Goal: Answer question/provide support: Share knowledge or assist other users

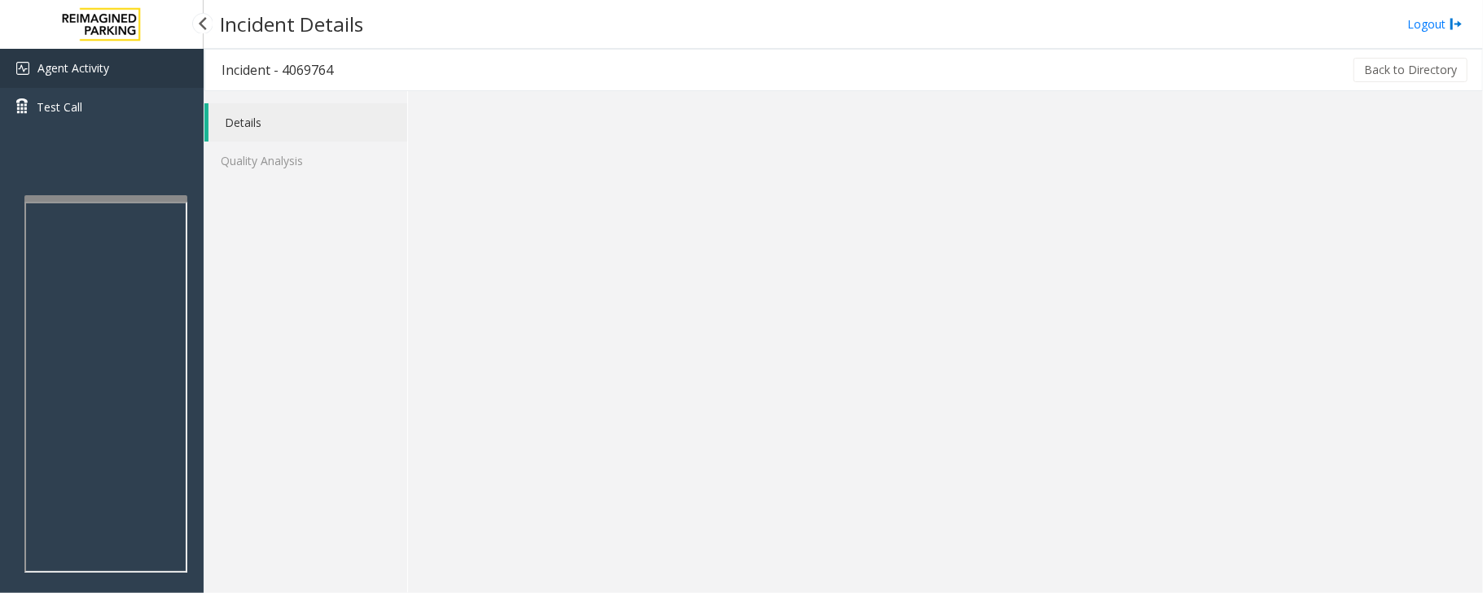
click at [107, 67] on span "Agent Activity" at bounding box center [73, 67] width 72 height 15
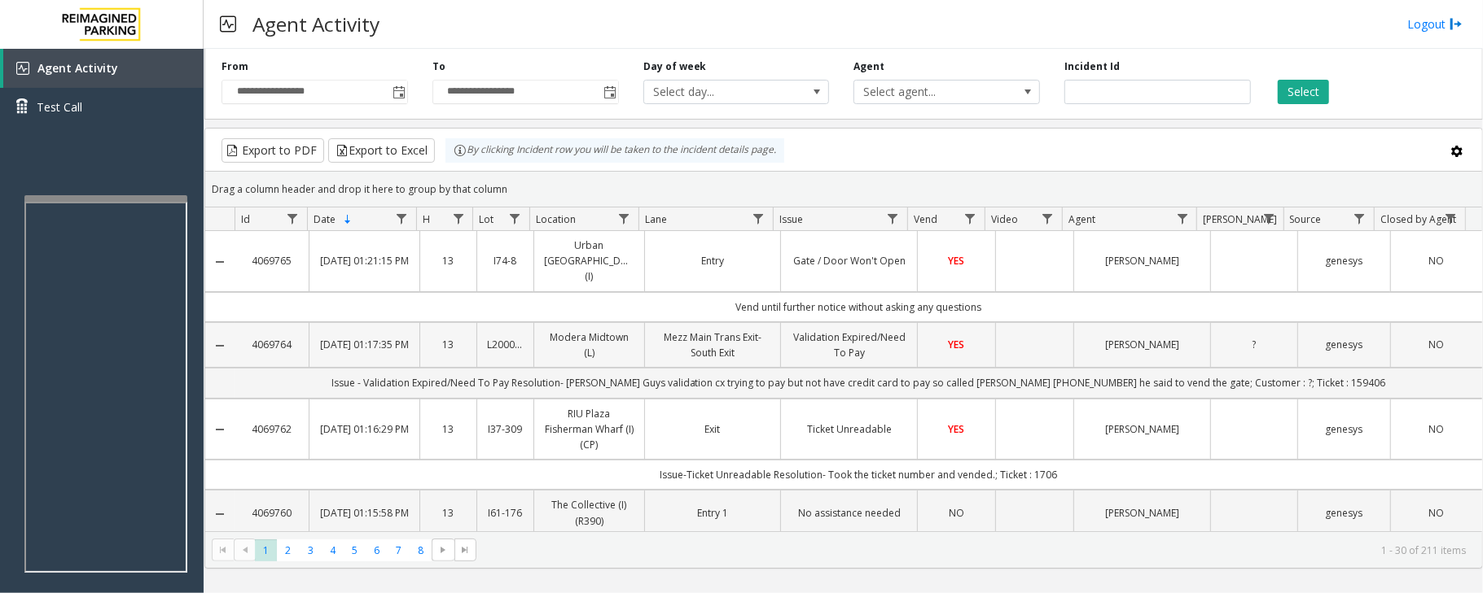
click at [1007, 334] on td "Data table" at bounding box center [1034, 345] width 78 height 46
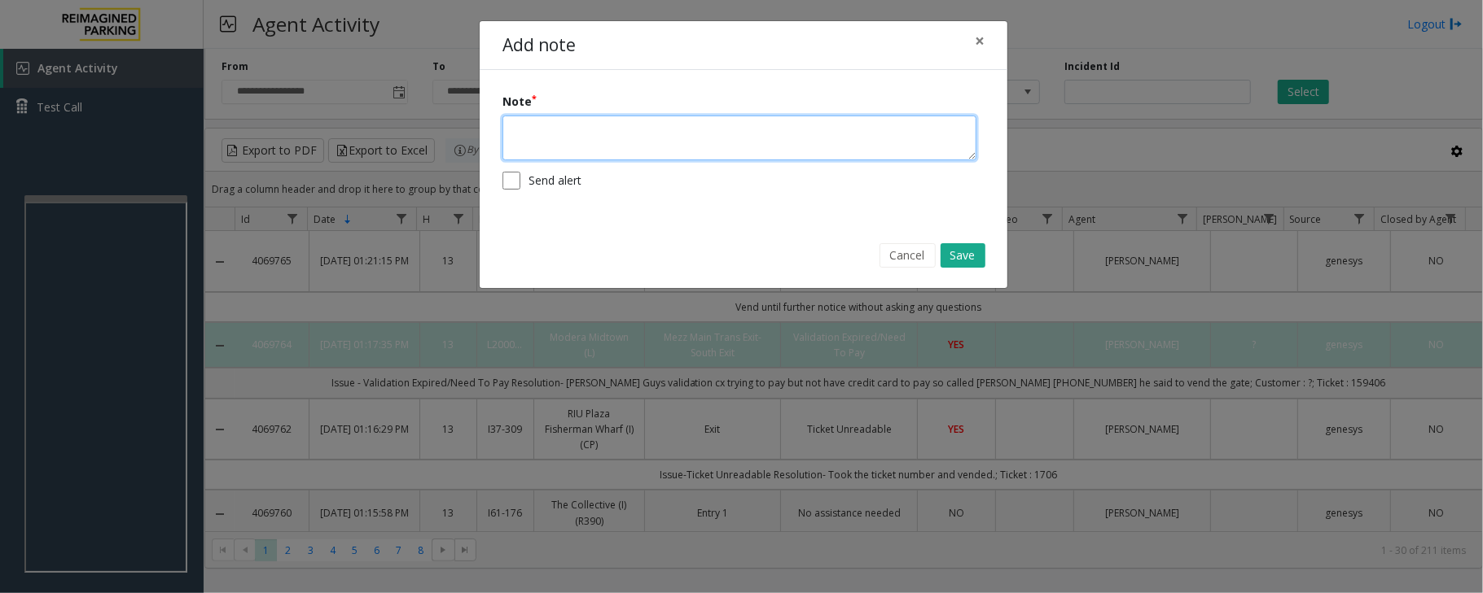
click at [776, 134] on textarea at bounding box center [739, 138] width 474 height 45
click at [861, 131] on textarea "**********" at bounding box center [739, 138] width 474 height 45
click at [687, 130] on textarea "**********" at bounding box center [739, 138] width 474 height 45
type textarea "**********"
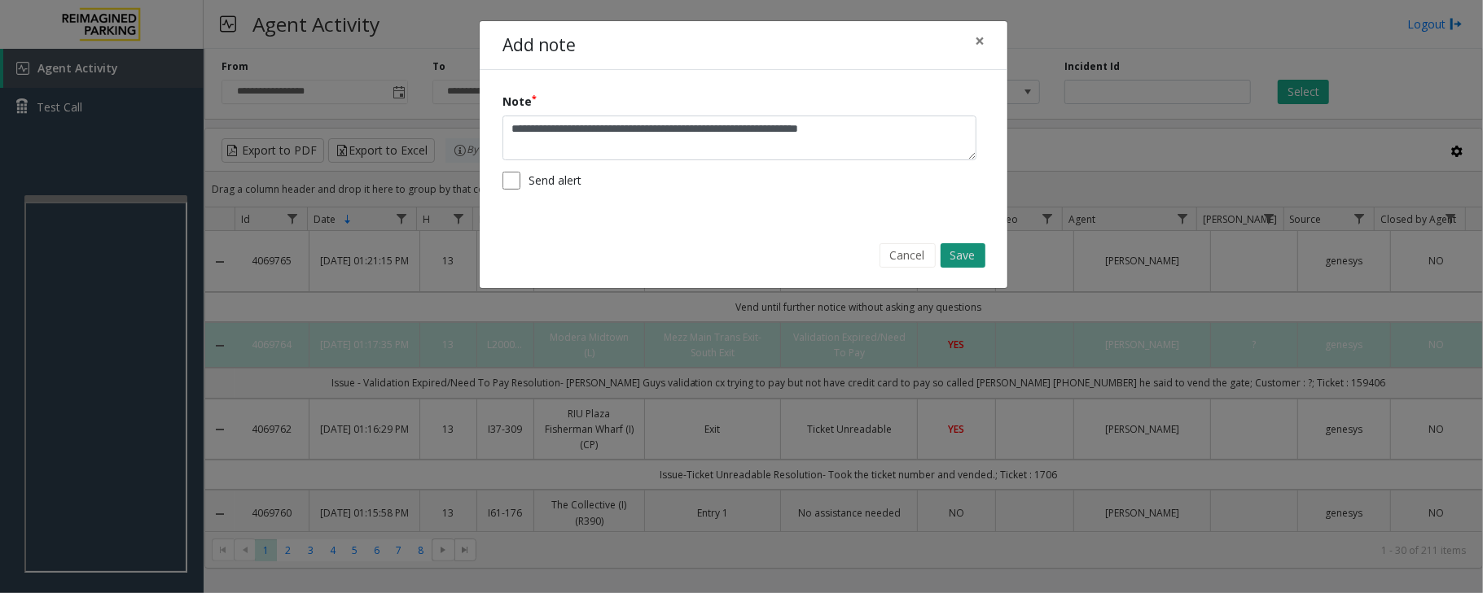
click at [978, 254] on button "Save" at bounding box center [962, 255] width 45 height 24
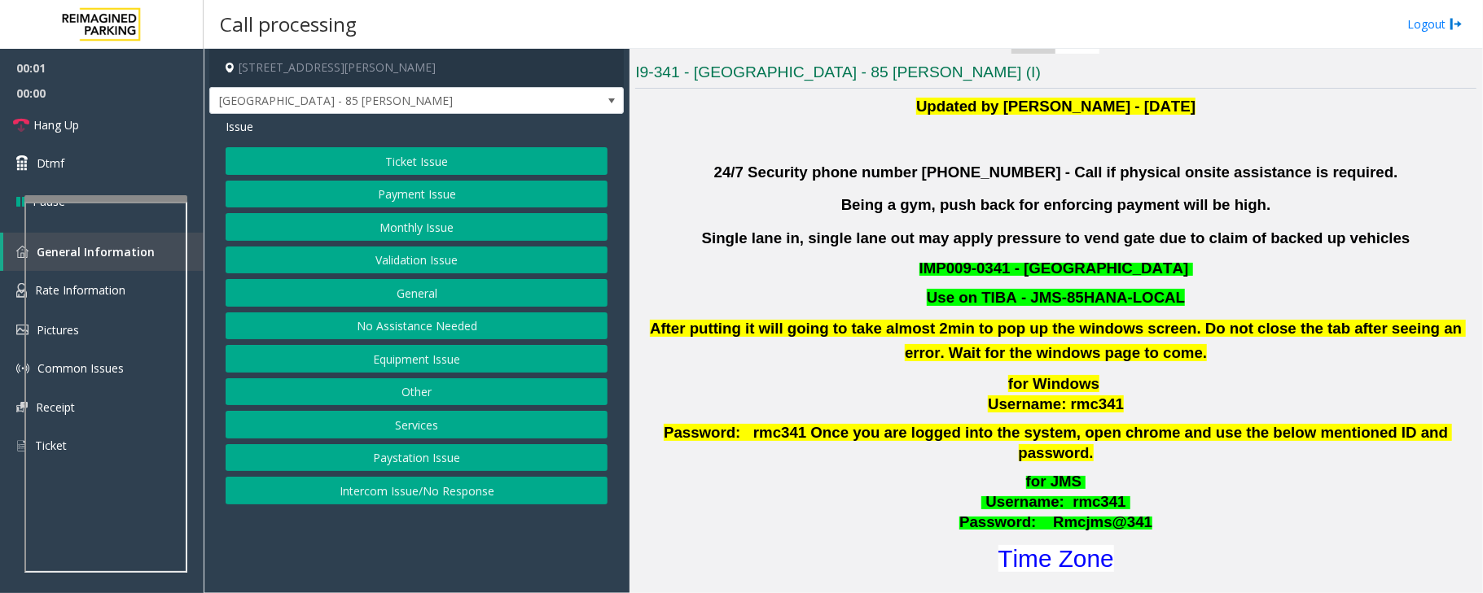
scroll to position [434, 0]
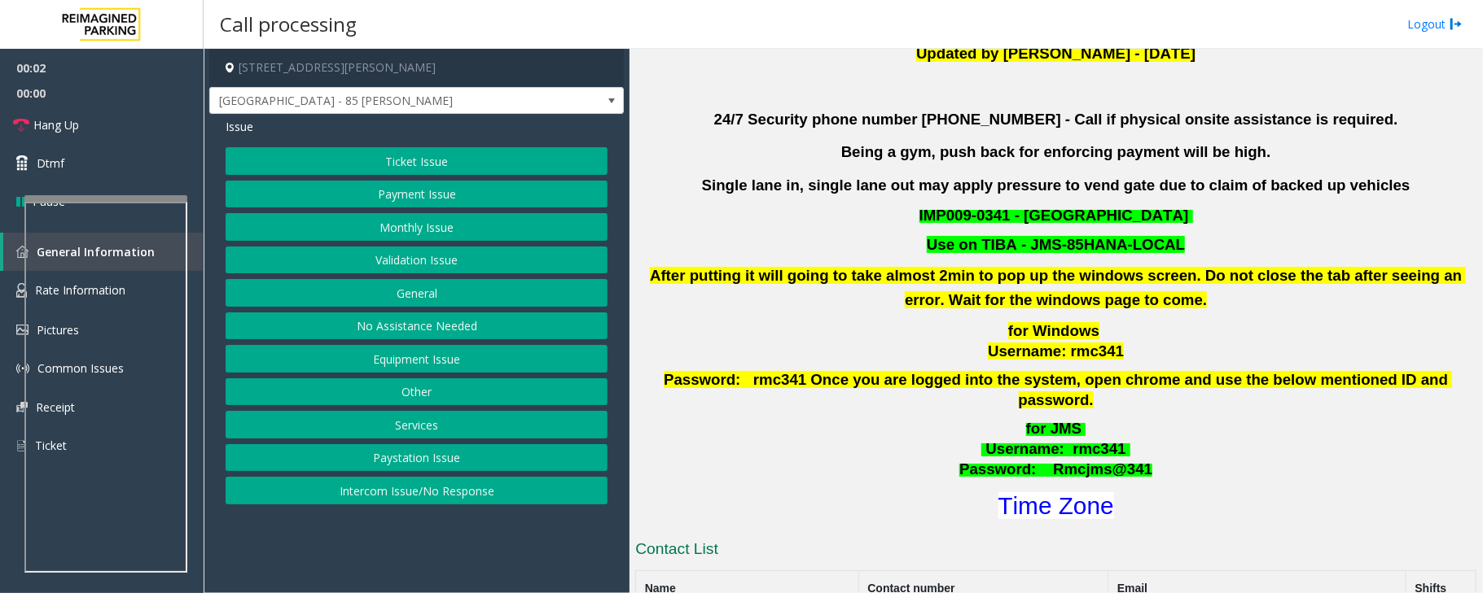
click at [1010, 502] on h1 "Time Zone" at bounding box center [1055, 506] width 844 height 34
click at [1013, 493] on font "Time Zone" at bounding box center [1056, 506] width 116 height 27
click at [418, 259] on button "Validation Issue" at bounding box center [417, 261] width 382 height 28
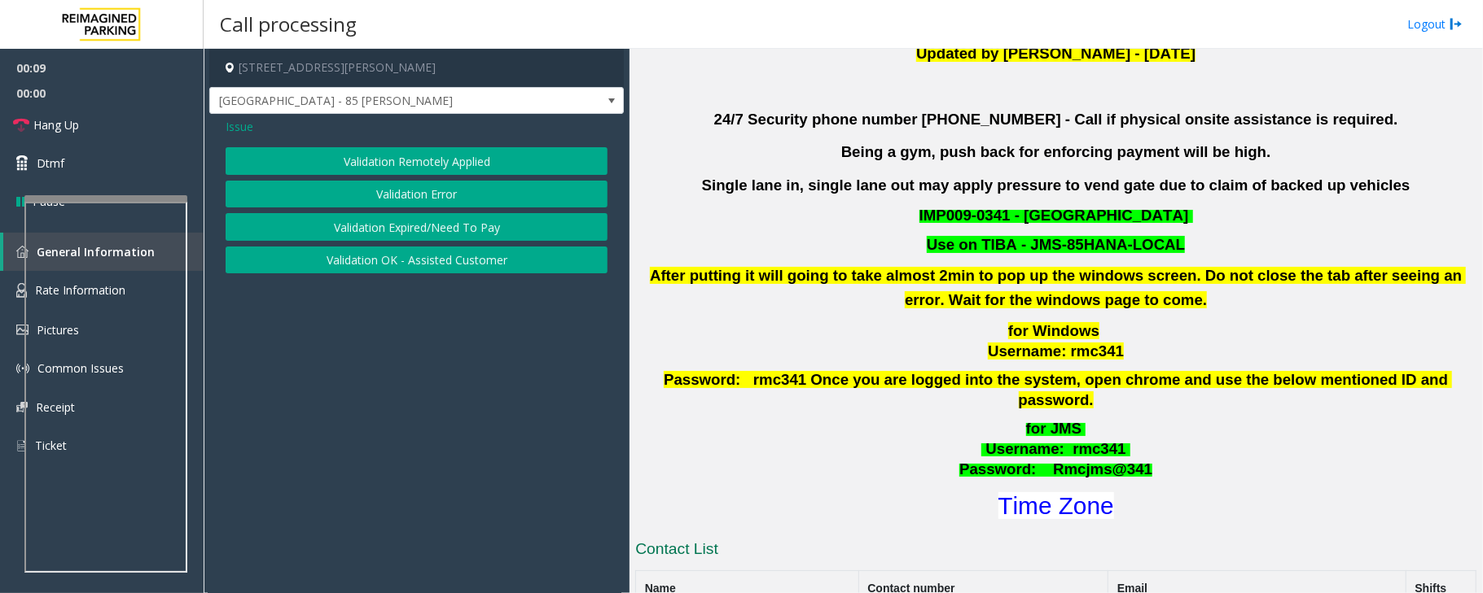
click at [418, 195] on button "Validation Error" at bounding box center [417, 195] width 382 height 28
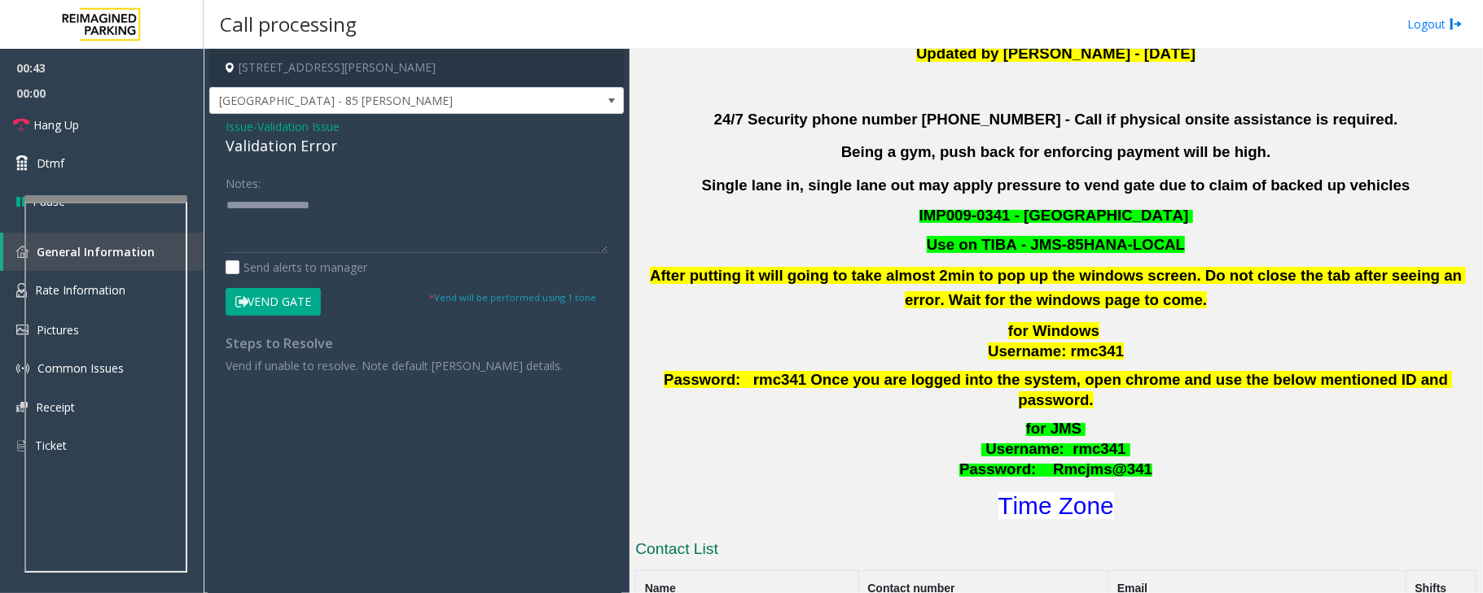
click at [359, 189] on div "Notes:" at bounding box center [417, 211] width 382 height 84
click at [361, 217] on textarea at bounding box center [417, 222] width 382 height 61
paste textarea "**********"
click at [291, 233] on textarea at bounding box center [417, 222] width 382 height 61
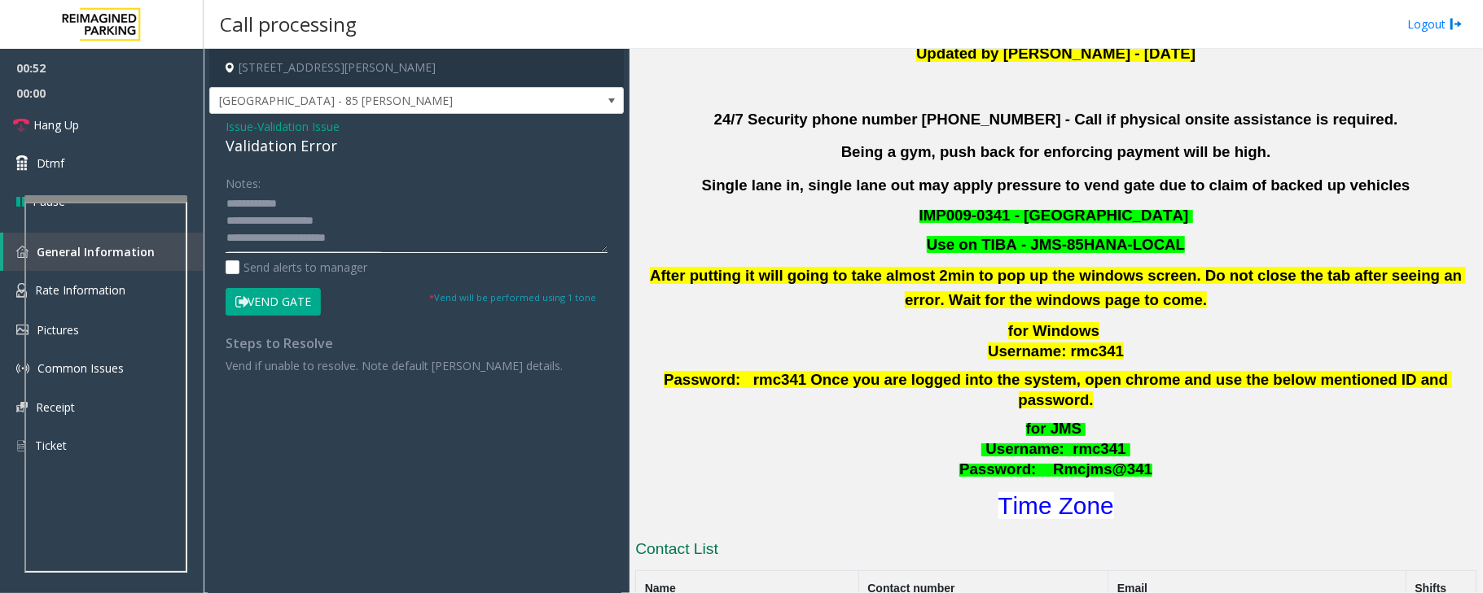
scroll to position [50, 0]
type textarea "**********"
click at [261, 304] on button "Vend Gate" at bounding box center [273, 302] width 95 height 28
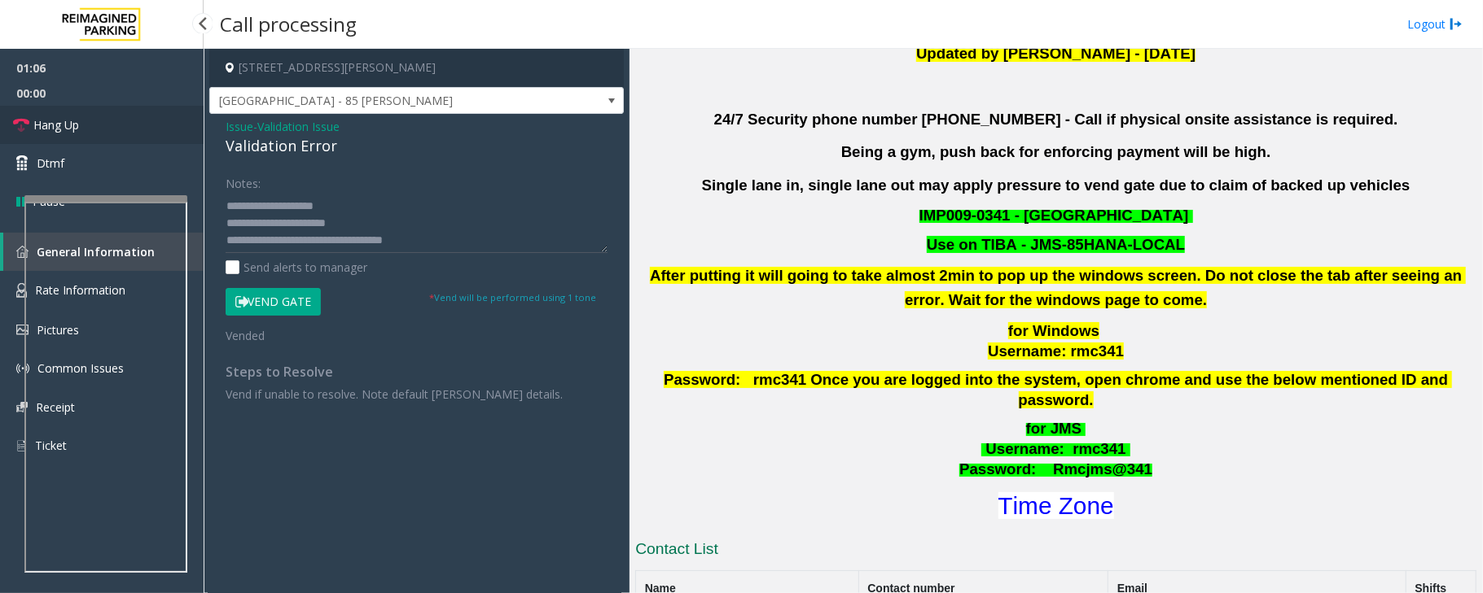
click at [79, 124] on span "Hang Up" at bounding box center [56, 124] width 46 height 17
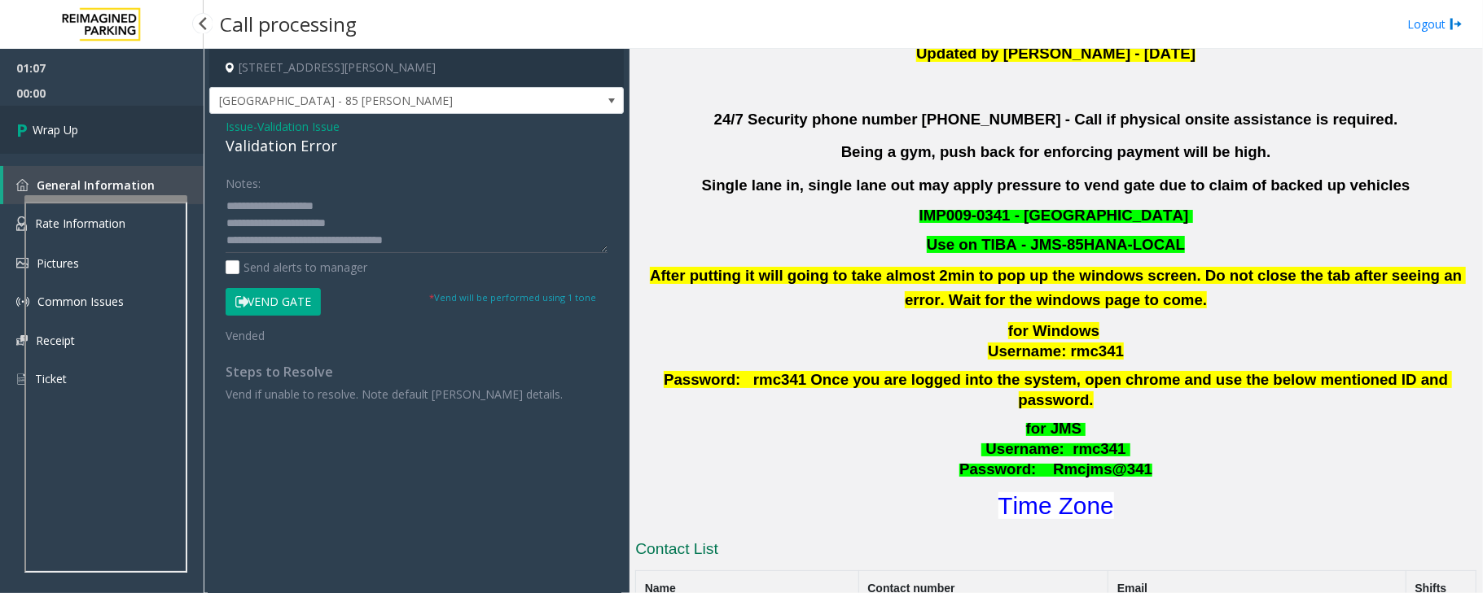
click at [134, 121] on link "Wrap Up" at bounding box center [102, 130] width 204 height 48
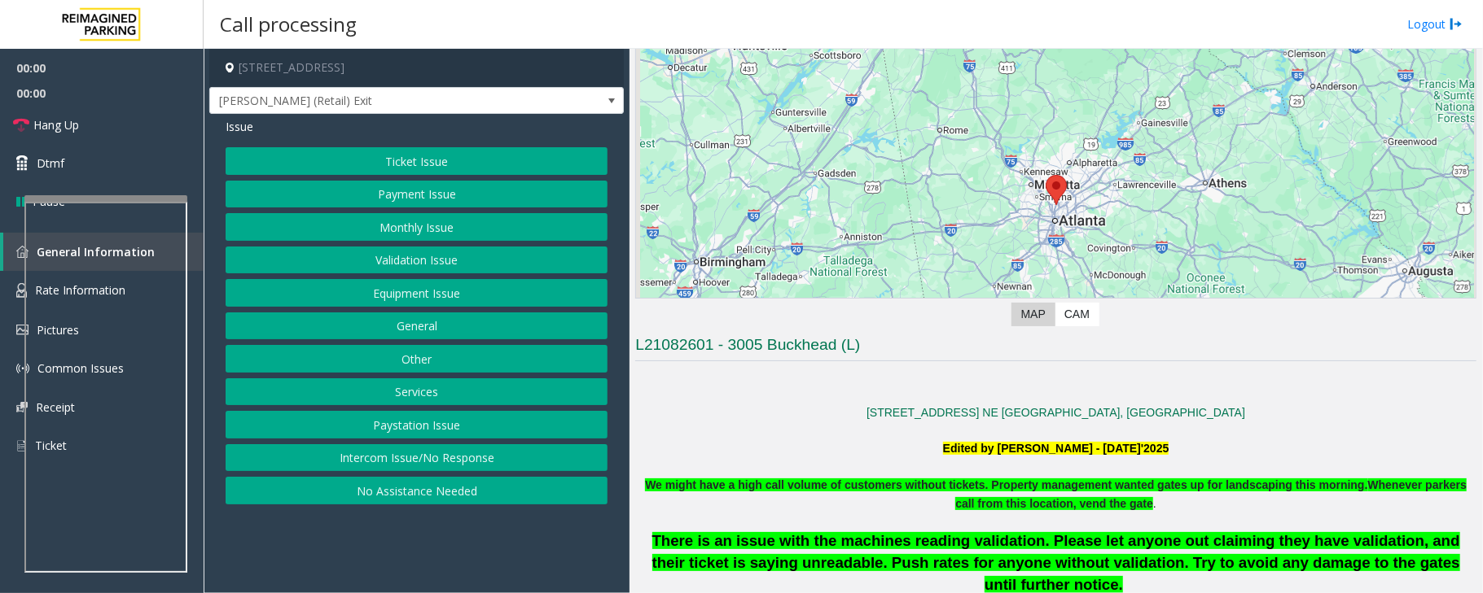
scroll to position [542, 0]
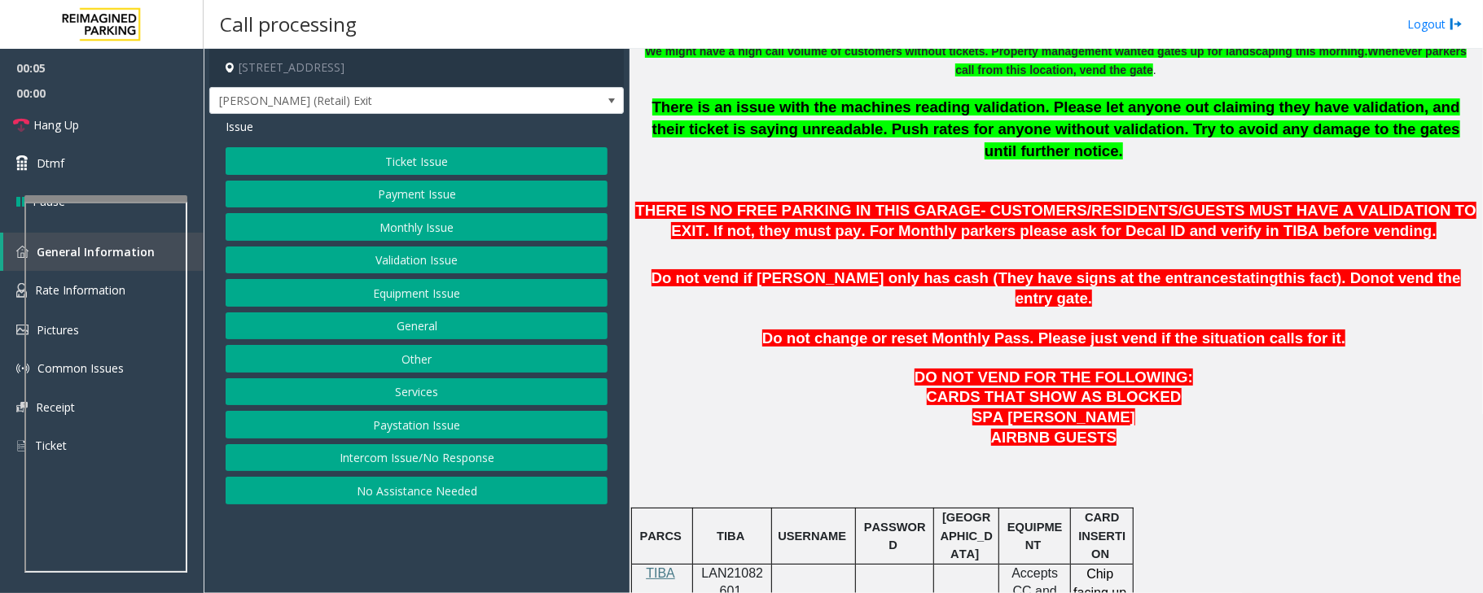
click at [418, 228] on button "Monthly Issue" at bounding box center [417, 227] width 382 height 28
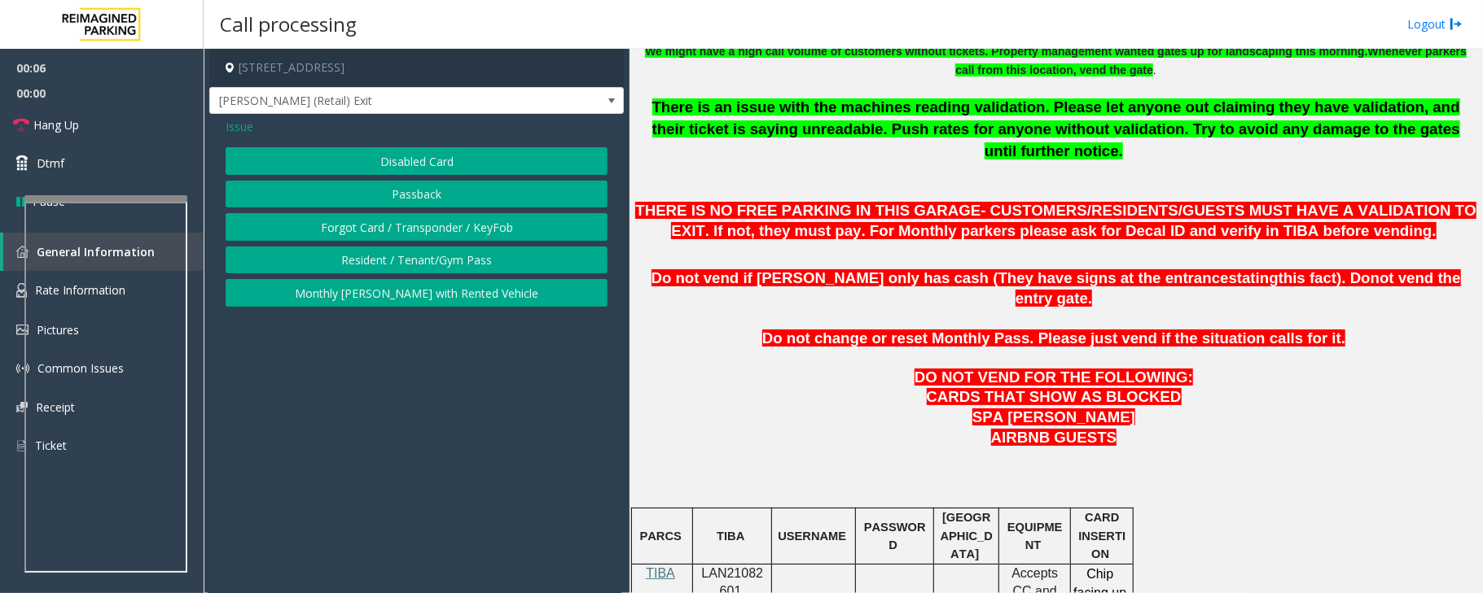
click at [431, 164] on button "Disabled Card" at bounding box center [417, 161] width 382 height 28
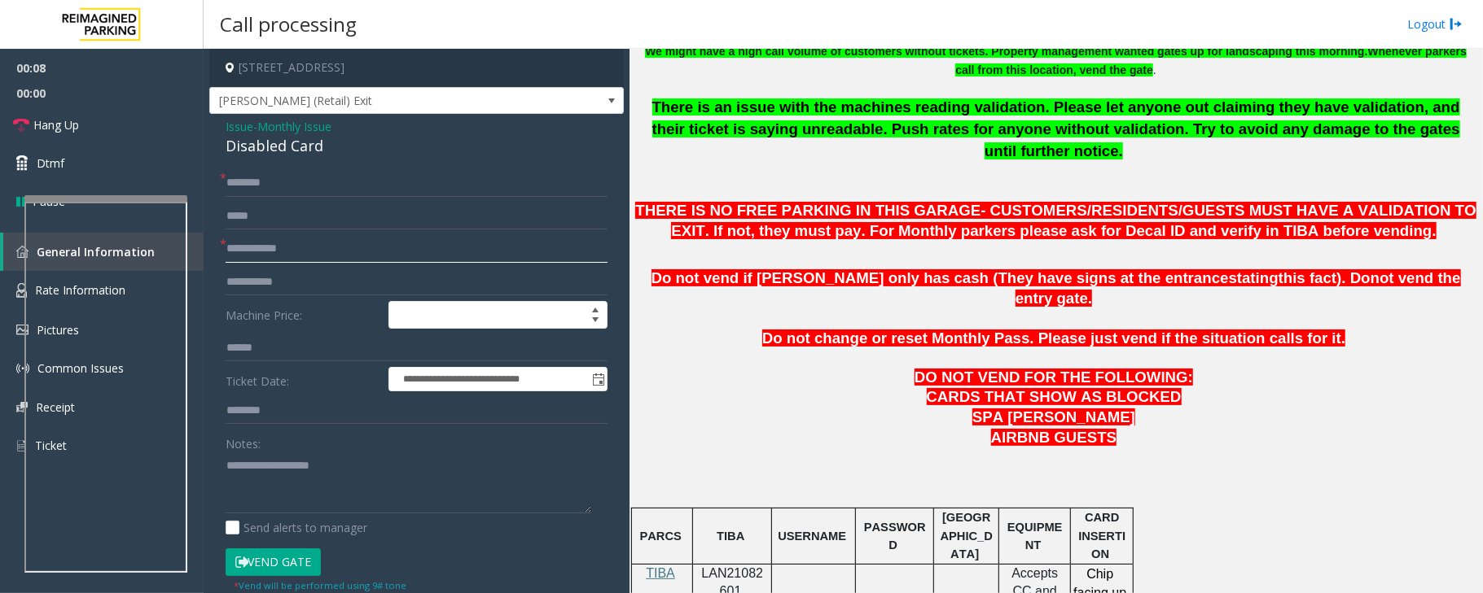
click at [399, 258] on input "text" at bounding box center [417, 249] width 382 height 28
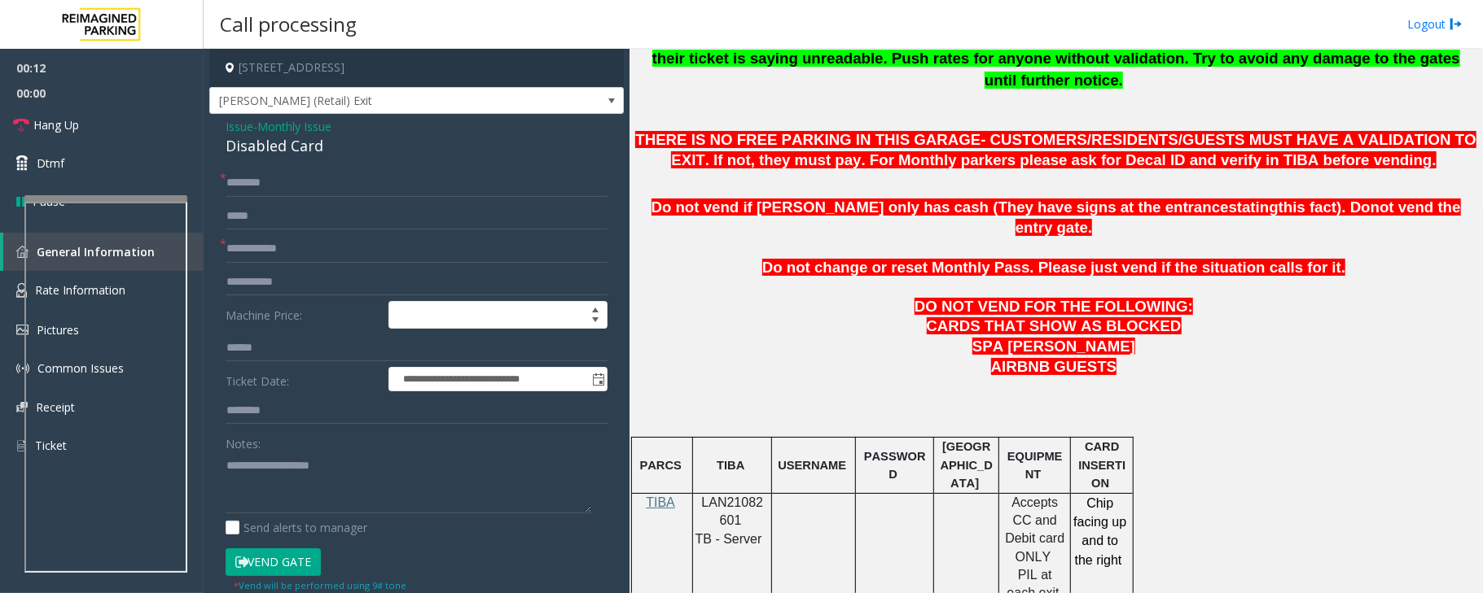
scroll to position [651, 0]
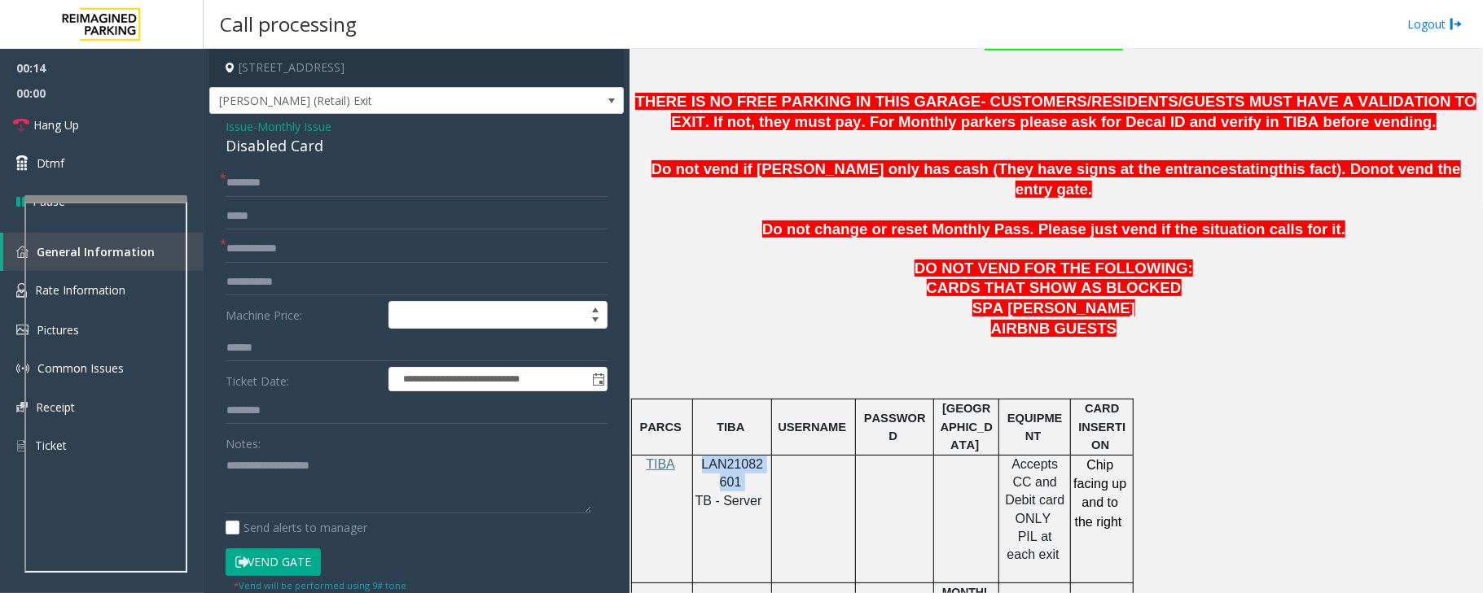
drag, startPoint x: 702, startPoint y: 423, endPoint x: 739, endPoint y: 438, distance: 40.2
click at [739, 456] on p "LAN21082601" at bounding box center [732, 474] width 67 height 37
copy p "LAN21082601"
click at [264, 147] on div "Disabled Card" at bounding box center [417, 146] width 382 height 22
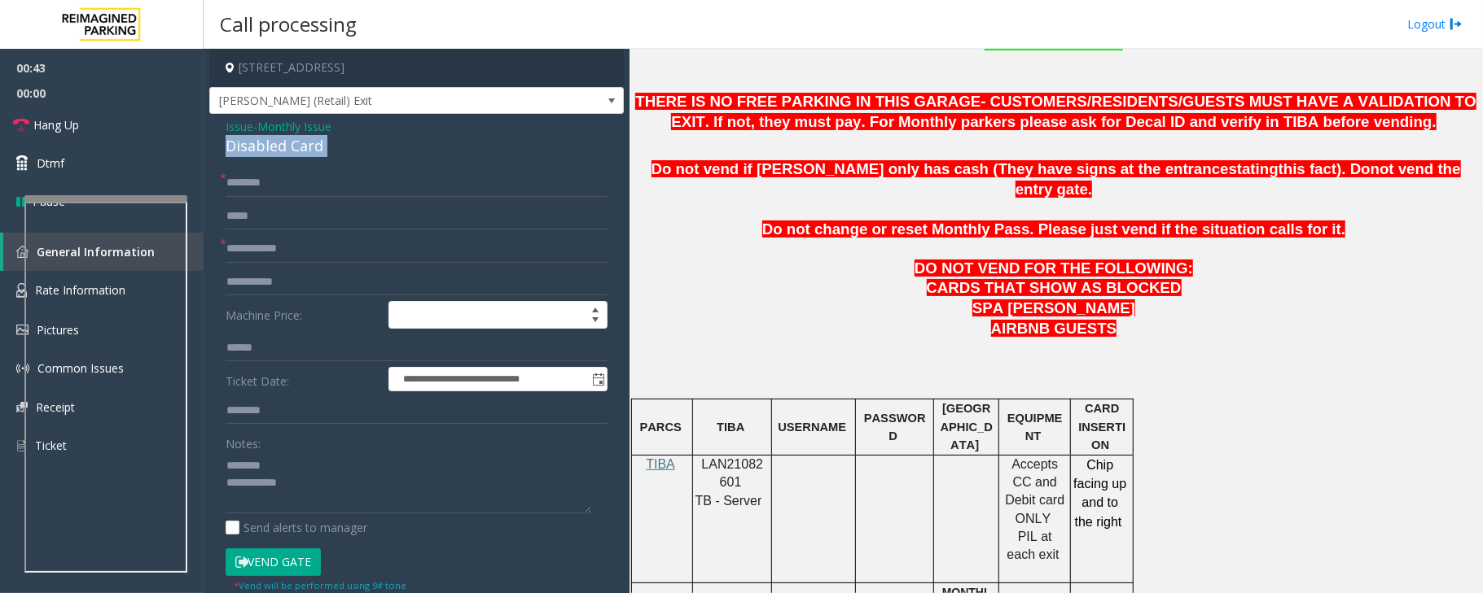
click at [264, 147] on div "Disabled Card" at bounding box center [417, 146] width 382 height 22
click at [274, 482] on textarea at bounding box center [409, 483] width 366 height 61
click at [296, 490] on textarea at bounding box center [409, 483] width 366 height 61
type textarea "**********"
click at [291, 187] on input "text" at bounding box center [417, 183] width 382 height 28
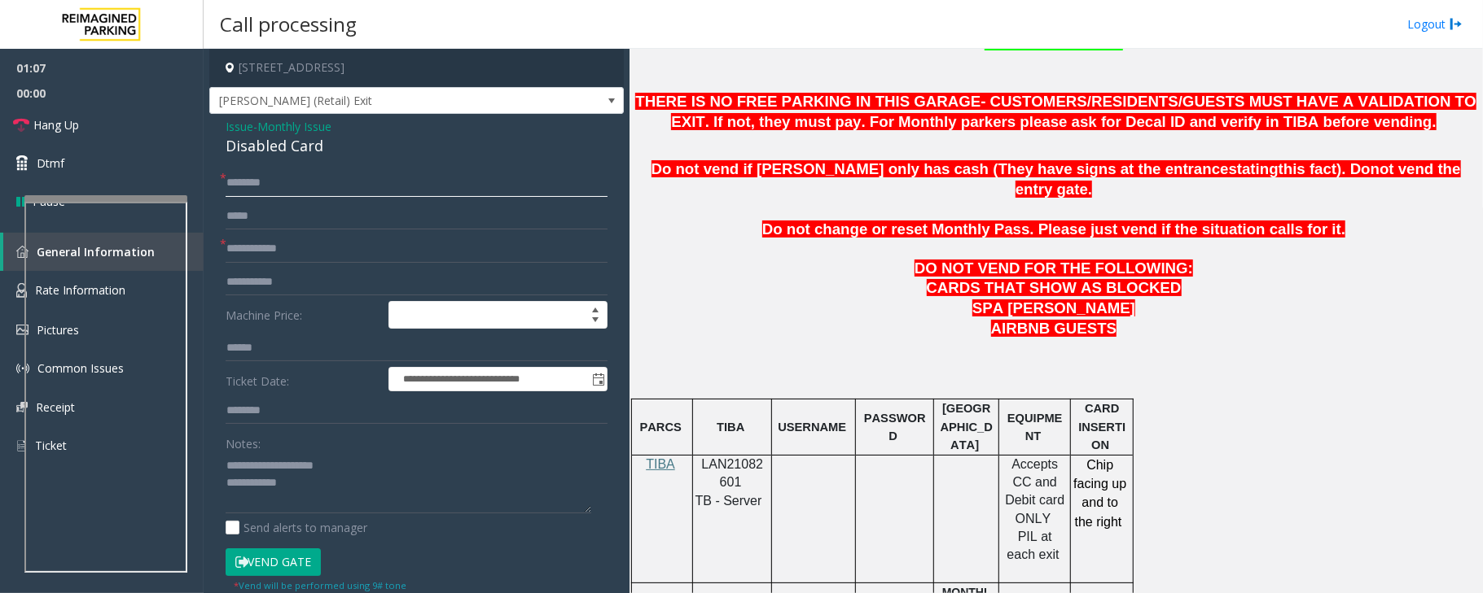
click at [294, 184] on input "text" at bounding box center [417, 183] width 382 height 28
click at [326, 186] on input "text" at bounding box center [417, 183] width 382 height 28
type input "*"
click at [359, 186] on input "******" at bounding box center [417, 183] width 382 height 28
click at [353, 186] on input "**********" at bounding box center [417, 183] width 382 height 28
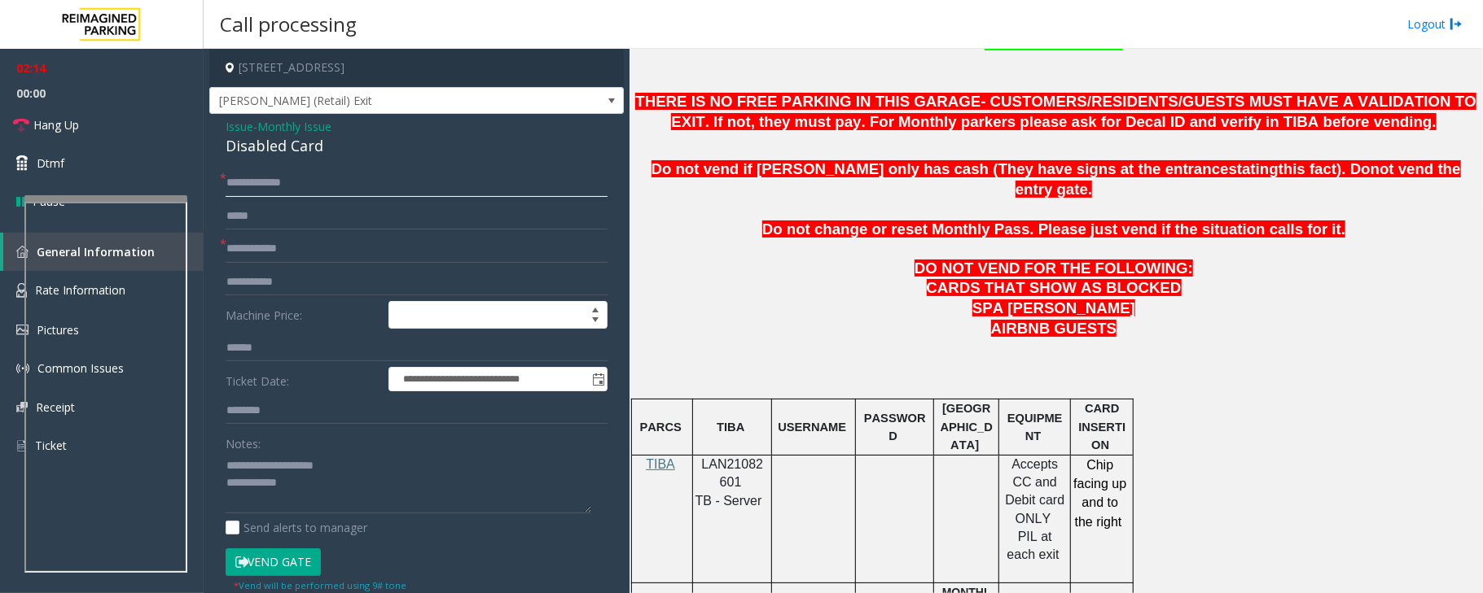
click at [346, 191] on input "**********" at bounding box center [417, 183] width 382 height 28
type input "**********"
drag, startPoint x: 381, startPoint y: 189, endPoint x: 222, endPoint y: 186, distance: 158.8
click at [226, 186] on div "**********" at bounding box center [417, 183] width 382 height 28
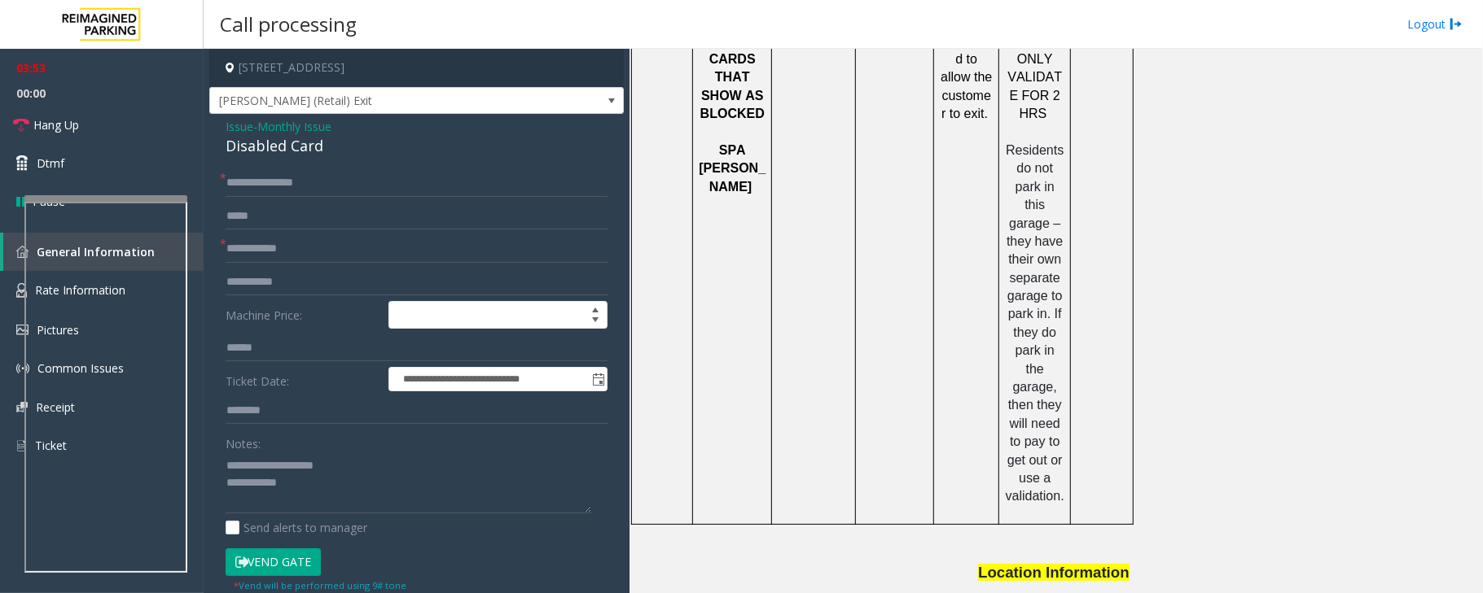
scroll to position [2176, 0]
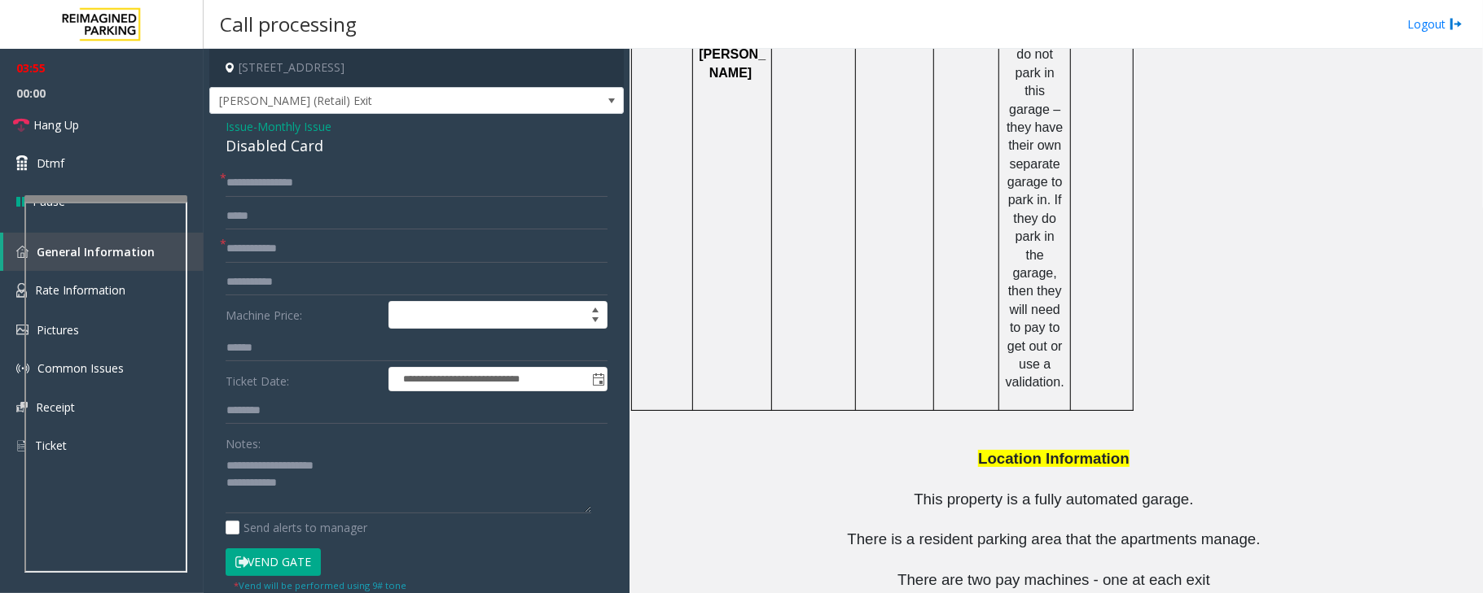
drag, startPoint x: 1004, startPoint y: 526, endPoint x: 645, endPoint y: 524, distance: 359.0
copy tr "[PERSON_NAME] [PHONE_NUMBER]"
drag, startPoint x: 1000, startPoint y: 523, endPoint x: 909, endPoint y: 529, distance: 91.4
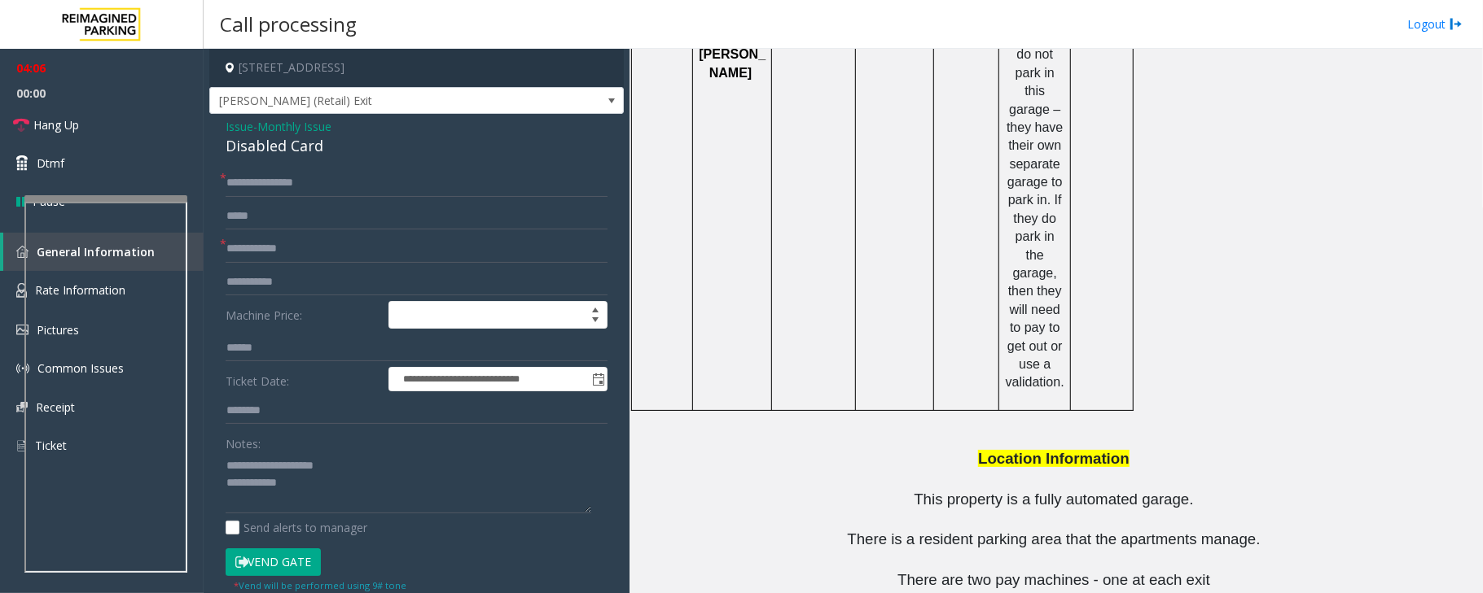
copy button "[PHONE_NUMBER]"
click at [346, 488] on textarea at bounding box center [409, 483] width 366 height 61
drag, startPoint x: 949, startPoint y: 524, endPoint x: 639, endPoint y: 528, distance: 310.2
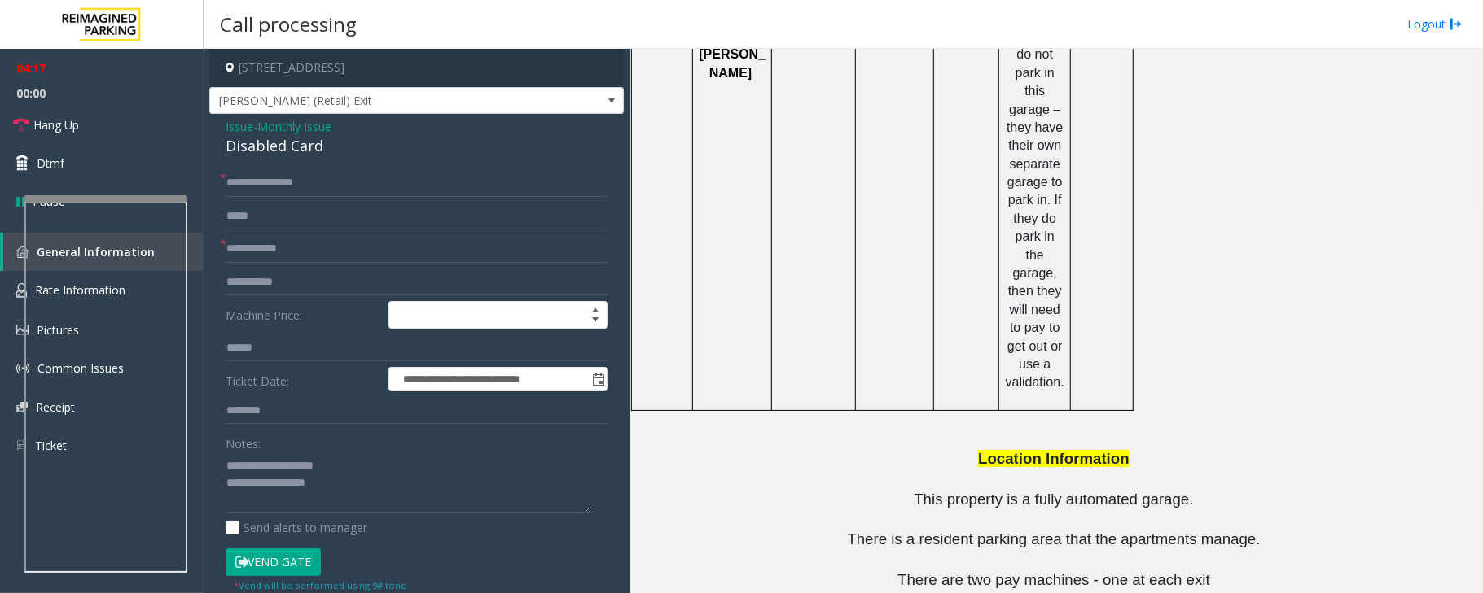
copy tr "[PERSON_NAME] [PHONE_NUMBER]"
click at [372, 500] on textarea at bounding box center [409, 483] width 366 height 61
paste textarea "**********"
click at [93, 122] on link "Hang Up" at bounding box center [102, 125] width 204 height 38
click at [509, 493] on textarea at bounding box center [409, 483] width 366 height 61
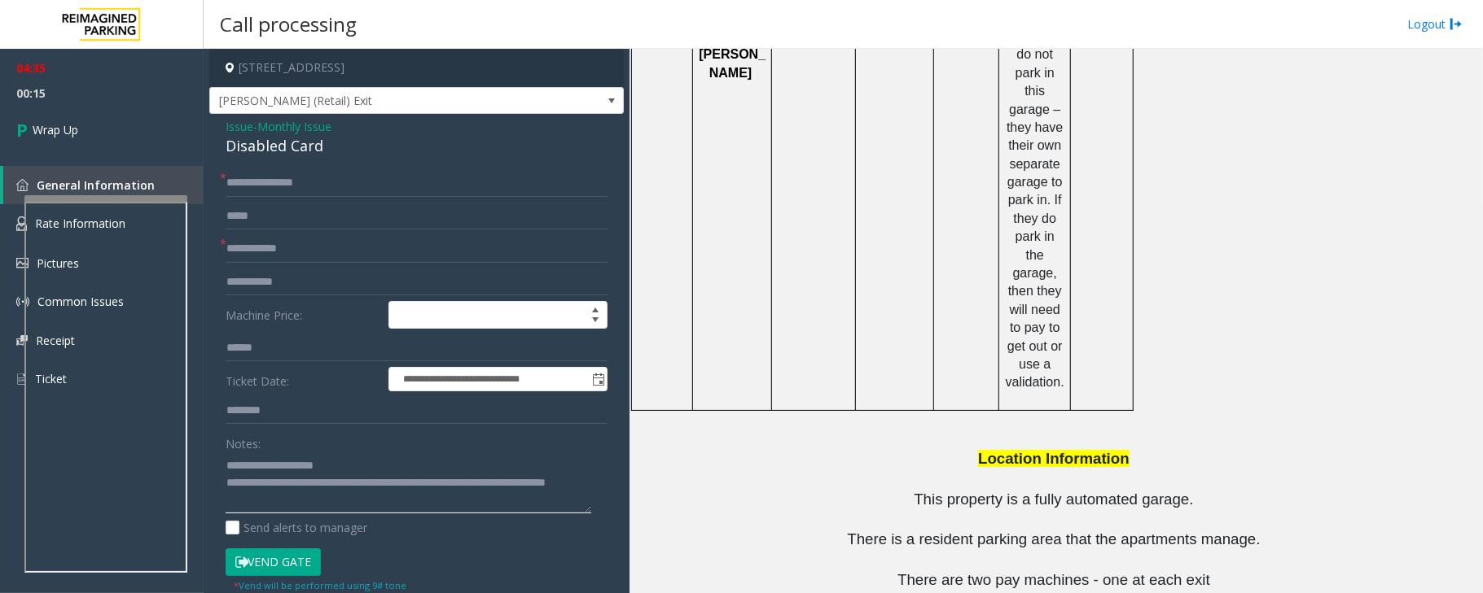
type textarea "**********"
click at [271, 256] on input "text" at bounding box center [417, 249] width 382 height 28
type input "**"
click at [147, 142] on link "Wrap Up" at bounding box center [102, 130] width 204 height 48
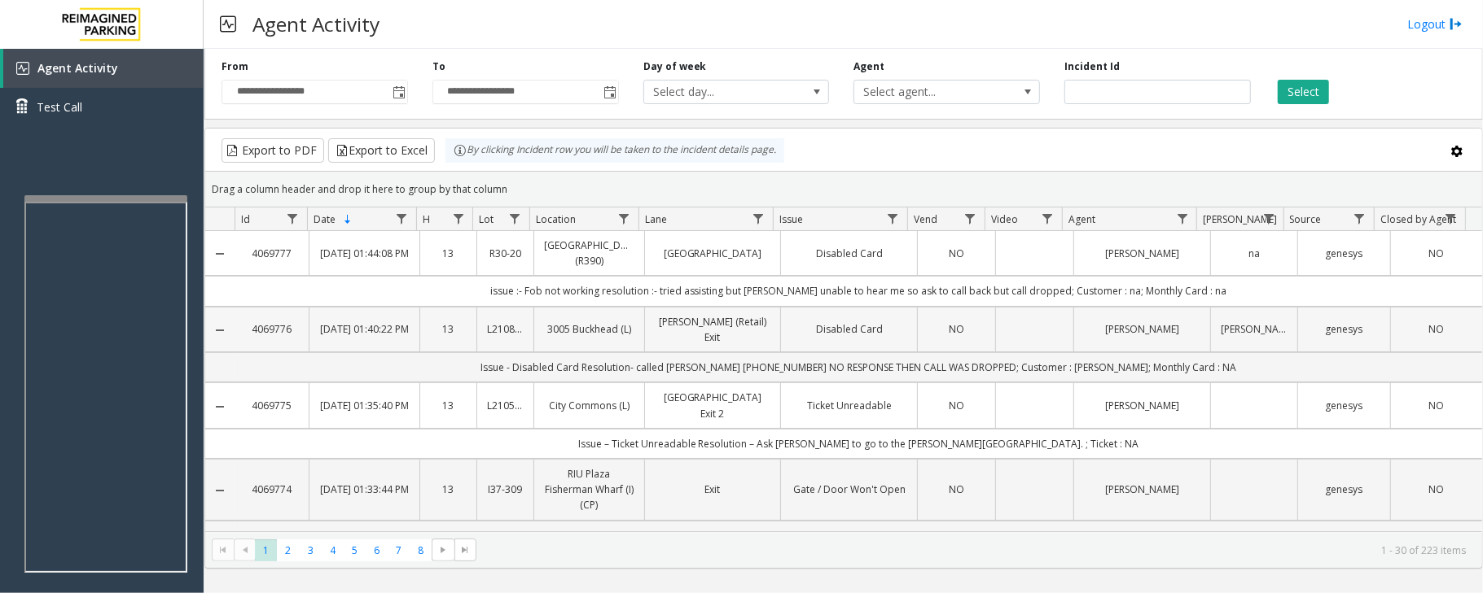
click at [1081, 343] on td "[PERSON_NAME]" at bounding box center [1141, 330] width 137 height 46
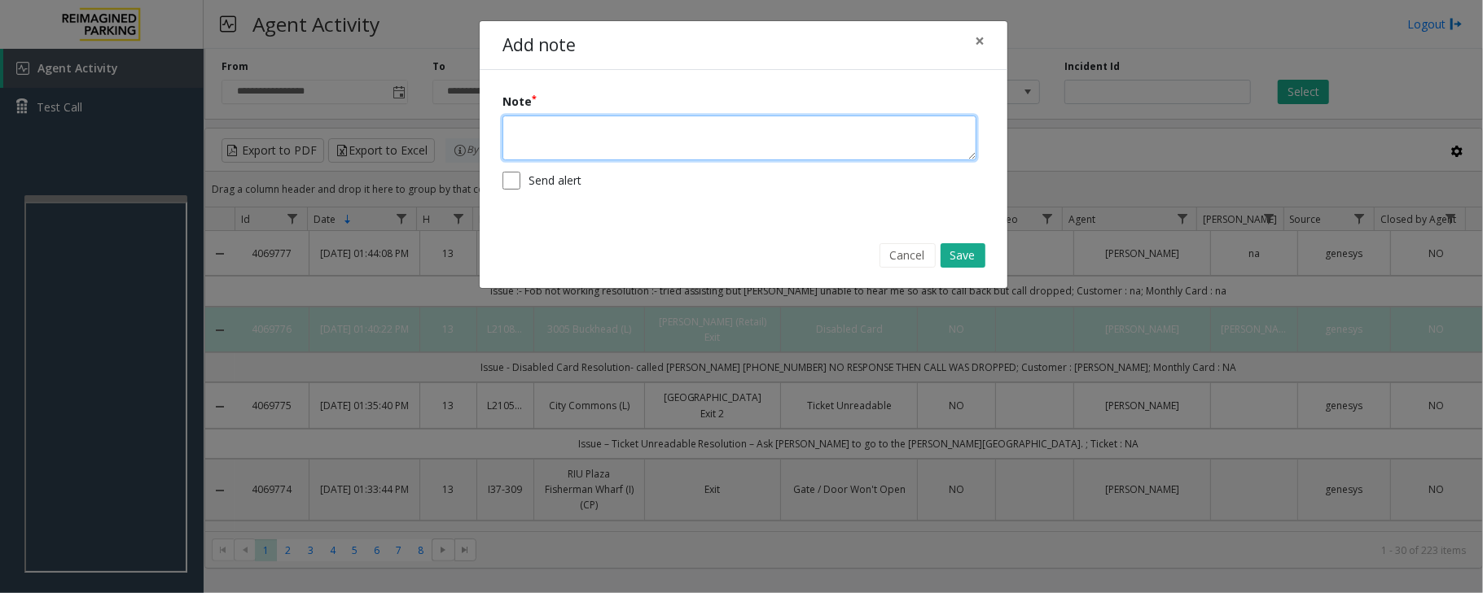
click at [712, 143] on textarea at bounding box center [739, 138] width 474 height 45
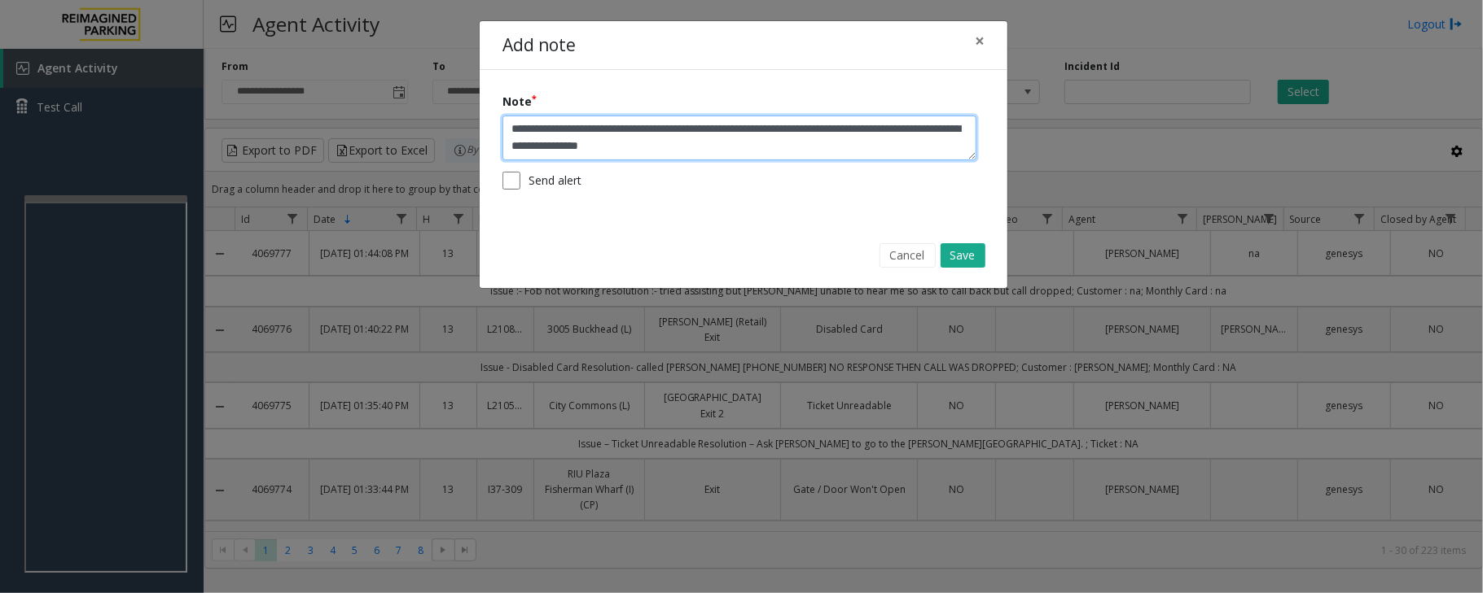
click at [739, 151] on textarea "**********" at bounding box center [739, 138] width 474 height 45
type textarea "**********"
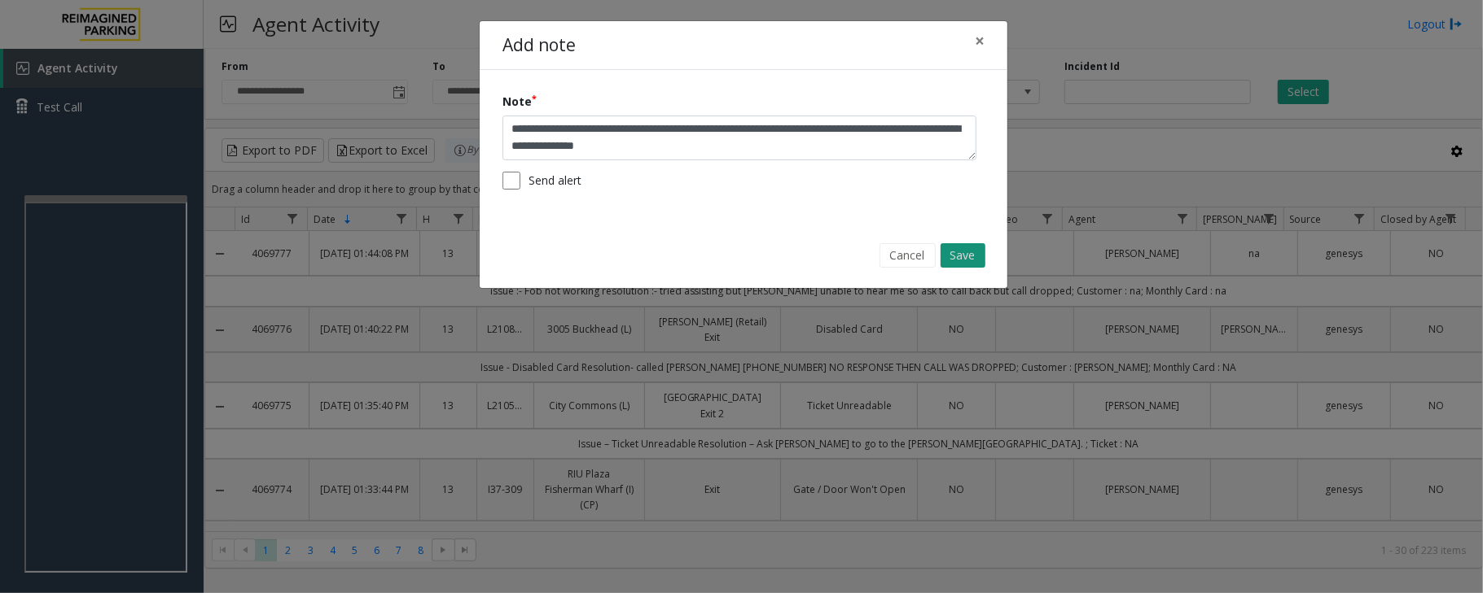
click at [956, 254] on button "Save" at bounding box center [962, 255] width 45 height 24
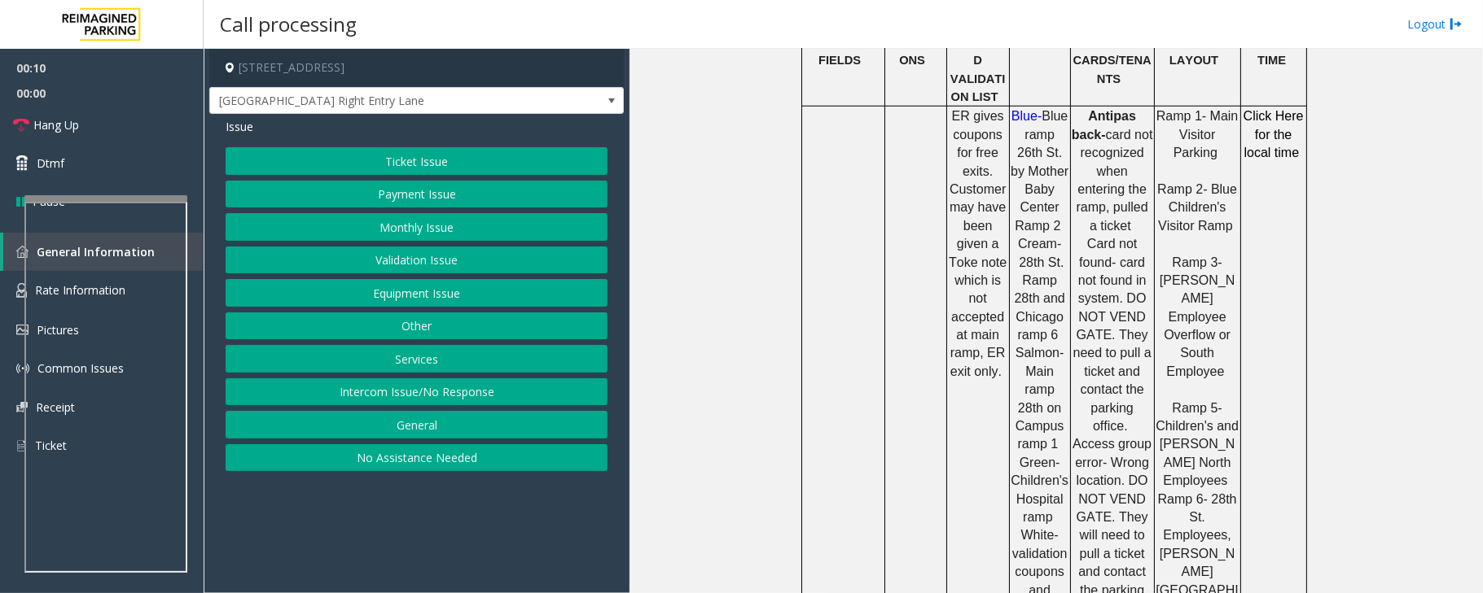
scroll to position [1085, 0]
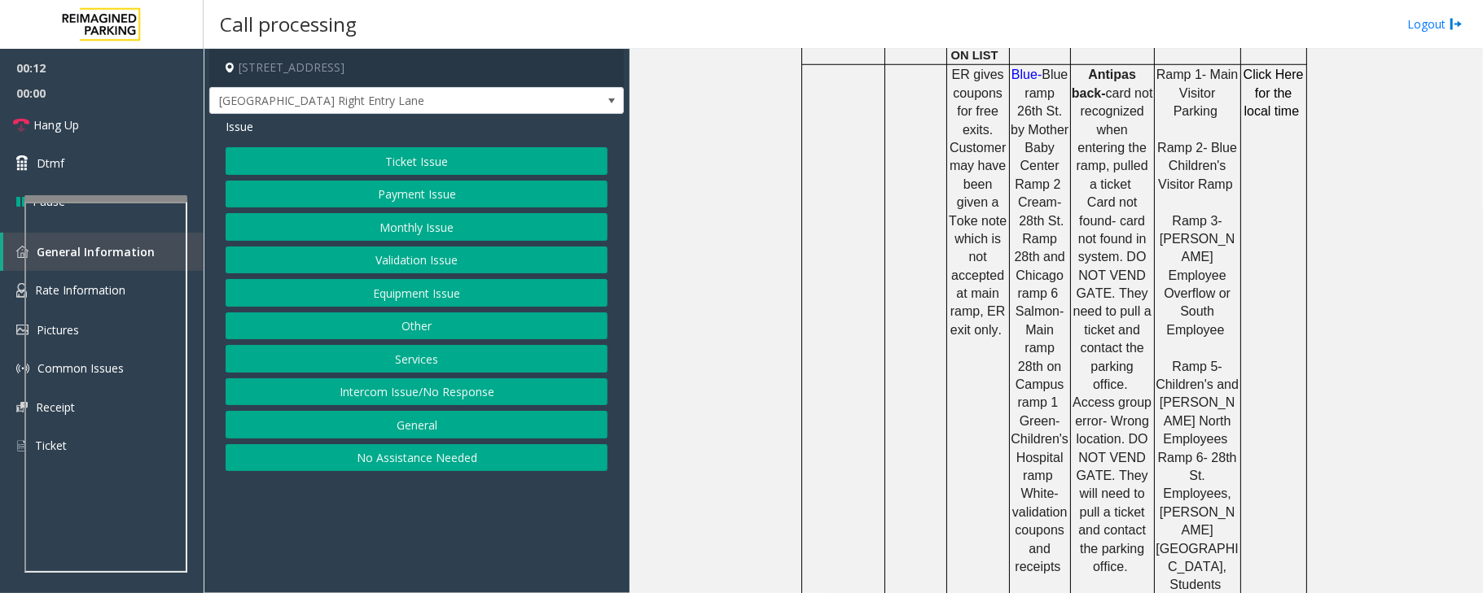
click at [392, 300] on button "Equipment Issue" at bounding box center [417, 293] width 382 height 28
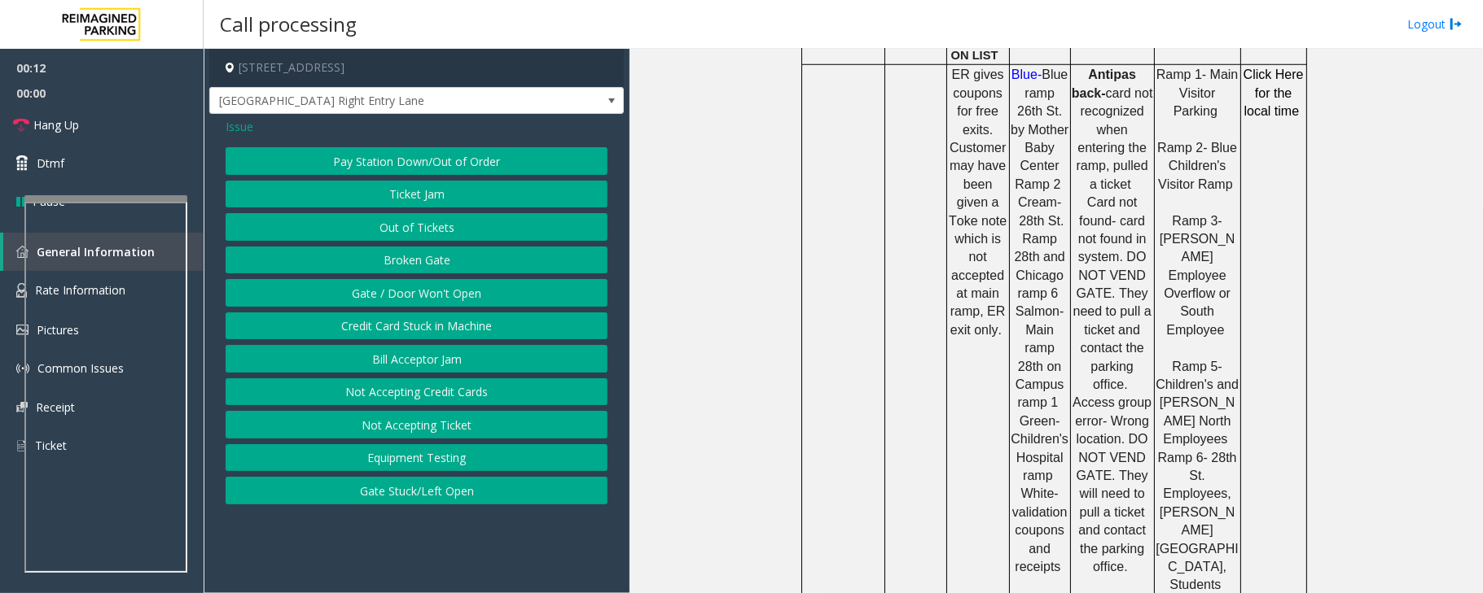
click at [392, 300] on button "Gate / Door Won't Open" at bounding box center [417, 293] width 382 height 28
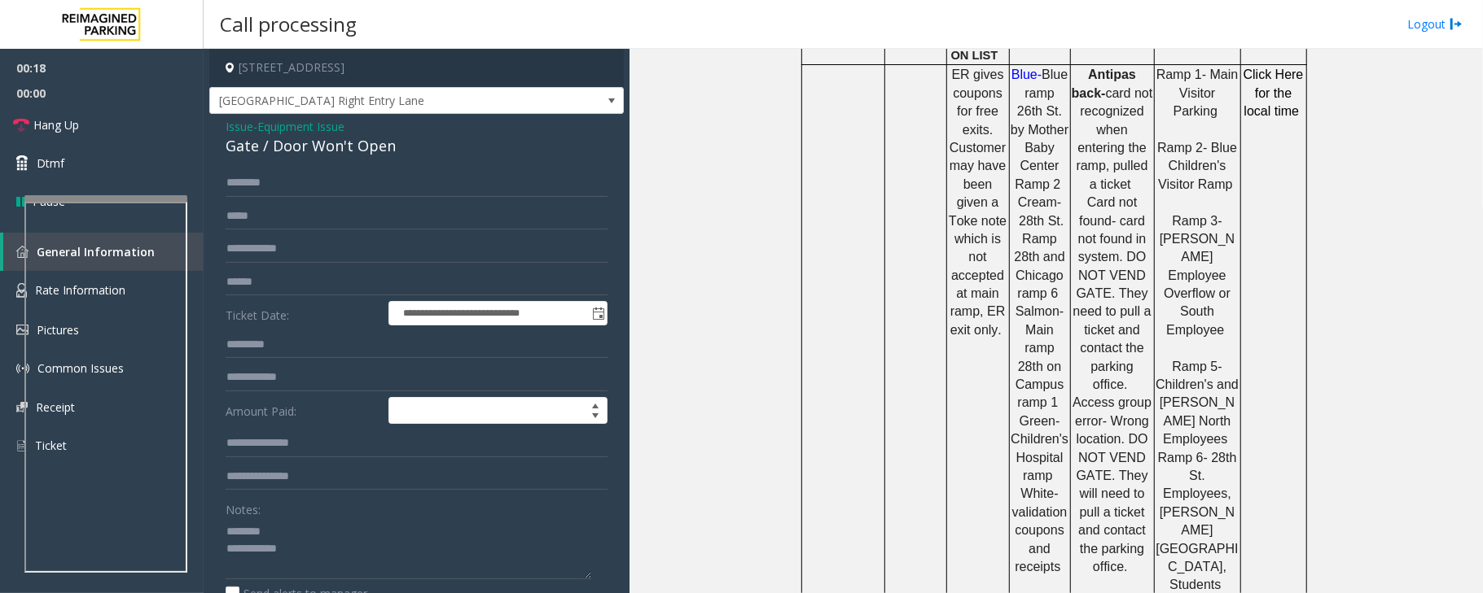
click at [288, 138] on div "Gate / Door Won't Open" at bounding box center [417, 146] width 382 height 22
click at [291, 138] on div "Gate / Door Won't Open" at bounding box center [417, 146] width 382 height 22
click at [378, 551] on textarea at bounding box center [409, 549] width 366 height 61
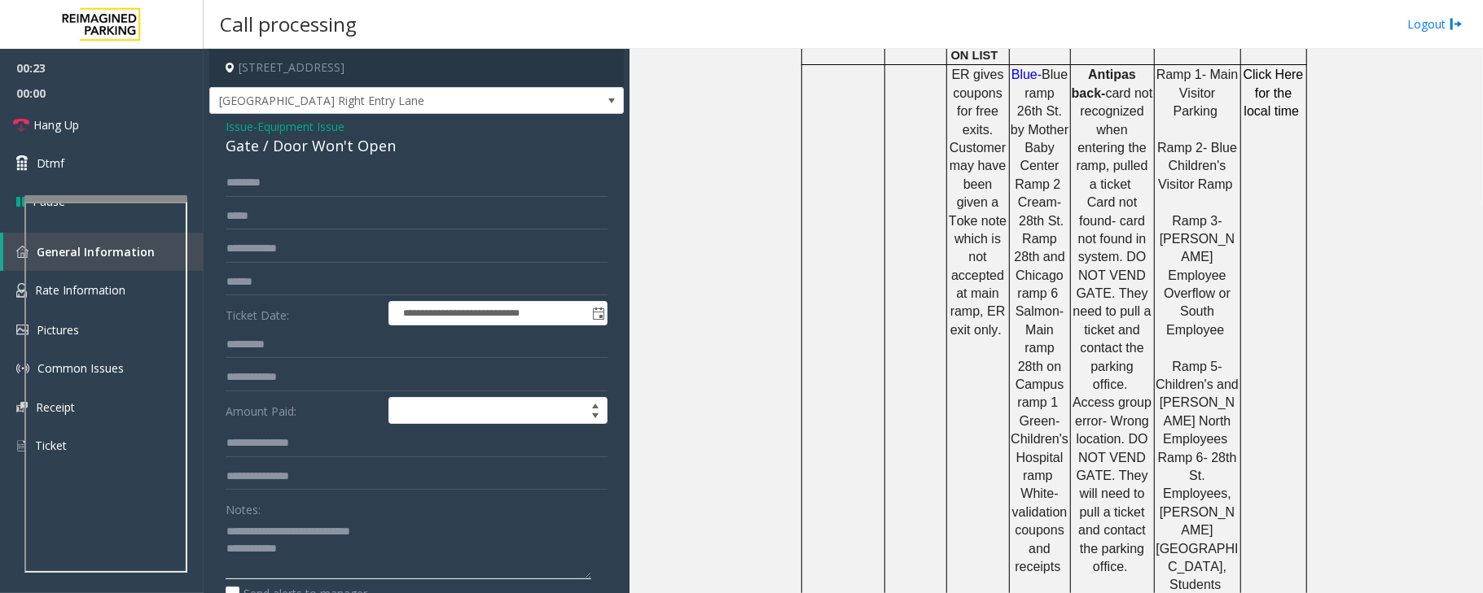
click at [310, 551] on textarea at bounding box center [409, 549] width 366 height 61
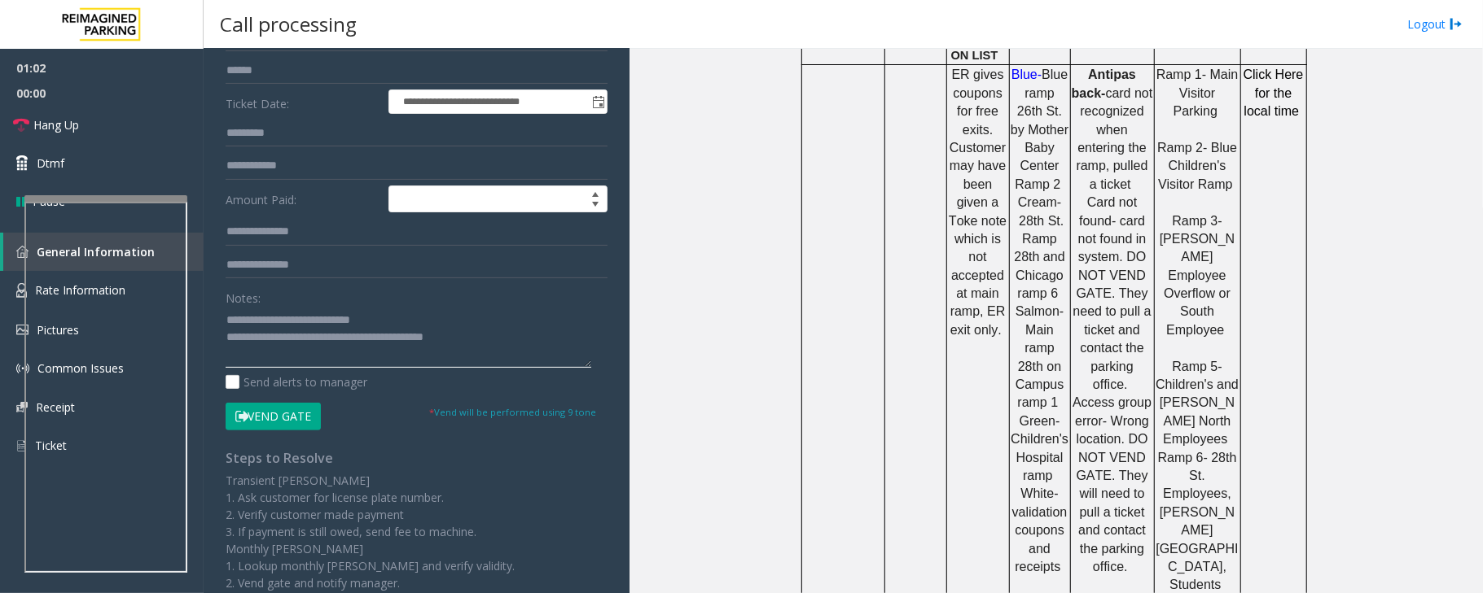
scroll to position [217, 0]
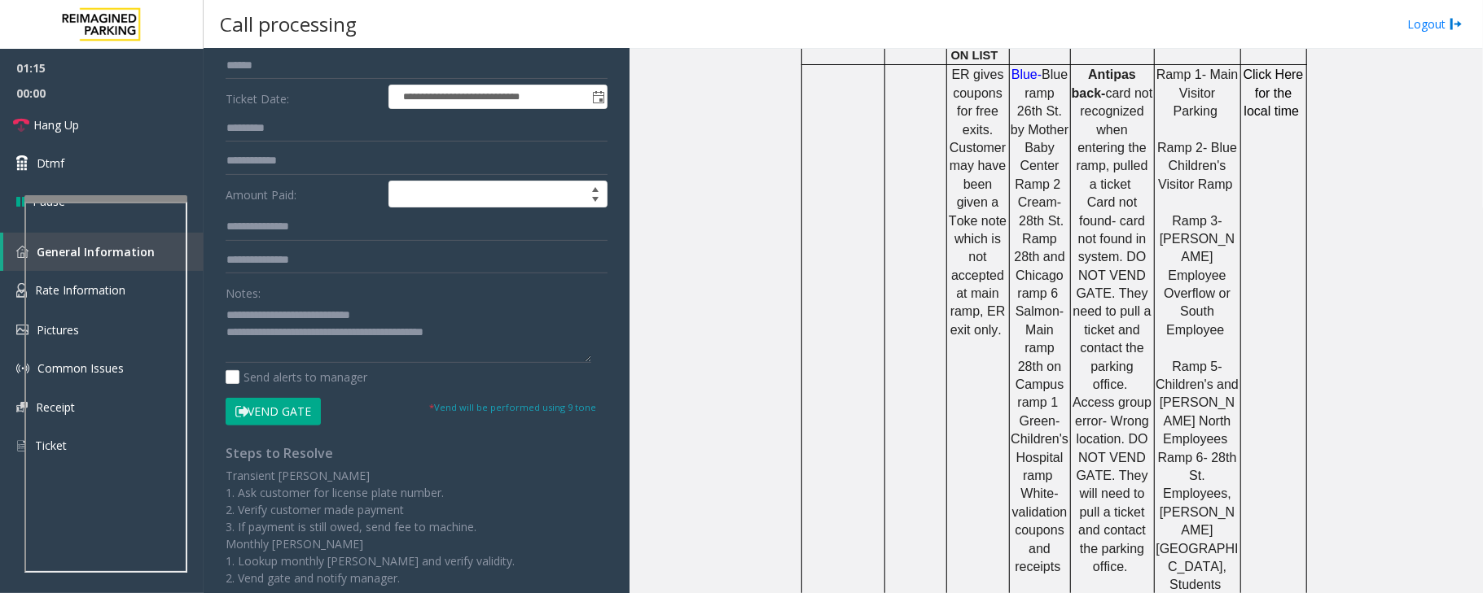
click at [294, 418] on button "Vend Gate" at bounding box center [273, 412] width 95 height 28
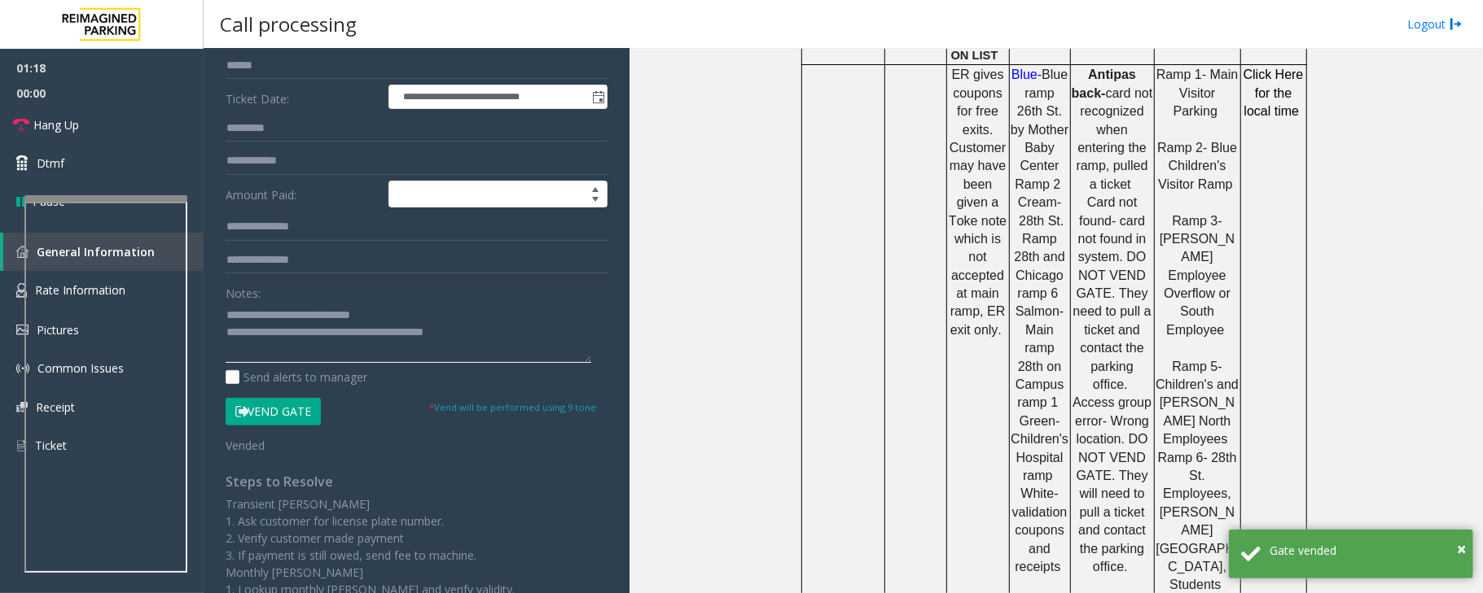
click at [506, 343] on textarea at bounding box center [409, 332] width 366 height 61
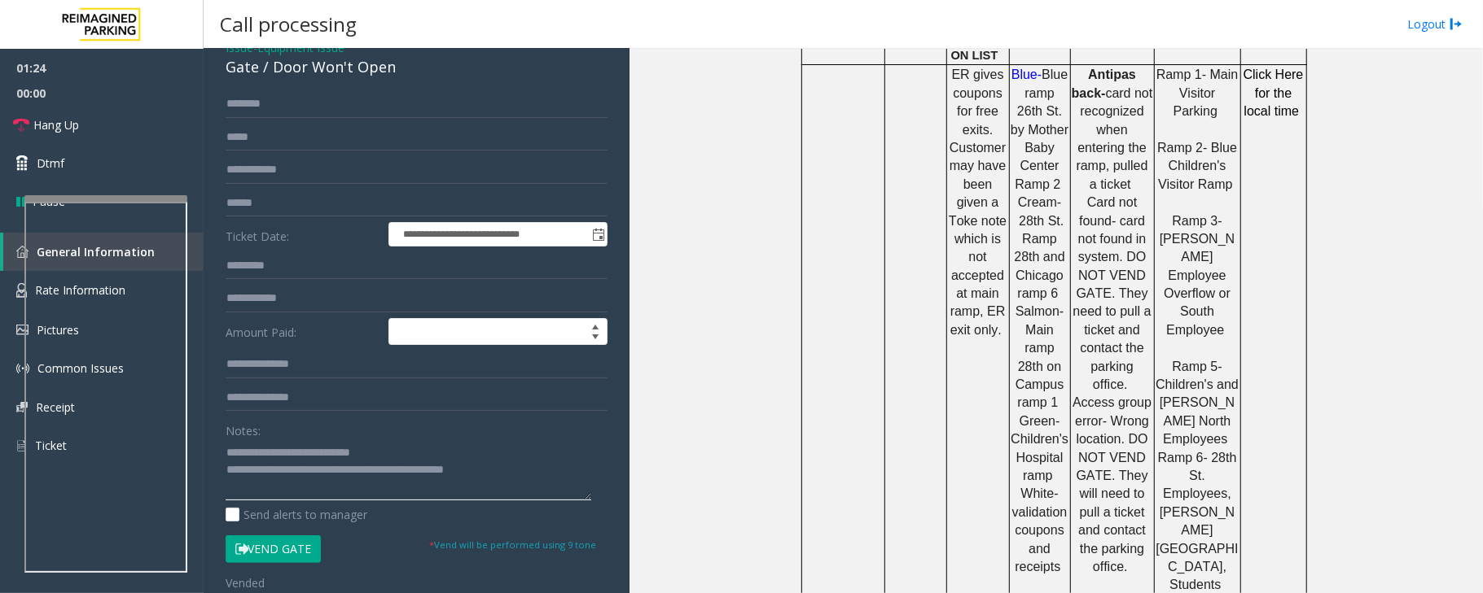
scroll to position [0, 0]
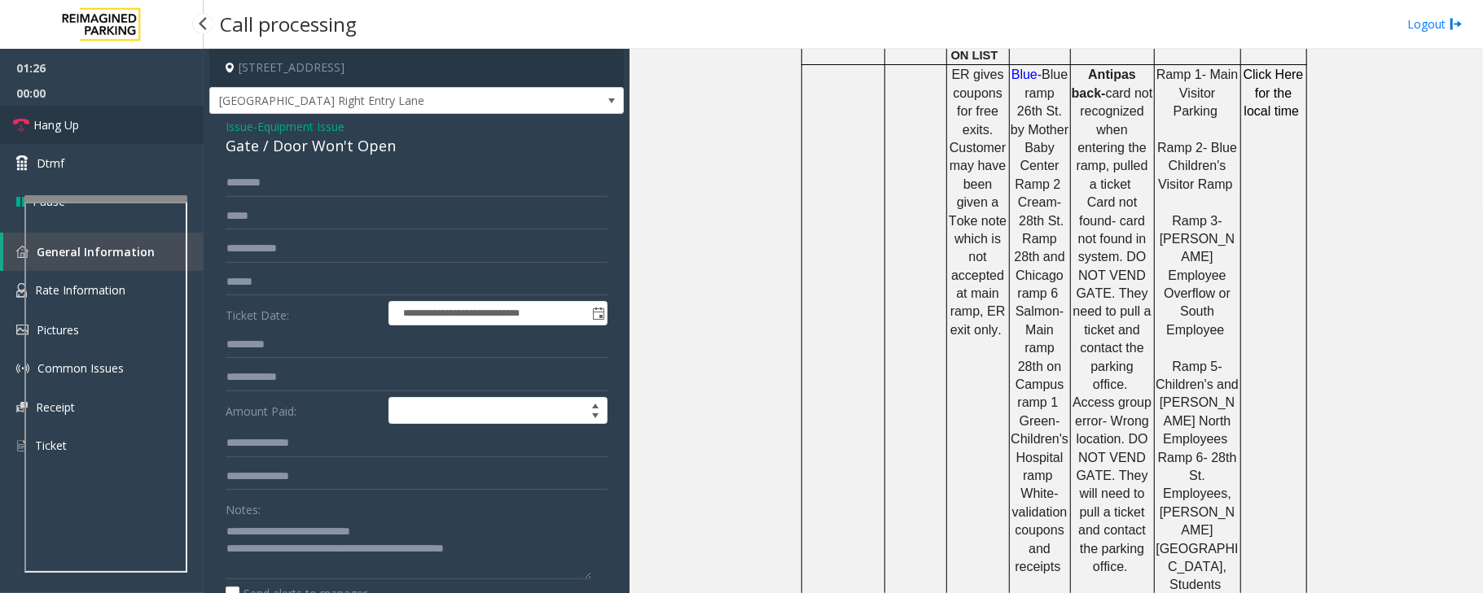
click at [92, 122] on link "Hang Up" at bounding box center [102, 125] width 204 height 38
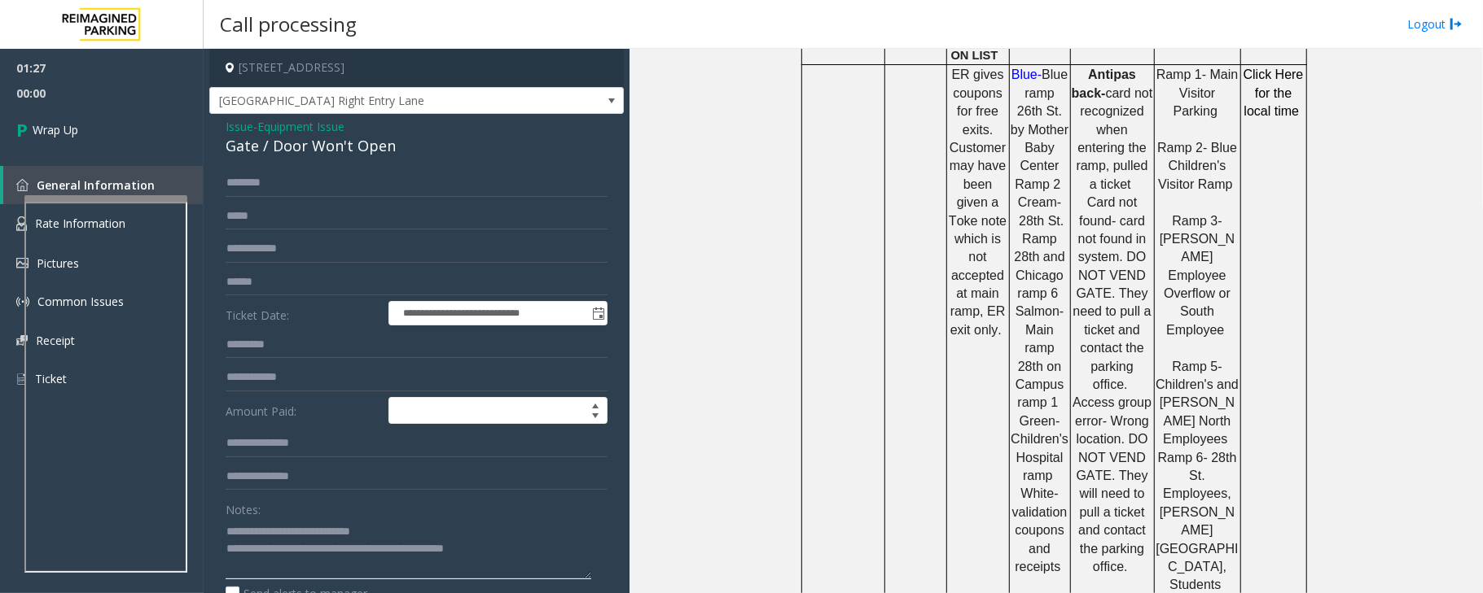
click at [528, 544] on textarea at bounding box center [409, 549] width 366 height 61
type textarea "**********"
click at [85, 125] on link "Wrap Up" at bounding box center [102, 130] width 204 height 48
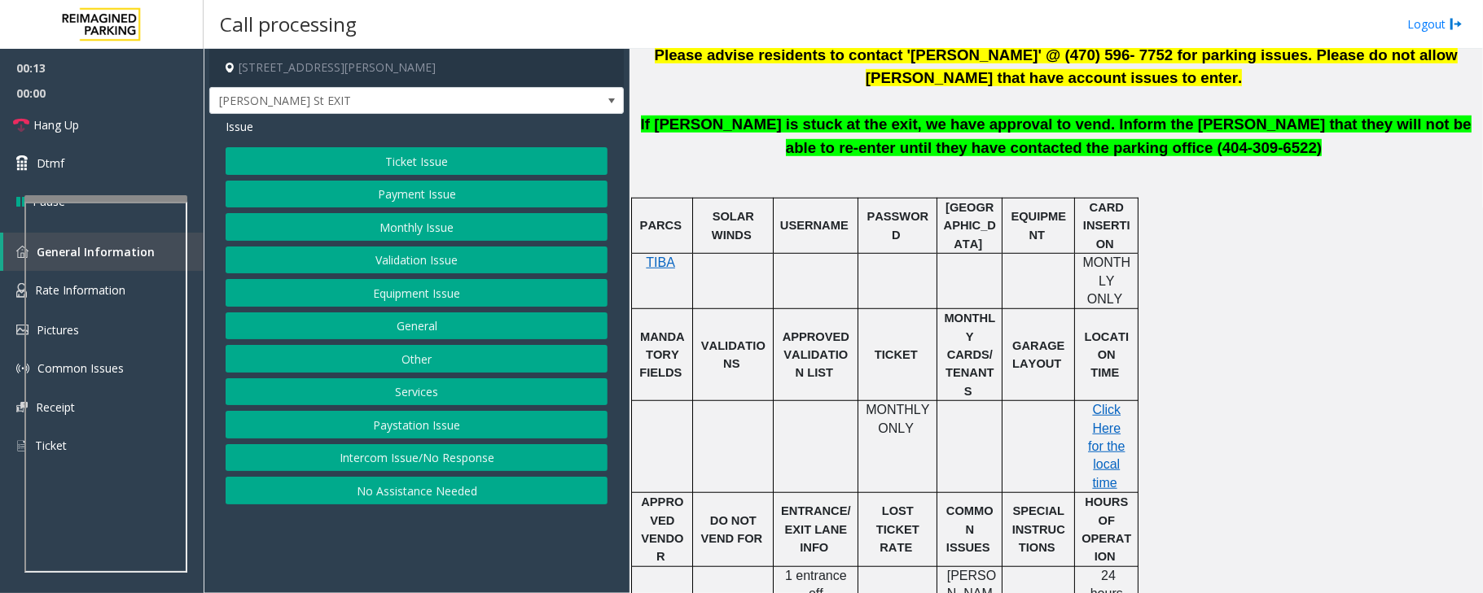
scroll to position [760, 0]
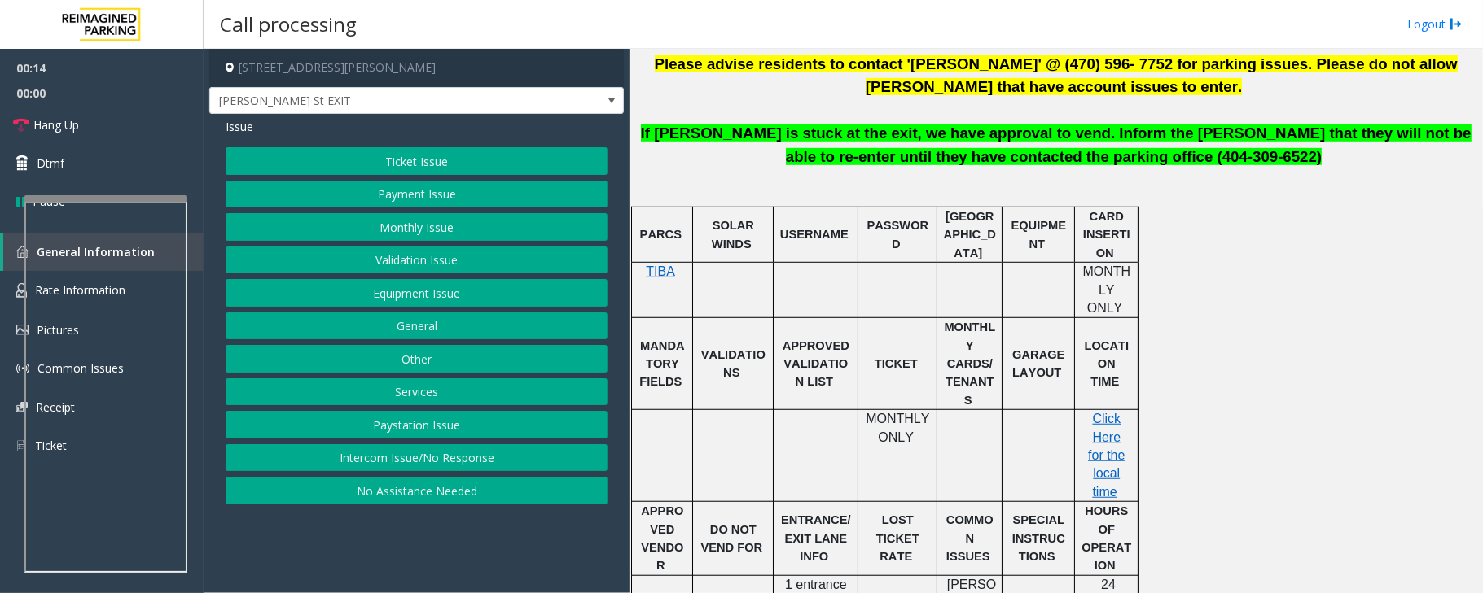
click at [417, 230] on button "Monthly Issue" at bounding box center [417, 227] width 382 height 28
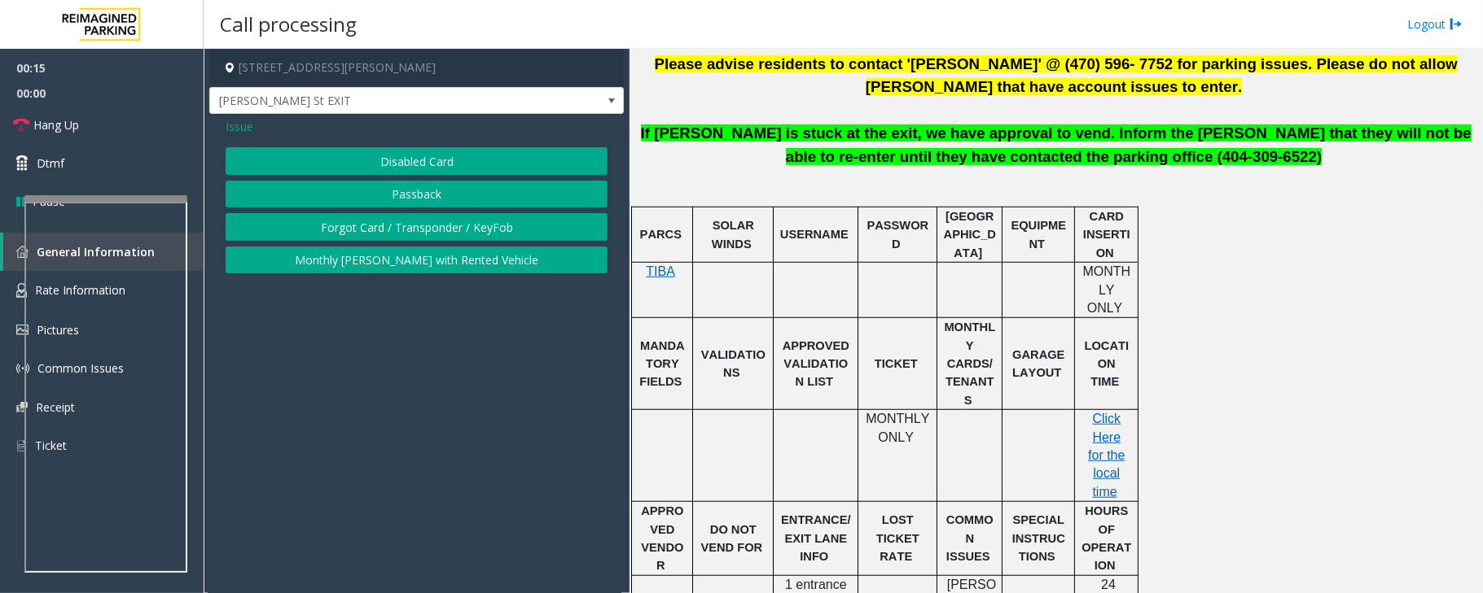
click at [453, 167] on button "Disabled Card" at bounding box center [417, 161] width 382 height 28
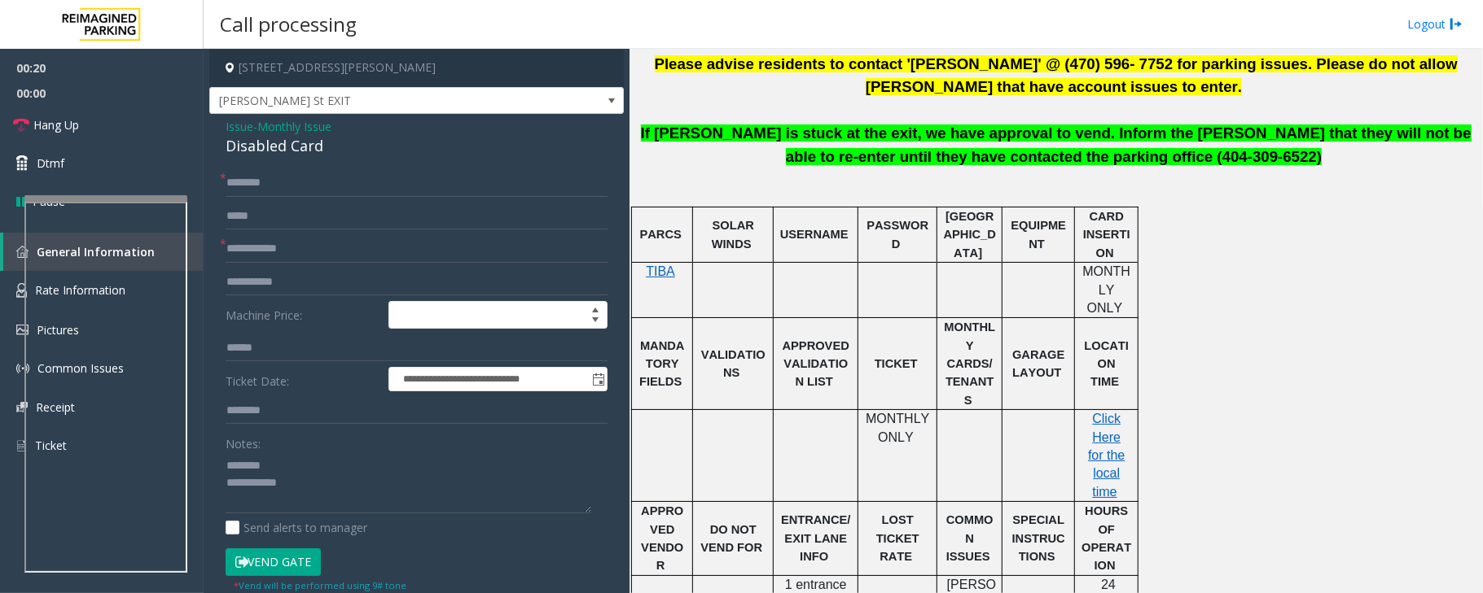
click at [282, 151] on div "Disabled Card" at bounding box center [417, 146] width 382 height 22
type textarea "**********"
click at [282, 241] on input "text" at bounding box center [417, 249] width 382 height 28
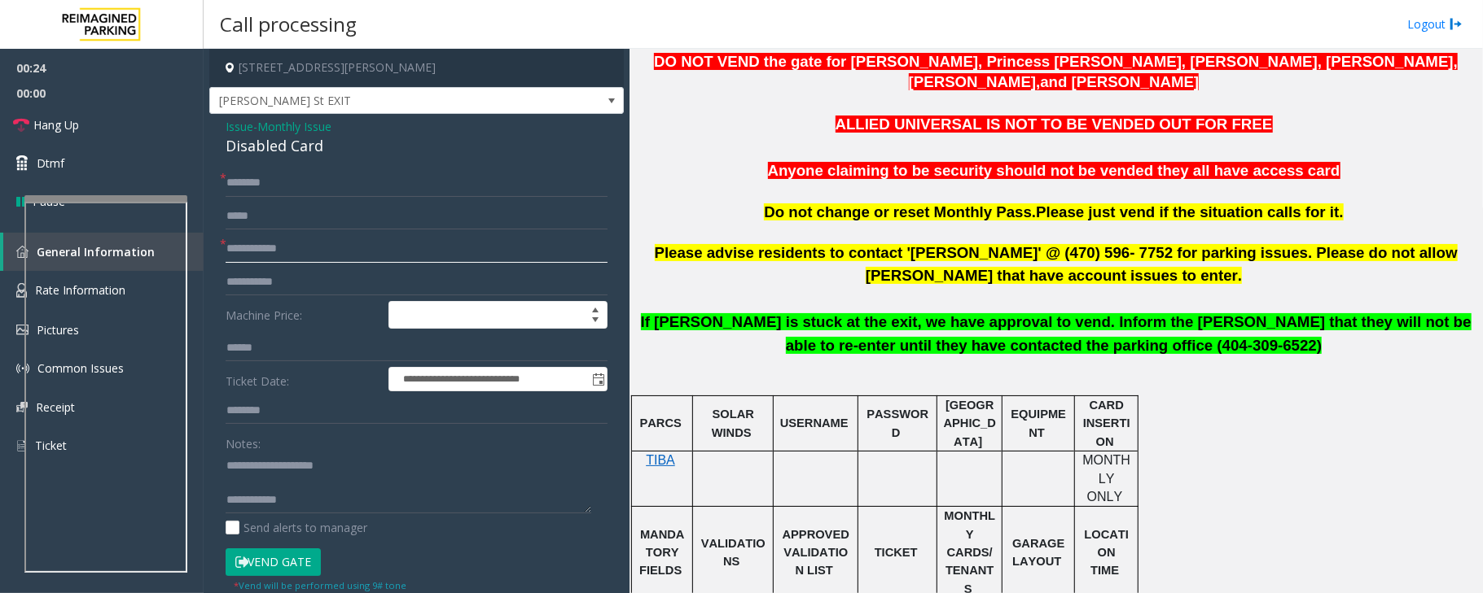
scroll to position [542, 0]
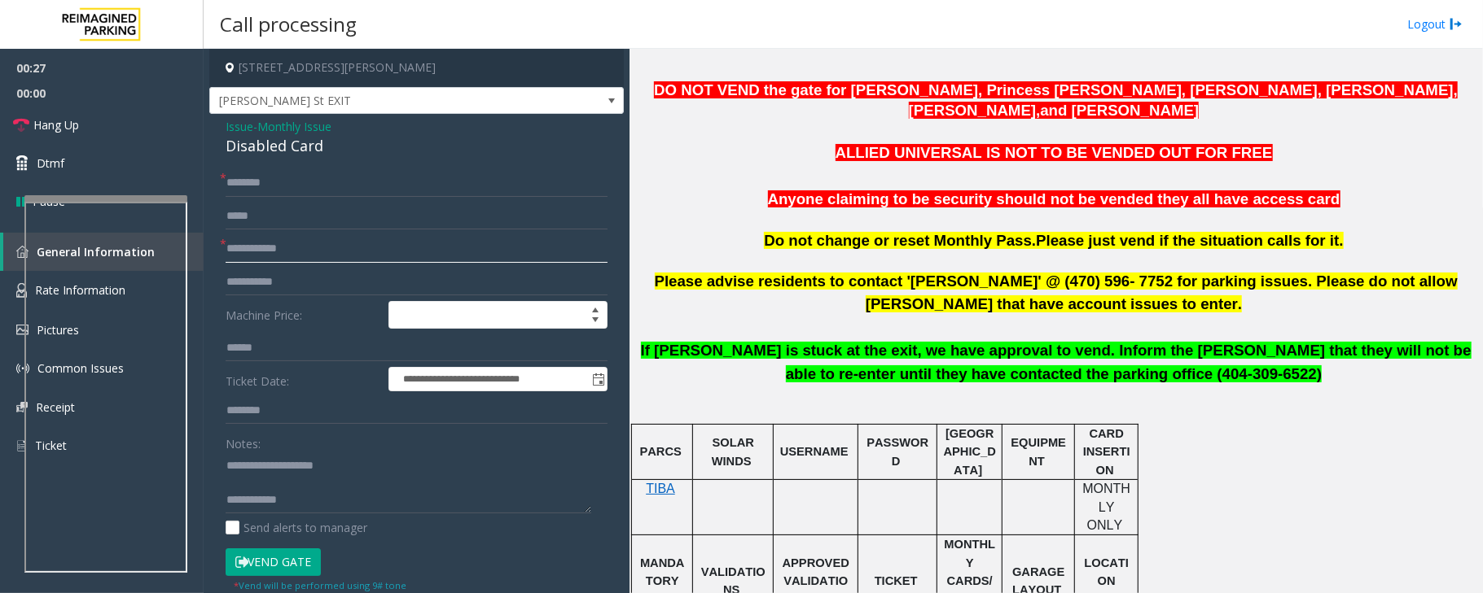
click at [405, 245] on input "text" at bounding box center [417, 249] width 382 height 28
type input "**********"
click at [304, 421] on input "text" at bounding box center [417, 411] width 382 height 28
click at [265, 189] on input "text" at bounding box center [417, 183] width 382 height 28
click at [659, 482] on span "TIBA" at bounding box center [660, 489] width 29 height 14
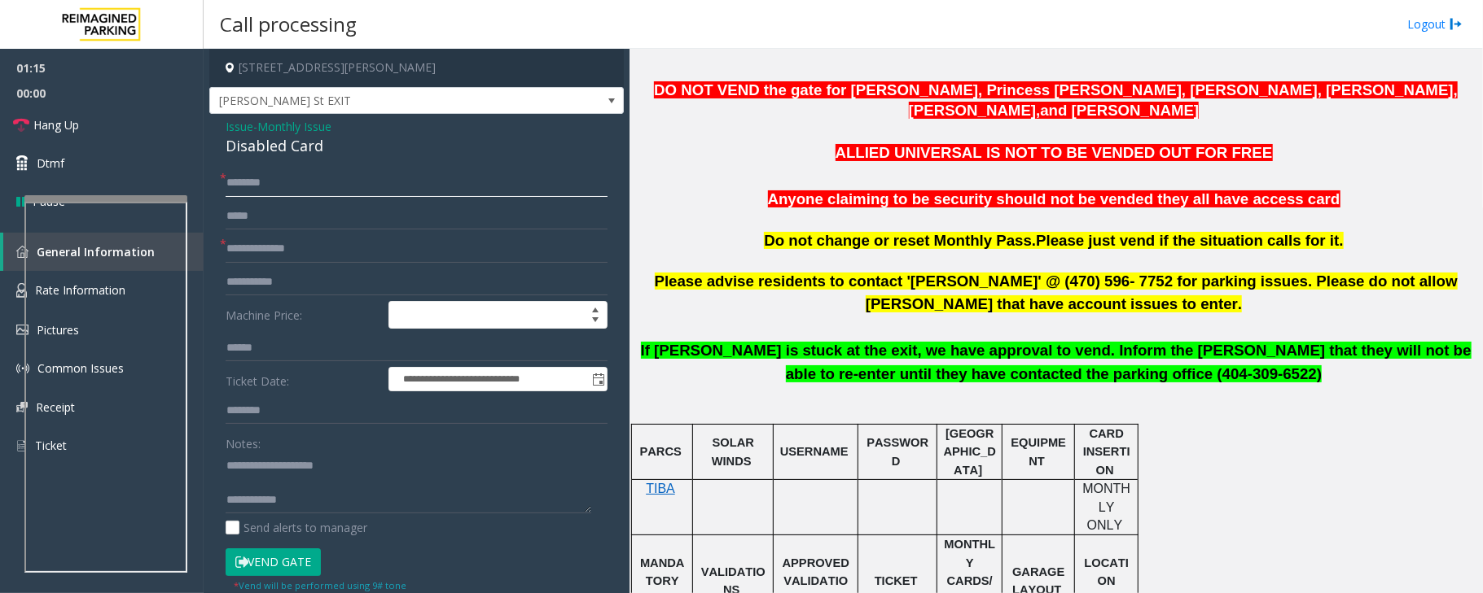
click at [249, 182] on input "text" at bounding box center [417, 183] width 382 height 28
type input "*"
click at [262, 487] on textarea at bounding box center [409, 483] width 366 height 61
click at [313, 495] on textarea at bounding box center [409, 483] width 366 height 61
type textarea "**********"
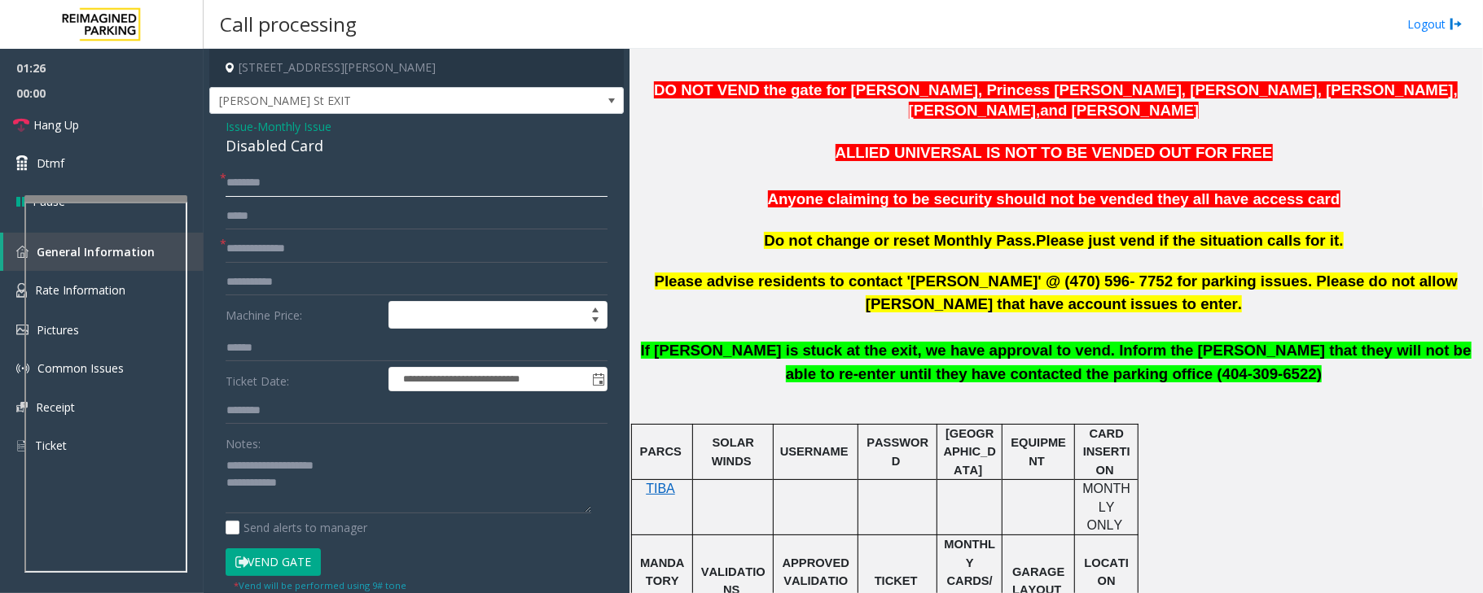
click at [257, 184] on input "text" at bounding box center [417, 183] width 382 height 28
type input "**"
click at [313, 493] on textarea at bounding box center [409, 483] width 366 height 61
click at [106, 124] on link "Hang Up" at bounding box center [102, 125] width 204 height 38
click at [395, 498] on textarea at bounding box center [409, 483] width 366 height 61
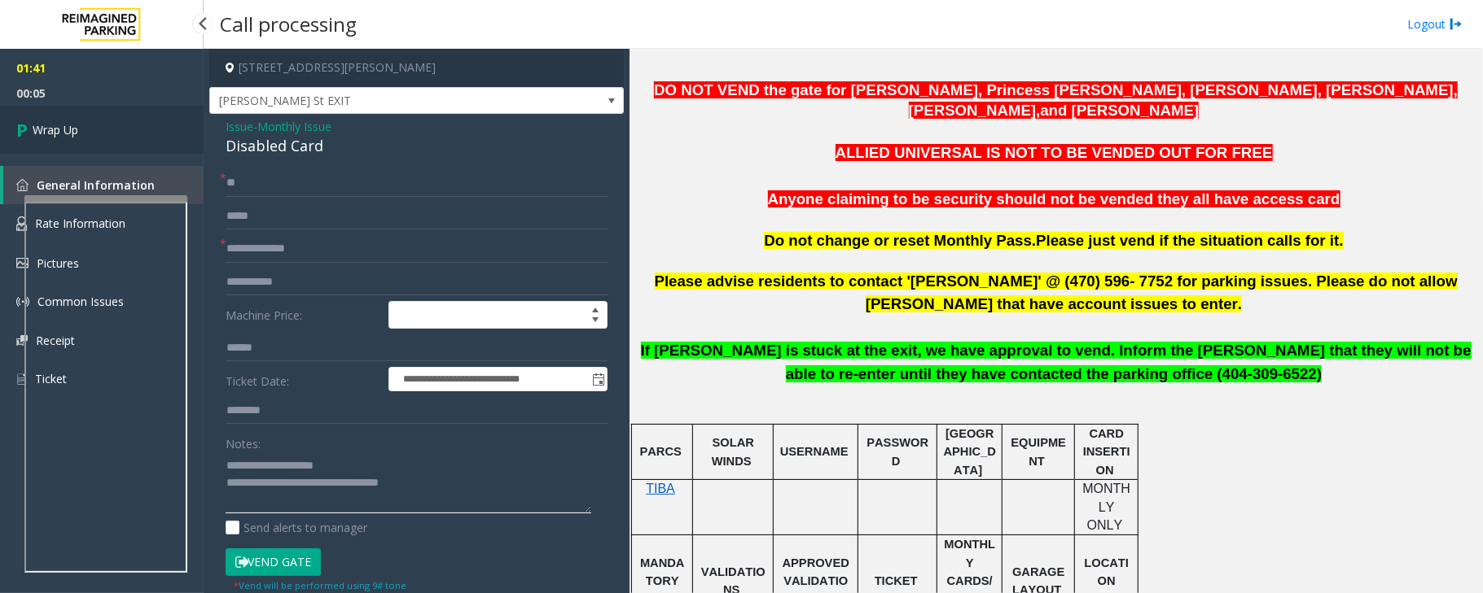
type textarea "**********"
click at [63, 134] on span "Wrap Up" at bounding box center [56, 129] width 46 height 17
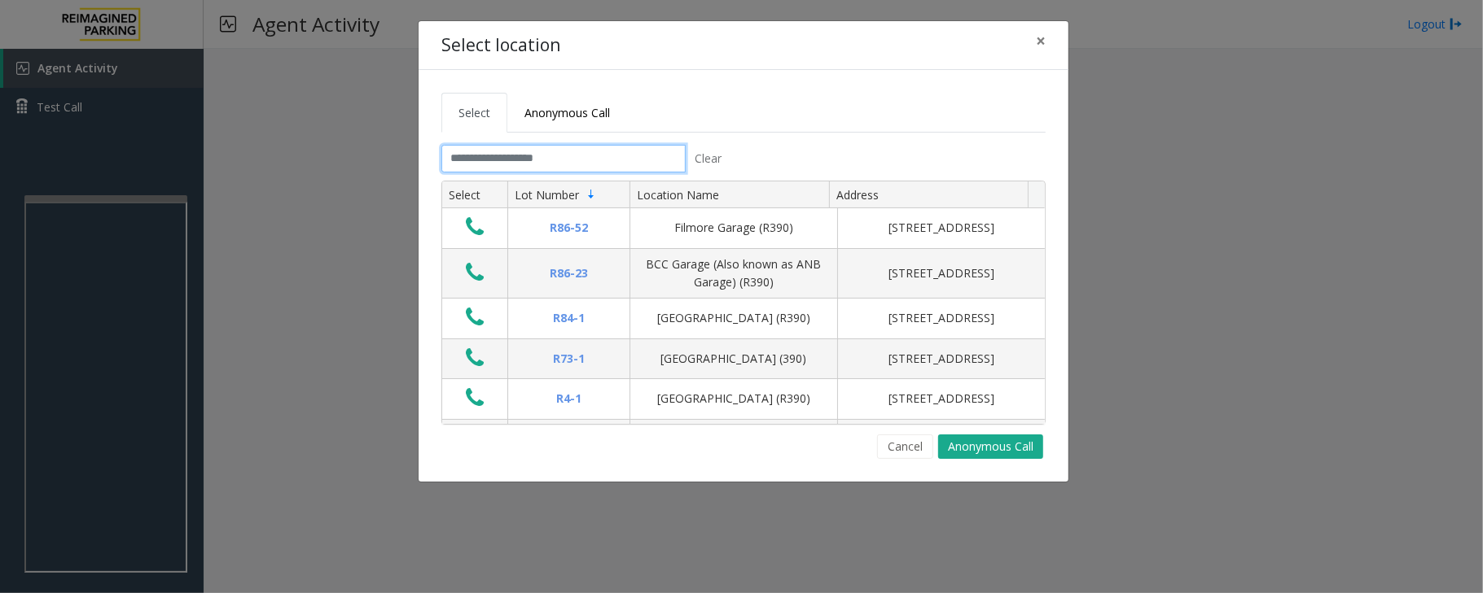
click at [492, 151] on input "text" at bounding box center [563, 159] width 244 height 28
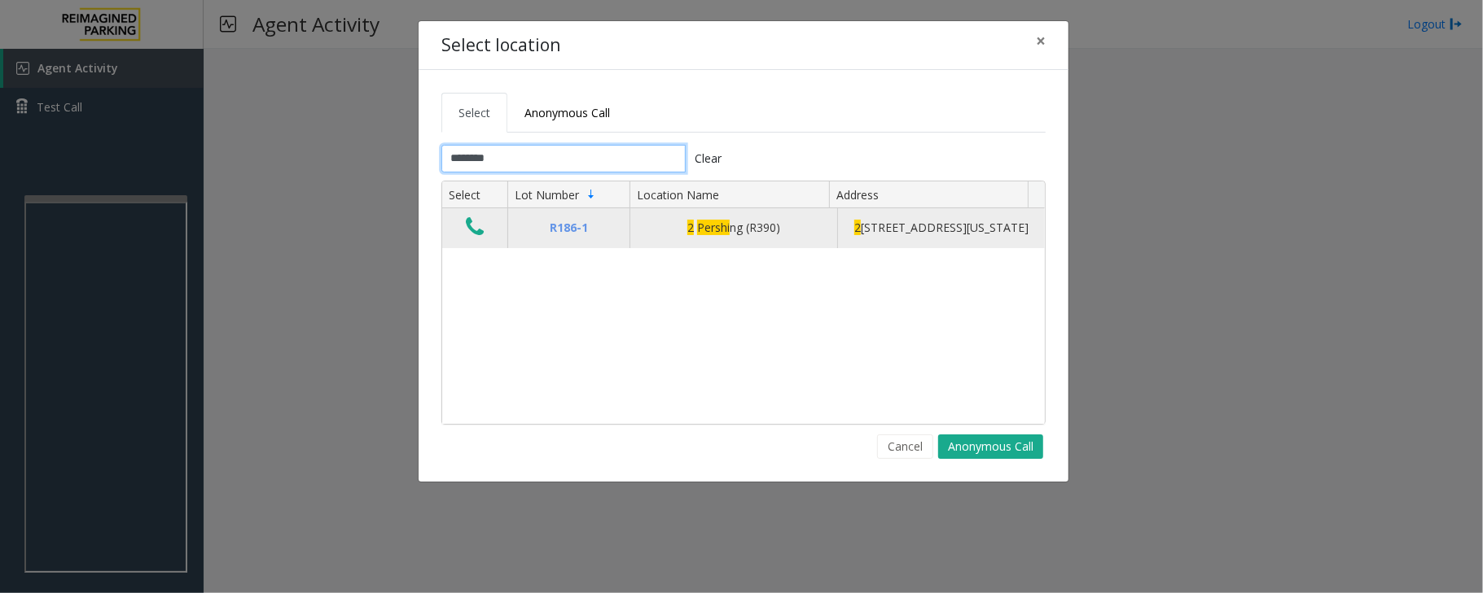
type input "********"
click at [471, 233] on icon "Data table" at bounding box center [475, 227] width 18 height 23
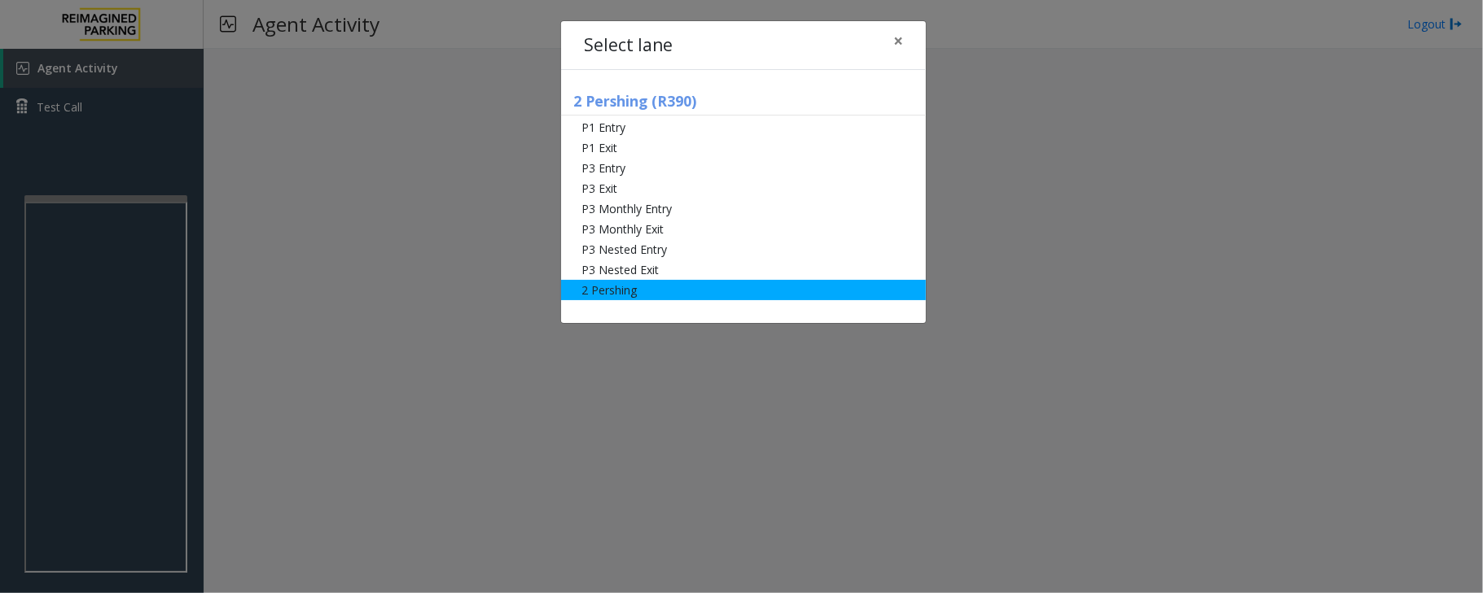
click at [632, 290] on li "2 Pershing" at bounding box center [743, 290] width 365 height 20
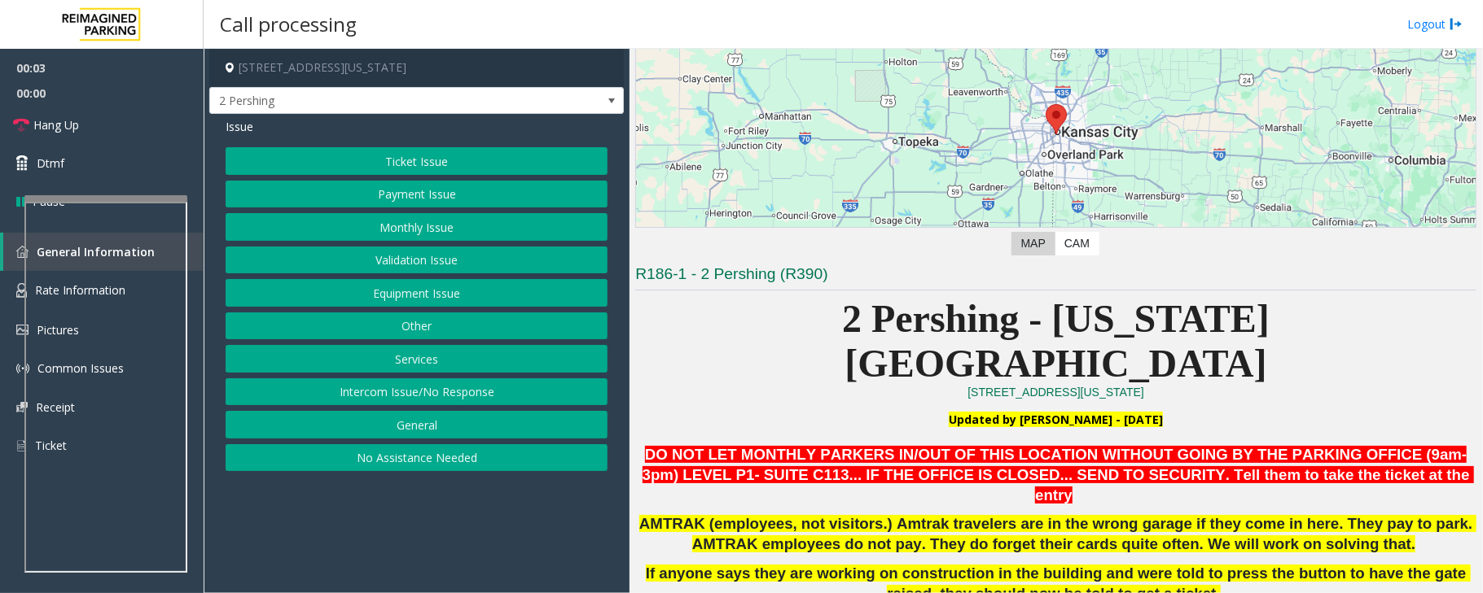
scroll to position [217, 0]
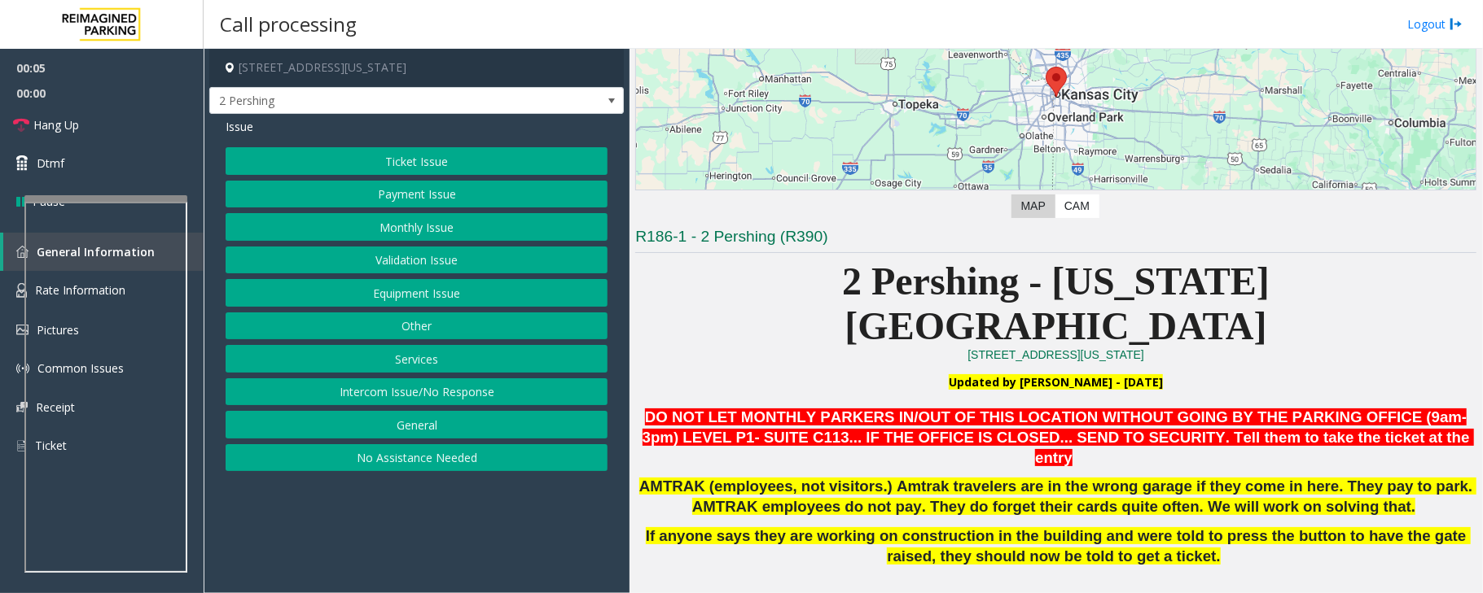
click at [414, 264] on button "Validation Issue" at bounding box center [417, 261] width 382 height 28
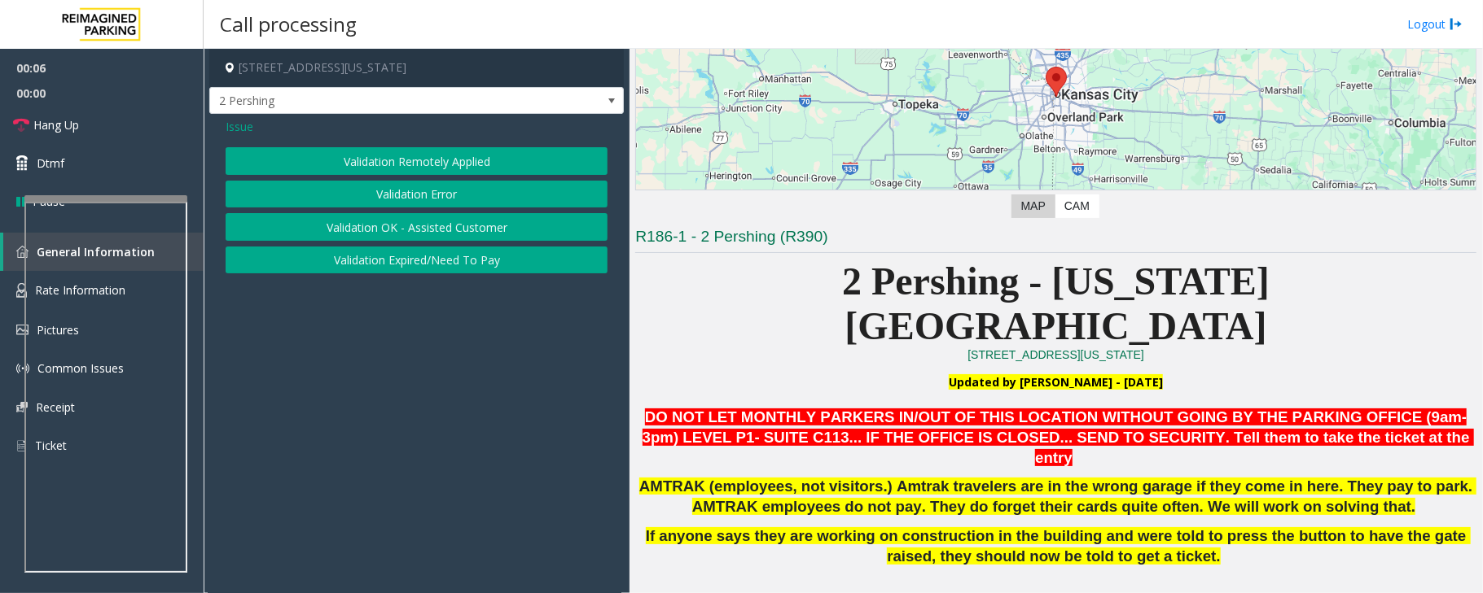
click at [427, 192] on button "Validation Error" at bounding box center [417, 195] width 382 height 28
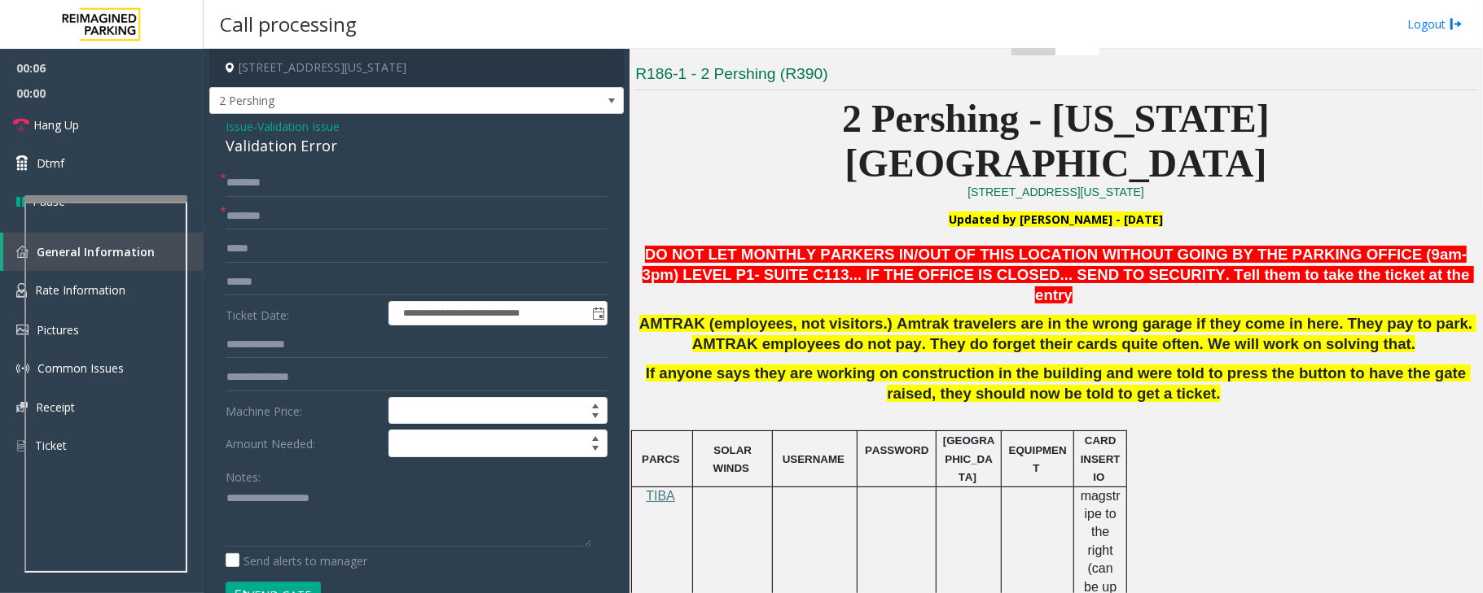
scroll to position [651, 0]
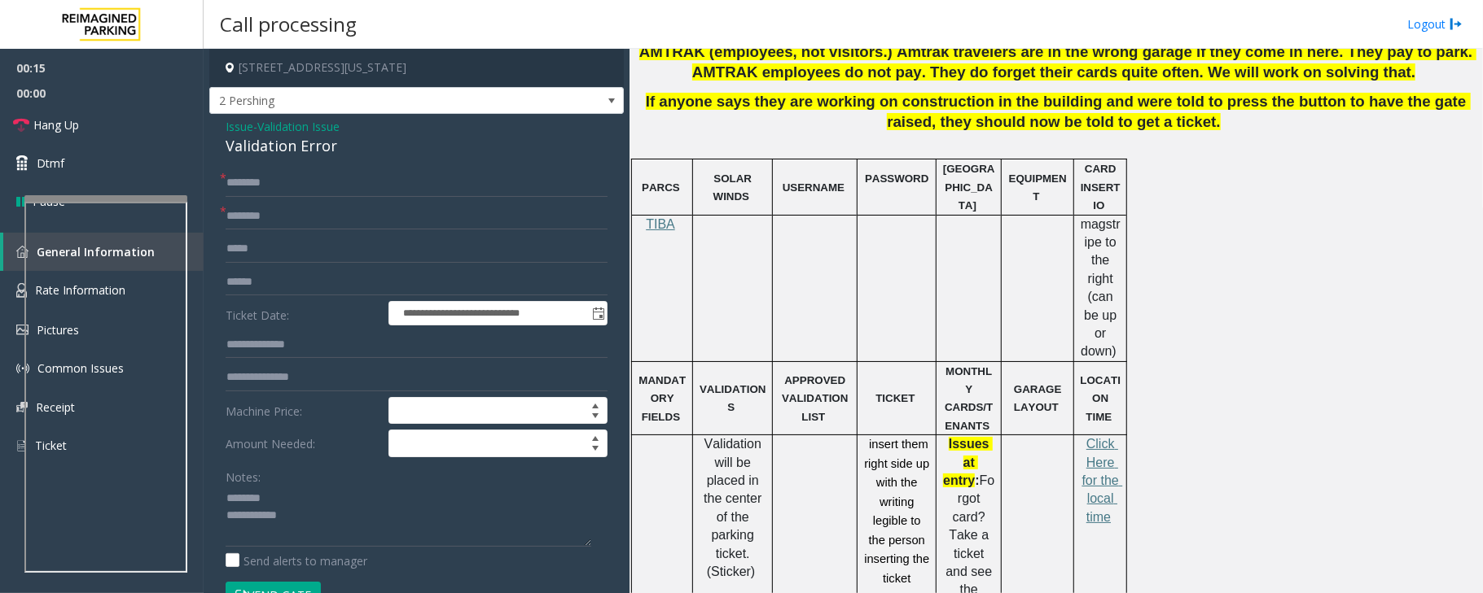
click at [270, 145] on div "Validation Error" at bounding box center [417, 146] width 382 height 22
click at [247, 519] on textarea at bounding box center [409, 516] width 366 height 61
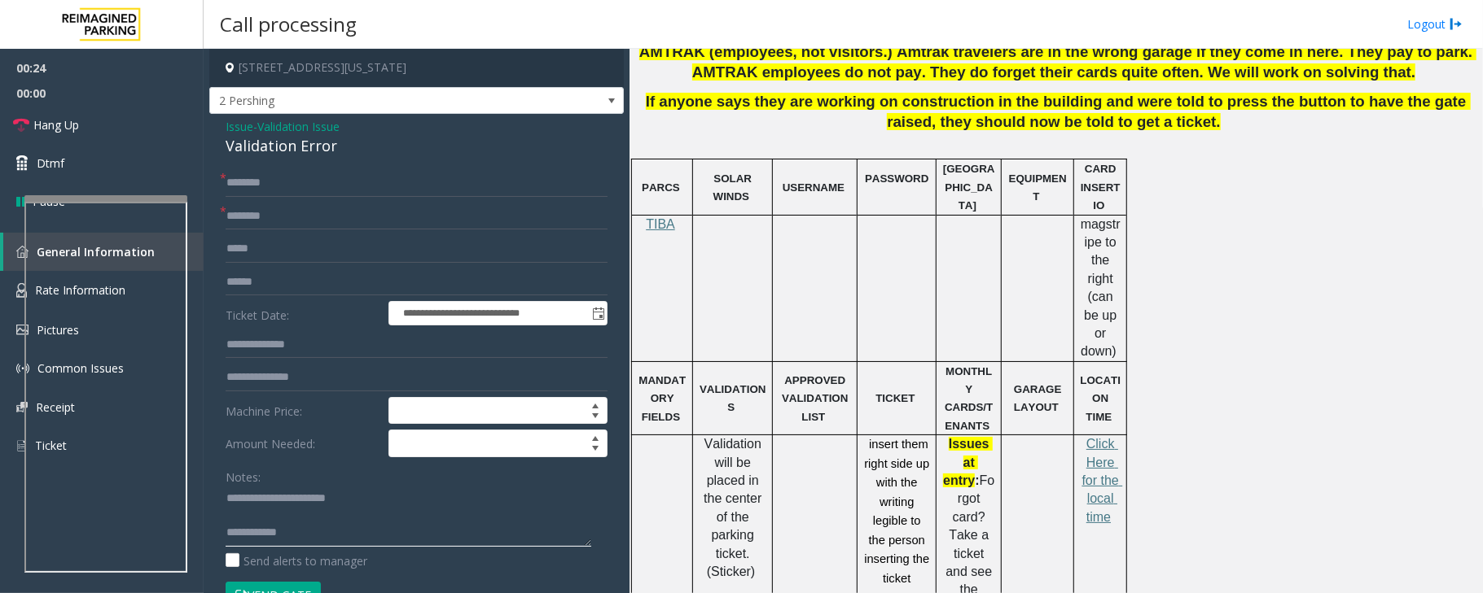
type textarea "**********"
click at [267, 212] on input "text" at bounding box center [417, 217] width 382 height 28
type input "*"
click at [267, 217] on input "*" at bounding box center [417, 217] width 382 height 28
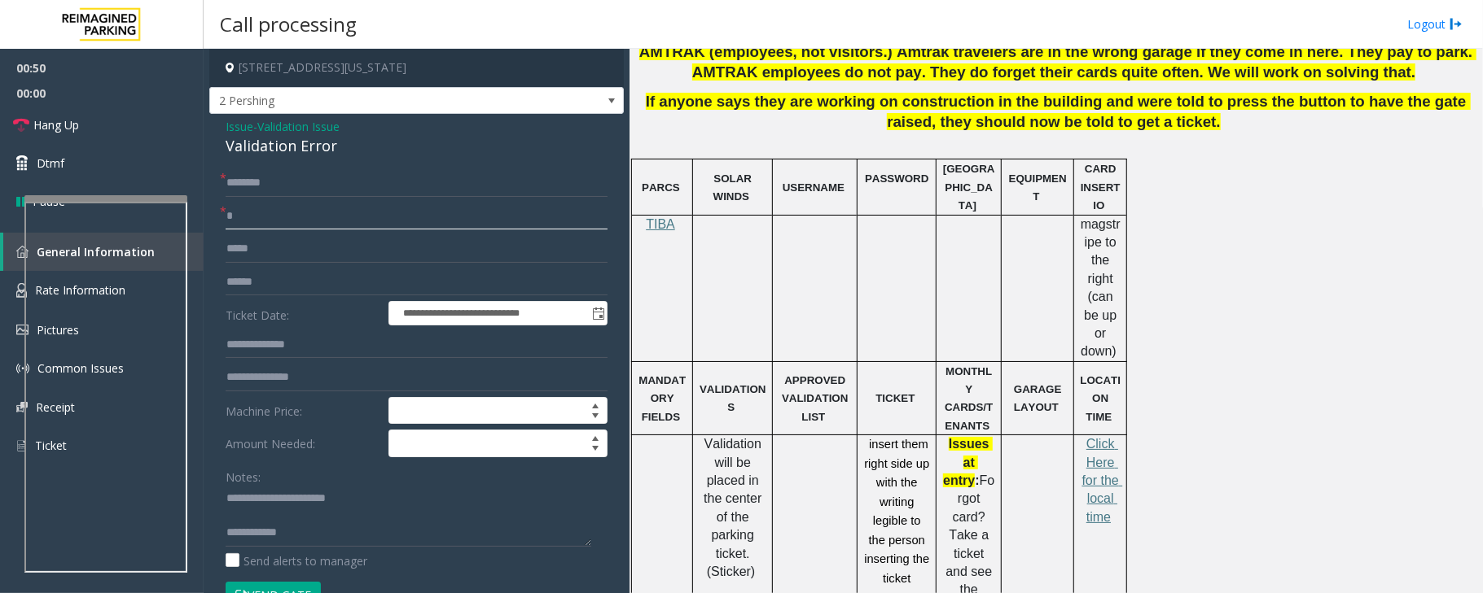
type input "*"
click at [242, 519] on textarea at bounding box center [409, 516] width 366 height 61
type textarea "**********"
click at [259, 208] on input "*" at bounding box center [417, 217] width 382 height 28
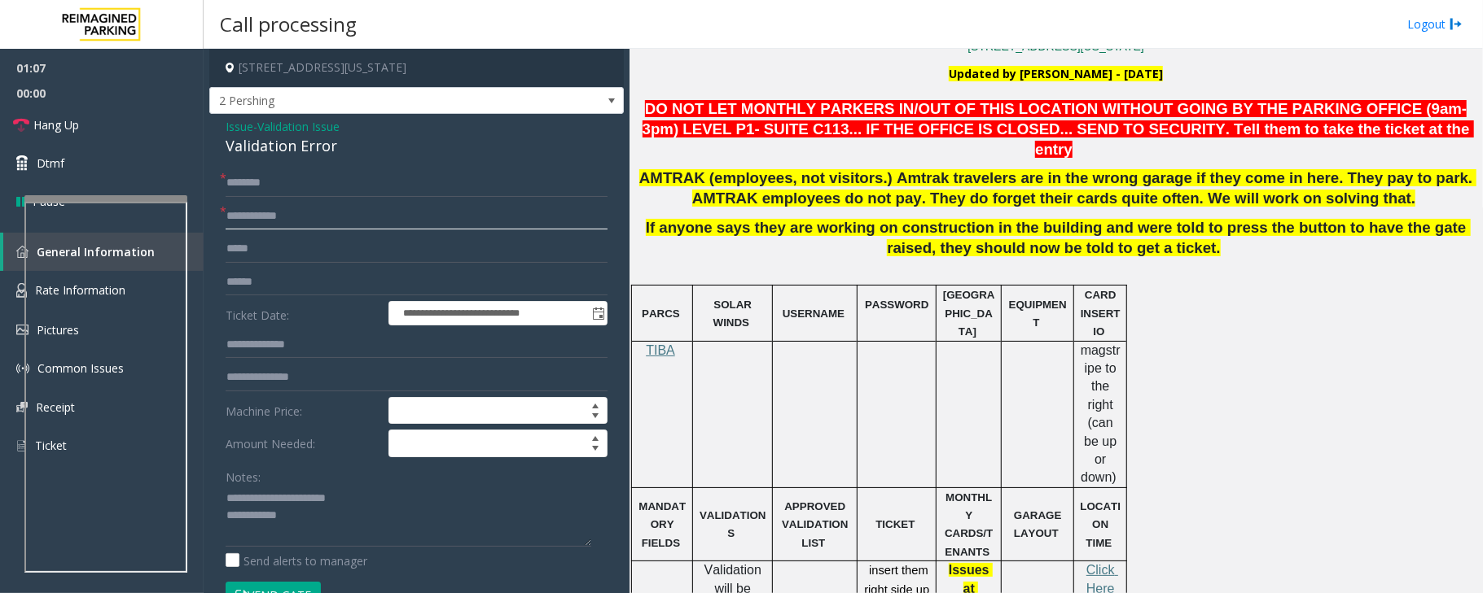
scroll to position [326, 0]
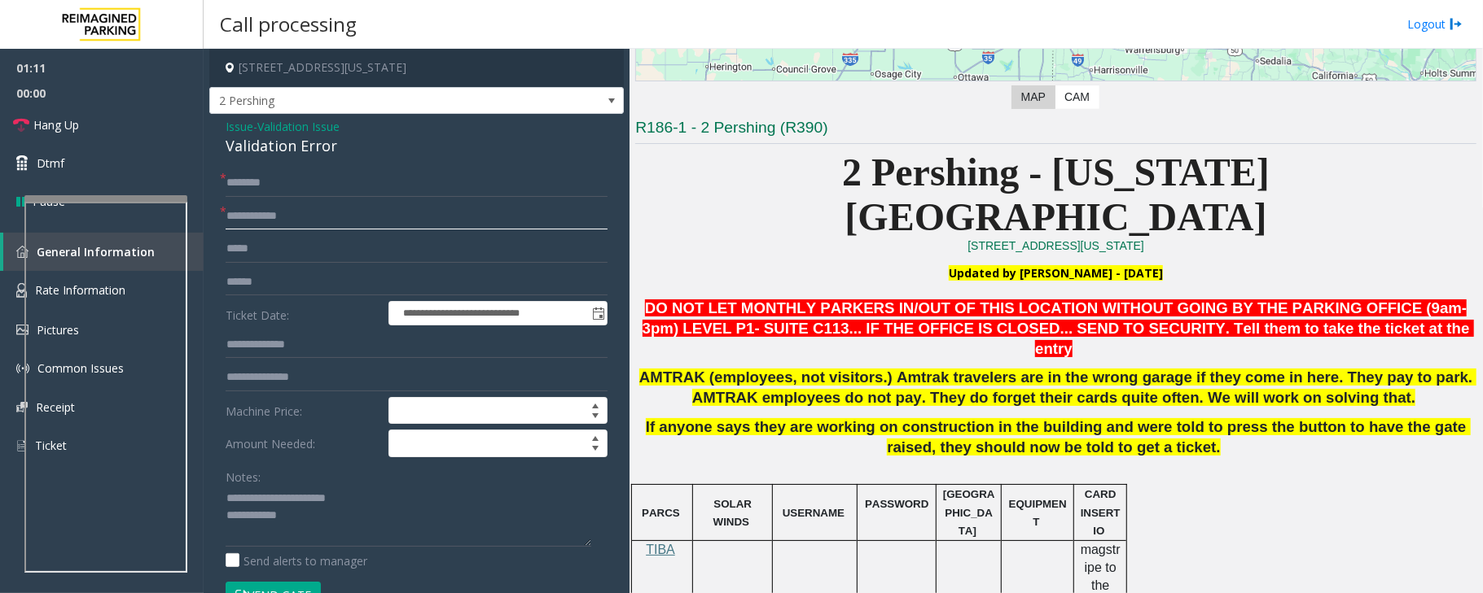
type input "**********"
click at [261, 281] on input "text" at bounding box center [417, 283] width 382 height 28
click at [255, 281] on input "text" at bounding box center [417, 283] width 382 height 28
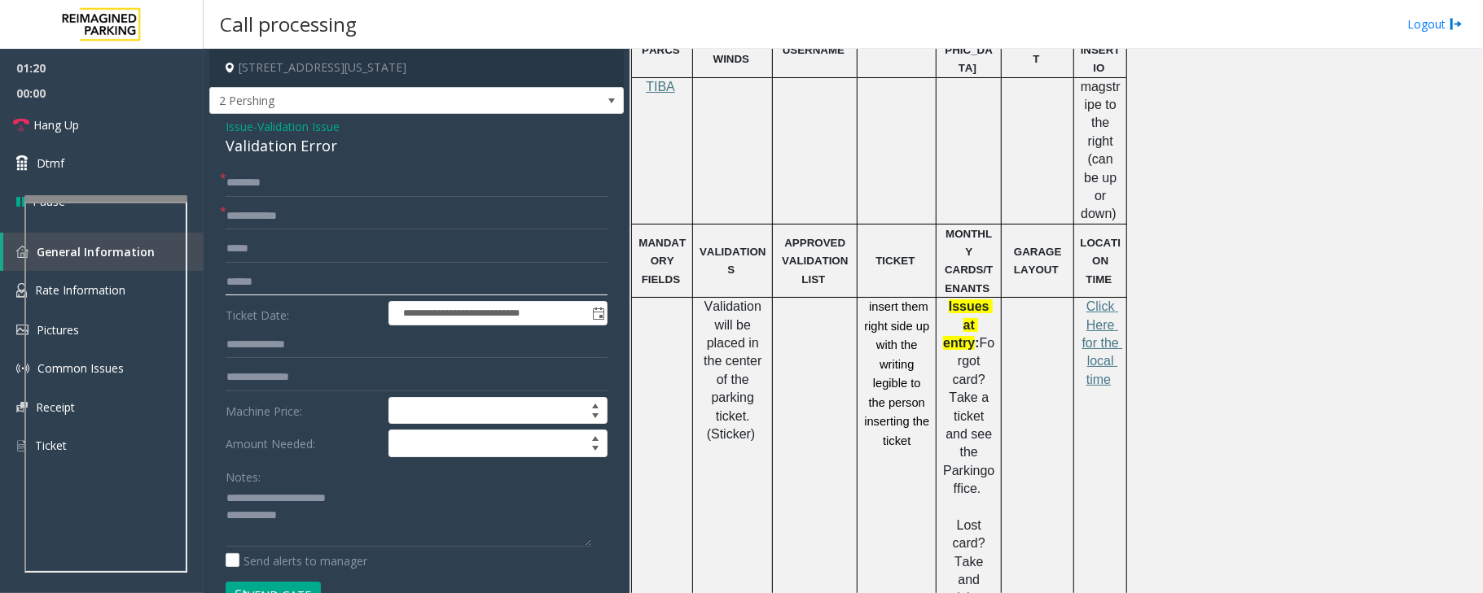
scroll to position [868, 0]
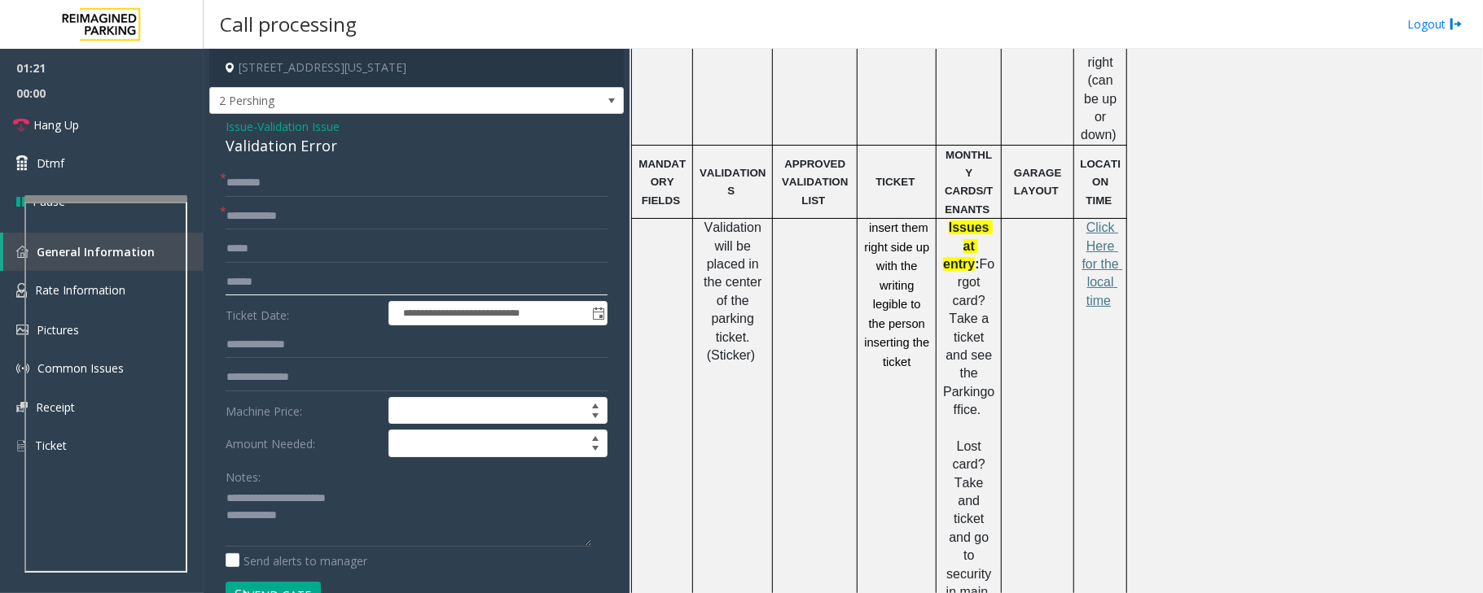
click at [265, 282] on input "text" at bounding box center [417, 283] width 382 height 28
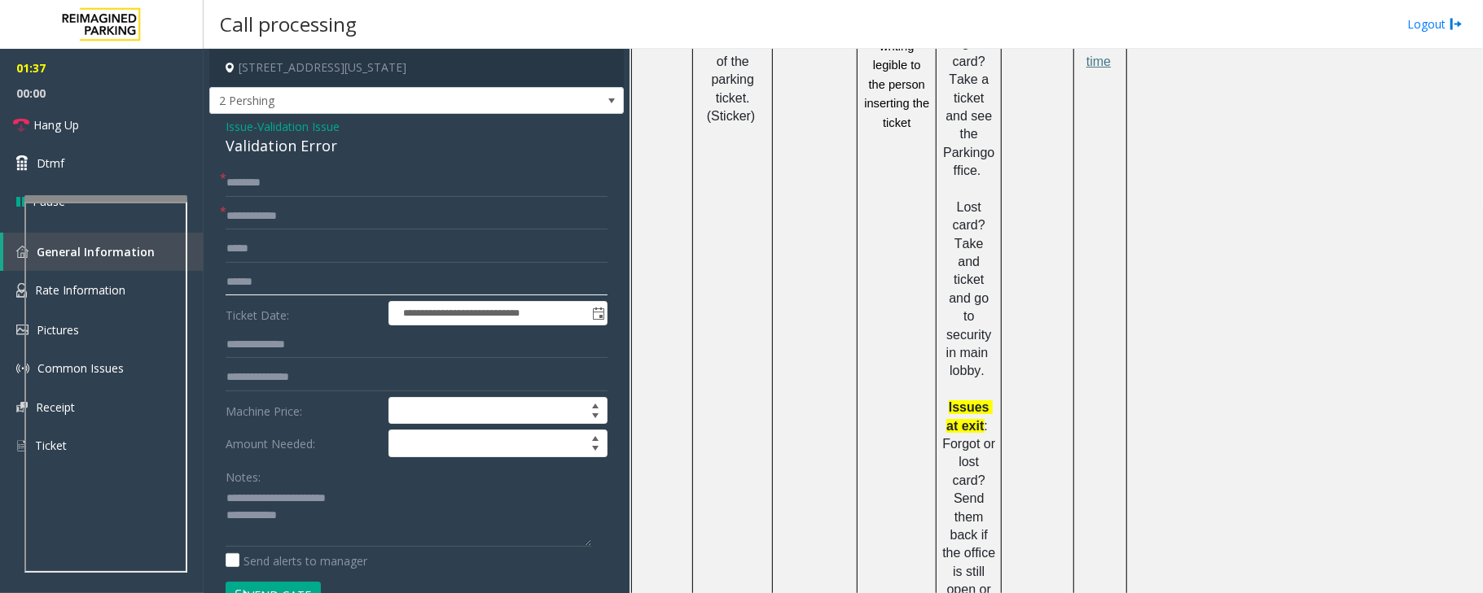
scroll to position [1194, 0]
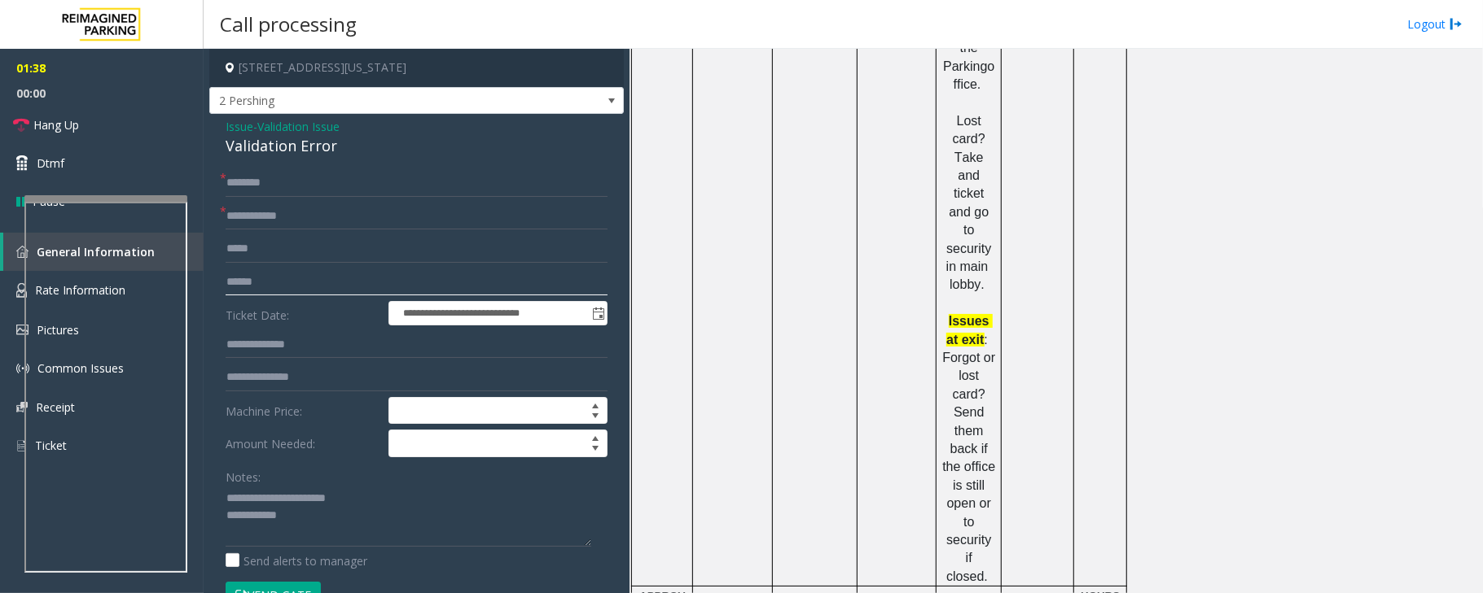
click at [238, 278] on input "text" at bounding box center [417, 283] width 382 height 28
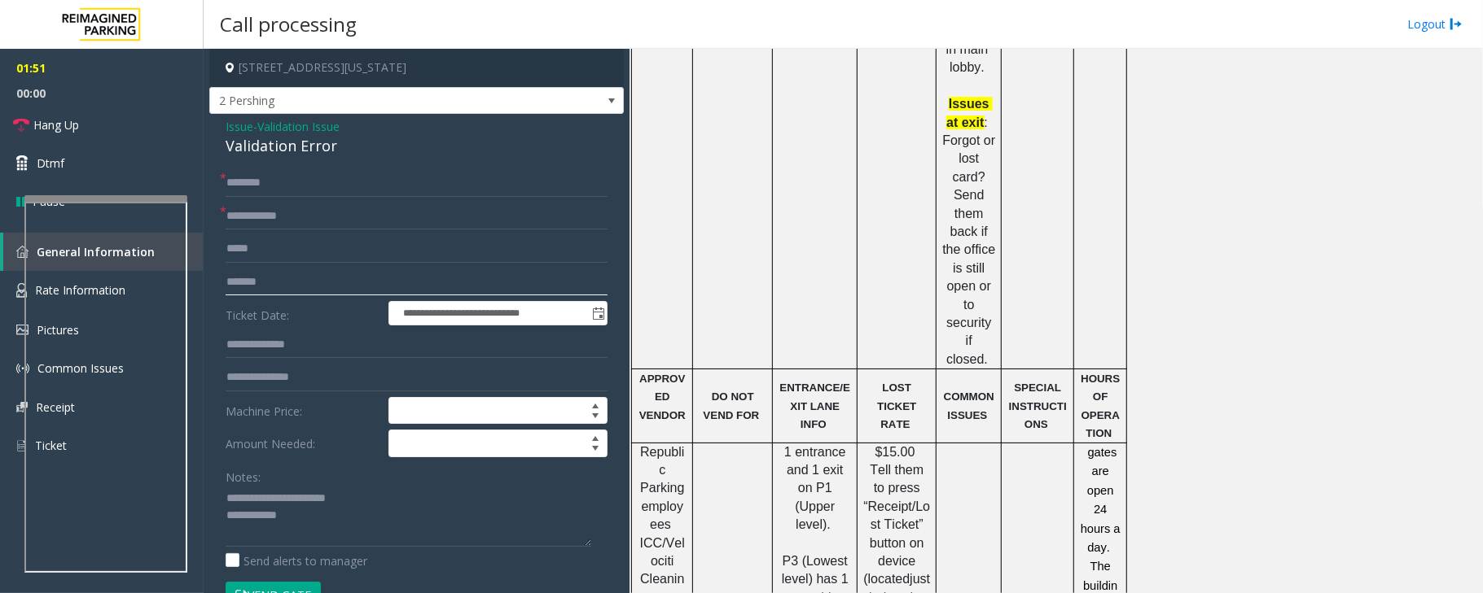
type input "*******"
click at [287, 187] on input "text" at bounding box center [417, 183] width 382 height 28
type input "******"
click at [337, 519] on textarea at bounding box center [409, 516] width 366 height 61
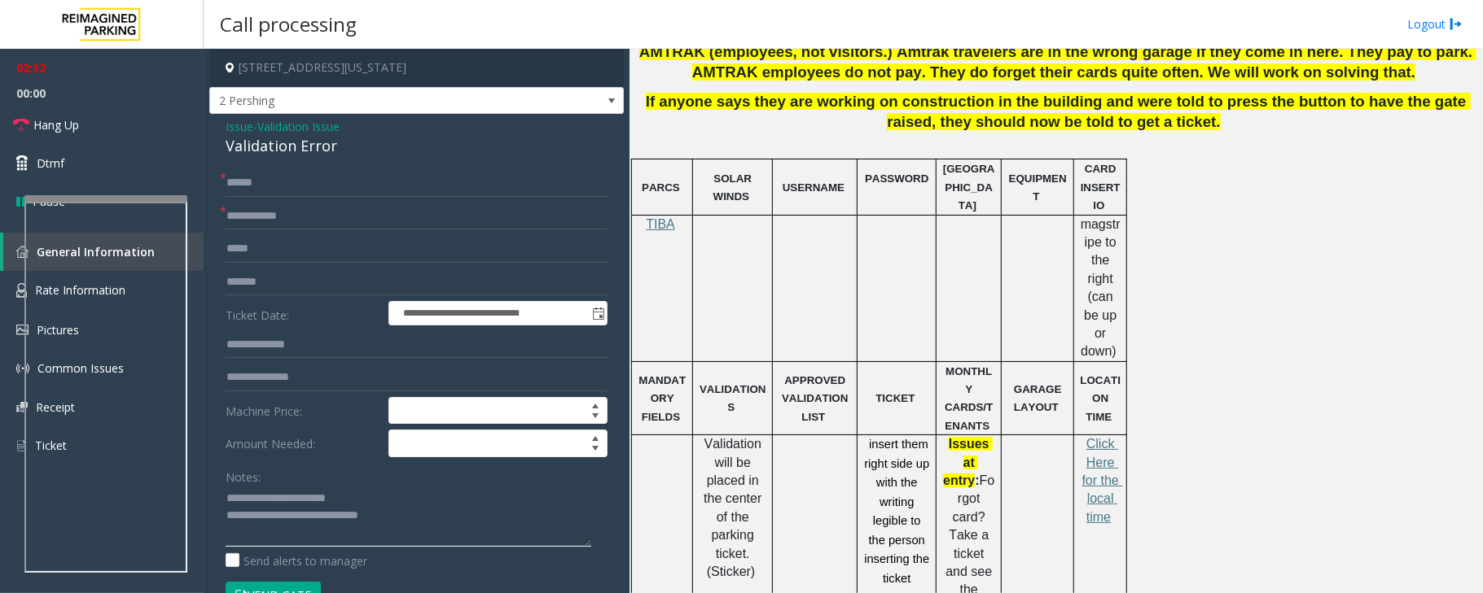
scroll to position [217, 0]
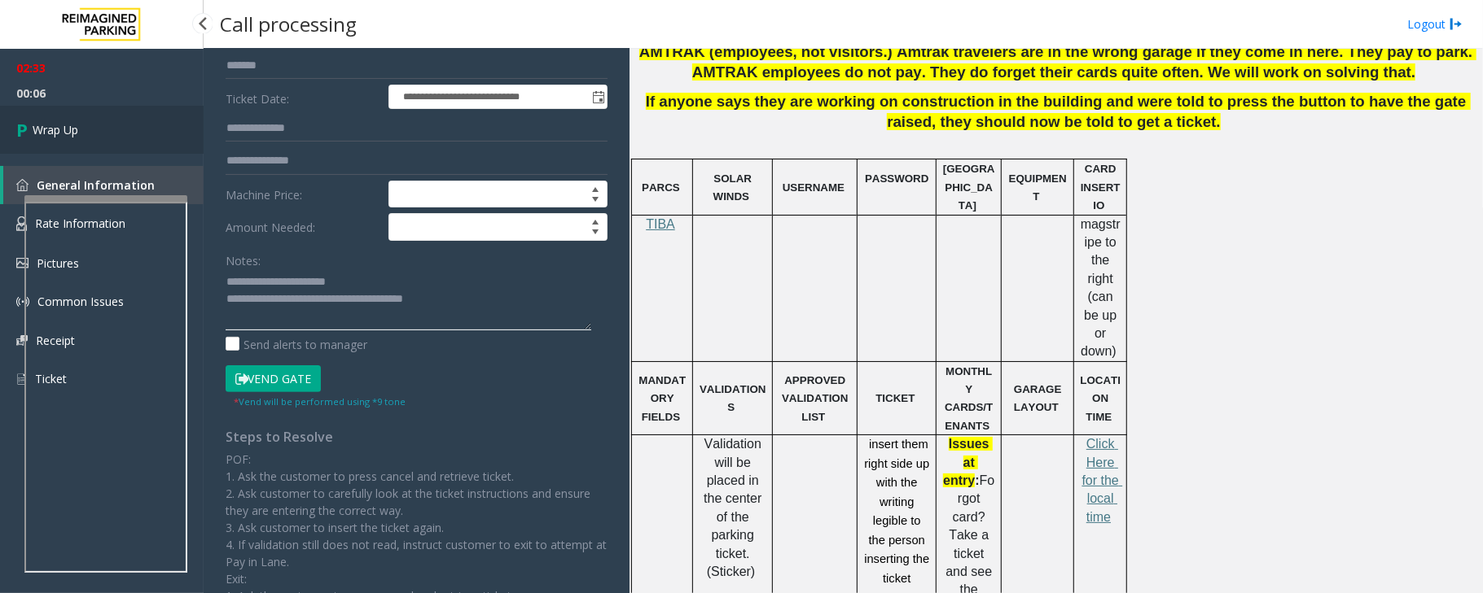
type textarea "**********"
click at [88, 129] on link "Wrap Up" at bounding box center [102, 130] width 204 height 48
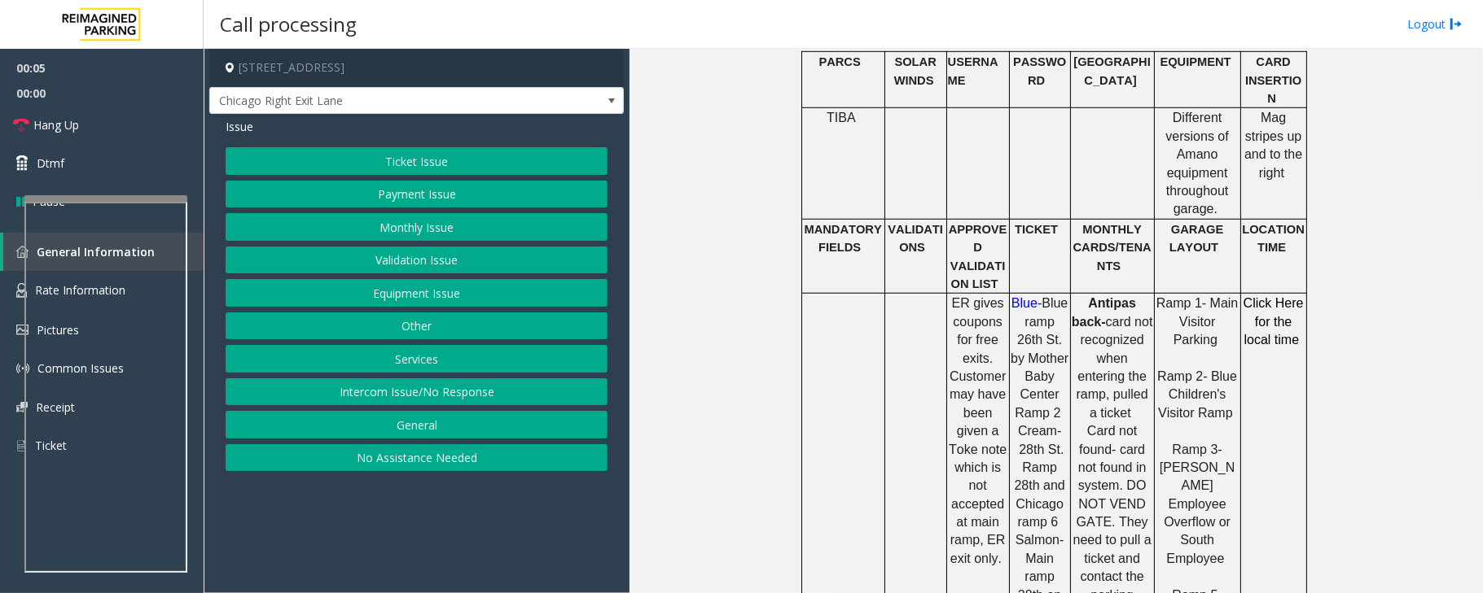
scroll to position [868, 0]
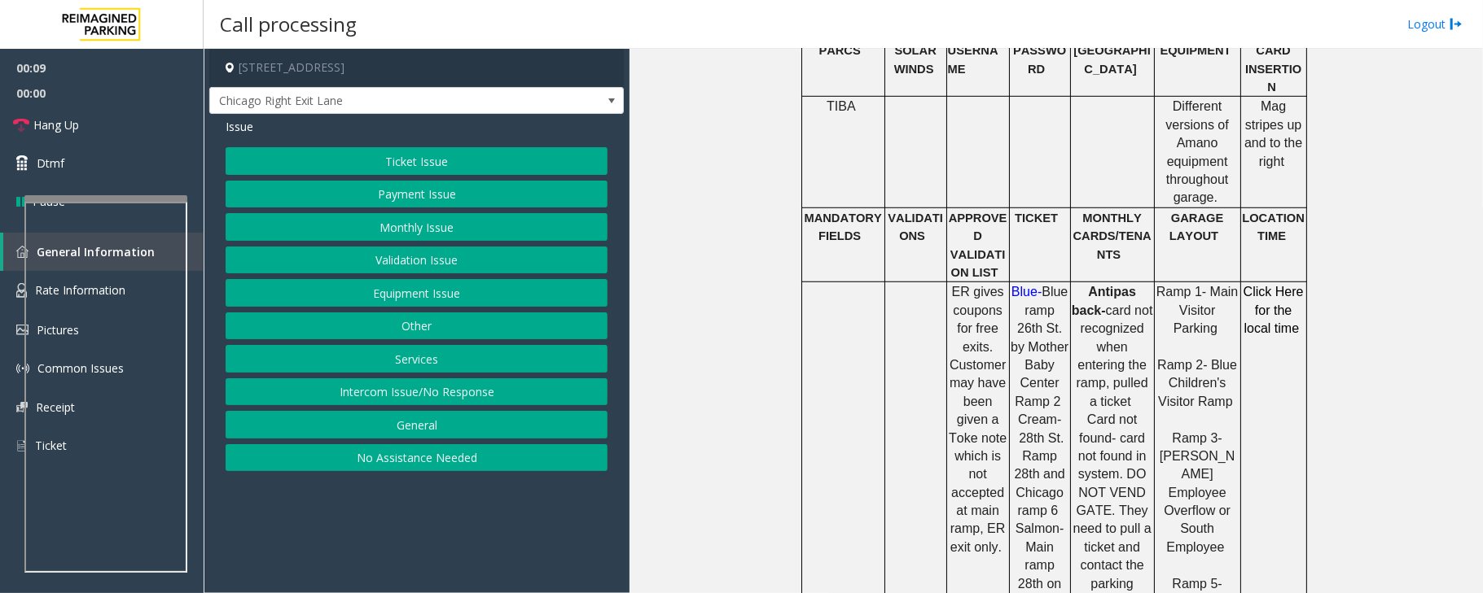
click at [511, 392] on button "Intercom Issue/No Response" at bounding box center [417, 393] width 382 height 28
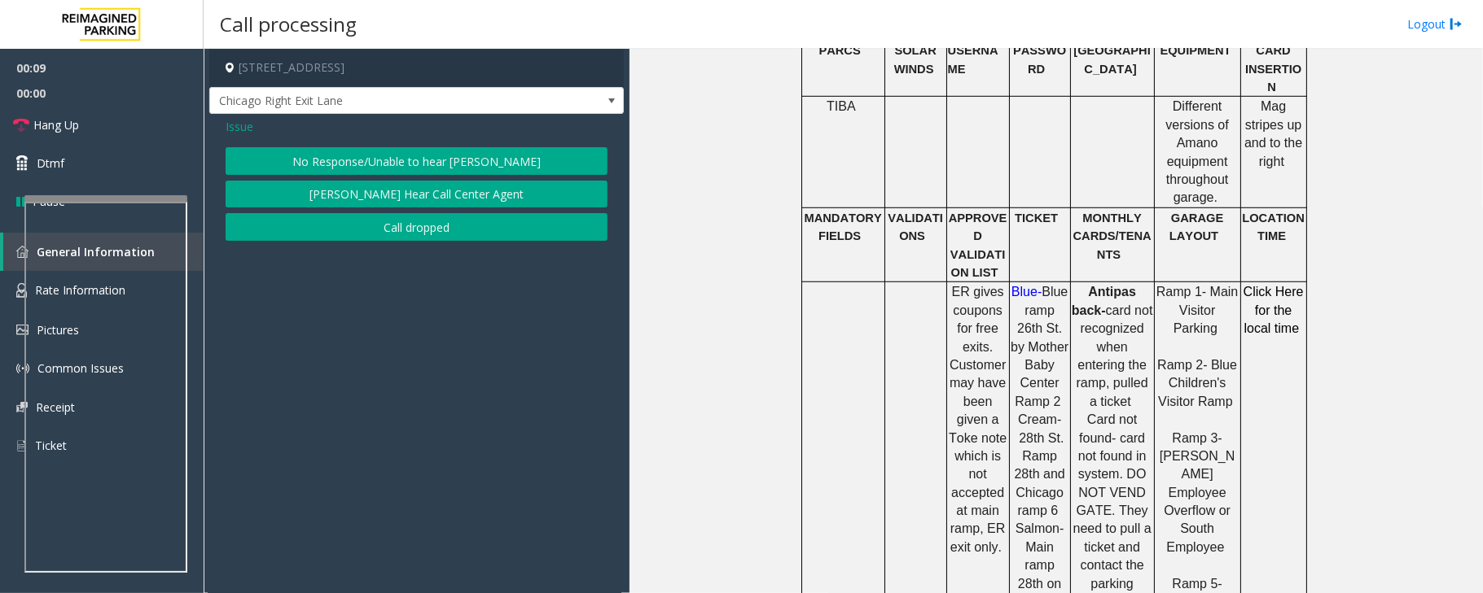
click at [433, 157] on button "No Response/Unable to hear [PERSON_NAME]" at bounding box center [417, 161] width 382 height 28
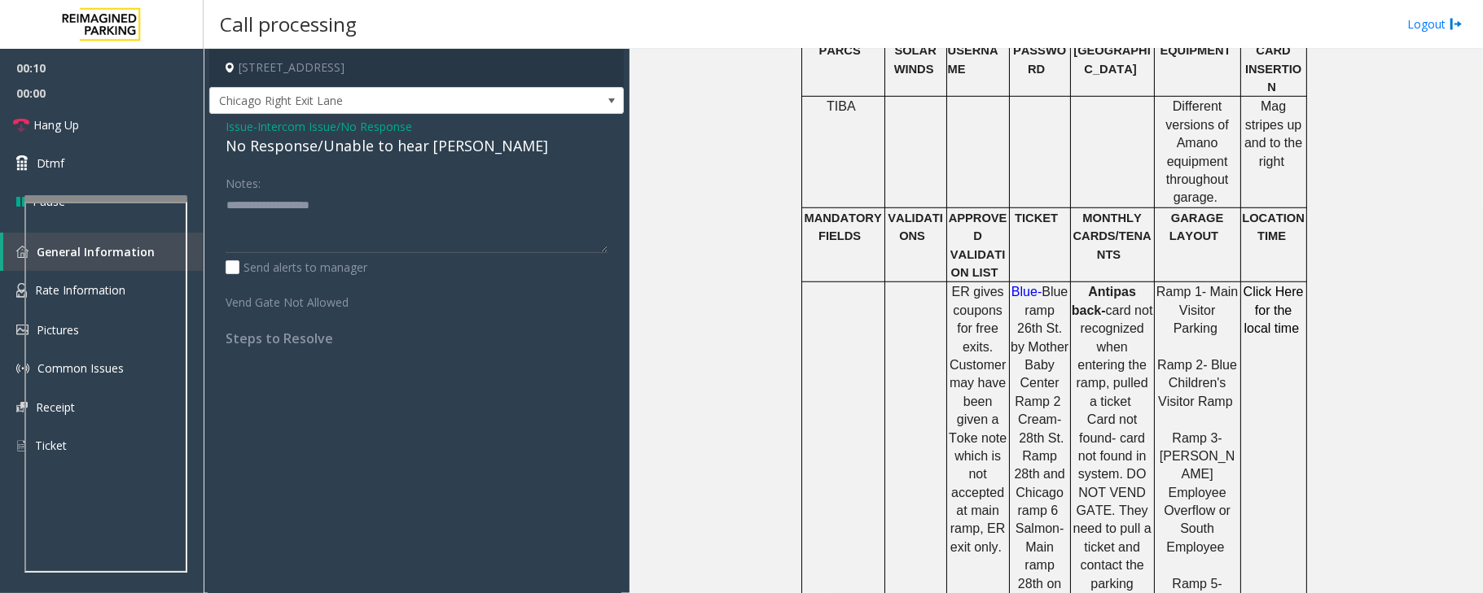
click at [401, 148] on div "No Response/Unable to hear [PERSON_NAME]" at bounding box center [417, 146] width 382 height 22
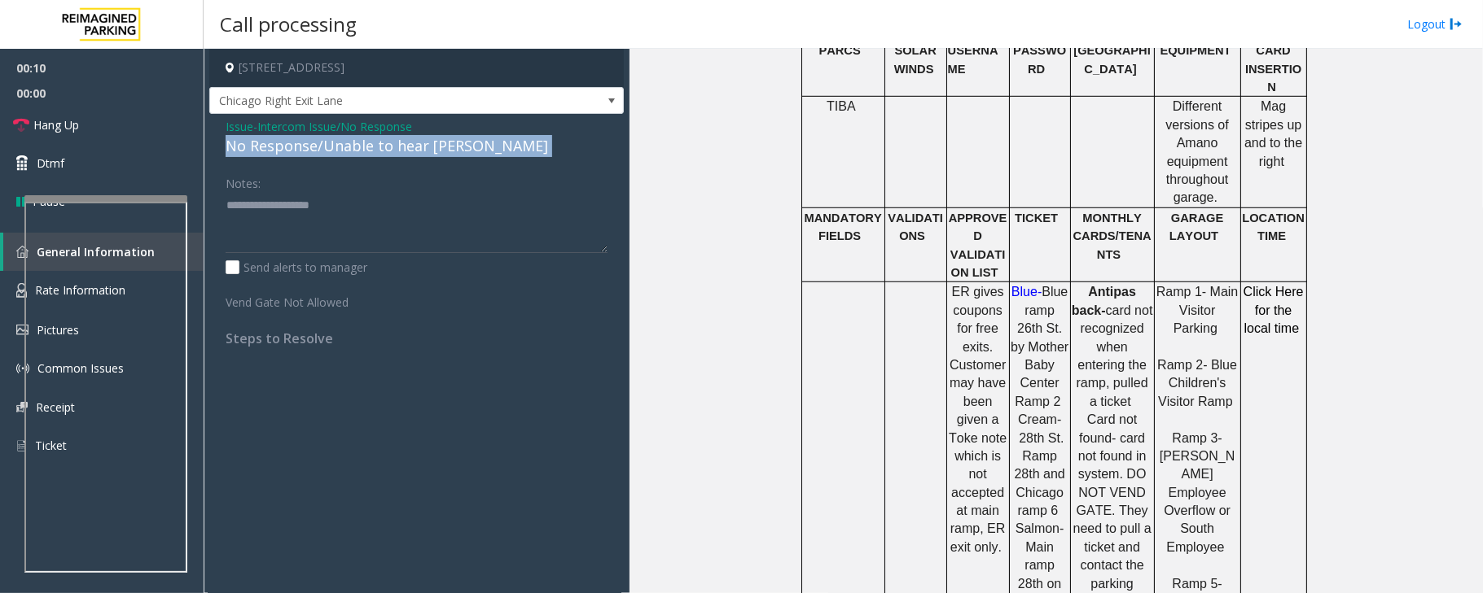
click at [401, 148] on div "No Response/Unable to hear [PERSON_NAME]" at bounding box center [417, 146] width 382 height 22
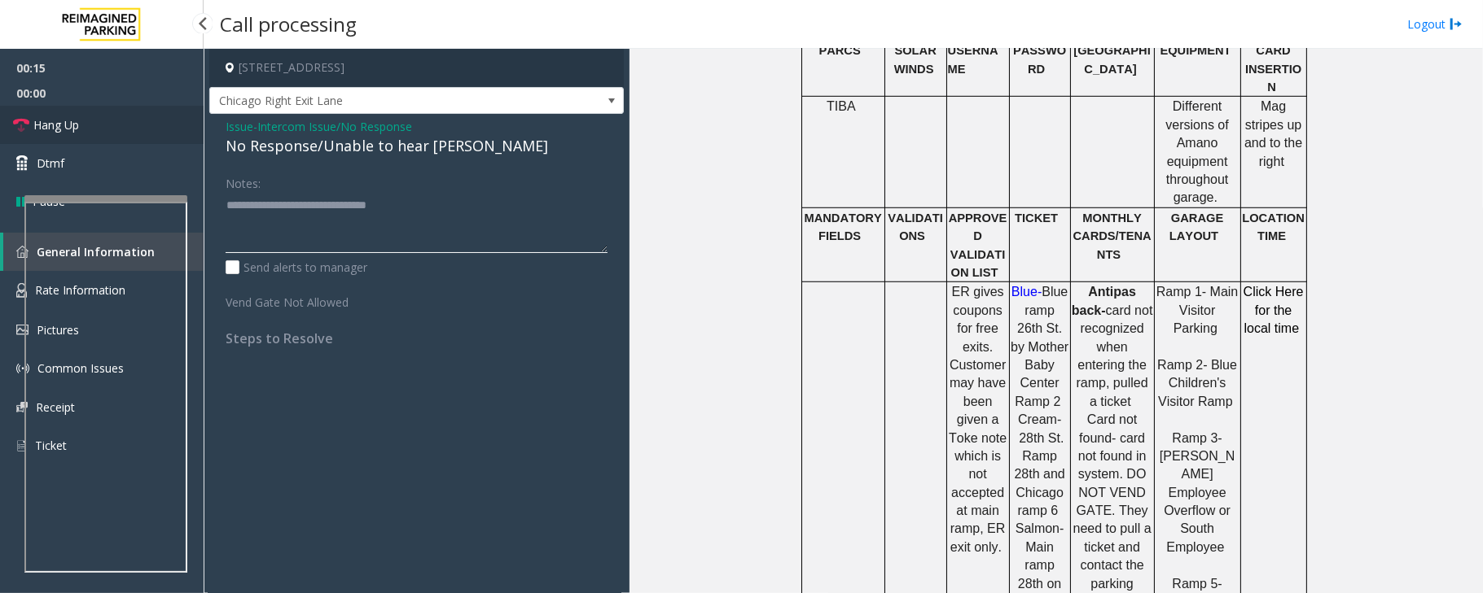
type textarea "**********"
click at [177, 138] on link "Hang Up" at bounding box center [102, 125] width 204 height 38
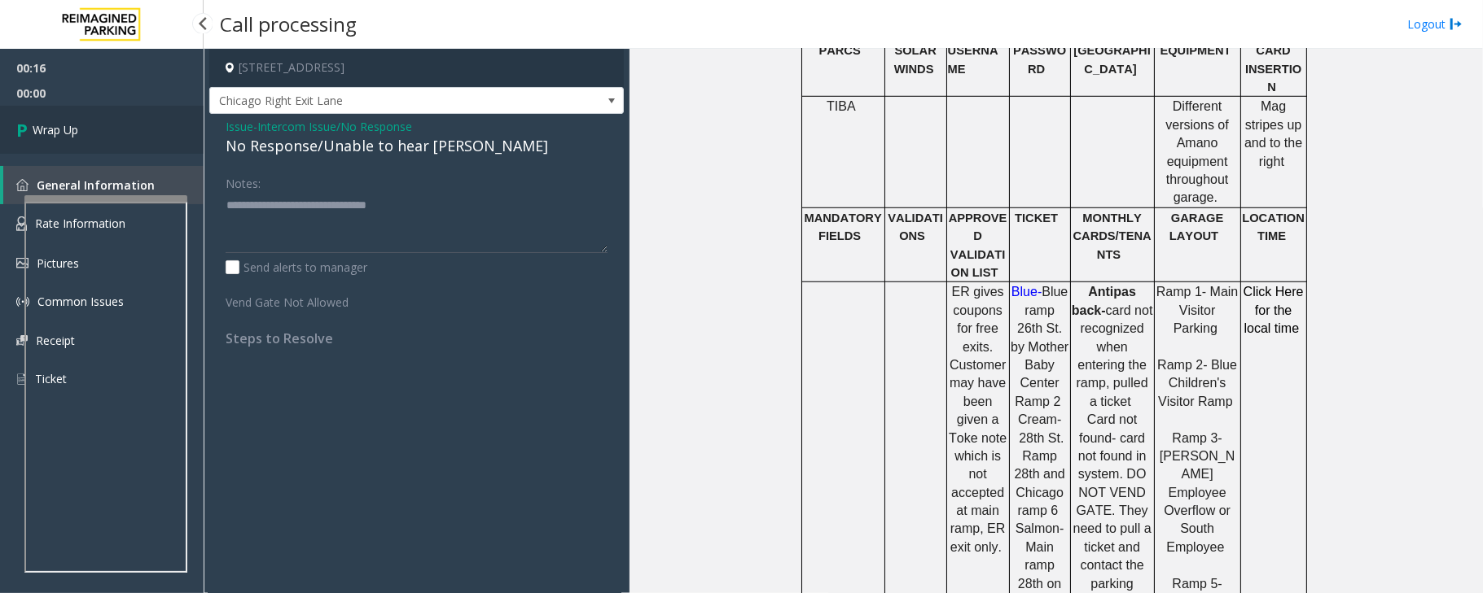
click at [177, 138] on link "Wrap Up" at bounding box center [102, 130] width 204 height 48
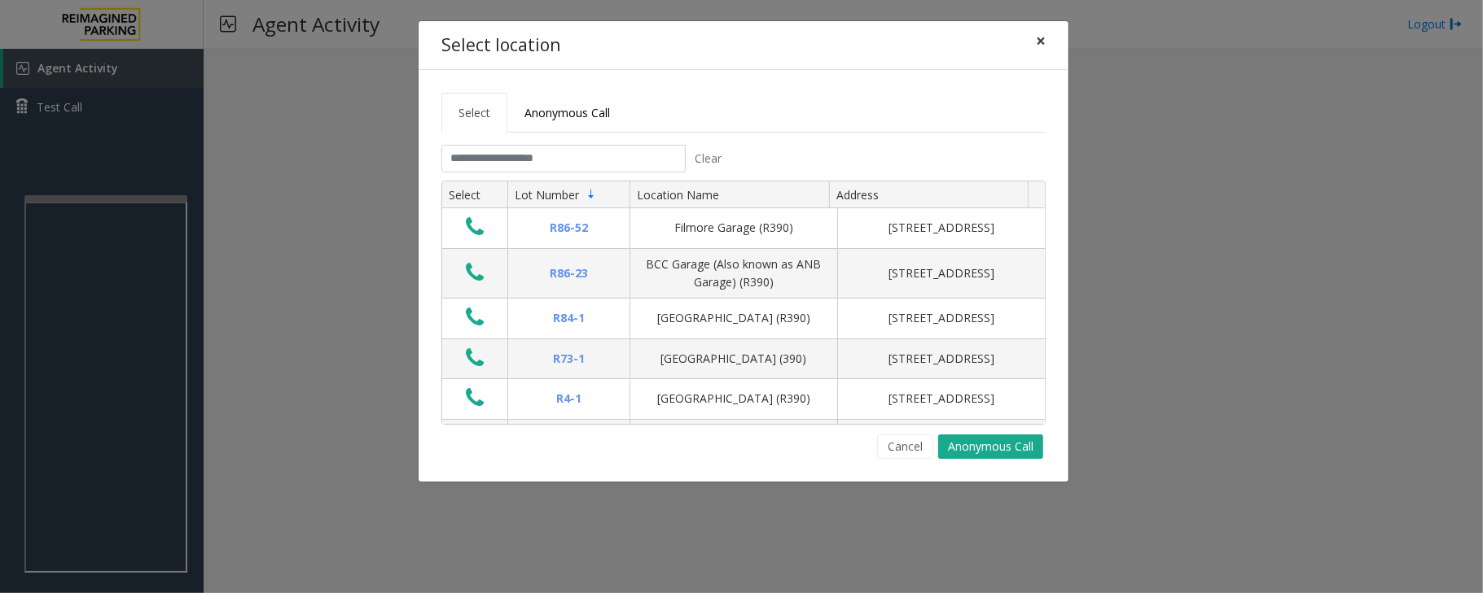
click at [1042, 33] on span "×" at bounding box center [1041, 40] width 10 height 23
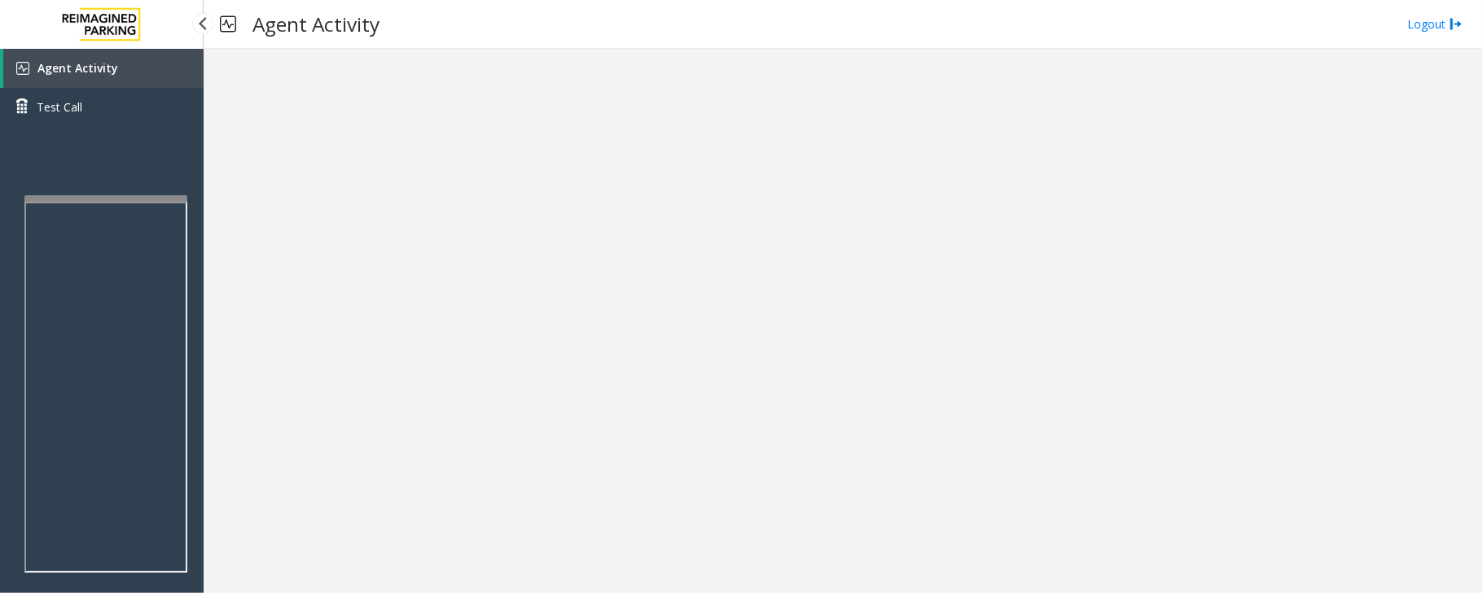
click at [83, 76] on link "Agent Activity" at bounding box center [103, 68] width 200 height 39
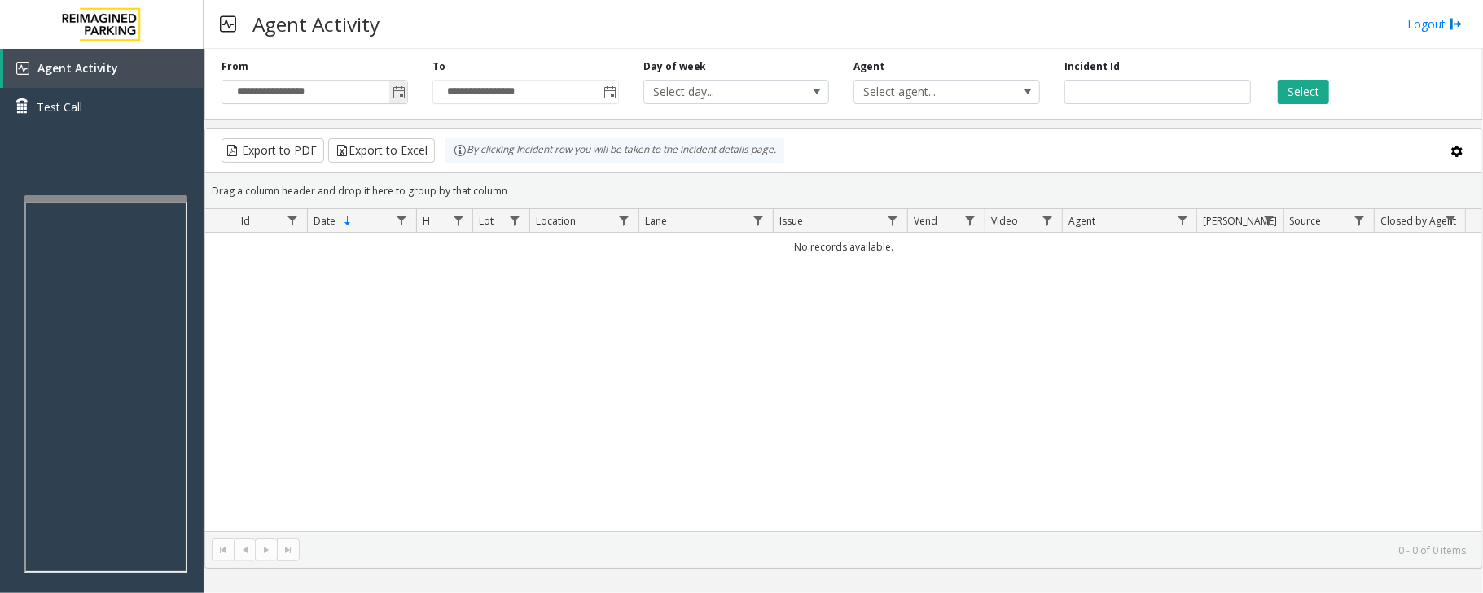
click at [401, 91] on span "Toggle popup" at bounding box center [398, 92] width 13 height 13
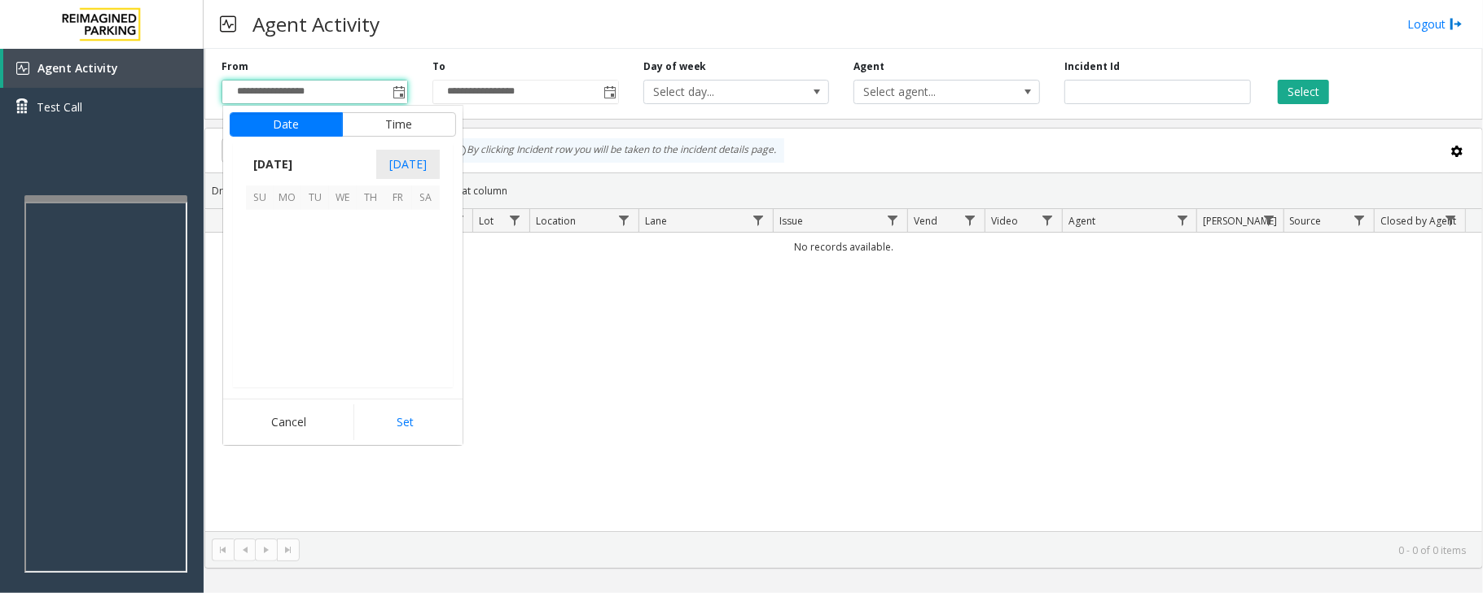
scroll to position [292194, 0]
click at [343, 219] on span "3" at bounding box center [343, 224] width 28 height 28
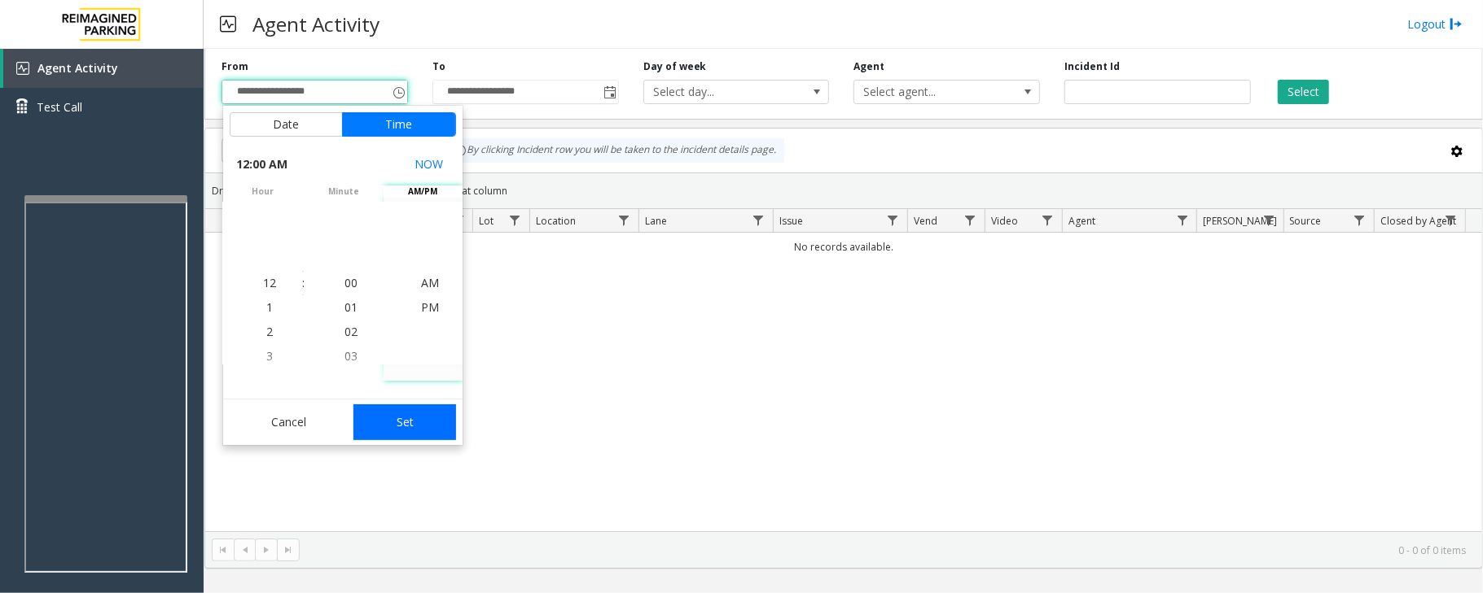
click at [414, 423] on button "Set" at bounding box center [404, 423] width 103 height 36
type input "**********"
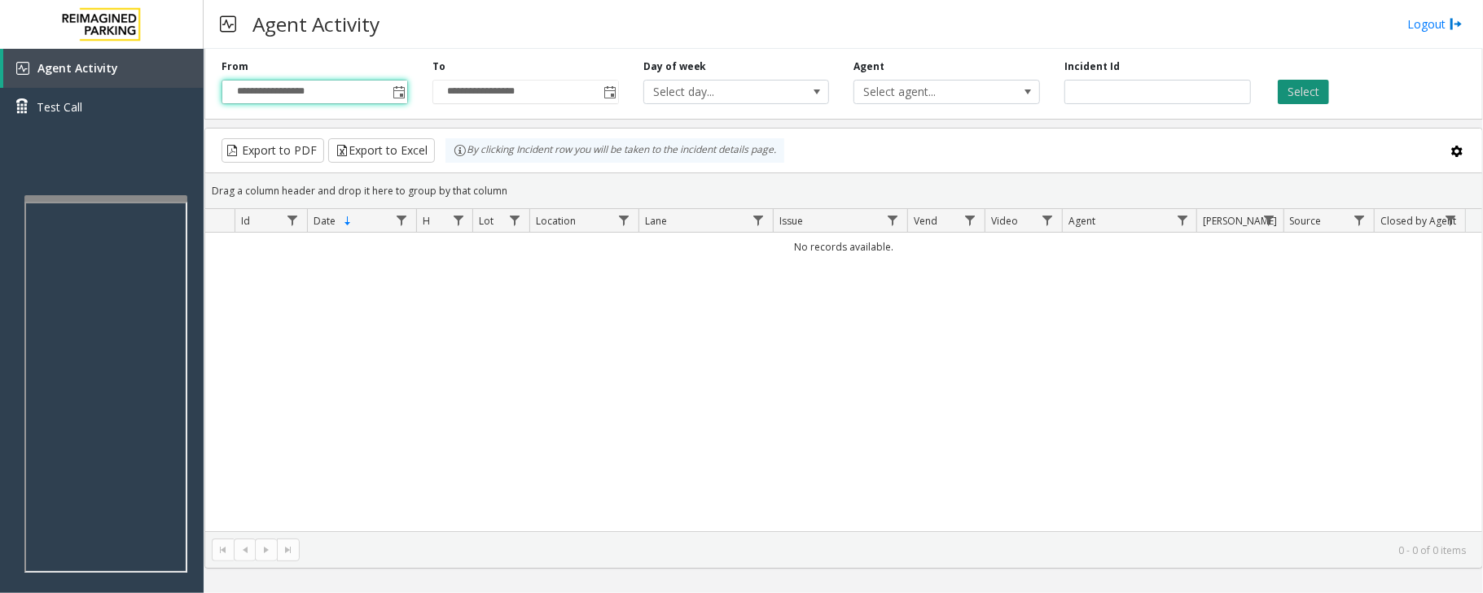
click at [1316, 94] on button "Select" at bounding box center [1302, 92] width 51 height 24
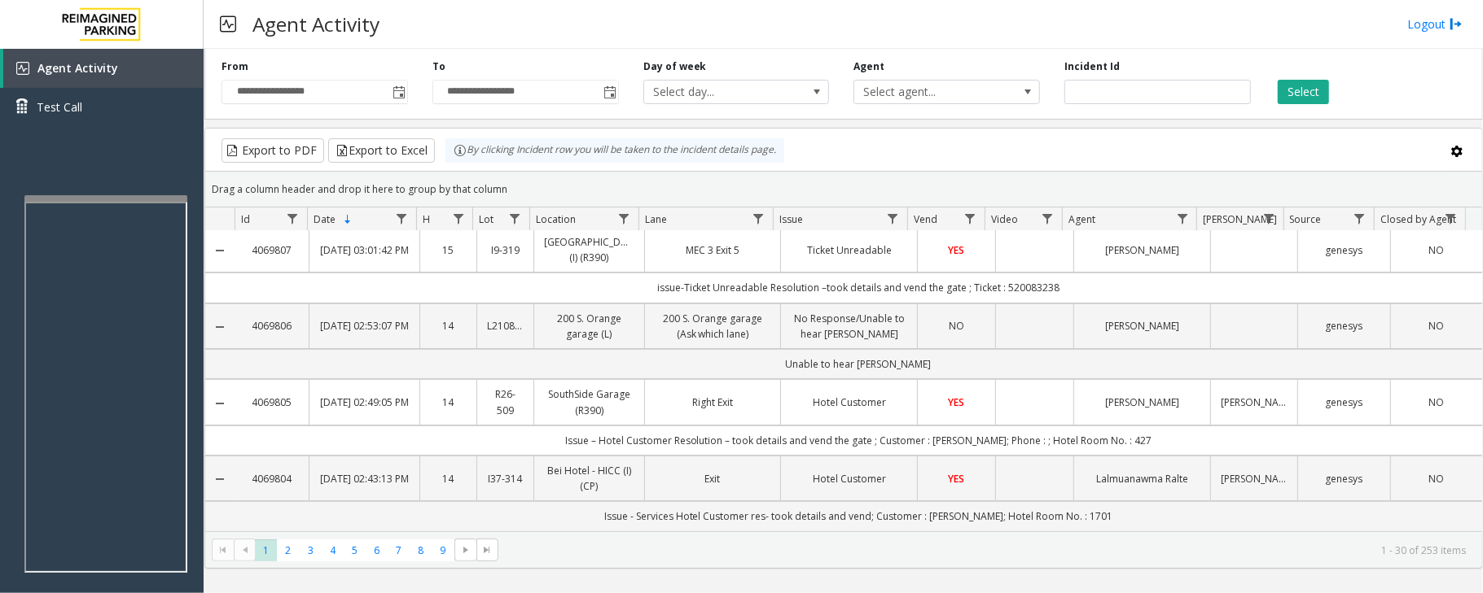
scroll to position [0, 0]
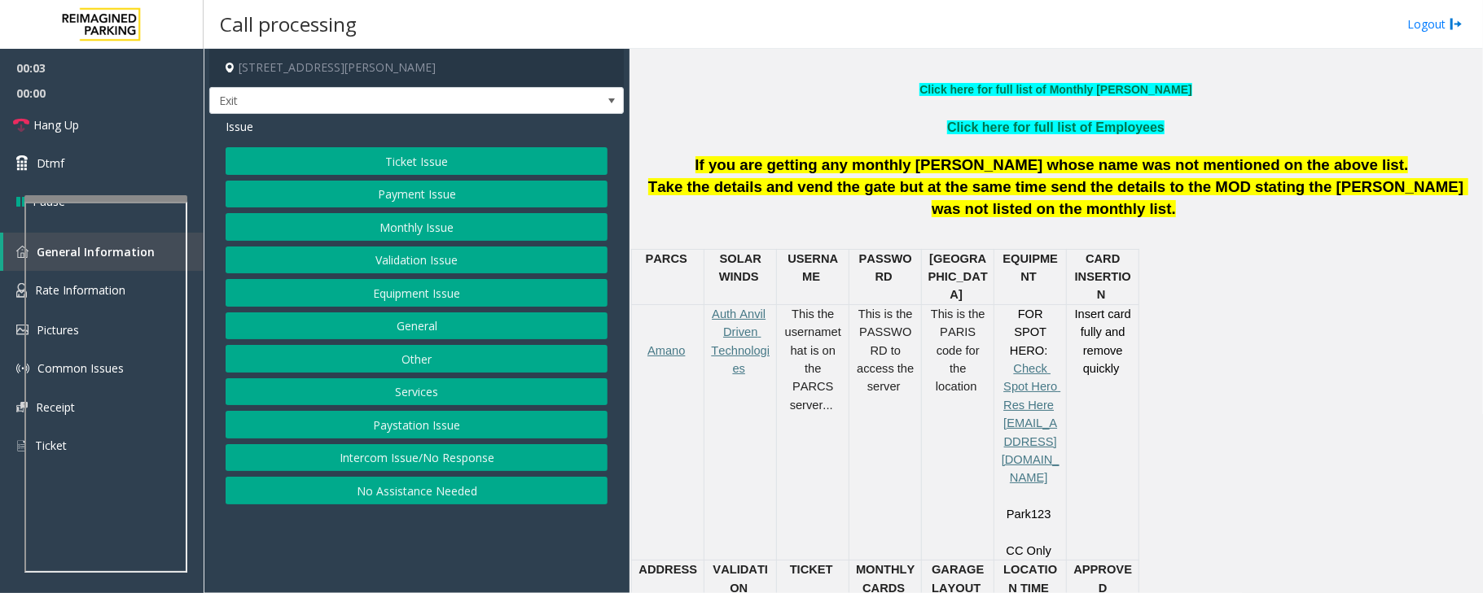
scroll to position [651, 0]
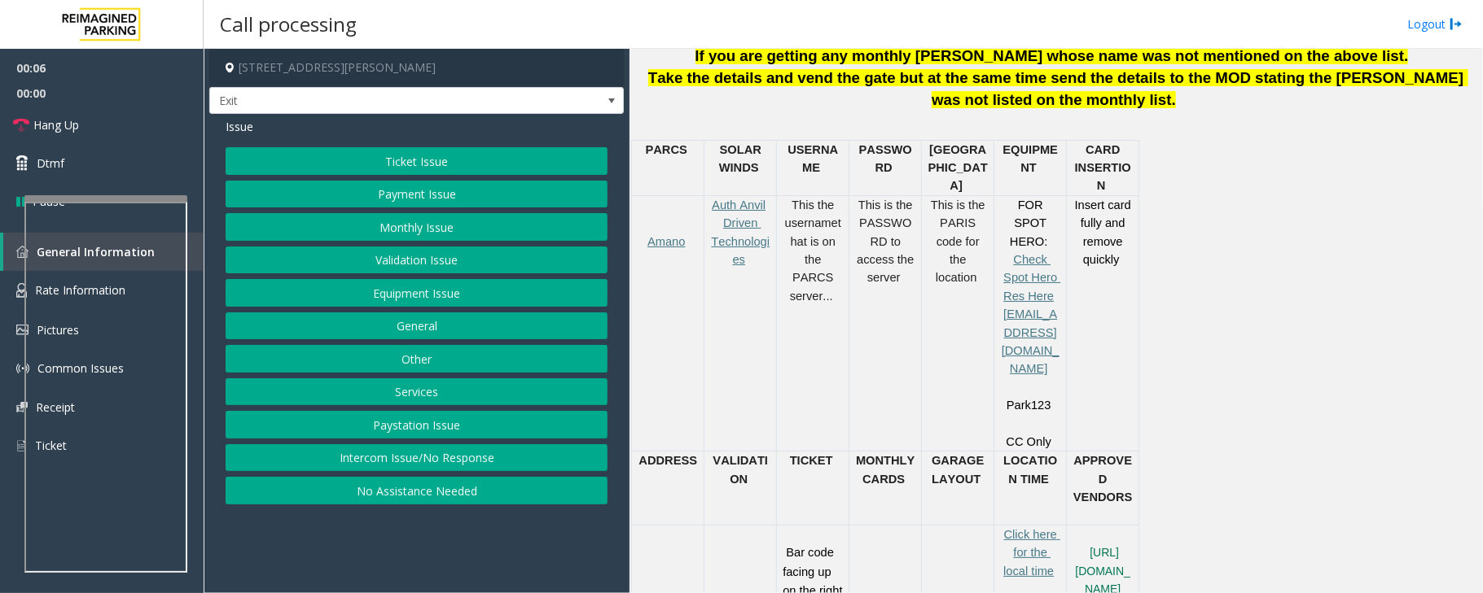
click at [457, 234] on button "Monthly Issue" at bounding box center [417, 227] width 382 height 28
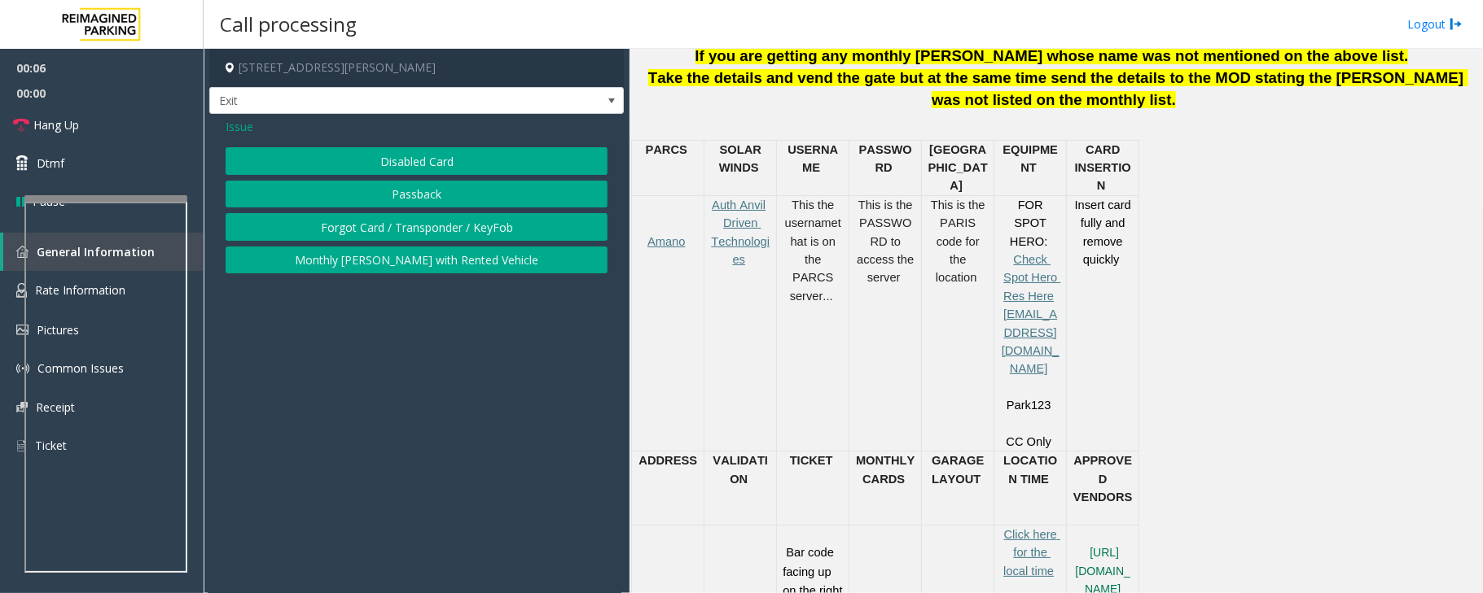
click at [464, 167] on button "Disabled Card" at bounding box center [417, 161] width 382 height 28
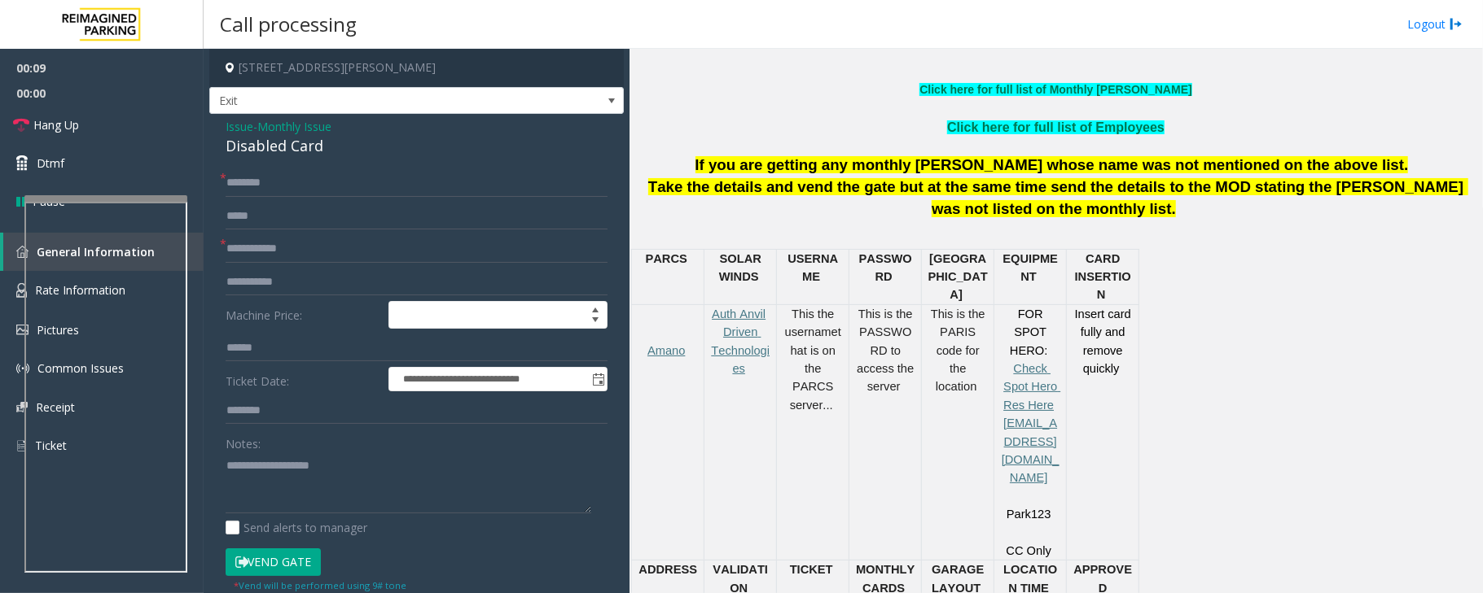
scroll to position [434, 0]
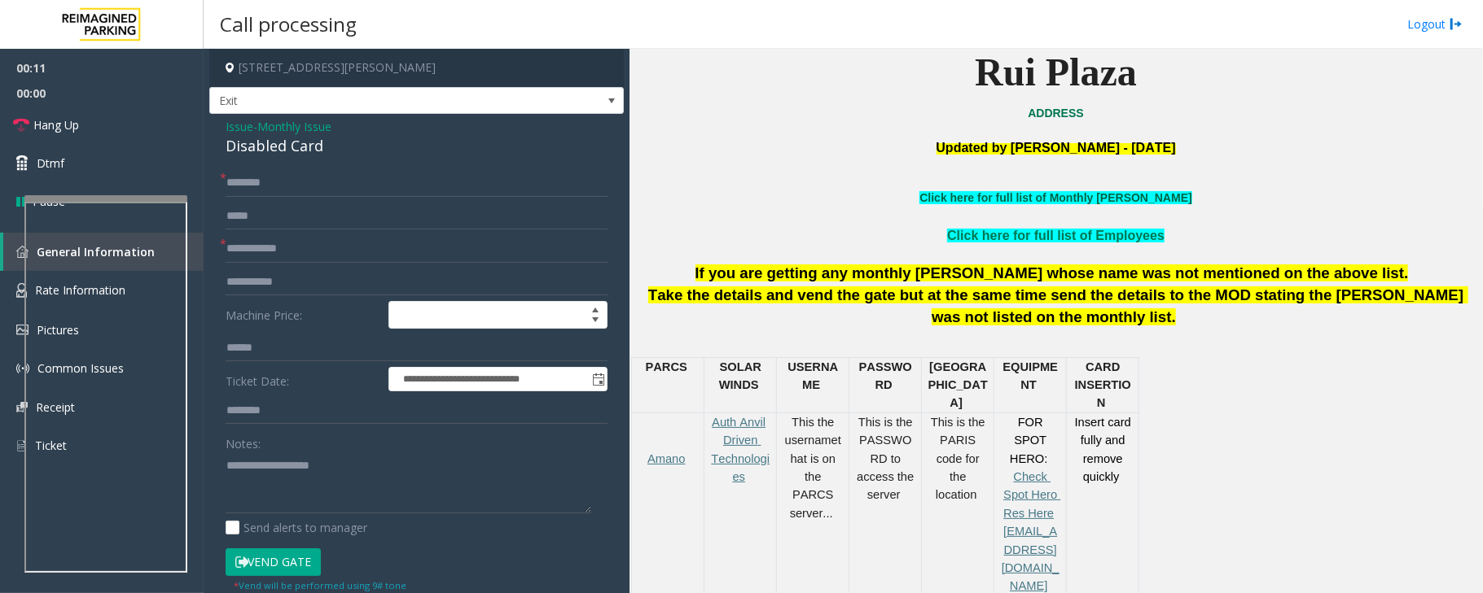
click at [1073, 200] on link "Click here for full list of Monthly [PERSON_NAME]" at bounding box center [1055, 197] width 272 height 13
click at [288, 246] on input "text" at bounding box center [417, 249] width 382 height 28
type textarea "**********"
click at [280, 245] on input "text" at bounding box center [417, 249] width 382 height 28
type input "****"
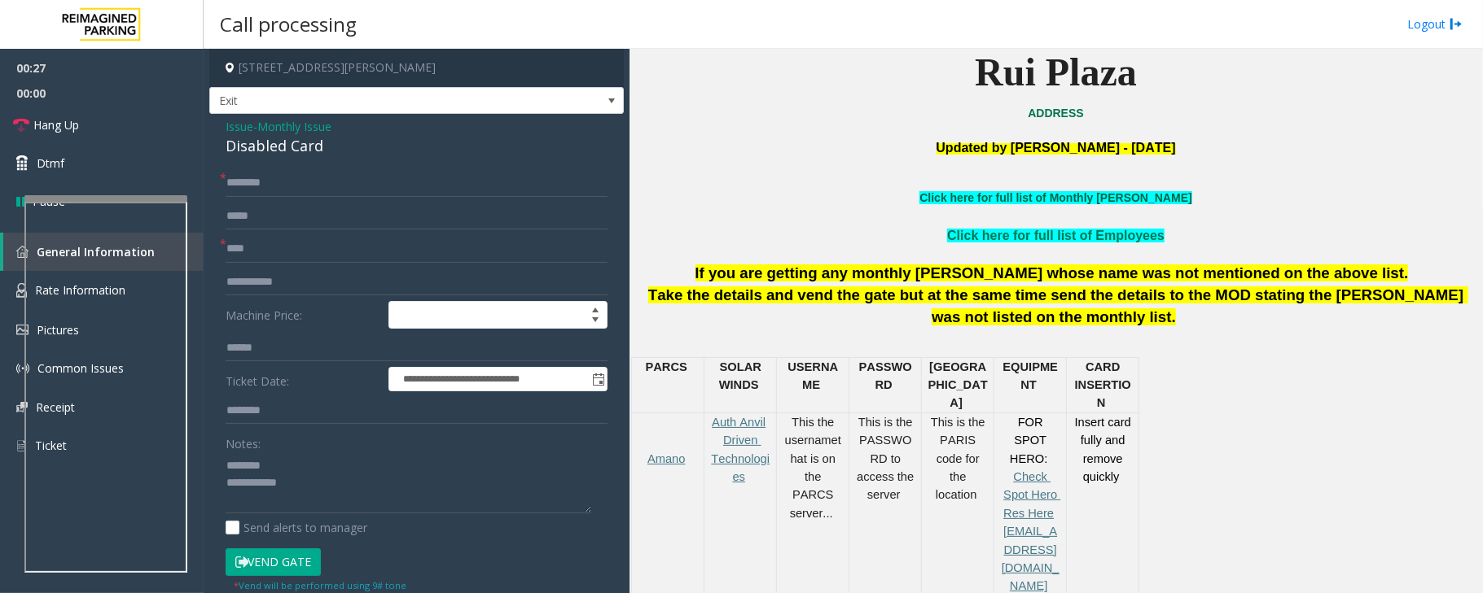
click at [1049, 194] on link "Click here for full list of Monthly [PERSON_NAME]" at bounding box center [1055, 197] width 272 height 13
click at [278, 189] on input "text" at bounding box center [417, 183] width 382 height 28
type input "*"
type input "**********"
click at [261, 142] on div "Disabled Card" at bounding box center [417, 146] width 382 height 22
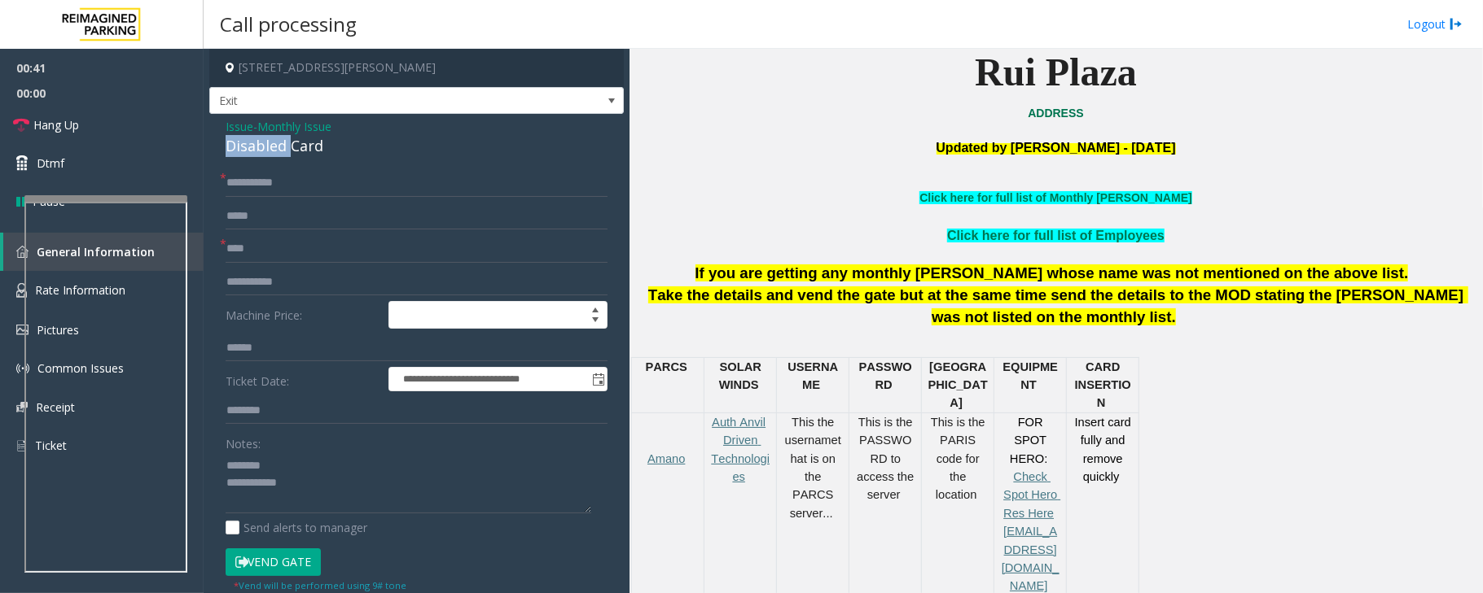
click at [261, 142] on div "Disabled Card" at bounding box center [417, 146] width 382 height 22
click at [267, 486] on textarea at bounding box center [409, 483] width 366 height 61
click at [334, 500] on textarea at bounding box center [409, 483] width 366 height 61
paste textarea "**********"
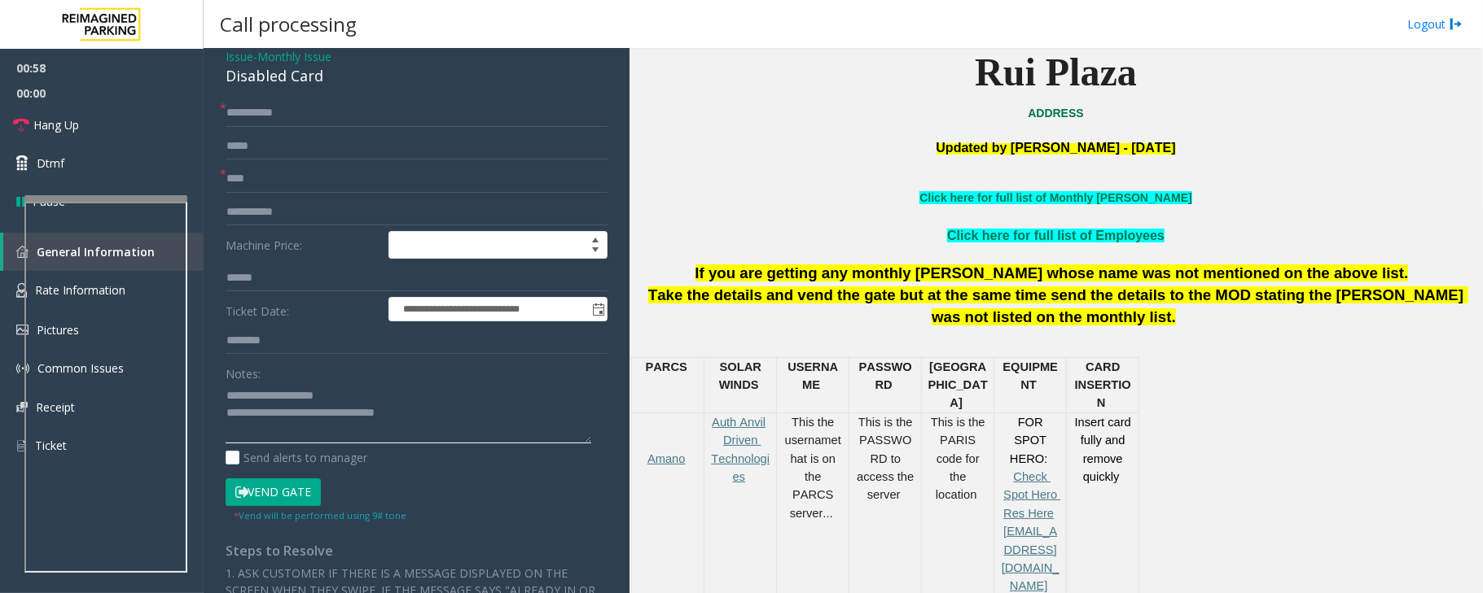
scroll to position [108, 0]
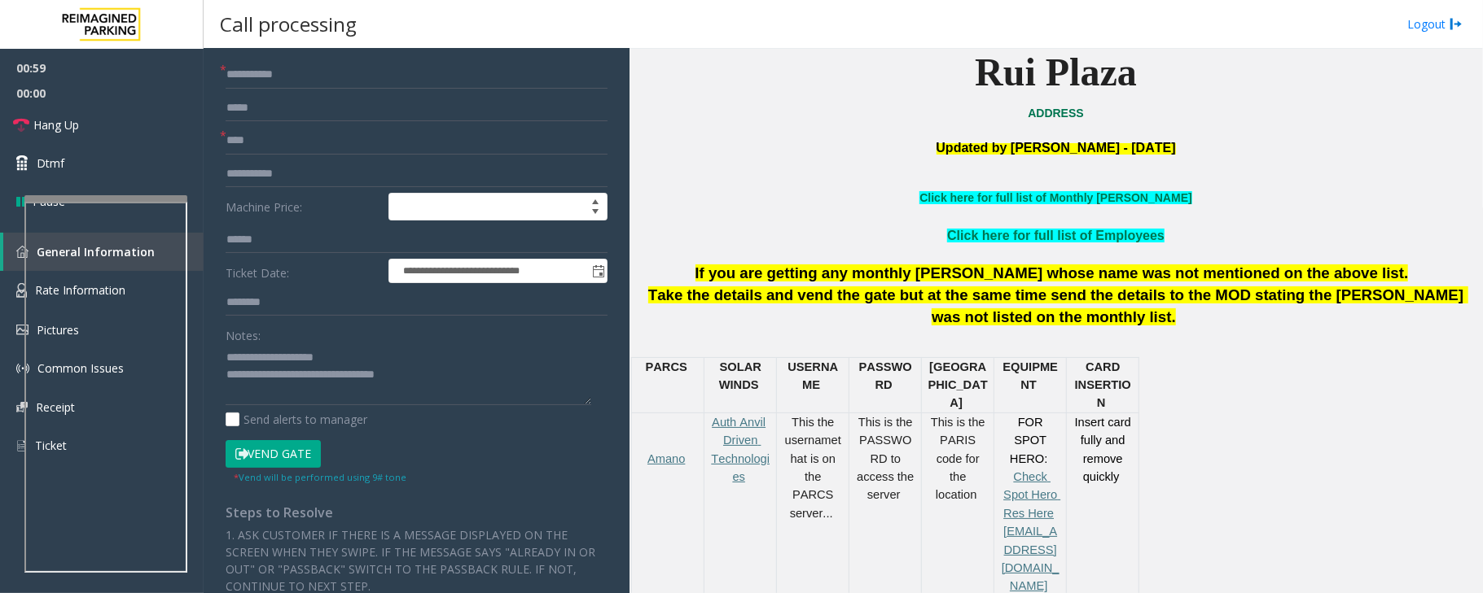
click at [282, 461] on button "Vend Gate" at bounding box center [273, 454] width 95 height 28
click at [470, 381] on textarea at bounding box center [409, 374] width 366 height 61
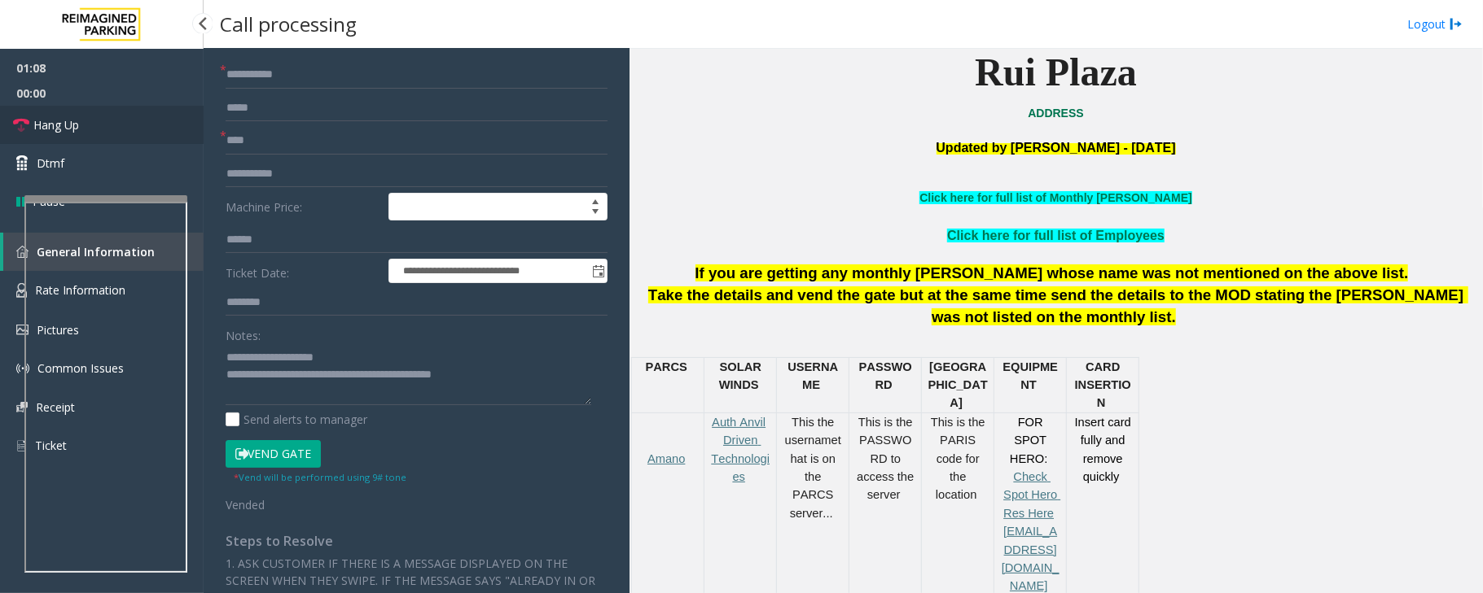
click at [125, 127] on link "Hang Up" at bounding box center [102, 125] width 204 height 38
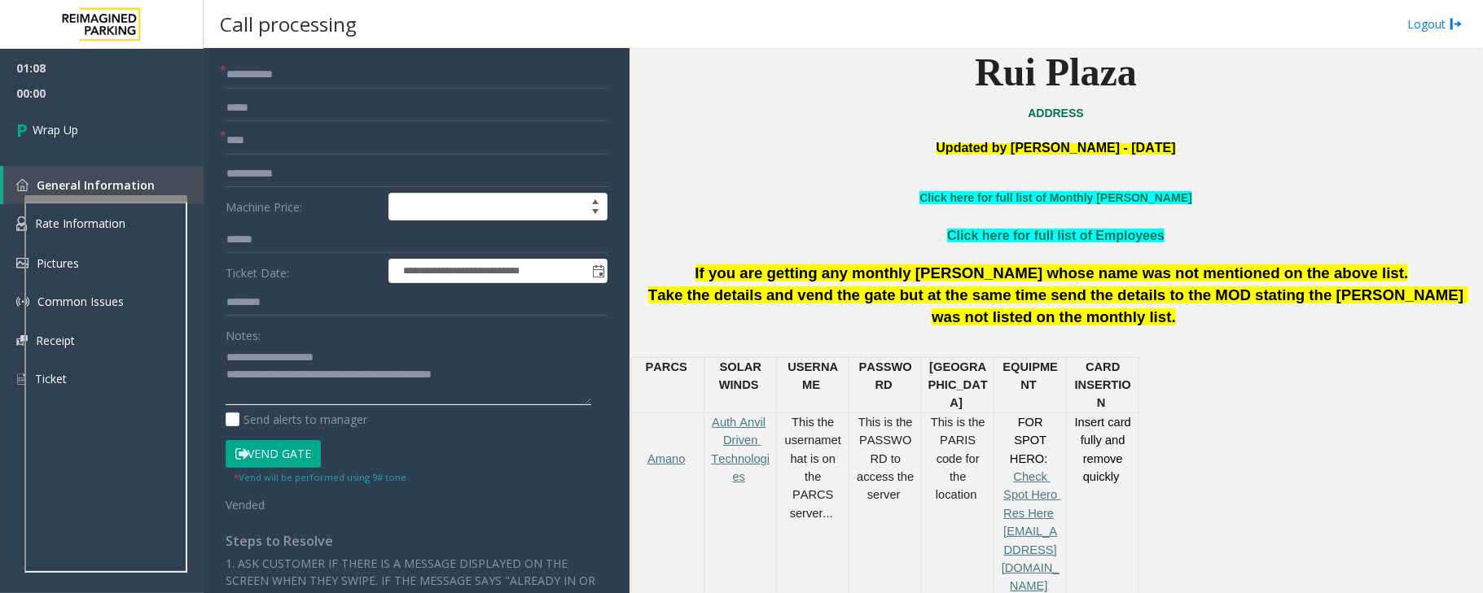
click at [462, 378] on textarea at bounding box center [409, 374] width 366 height 61
click at [538, 379] on textarea at bounding box center [409, 374] width 366 height 61
type textarea "**********"
click at [83, 125] on link "Wrap Up" at bounding box center [102, 130] width 204 height 48
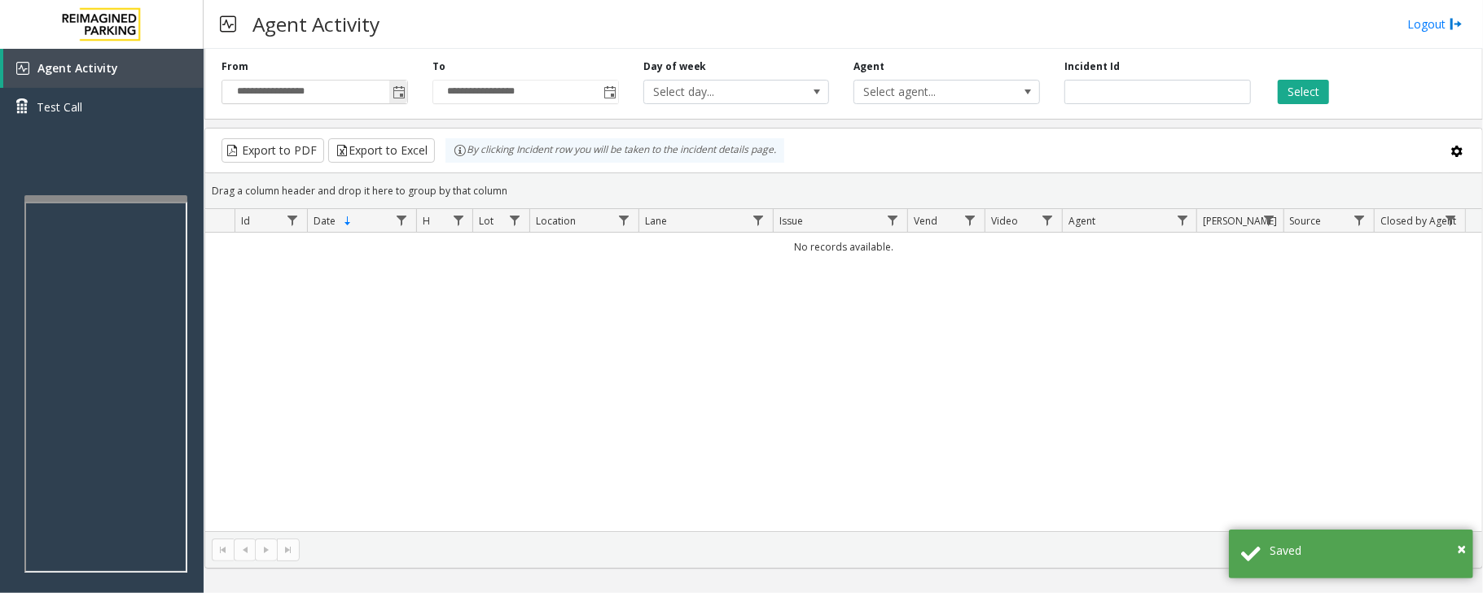
click at [397, 94] on span "Toggle popup" at bounding box center [398, 92] width 13 height 13
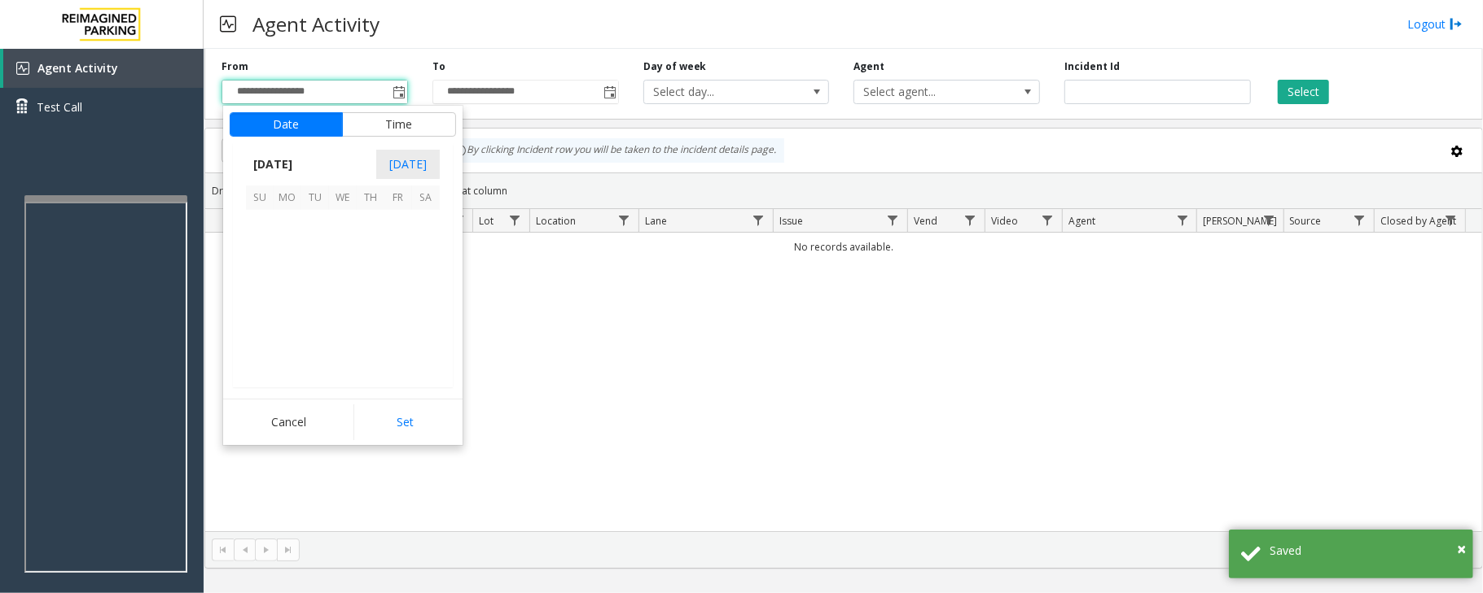
scroll to position [292194, 0]
click at [345, 229] on span "3" at bounding box center [343, 224] width 28 height 28
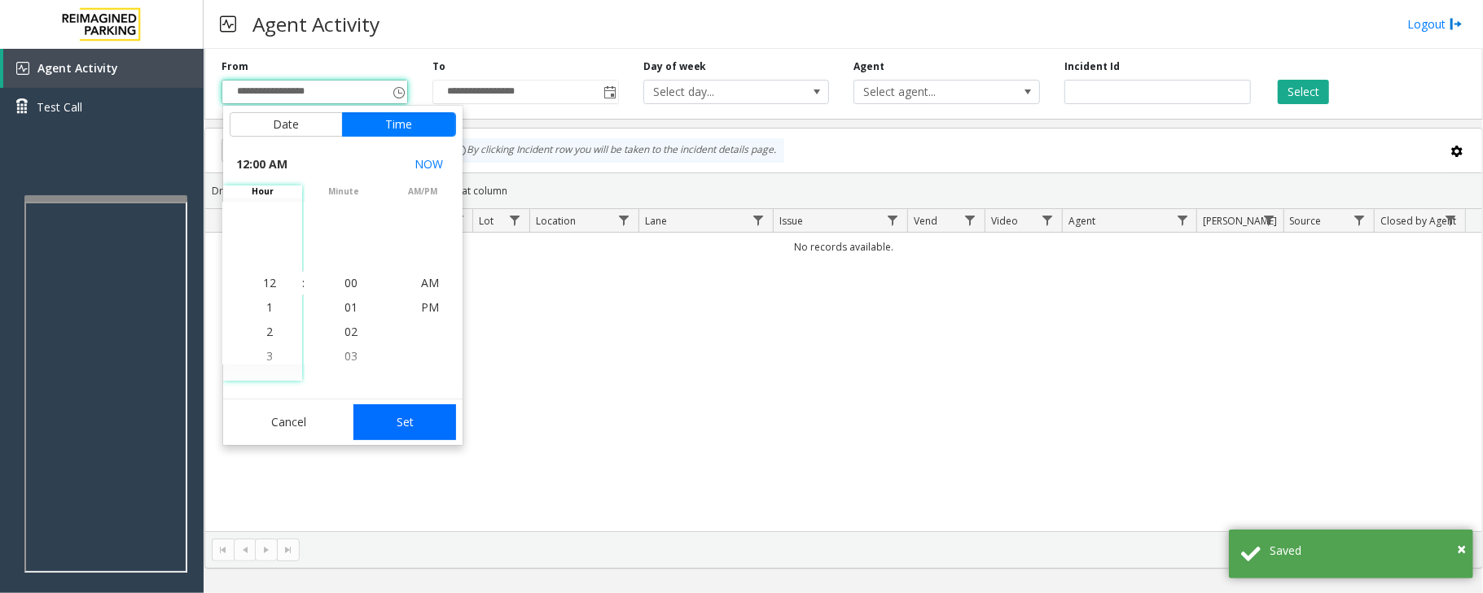
click at [392, 418] on button "Set" at bounding box center [404, 423] width 103 height 36
type input "**********"
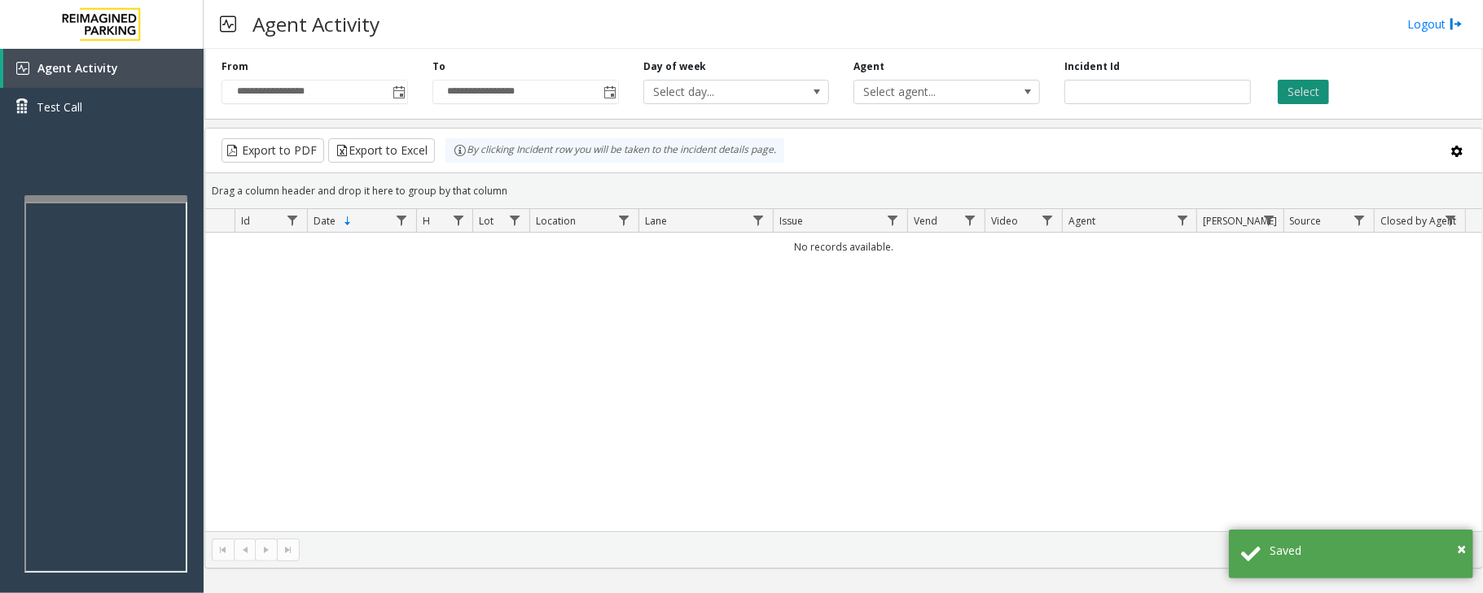
drag, startPoint x: 1306, startPoint y: 86, endPoint x: 1117, endPoint y: 259, distance: 255.9
click at [1304, 89] on button "Select" at bounding box center [1302, 92] width 51 height 24
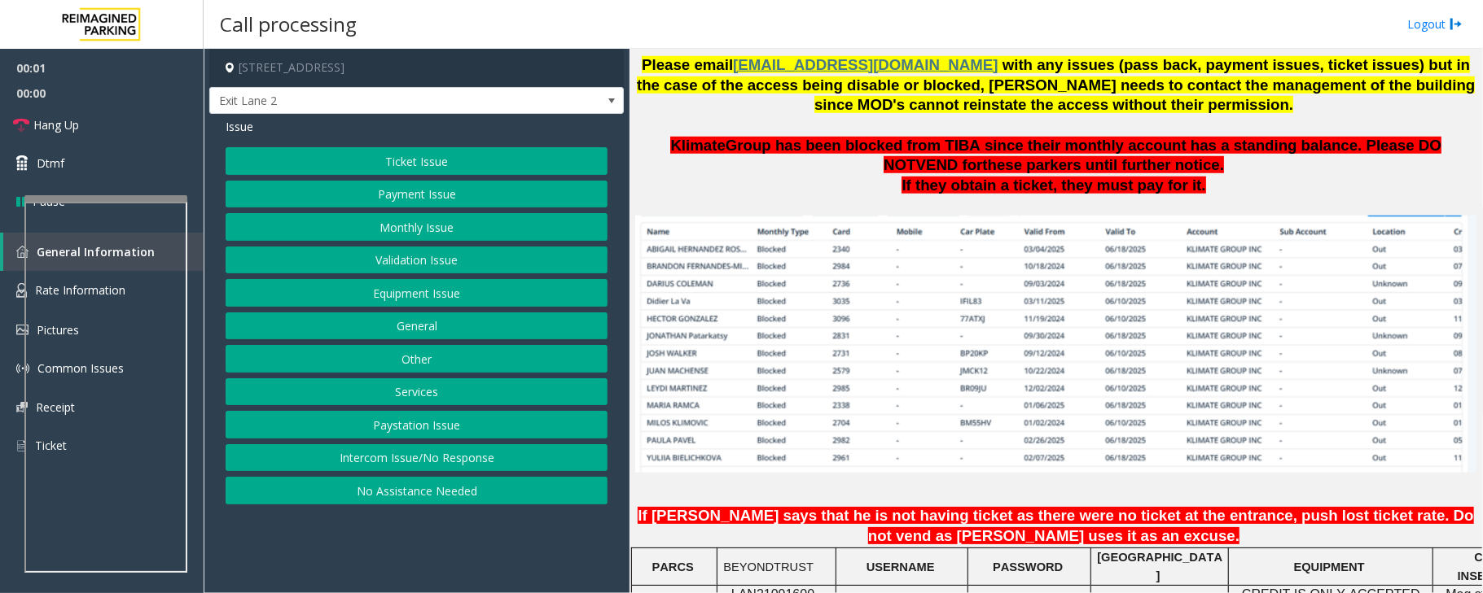
scroll to position [1303, 0]
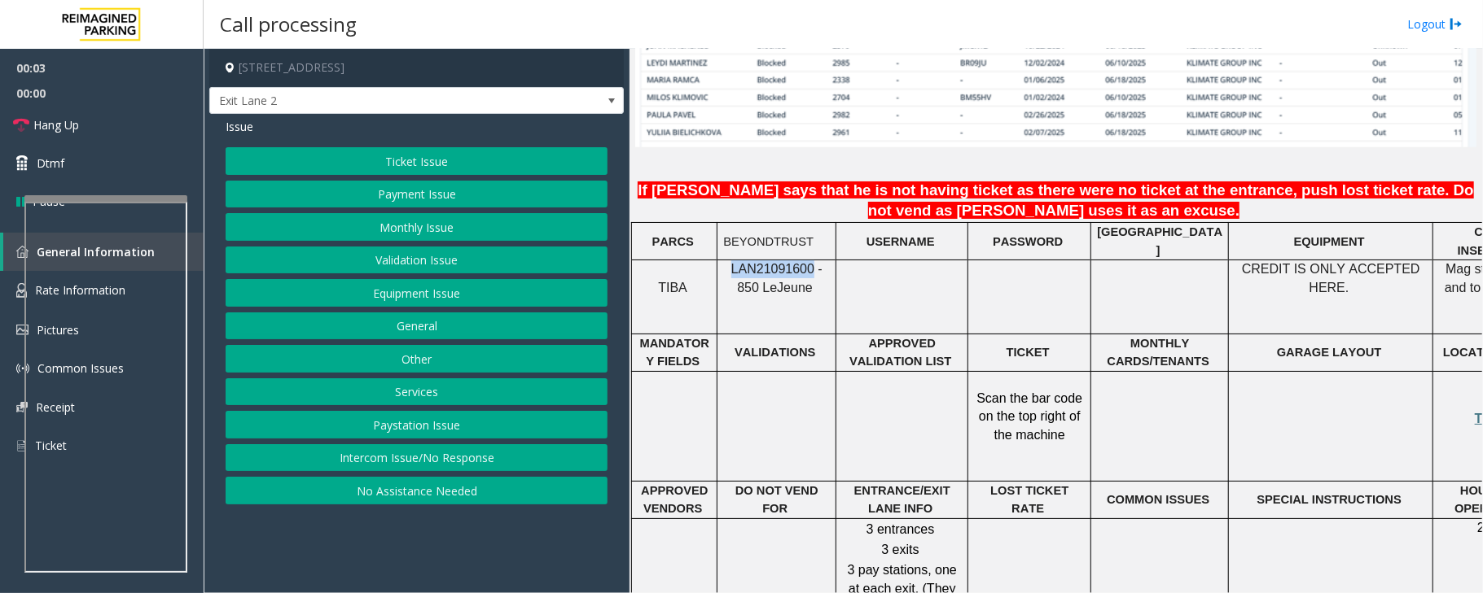
drag, startPoint x: 723, startPoint y: 241, endPoint x: 799, endPoint y: 247, distance: 76.0
click at [799, 261] on p "LAN21091600 - 850 Le Jeune" at bounding box center [776, 279] width 107 height 37
copy span "LAN21091600"
click at [420, 261] on button "Validation Issue" at bounding box center [417, 261] width 382 height 28
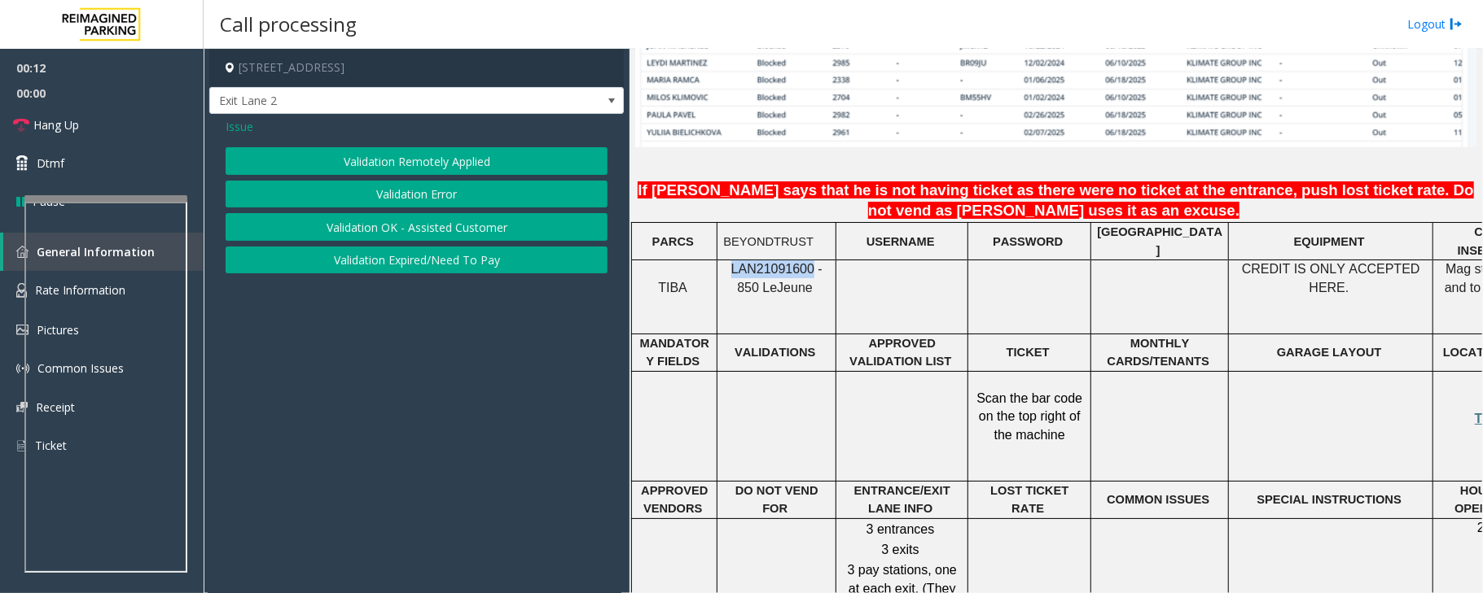
click at [454, 192] on button "Validation Error" at bounding box center [417, 195] width 382 height 28
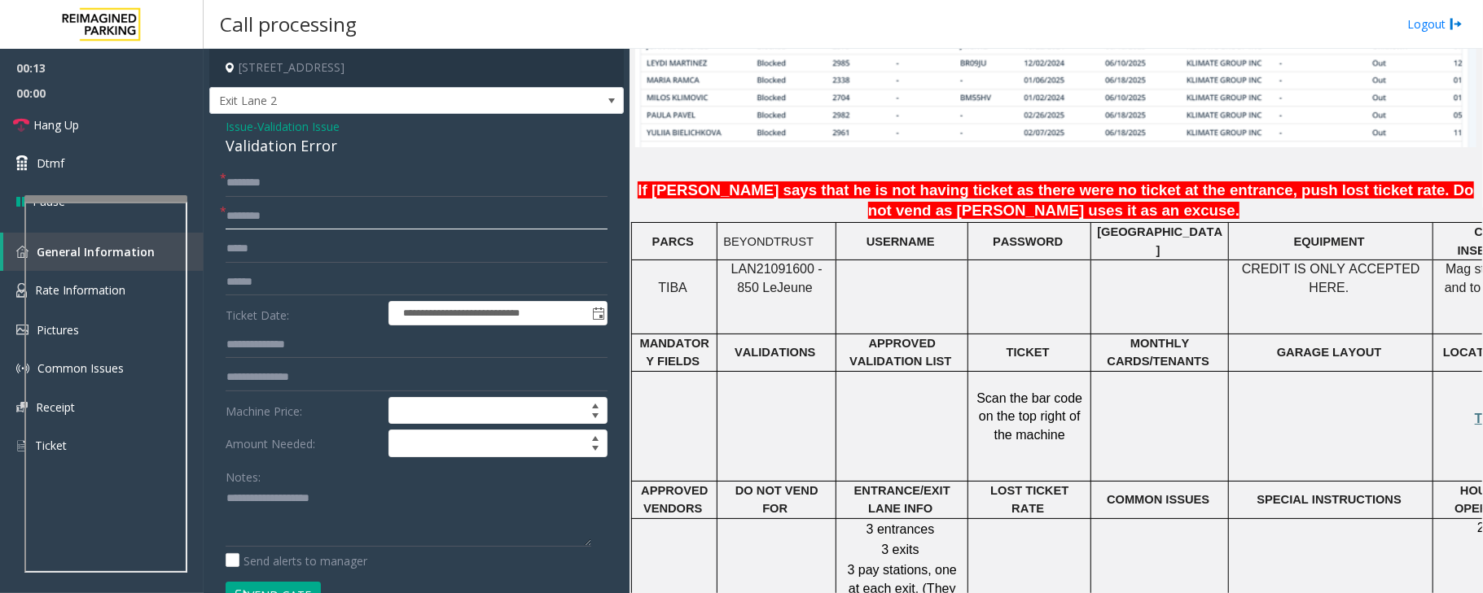
click at [313, 213] on input "text" at bounding box center [417, 217] width 382 height 28
click at [285, 145] on div "Validation Error" at bounding box center [417, 146] width 382 height 22
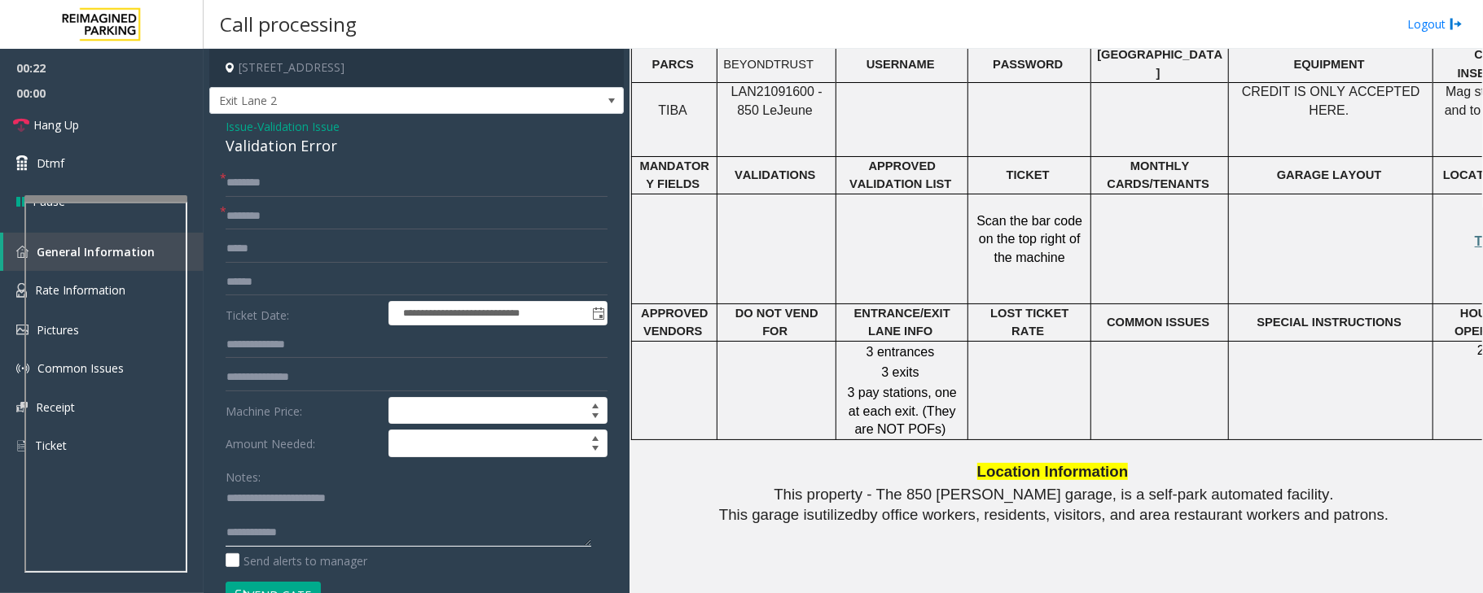
scroll to position [1372, 0]
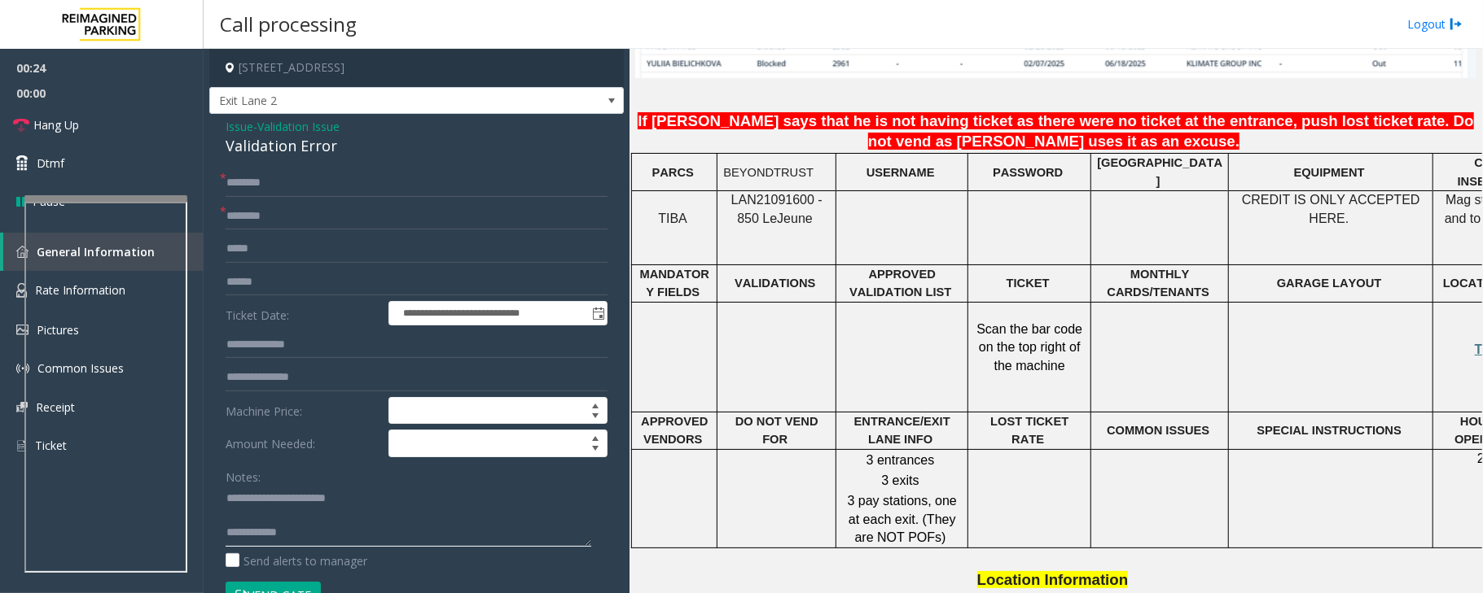
type textarea "**********"
click at [274, 217] on input "text" at bounding box center [417, 217] width 382 height 28
type input "********"
click at [265, 287] on input "text" at bounding box center [417, 283] width 382 height 28
type input "*******"
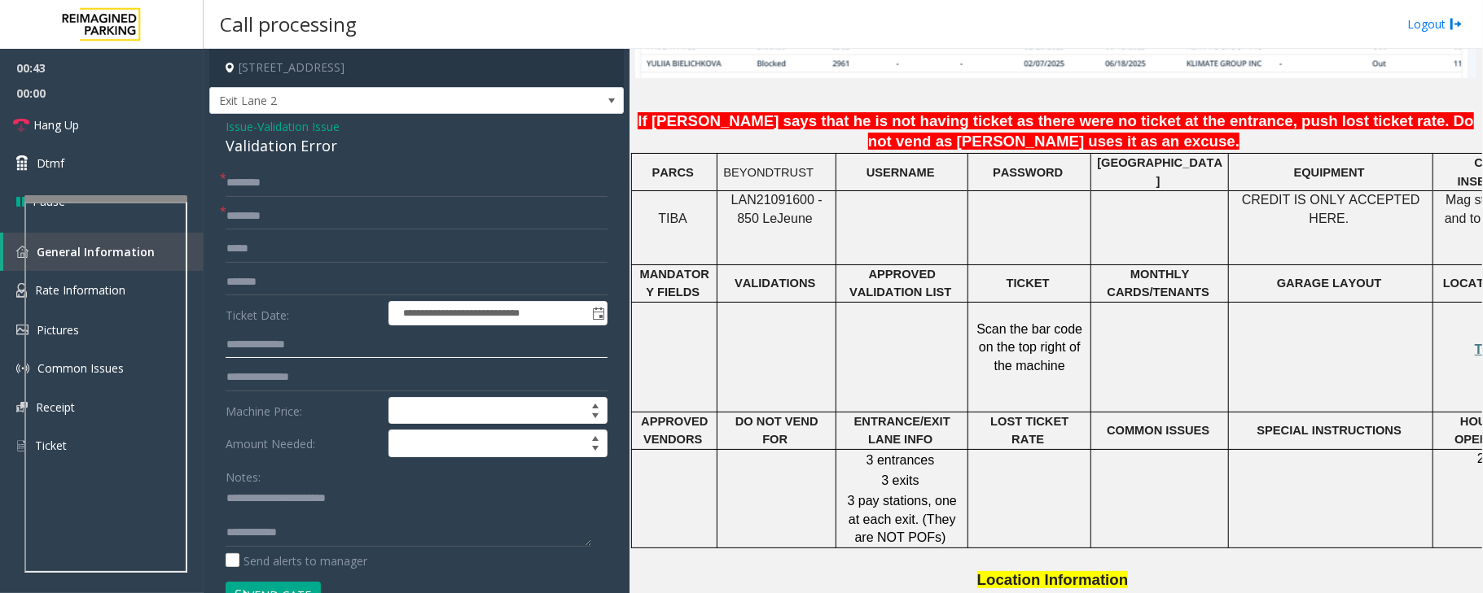
click at [264, 345] on input "text" at bounding box center [417, 345] width 382 height 28
type input "*"
type input "*****"
click at [249, 177] on input "text" at bounding box center [417, 183] width 382 height 28
type input "*******"
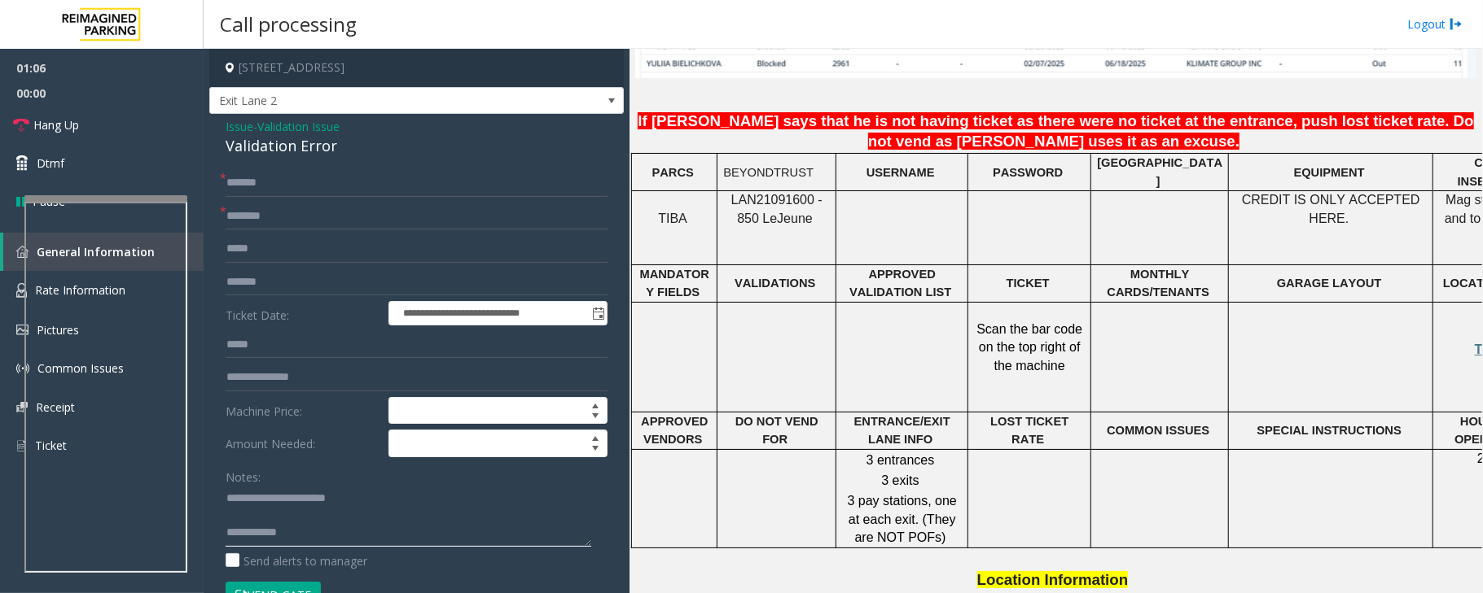
click at [265, 523] on textarea at bounding box center [409, 516] width 366 height 61
click at [361, 528] on textarea at bounding box center [409, 516] width 366 height 61
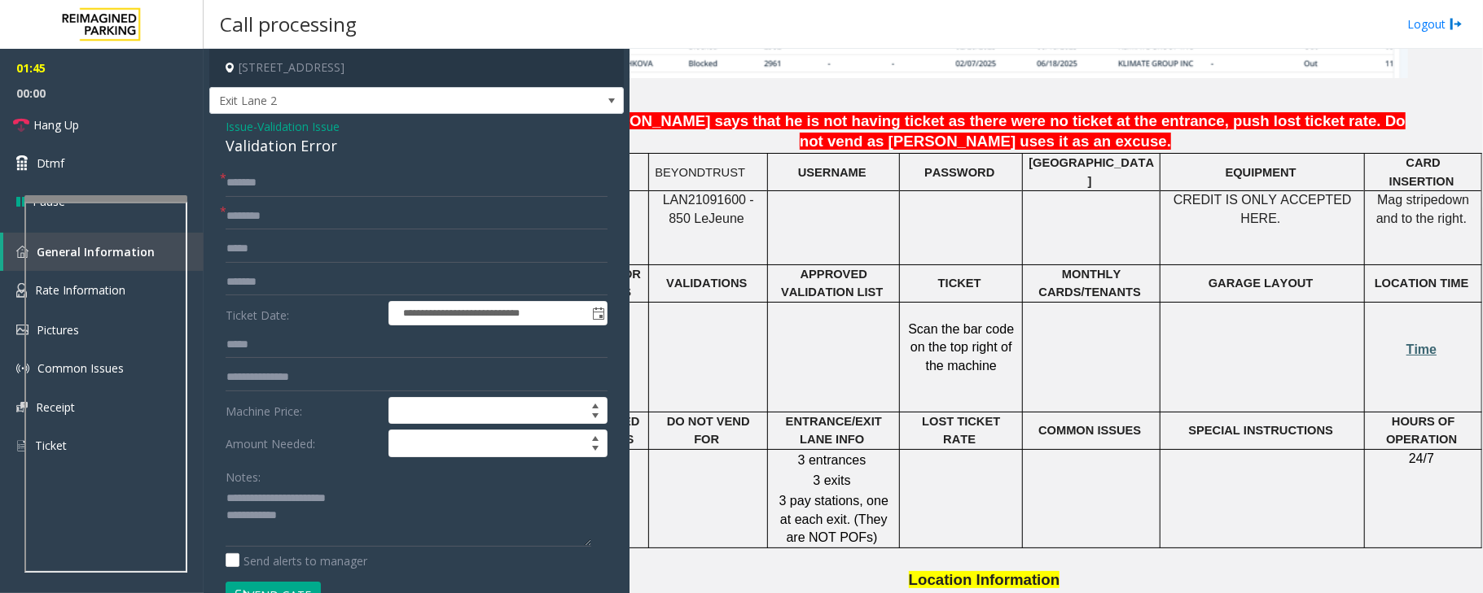
click at [1406, 343] on span "Time" at bounding box center [1421, 350] width 30 height 14
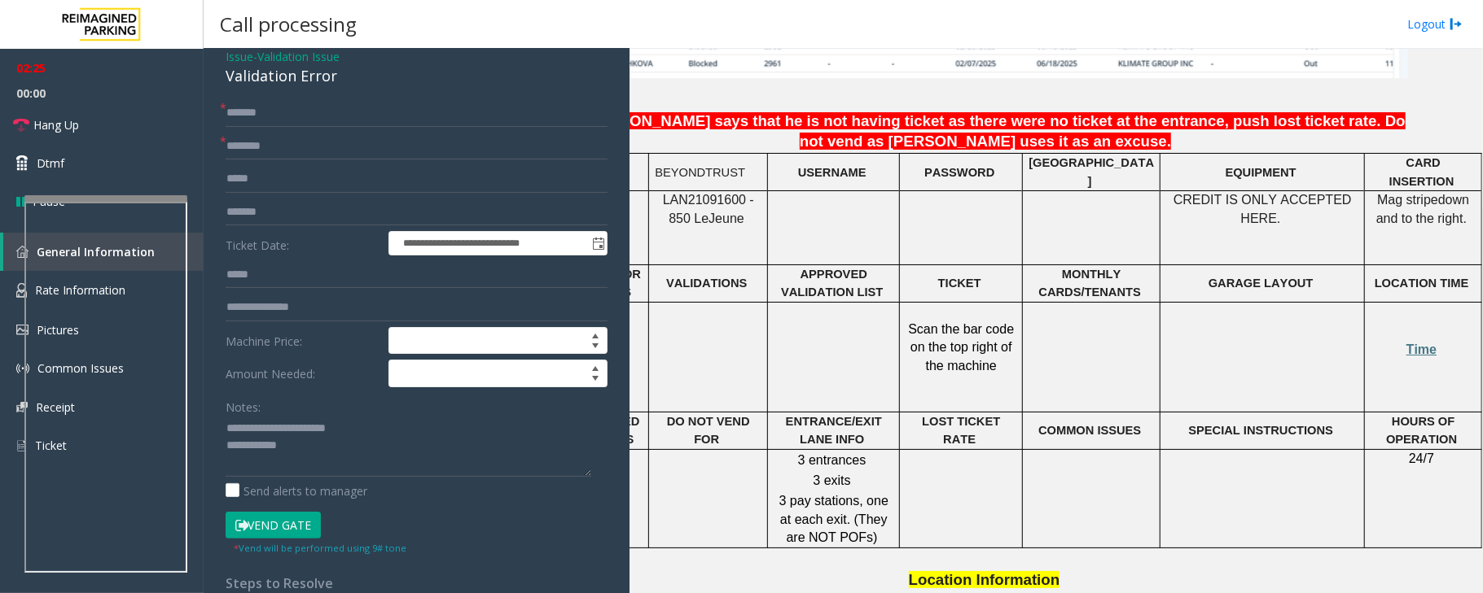
scroll to position [108, 0]
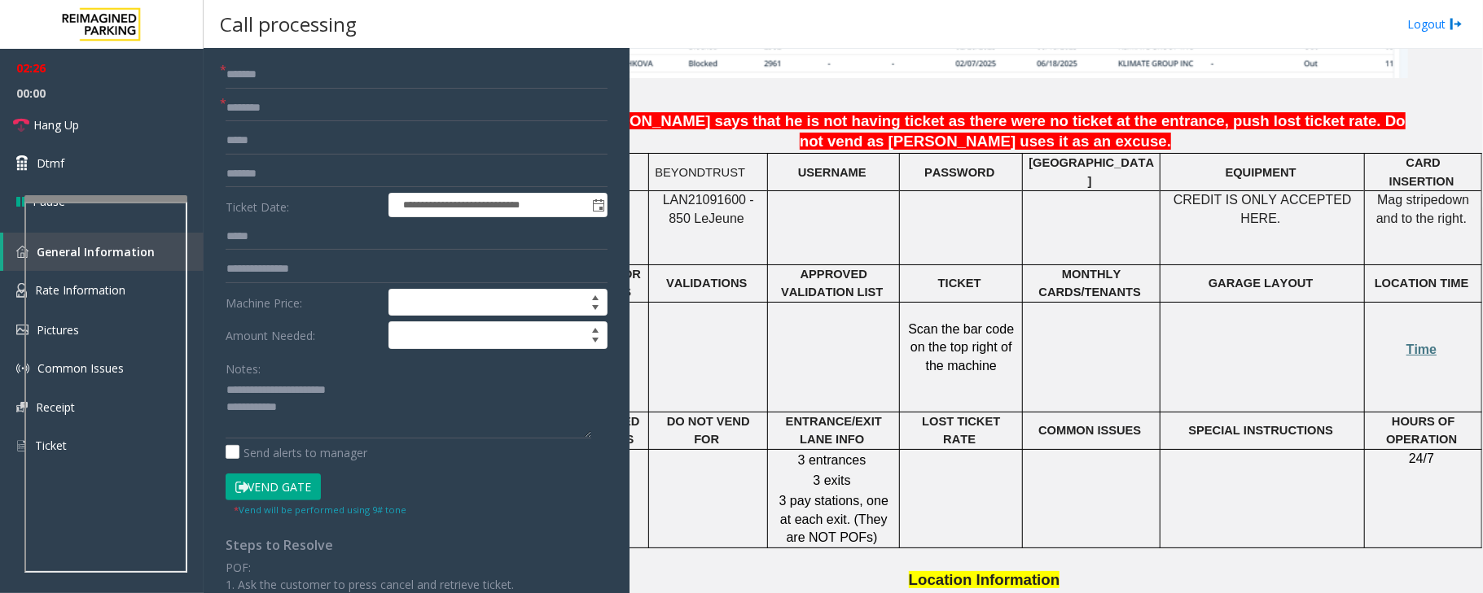
click at [282, 493] on button "Vend Gate" at bounding box center [273, 488] width 95 height 28
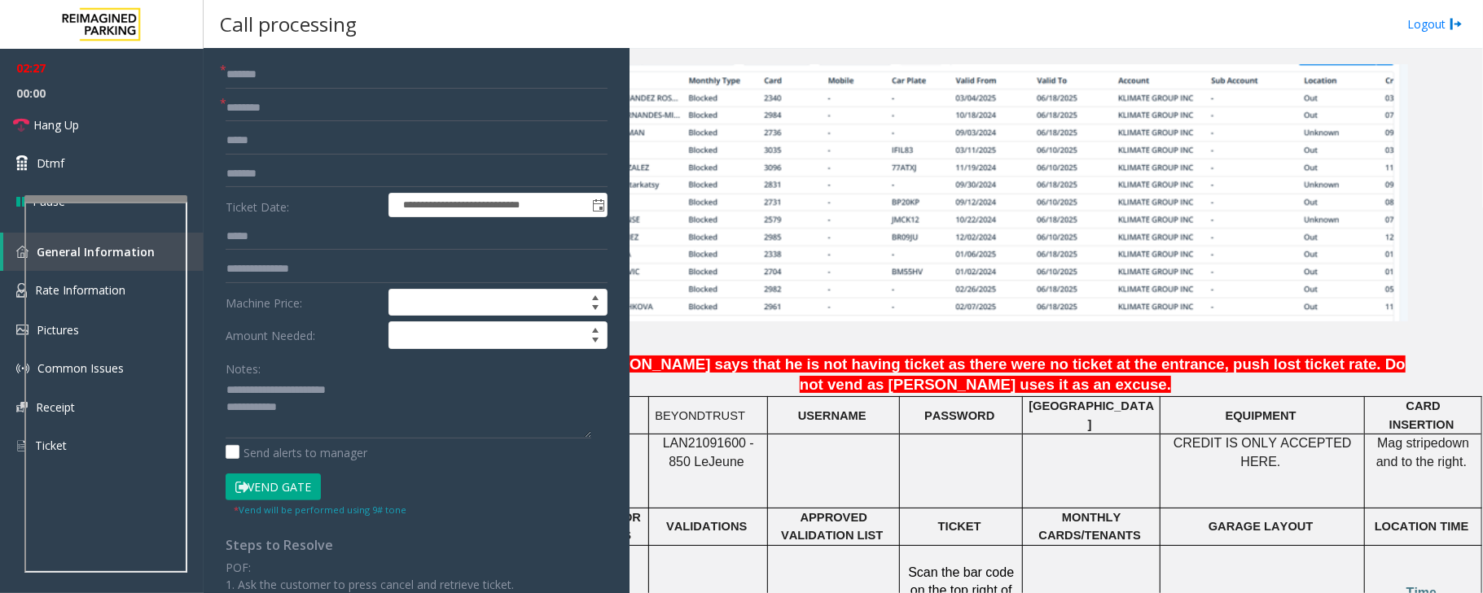
scroll to position [1046, 85]
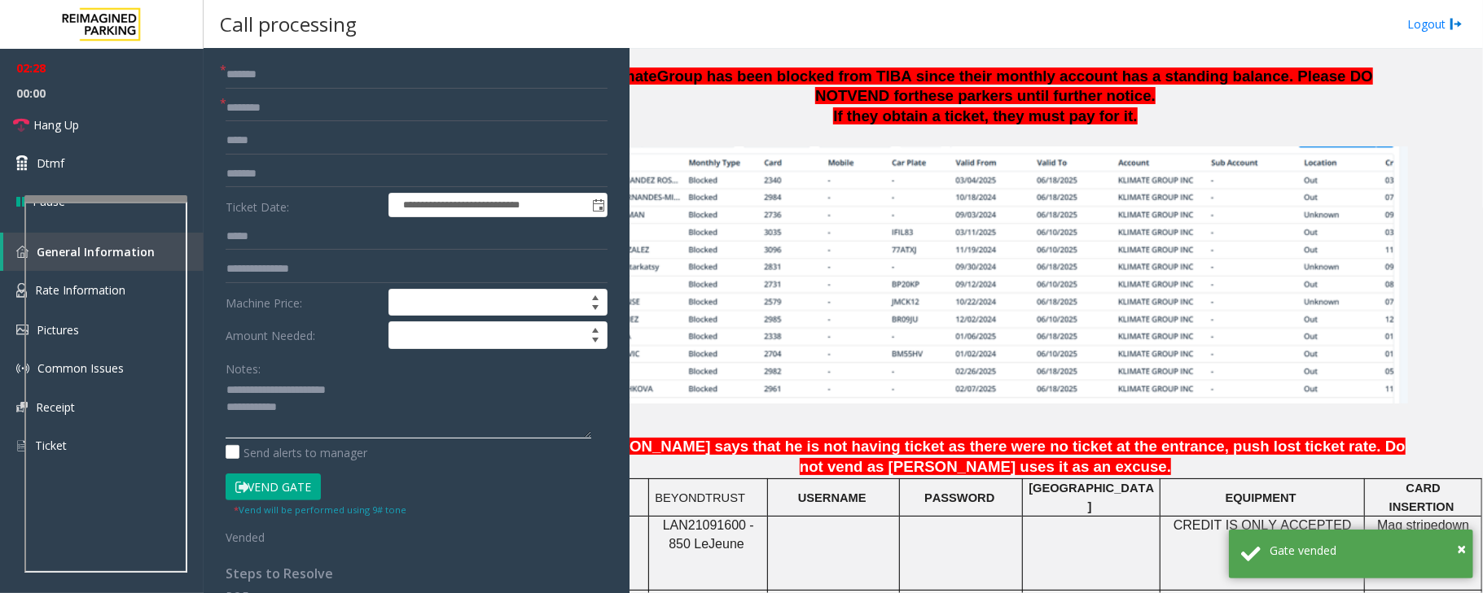
click at [346, 428] on textarea at bounding box center [409, 408] width 366 height 61
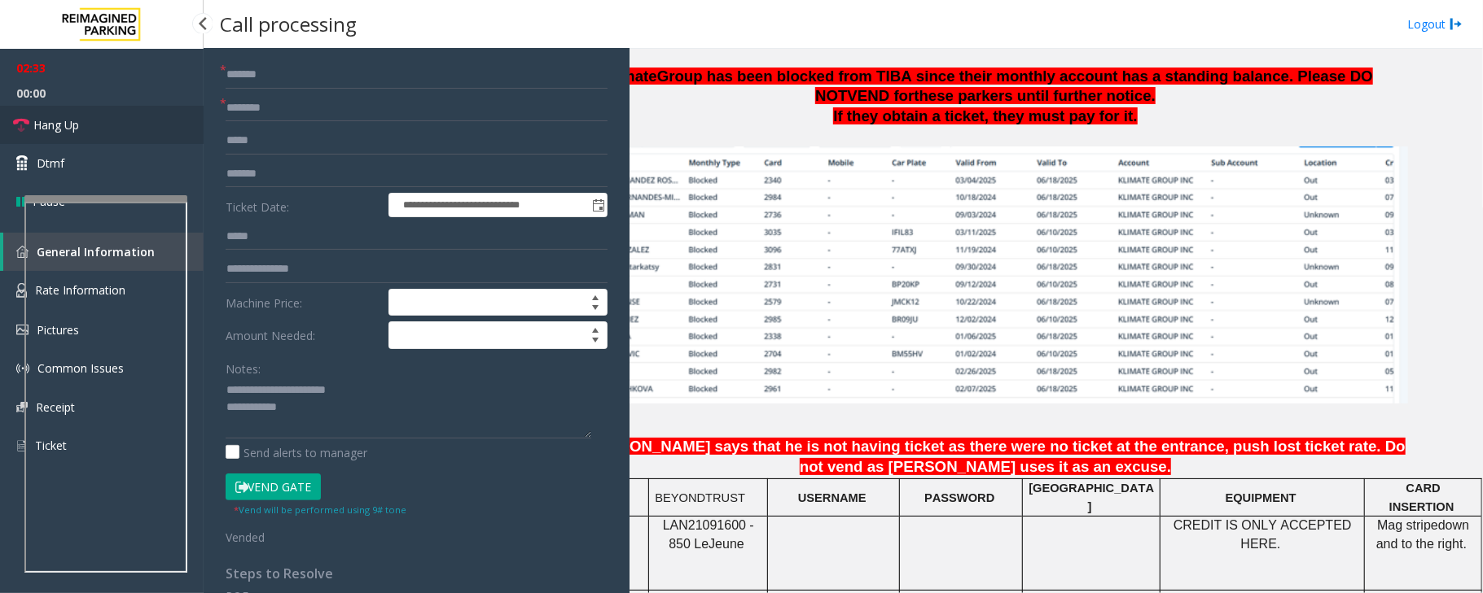
drag, startPoint x: 99, startPoint y: 129, endPoint x: 298, endPoint y: 337, distance: 287.9
click at [99, 129] on link "Hang Up" at bounding box center [102, 125] width 204 height 38
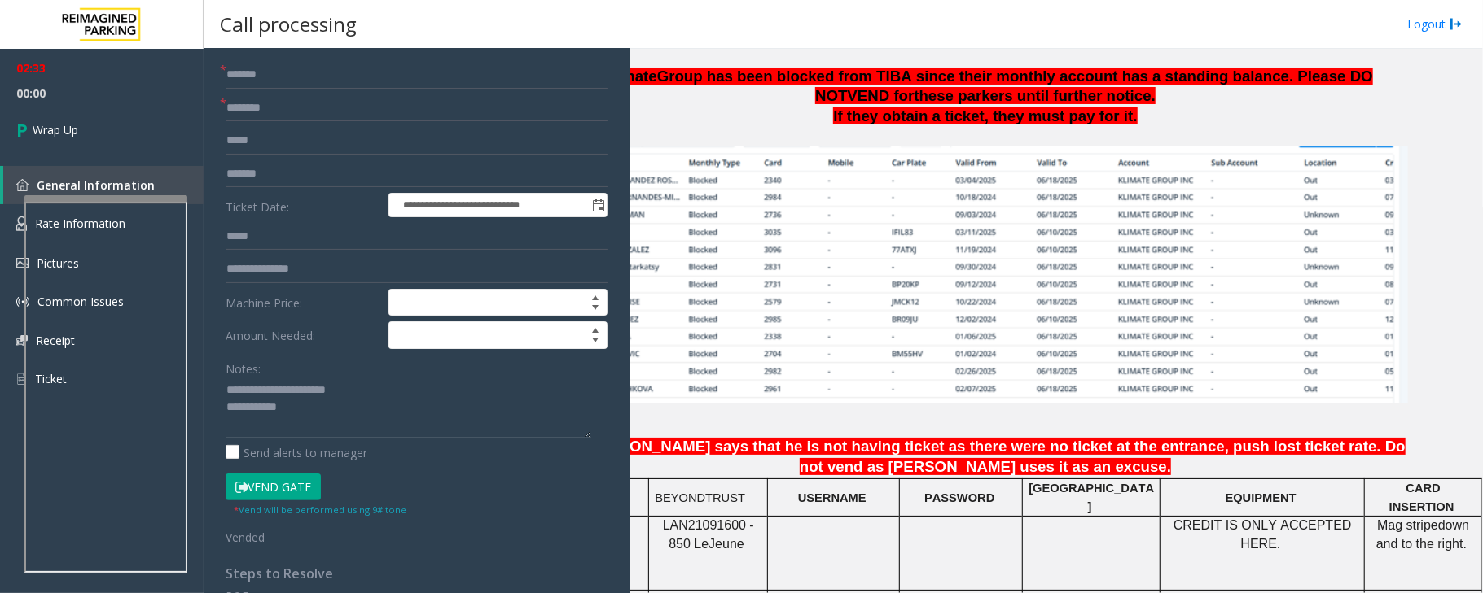
click at [371, 418] on textarea at bounding box center [409, 408] width 366 height 61
paste textarea "**********"
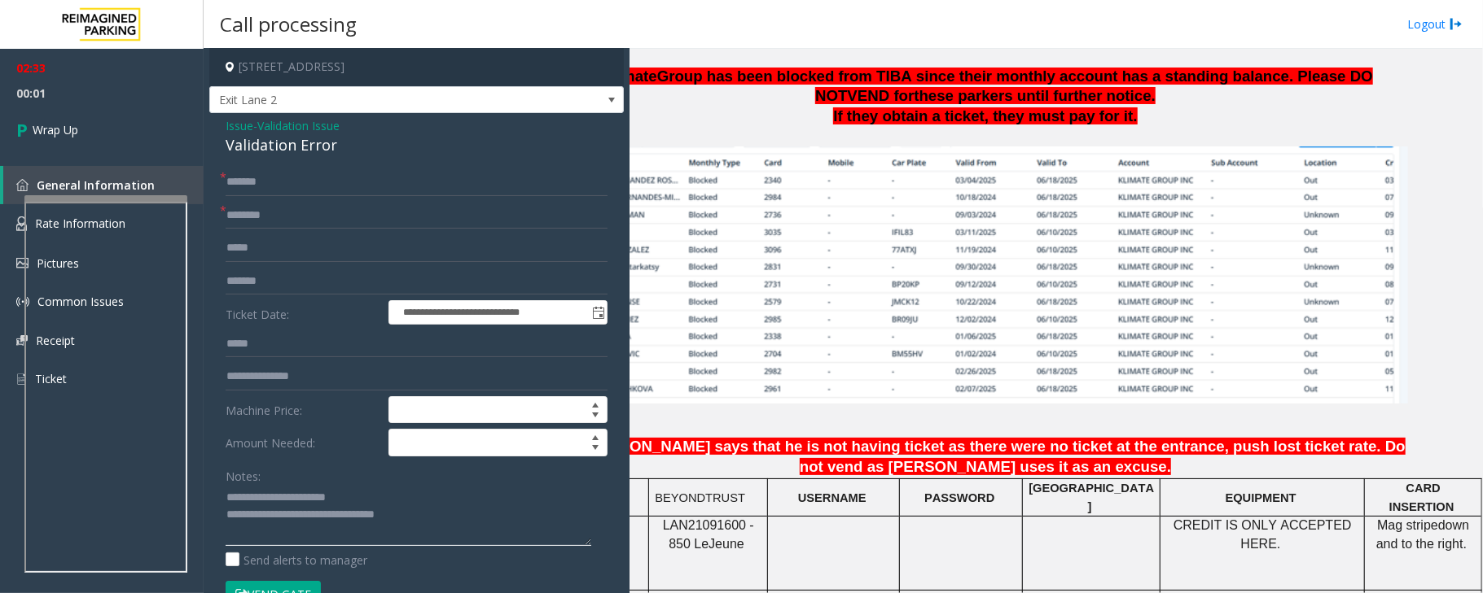
scroll to position [0, 0]
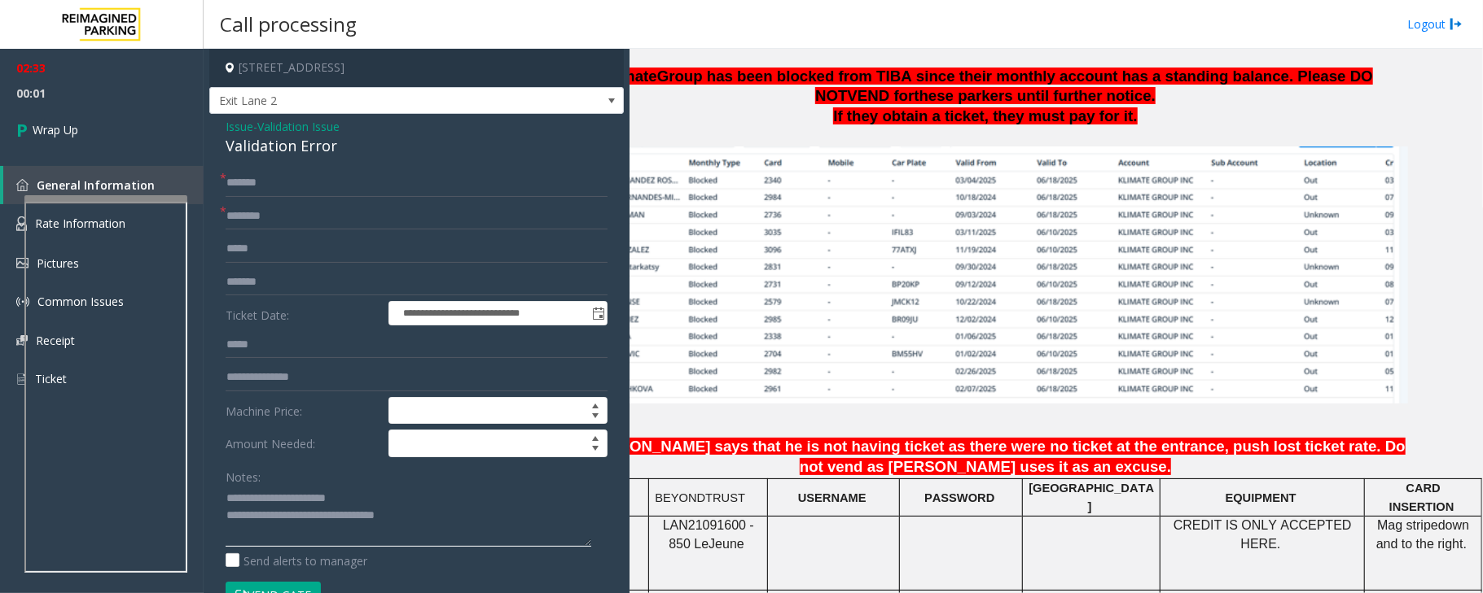
type textarea "**********"
click at [283, 218] on input "********" at bounding box center [417, 217] width 382 height 28
type input "**********"
click at [86, 117] on link "Wrap Up" at bounding box center [102, 130] width 204 height 48
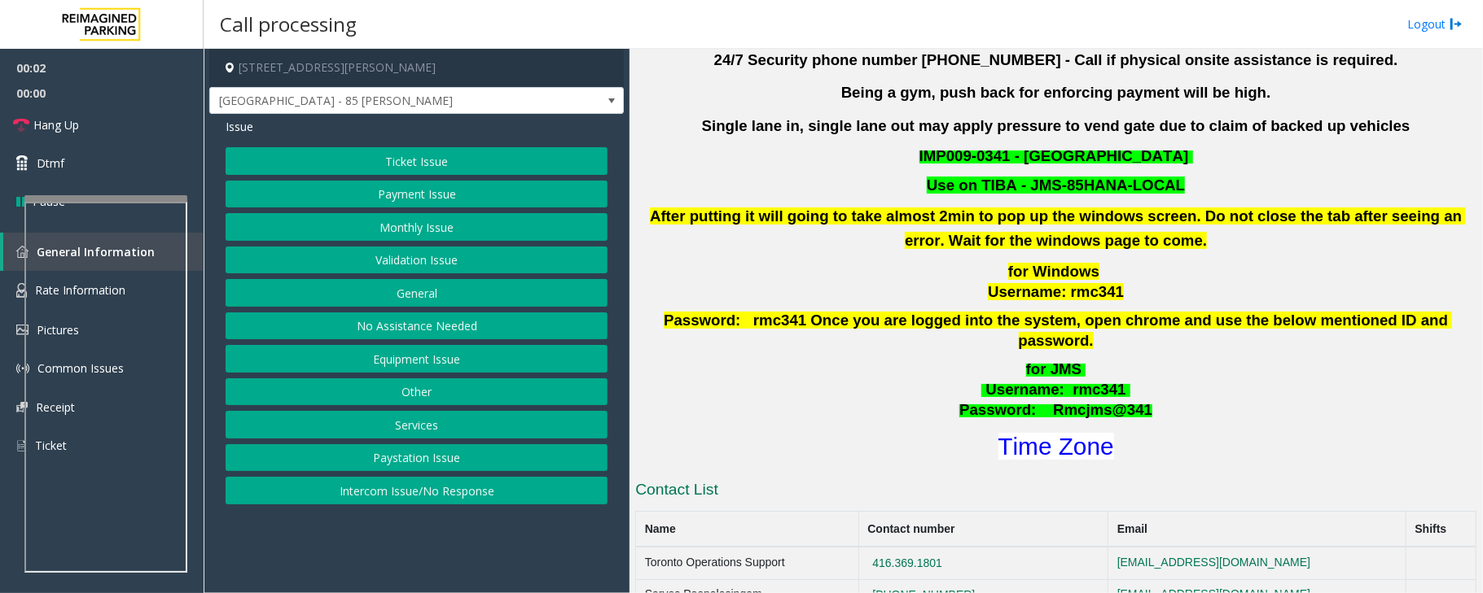
scroll to position [542, 0]
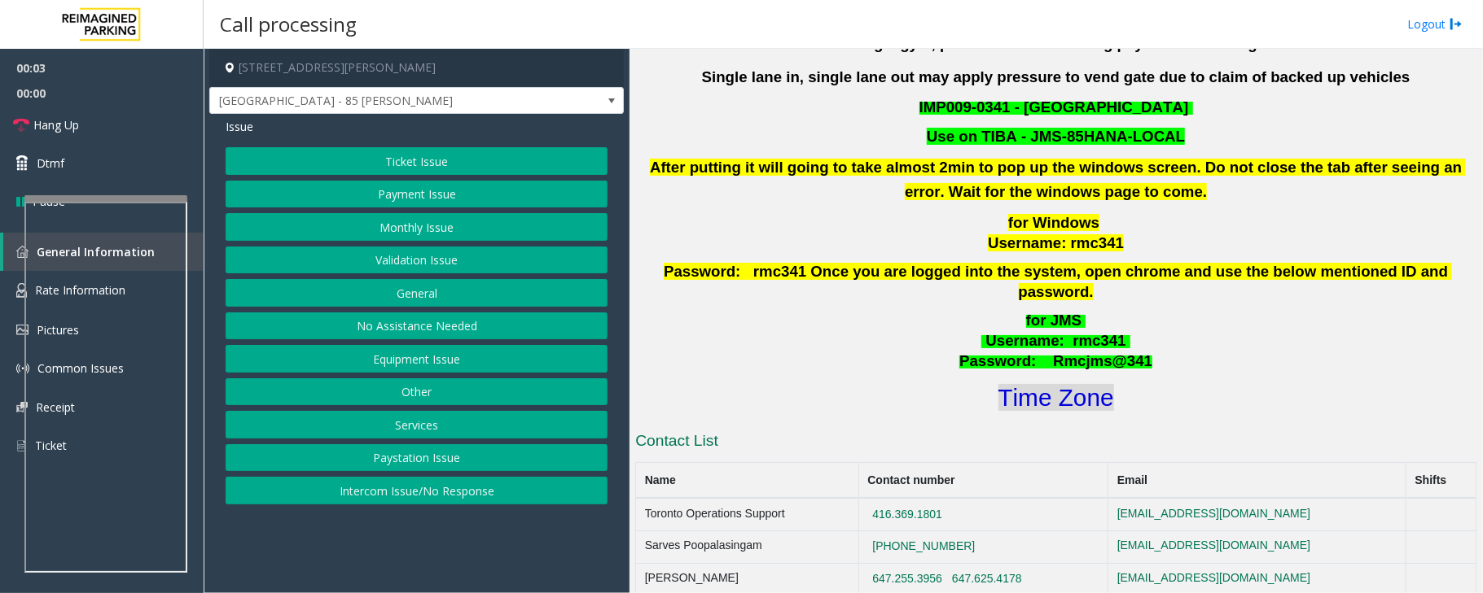
click at [1045, 384] on font "Time Zone" at bounding box center [1056, 397] width 116 height 27
click at [408, 267] on button "Validation Issue" at bounding box center [417, 261] width 382 height 28
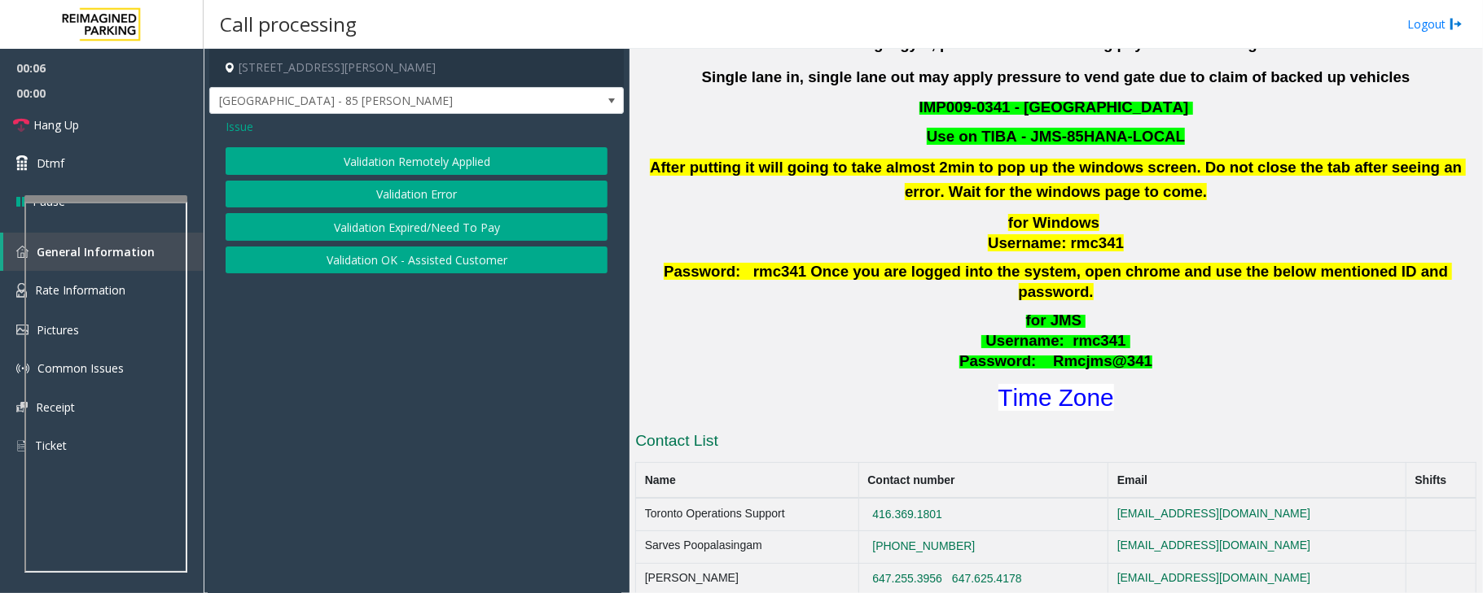
click at [425, 192] on button "Validation Error" at bounding box center [417, 195] width 382 height 28
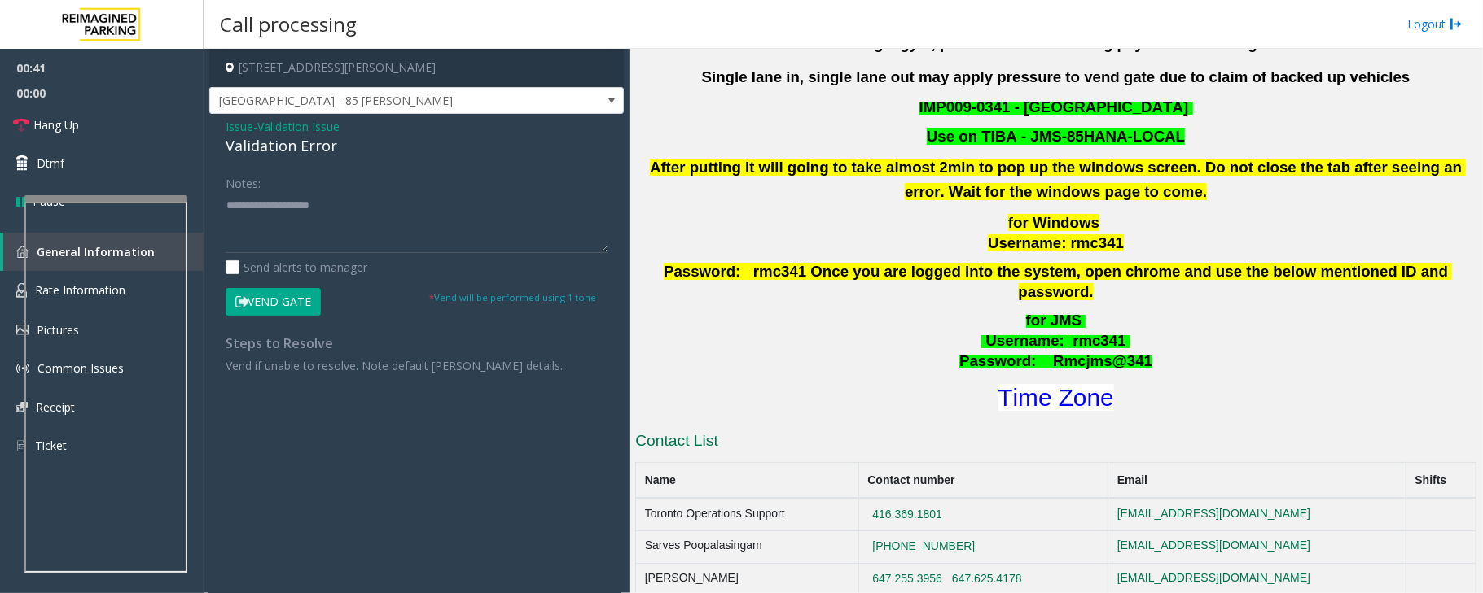
click at [334, 125] on span "Validation Issue" at bounding box center [298, 126] width 82 height 17
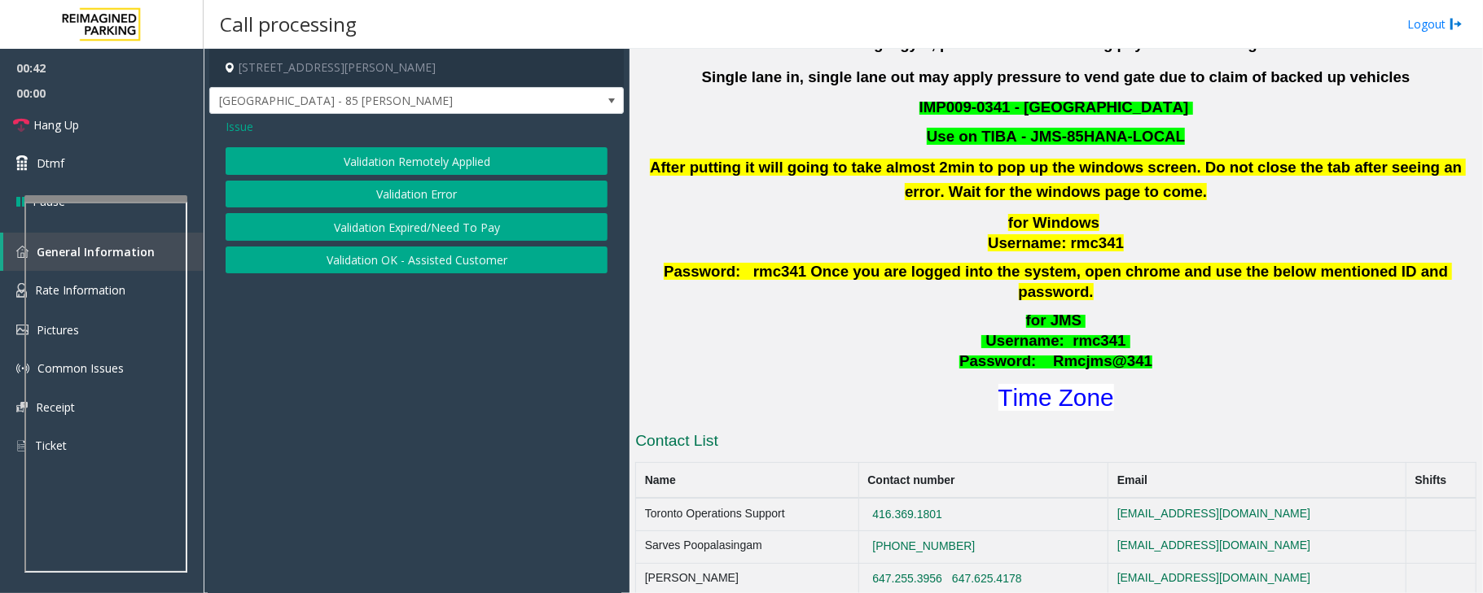
click at [421, 233] on button "Validation Expired/Need To Pay" at bounding box center [417, 227] width 382 height 28
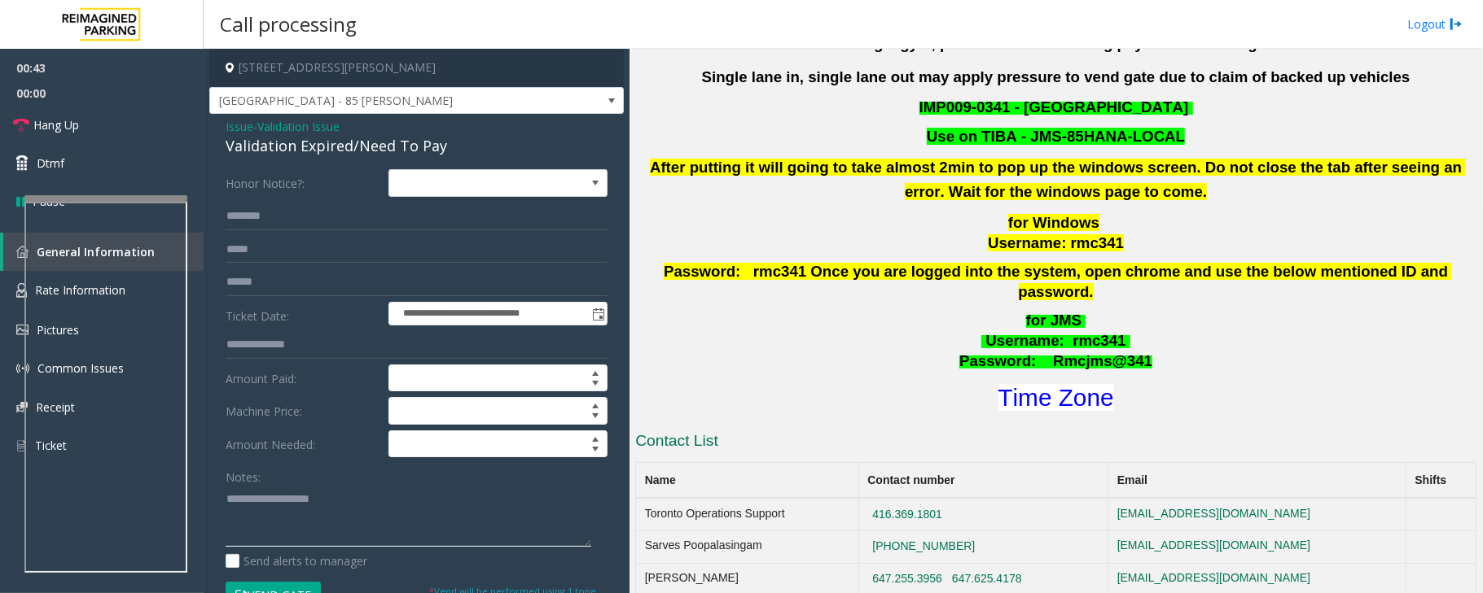
click at [322, 537] on textarea at bounding box center [409, 516] width 366 height 61
click at [269, 519] on textarea at bounding box center [409, 516] width 366 height 61
paste textarea "**********"
click at [307, 528] on textarea at bounding box center [409, 516] width 366 height 61
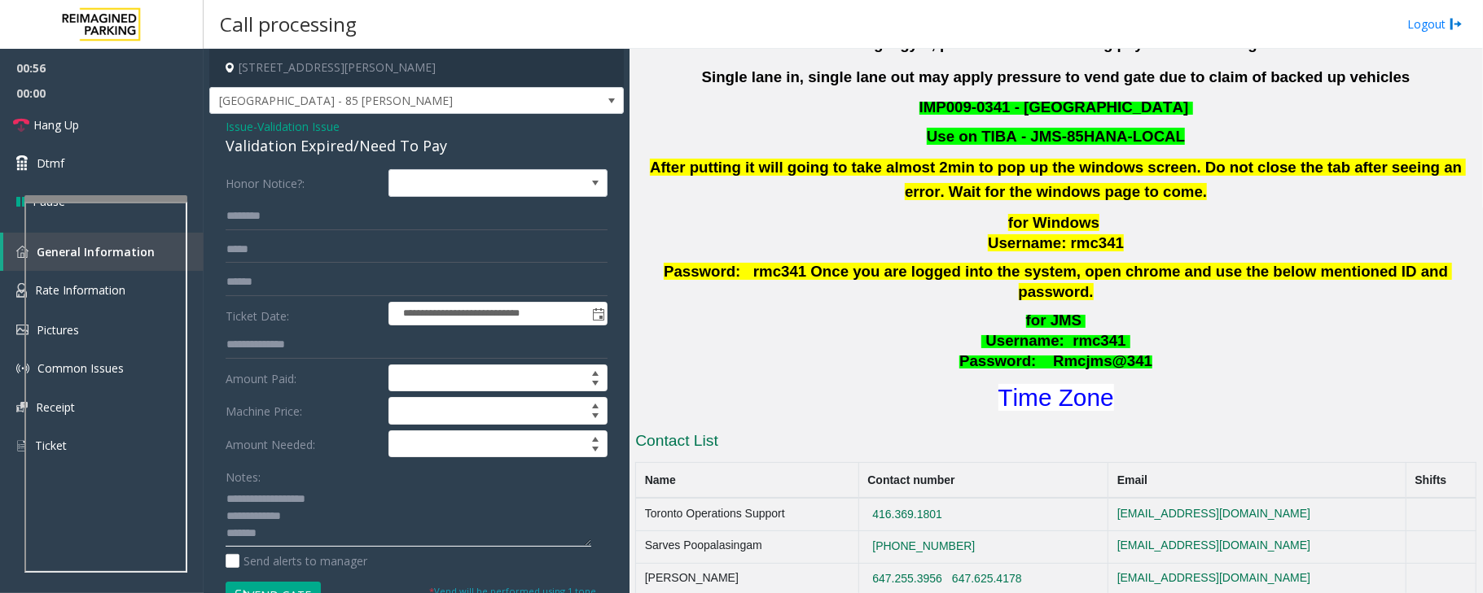
click at [313, 521] on textarea at bounding box center [409, 516] width 366 height 61
click at [301, 147] on div "Validation Expired/Need To Pay" at bounding box center [417, 146] width 382 height 22
copy div "Validation Expired/Need To Pay"
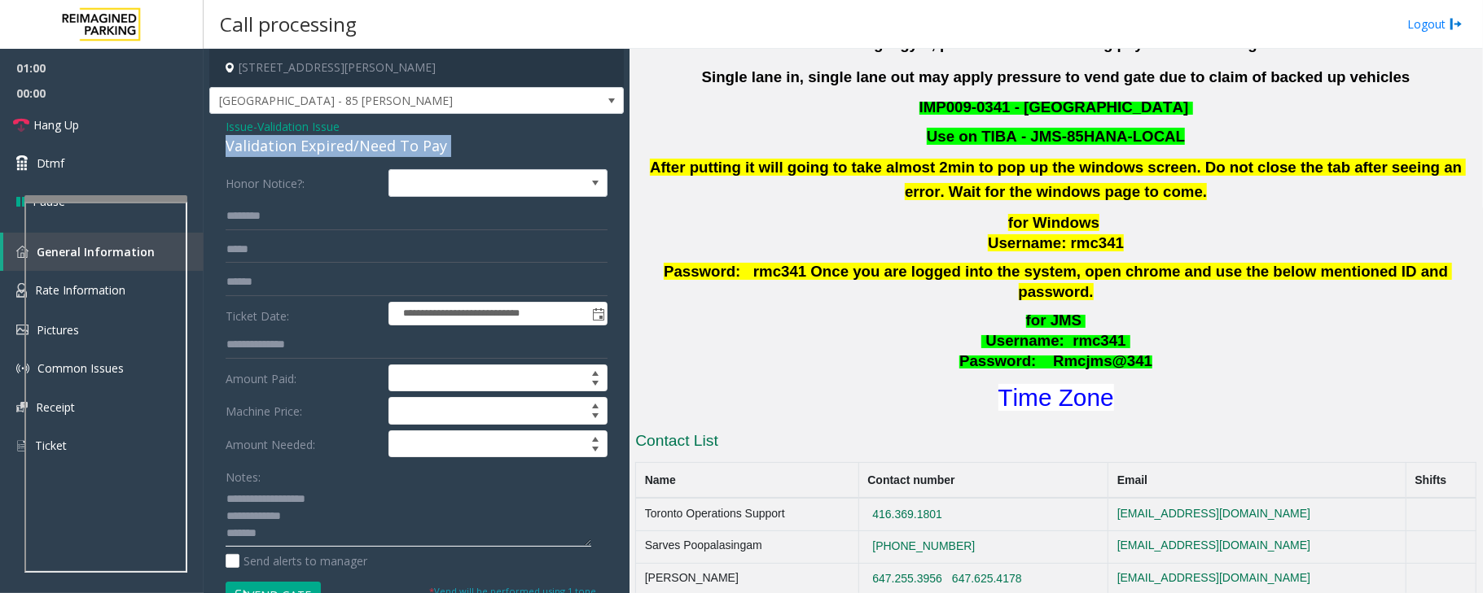
click at [300, 519] on textarea at bounding box center [409, 516] width 366 height 61
drag, startPoint x: 343, startPoint y: 499, endPoint x: 232, endPoint y: 493, distance: 110.9
click at [232, 493] on textarea at bounding box center [409, 516] width 366 height 61
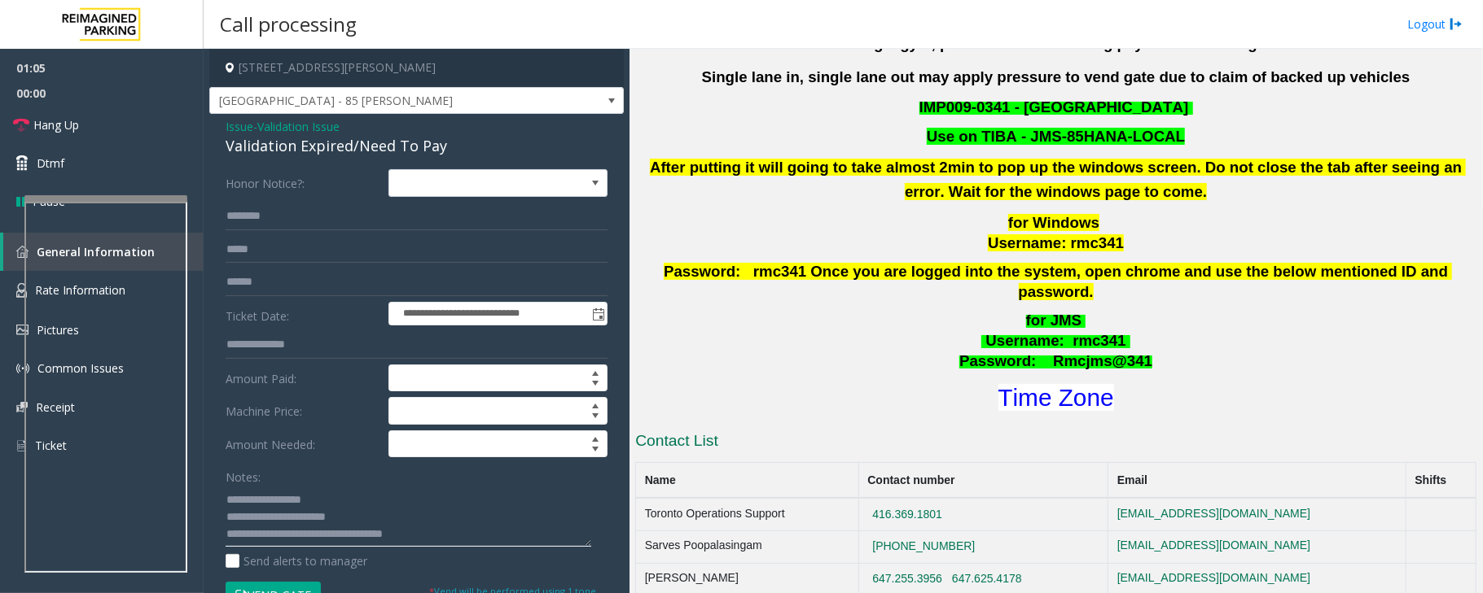
drag, startPoint x: 264, startPoint y: 515, endPoint x: 359, endPoint y: 515, distance: 95.3
click at [359, 515] on textarea at bounding box center [409, 516] width 366 height 61
click at [307, 147] on div "Validation Expired/Need To Pay" at bounding box center [417, 146] width 382 height 22
click at [309, 147] on div "Validation Expired/Need To Pay" at bounding box center [417, 146] width 382 height 22
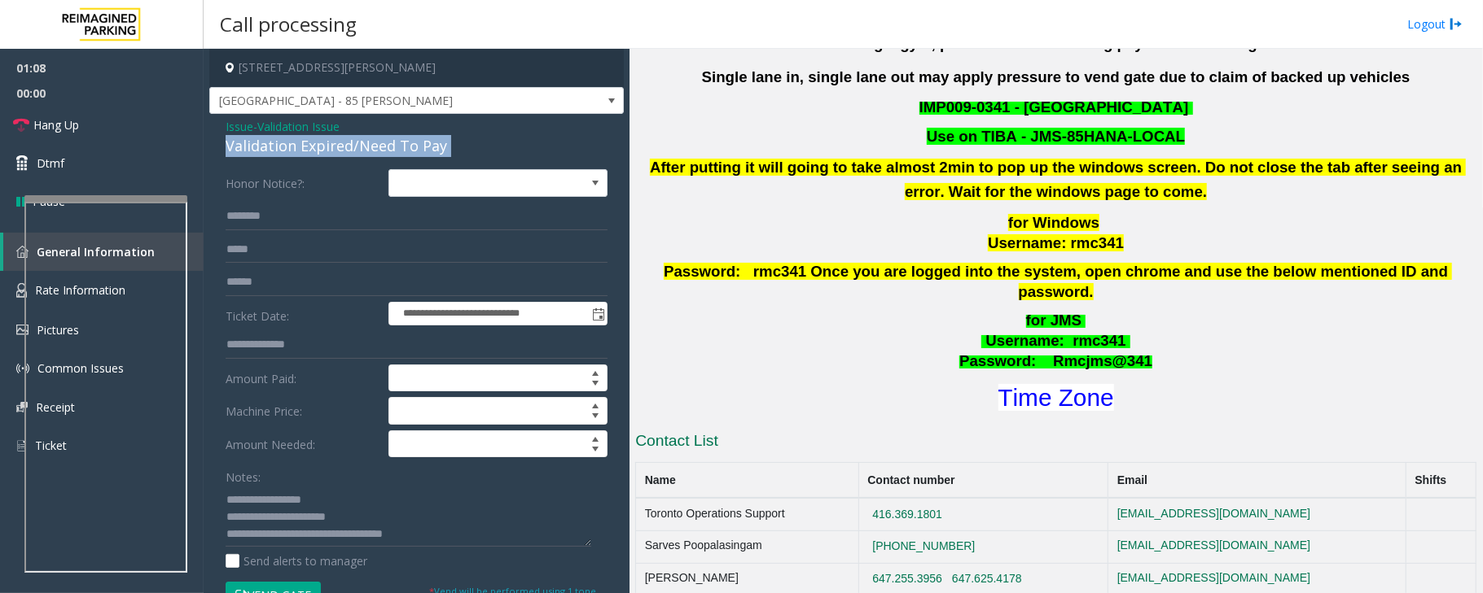
copy div "Validation Expired/Need To Pay"
drag, startPoint x: 265, startPoint y: 518, endPoint x: 345, endPoint y: 516, distance: 79.8
click at [345, 516] on textarea at bounding box center [409, 516] width 366 height 61
click at [294, 145] on div "Validation Expired/Need To Pay" at bounding box center [417, 146] width 382 height 22
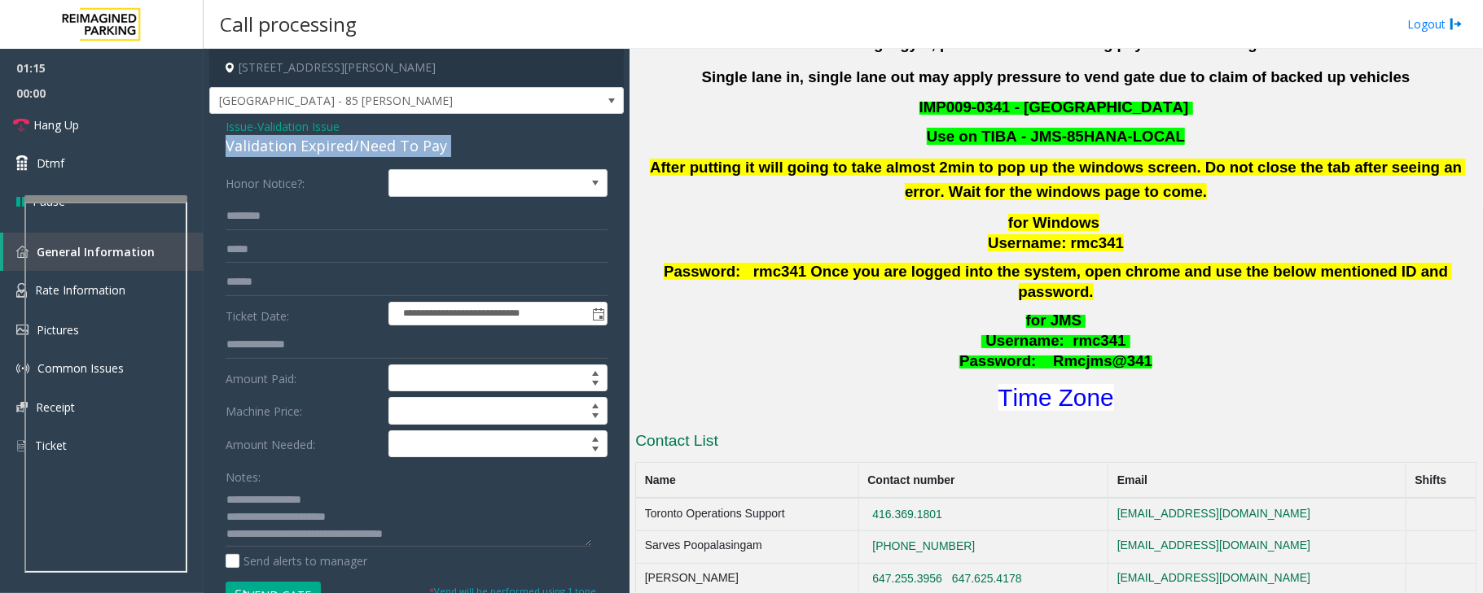
click at [294, 145] on div "Validation Expired/Need To Pay" at bounding box center [417, 146] width 382 height 22
copy div "Validation Expired/Need To Pay"
drag, startPoint x: 265, startPoint y: 513, endPoint x: 369, endPoint y: 539, distance: 106.6
click at [369, 539] on textarea at bounding box center [409, 516] width 366 height 61
click at [371, 509] on textarea at bounding box center [409, 516] width 366 height 61
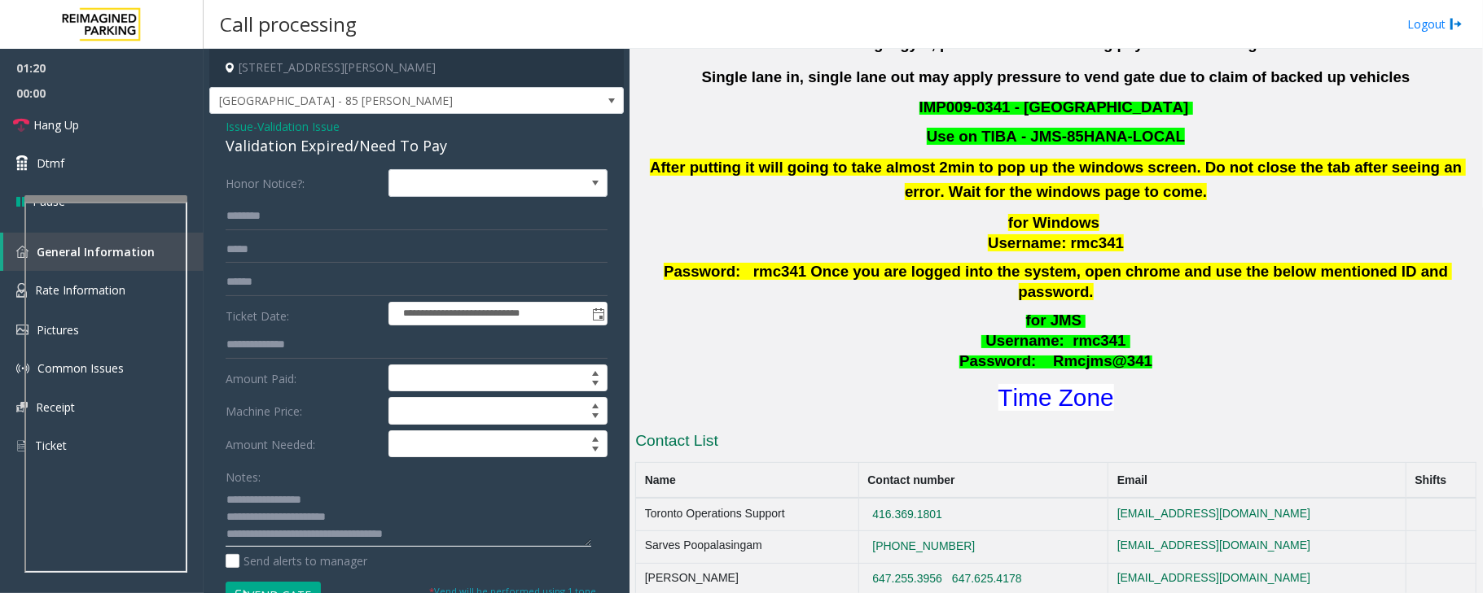
drag, startPoint x: 352, startPoint y: 518, endPoint x: 264, endPoint y: 516, distance: 87.9
click at [264, 516] on textarea at bounding box center [409, 516] width 366 height 61
paste textarea "**********"
click at [339, 505] on textarea at bounding box center [409, 516] width 366 height 61
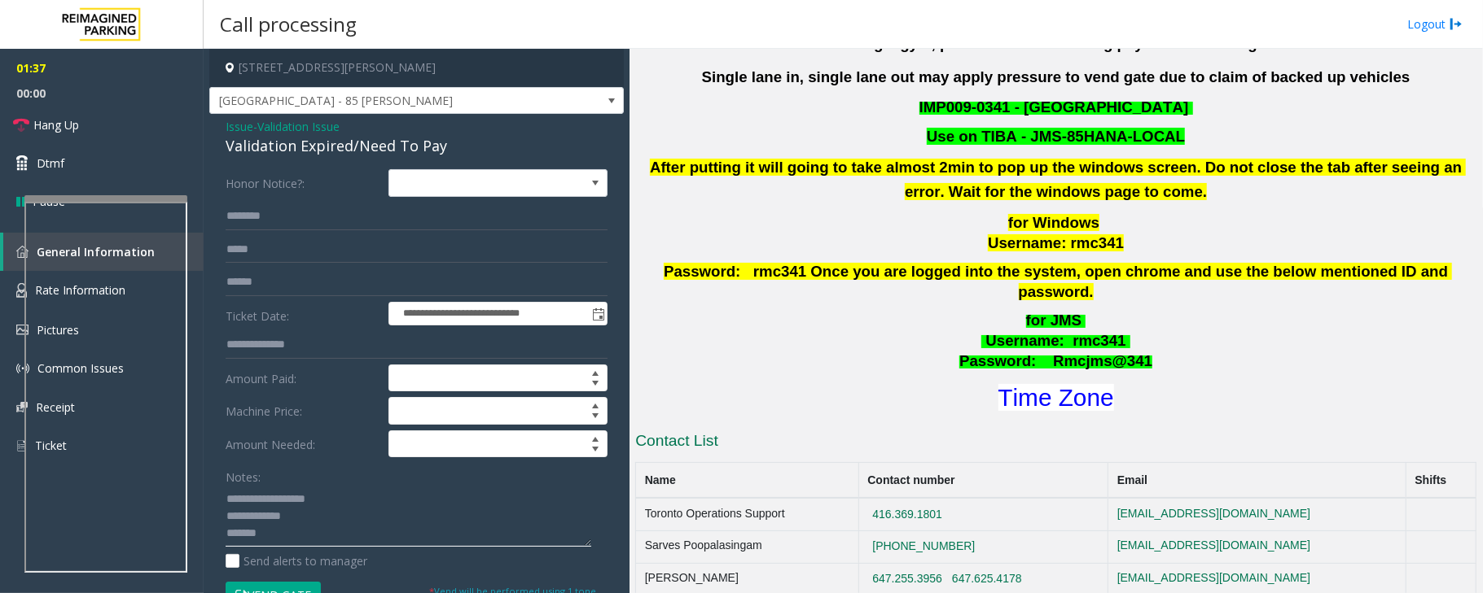
click at [304, 521] on textarea at bounding box center [409, 516] width 366 height 61
click at [300, 529] on textarea at bounding box center [409, 516] width 366 height 61
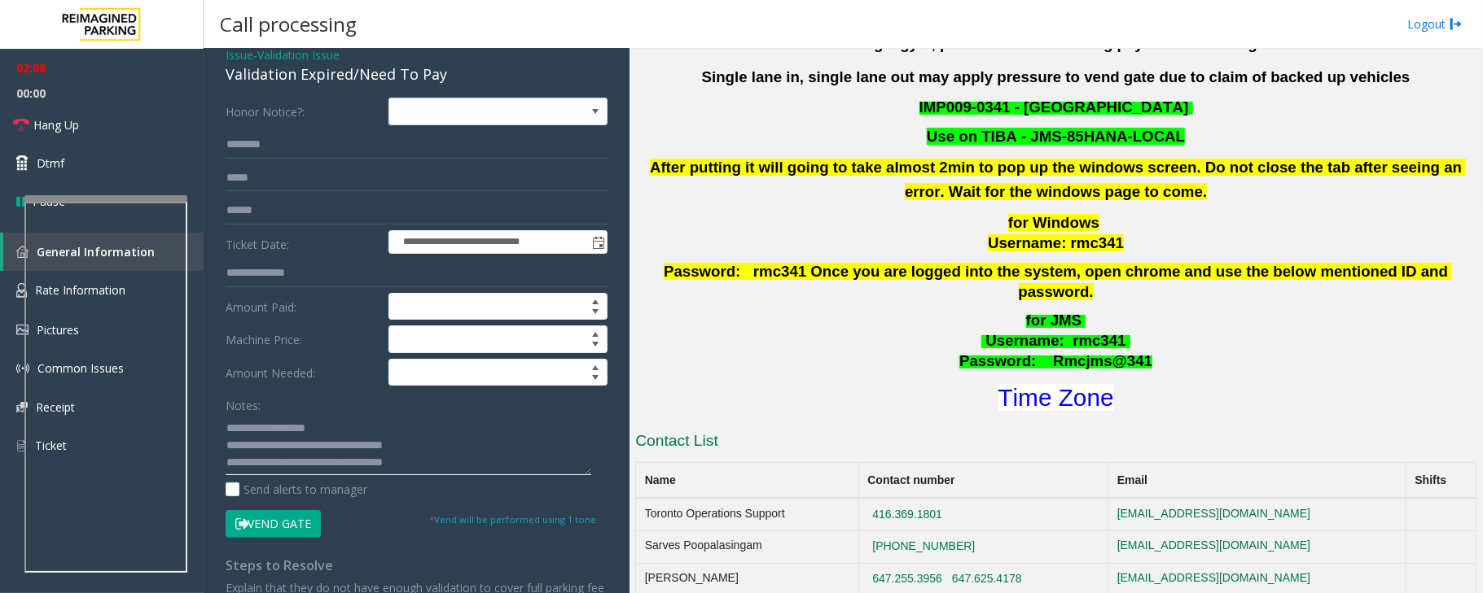
scroll to position [108, 0]
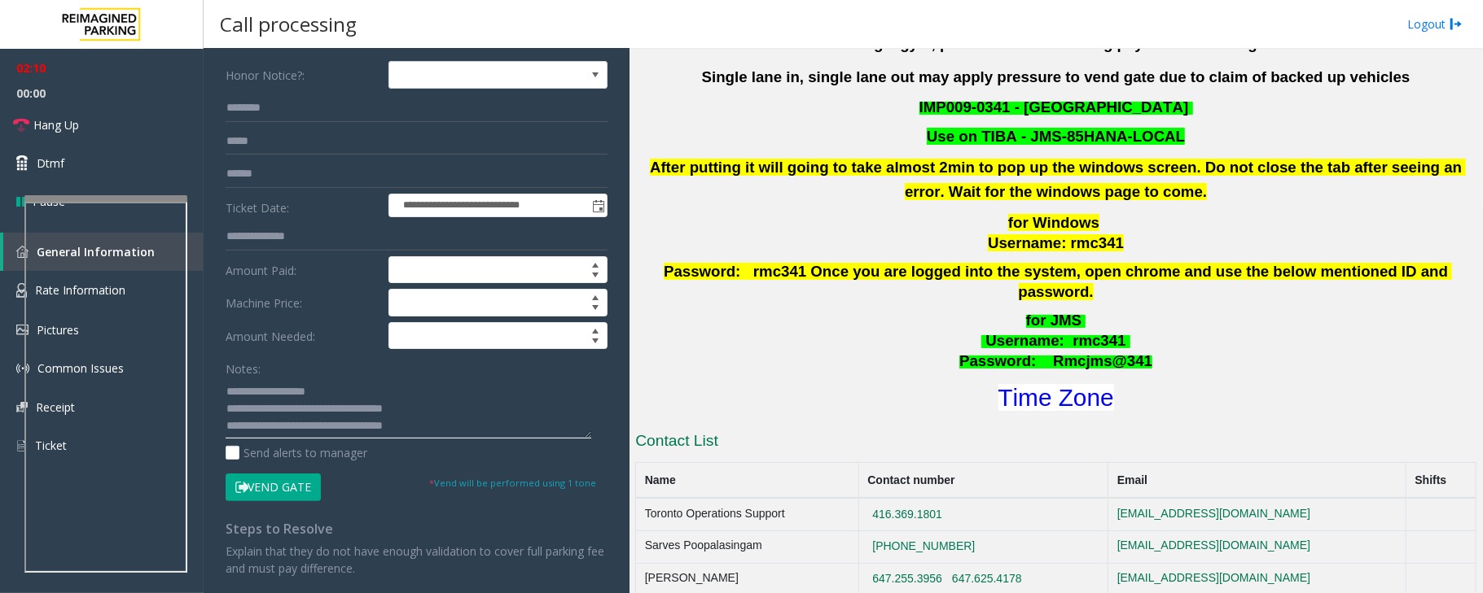
drag, startPoint x: 294, startPoint y: 427, endPoint x: 437, endPoint y: 435, distance: 143.5
click at [437, 435] on textarea at bounding box center [409, 408] width 366 height 61
click at [275, 490] on button "Vend Gate" at bounding box center [273, 488] width 95 height 28
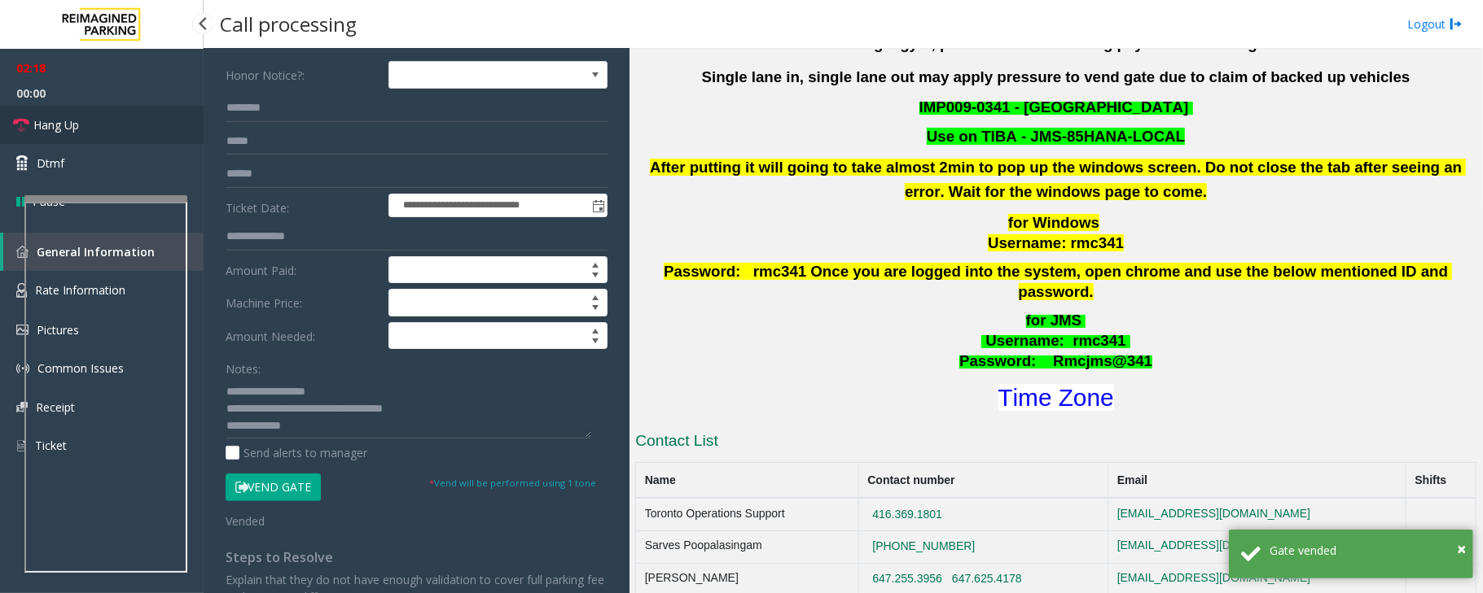
click at [119, 121] on link "Hang Up" at bounding box center [102, 125] width 204 height 38
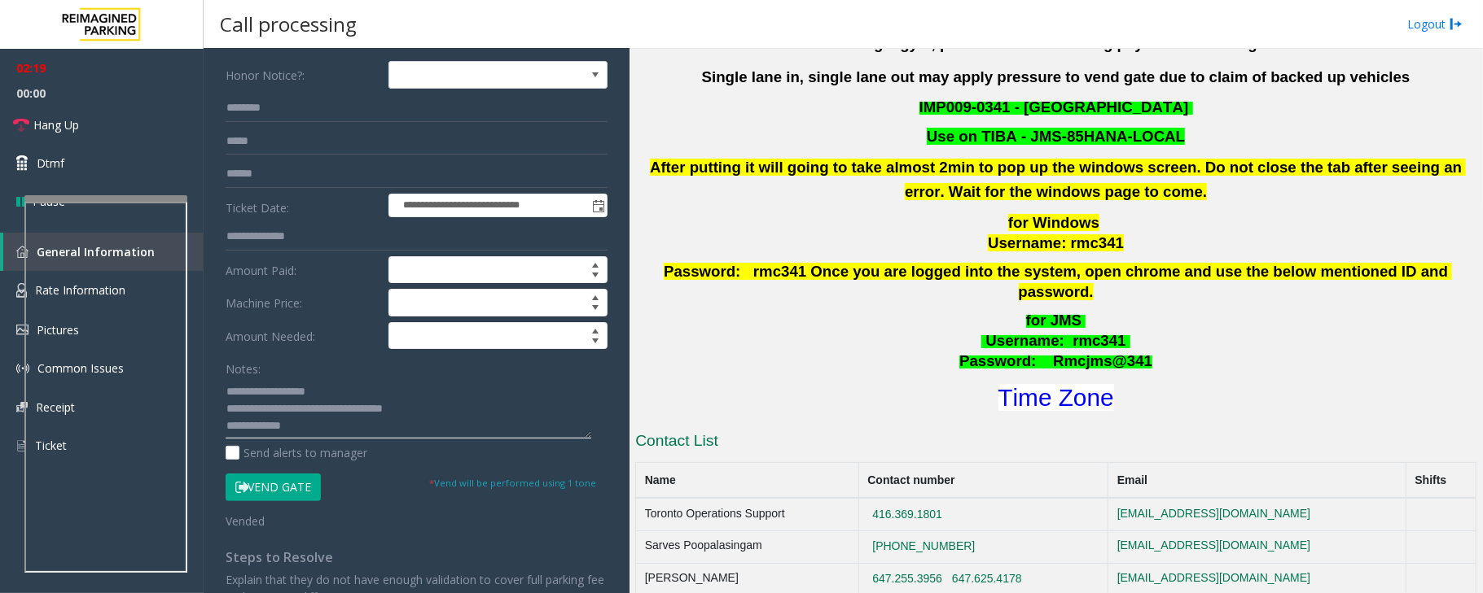
click at [304, 427] on textarea at bounding box center [409, 408] width 366 height 61
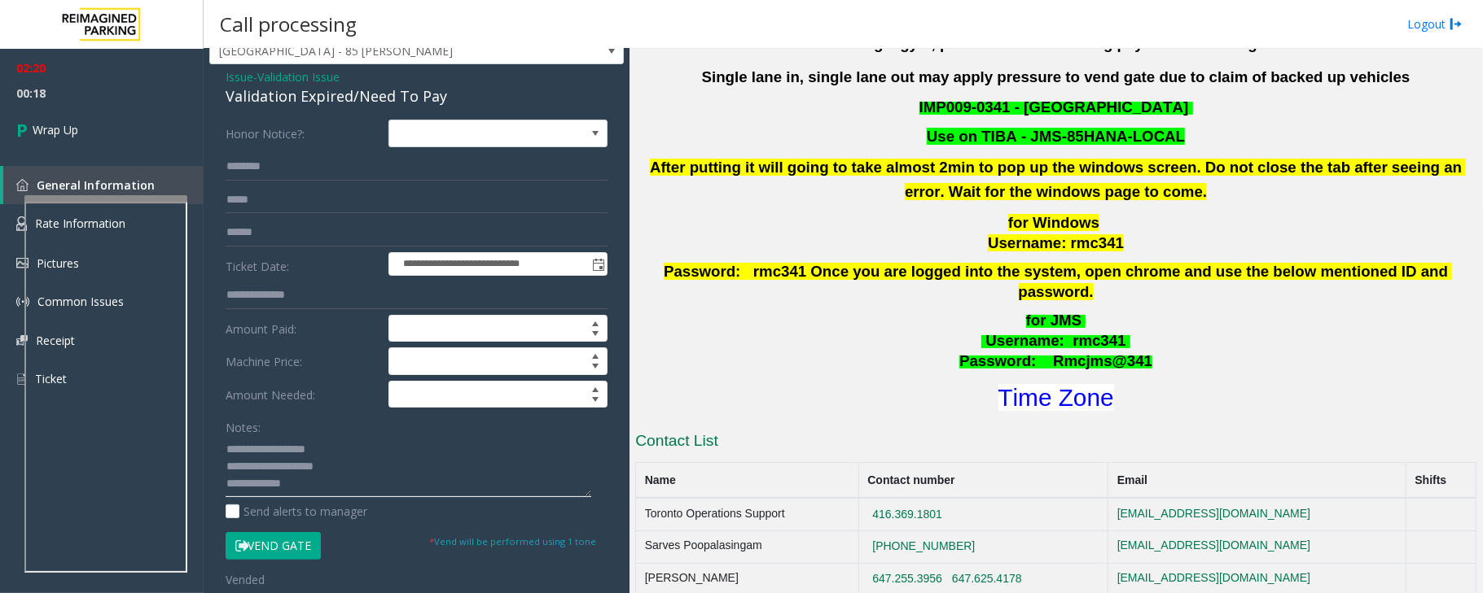
scroll to position [0, 0]
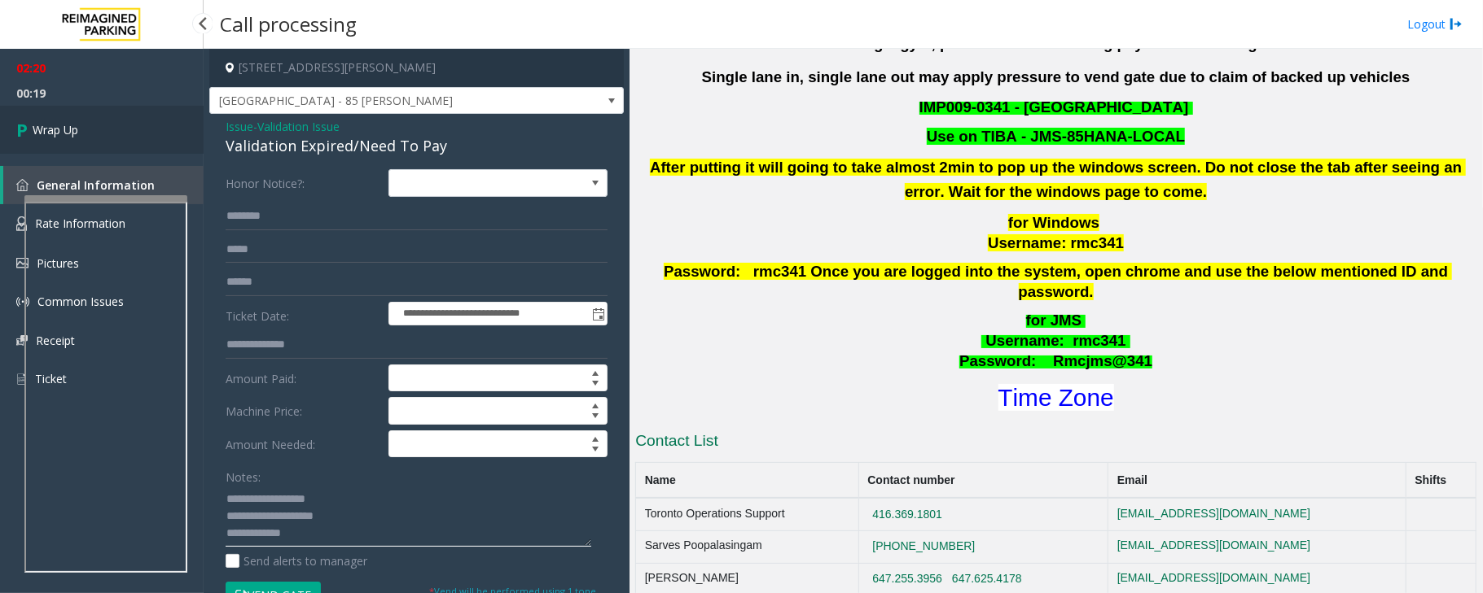
type textarea "**********"
click at [80, 132] on link "Wrap Up" at bounding box center [102, 130] width 204 height 48
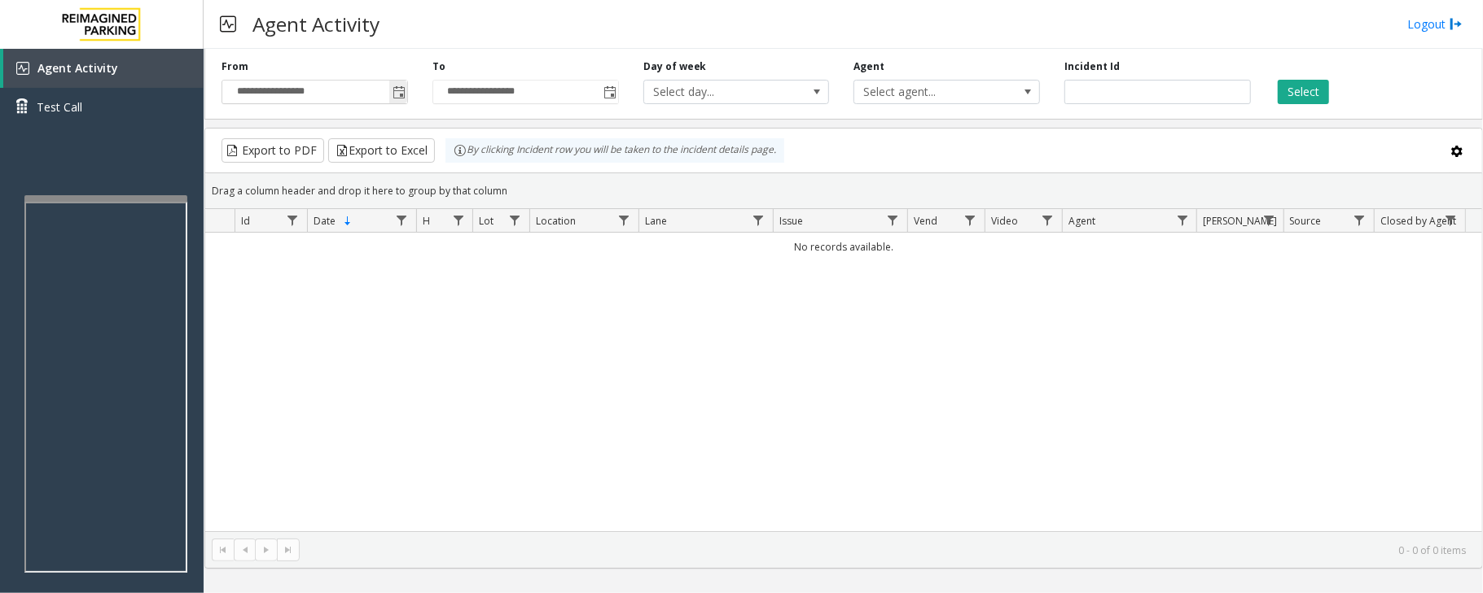
click at [395, 93] on span "Toggle popup" at bounding box center [398, 92] width 13 height 13
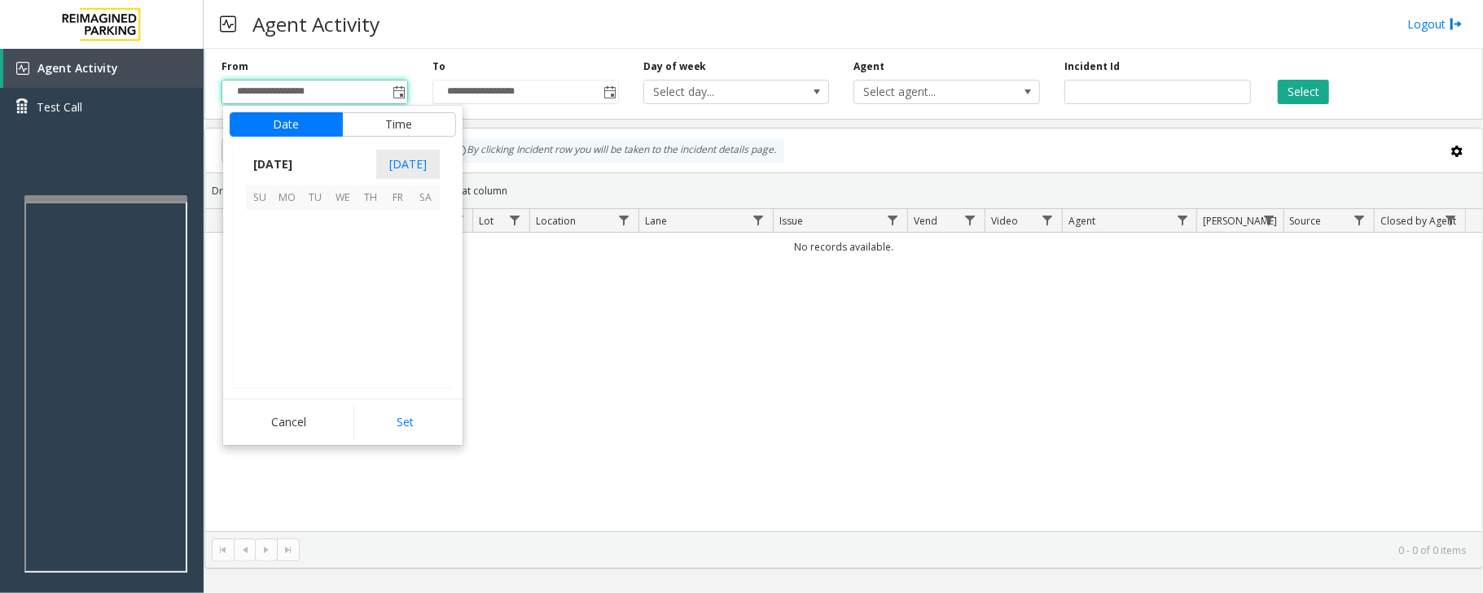
scroll to position [292194, 0]
click at [344, 226] on span "3" at bounding box center [343, 224] width 28 height 28
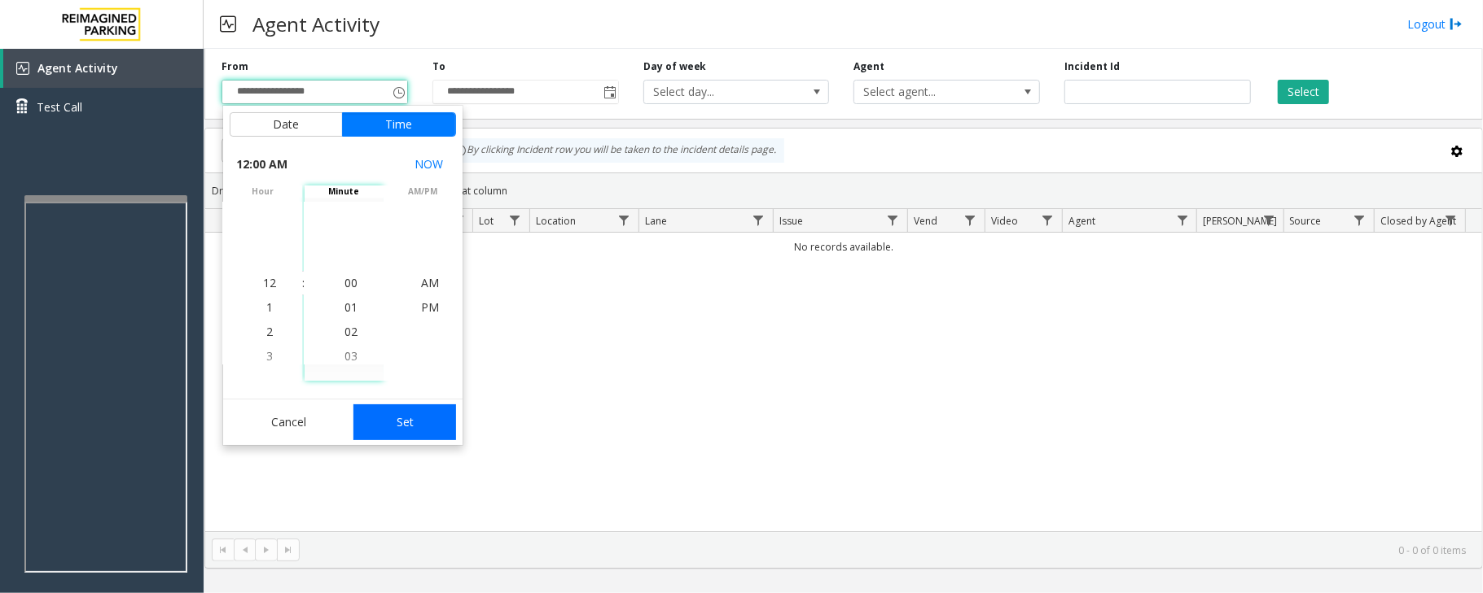
click at [408, 421] on button "Set" at bounding box center [404, 423] width 103 height 36
type input "**********"
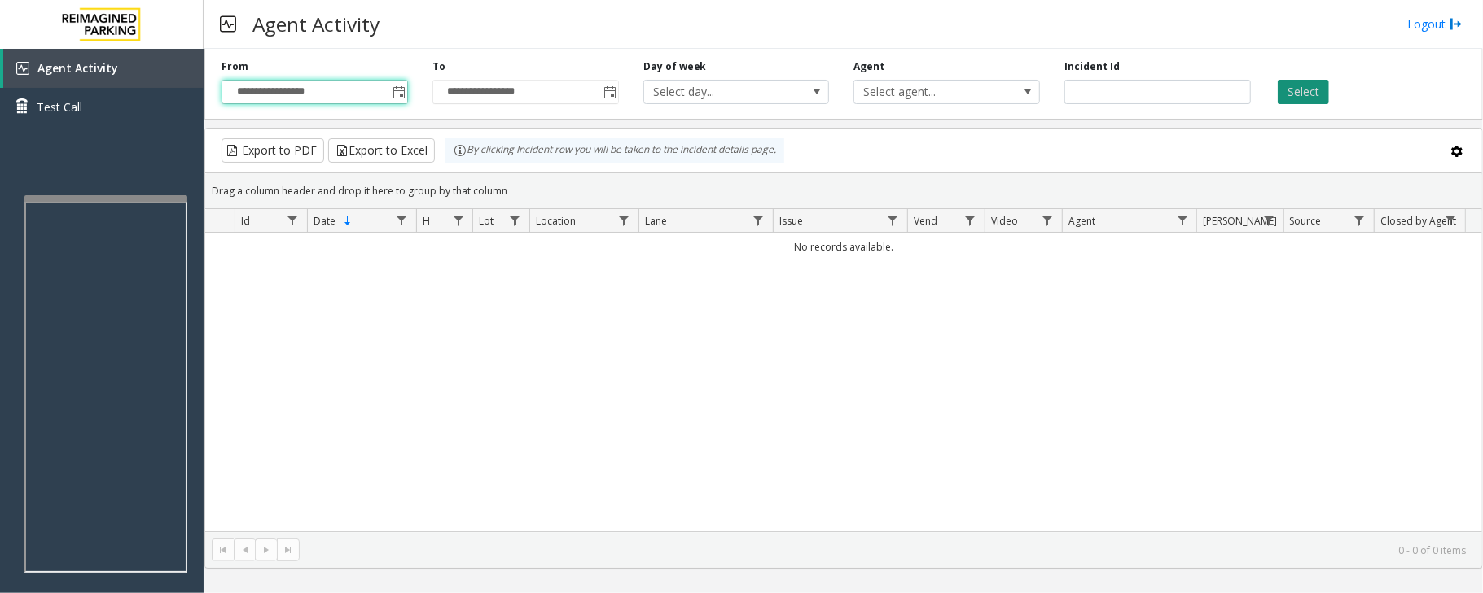
click at [1313, 90] on button "Select" at bounding box center [1302, 92] width 51 height 24
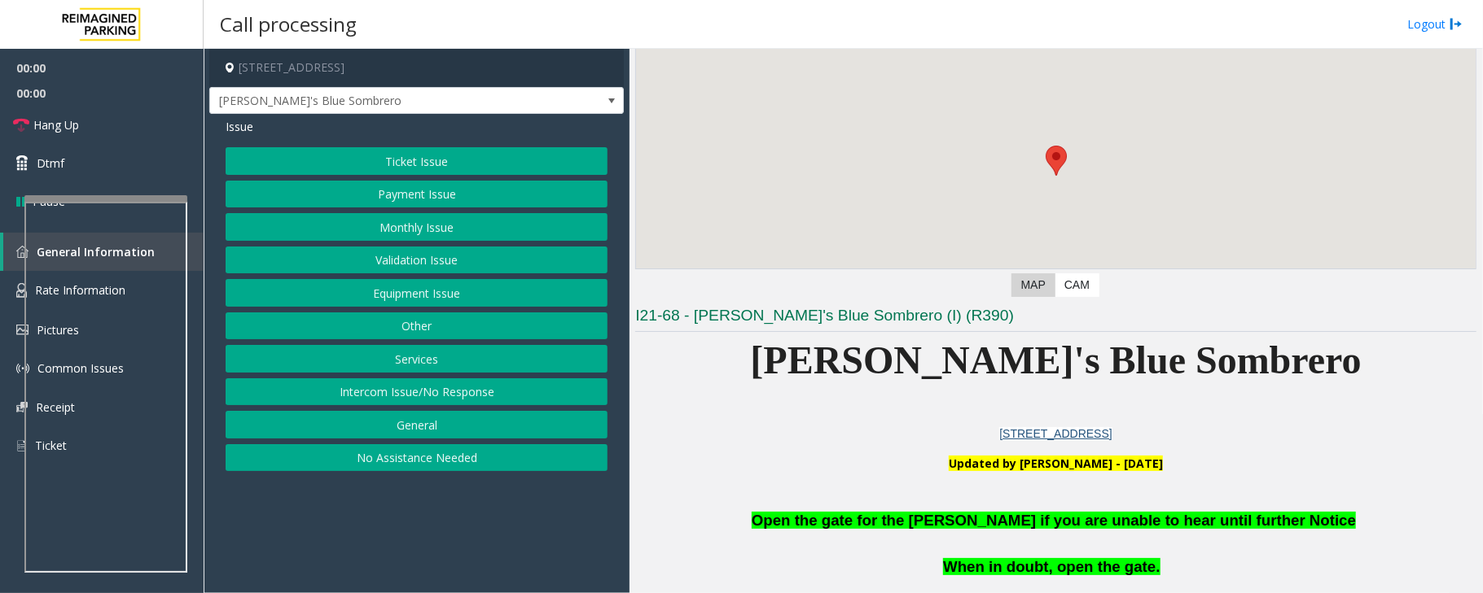
scroll to position [326, 0]
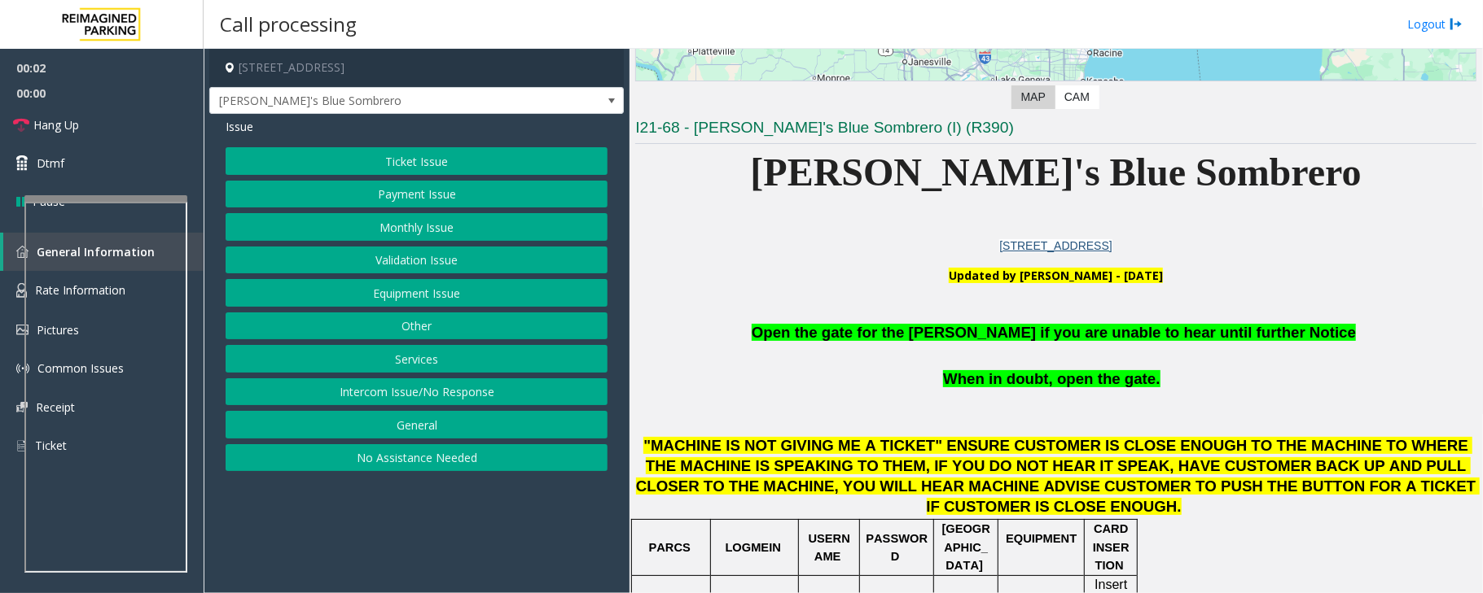
click at [421, 300] on button "Equipment Issue" at bounding box center [417, 293] width 382 height 28
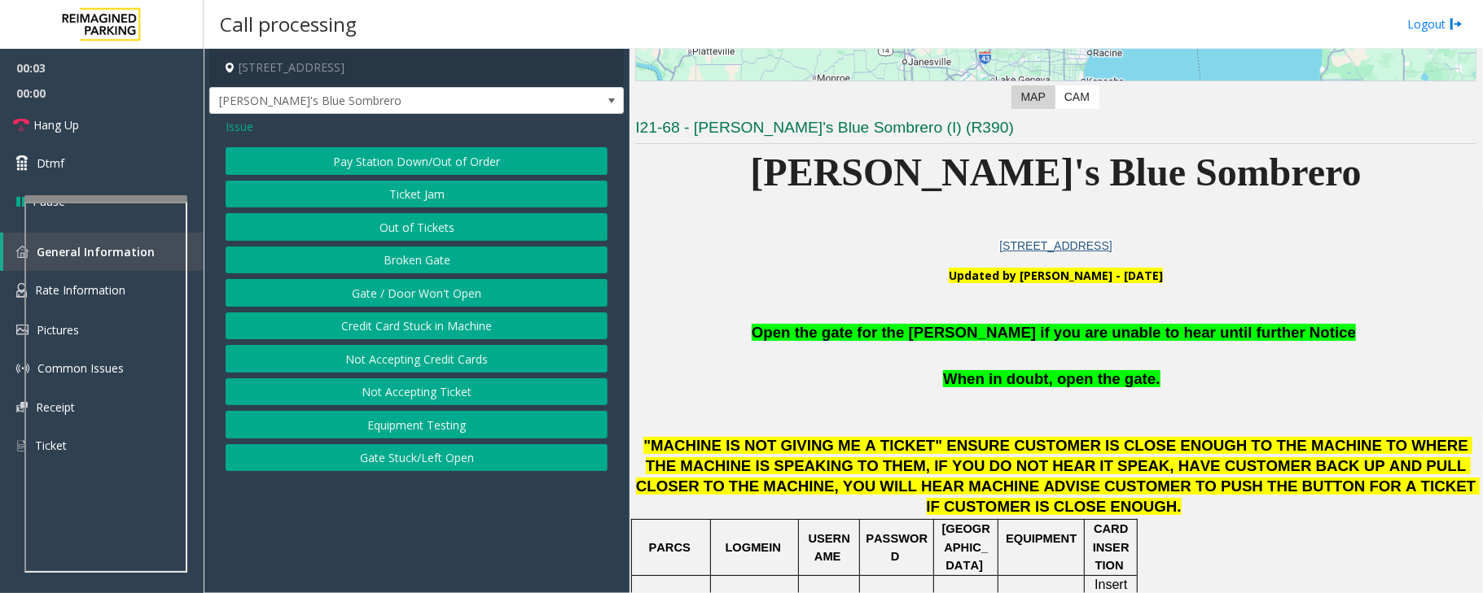
click at [423, 300] on button "Gate / Door Won't Open" at bounding box center [417, 293] width 382 height 28
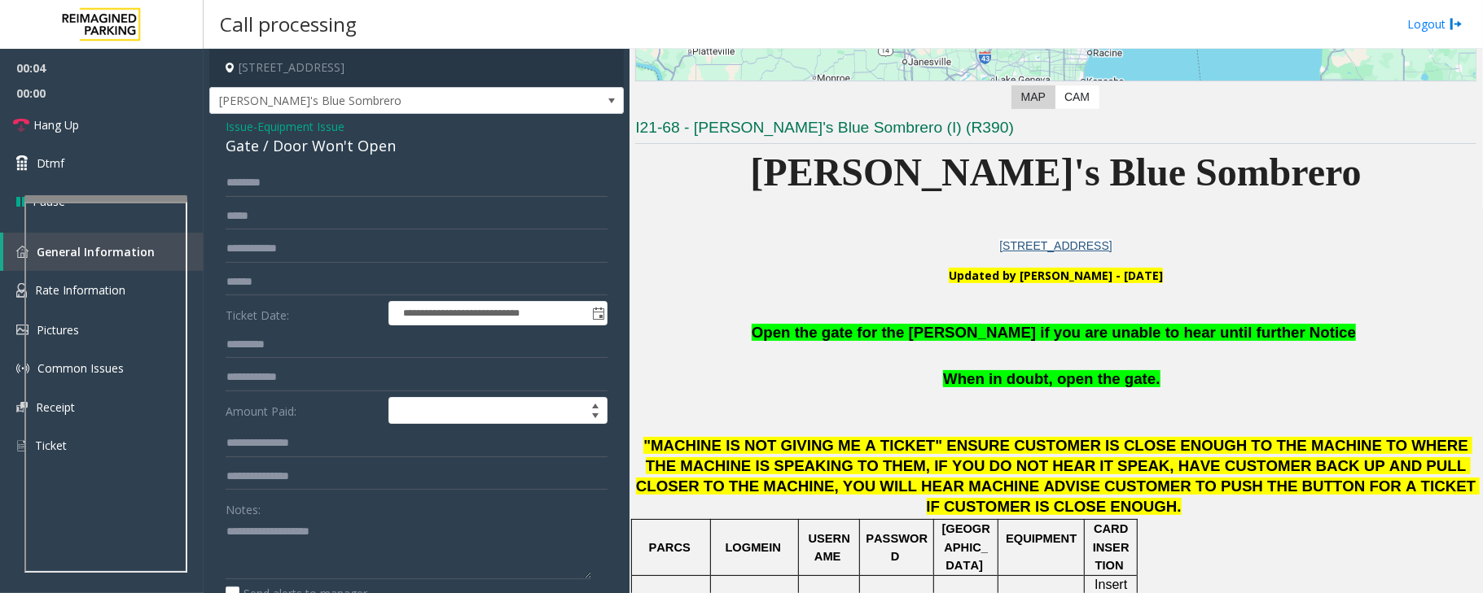
click at [890, 339] on span "Open the gate for the [PERSON_NAME] if you are unable to hear until further Not…" at bounding box center [1053, 332] width 604 height 17
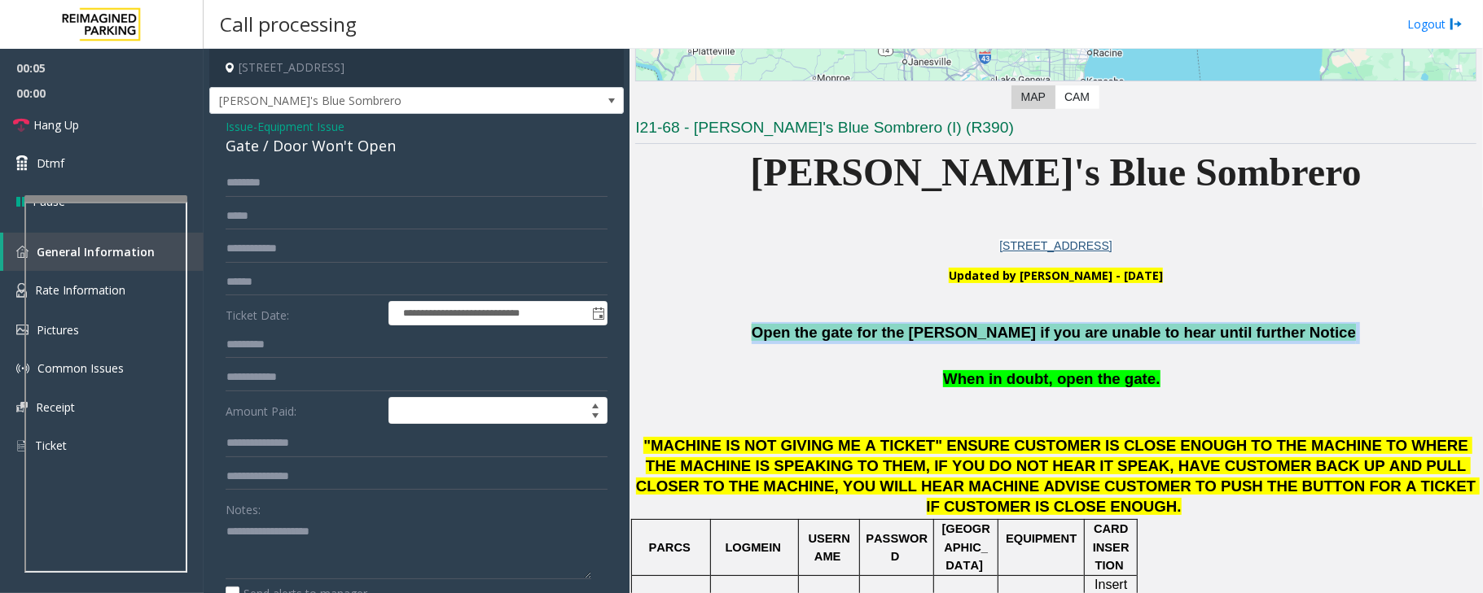
click at [890, 339] on span "Open the gate for the [PERSON_NAME] if you are unable to hear until further Not…" at bounding box center [1053, 332] width 604 height 17
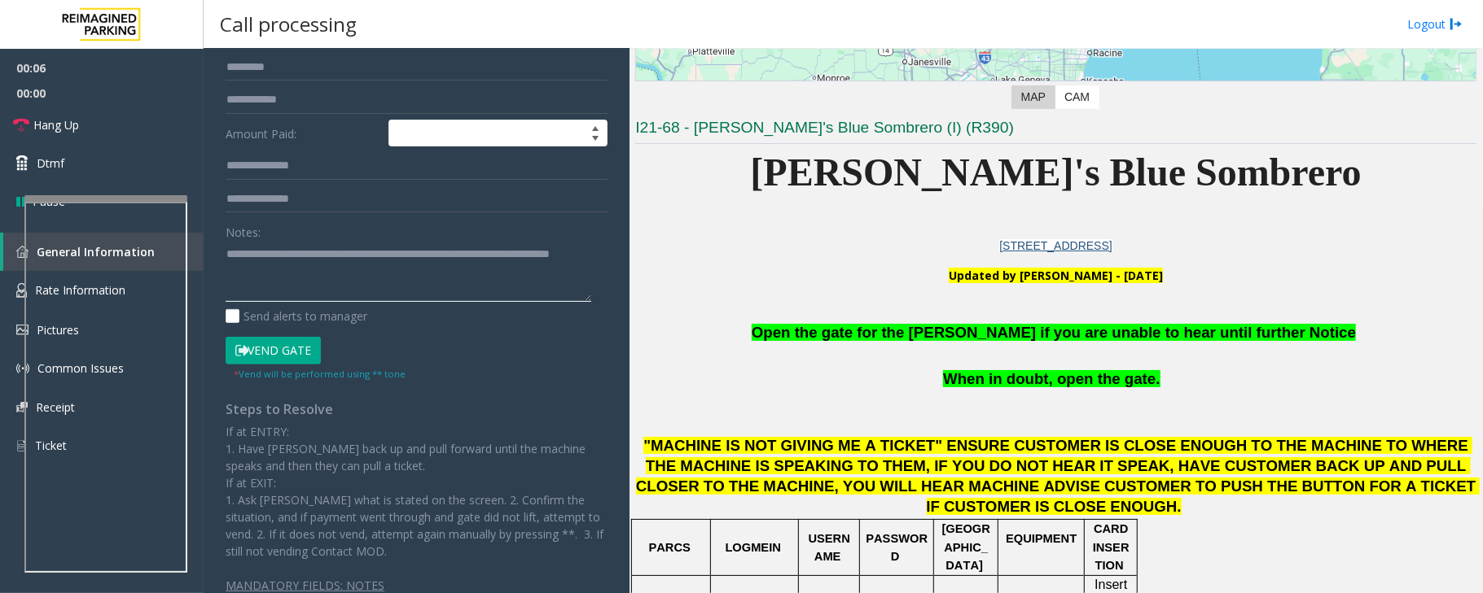
scroll to position [296, 0]
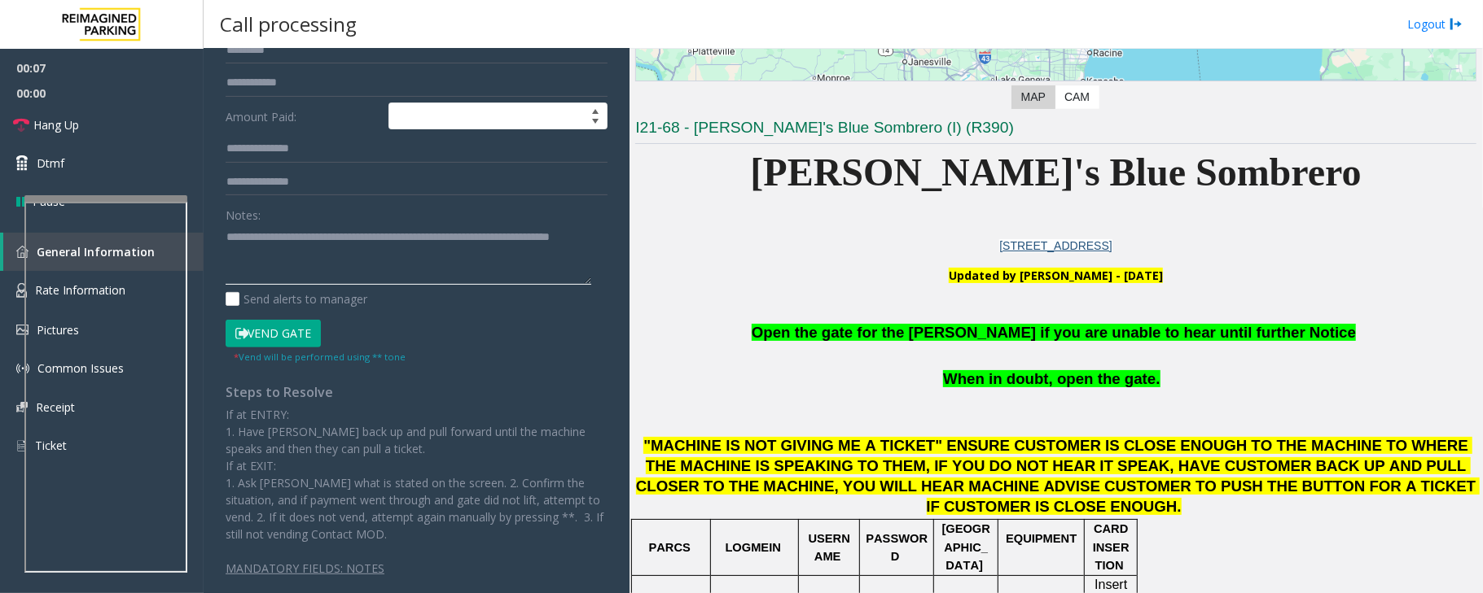
type textarea "**********"
click at [287, 334] on button "Vend Gate" at bounding box center [273, 334] width 95 height 28
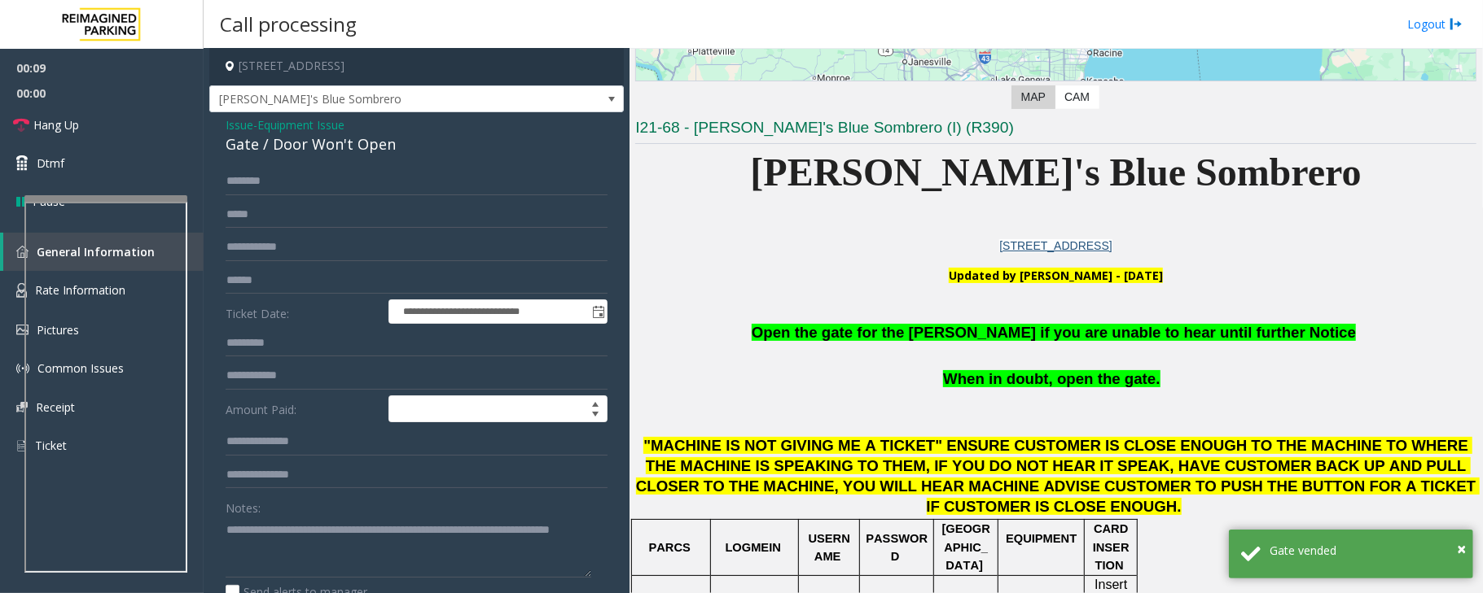
scroll to position [0, 0]
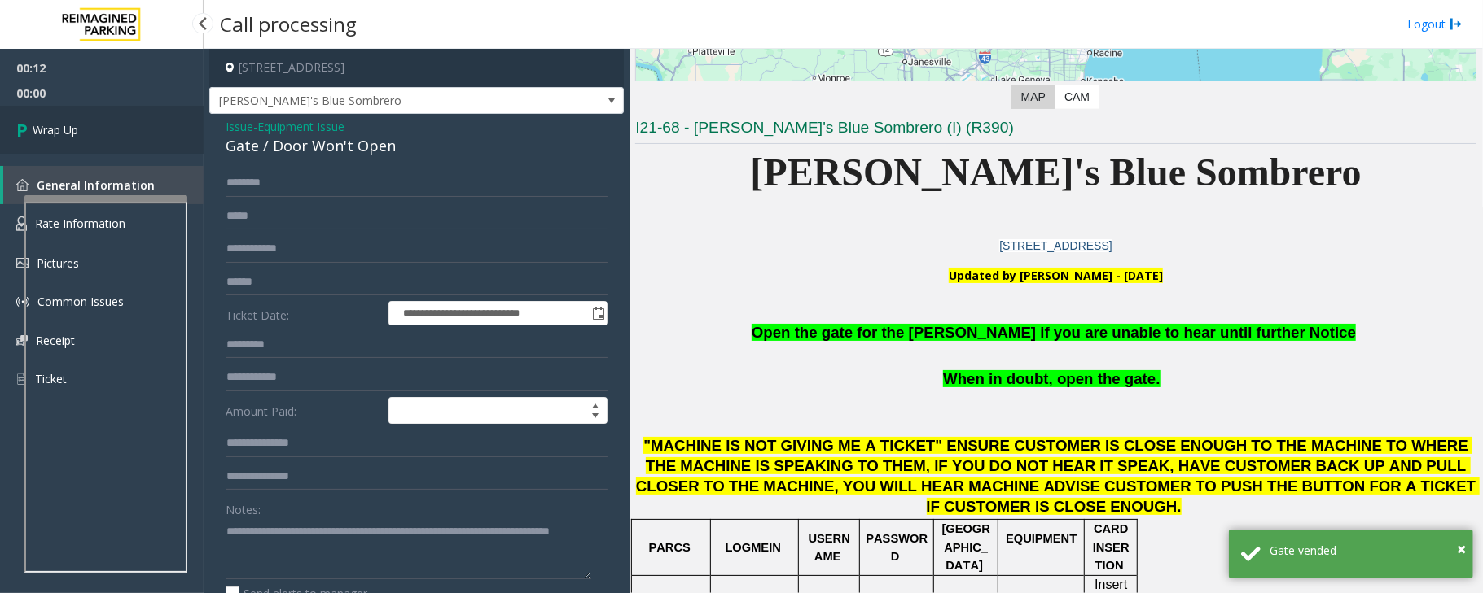
click at [94, 128] on link "Wrap Up" at bounding box center [102, 130] width 204 height 48
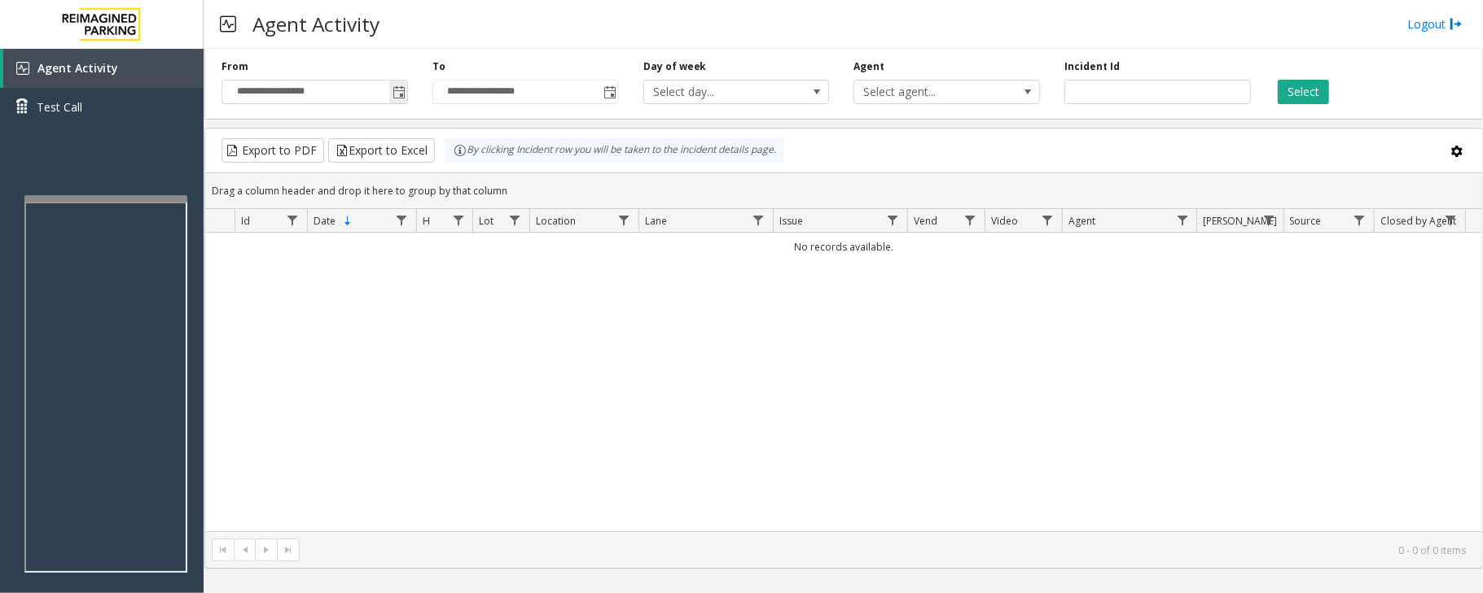
click at [398, 91] on span "Toggle popup" at bounding box center [398, 92] width 13 height 13
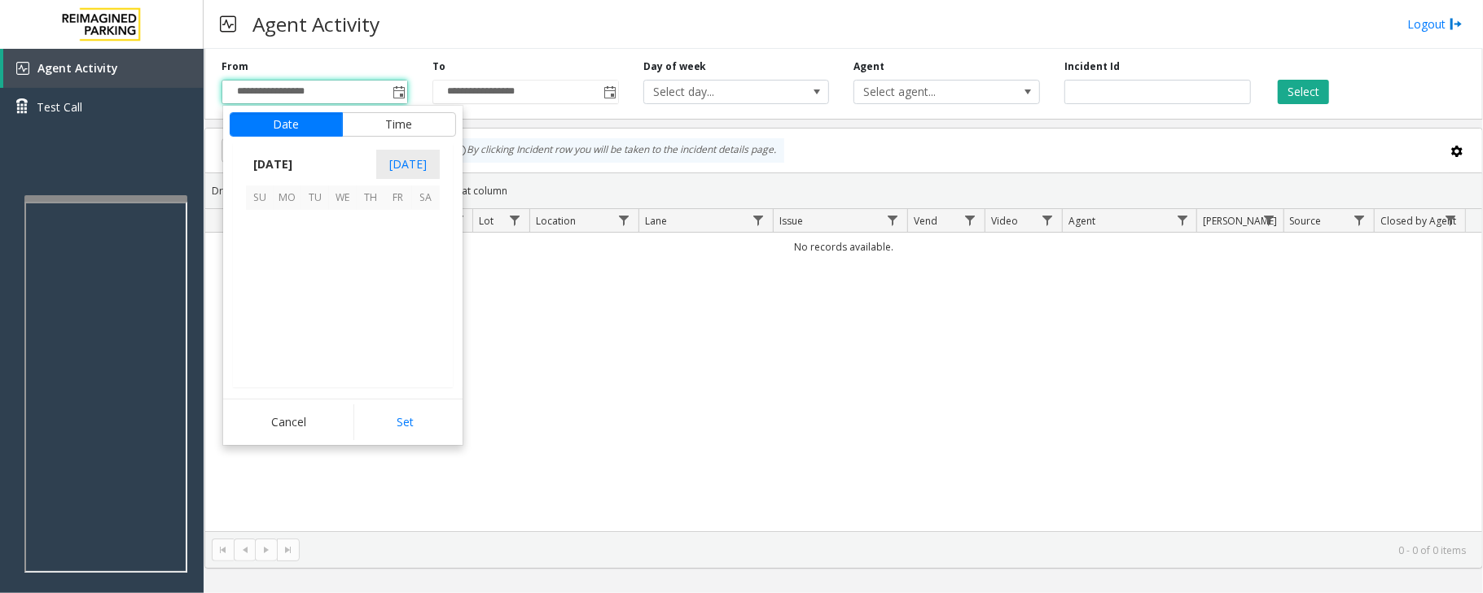
scroll to position [292194, 0]
click at [342, 218] on span "3" at bounding box center [343, 224] width 28 height 28
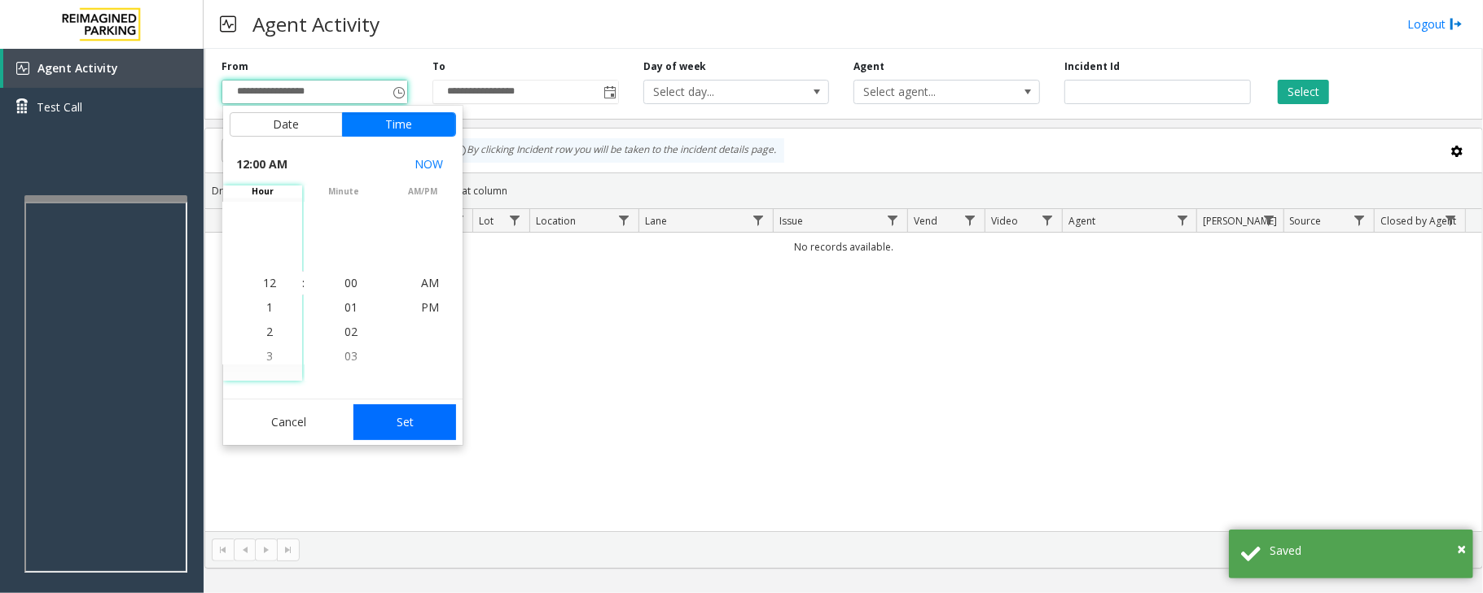
click at [435, 420] on button "Set" at bounding box center [404, 423] width 103 height 36
type input "**********"
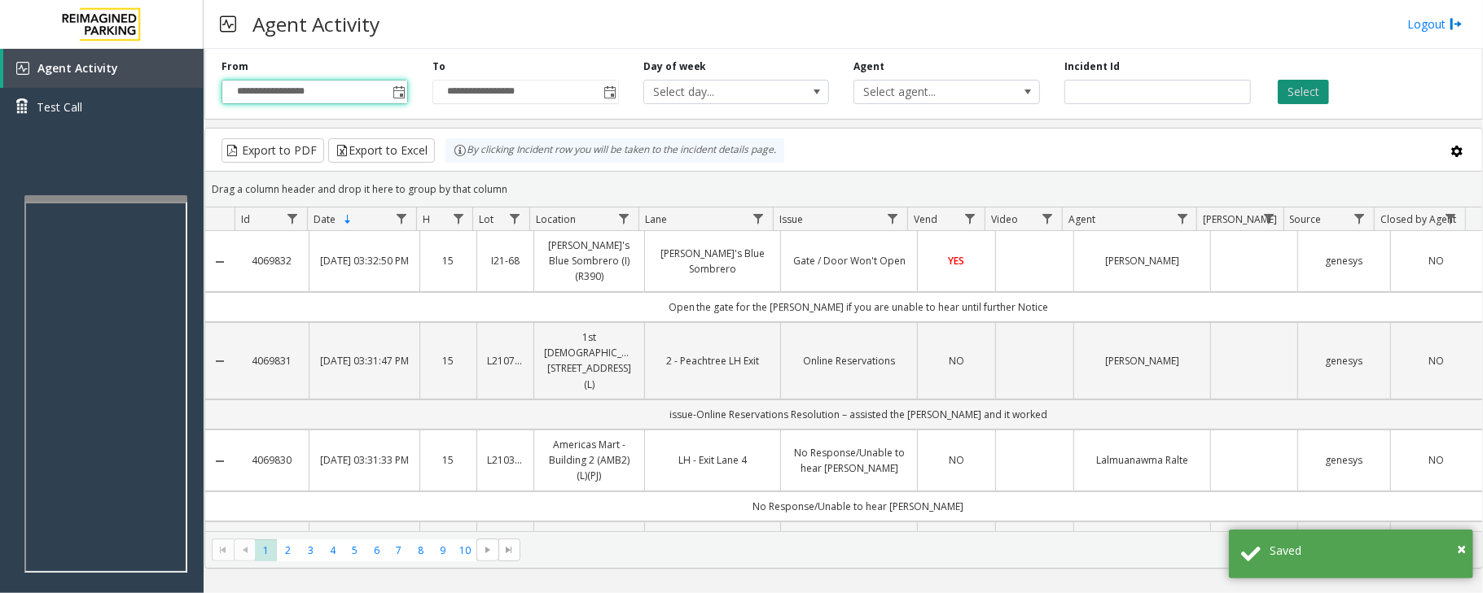
click at [1307, 98] on button "Select" at bounding box center [1302, 92] width 51 height 24
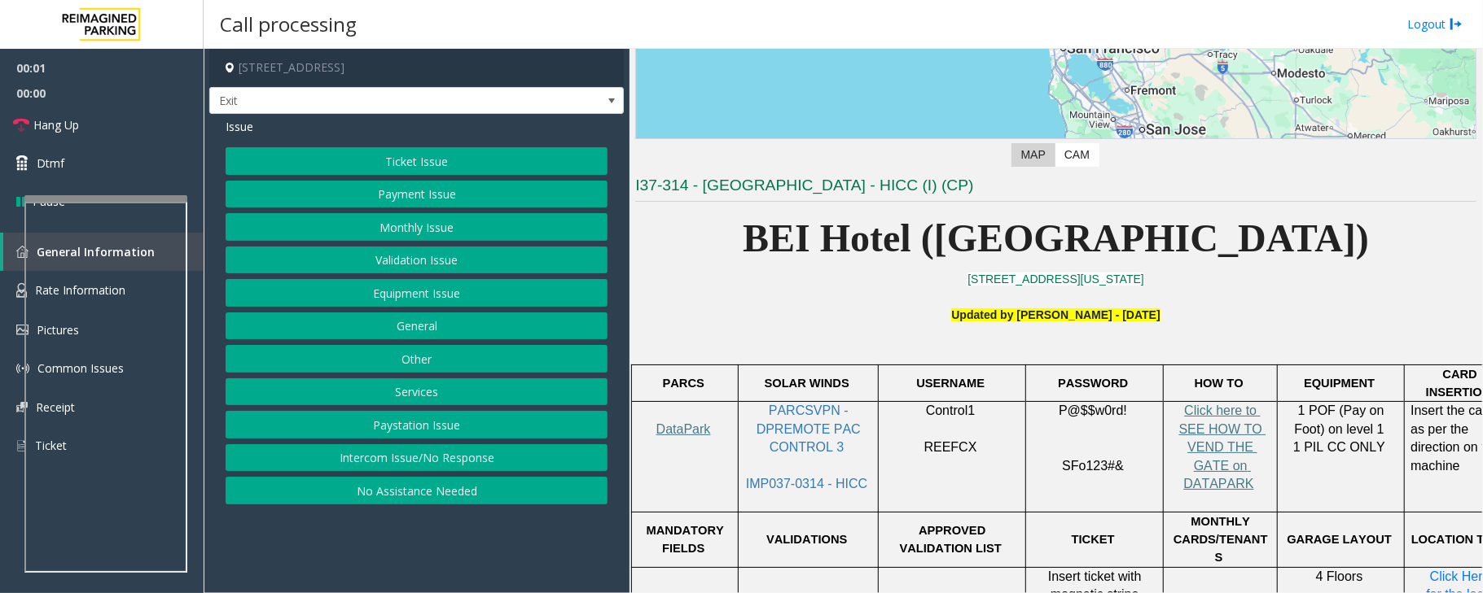
scroll to position [434, 0]
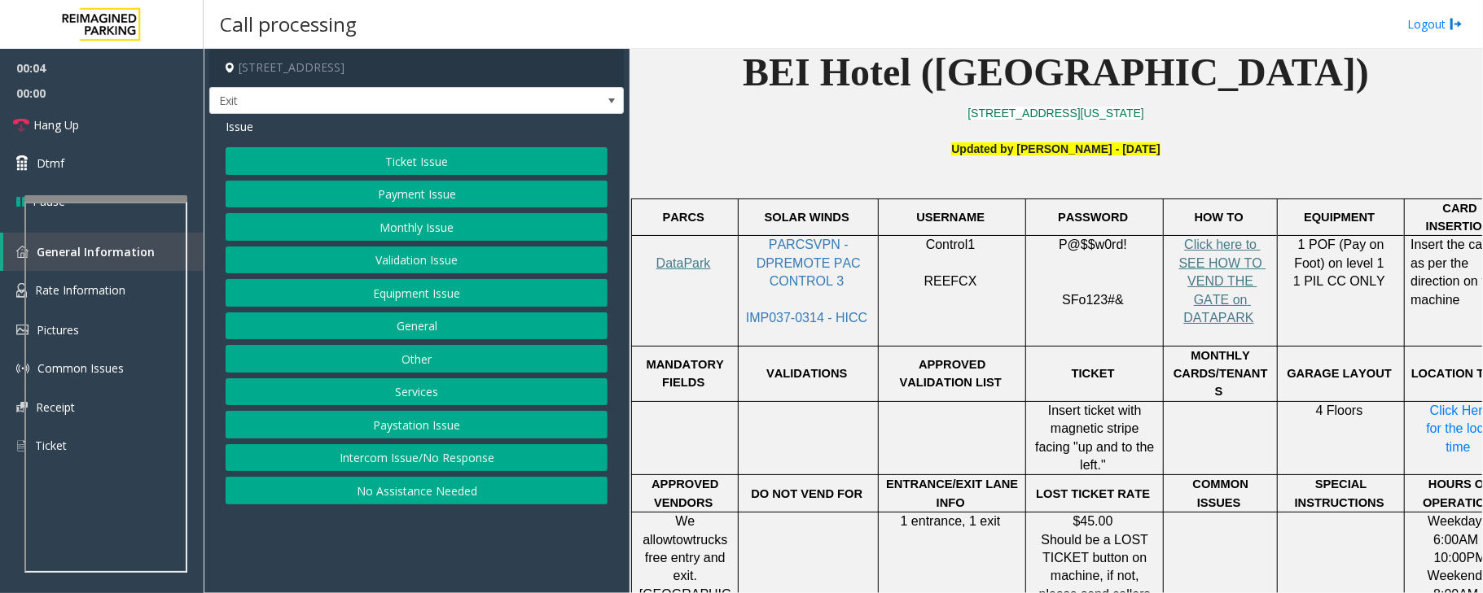
click at [805, 257] on span "PARCSVPN - DPREMOTE PAC CONTROL 3" at bounding box center [809, 263] width 107 height 50
click at [407, 160] on button "Ticket Issue" at bounding box center [417, 161] width 382 height 28
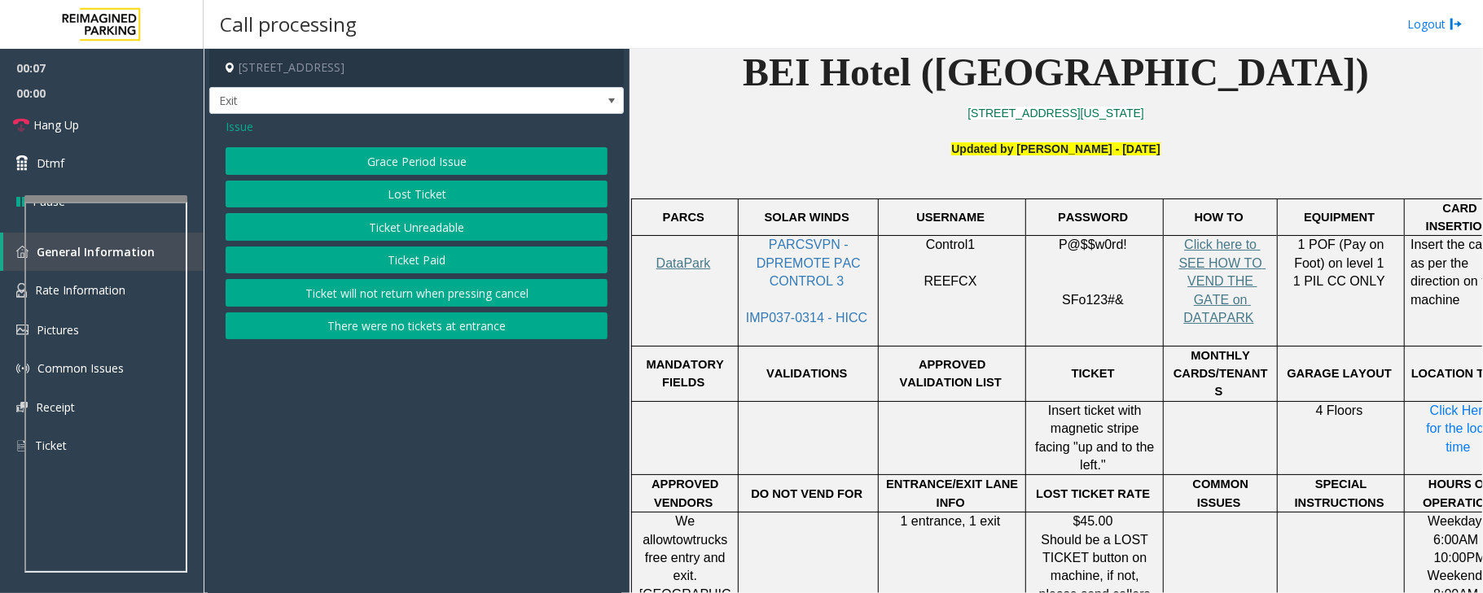
click at [427, 223] on button "Ticket Unreadable" at bounding box center [417, 227] width 382 height 28
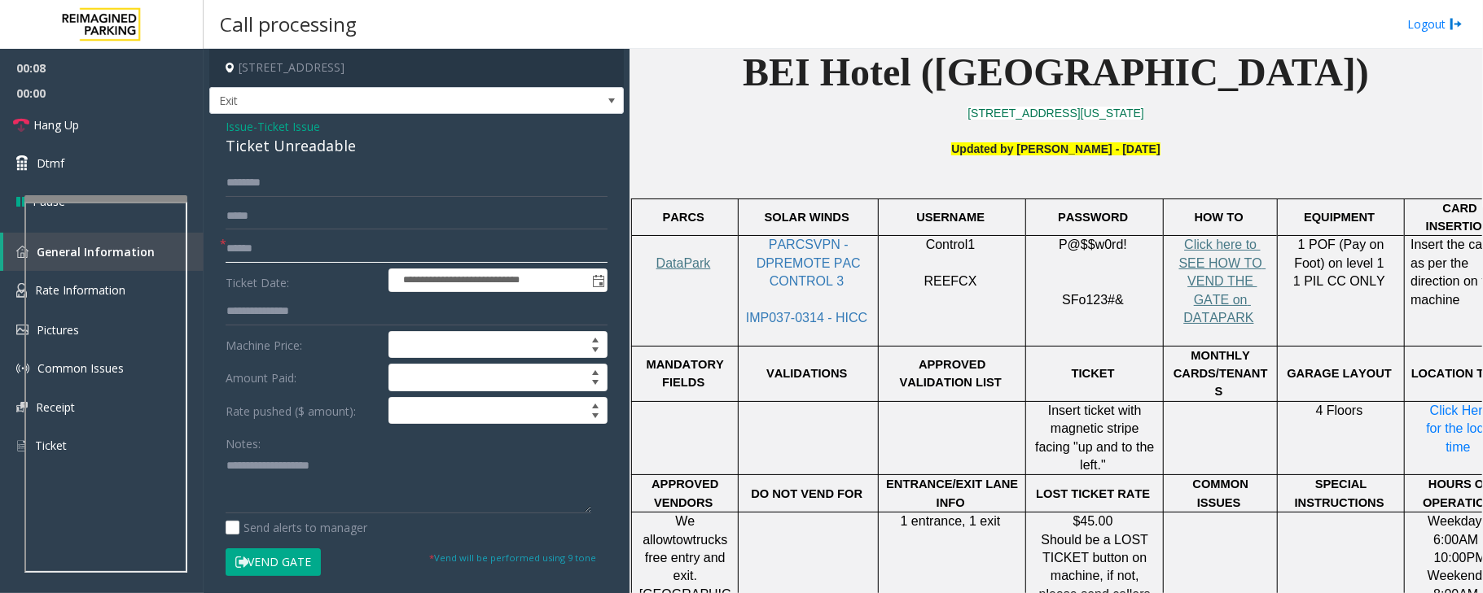
click at [306, 248] on input "text" at bounding box center [417, 249] width 382 height 28
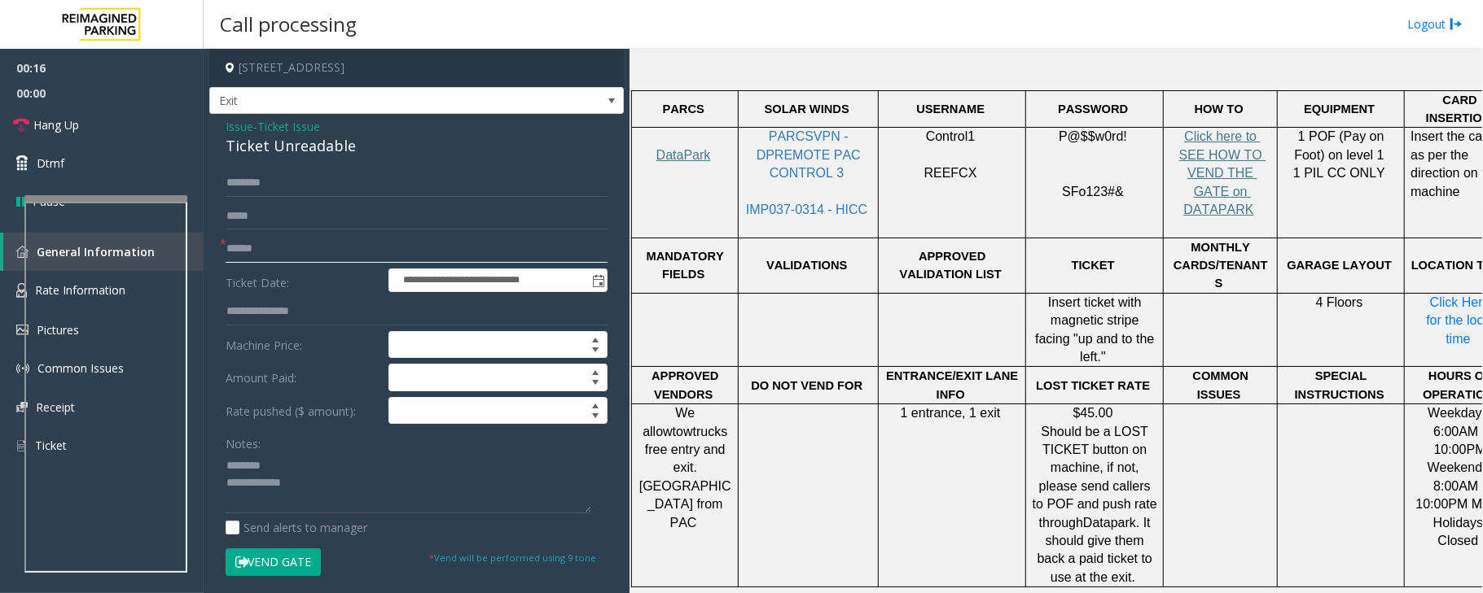
click at [258, 248] on input "text" at bounding box center [417, 249] width 382 height 28
click at [288, 562] on button "Vend Gate" at bounding box center [273, 563] width 95 height 28
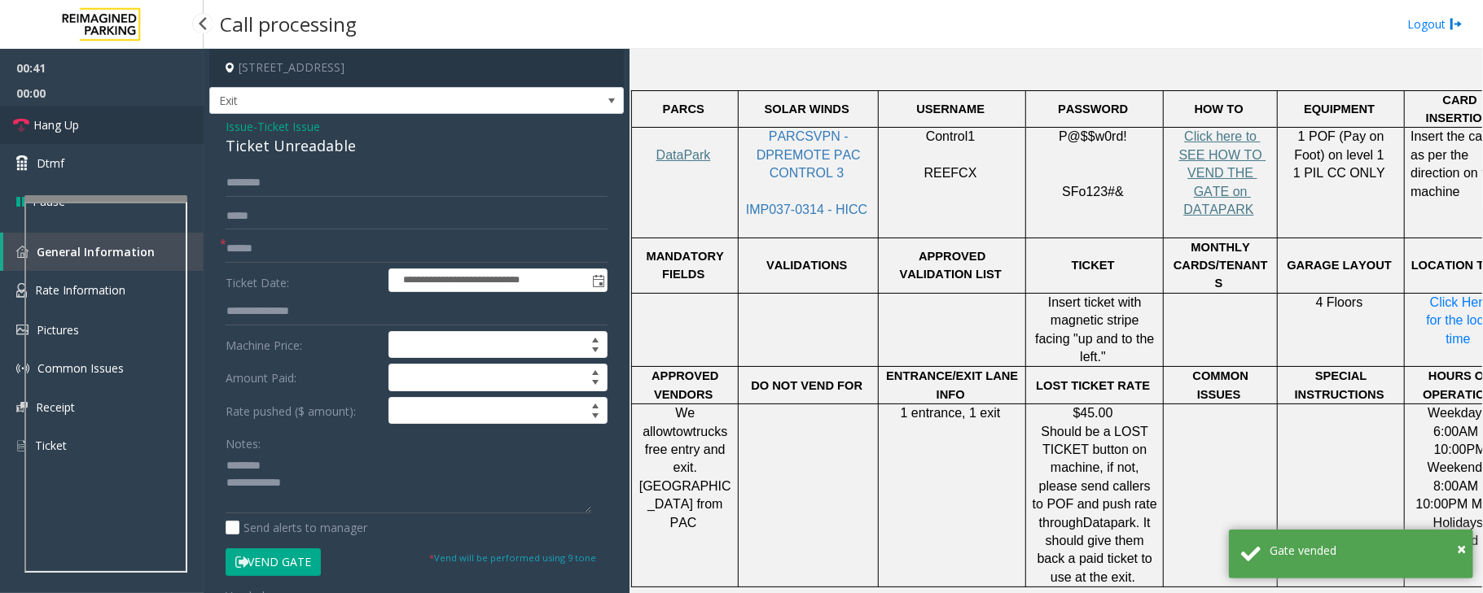
drag, startPoint x: 82, startPoint y: 125, endPoint x: 105, endPoint y: 125, distance: 22.8
click at [82, 125] on link "Hang Up" at bounding box center [102, 125] width 204 height 38
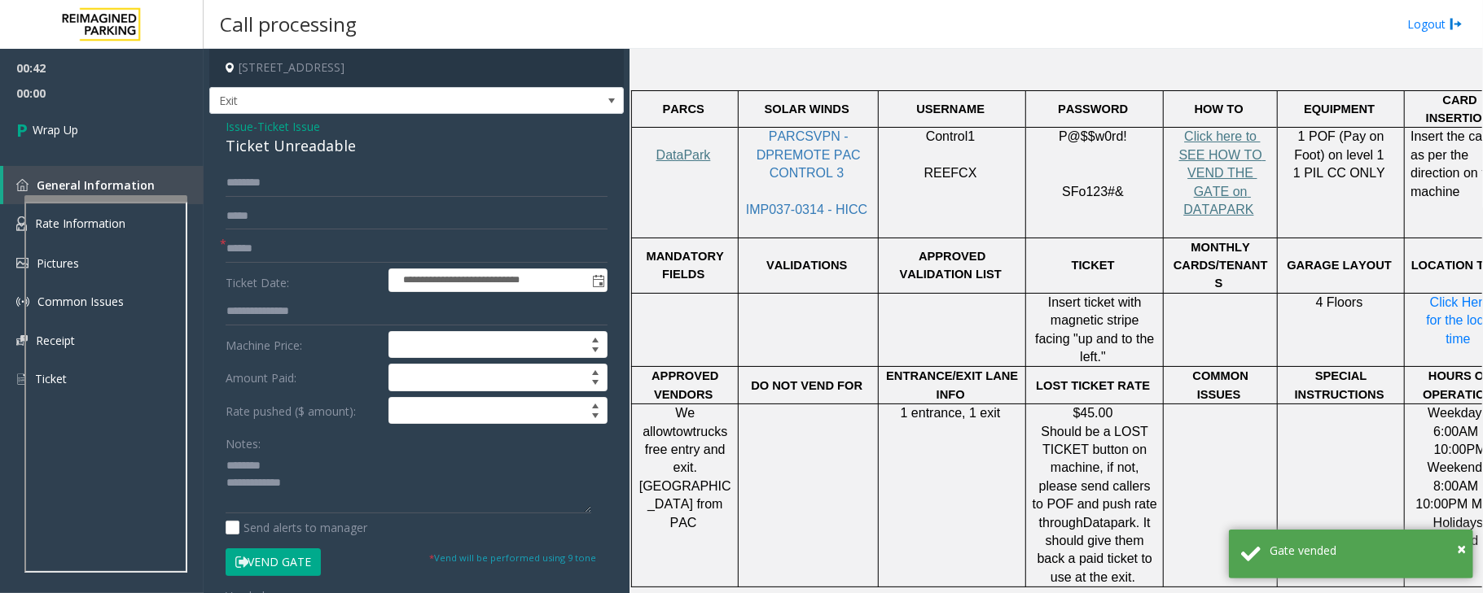
click at [261, 142] on div "Ticket Unreadable" at bounding box center [417, 146] width 382 height 22
type textarea "**********"
click at [277, 245] on input "text" at bounding box center [417, 249] width 382 height 28
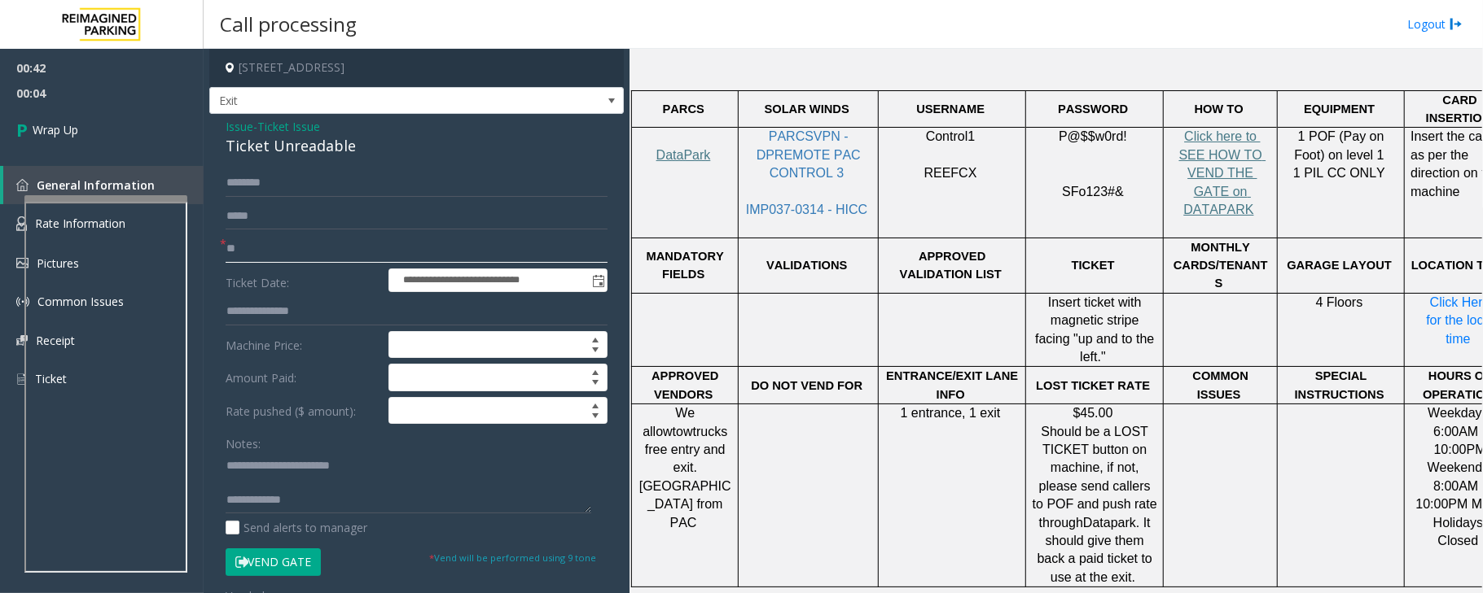
type input "**"
drag, startPoint x: 330, startPoint y: 506, endPoint x: 339, endPoint y: 484, distance: 23.7
click at [330, 503] on textarea at bounding box center [409, 483] width 366 height 61
type textarea "**********"
click at [106, 132] on link "Wrap Up" at bounding box center [102, 130] width 204 height 48
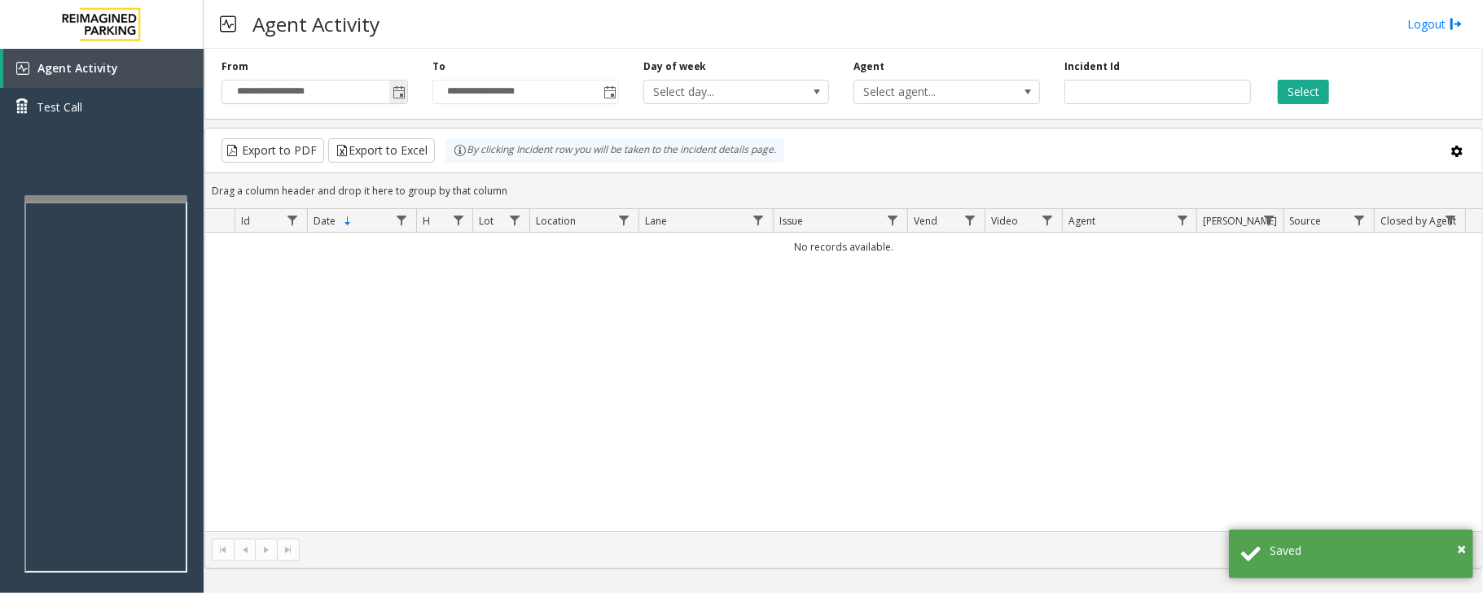
click at [401, 88] on span "Toggle popup" at bounding box center [398, 92] width 13 height 13
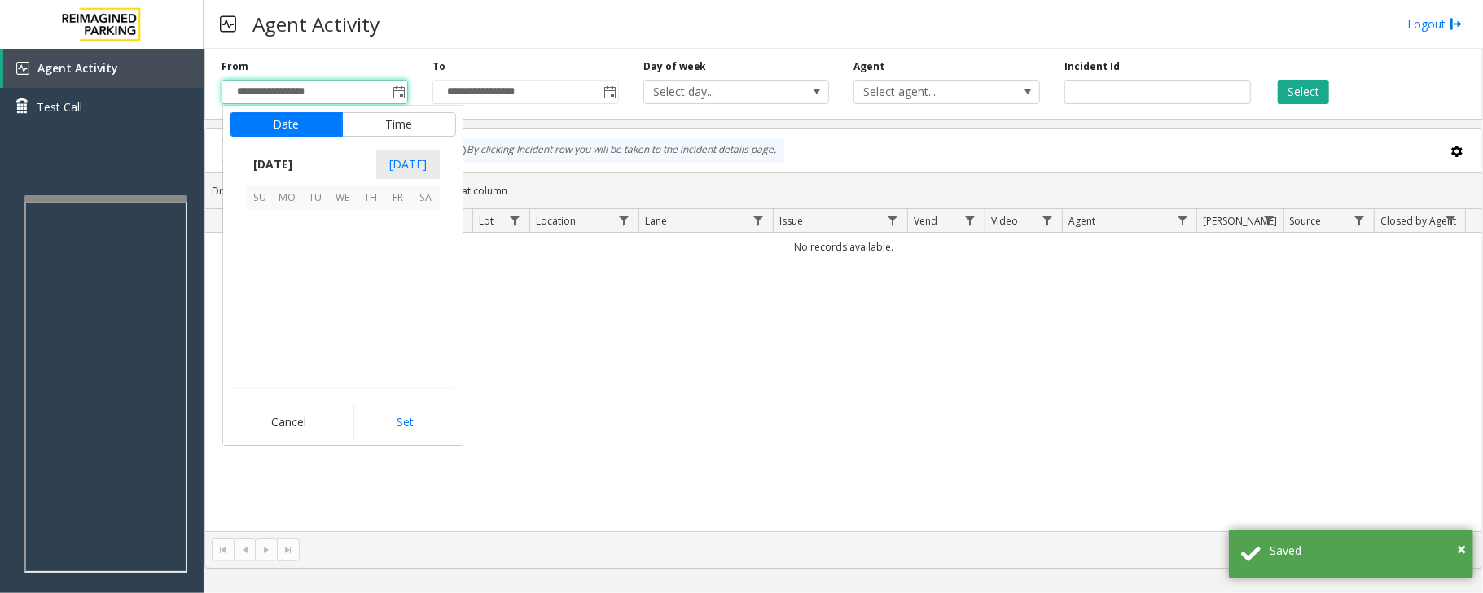
scroll to position [292194, 0]
click at [336, 221] on span "3" at bounding box center [343, 224] width 28 height 28
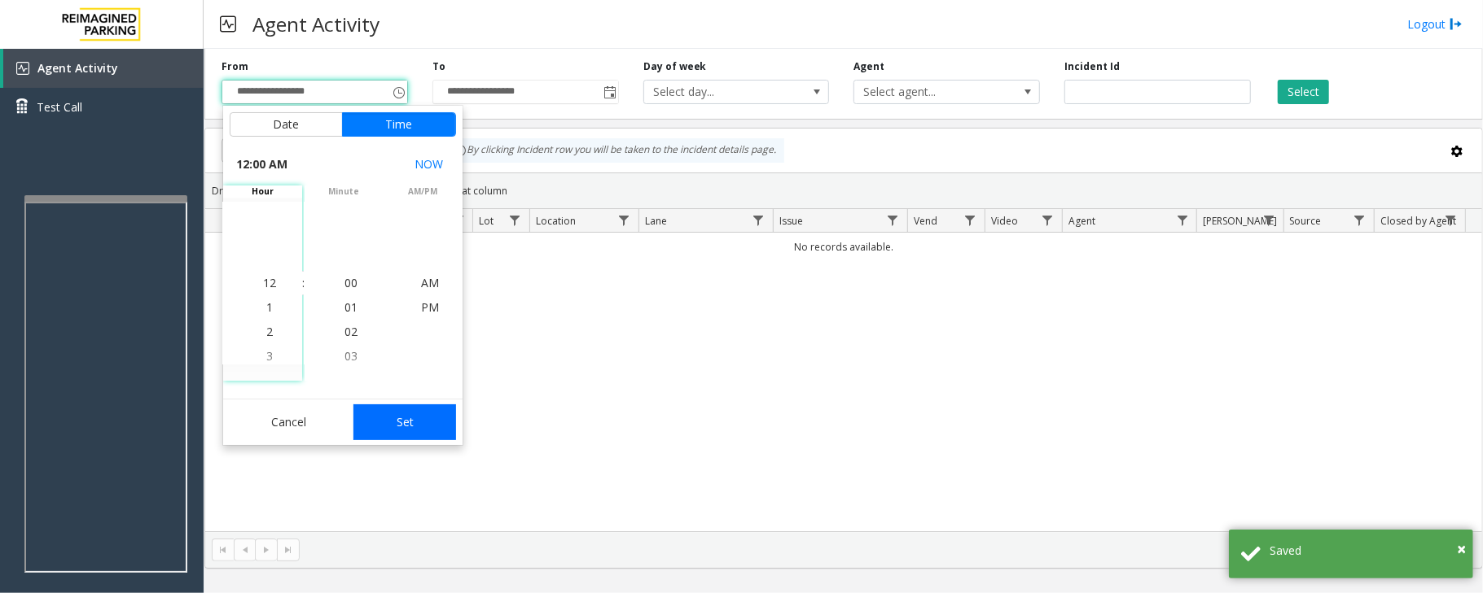
click at [392, 423] on button "Set" at bounding box center [404, 423] width 103 height 36
type input "**********"
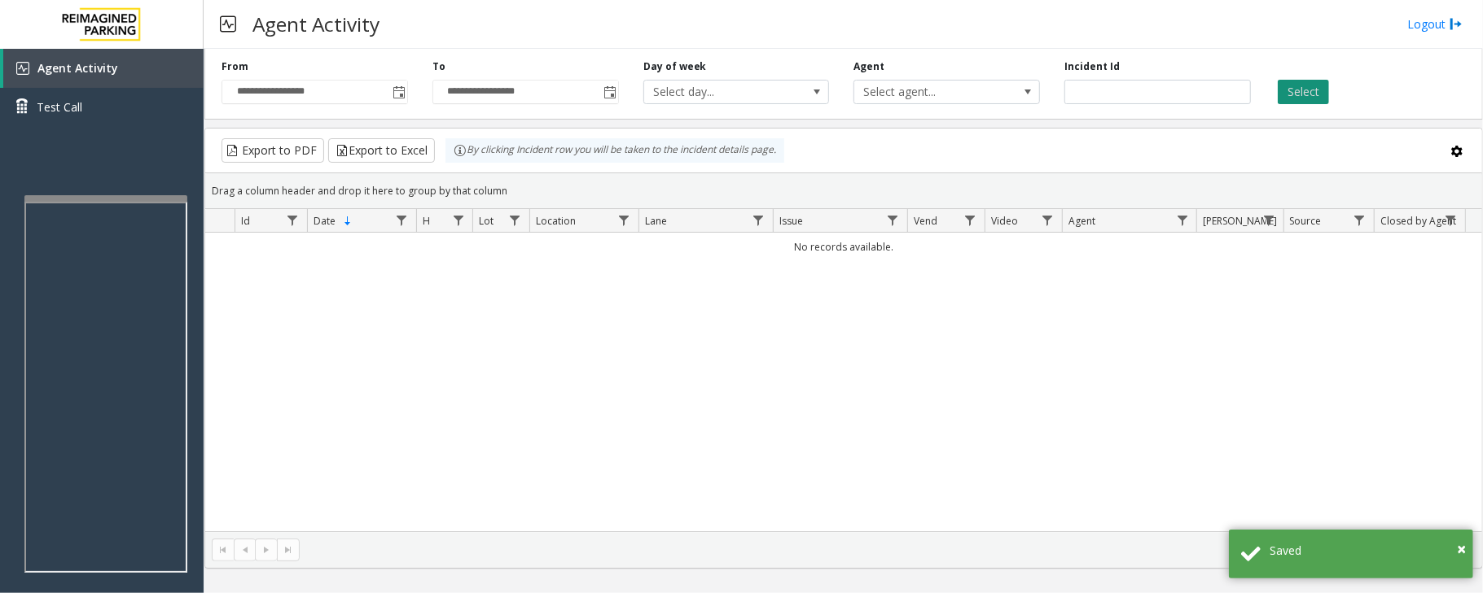
click at [1319, 81] on button "Select" at bounding box center [1302, 92] width 51 height 24
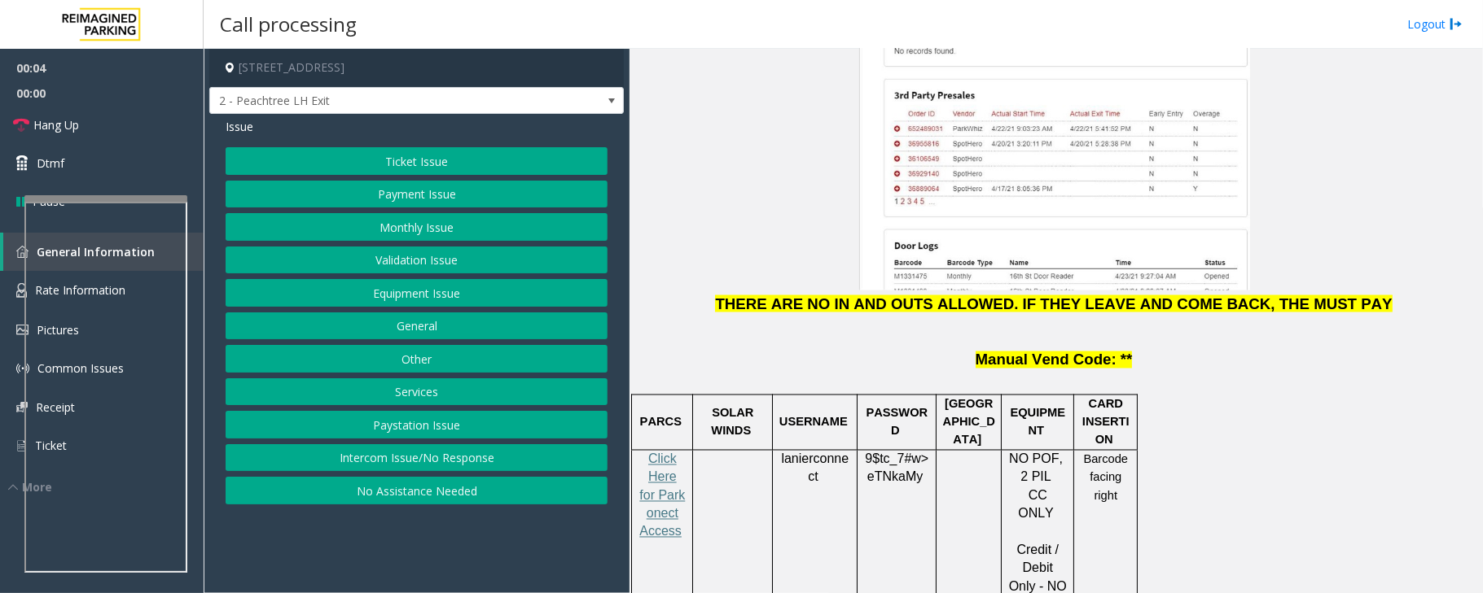
scroll to position [1954, 0]
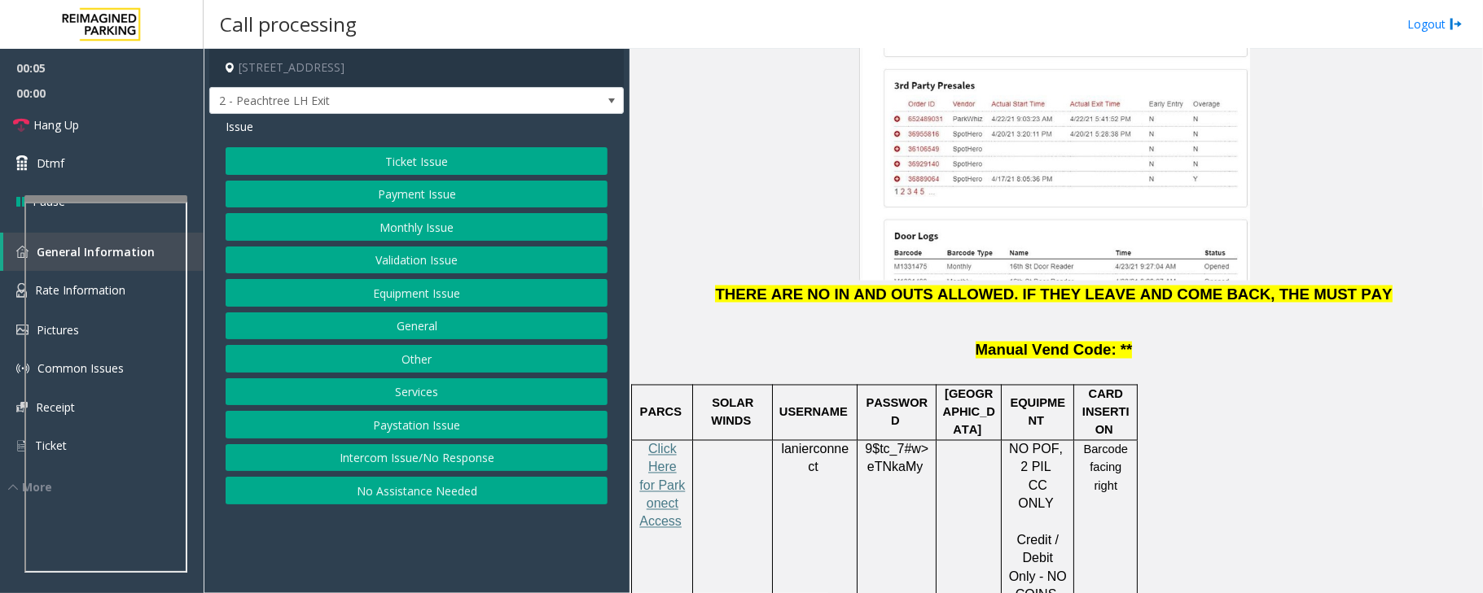
click at [665, 441] on p "Click Here for Parkonect Access" at bounding box center [661, 495] width 49 height 109
click at [666, 443] on span "Click Here for Parkonect Access" at bounding box center [662, 486] width 46 height 87
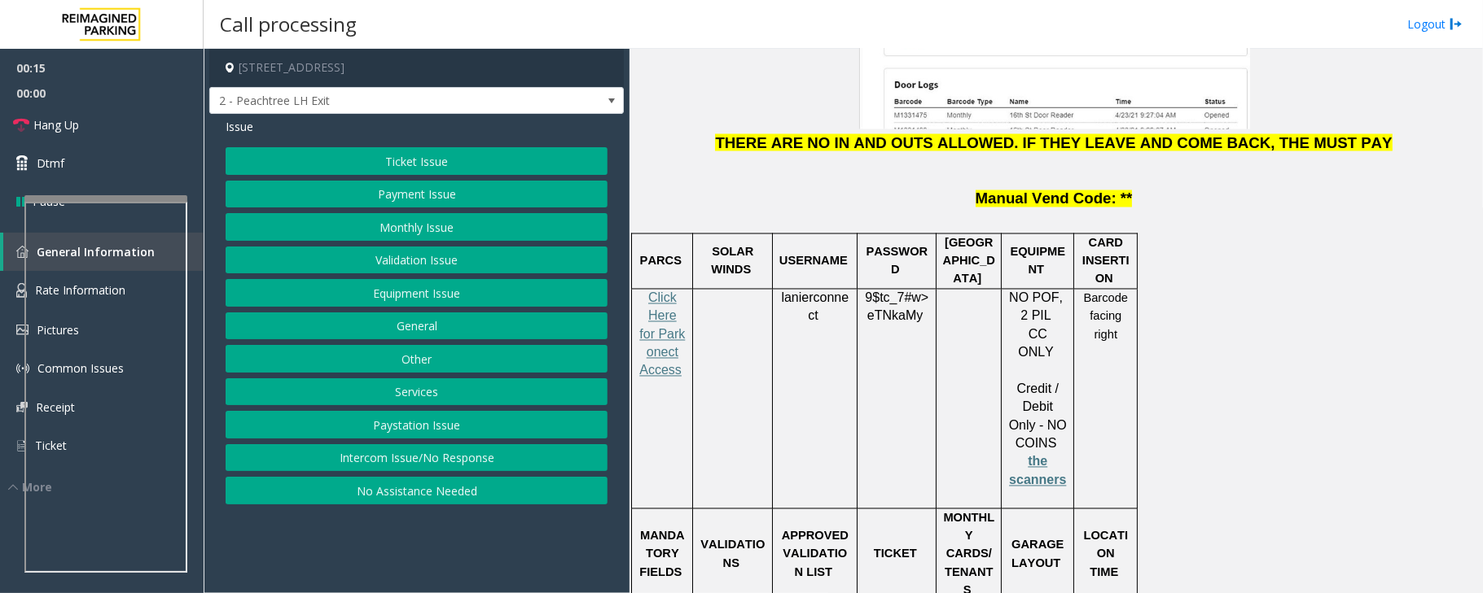
scroll to position [2062, 0]
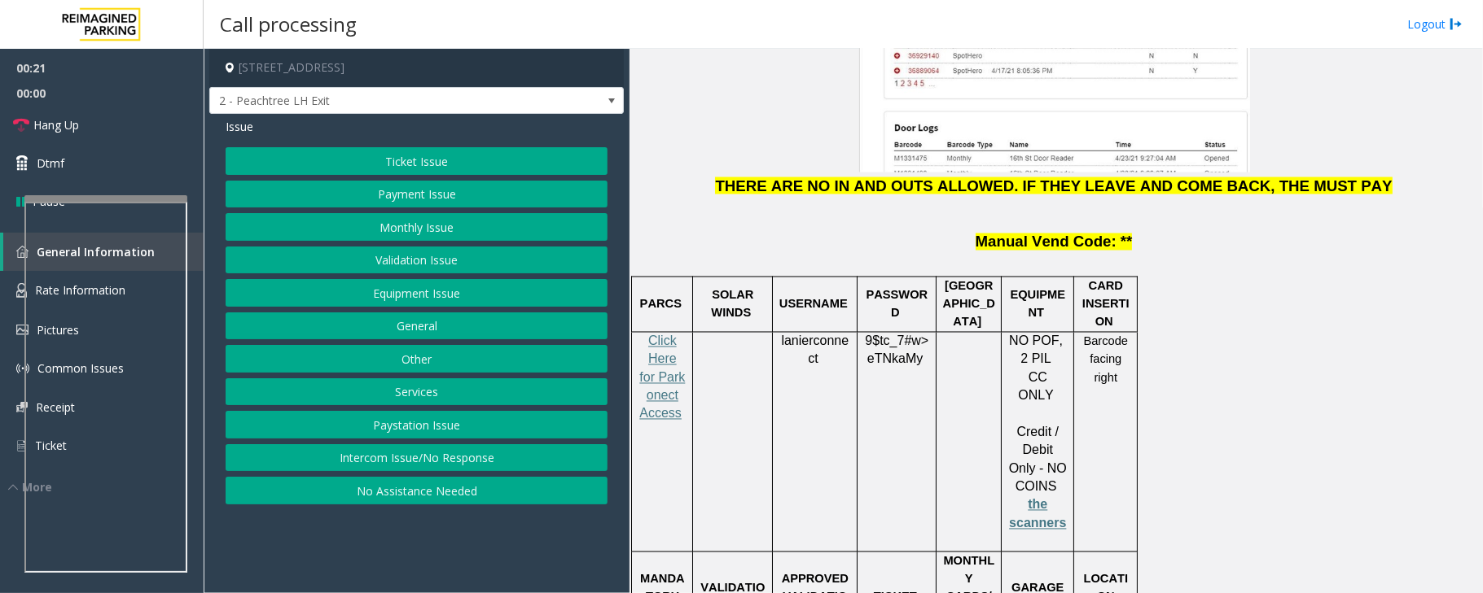
click at [421, 228] on button "Monthly Issue" at bounding box center [417, 227] width 382 height 28
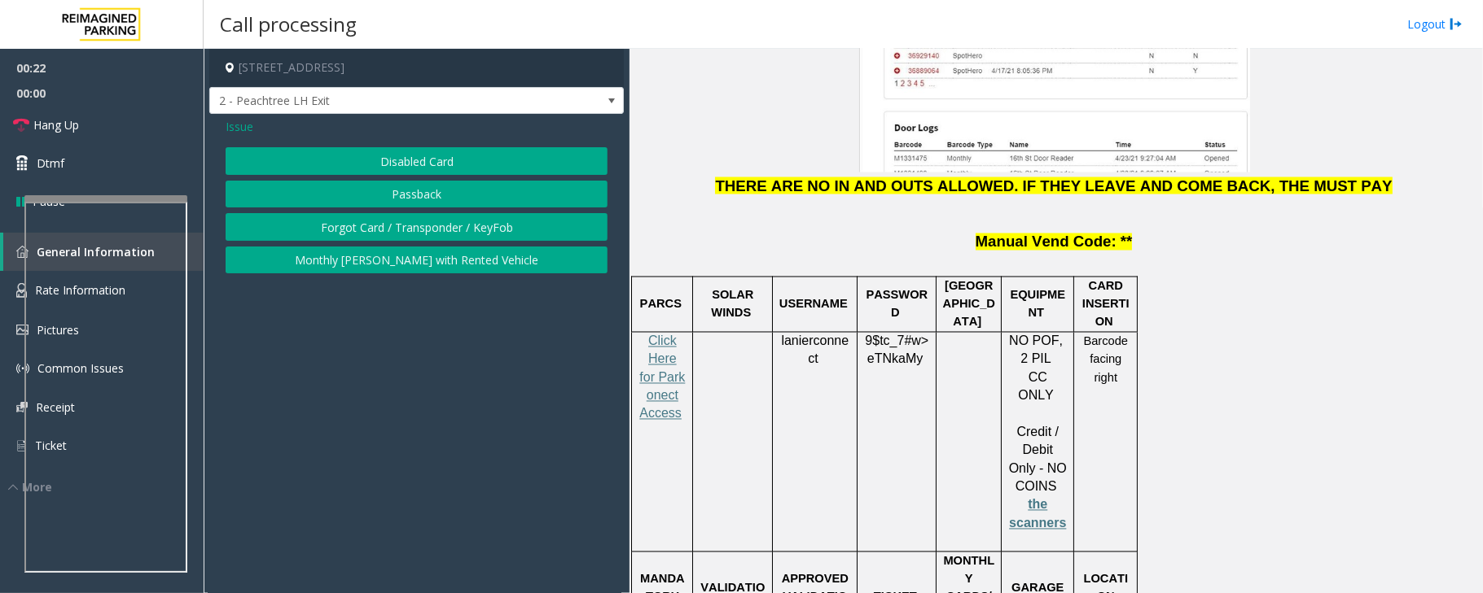
click at [425, 232] on button "Forgot Card / Transponder / KeyFob" at bounding box center [417, 227] width 382 height 28
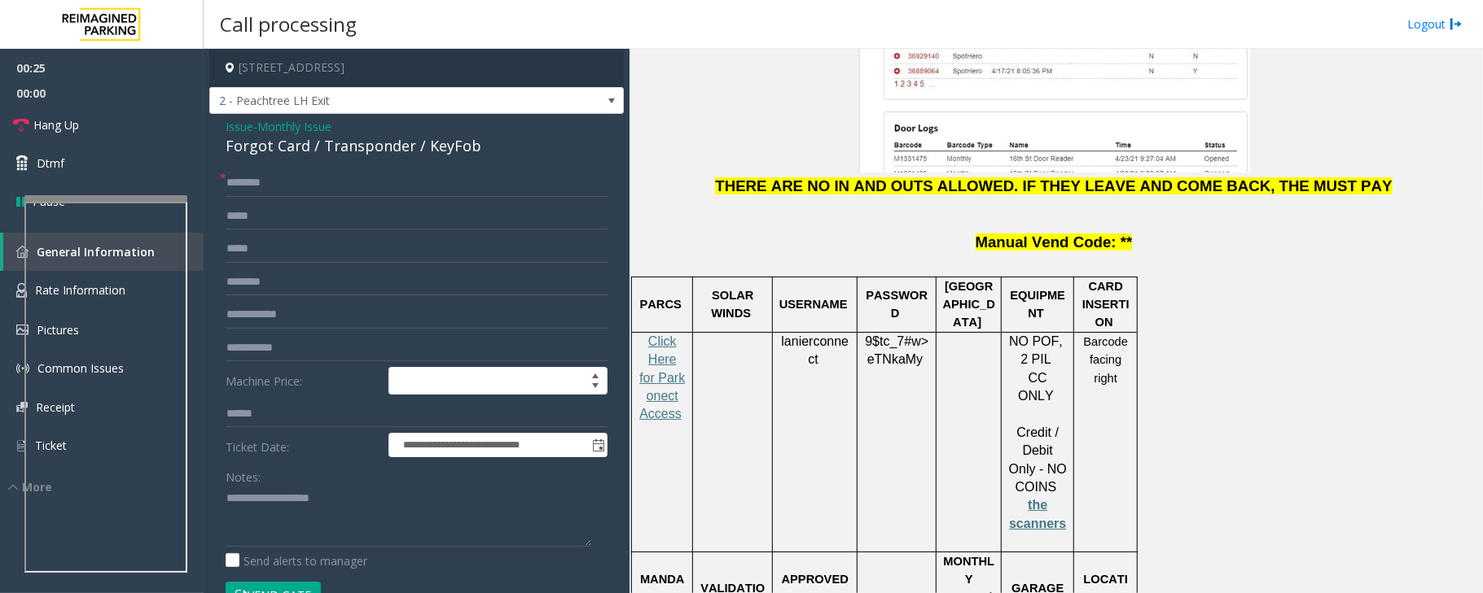
click at [822, 335] on span "lanierconnect" at bounding box center [815, 351] width 68 height 33
copy p "lanierconnect"
click at [922, 353] on span at bounding box center [923, 360] width 3 height 14
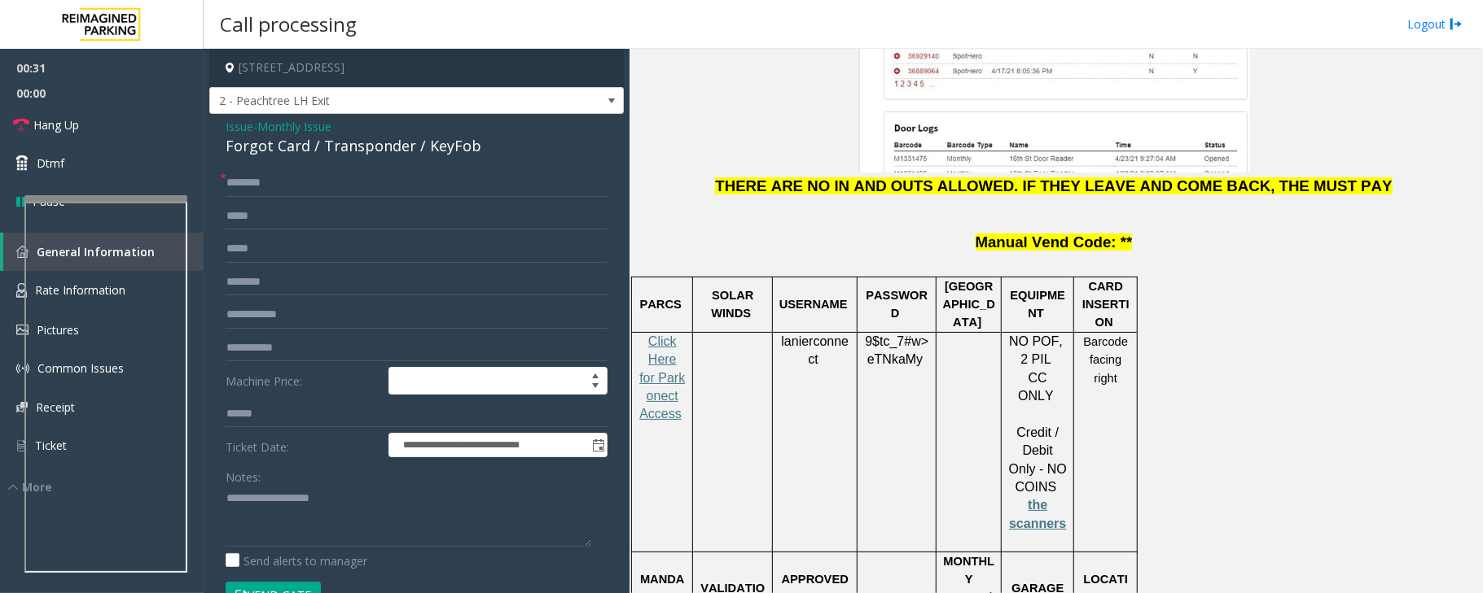
click at [915, 353] on span "eTNkaMy" at bounding box center [894, 360] width 55 height 15
copy p "9$tc_7#w> eTNkaMy"
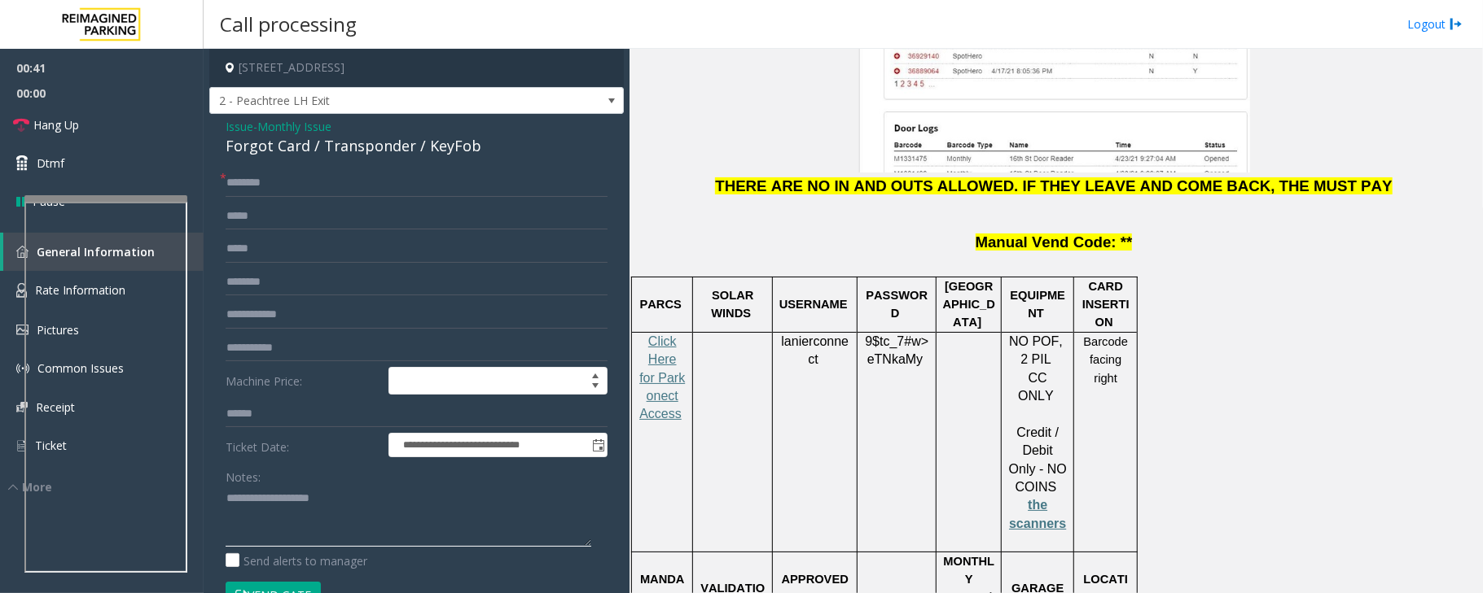
drag, startPoint x: 271, startPoint y: 512, endPoint x: 284, endPoint y: 506, distance: 14.6
click at [270, 512] on textarea at bounding box center [409, 516] width 366 height 61
type textarea "**********"
click at [313, 118] on span "Monthly Issue" at bounding box center [294, 126] width 74 height 17
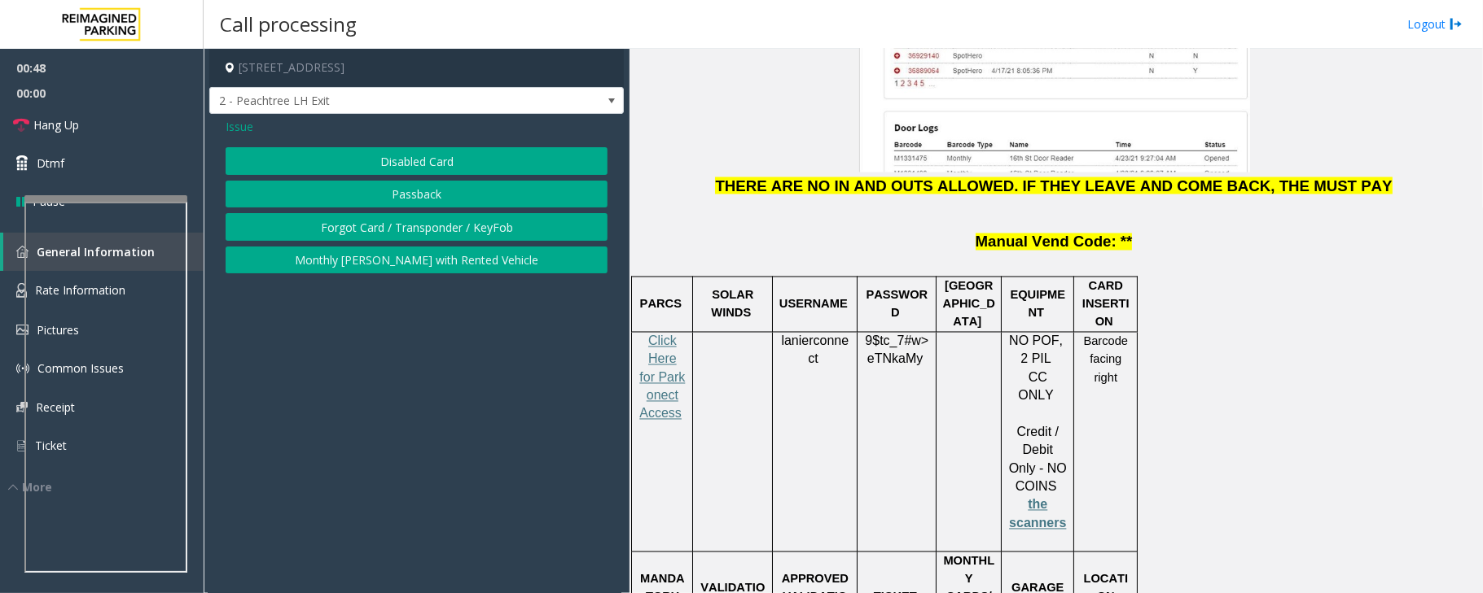
click at [234, 119] on span "Issue" at bounding box center [240, 126] width 28 height 17
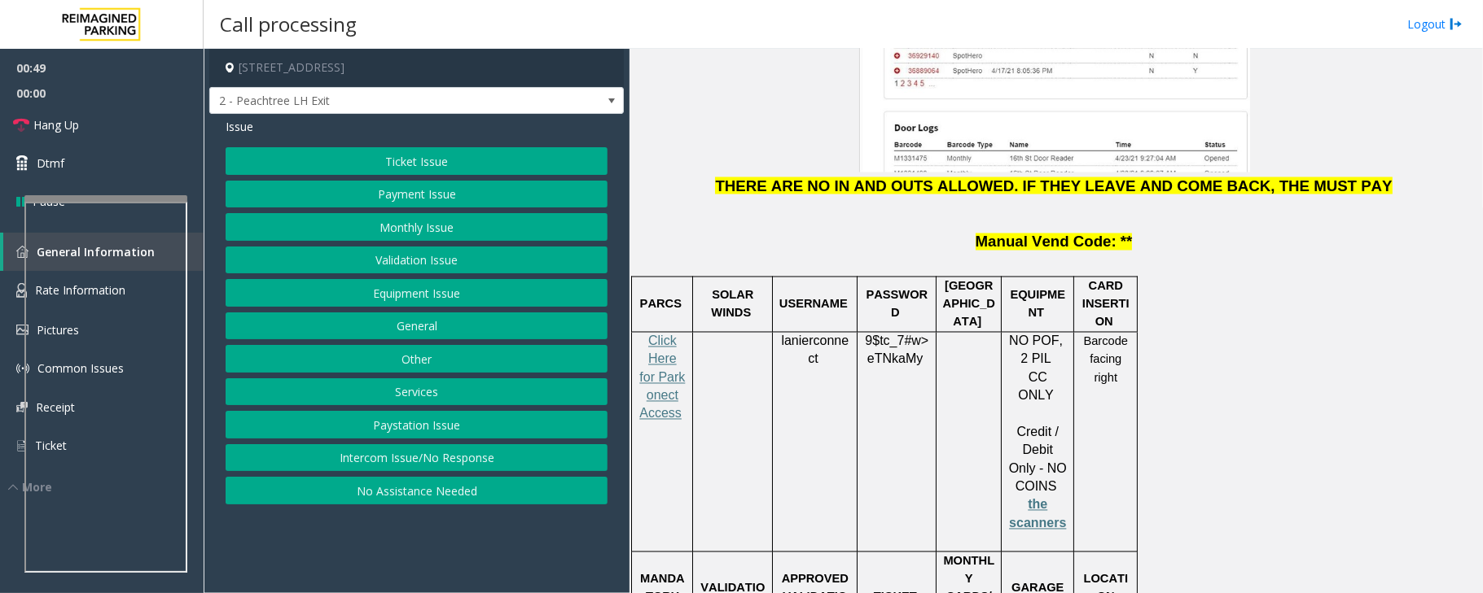
click at [401, 200] on button "Payment Issue" at bounding box center [417, 195] width 382 height 28
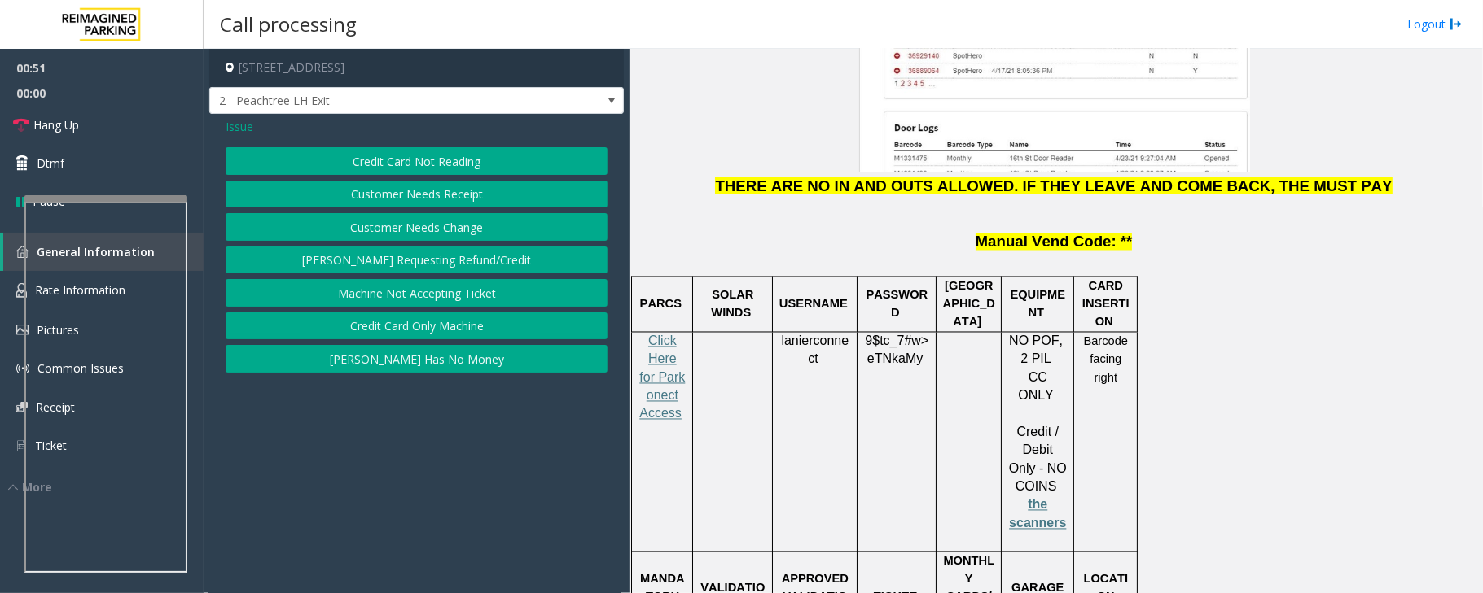
click at [424, 365] on button "[PERSON_NAME] Has No Money" at bounding box center [417, 359] width 382 height 28
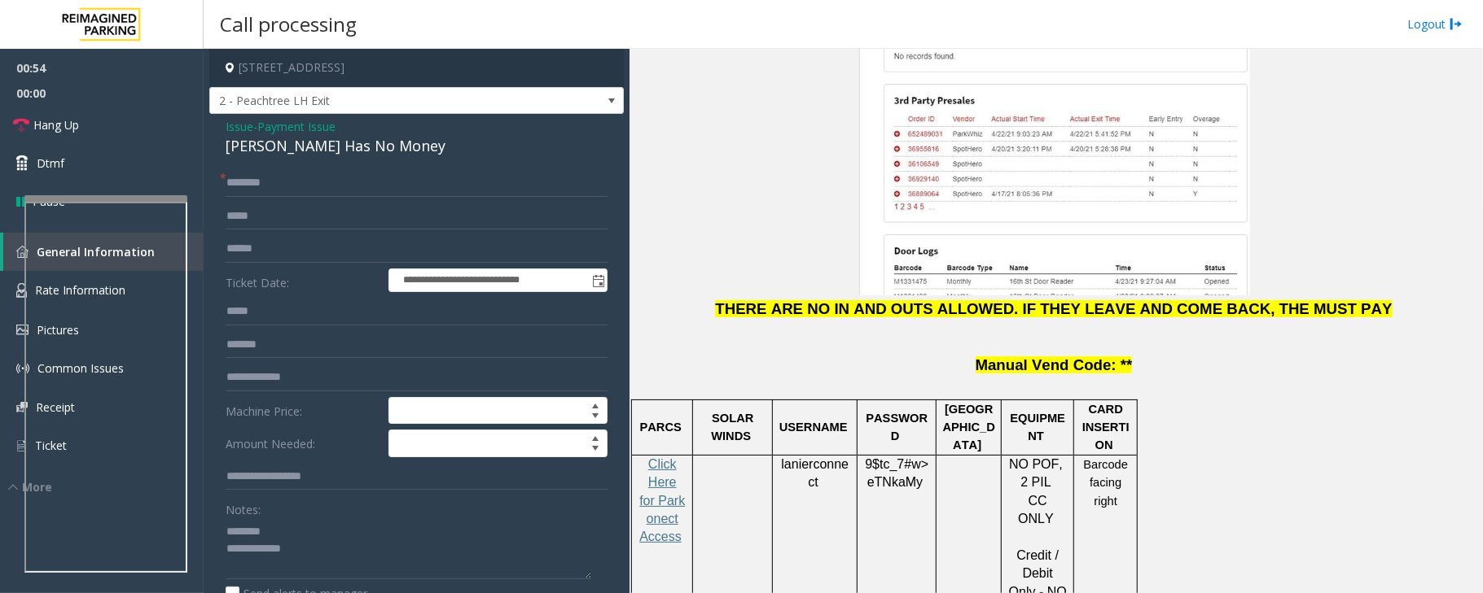
scroll to position [1737, 0]
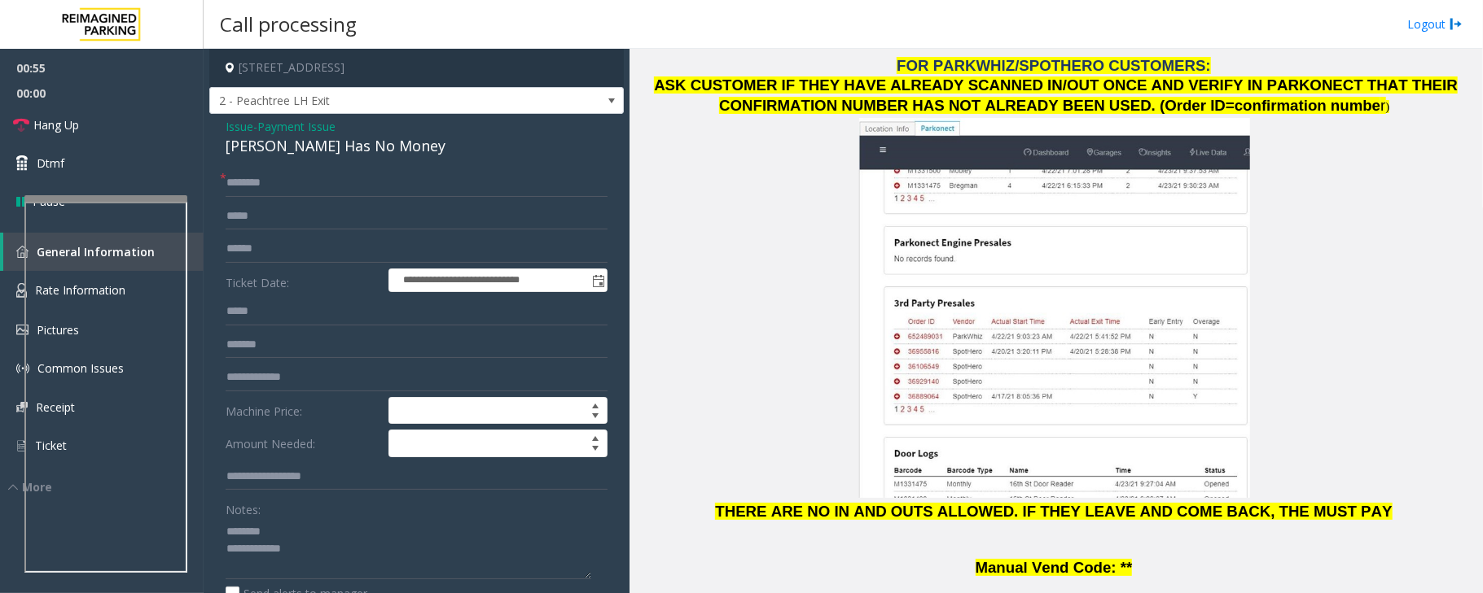
click at [752, 298] on p "ASK CUSTOMER IF THEY HAVE ALREADY SCANNED IN/OUT ONCE AND VERIFY IN PARKONECT T…" at bounding box center [1055, 299] width 841 height 446
drag, startPoint x: 255, startPoint y: 259, endPoint x: 261, endPoint y: 241, distance: 18.8
click at [256, 256] on input "text" at bounding box center [417, 249] width 382 height 28
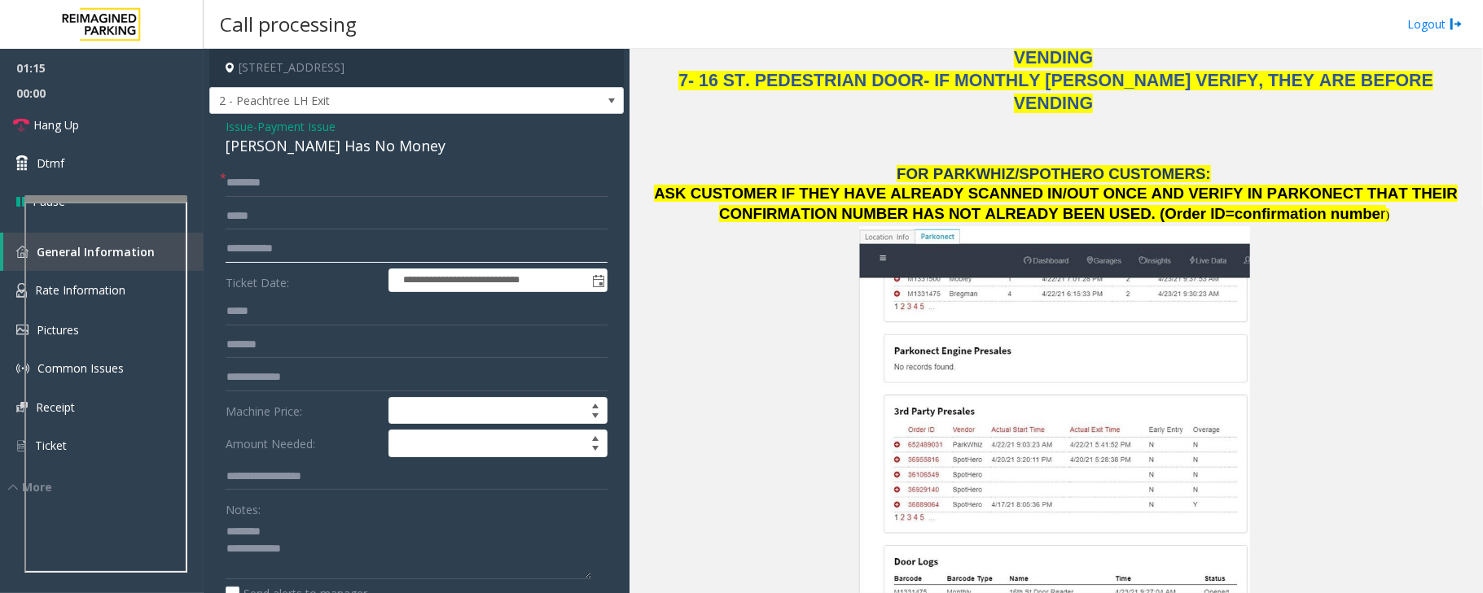
type input "**********"
click at [331, 183] on input "text" at bounding box center [417, 183] width 382 height 28
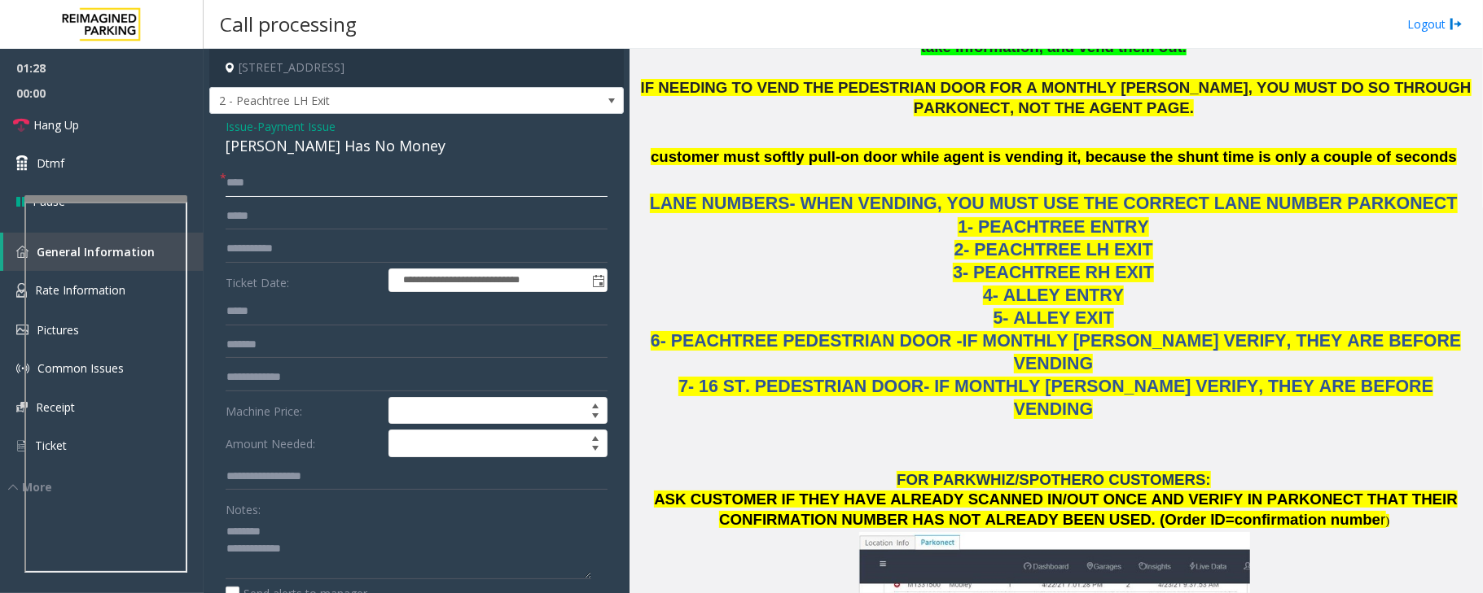
scroll to position [1303, 0]
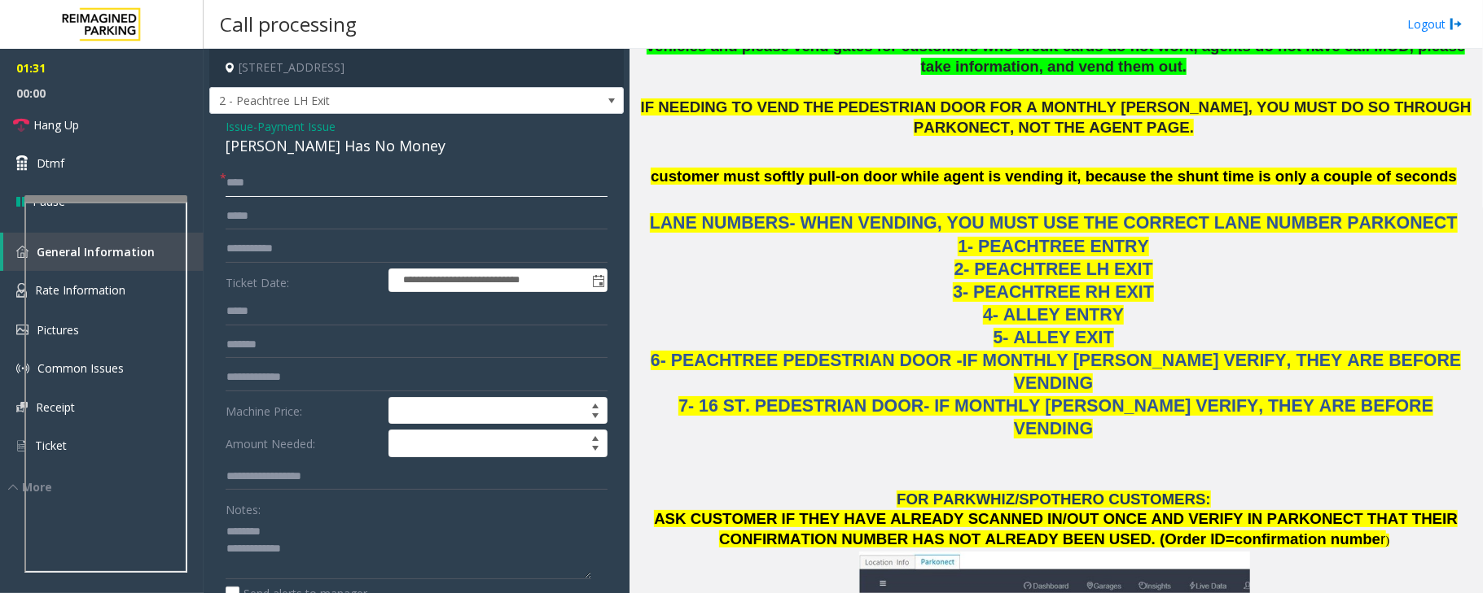
type input "****"
click at [1180, 239] on p "LANE NUMBERS- WHEN VENDING, YOU MUST USE THE CORRECT LANE NUMBER PARKONECT 1- P…" at bounding box center [1055, 315] width 841 height 252
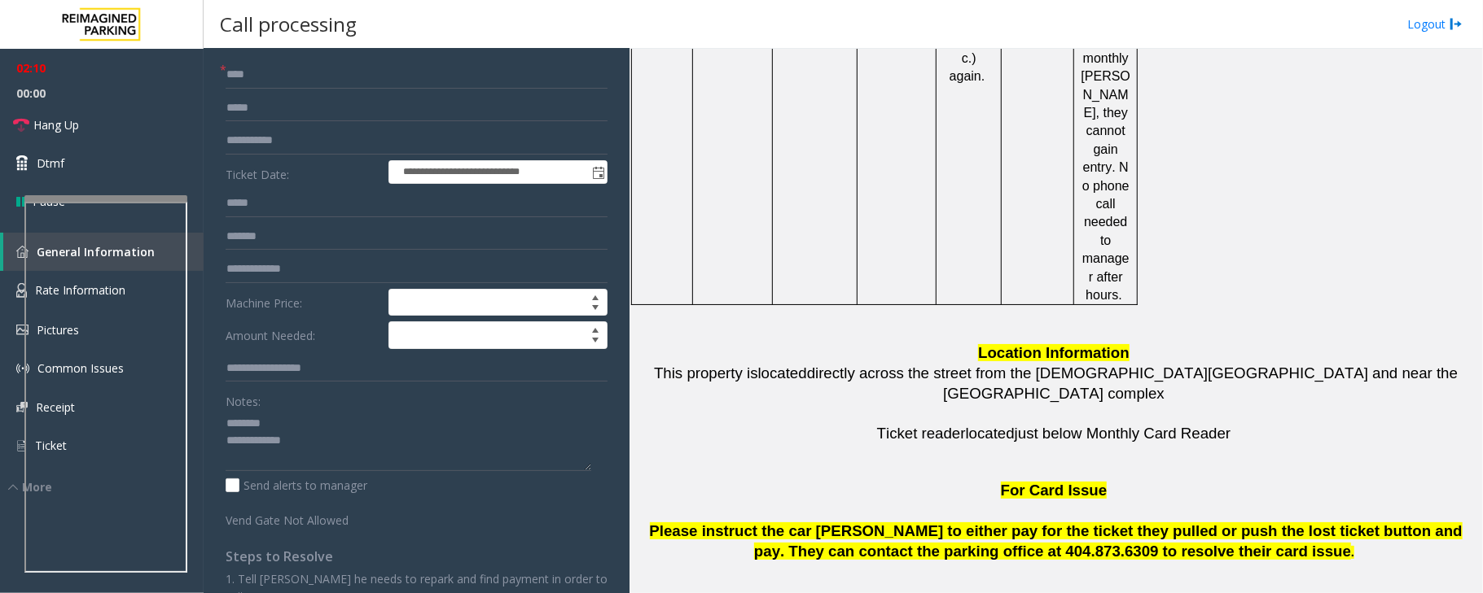
scroll to position [0, 0]
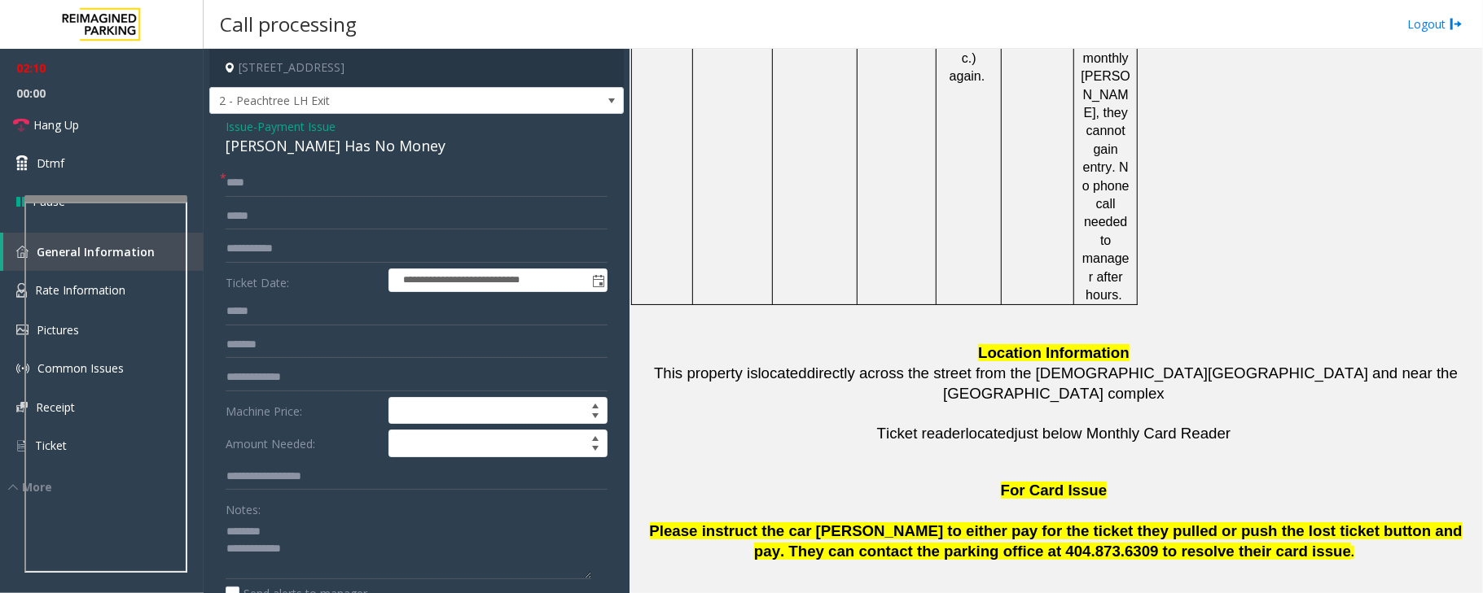
click at [270, 148] on div "[PERSON_NAME] Has No Money" at bounding box center [417, 146] width 382 height 22
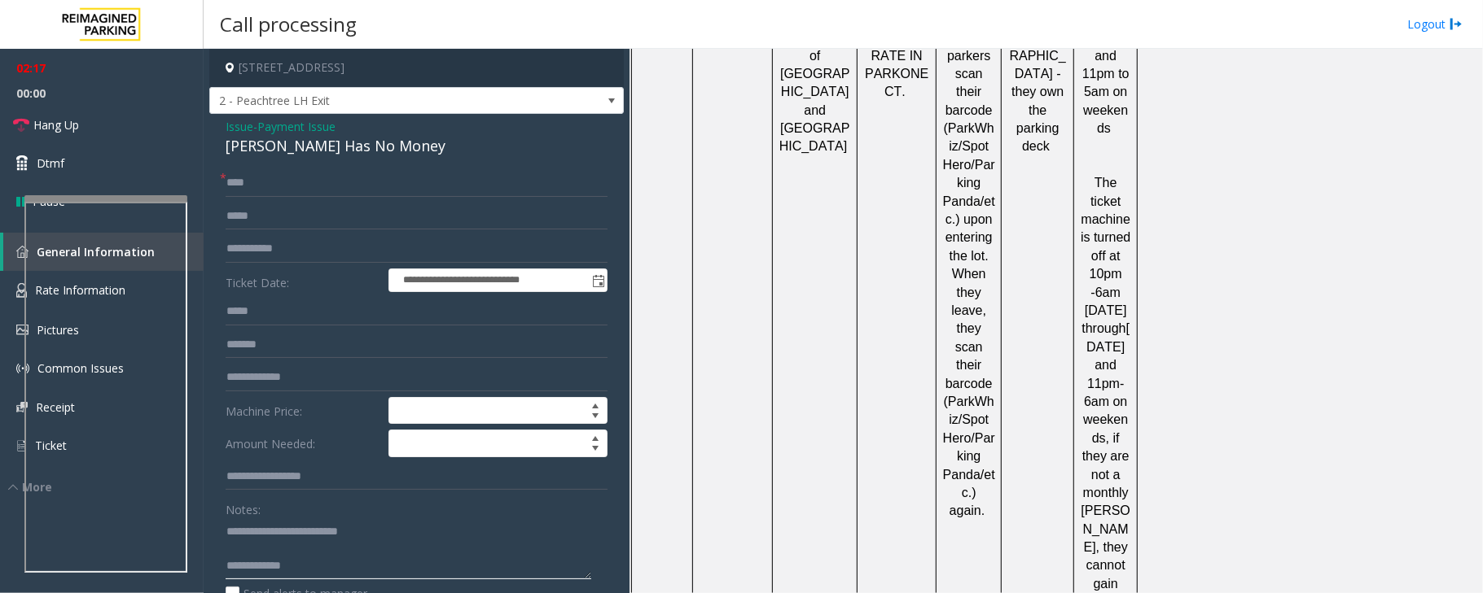
type textarea "**********"
click at [316, 124] on span "Payment Issue" at bounding box center [296, 126] width 78 height 17
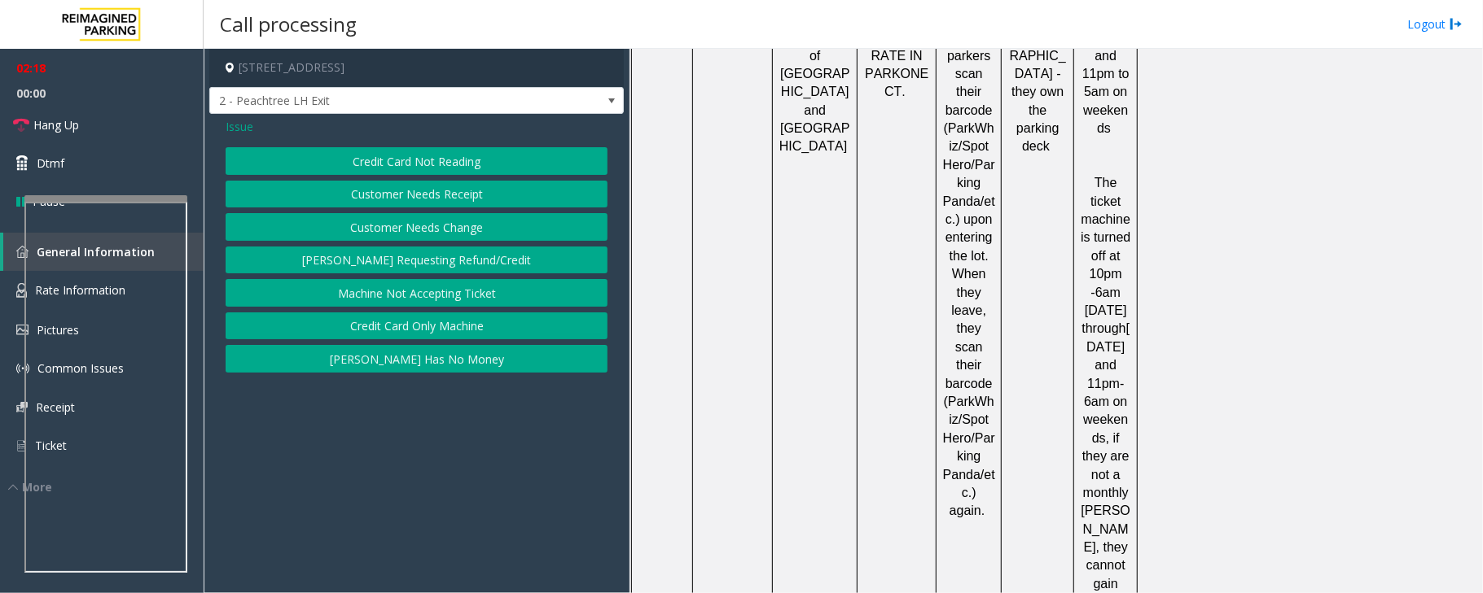
click at [336, 158] on button "Credit Card Not Reading" at bounding box center [417, 161] width 382 height 28
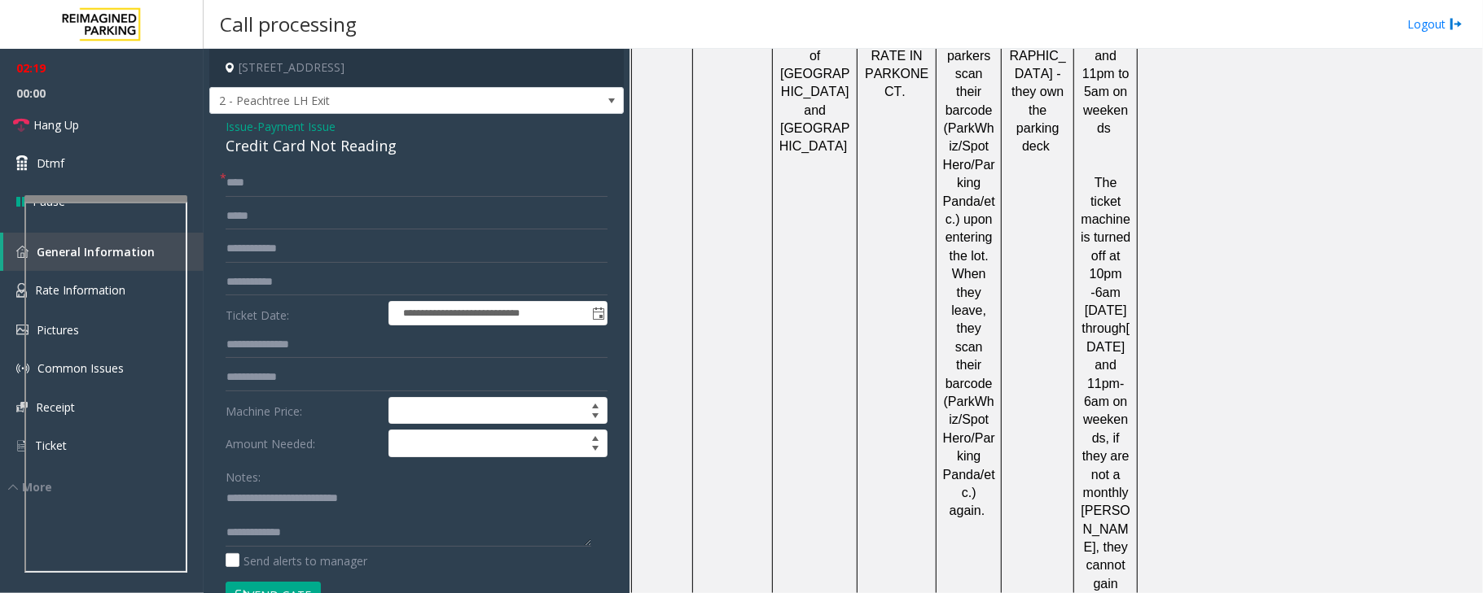
scroll to position [281, 0]
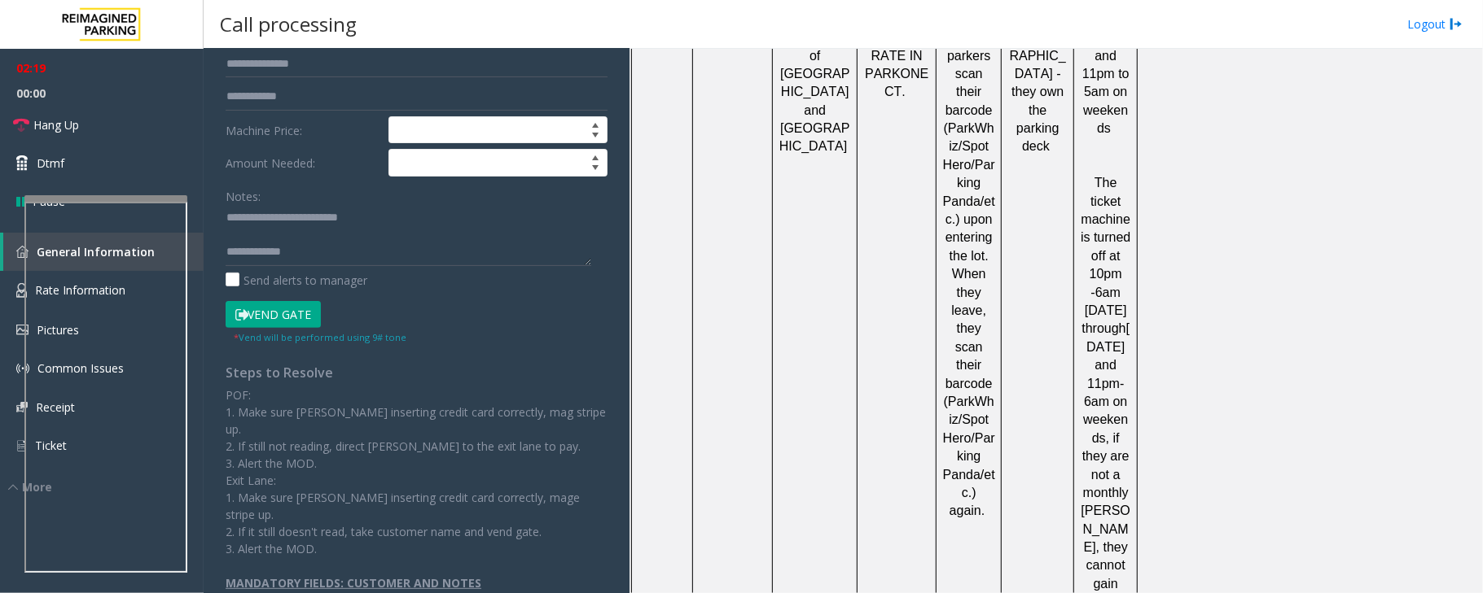
click at [275, 318] on button "Vend Gate" at bounding box center [273, 315] width 95 height 28
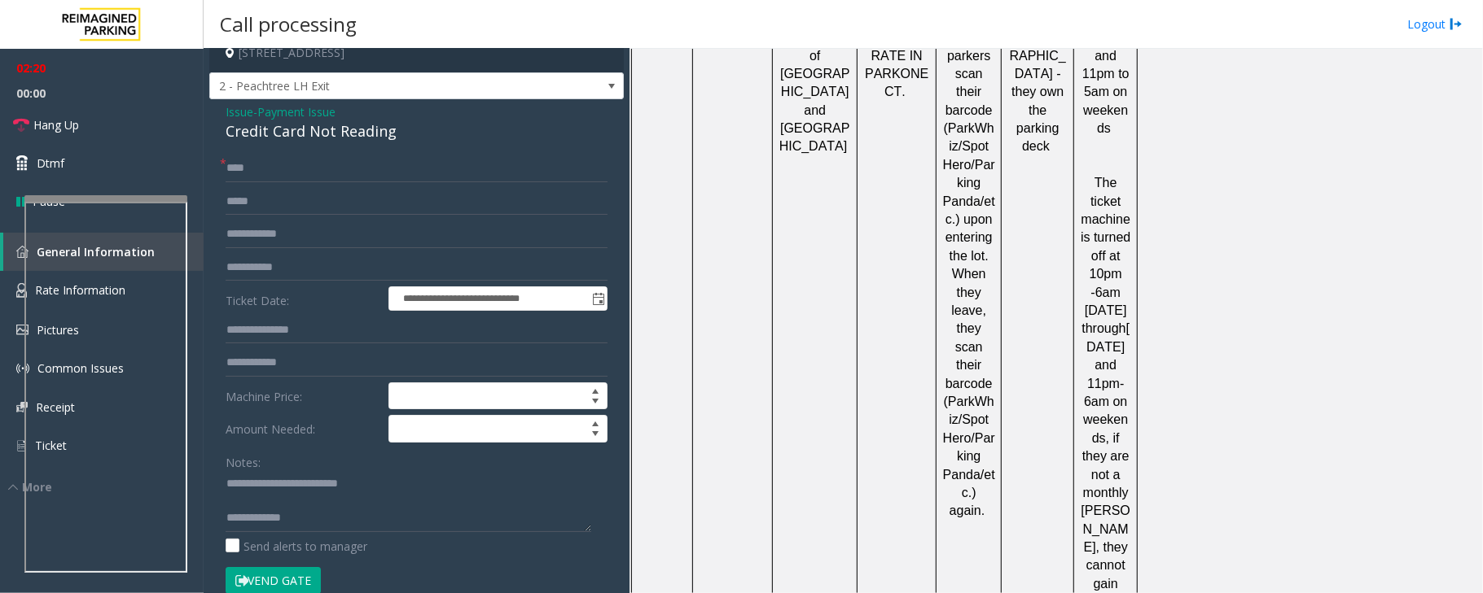
scroll to position [0, 0]
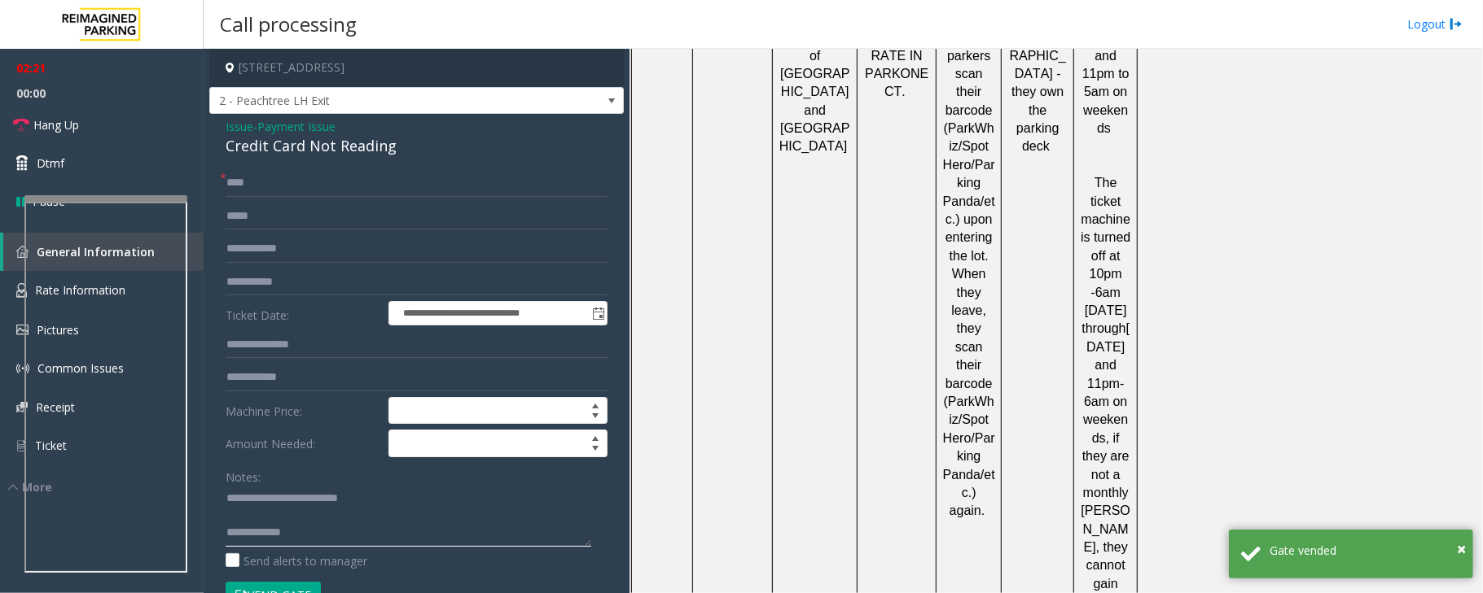
click at [322, 528] on textarea at bounding box center [409, 516] width 366 height 61
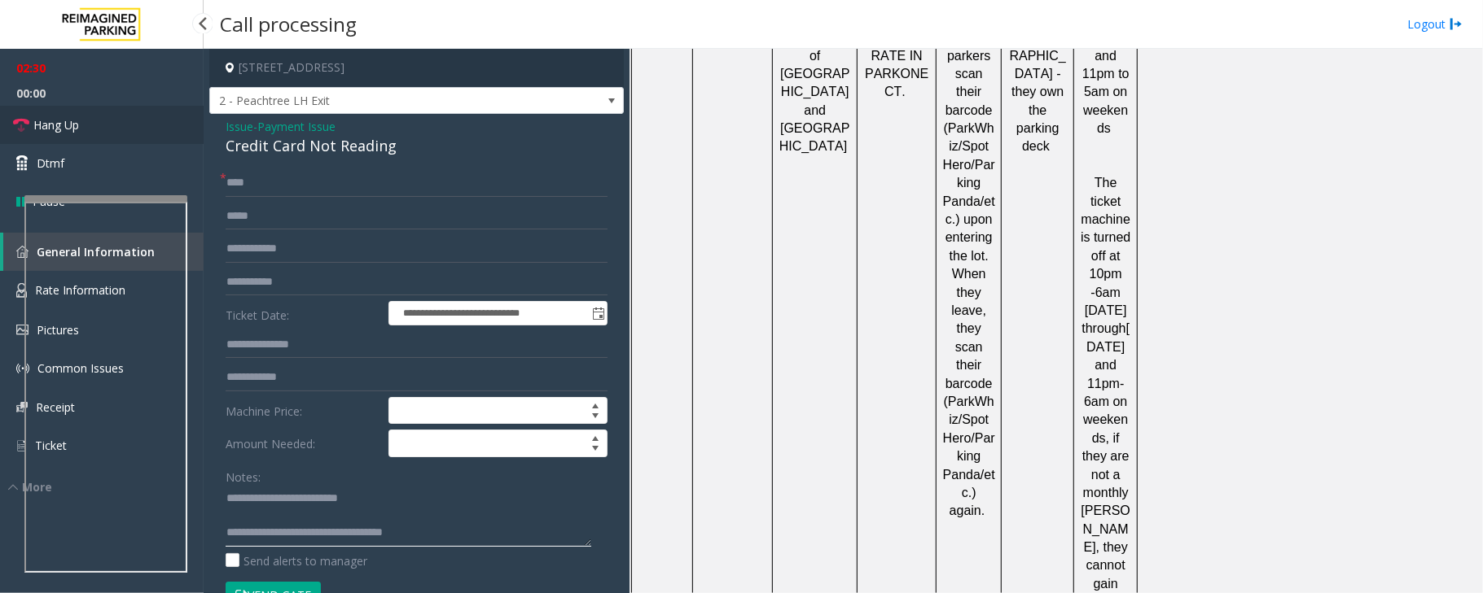
type textarea "**********"
click at [120, 135] on link "Hang Up" at bounding box center [102, 125] width 204 height 38
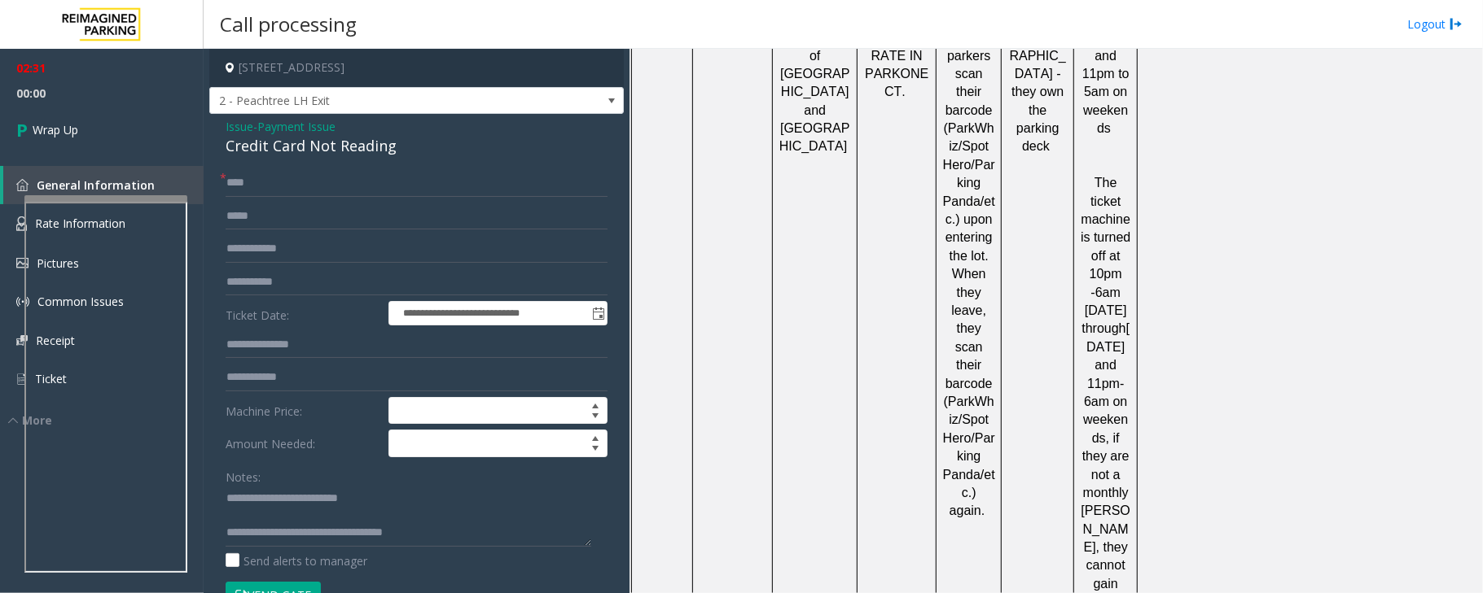
click at [295, 122] on span "Payment Issue" at bounding box center [296, 126] width 78 height 17
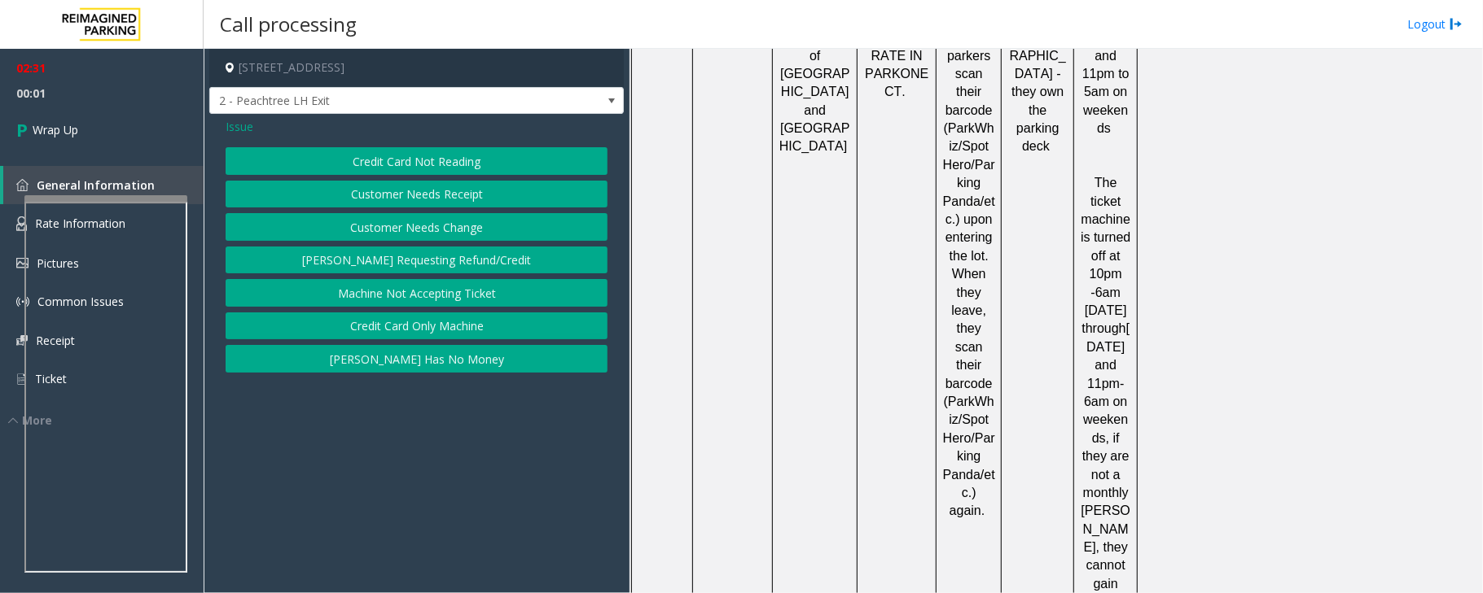
click at [414, 365] on button "[PERSON_NAME] Has No Money" at bounding box center [417, 359] width 382 height 28
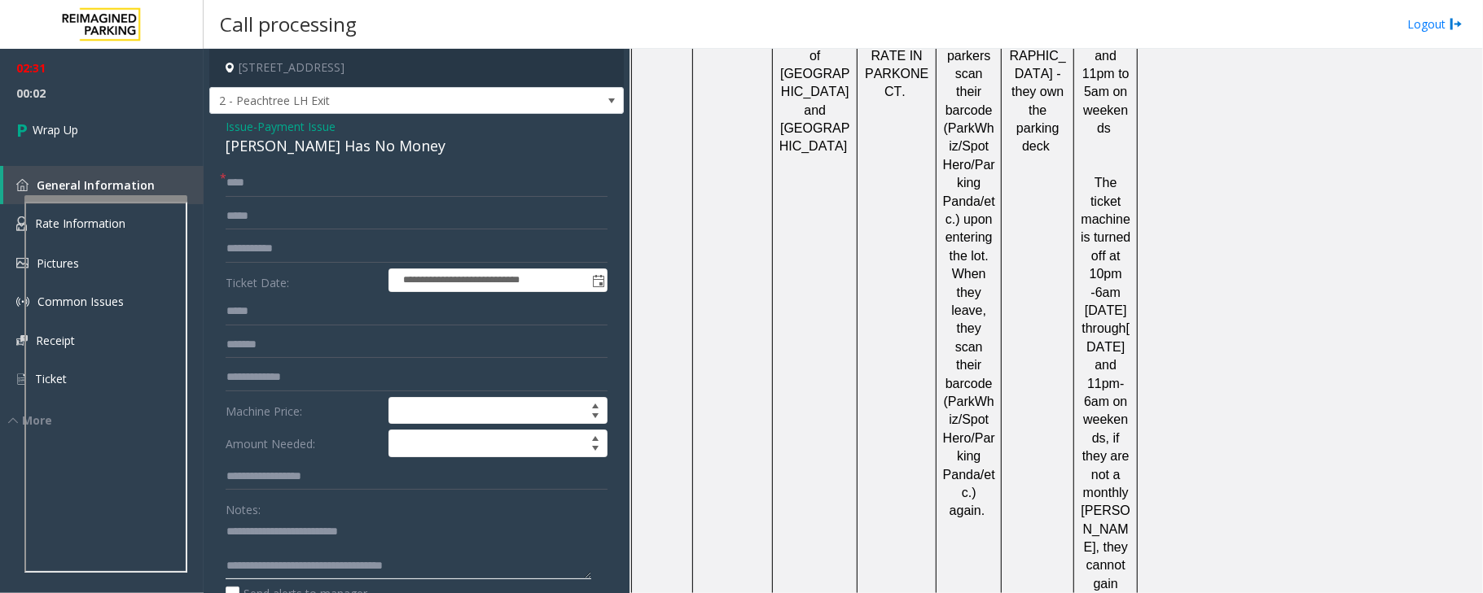
click at [463, 560] on textarea at bounding box center [409, 549] width 366 height 61
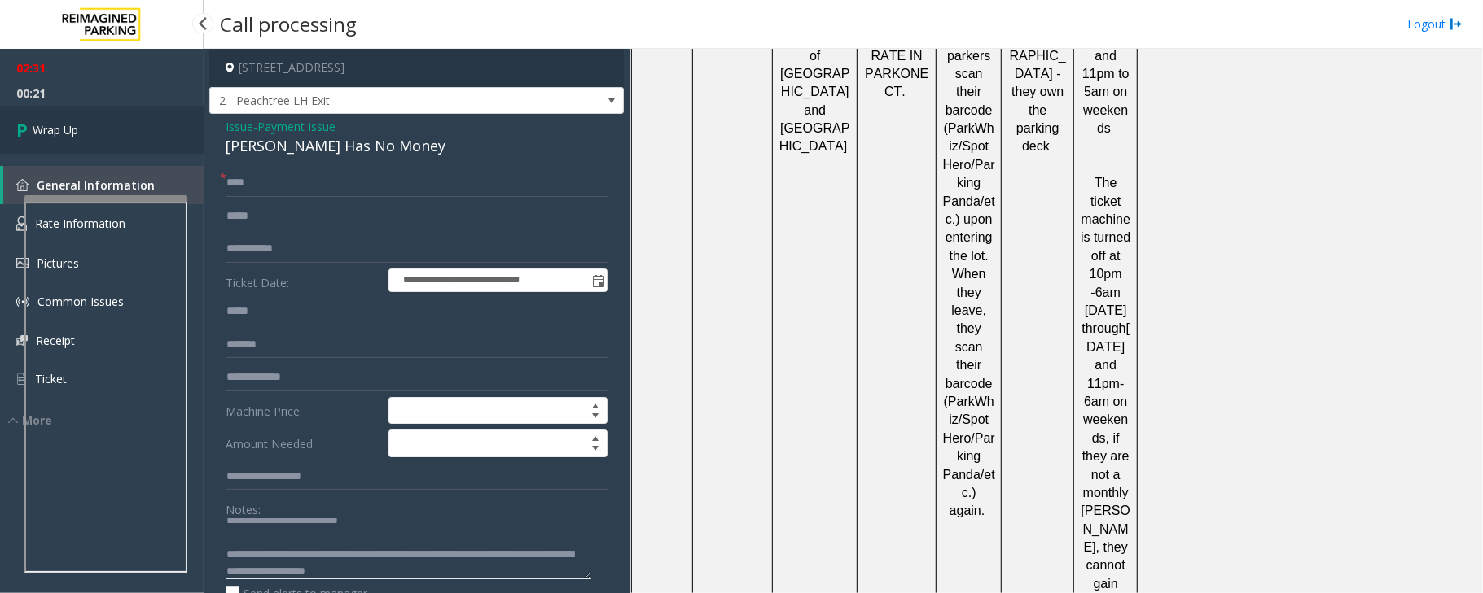
type textarea "**********"
click at [93, 127] on link "Wrap Up" at bounding box center [102, 130] width 204 height 48
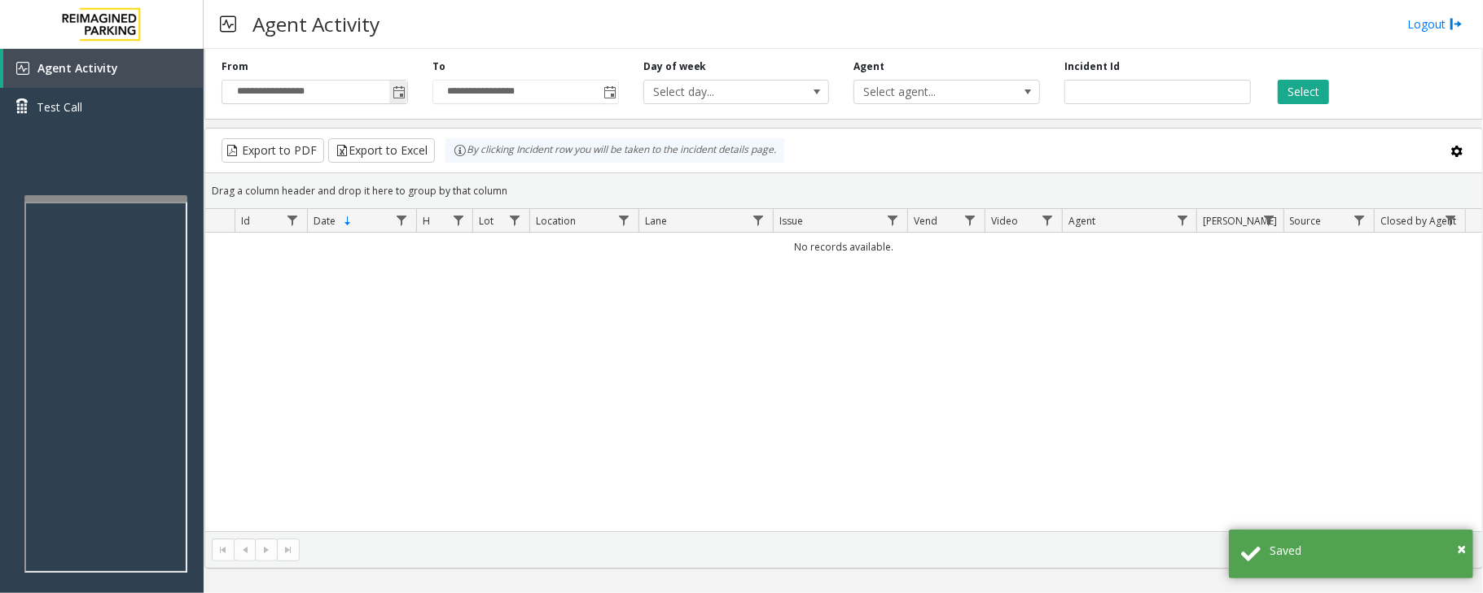
click at [396, 96] on span "Toggle popup" at bounding box center [398, 92] width 13 height 13
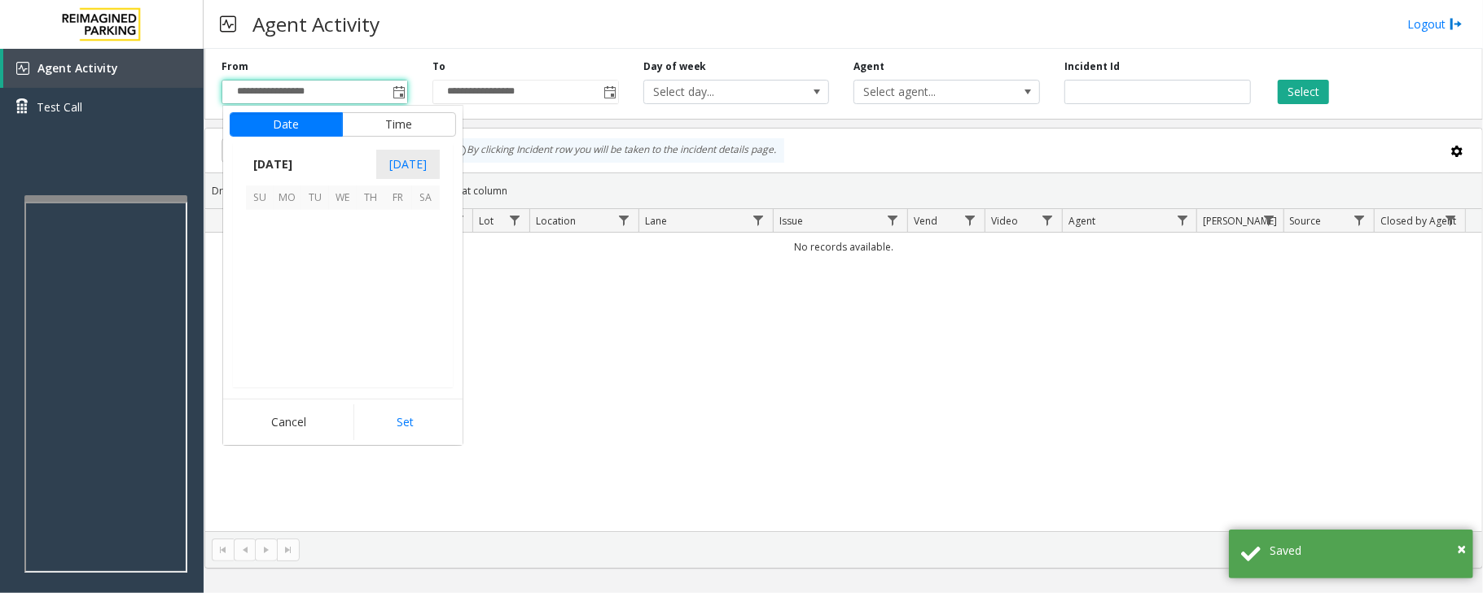
scroll to position [292194, 0]
click at [340, 225] on span "3" at bounding box center [343, 224] width 28 height 28
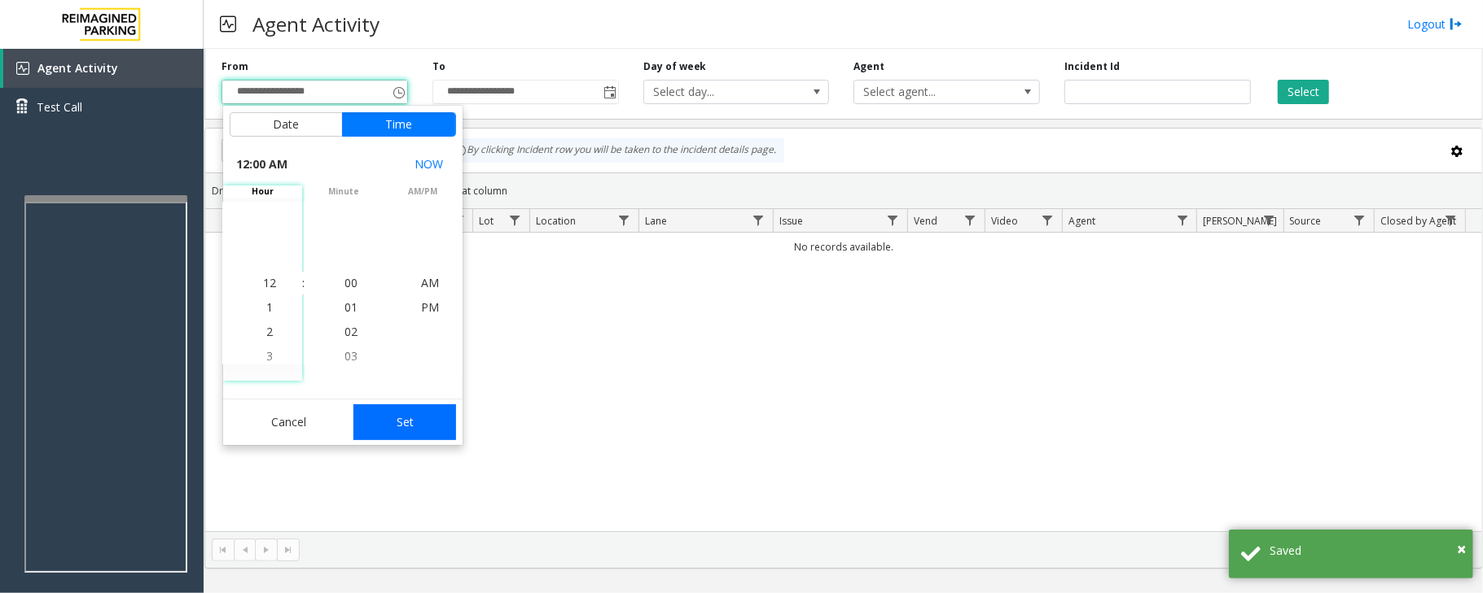
click at [423, 424] on button "Set" at bounding box center [404, 423] width 103 height 36
type input "**********"
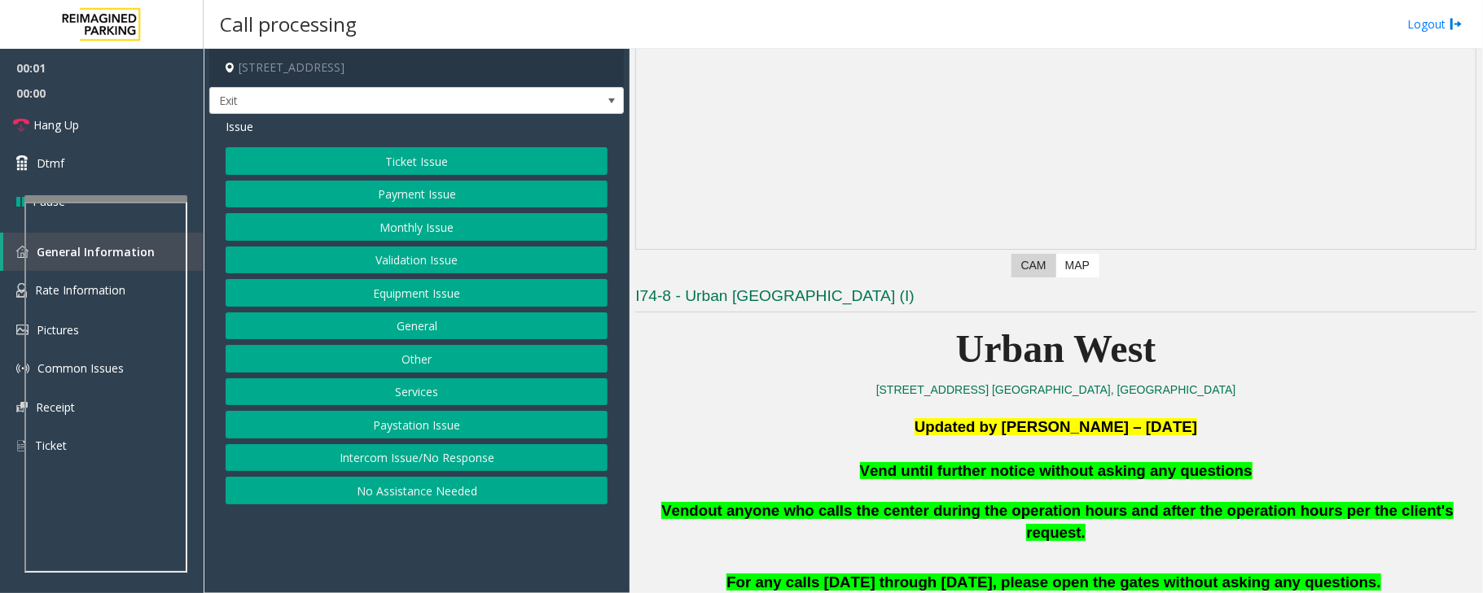
scroll to position [326, 0]
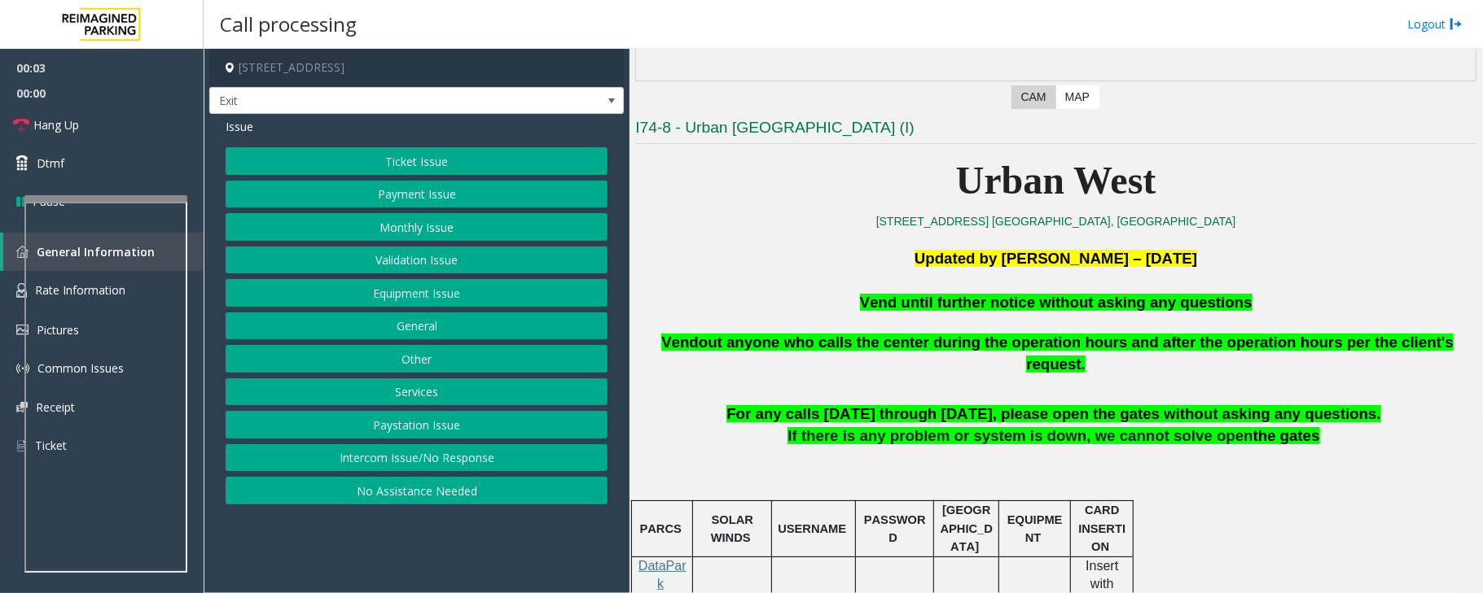
click at [466, 300] on button "Equipment Issue" at bounding box center [417, 293] width 382 height 28
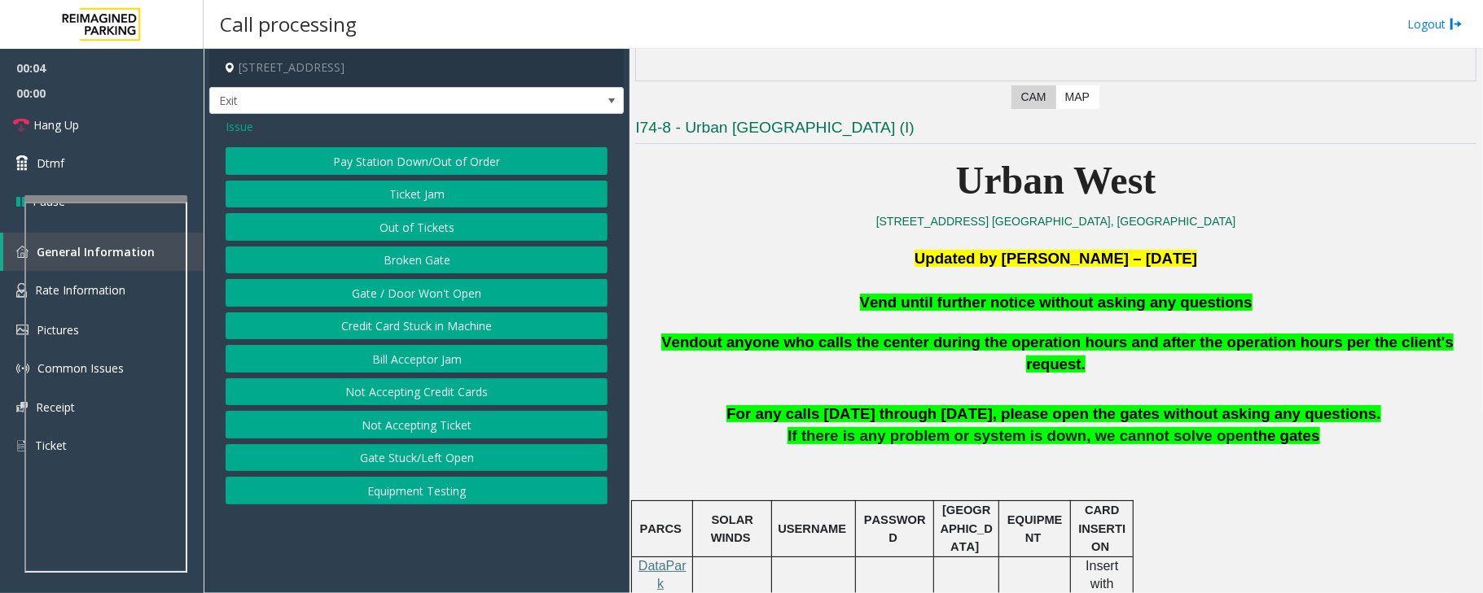
click at [431, 293] on button "Gate / Door Won't Open" at bounding box center [417, 293] width 382 height 28
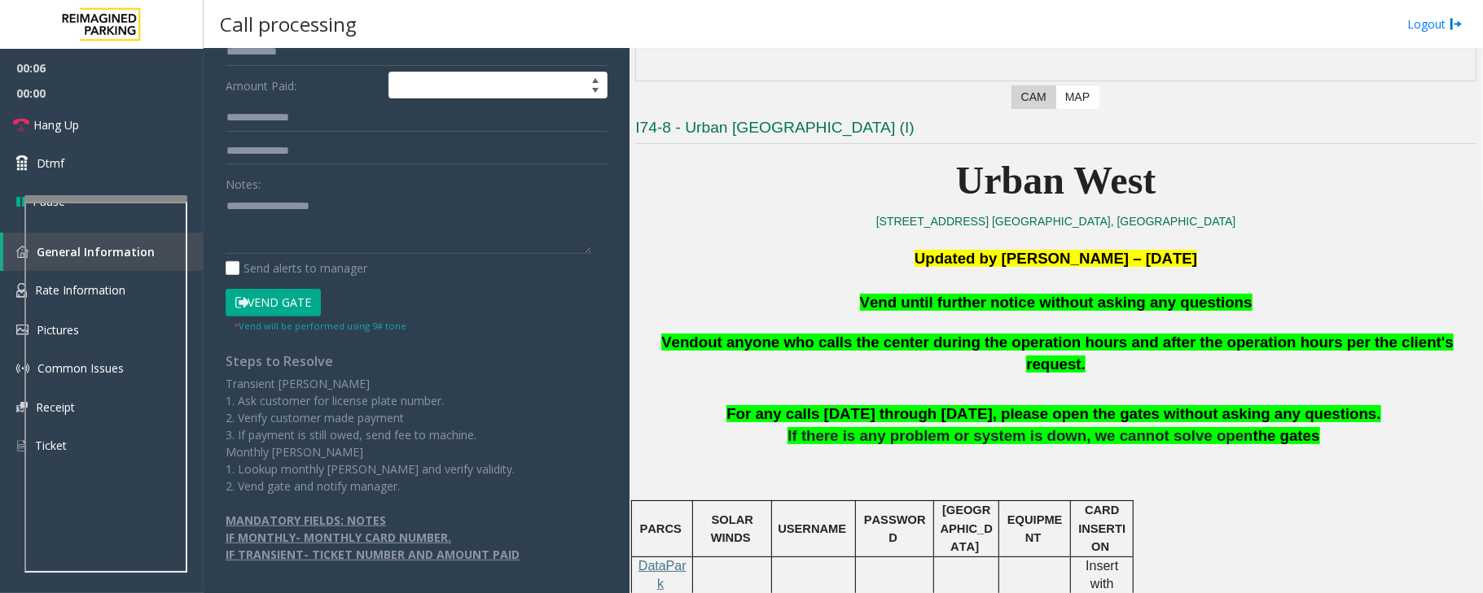
click at [298, 304] on button "Vend Gate" at bounding box center [273, 303] width 95 height 28
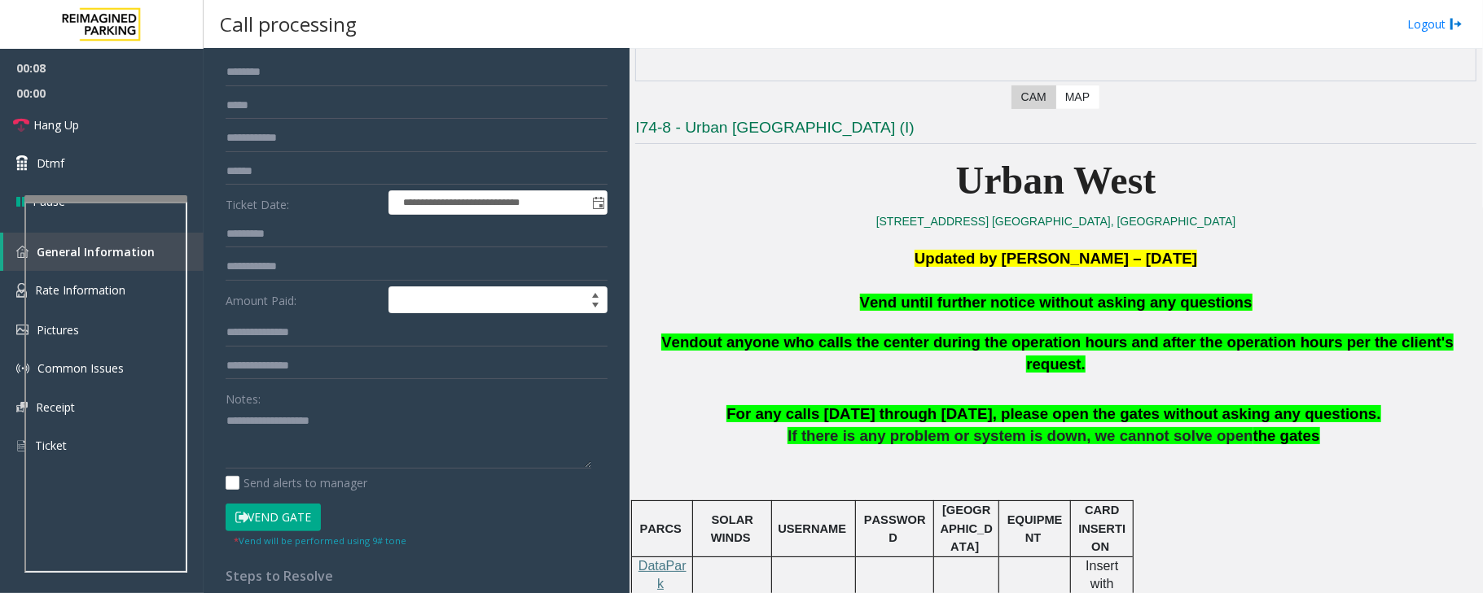
scroll to position [108, 0]
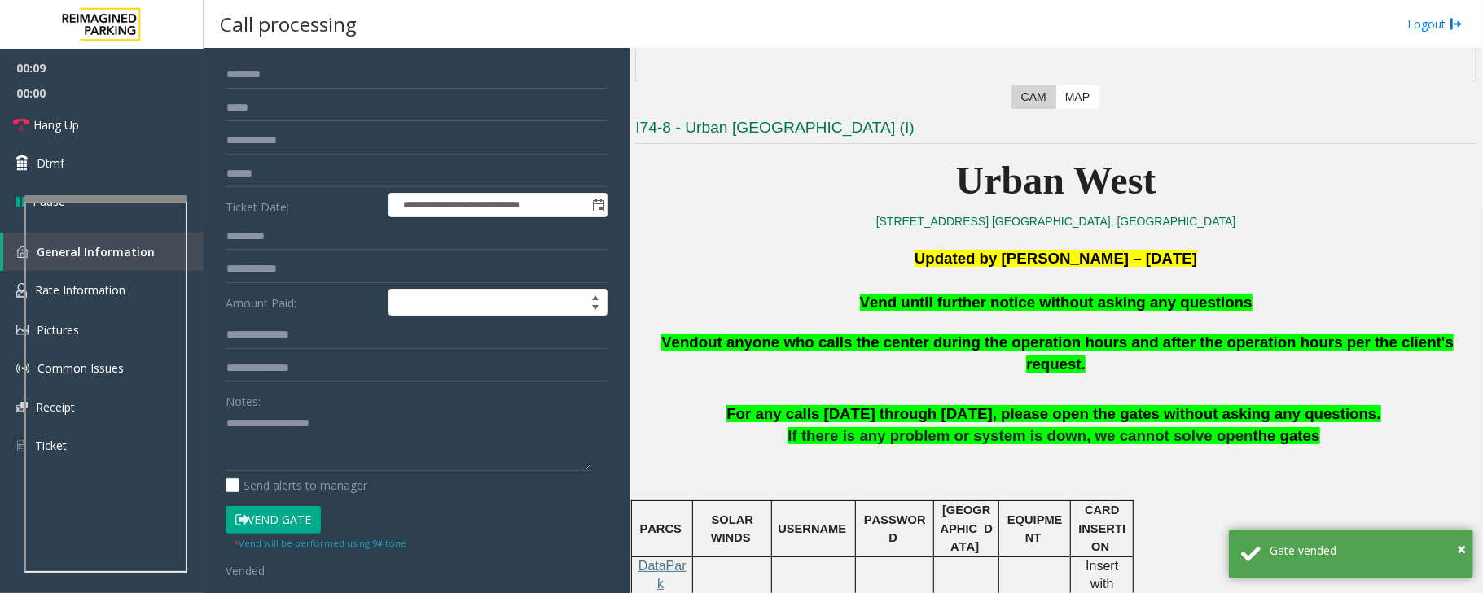
click at [905, 307] on span "Vend until further notice without asking any questions" at bounding box center [1056, 302] width 392 height 17
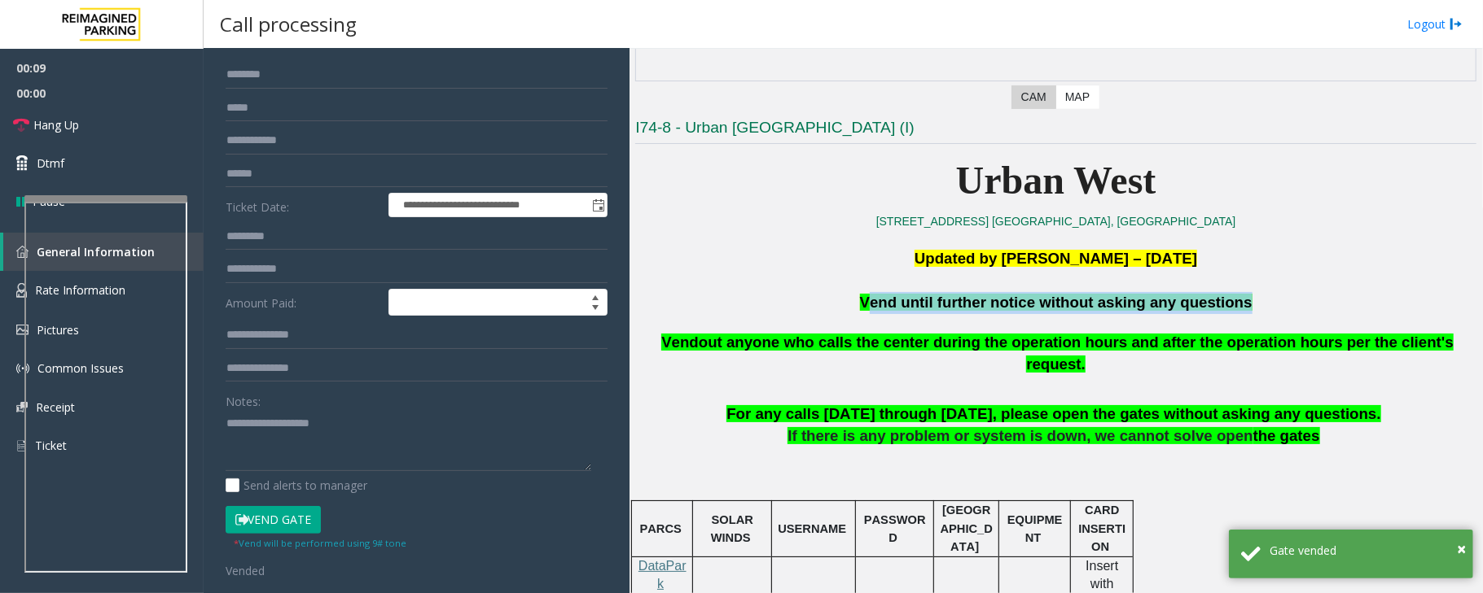
click at [905, 307] on span "Vend until further notice without asking any questions" at bounding box center [1056, 302] width 392 height 17
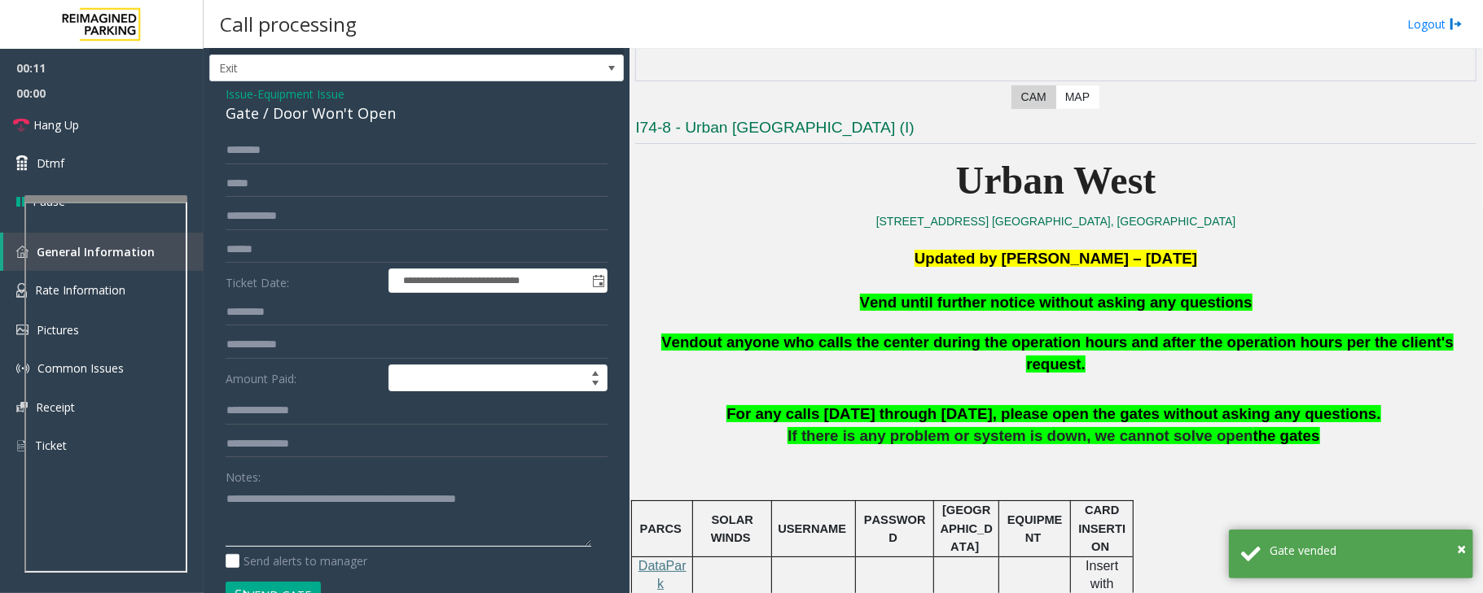
scroll to position [0, 0]
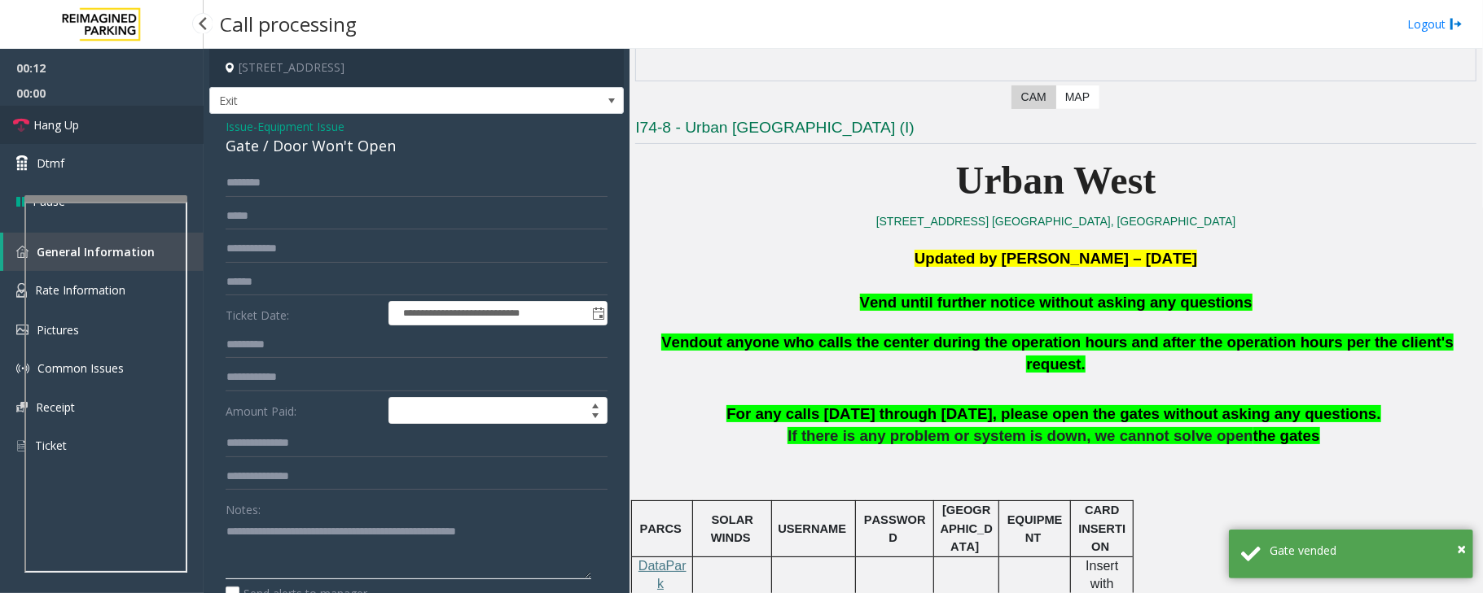
type textarea "**********"
click at [115, 132] on link "Hang Up" at bounding box center [102, 125] width 204 height 38
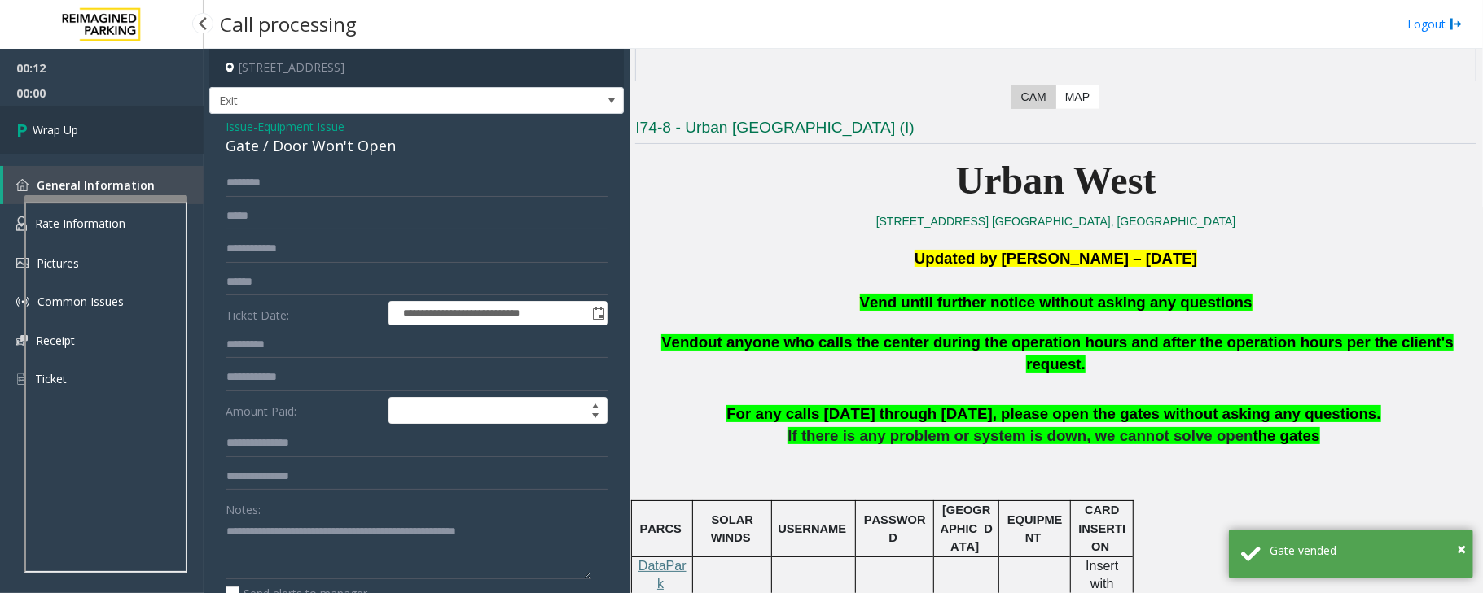
click at [115, 132] on link "Wrap Up" at bounding box center [102, 130] width 204 height 48
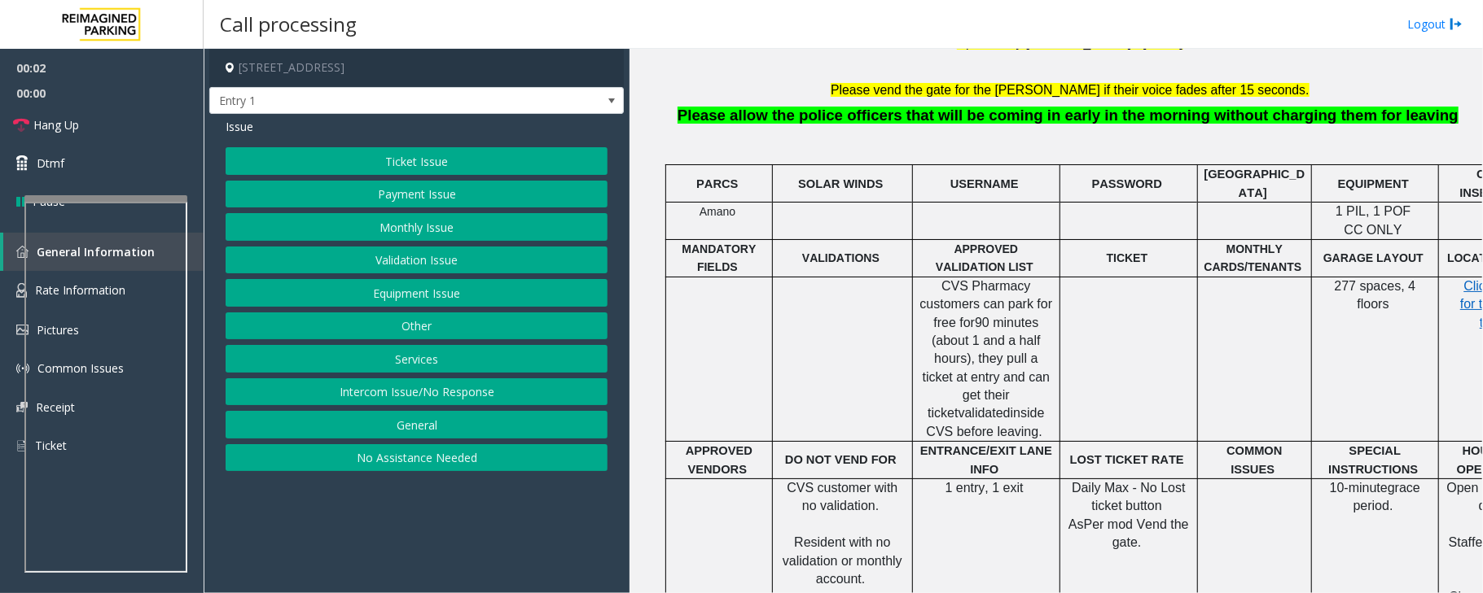
scroll to position [542, 0]
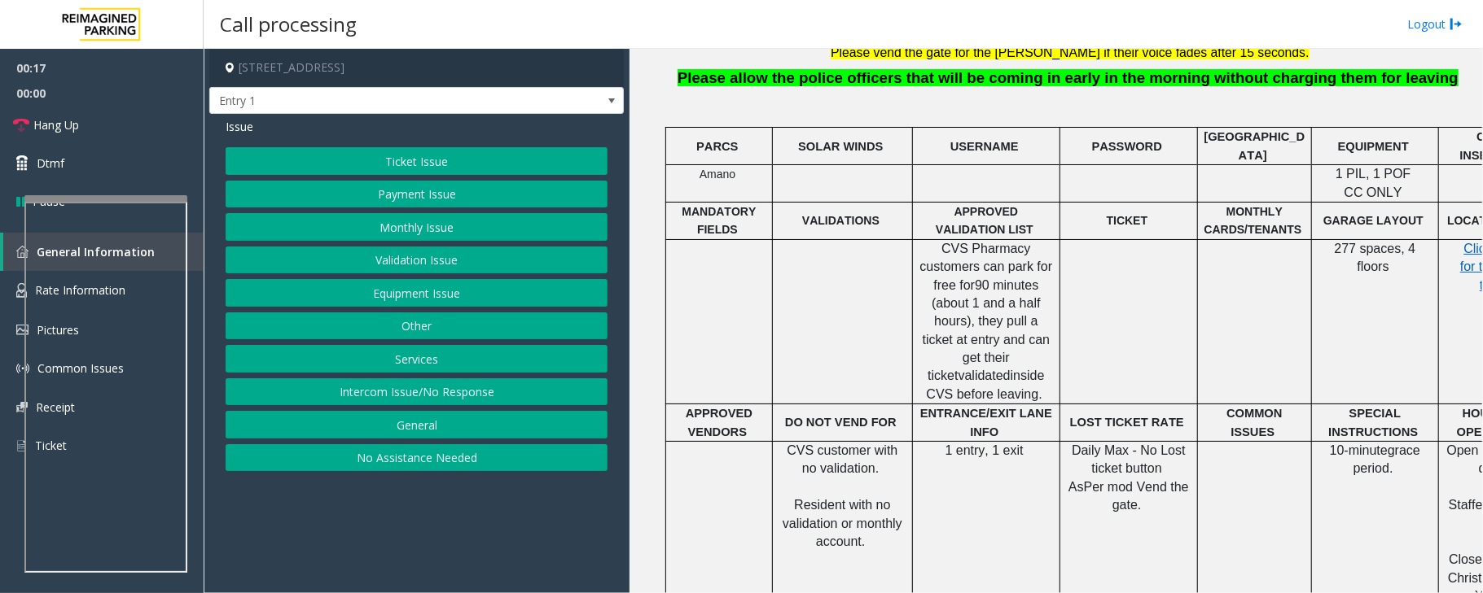
click at [515, 401] on button "Intercom Issue/No Response" at bounding box center [417, 393] width 382 height 28
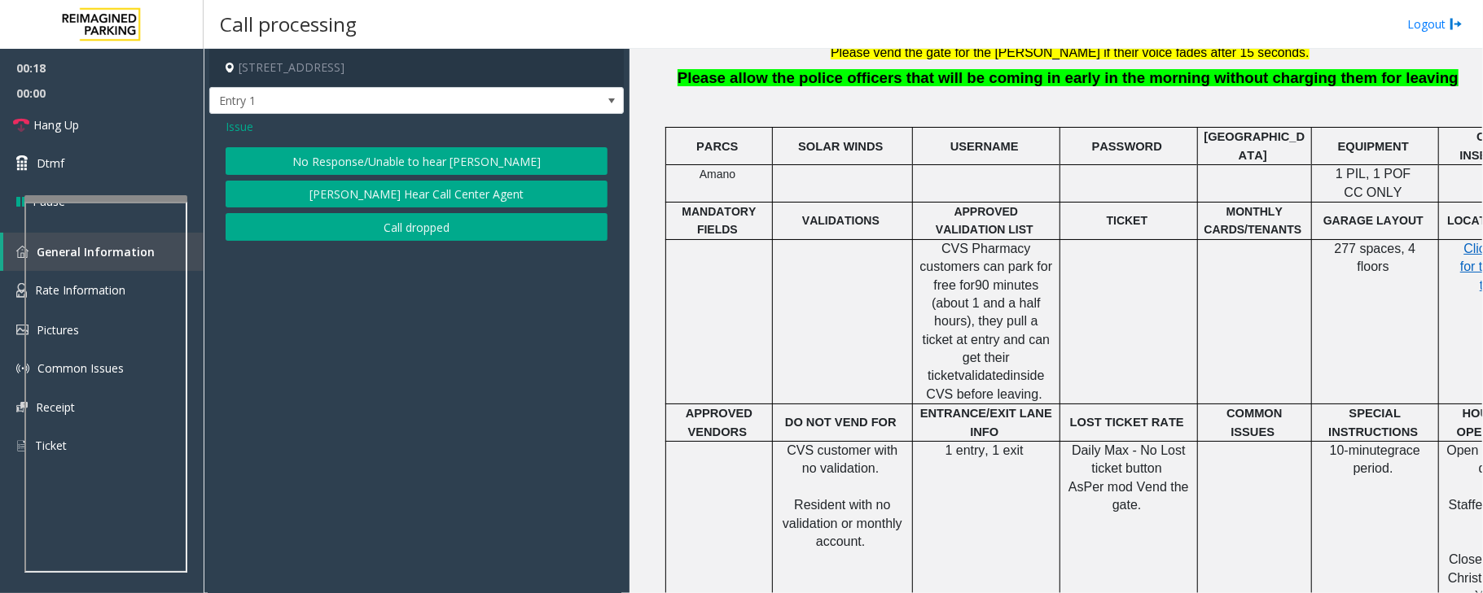
click at [379, 168] on button "No Response/Unable to hear [PERSON_NAME]" at bounding box center [417, 161] width 382 height 28
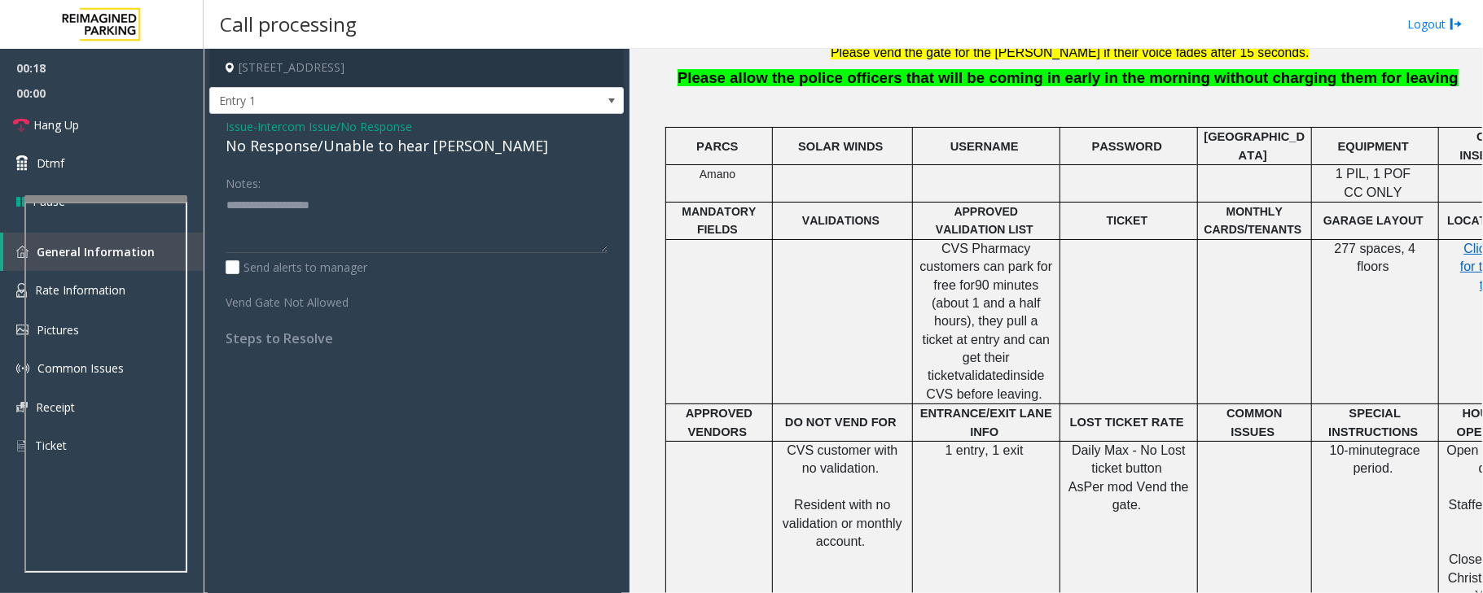
click at [373, 148] on div "No Response/Unable to hear [PERSON_NAME]" at bounding box center [417, 146] width 382 height 22
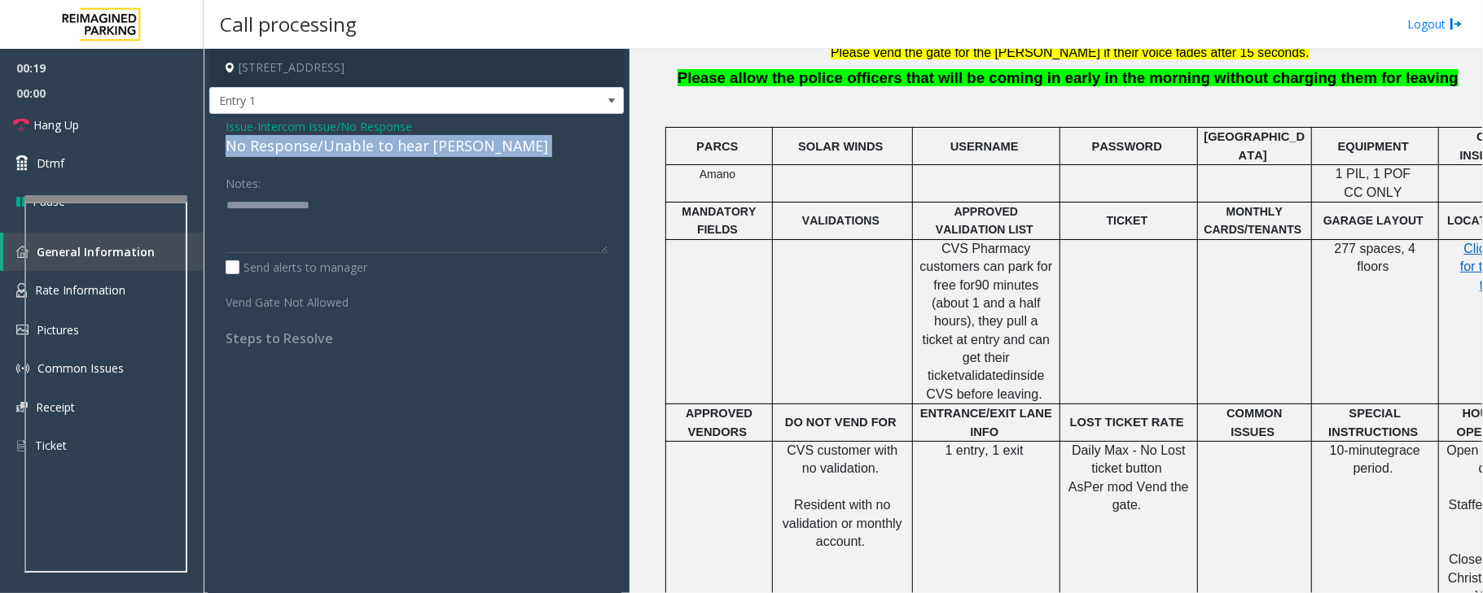
click at [373, 148] on div "No Response/Unable to hear [PERSON_NAME]" at bounding box center [417, 146] width 382 height 22
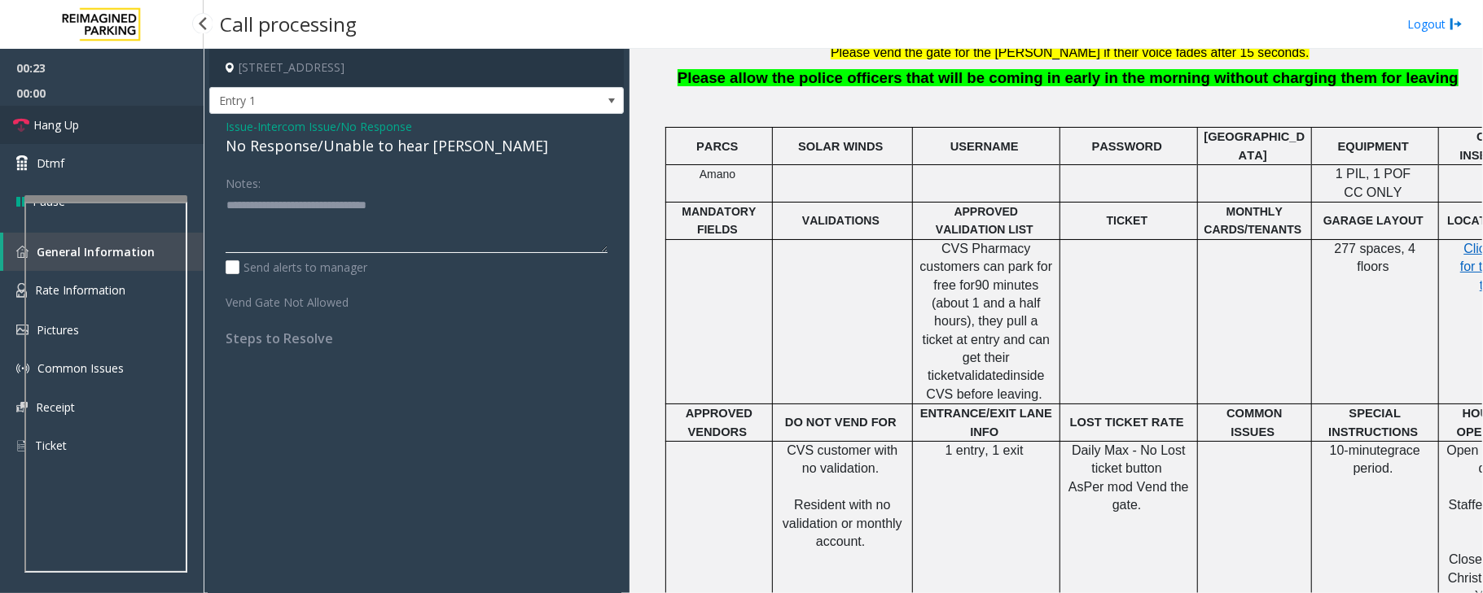
type textarea "**********"
click at [131, 118] on link "Hang Up" at bounding box center [102, 125] width 204 height 38
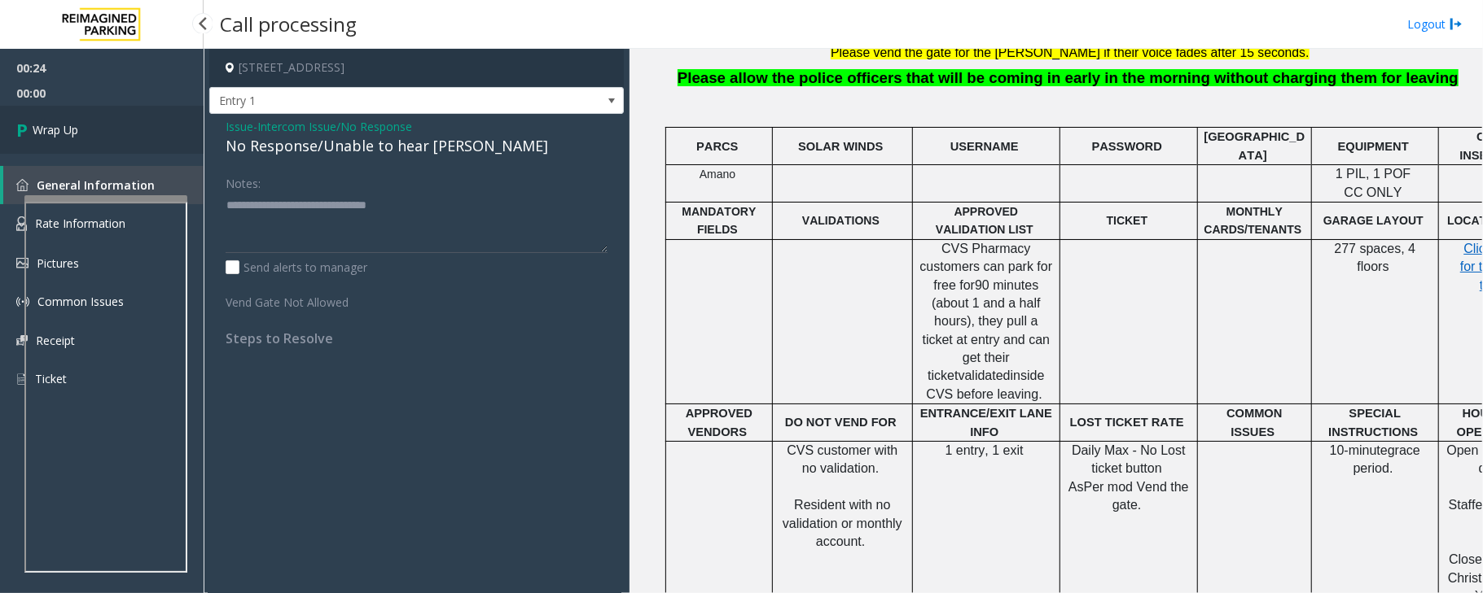
click at [131, 118] on link "Wrap Up" at bounding box center [102, 130] width 204 height 48
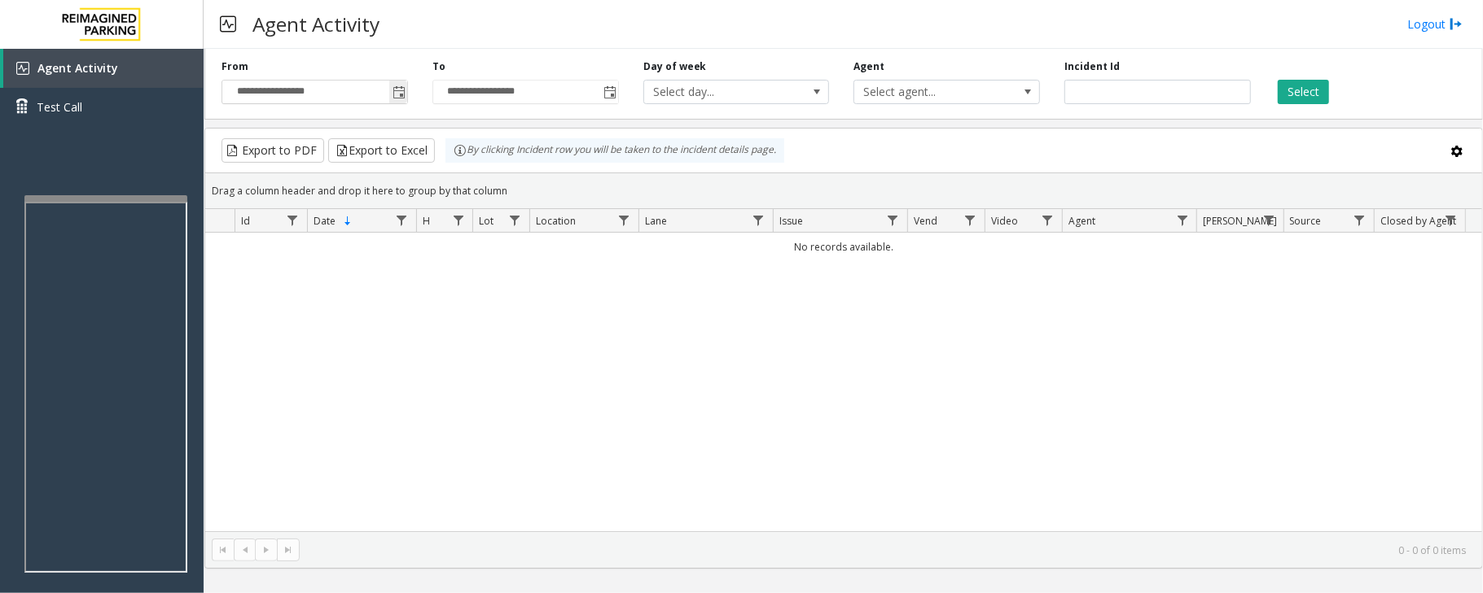
click at [401, 91] on span "Toggle popup" at bounding box center [398, 92] width 13 height 13
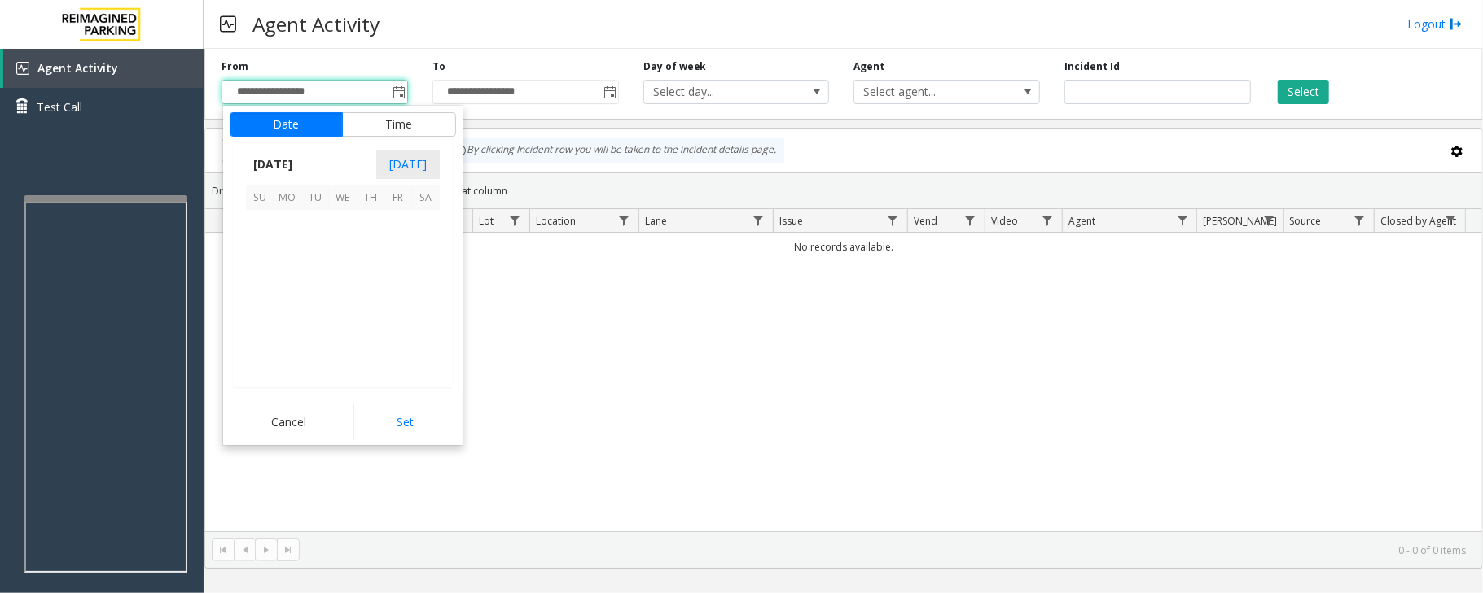
scroll to position [292194, 0]
click at [343, 222] on span "3" at bounding box center [343, 224] width 28 height 28
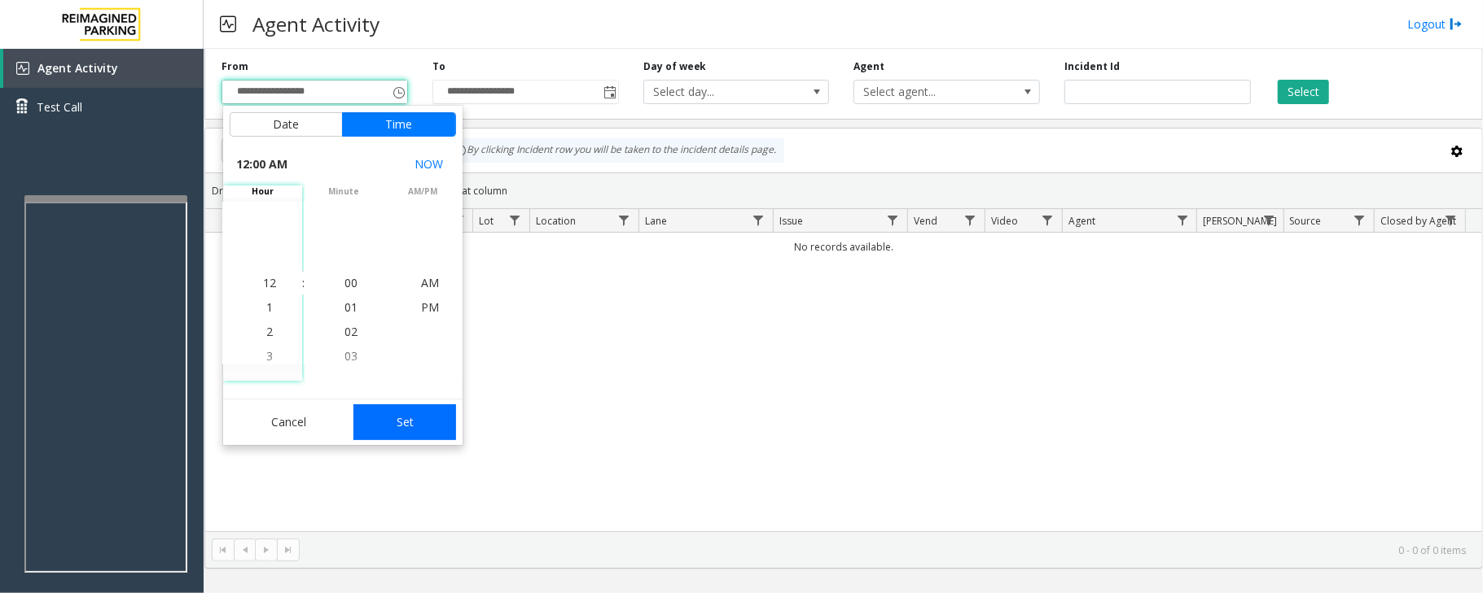
click at [412, 427] on button "Set" at bounding box center [404, 423] width 103 height 36
type input "**********"
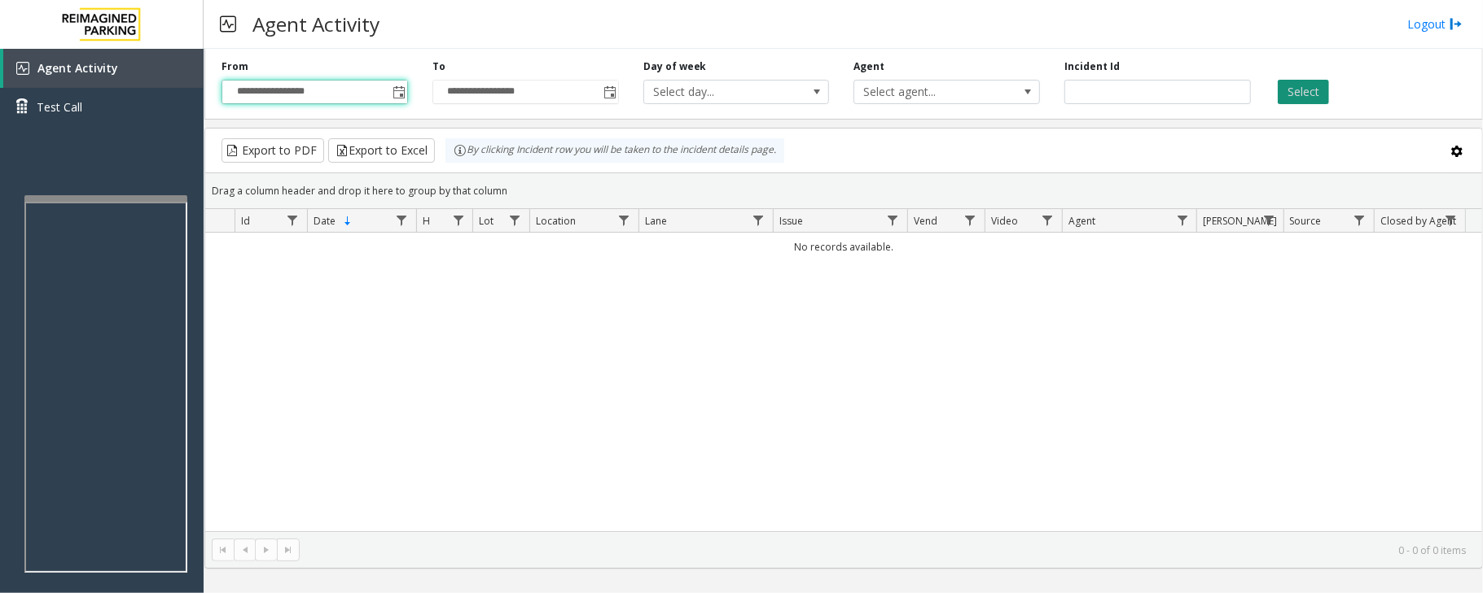
click at [1299, 86] on button "Select" at bounding box center [1302, 92] width 51 height 24
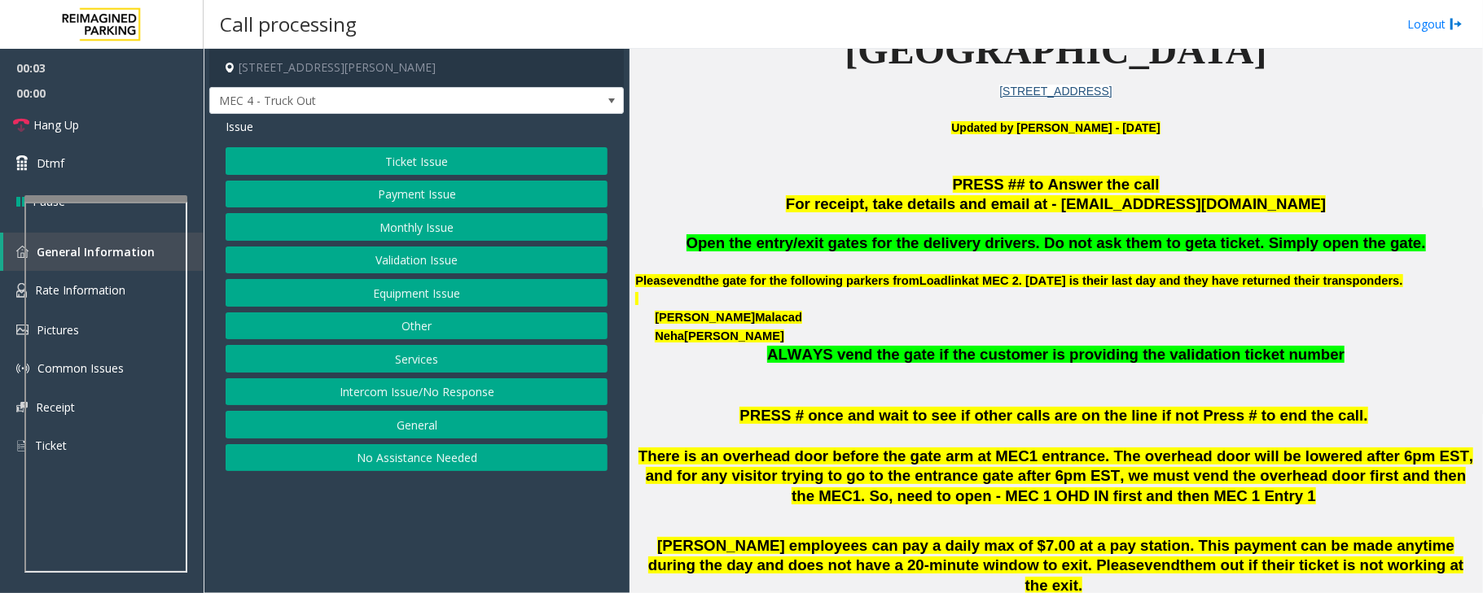
scroll to position [542, 0]
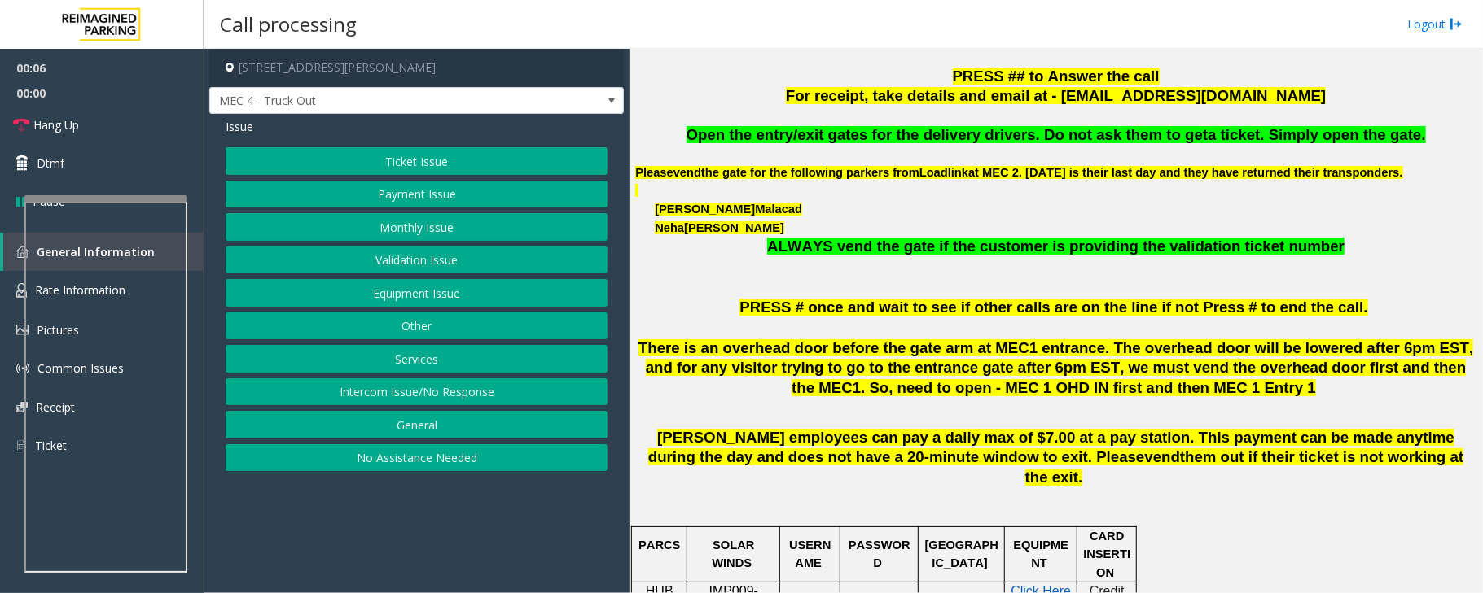
click at [405, 304] on button "Equipment Issue" at bounding box center [417, 293] width 382 height 28
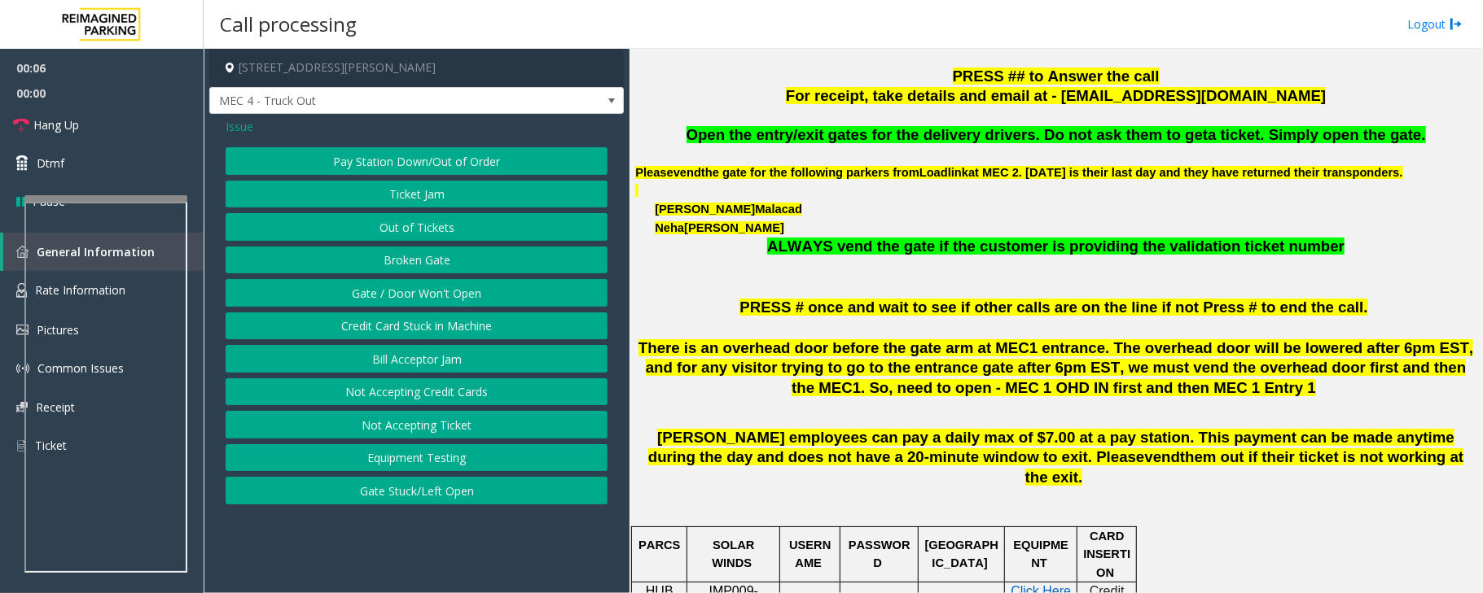
click at [405, 304] on button "Gate / Door Won't Open" at bounding box center [417, 293] width 382 height 28
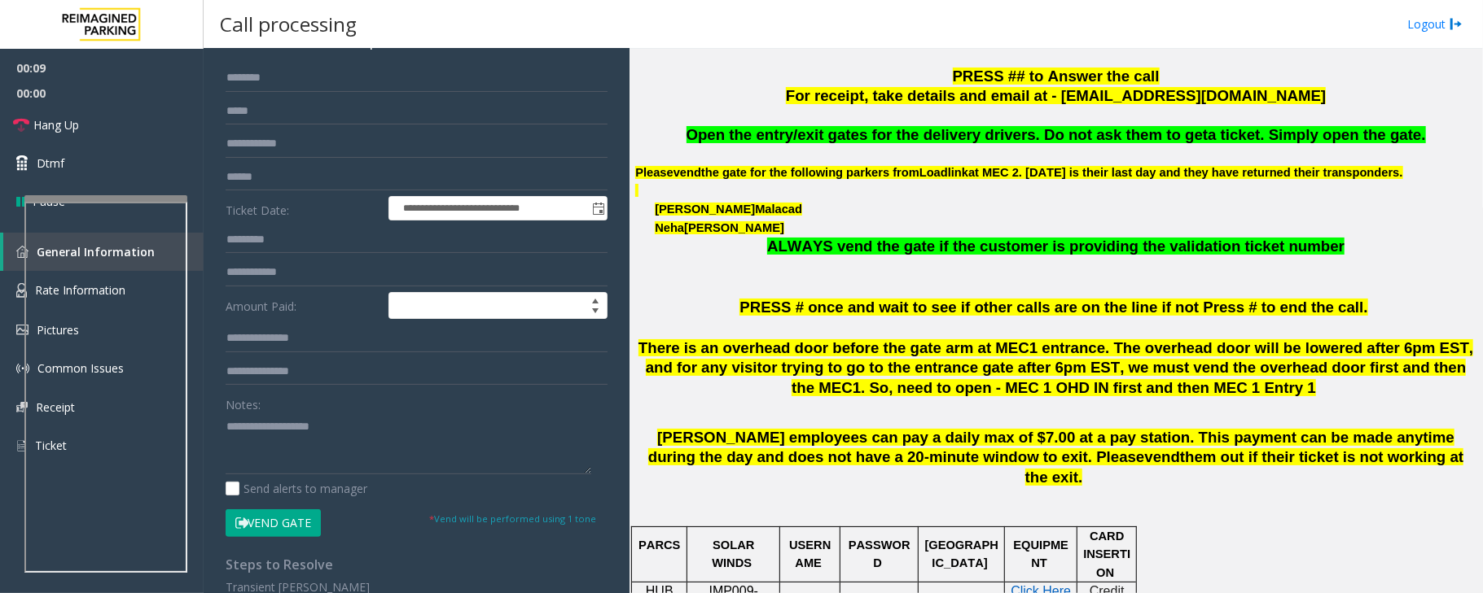
scroll to position [0, 0]
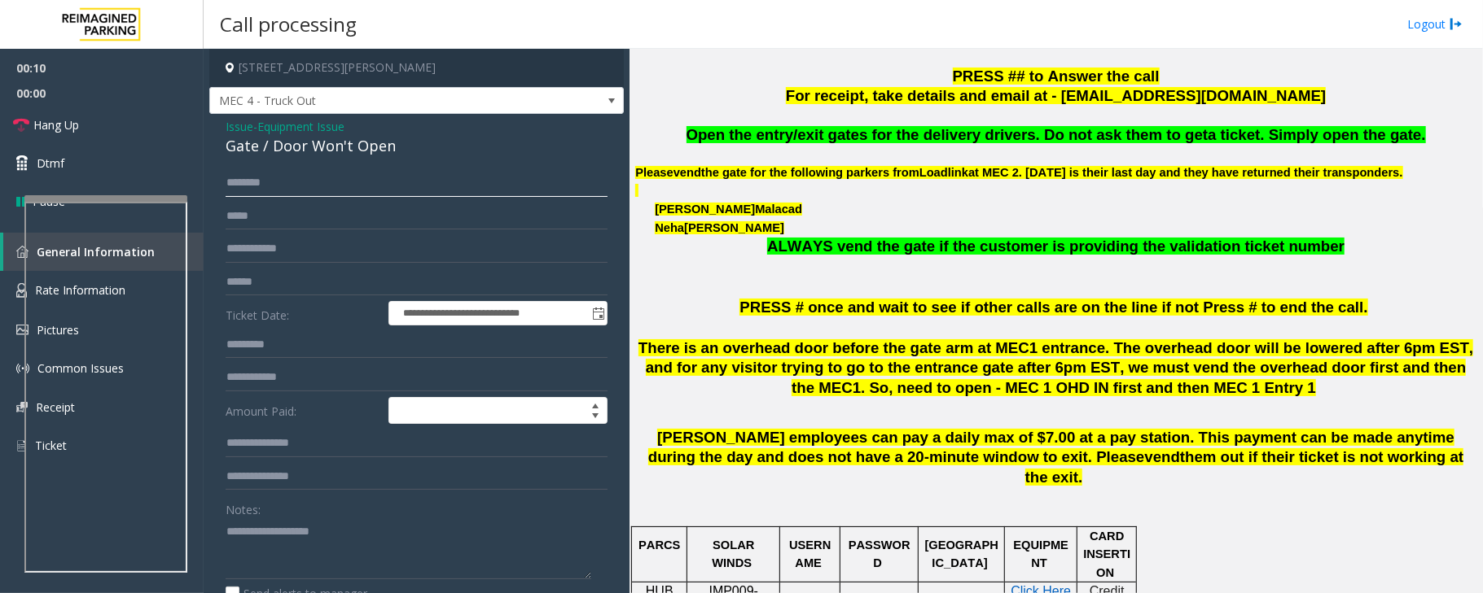
click at [287, 173] on input "text" at bounding box center [417, 183] width 382 height 28
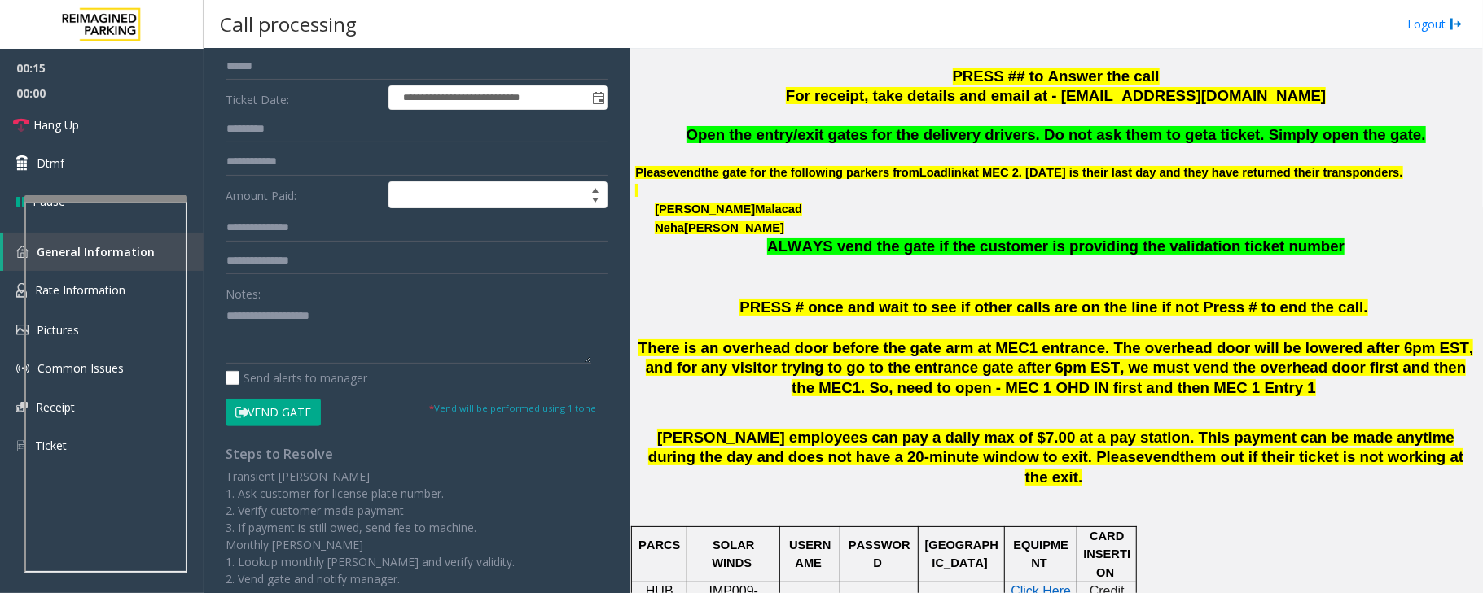
scroll to position [217, 0]
type input "*****"
click at [252, 418] on button "Vend Gate" at bounding box center [273, 412] width 95 height 28
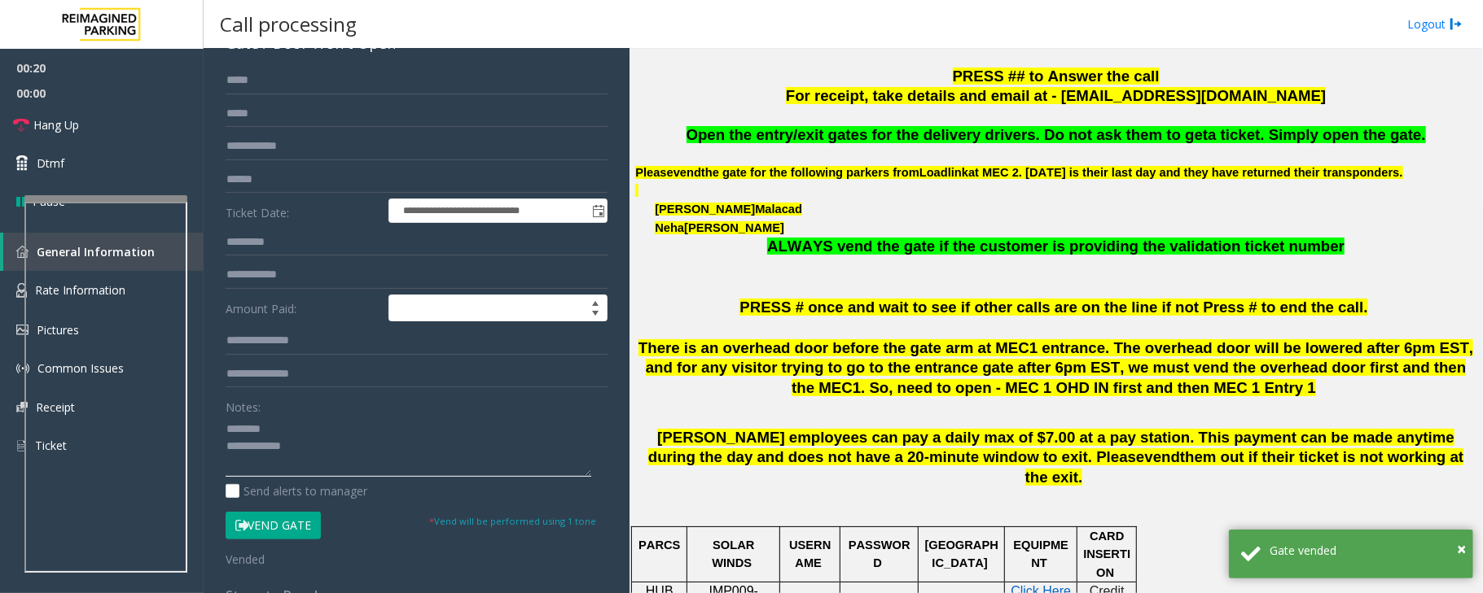
scroll to position [0, 0]
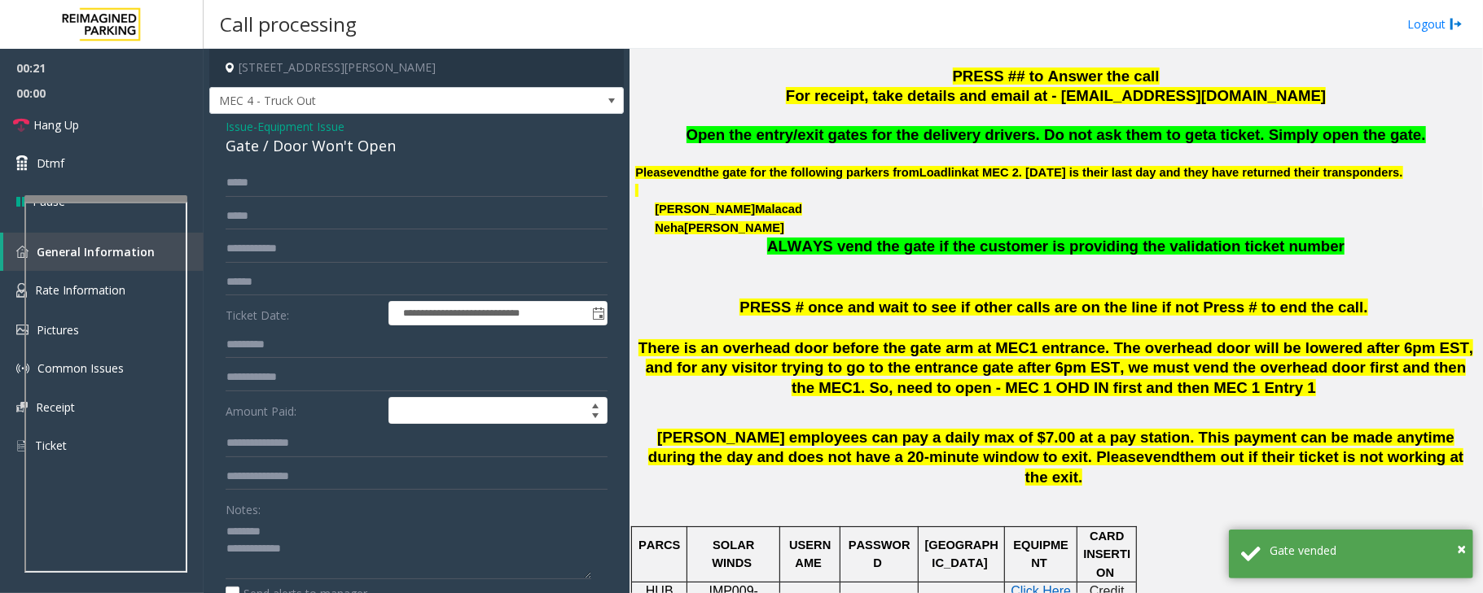
click at [272, 153] on div "Gate / Door Won't Open" at bounding box center [417, 146] width 382 height 22
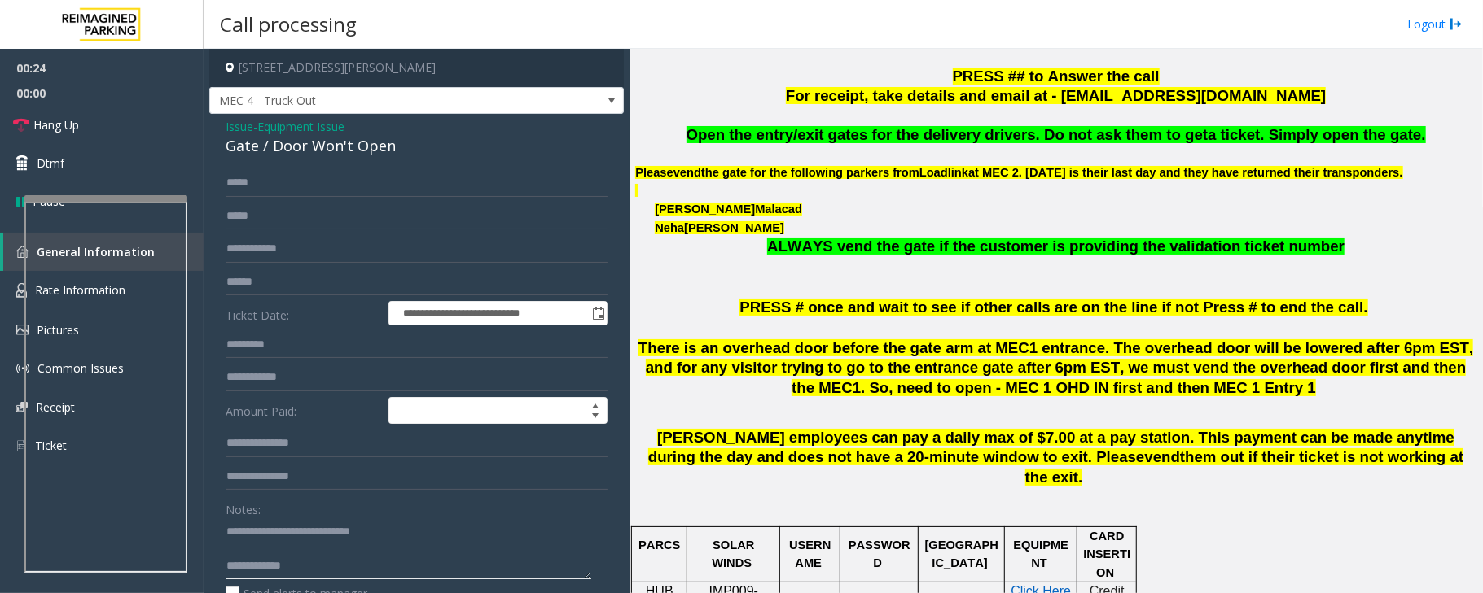
click at [346, 573] on textarea at bounding box center [409, 549] width 366 height 61
click at [69, 120] on span "Hang Up" at bounding box center [56, 124] width 46 height 17
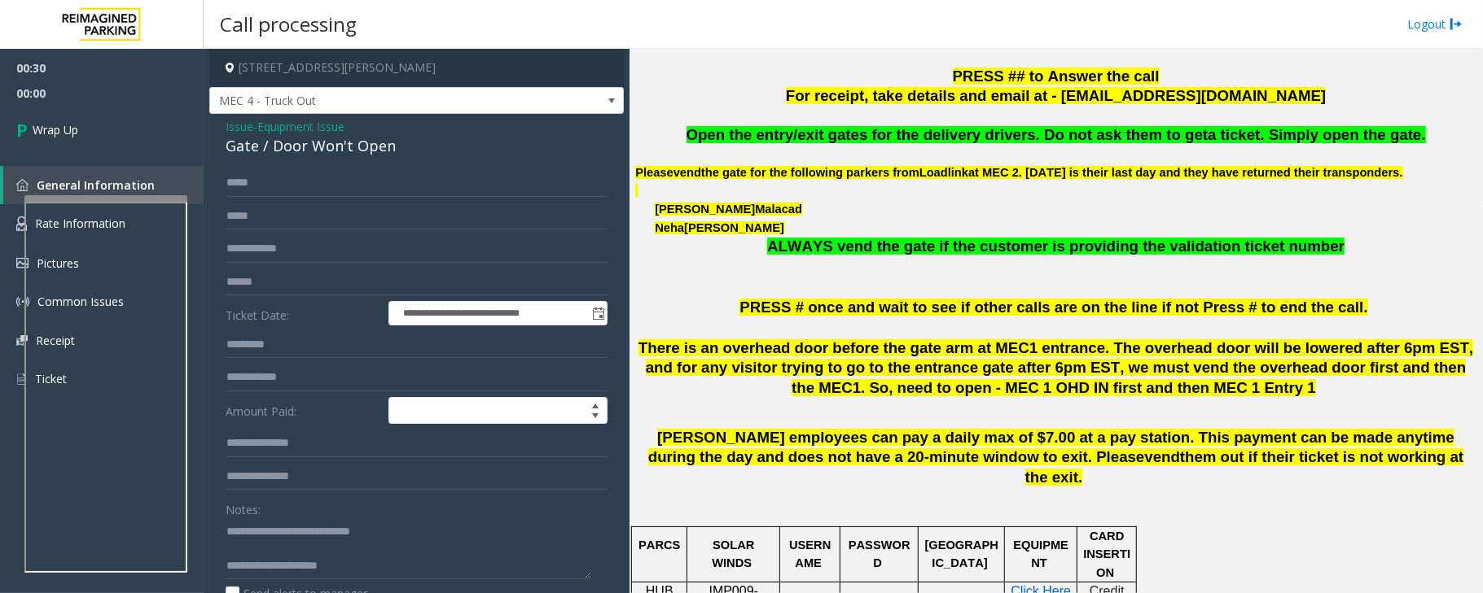
click at [434, 581] on div "Notes: Send alerts to manager" at bounding box center [417, 549] width 382 height 107
click at [435, 568] on textarea at bounding box center [409, 549] width 366 height 61
type textarea "**********"
click at [59, 132] on span "Wrap Up" at bounding box center [56, 129] width 46 height 17
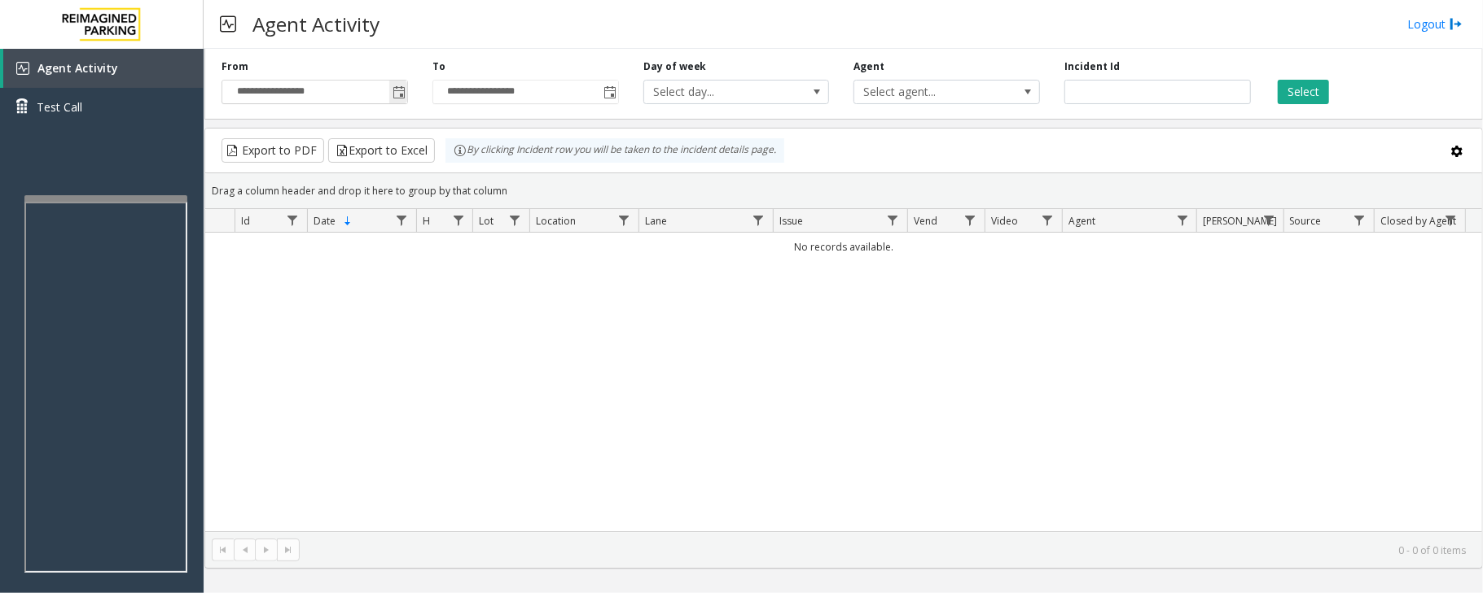
click at [397, 89] on span "Toggle popup" at bounding box center [398, 92] width 13 height 13
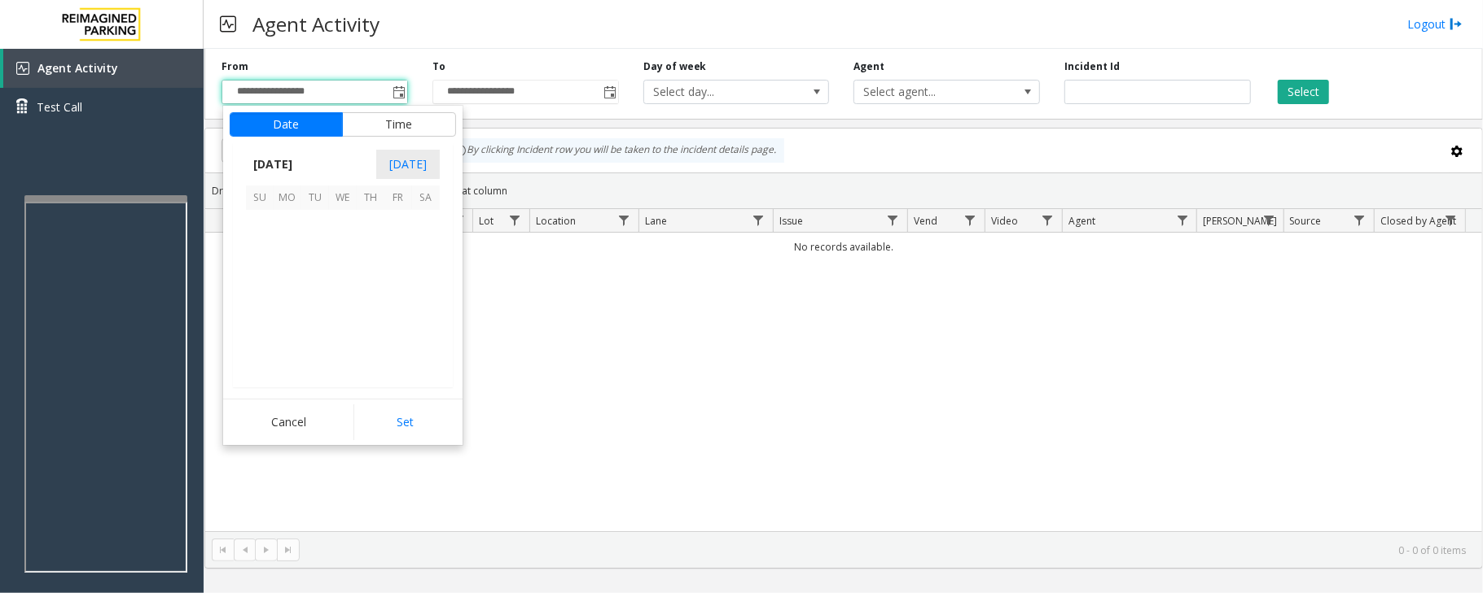
scroll to position [292194, 0]
click at [339, 226] on span "3" at bounding box center [343, 224] width 28 height 28
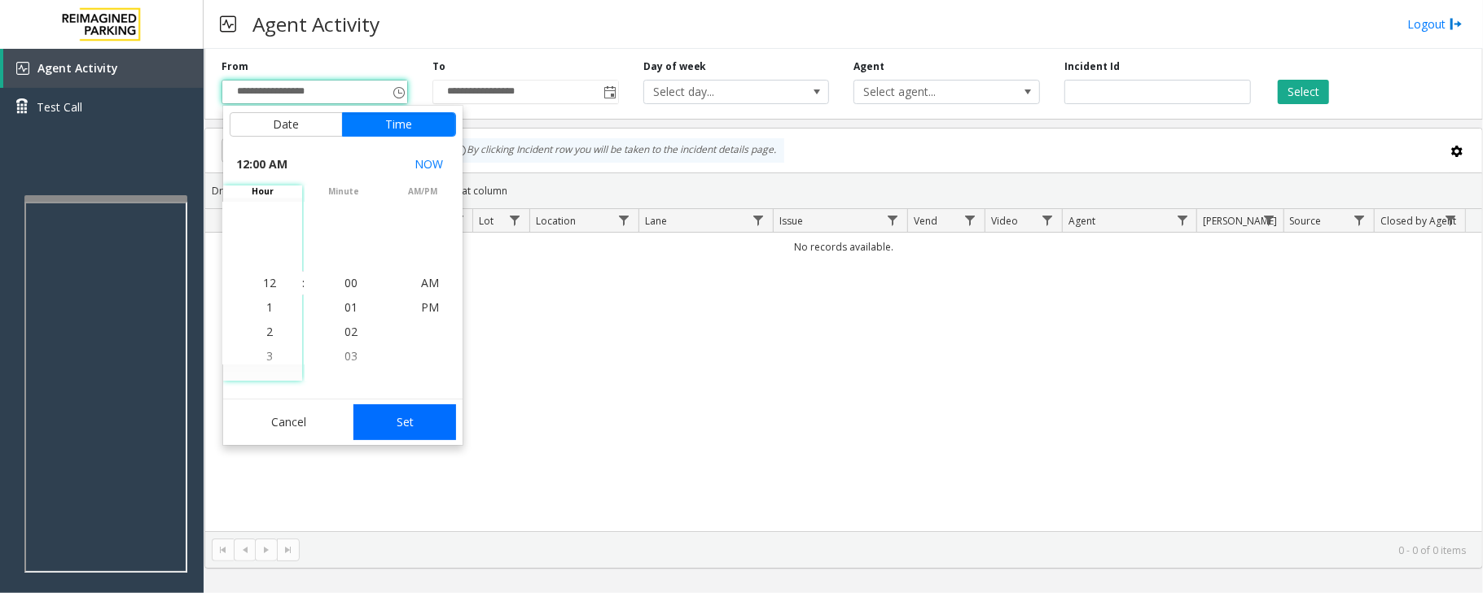
click at [399, 420] on button "Set" at bounding box center [404, 423] width 103 height 36
type input "**********"
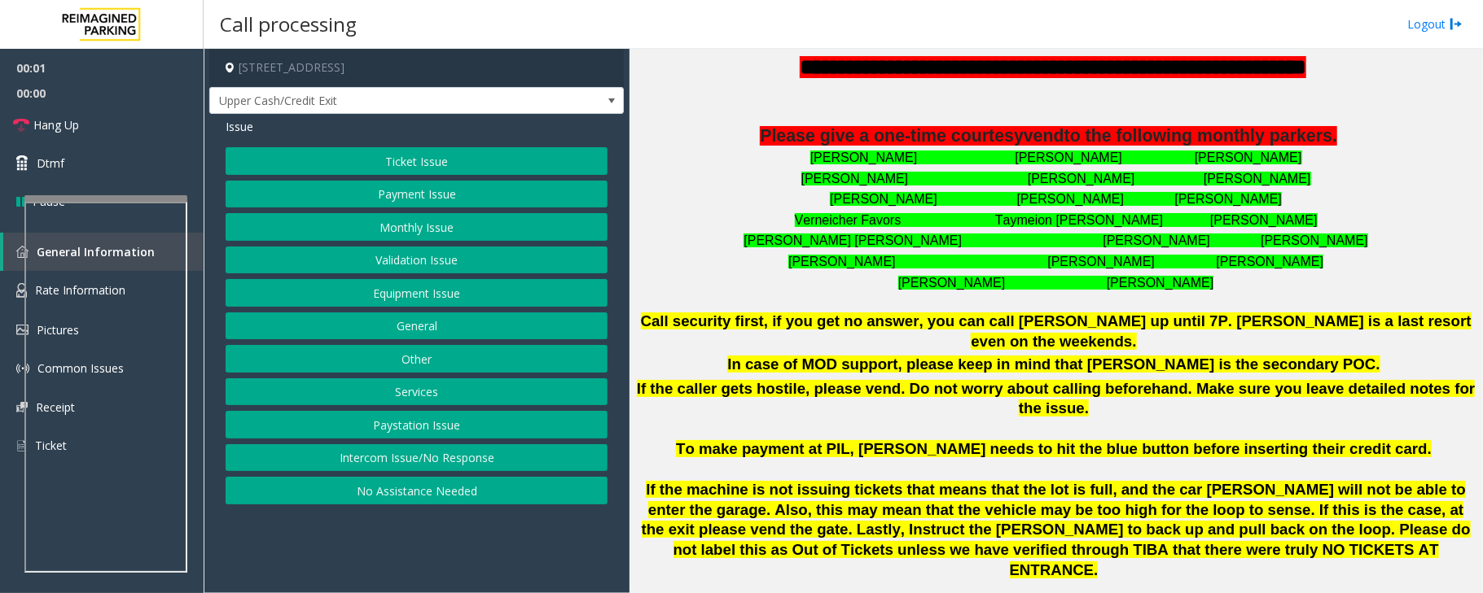
scroll to position [760, 0]
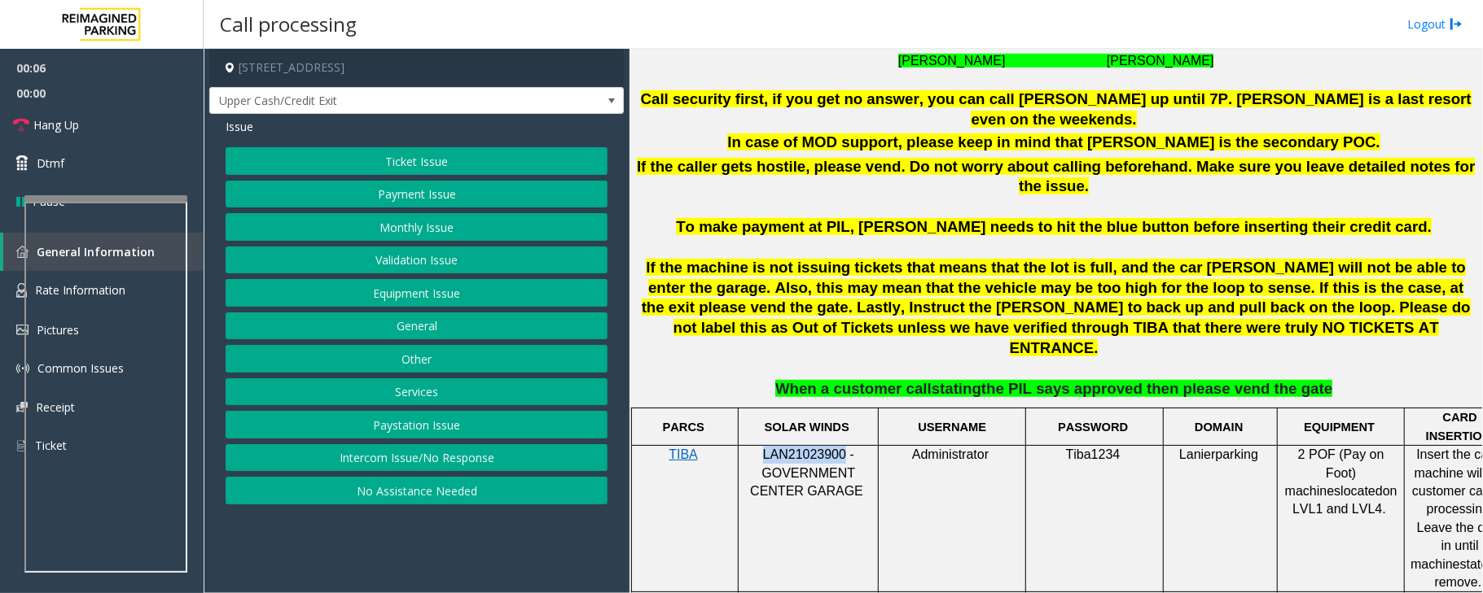
drag, startPoint x: 767, startPoint y: 392, endPoint x: 839, endPoint y: 392, distance: 71.6
click at [839, 448] on span "LAN21023900 - GOVERNMENT CENTER GARAGE" at bounding box center [806, 473] width 113 height 50
copy span "LAN21023900"
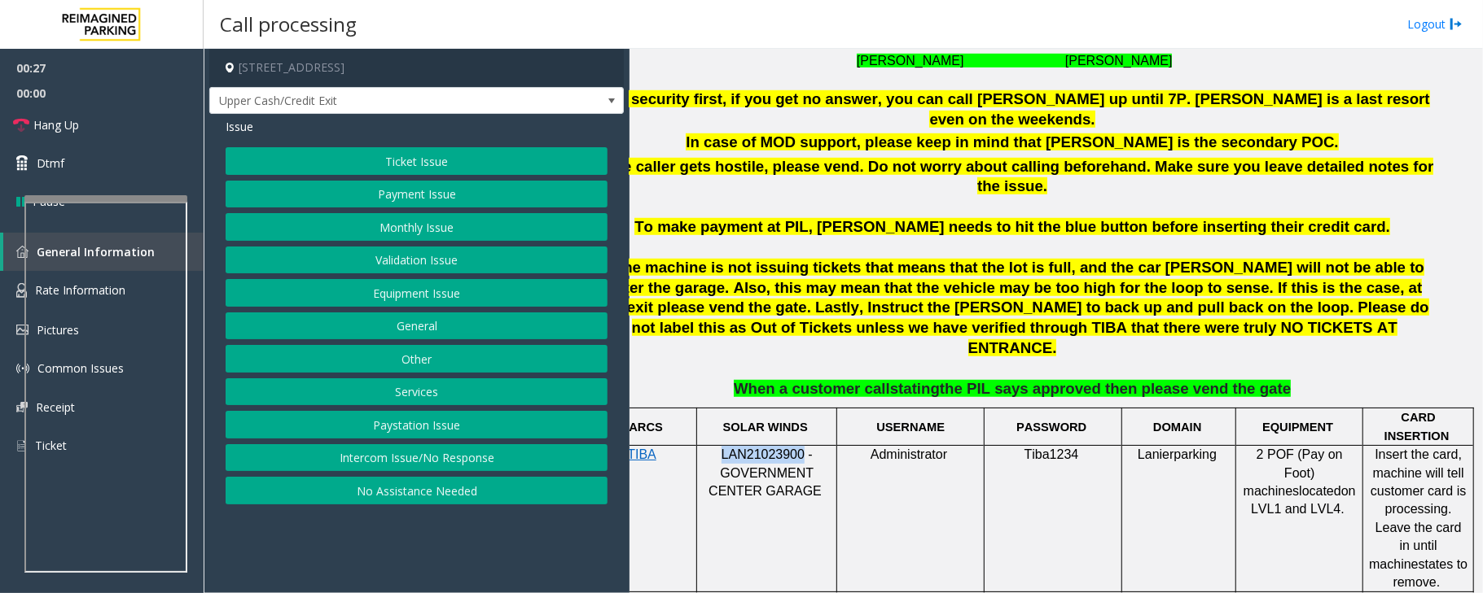
click at [415, 189] on button "Payment Issue" at bounding box center [417, 195] width 382 height 28
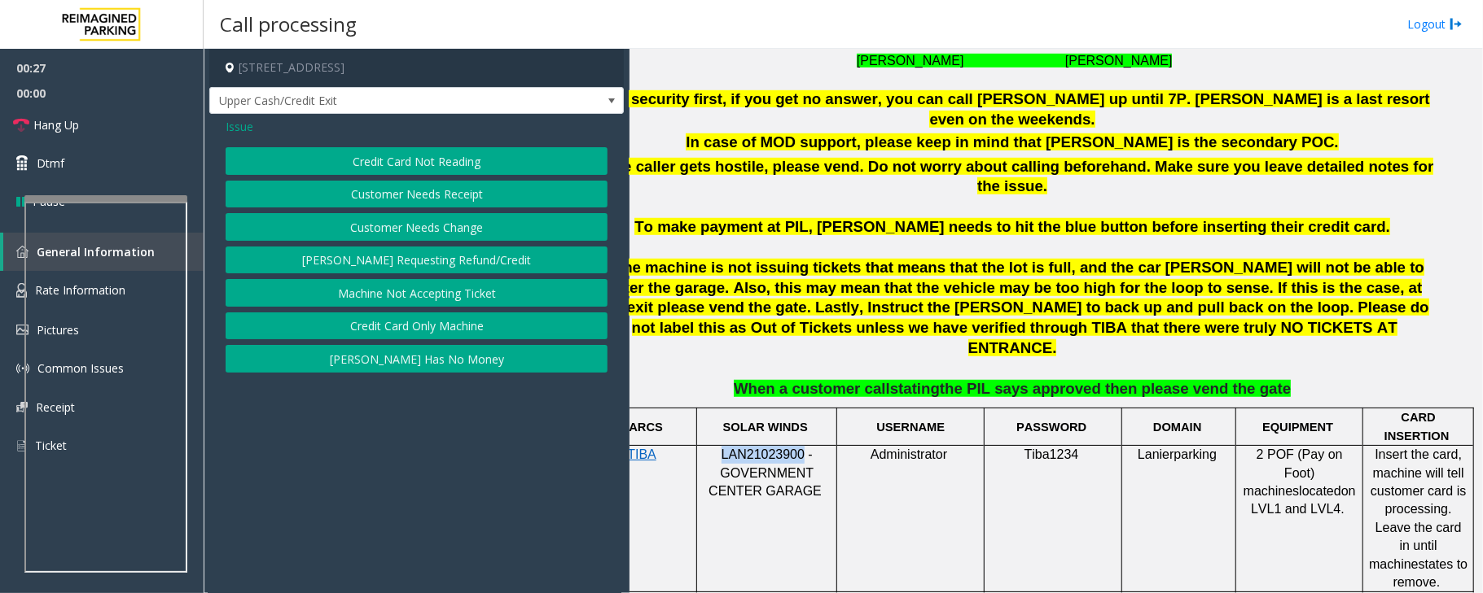
click at [435, 164] on button "Credit Card Not Reading" at bounding box center [417, 161] width 382 height 28
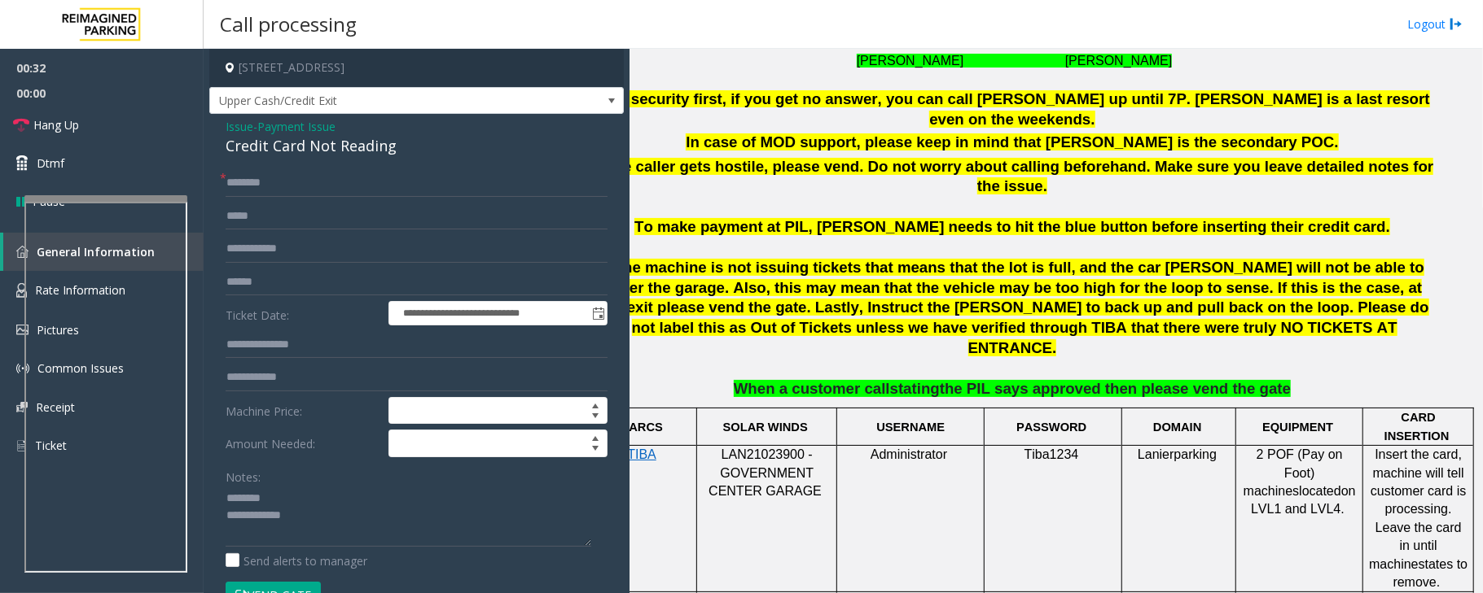
click at [309, 151] on div "Credit Card Not Reading" at bounding box center [417, 146] width 382 height 22
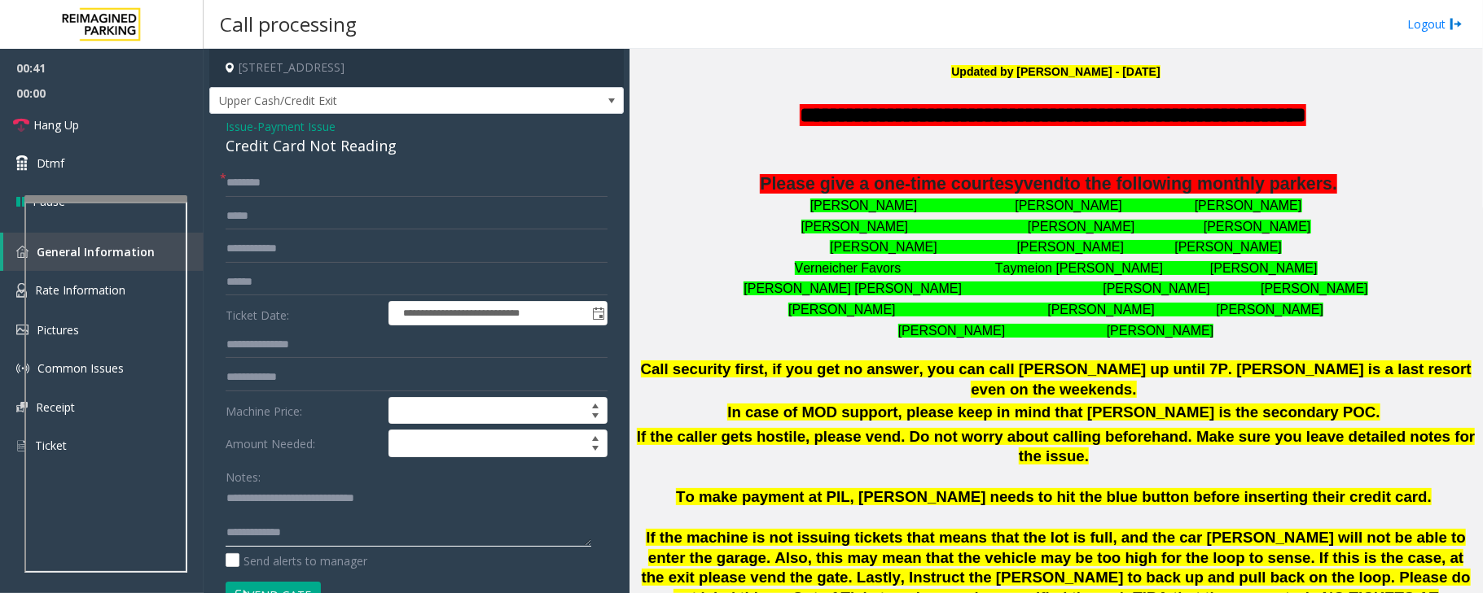
scroll to position [434, 0]
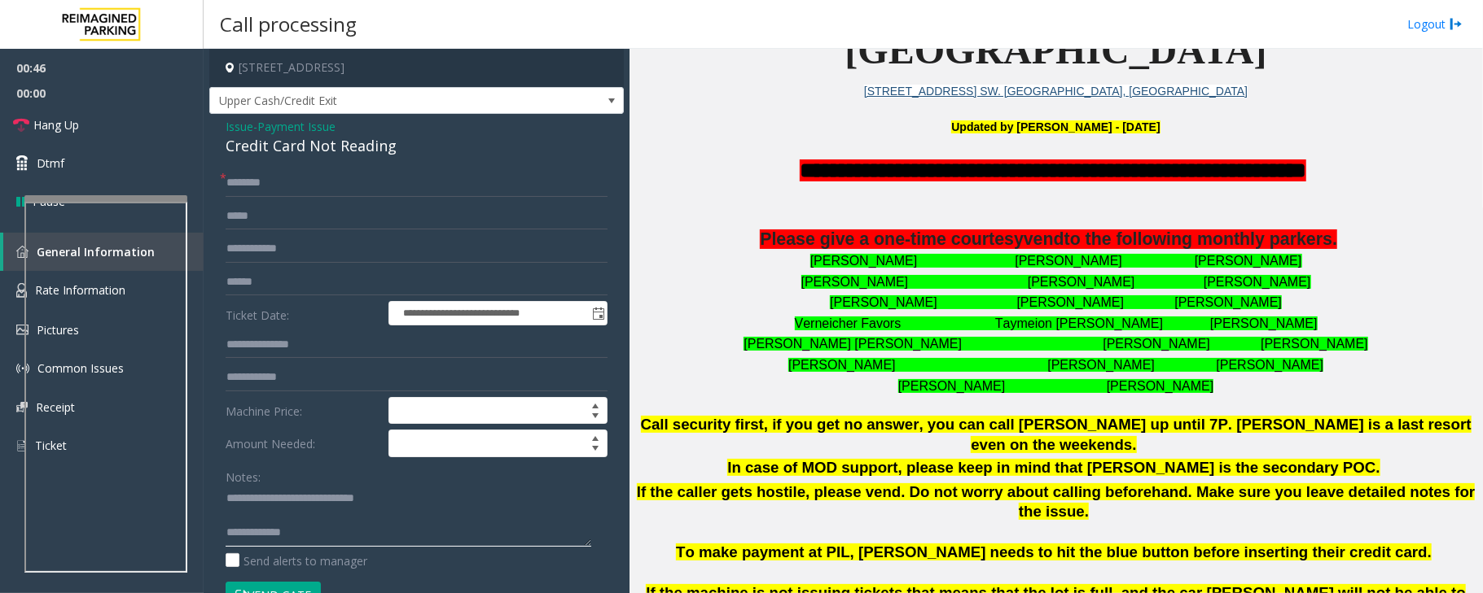
click at [313, 516] on textarea at bounding box center [409, 516] width 366 height 61
click at [382, 529] on textarea at bounding box center [409, 516] width 366 height 61
click at [339, 512] on textarea at bounding box center [409, 516] width 366 height 61
drag, startPoint x: 109, startPoint y: 122, endPoint x: 268, endPoint y: 297, distance: 236.3
click at [109, 122] on link "Hang Up" at bounding box center [102, 125] width 204 height 38
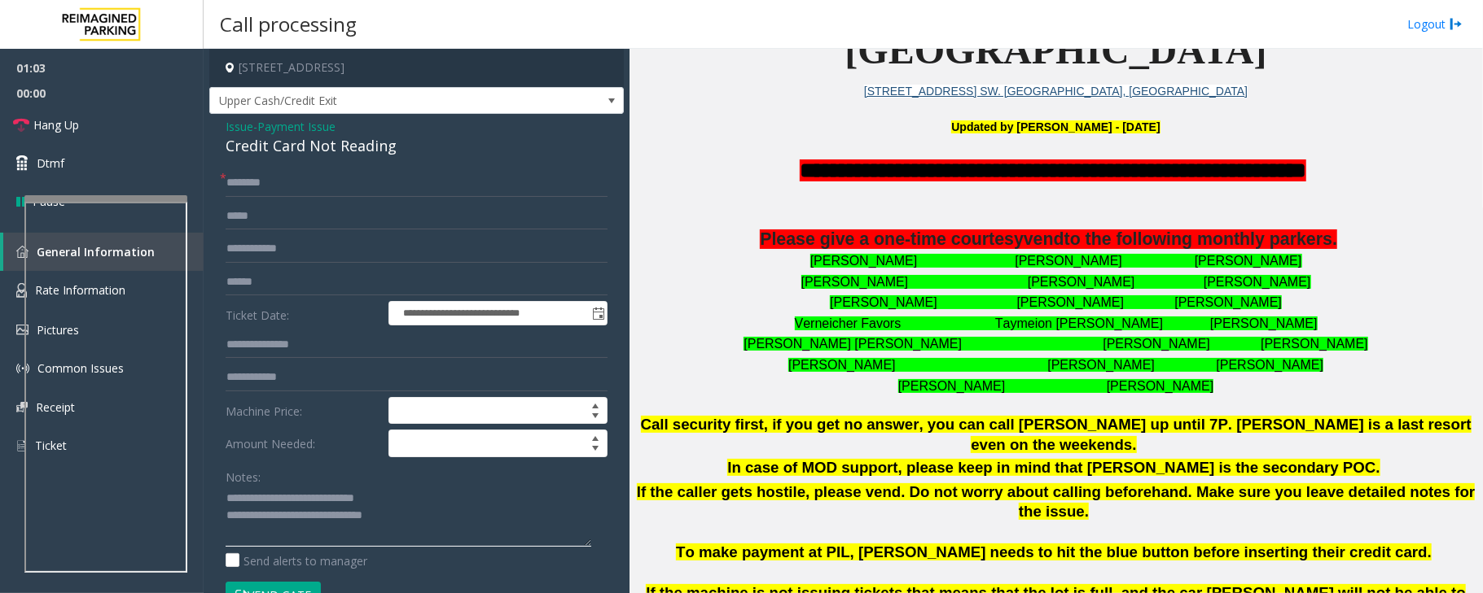
click at [472, 515] on textarea at bounding box center [409, 516] width 366 height 61
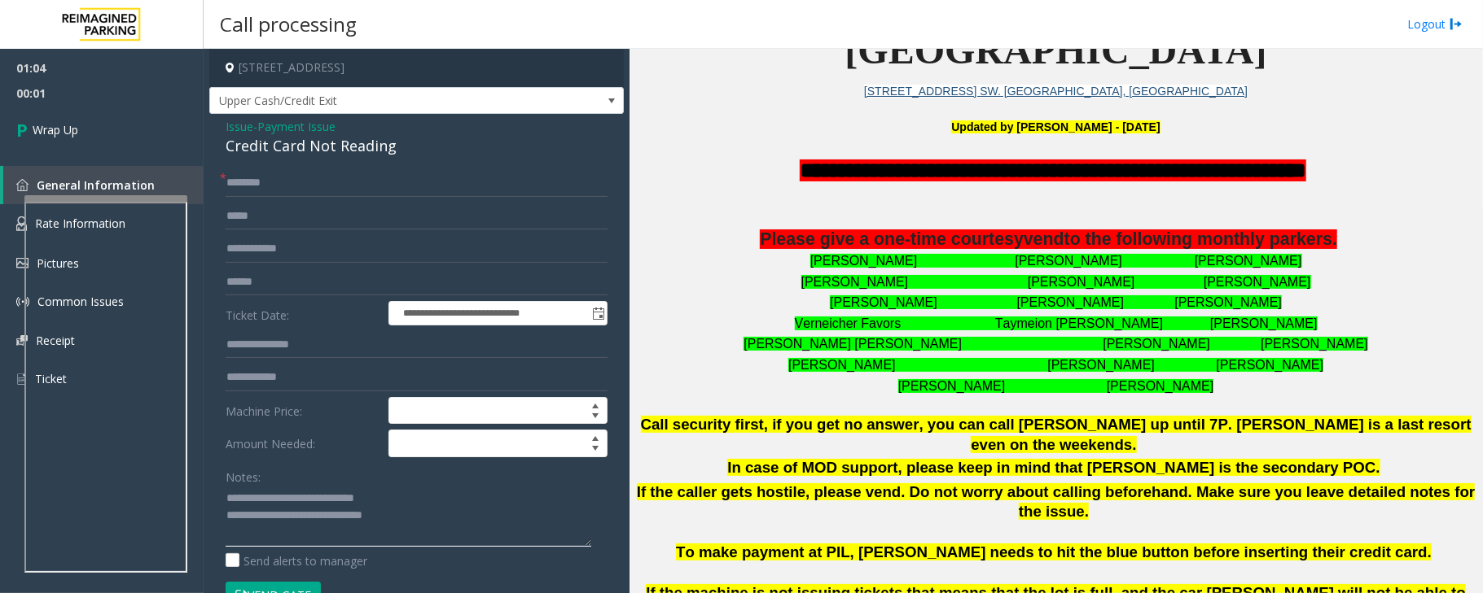
paste textarea "**********"
type textarea "**********"
click at [81, 125] on link "Wrap Up" at bounding box center [102, 130] width 204 height 48
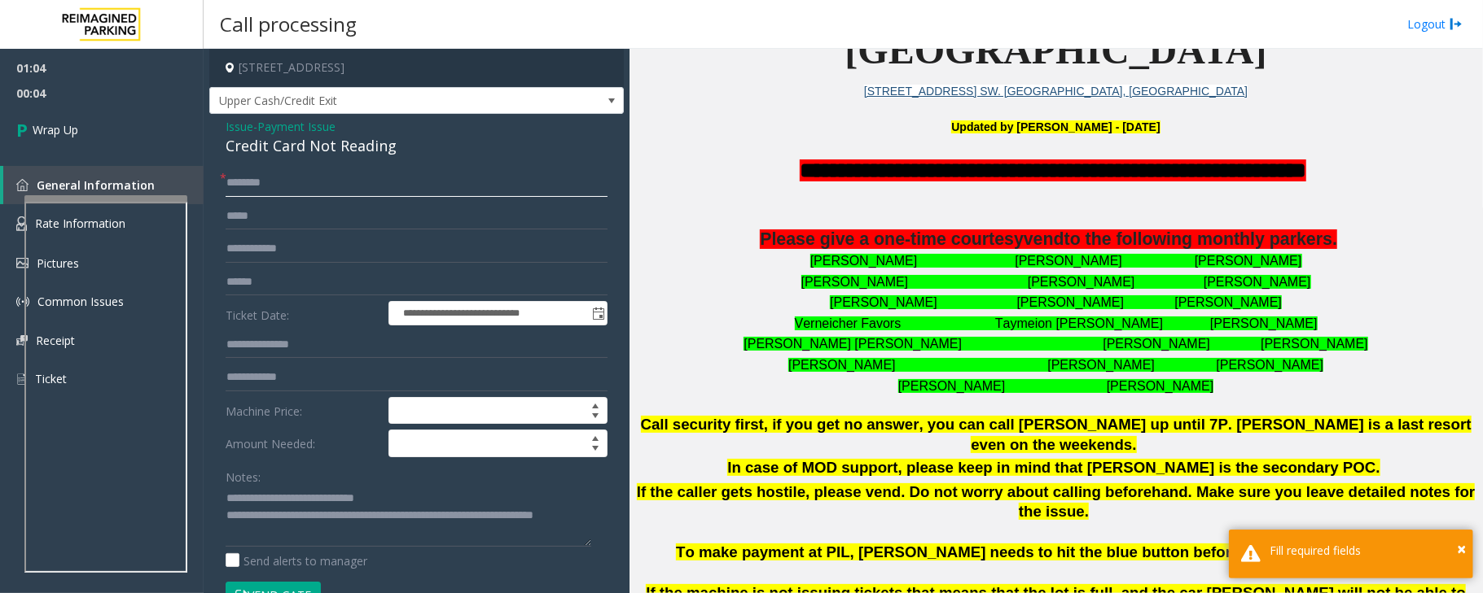
click at [288, 186] on input "text" at bounding box center [417, 183] width 382 height 28
type input "**"
click at [90, 131] on link "Wrap Up" at bounding box center [102, 130] width 204 height 48
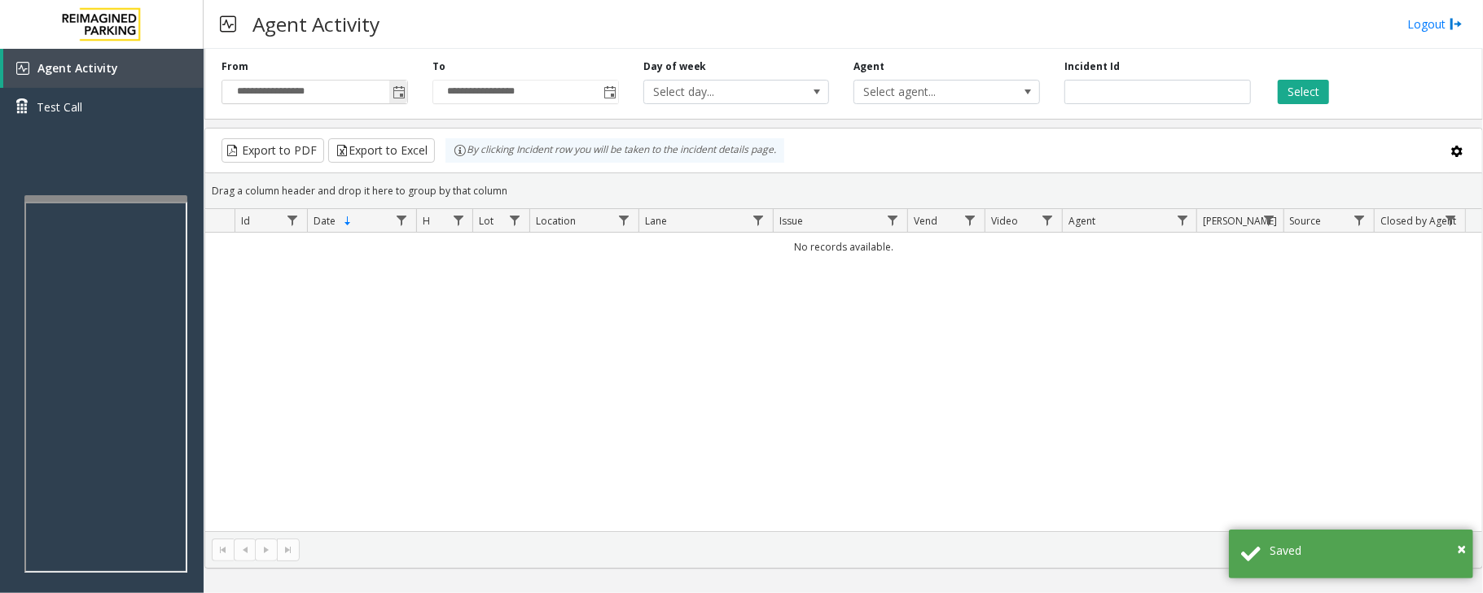
click at [397, 98] on span "Toggle popup" at bounding box center [398, 92] width 13 height 13
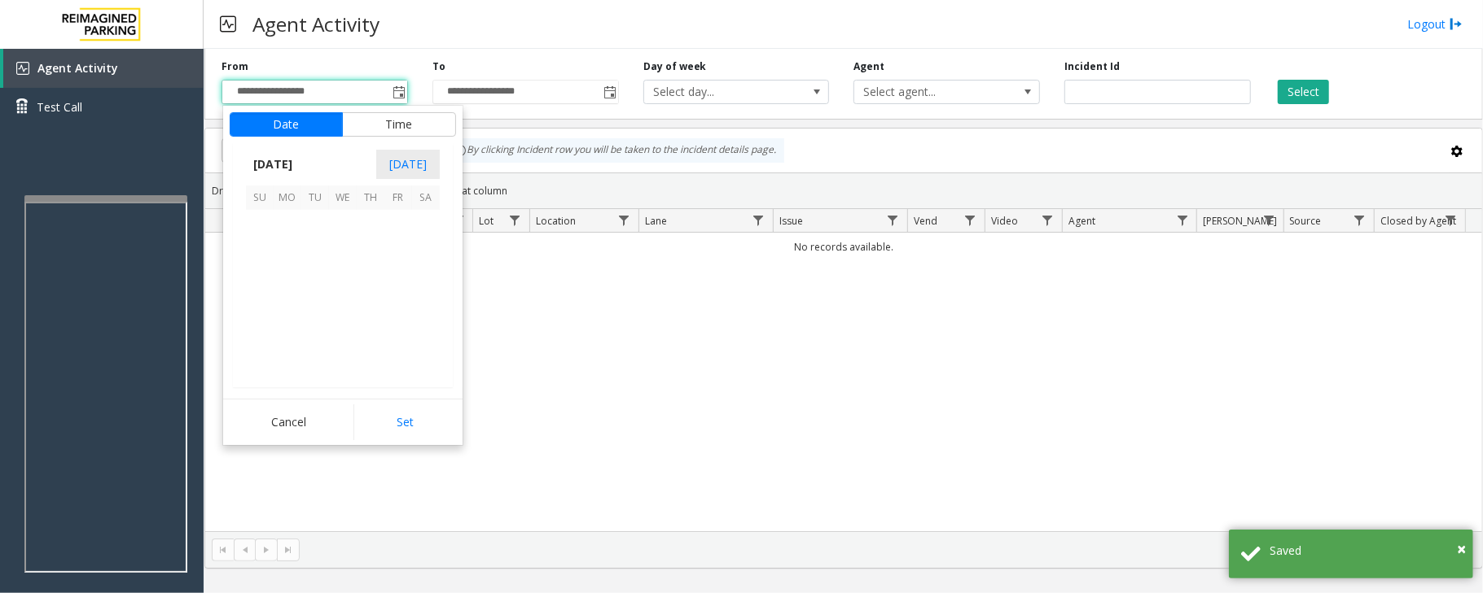
scroll to position [292194, 0]
click at [340, 232] on span "3" at bounding box center [343, 224] width 28 height 28
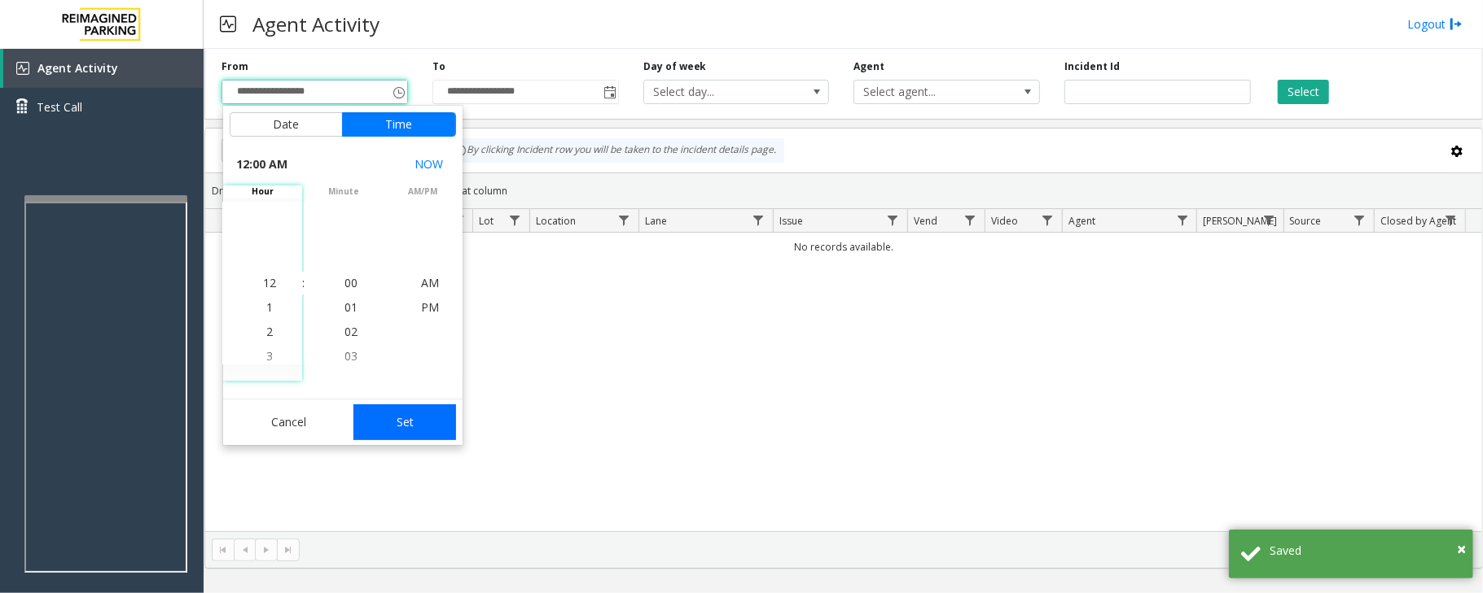
click at [427, 424] on button "Set" at bounding box center [404, 423] width 103 height 36
type input "**********"
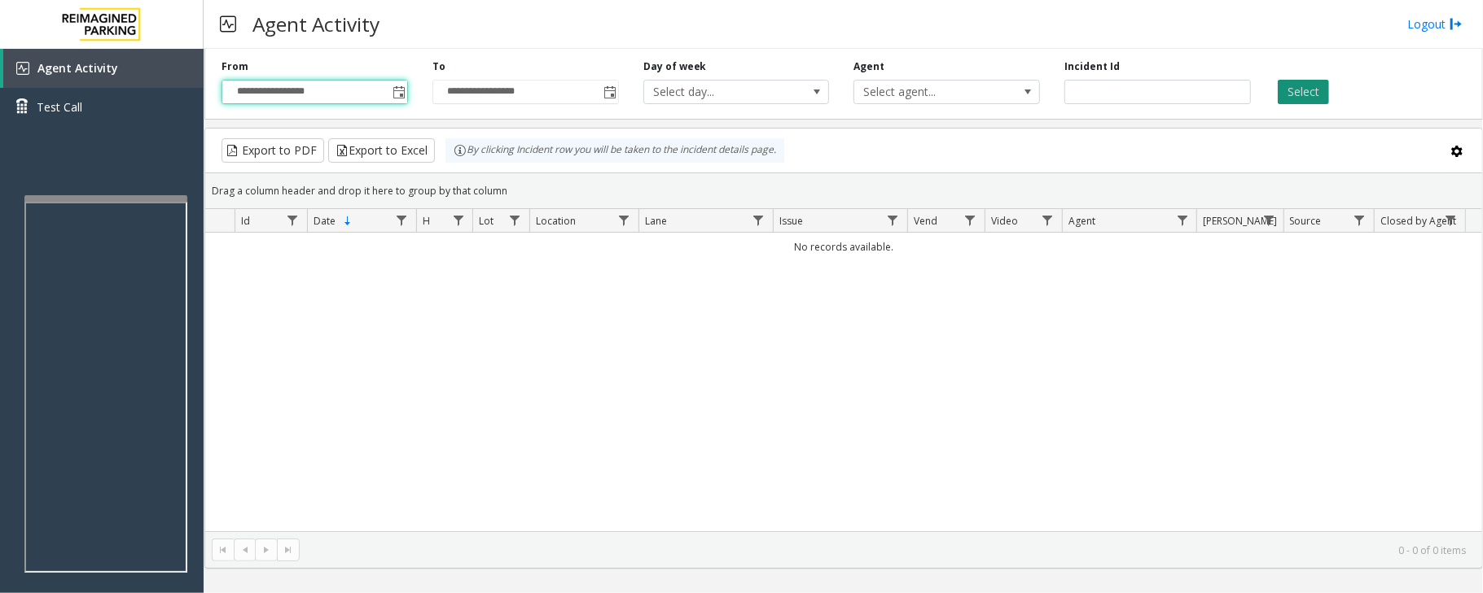
click at [1293, 85] on button "Select" at bounding box center [1302, 92] width 51 height 24
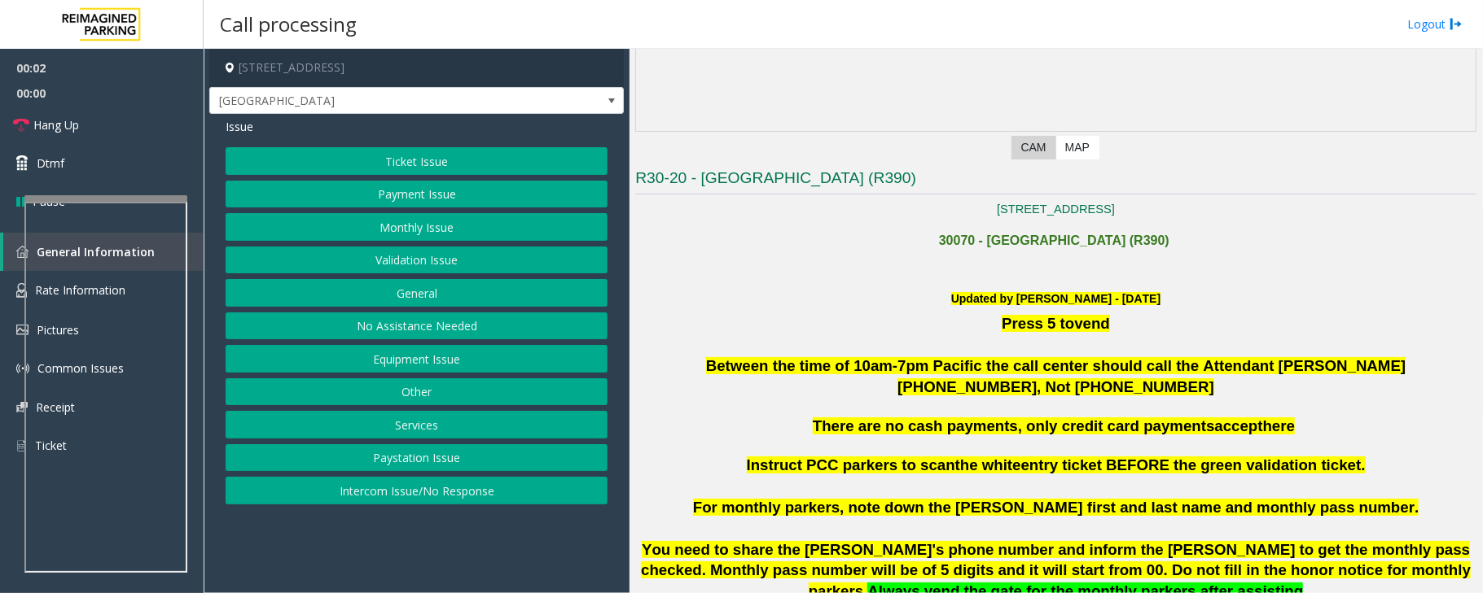
scroll to position [434, 0]
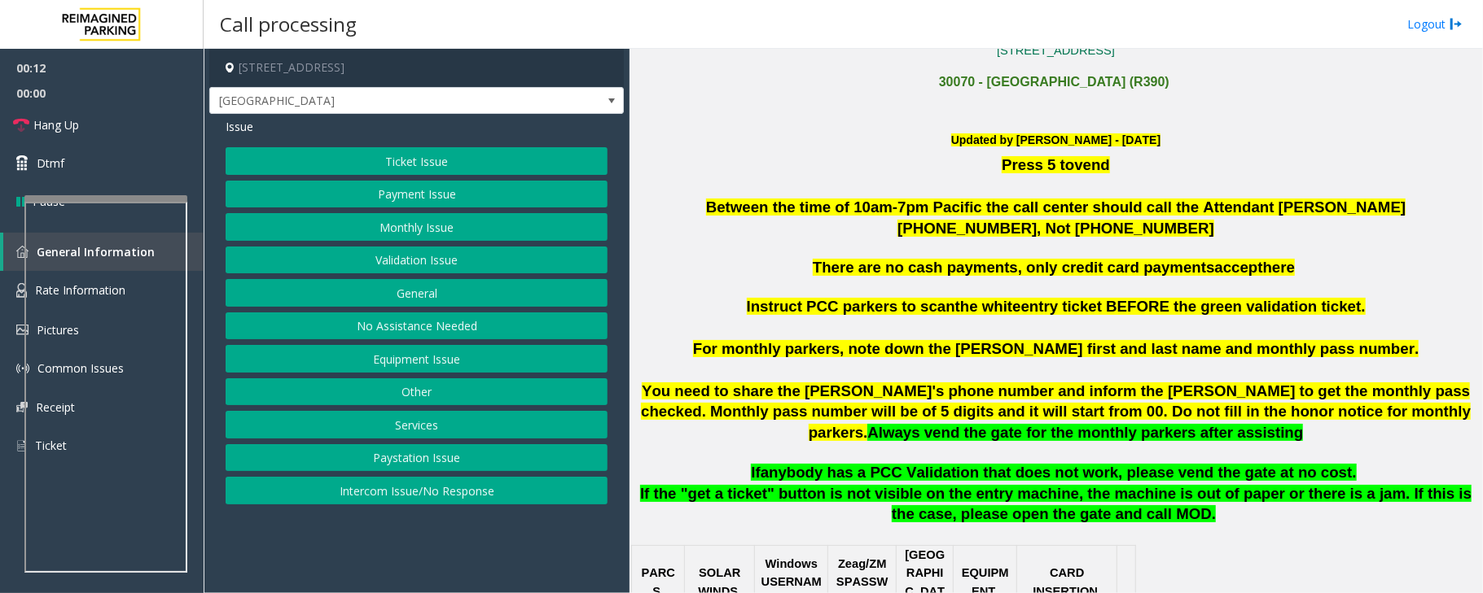
click at [412, 498] on button "Intercom Issue/No Response" at bounding box center [417, 491] width 382 height 28
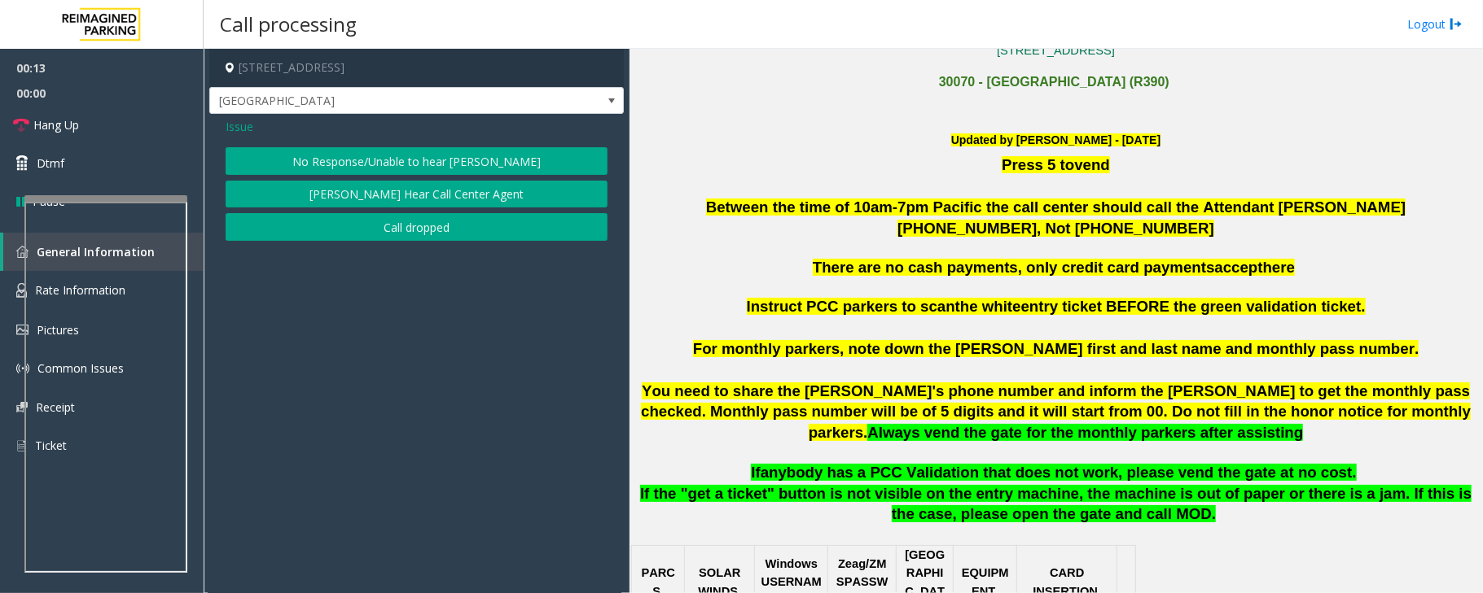
click at [411, 160] on button "No Response/Unable to hear [PERSON_NAME]" at bounding box center [417, 161] width 382 height 28
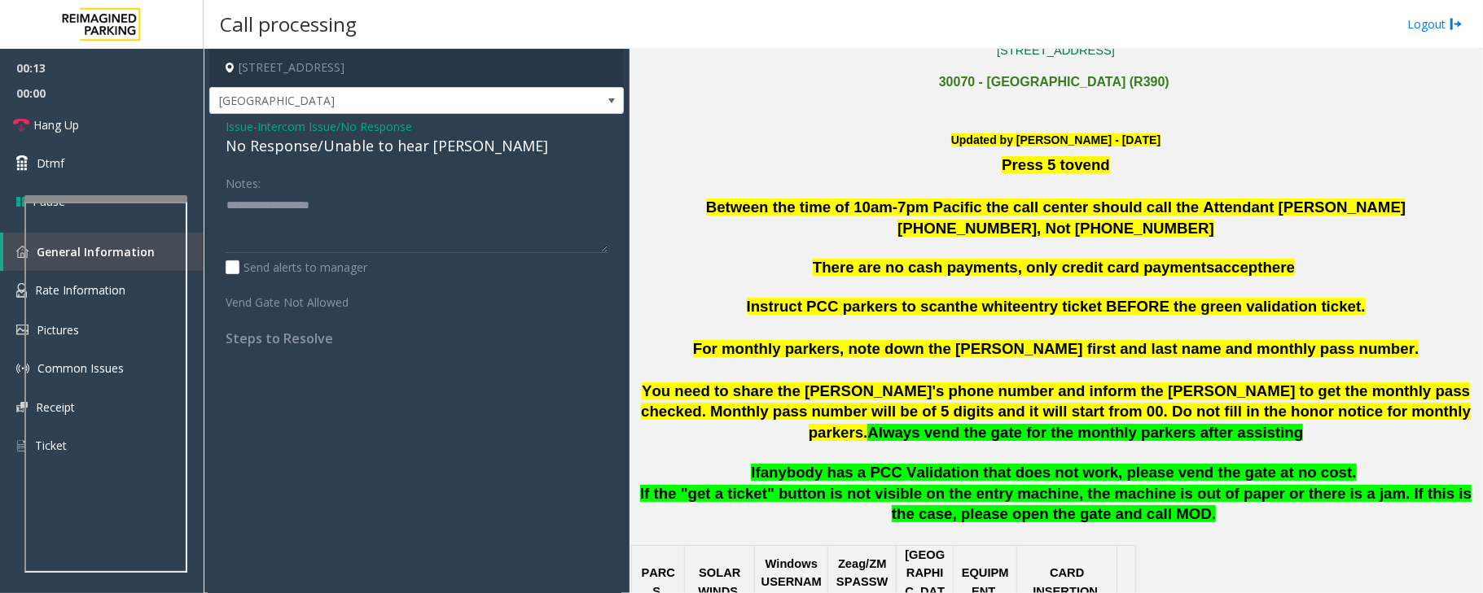
click at [398, 147] on div "No Response/Unable to hear [PERSON_NAME]" at bounding box center [417, 146] width 382 height 22
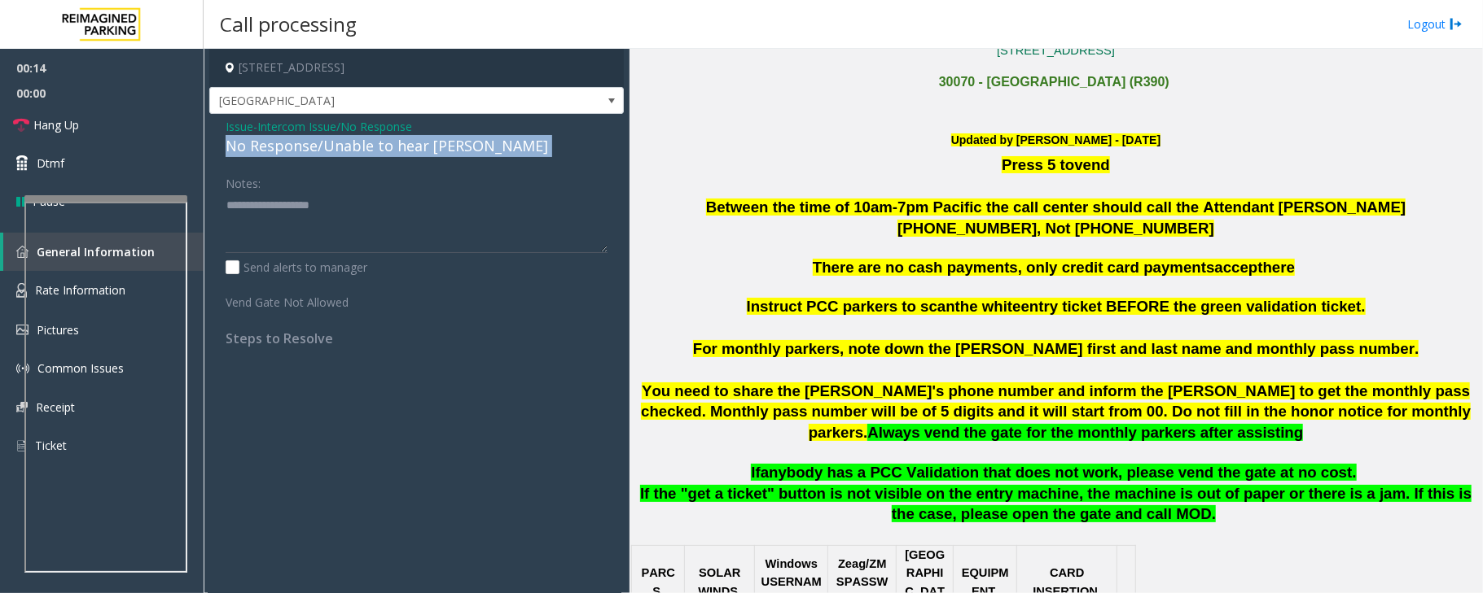
click at [398, 147] on div "No Response/Unable to hear [PERSON_NAME]" at bounding box center [417, 146] width 382 height 22
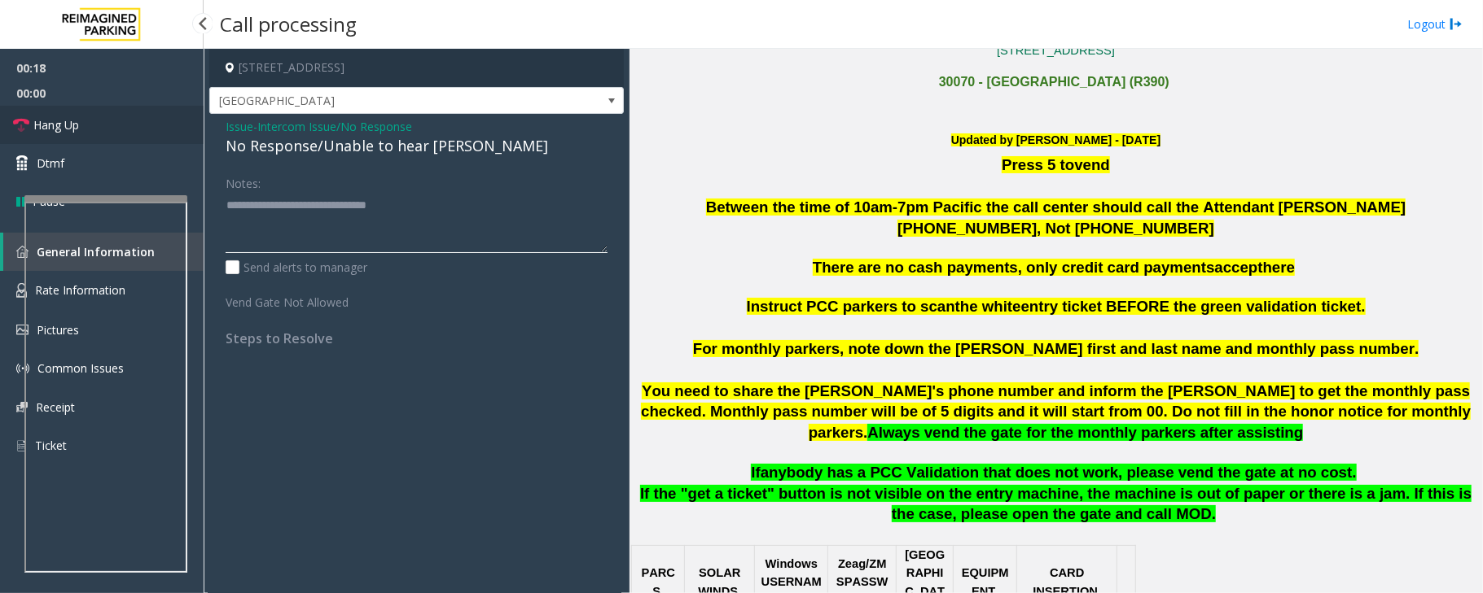
type textarea "**********"
click at [103, 127] on link "Hang Up" at bounding box center [102, 125] width 204 height 38
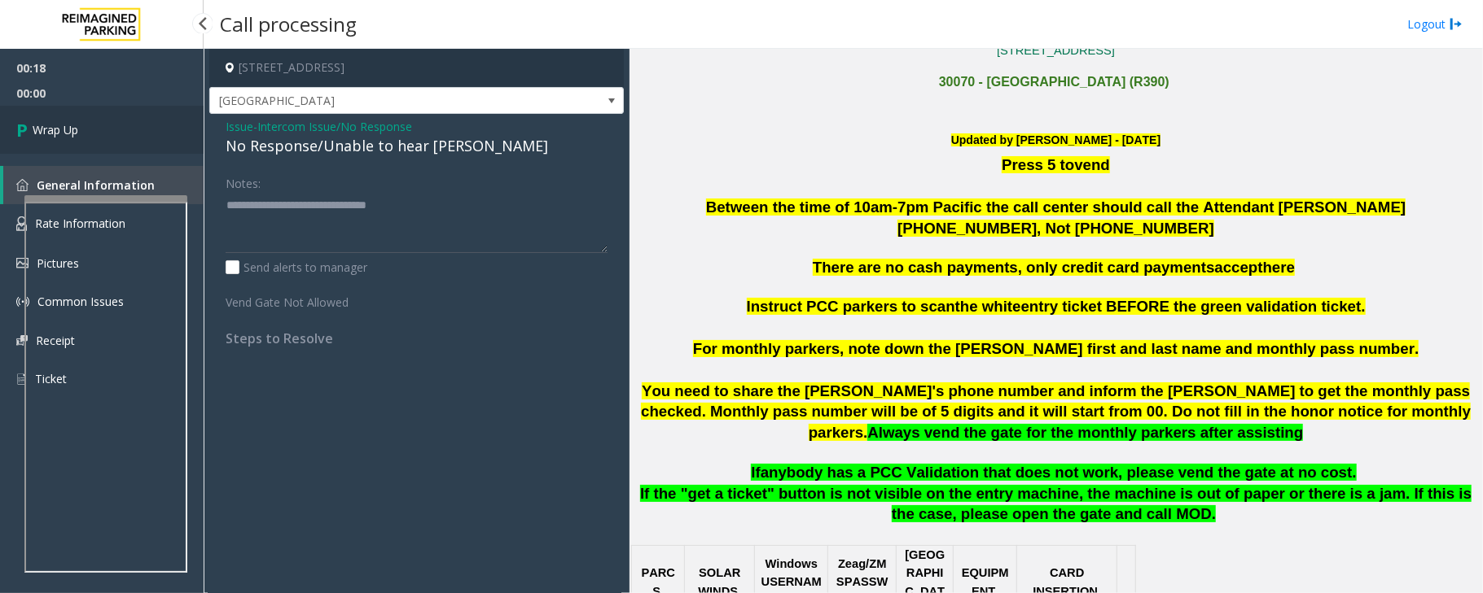
click at [104, 125] on link "Wrap Up" at bounding box center [102, 130] width 204 height 48
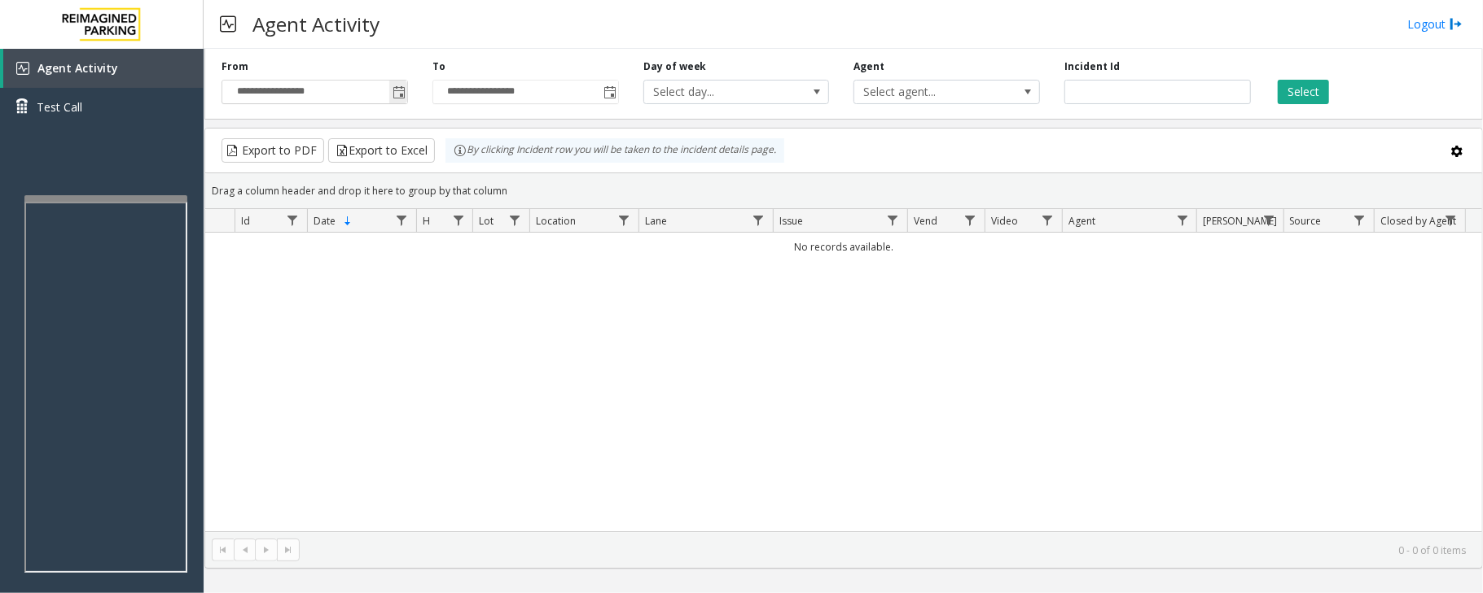
click at [398, 98] on span "Toggle popup" at bounding box center [398, 92] width 13 height 13
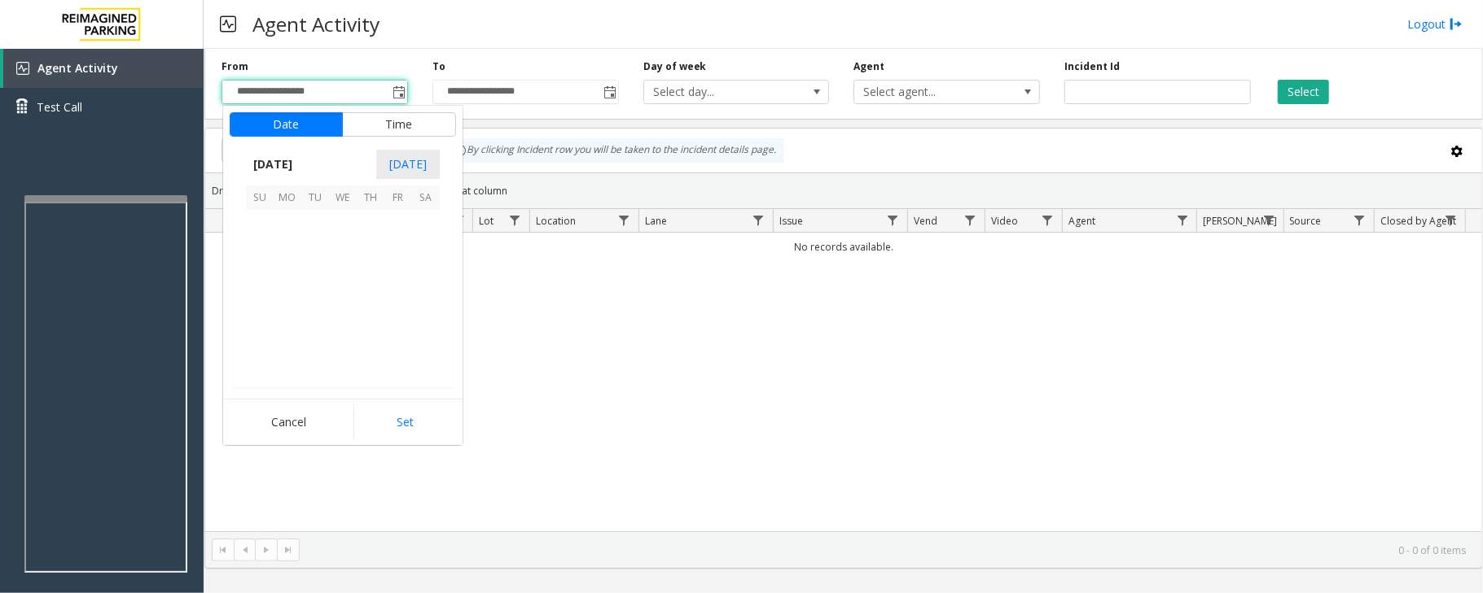
scroll to position [292194, 0]
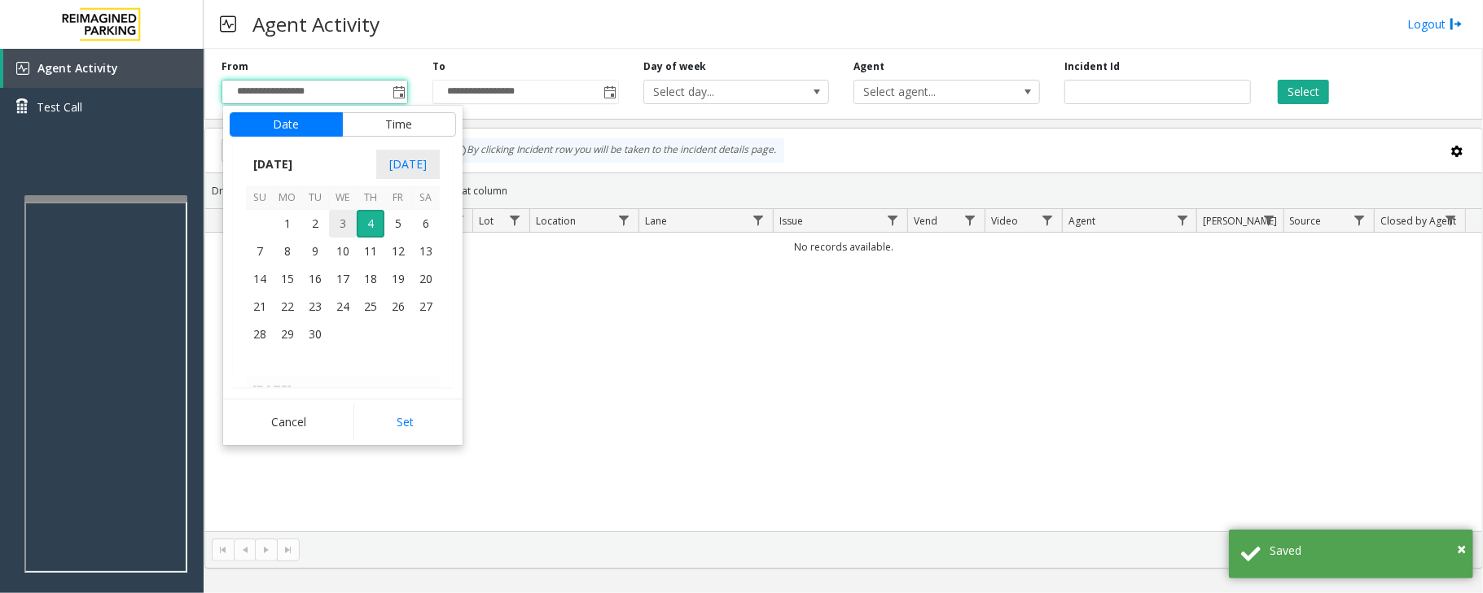
click at [343, 223] on span "3" at bounding box center [343, 224] width 28 height 28
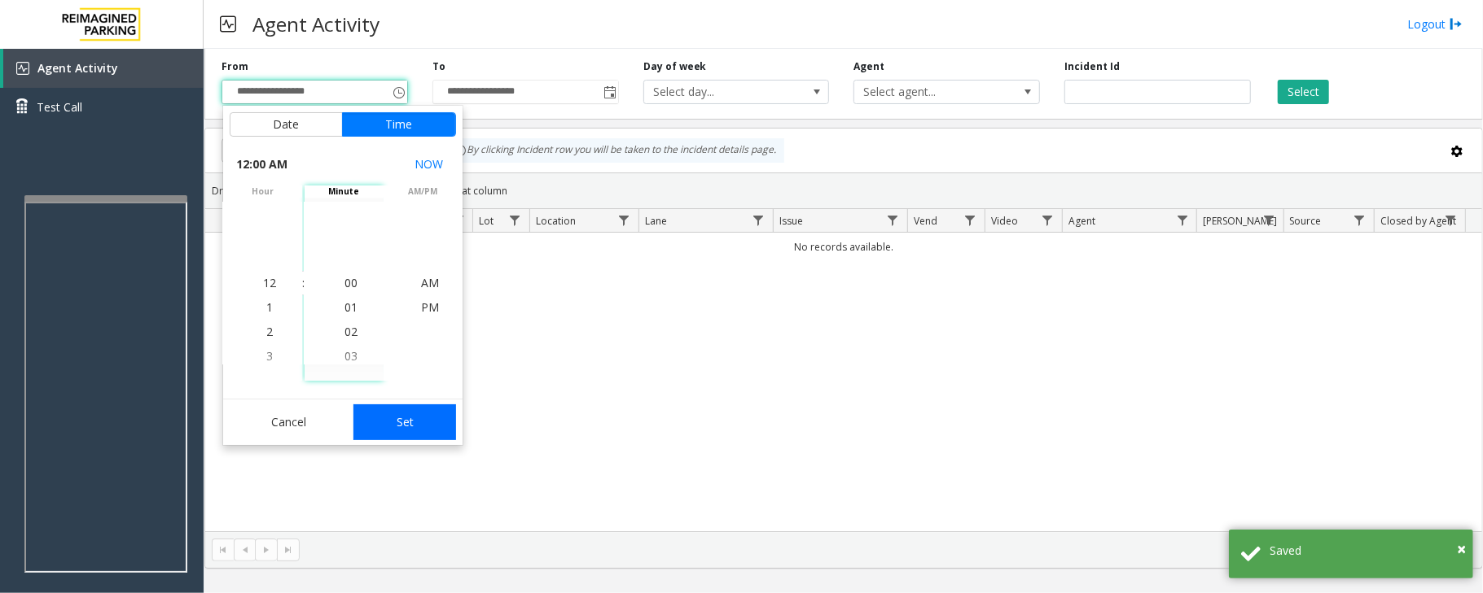
click at [401, 417] on button "Set" at bounding box center [404, 423] width 103 height 36
type input "**********"
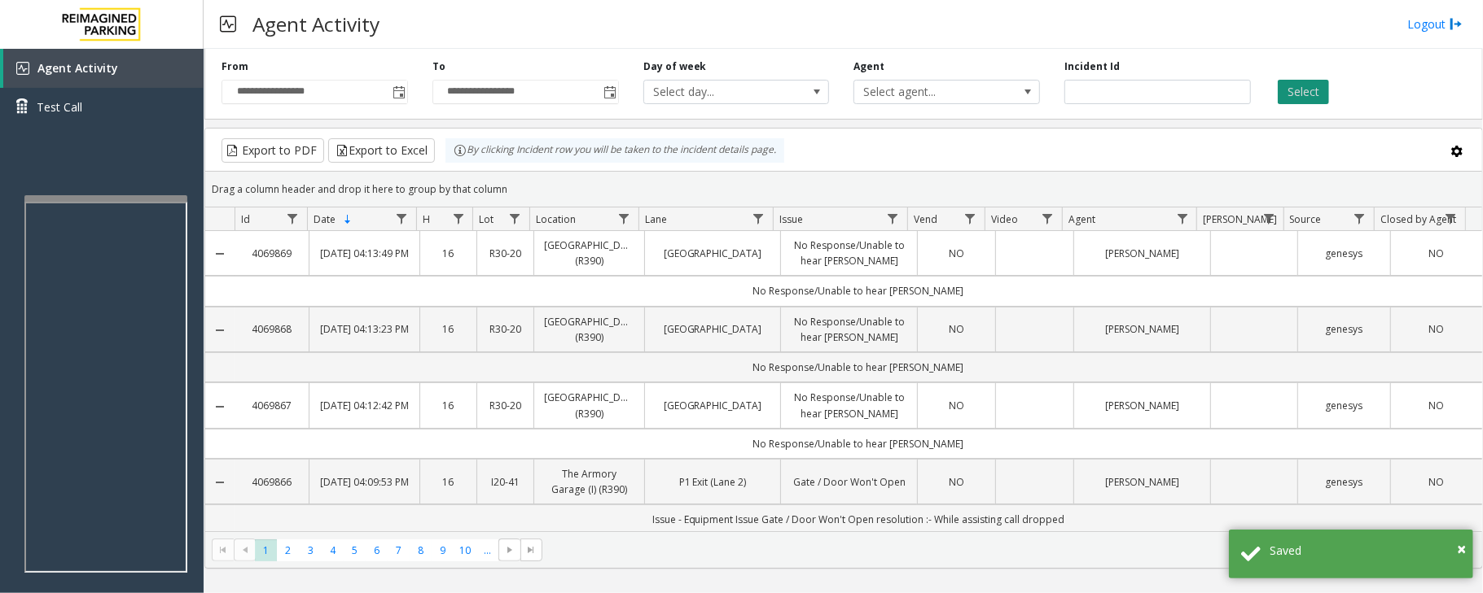
click at [1322, 95] on button "Select" at bounding box center [1302, 92] width 51 height 24
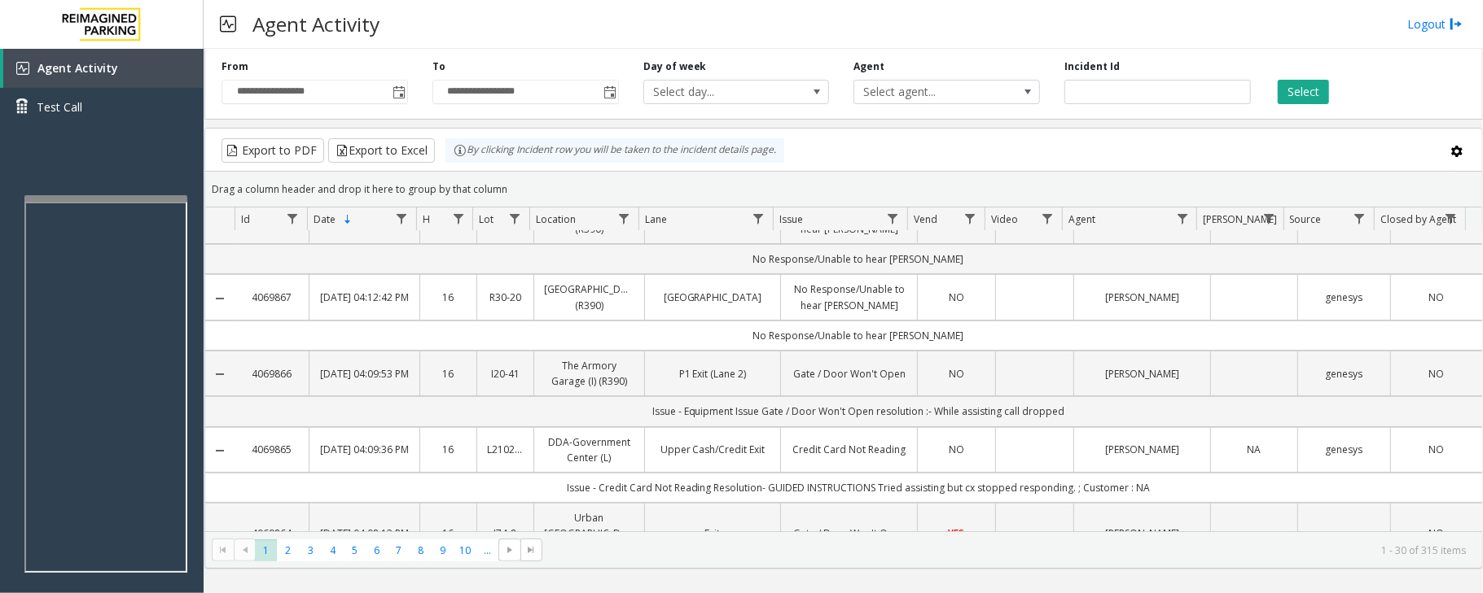
scroll to position [0, 0]
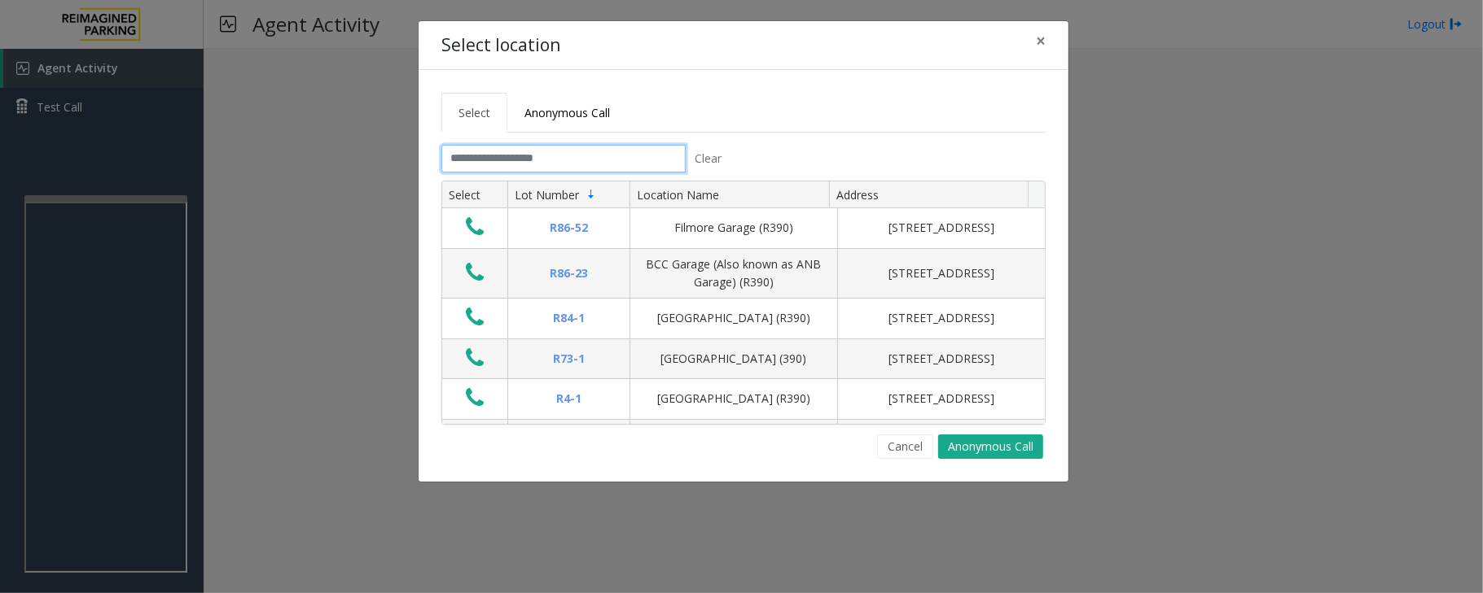
click at [643, 158] on input "text" at bounding box center [563, 159] width 244 height 28
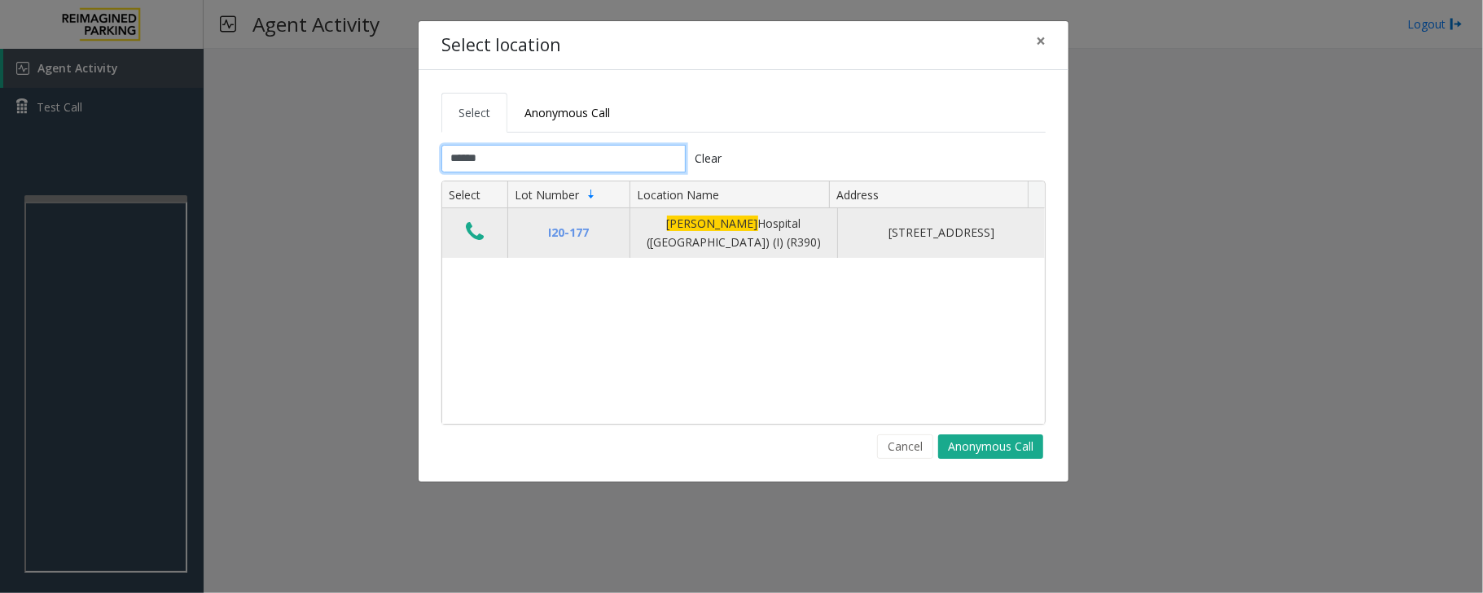
type input "******"
click at [482, 239] on icon "Data table" at bounding box center [475, 232] width 18 height 23
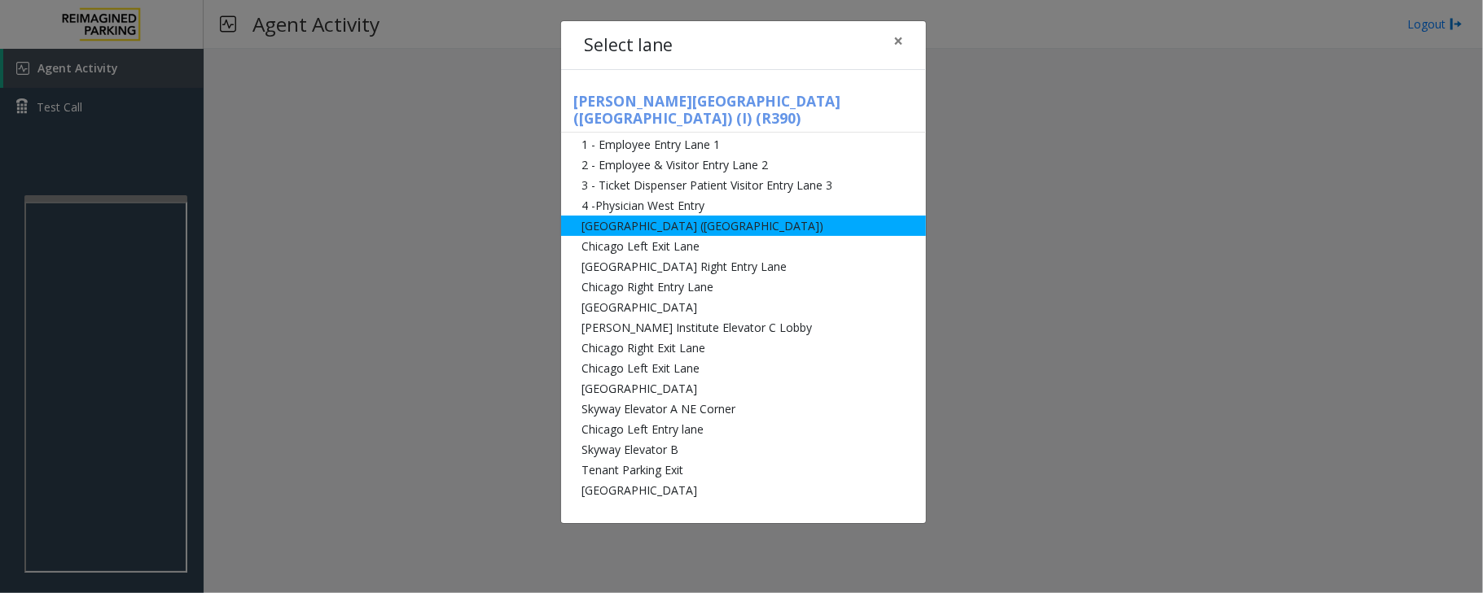
click at [652, 216] on li "[GEOGRAPHIC_DATA] ([GEOGRAPHIC_DATA])" at bounding box center [743, 226] width 365 height 20
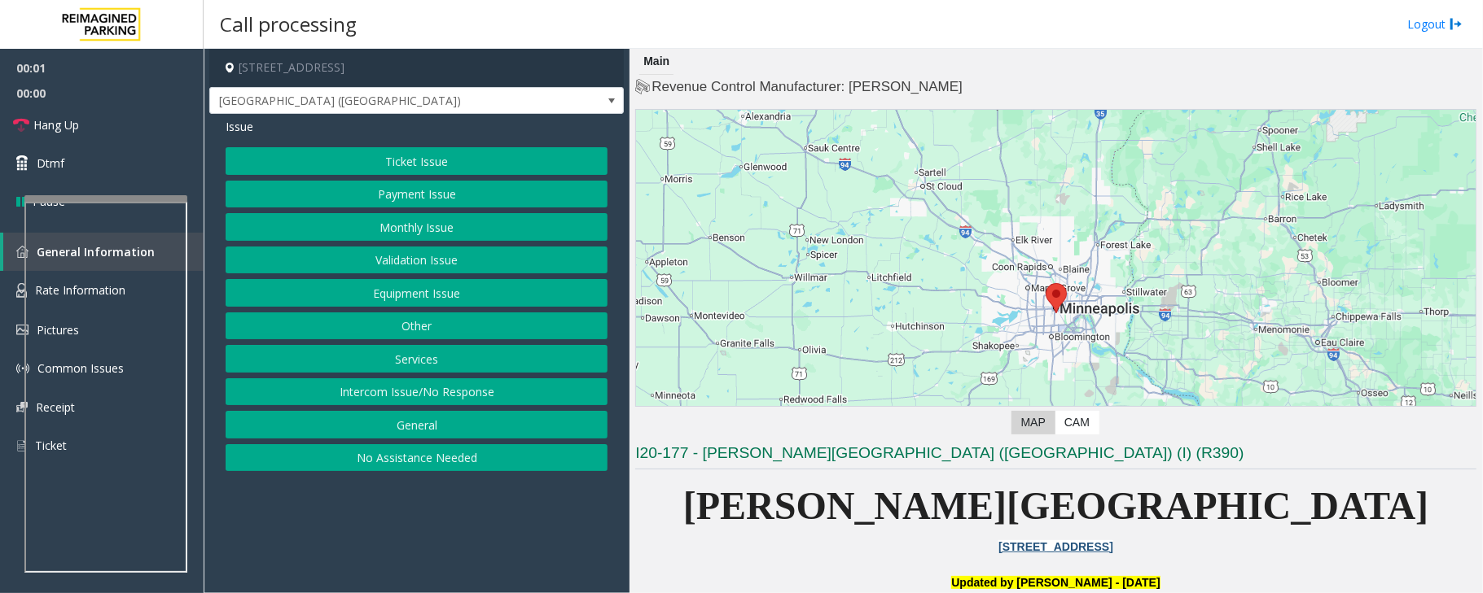
click at [451, 232] on button "Monthly Issue" at bounding box center [417, 227] width 382 height 28
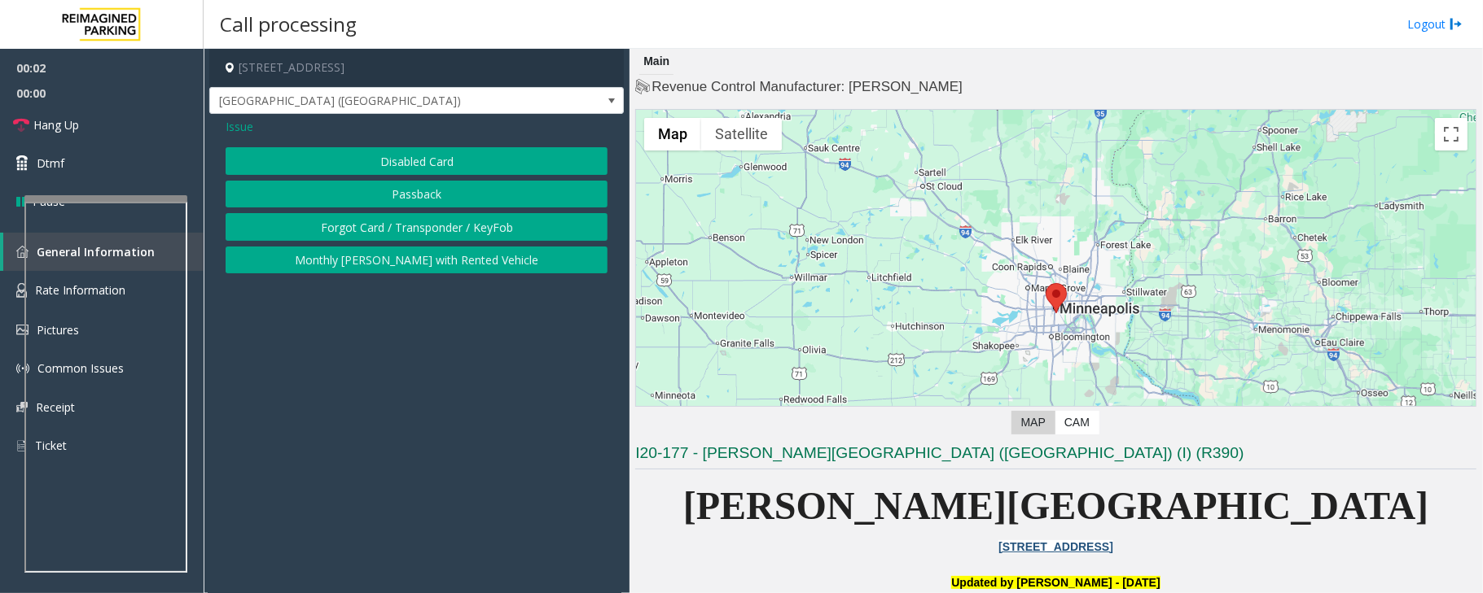
click at [436, 226] on button "Forgot Card / Transponder / KeyFob" at bounding box center [417, 227] width 382 height 28
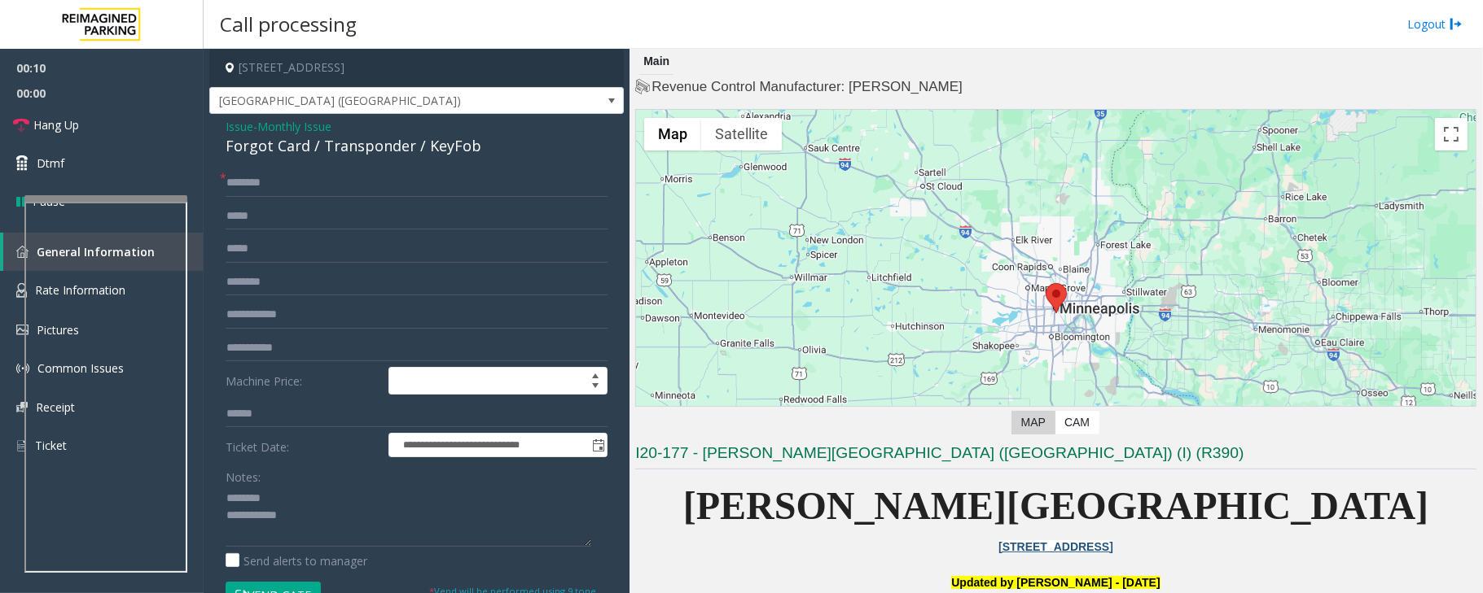
click at [314, 144] on div "Forgot Card / Transponder / KeyFob" at bounding box center [417, 146] width 382 height 22
type textarea "**********"
click at [295, 183] on input "text" at bounding box center [417, 183] width 382 height 28
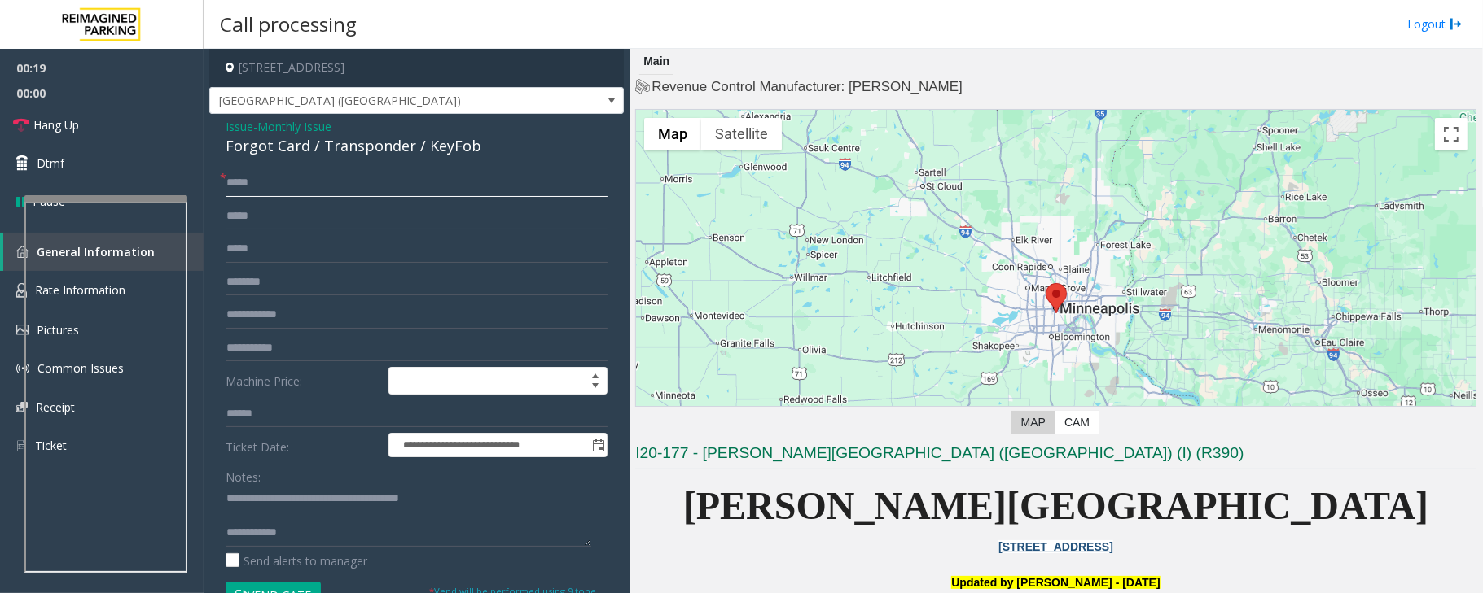
type input "****"
click at [366, 536] on textarea at bounding box center [409, 516] width 366 height 61
paste textarea "**********"
type textarea "**********"
click at [309, 187] on input "****" at bounding box center [417, 183] width 382 height 28
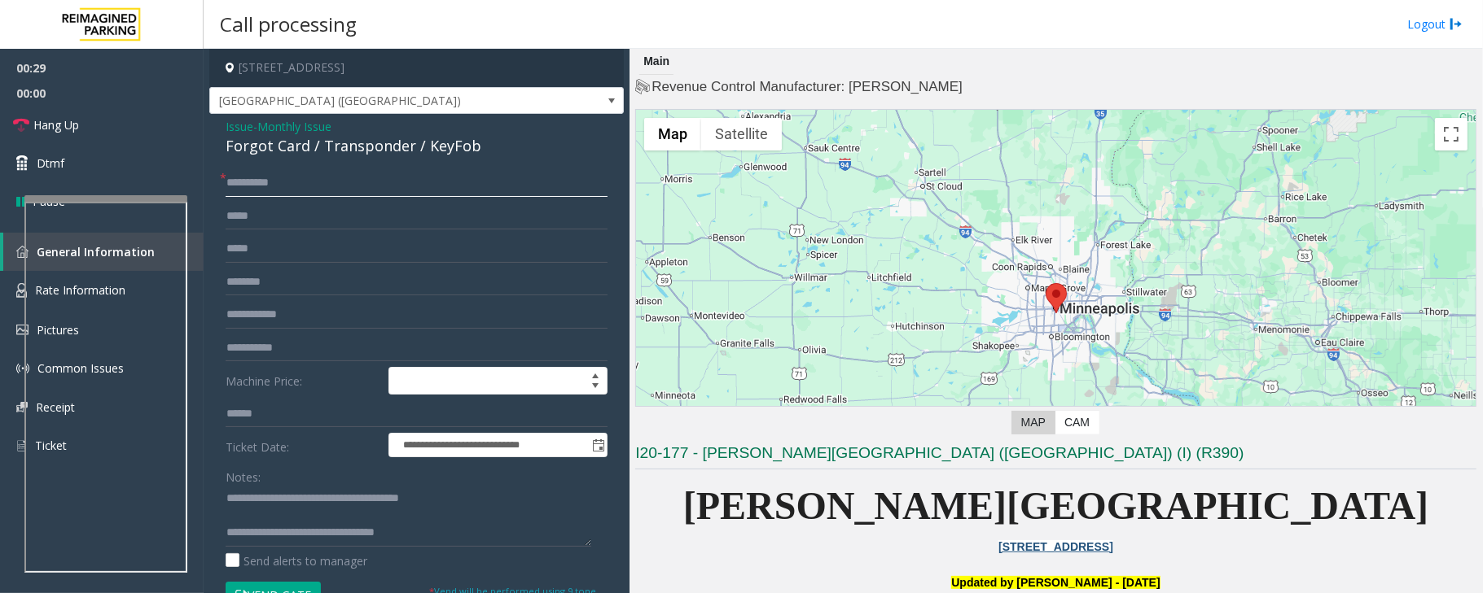
scroll to position [108, 0]
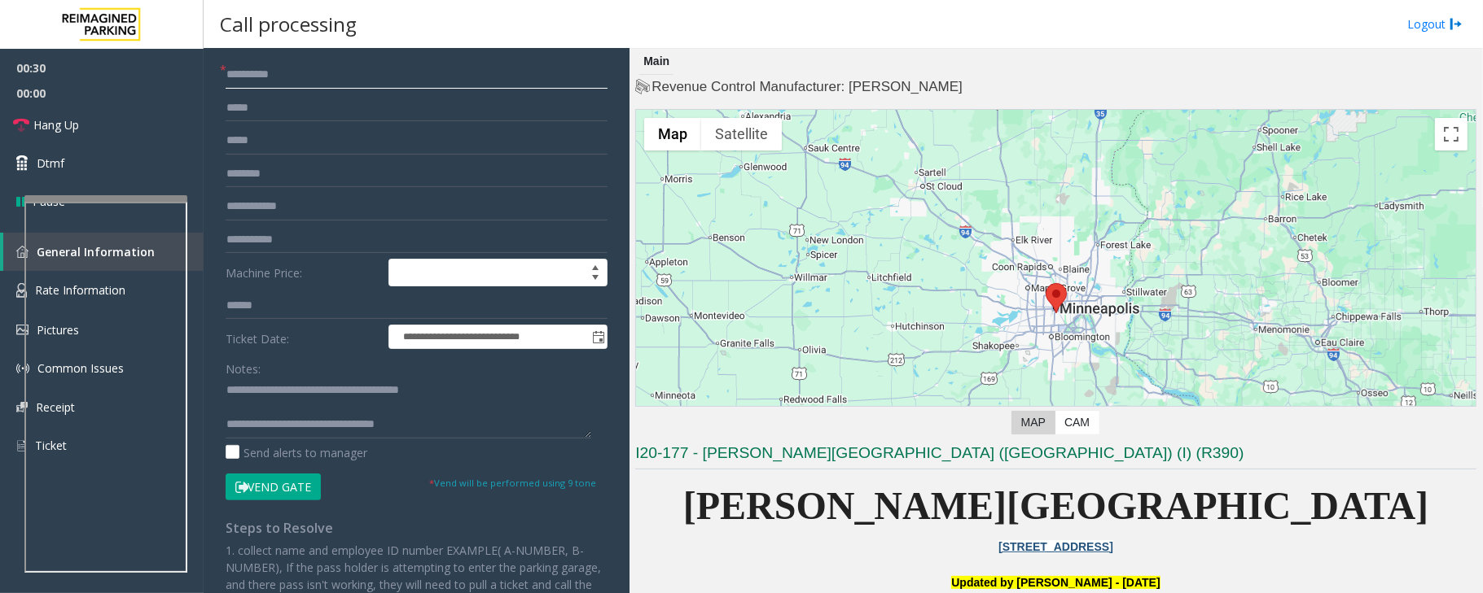
type input "**********"
click at [265, 493] on button "Vend Gate" at bounding box center [273, 488] width 95 height 28
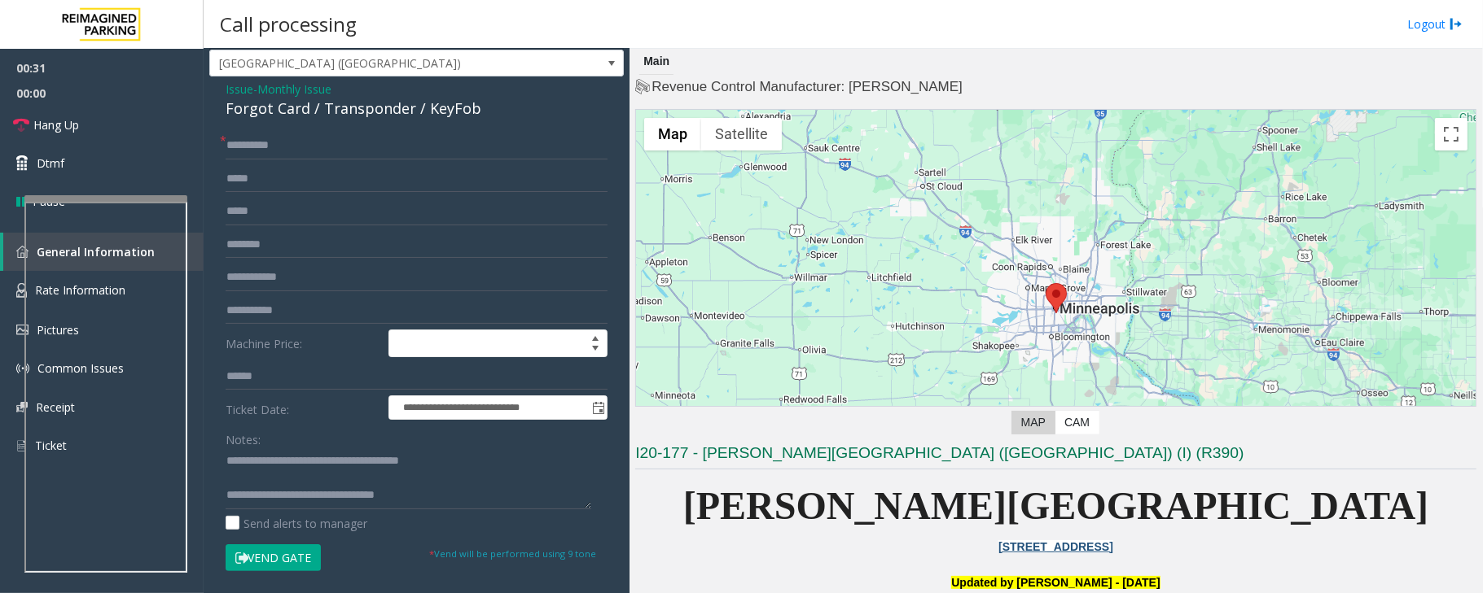
scroll to position [0, 0]
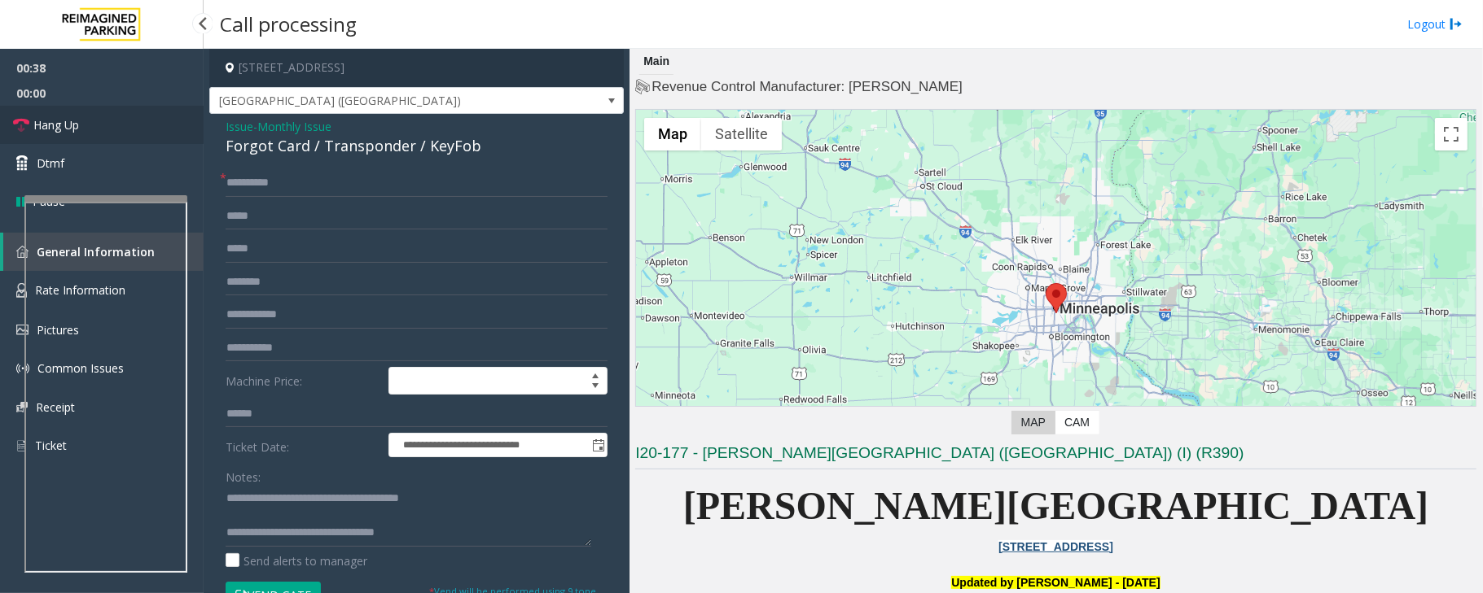
click at [102, 127] on link "Hang Up" at bounding box center [102, 125] width 204 height 38
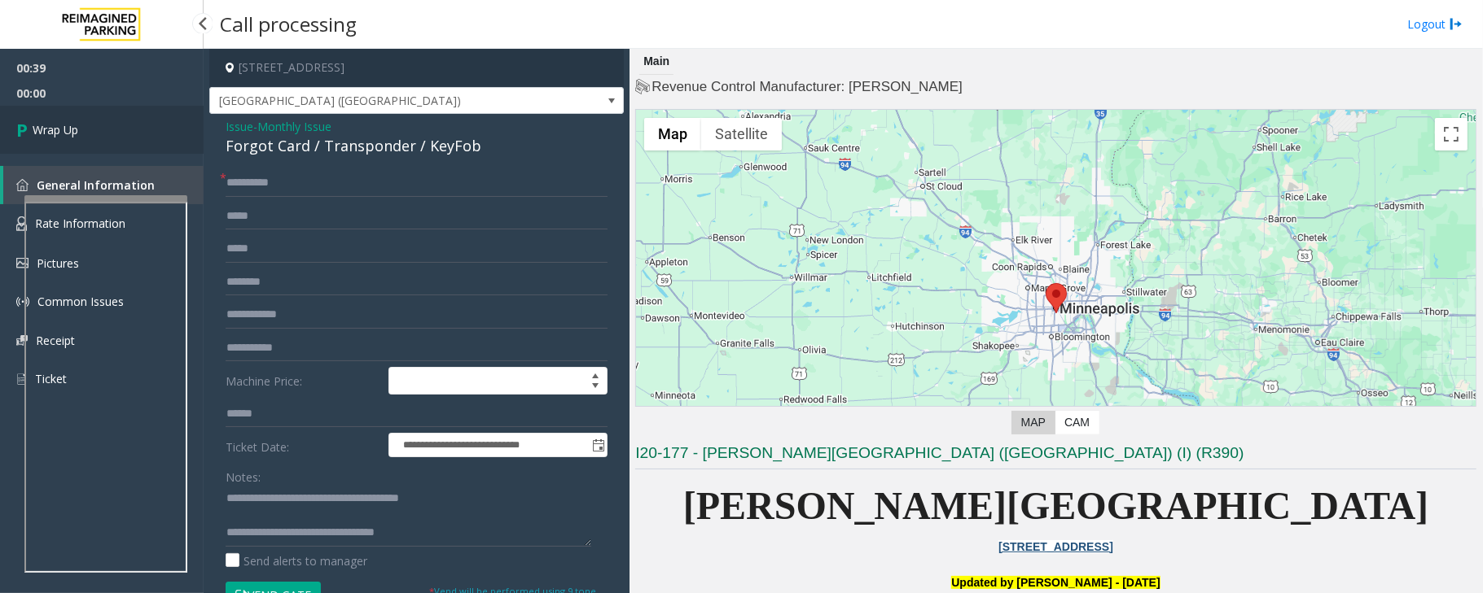
click at [102, 127] on link "Wrap Up" at bounding box center [102, 130] width 204 height 48
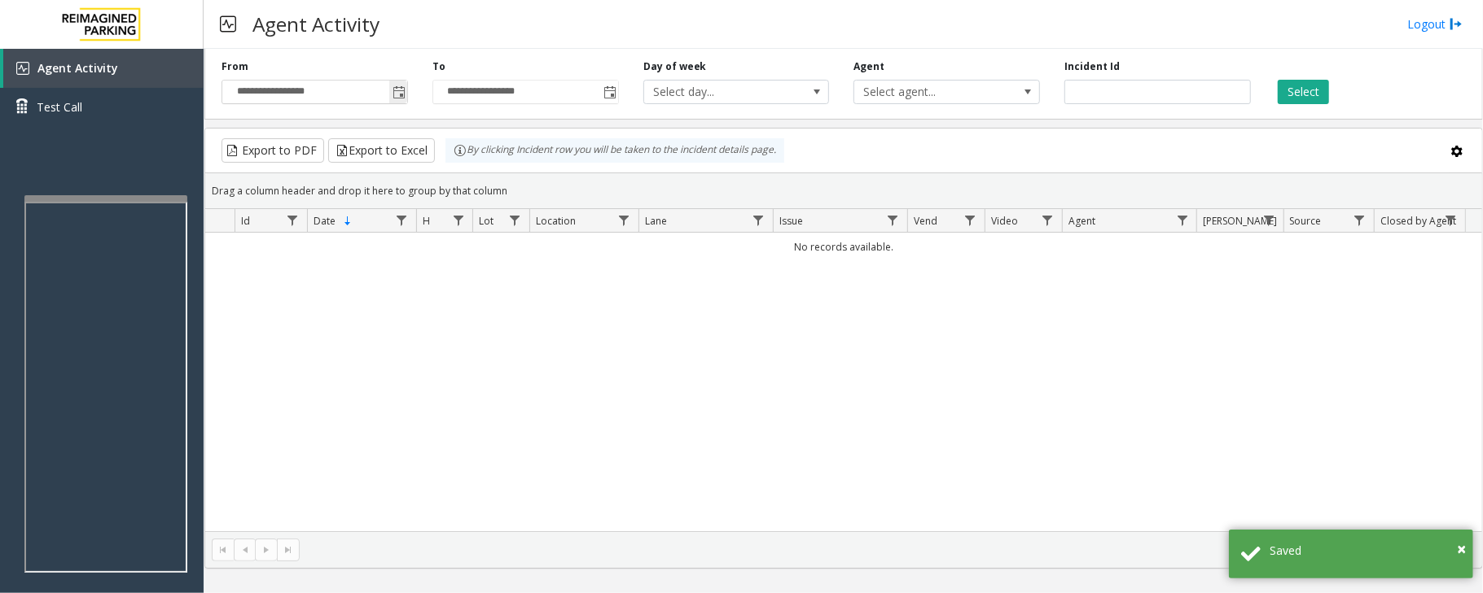
click at [401, 90] on span "Toggle popup" at bounding box center [398, 92] width 13 height 13
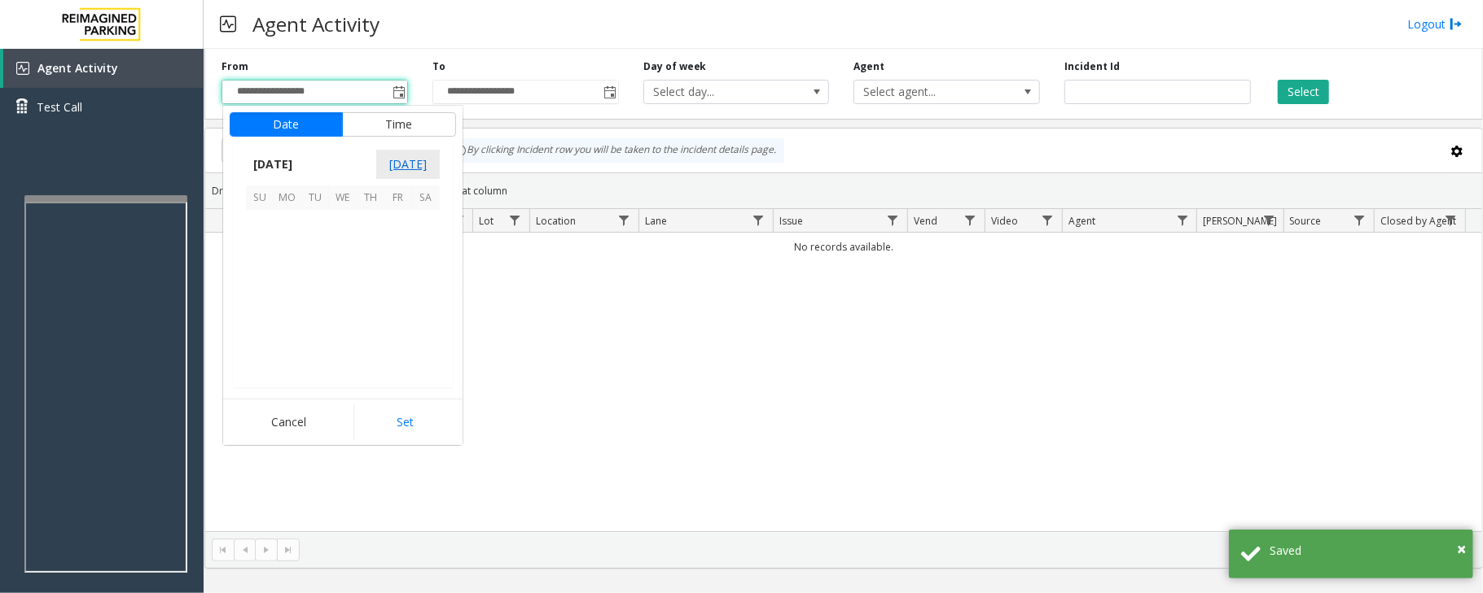
scroll to position [292194, 0]
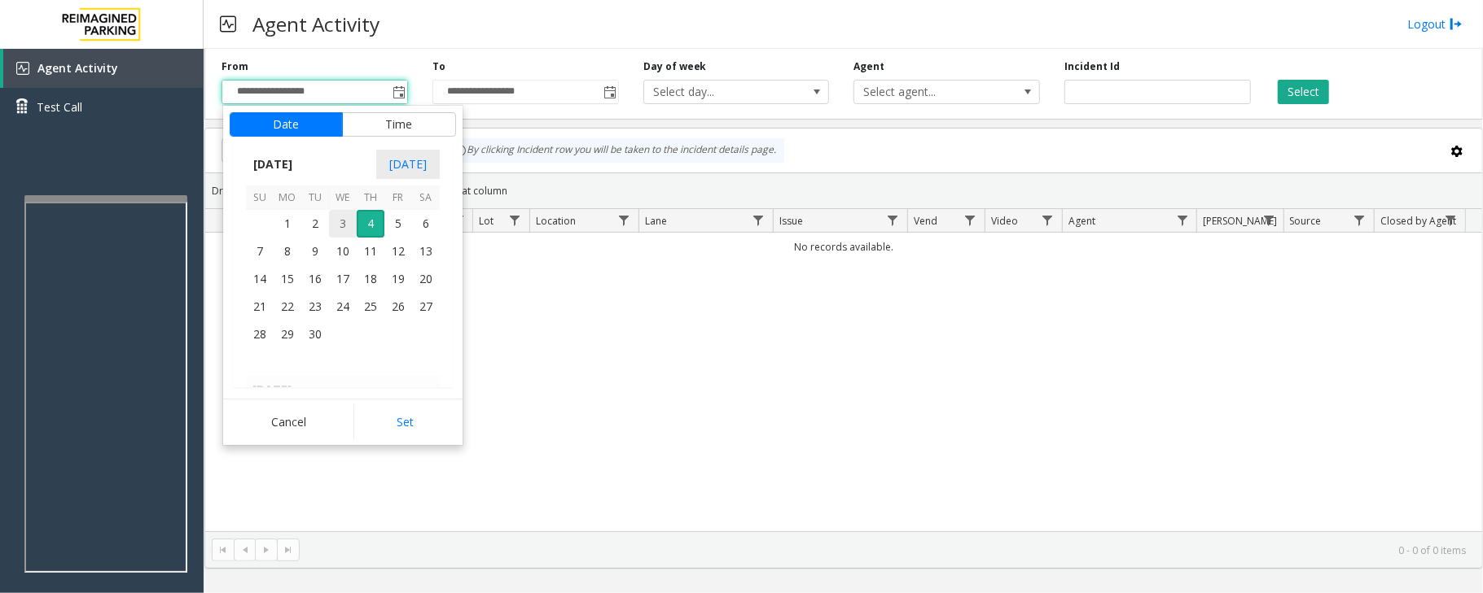
click at [340, 221] on span "3" at bounding box center [343, 224] width 28 height 28
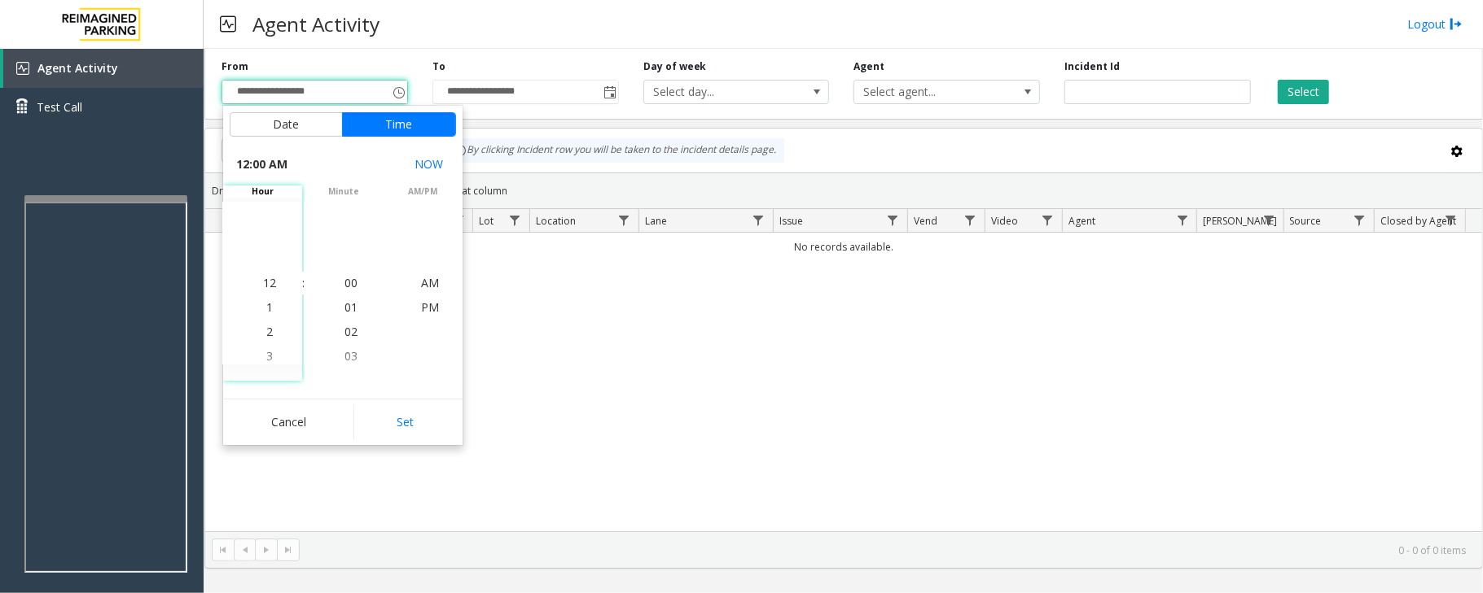
click at [457, 424] on div "Cancel Set" at bounding box center [342, 422] width 239 height 46
click at [448, 422] on button "Set" at bounding box center [404, 423] width 103 height 36
type input "**********"
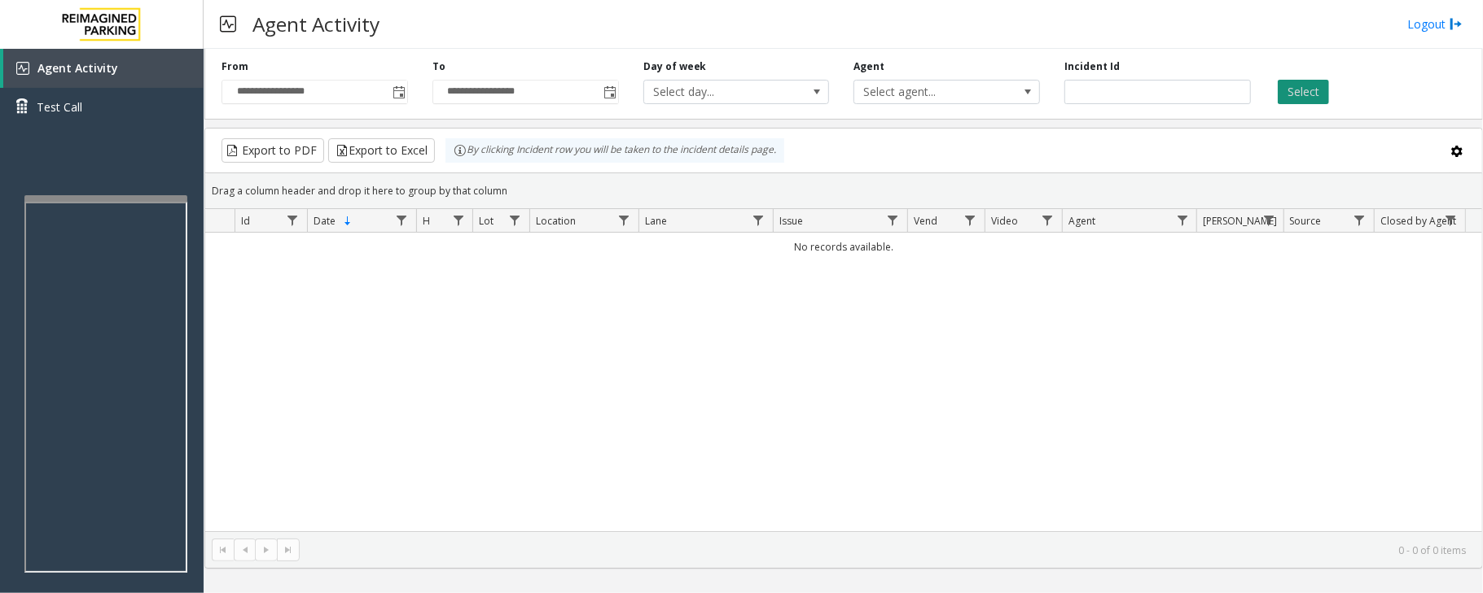
click at [1287, 93] on button "Select" at bounding box center [1302, 92] width 51 height 24
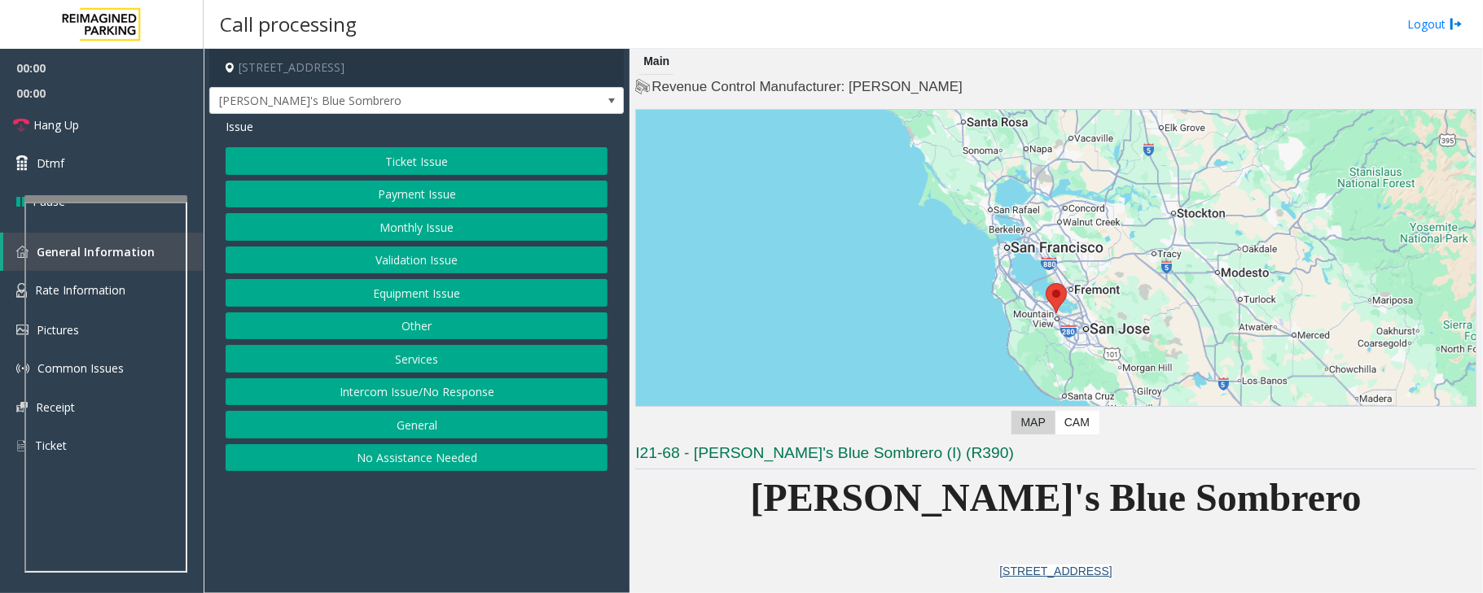
scroll to position [217, 0]
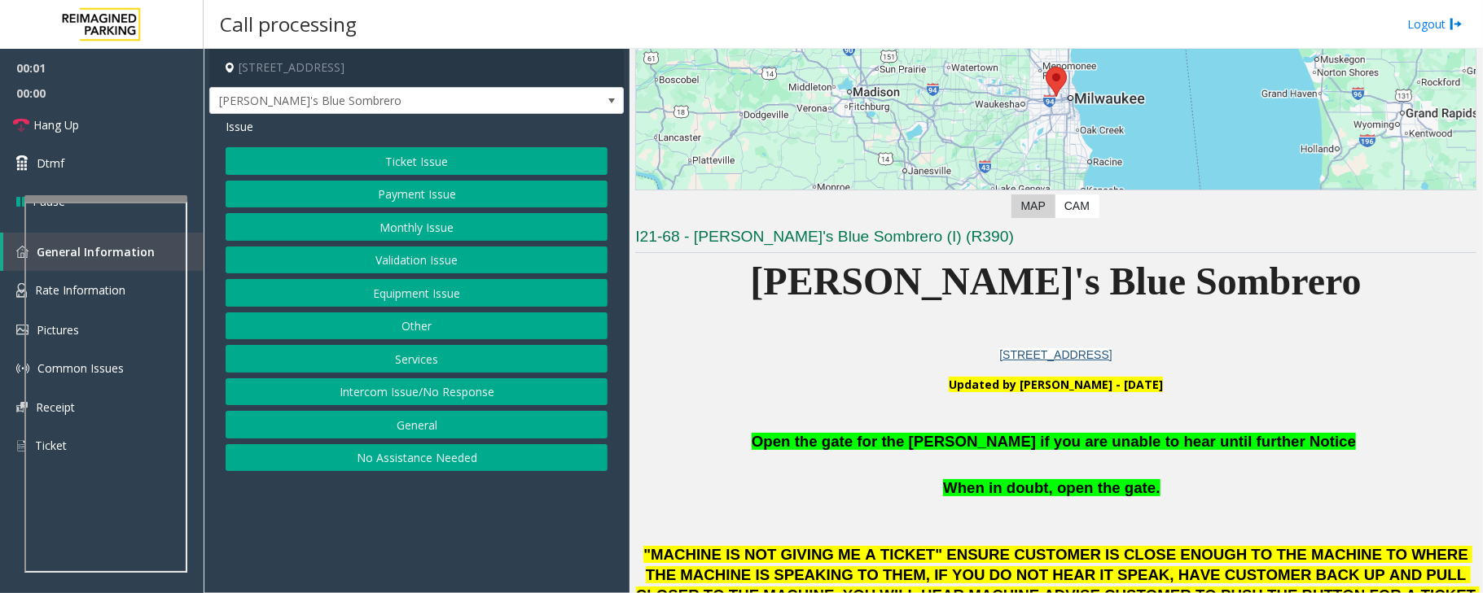
click at [383, 303] on button "Equipment Issue" at bounding box center [417, 293] width 382 height 28
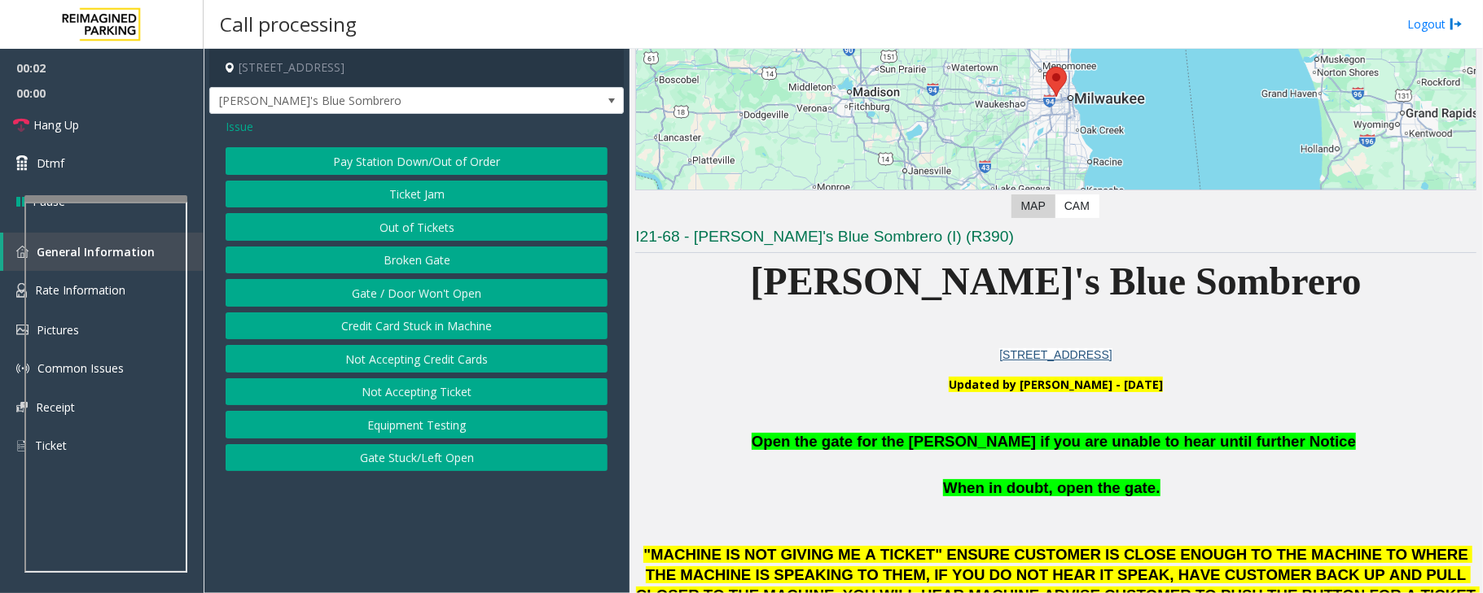
click at [386, 296] on button "Gate / Door Won't Open" at bounding box center [417, 293] width 382 height 28
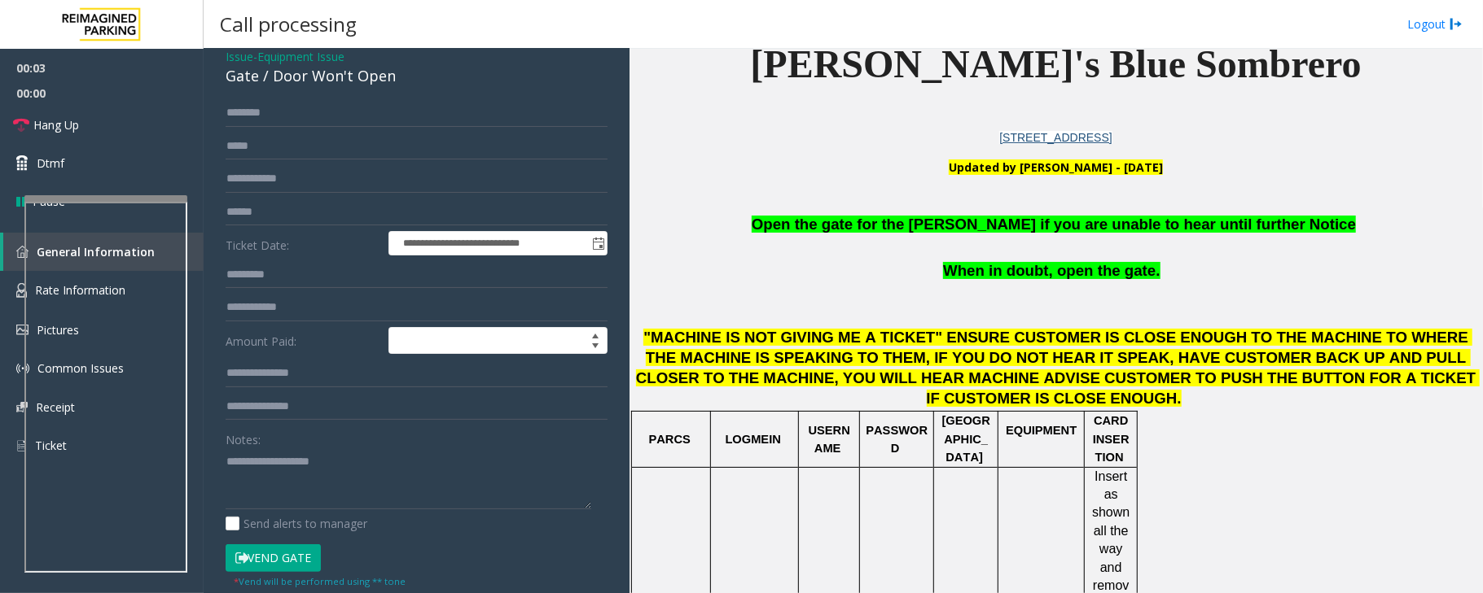
scroll to position [108, 0]
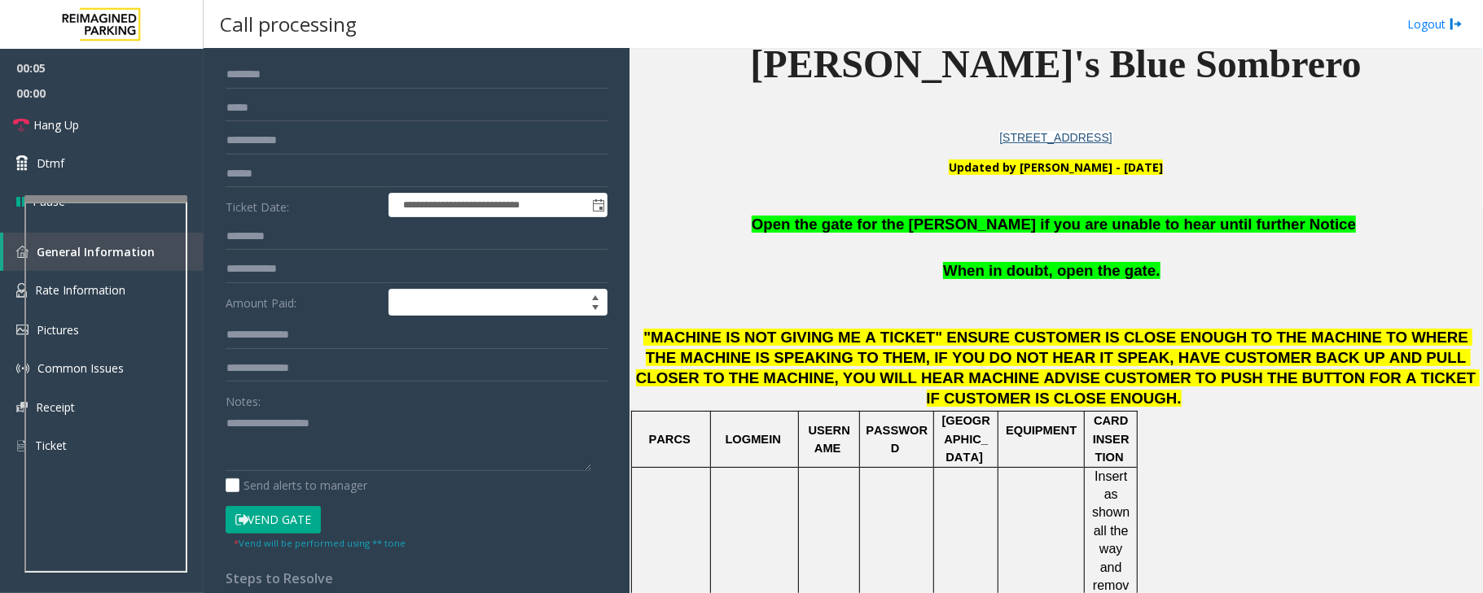
click at [300, 518] on button "Vend Gate" at bounding box center [273, 520] width 95 height 28
click at [891, 242] on p at bounding box center [1055, 248] width 841 height 24
click at [893, 238] on p at bounding box center [1055, 248] width 841 height 24
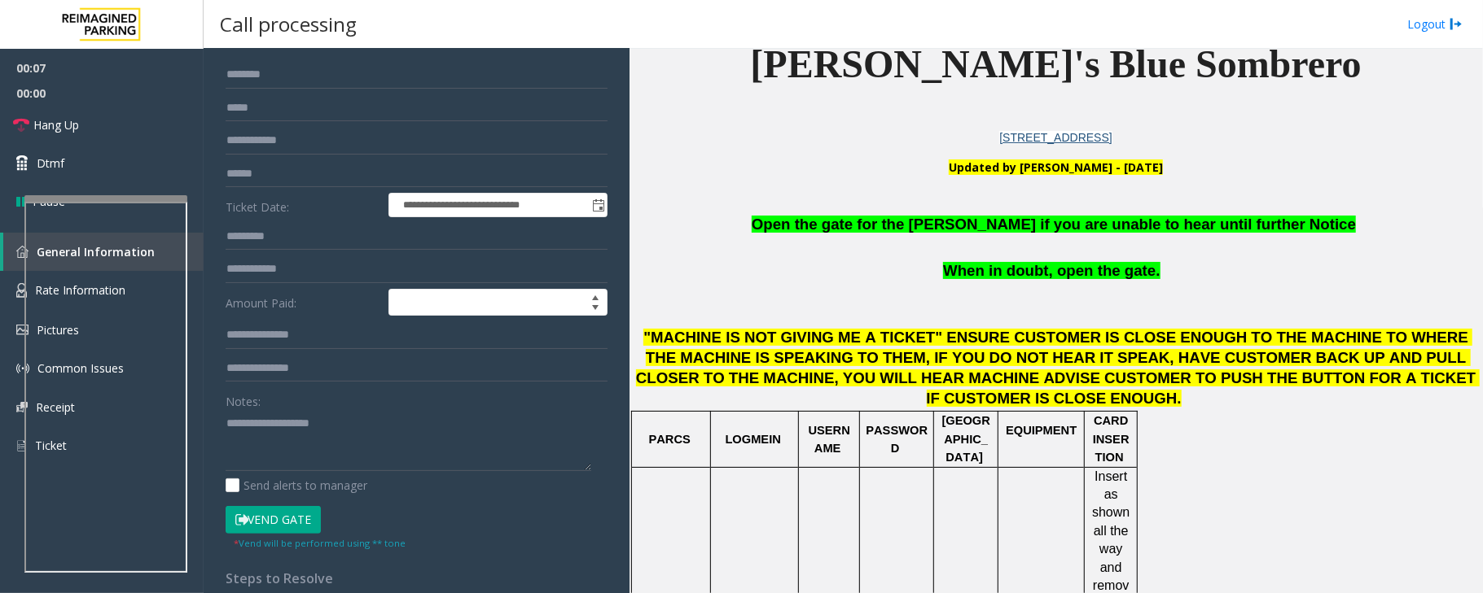
click at [941, 225] on span "Open the gate for the [PERSON_NAME] if you are unable to hear until further Not…" at bounding box center [1053, 224] width 604 height 17
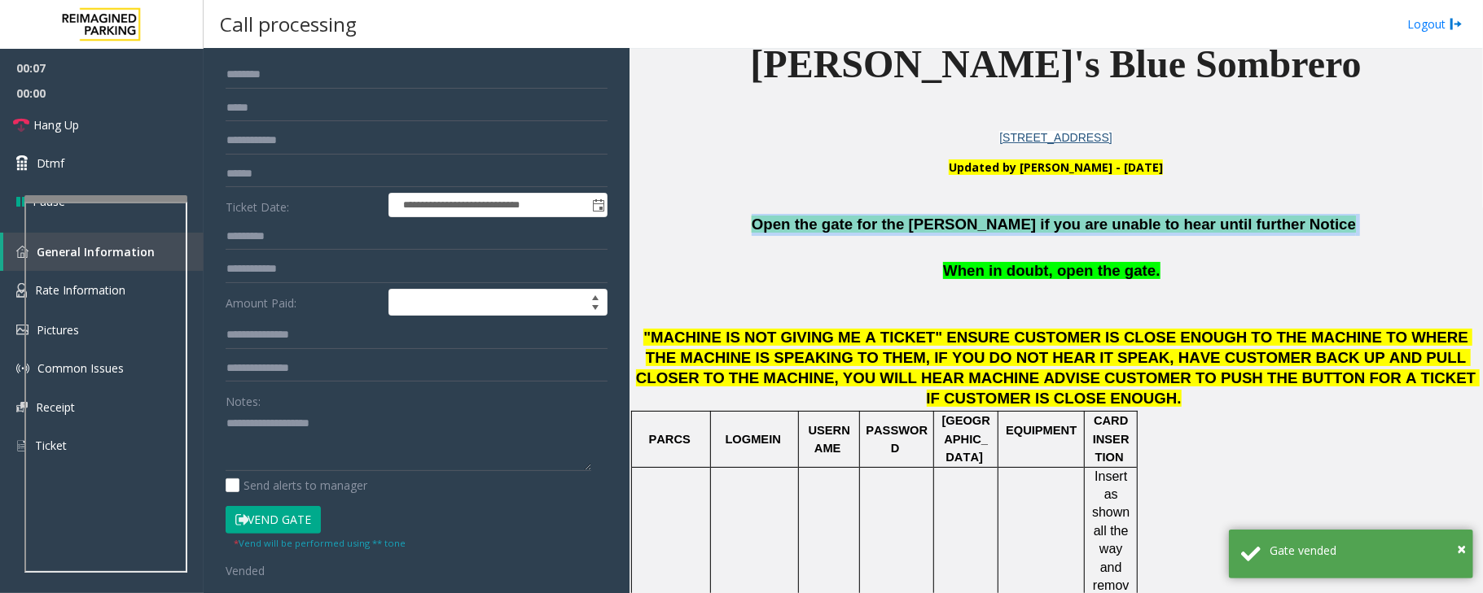
click at [941, 225] on span "Open the gate for the [PERSON_NAME] if you are unable to hear until further Not…" at bounding box center [1053, 224] width 604 height 17
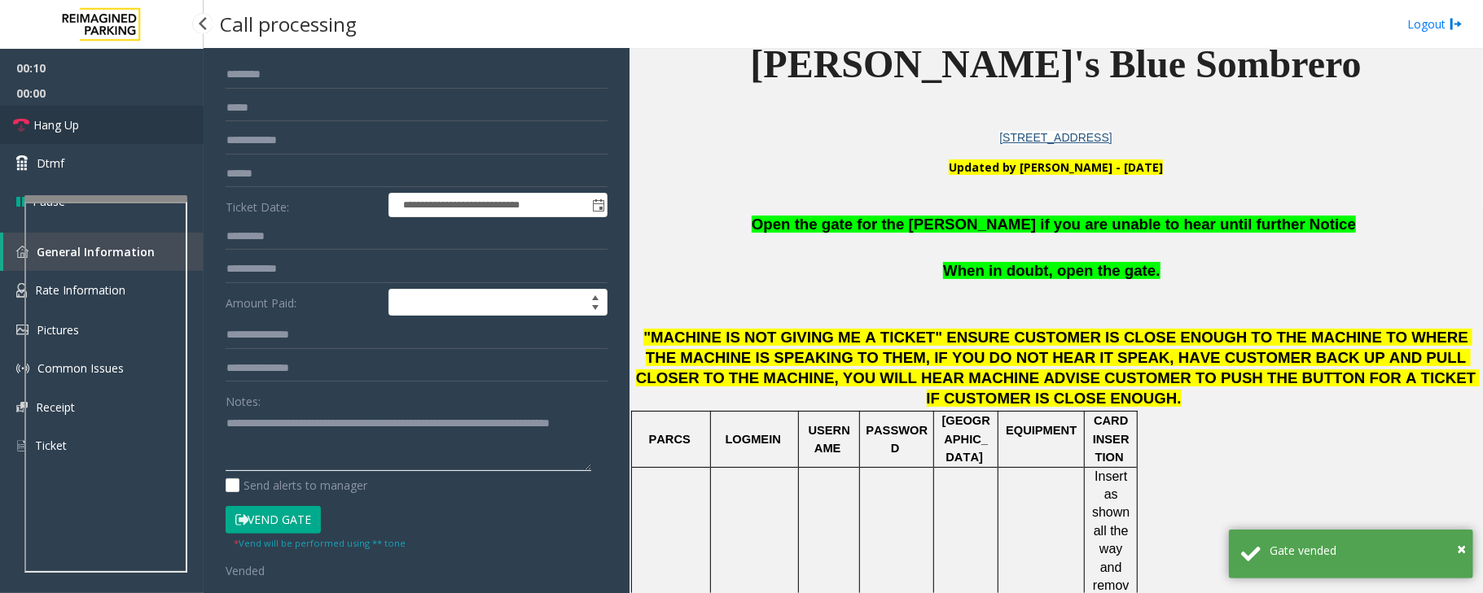
type textarea "**********"
click at [124, 121] on link "Hang Up" at bounding box center [102, 125] width 204 height 38
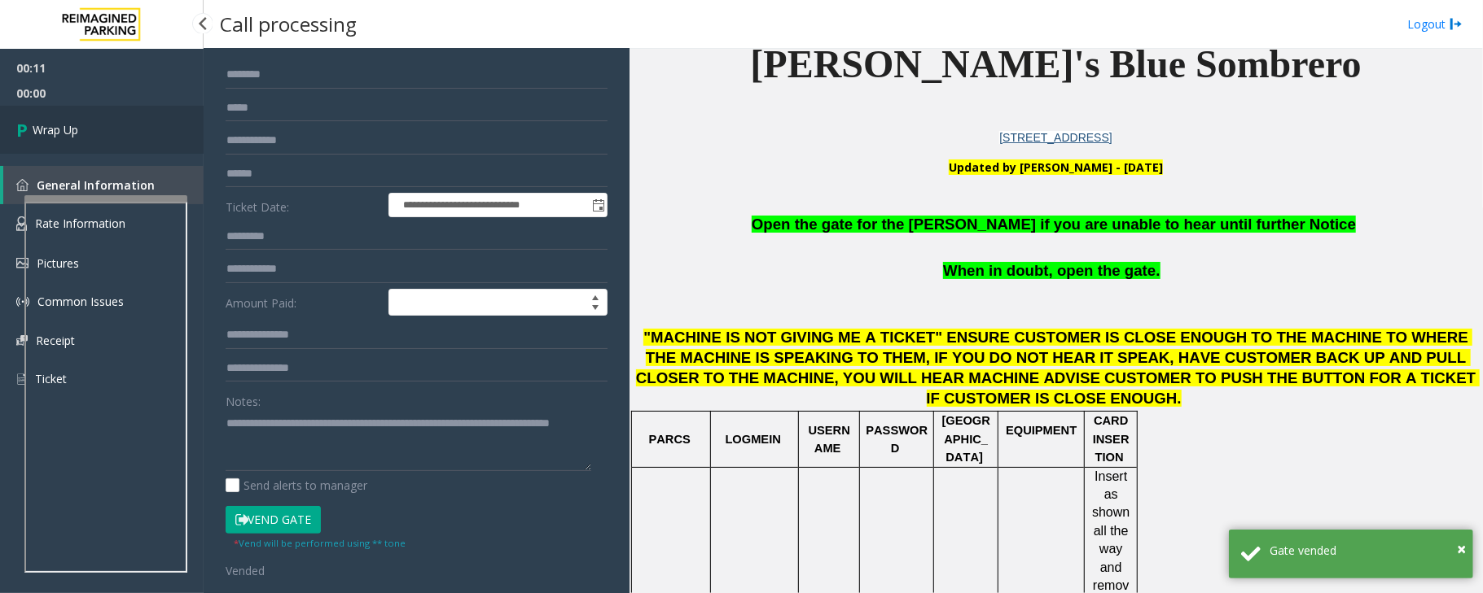
click at [124, 121] on link "Wrap Up" at bounding box center [102, 130] width 204 height 48
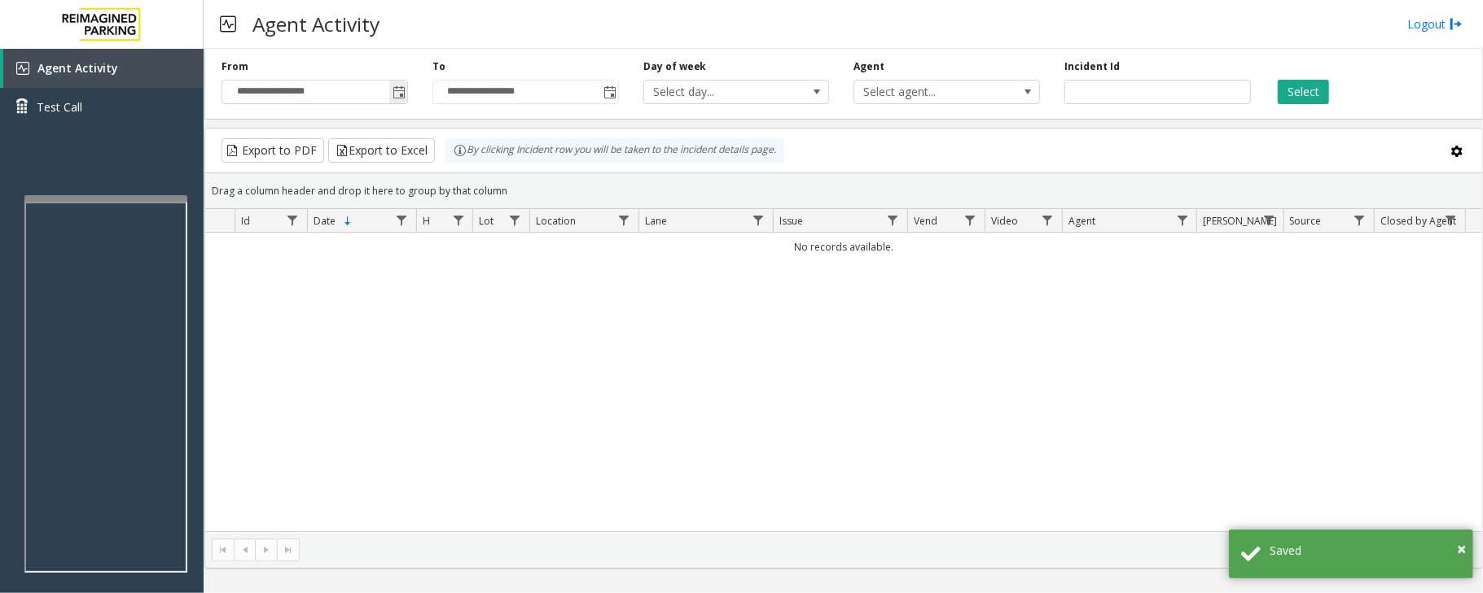
click at [405, 93] on span "Toggle popup" at bounding box center [398, 92] width 13 height 13
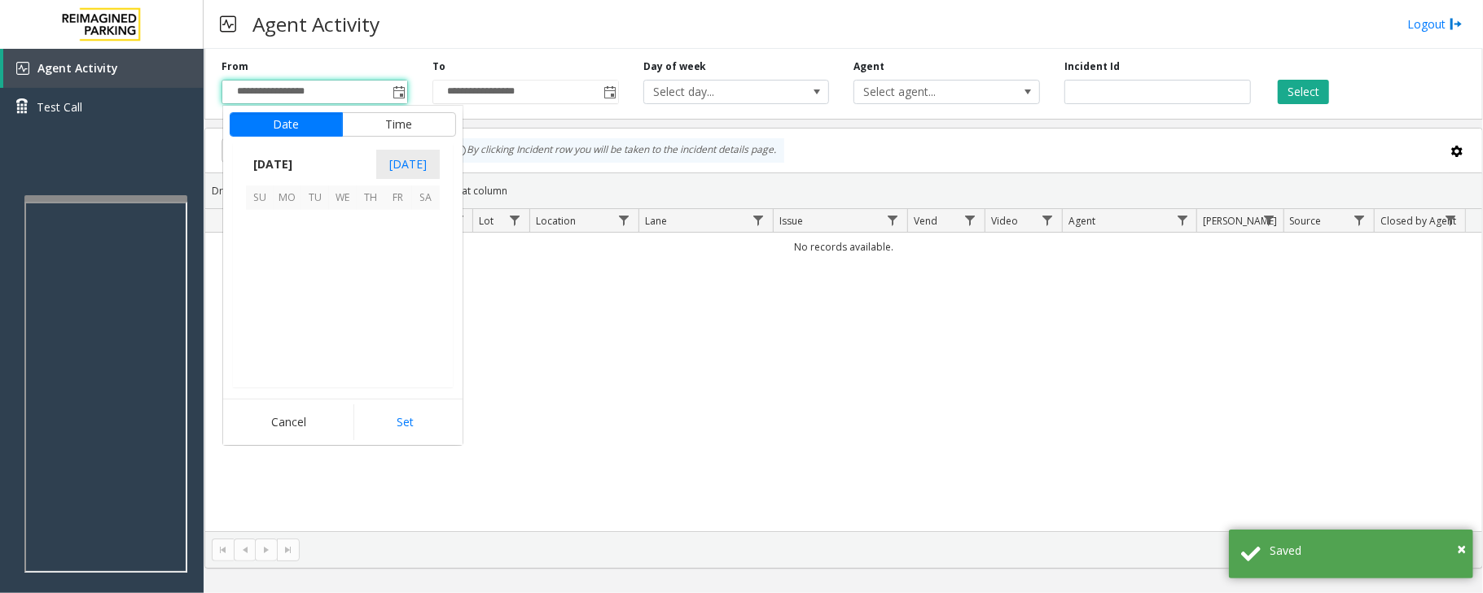
scroll to position [292194, 0]
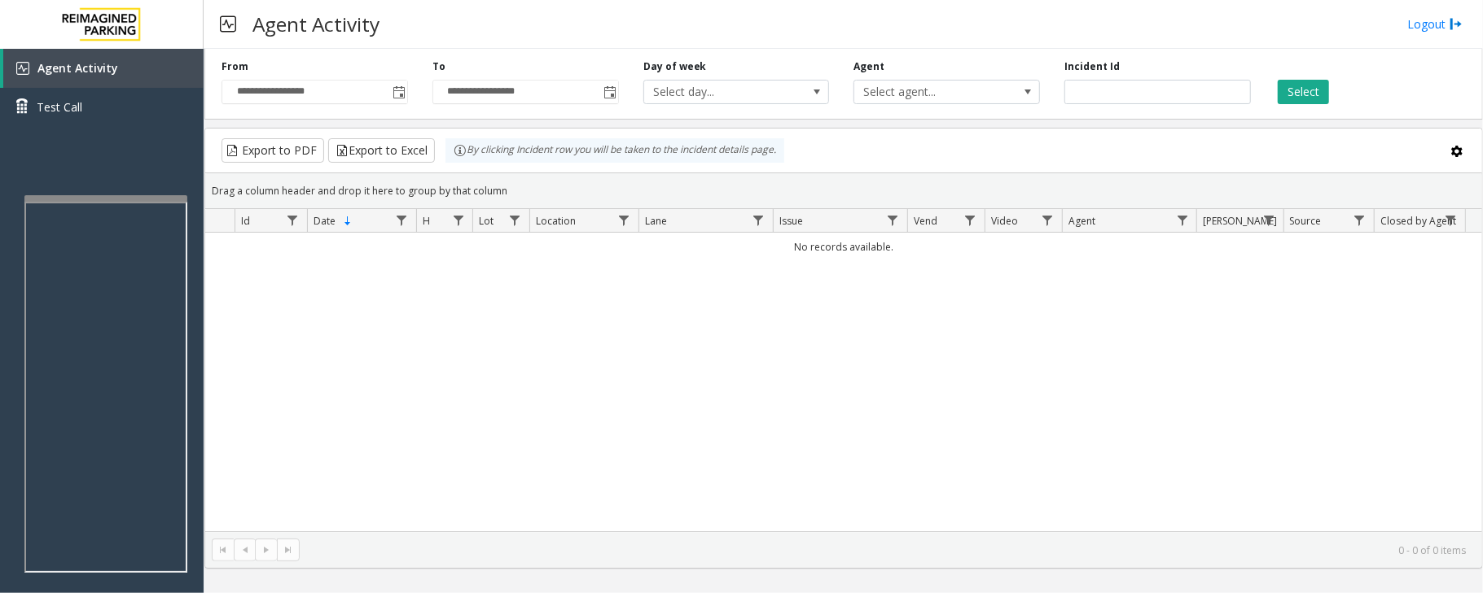
drag, startPoint x: 615, startPoint y: 331, endPoint x: 624, endPoint y: 323, distance: 11.0
click at [620, 327] on div "No records available." at bounding box center [843, 382] width 1277 height 299
click at [401, 94] on span "Toggle popup" at bounding box center [398, 92] width 13 height 13
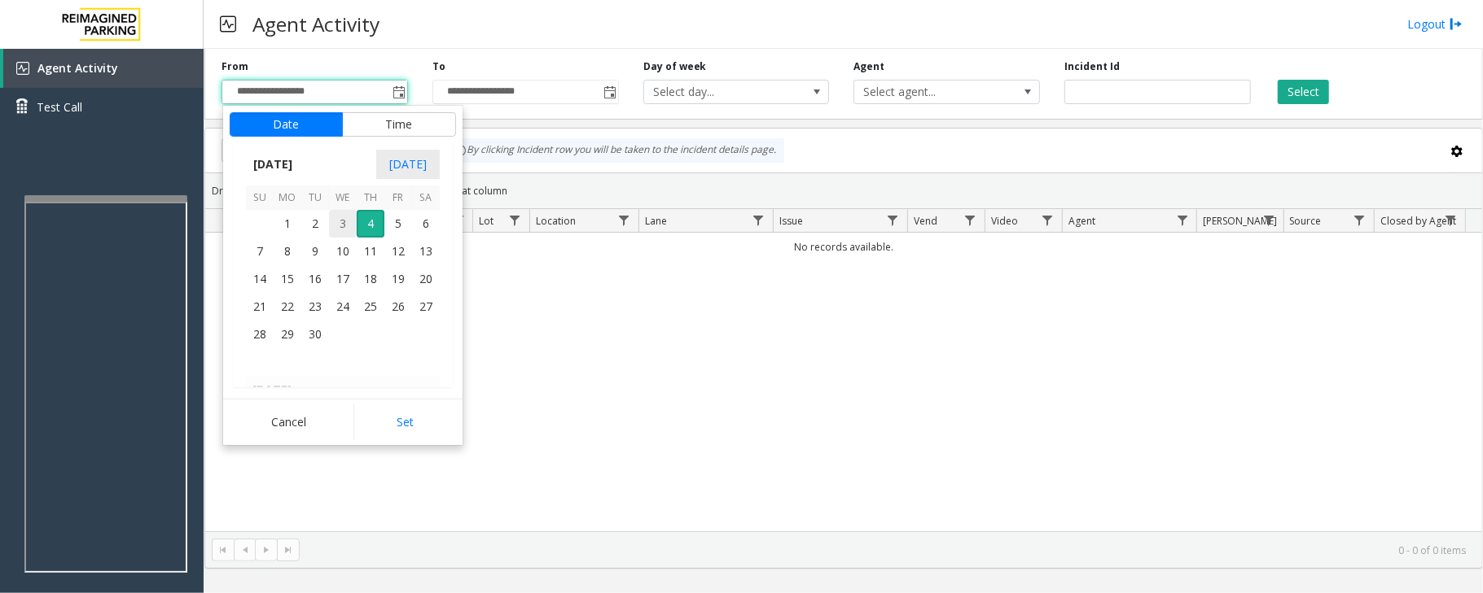
drag, startPoint x: 339, startPoint y: 216, endPoint x: 353, endPoint y: 255, distance: 41.5
click at [340, 219] on span "3" at bounding box center [343, 224] width 28 height 28
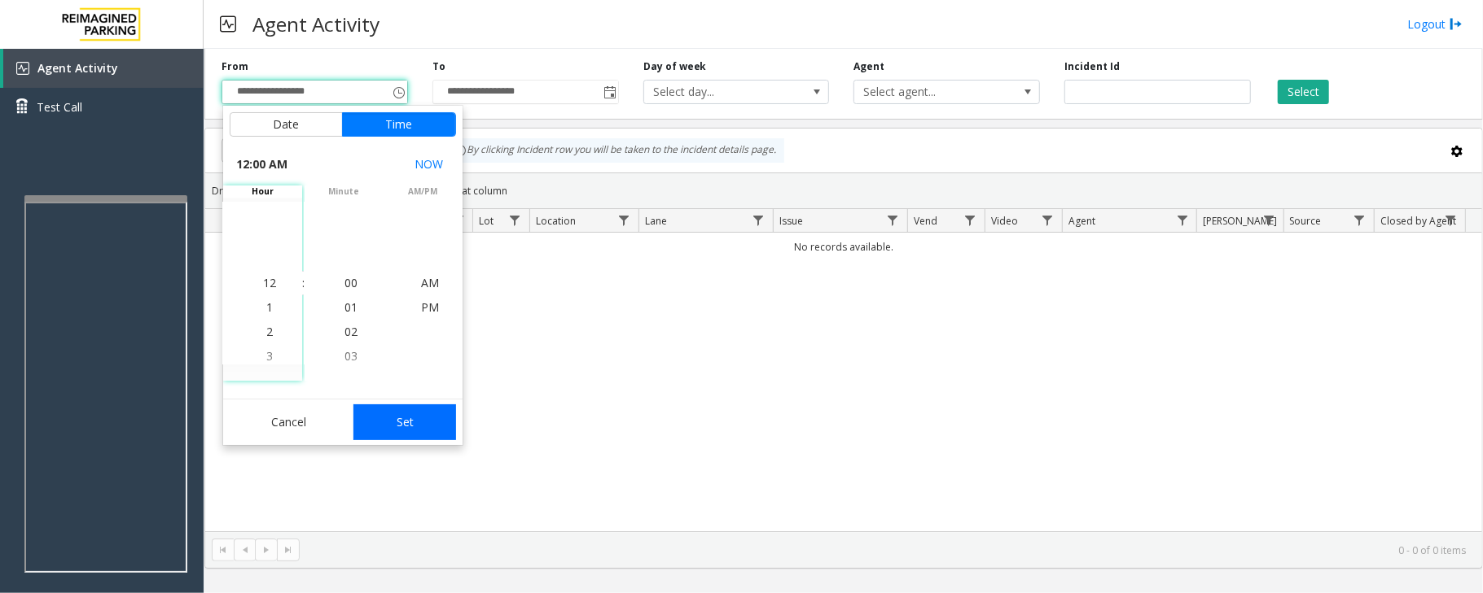
click at [408, 422] on button "Set" at bounding box center [404, 423] width 103 height 36
type input "**********"
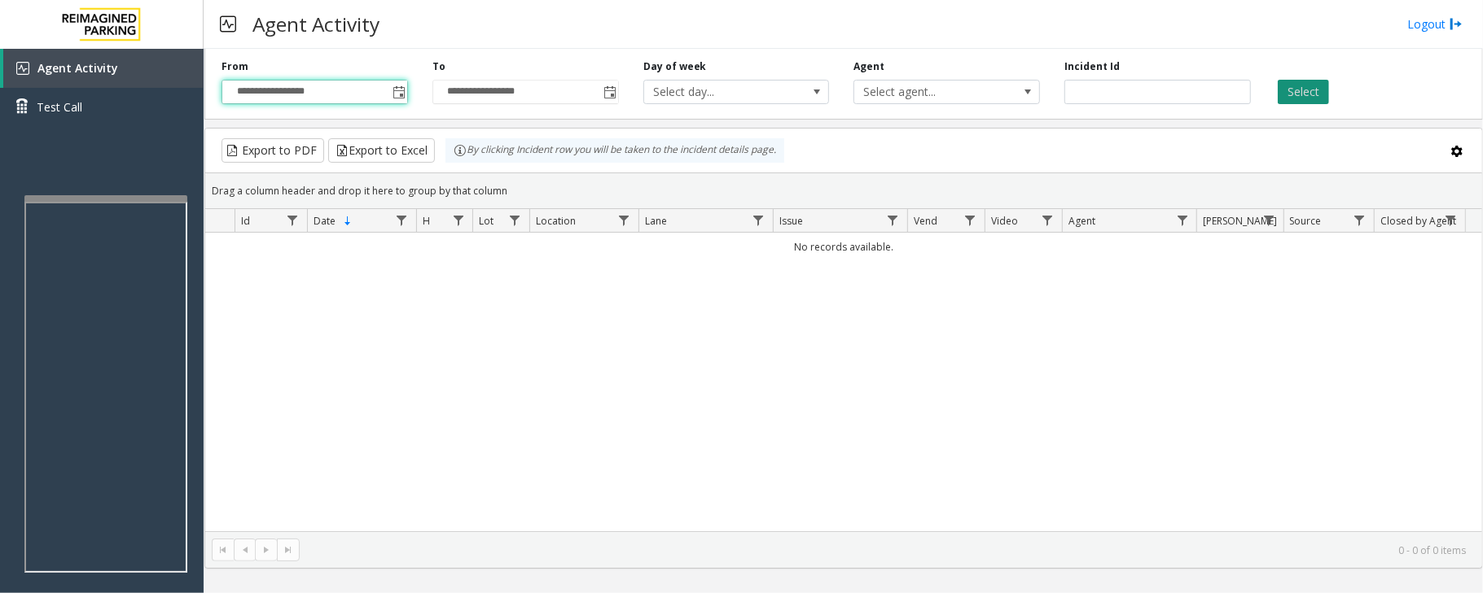
click at [1321, 88] on button "Select" at bounding box center [1302, 92] width 51 height 24
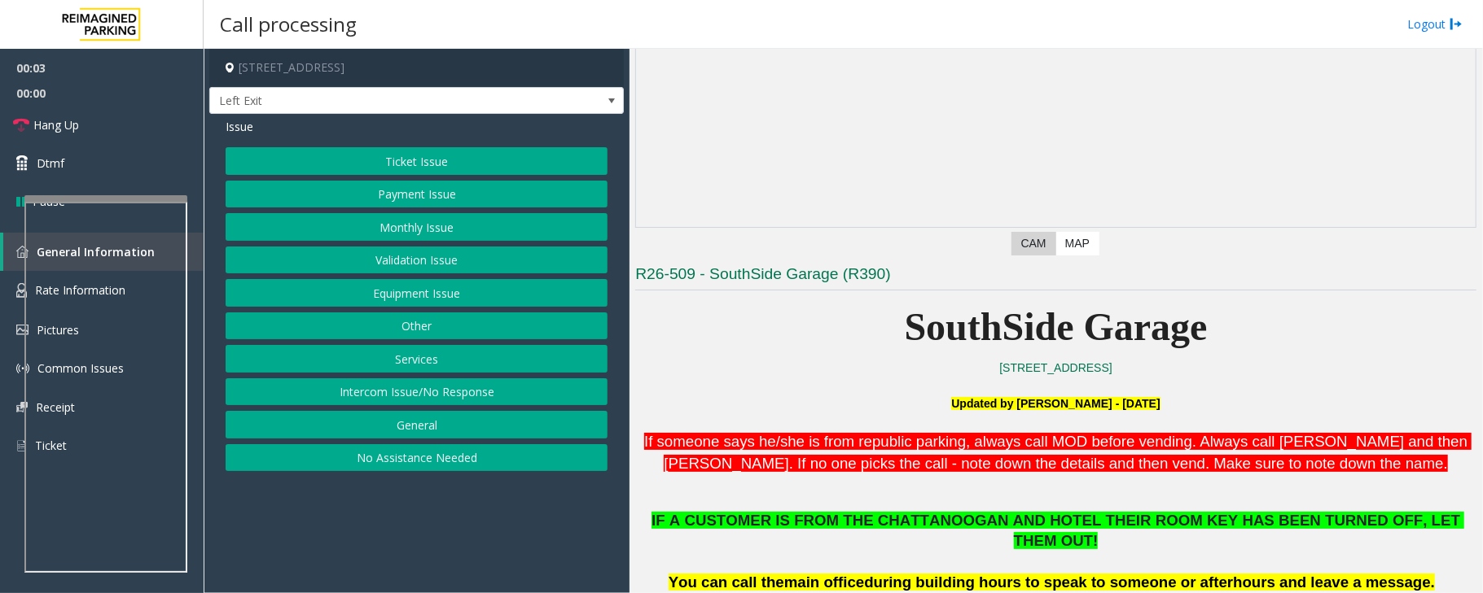
scroll to position [434, 0]
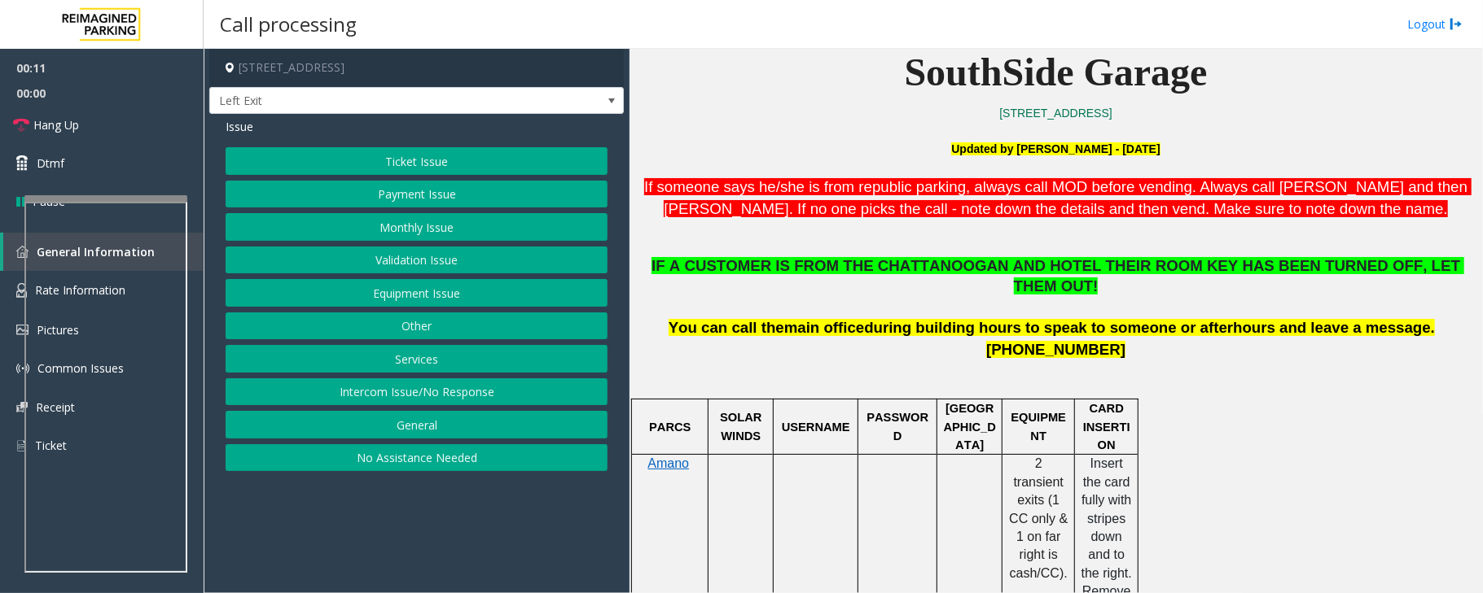
click at [411, 365] on button "Services" at bounding box center [417, 359] width 382 height 28
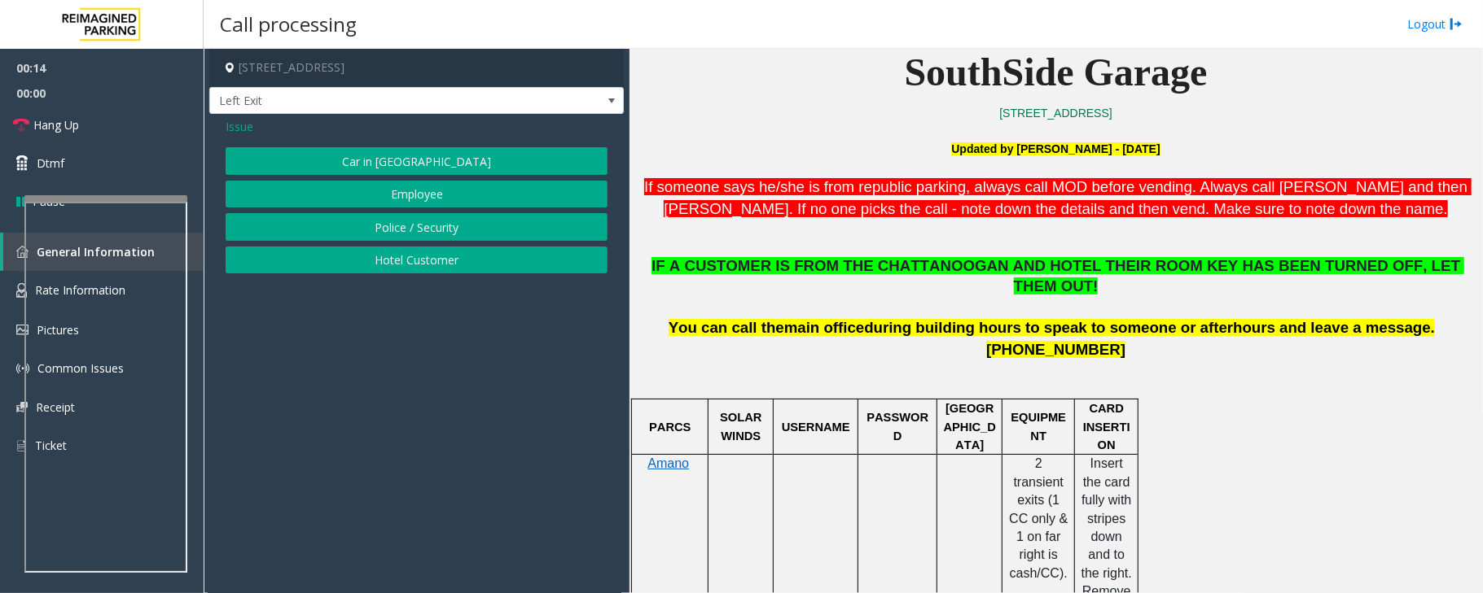
click at [297, 257] on button "Hotel Customer" at bounding box center [417, 261] width 382 height 28
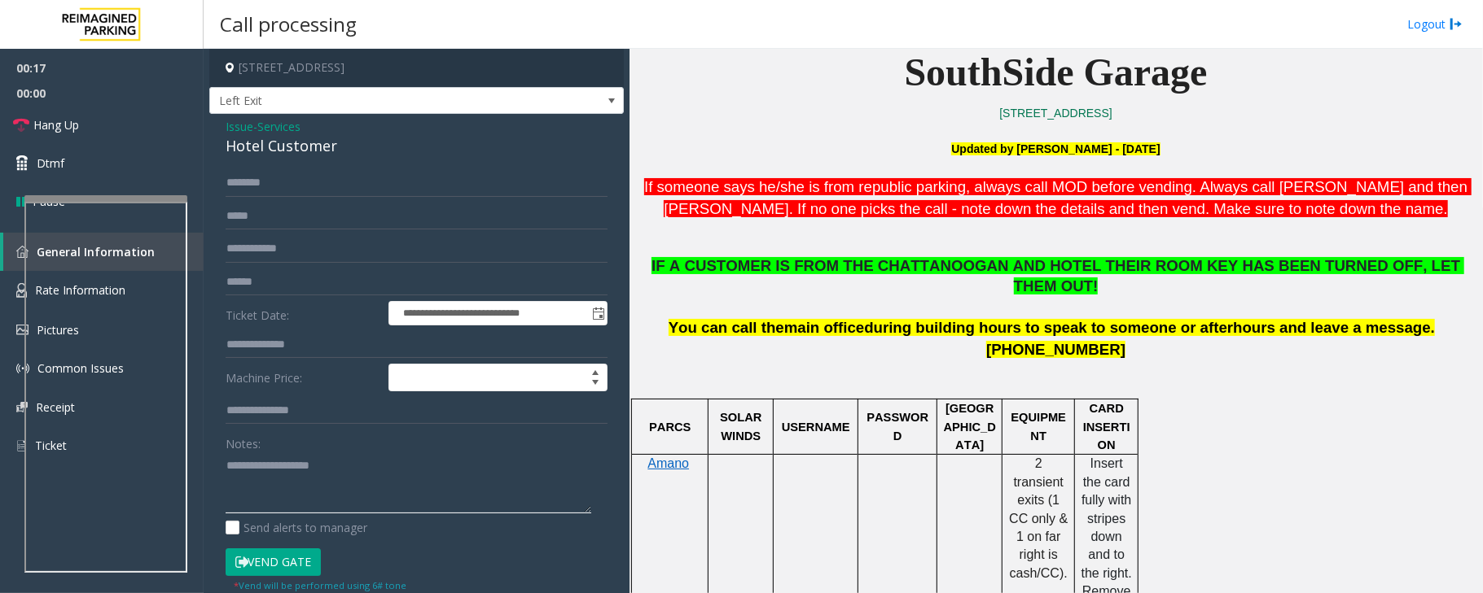
click at [323, 472] on textarea at bounding box center [409, 483] width 366 height 61
click at [259, 147] on div "Hotel Customer" at bounding box center [417, 146] width 382 height 22
click at [308, 480] on textarea at bounding box center [409, 483] width 366 height 61
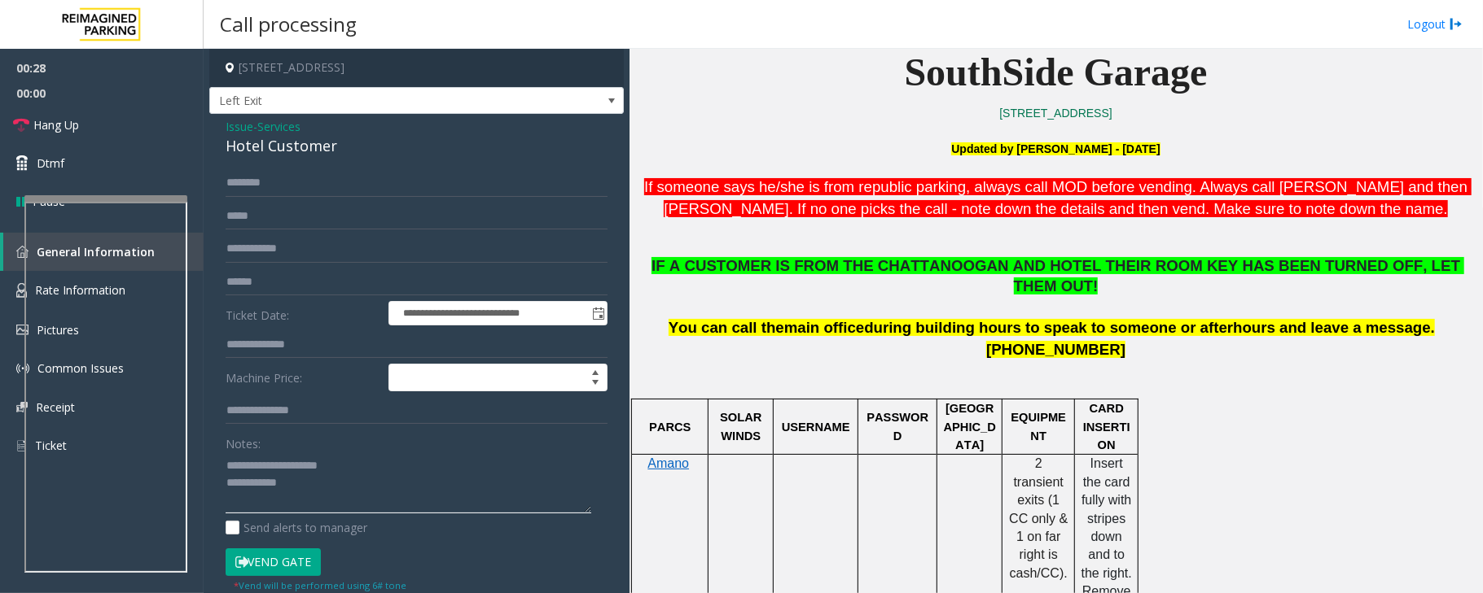
type textarea "**********"
click at [281, 345] on input "text" at bounding box center [417, 345] width 382 height 28
click at [287, 125] on span "Services" at bounding box center [278, 126] width 43 height 17
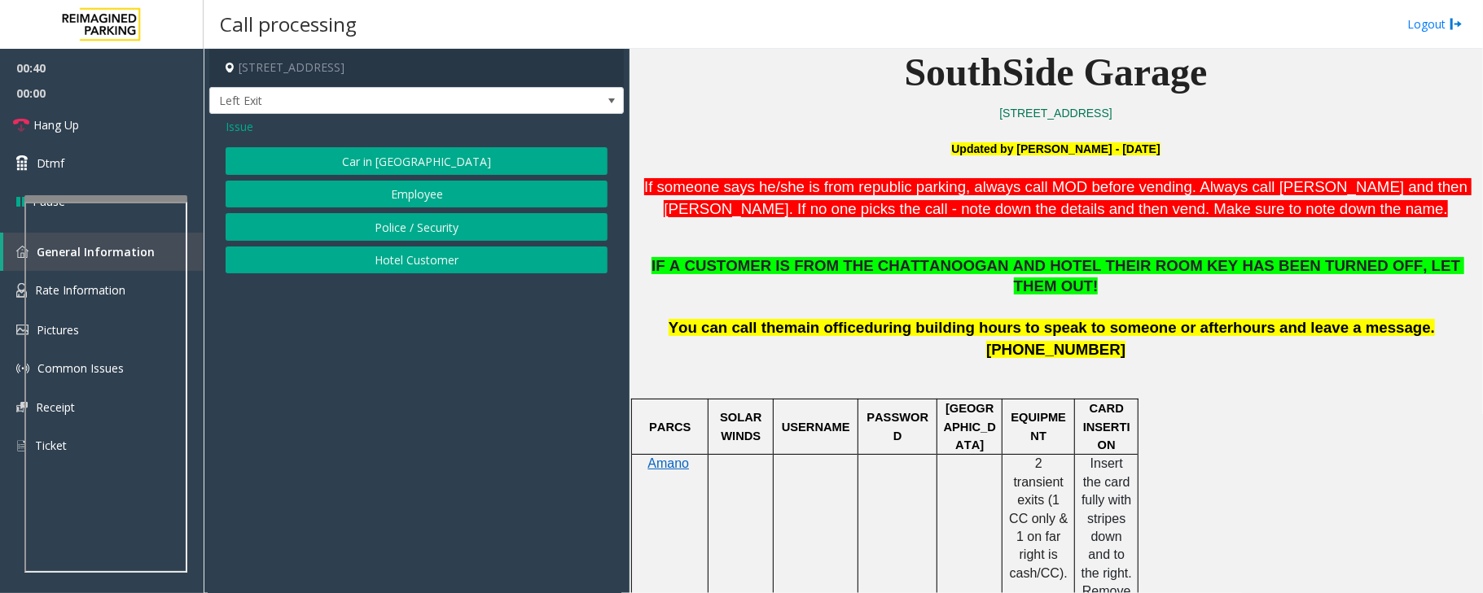
click at [244, 128] on span "Issue" at bounding box center [240, 126] width 28 height 17
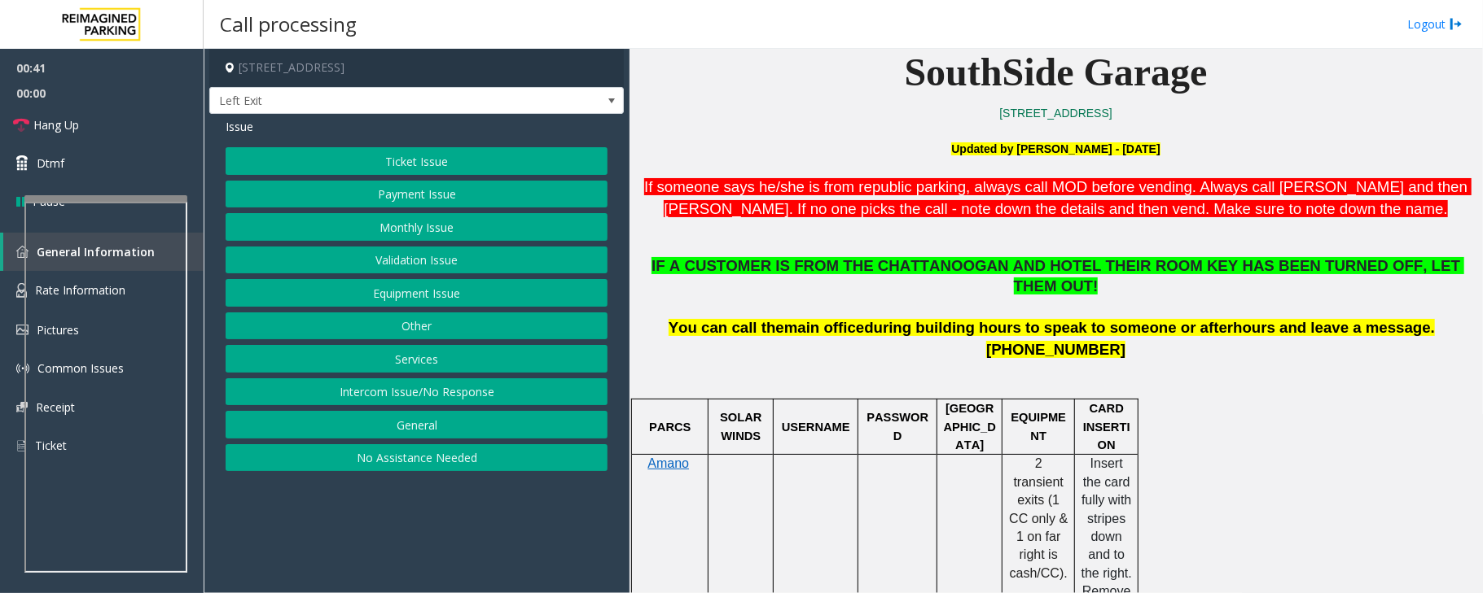
click at [457, 164] on button "Ticket Issue" at bounding box center [417, 161] width 382 height 28
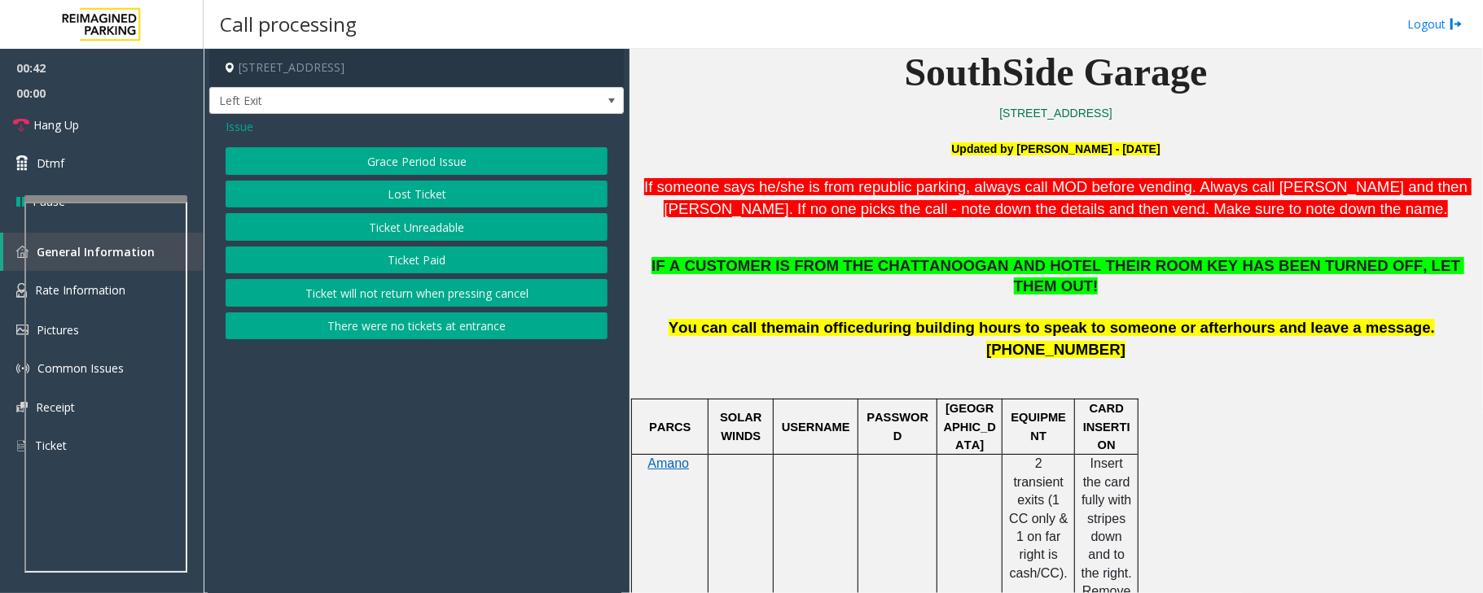
click at [409, 332] on button "There were no tickets at entrance" at bounding box center [417, 327] width 382 height 28
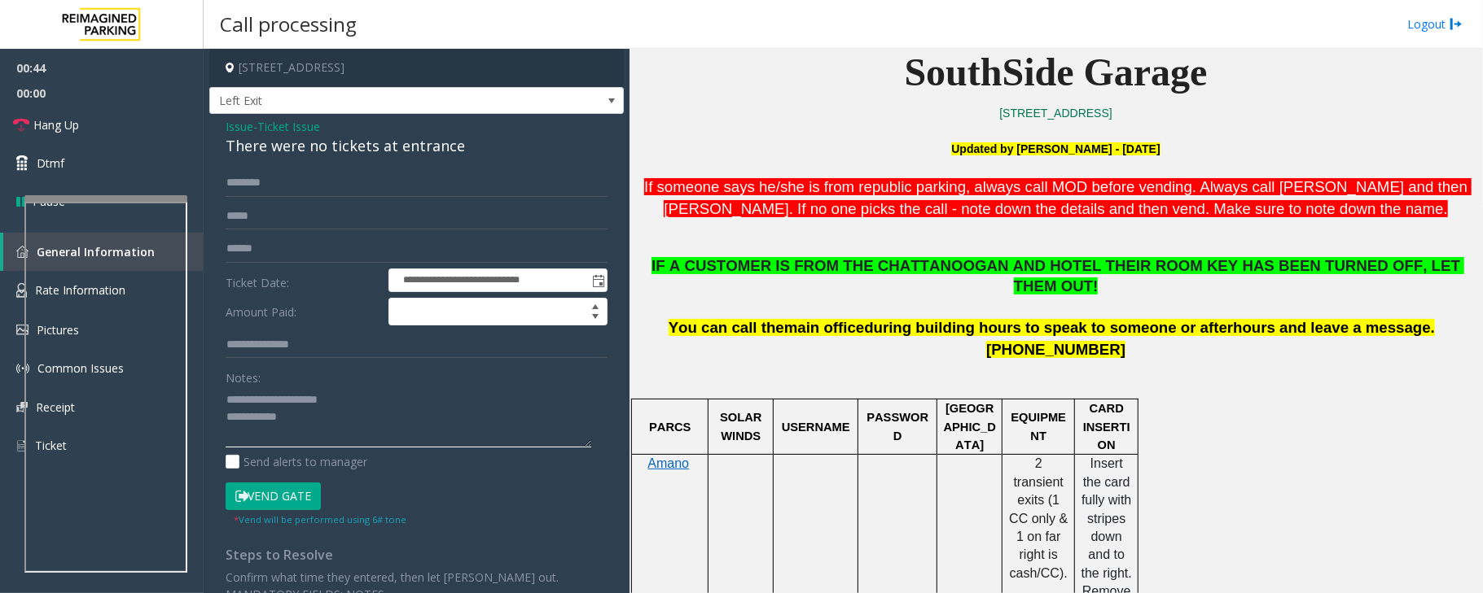
drag, startPoint x: 265, startPoint y: 399, endPoint x: 396, endPoint y: 402, distance: 130.3
click at [396, 402] on textarea at bounding box center [409, 417] width 366 height 61
click at [317, 154] on div "There were no tickets at entrance" at bounding box center [417, 146] width 382 height 22
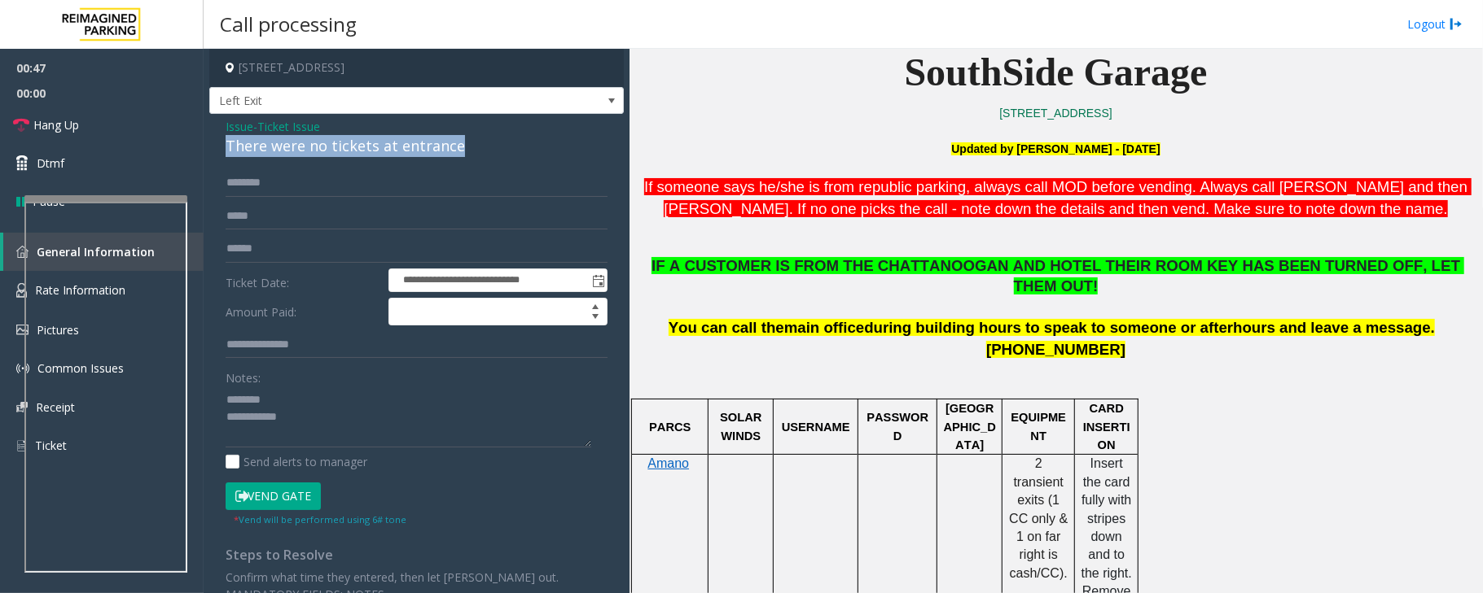
click at [317, 154] on div "There were no tickets at entrance" at bounding box center [417, 146] width 382 height 22
copy div "There were no tickets at entrance"
click at [331, 392] on textarea at bounding box center [409, 417] width 366 height 61
paste textarea "**********"
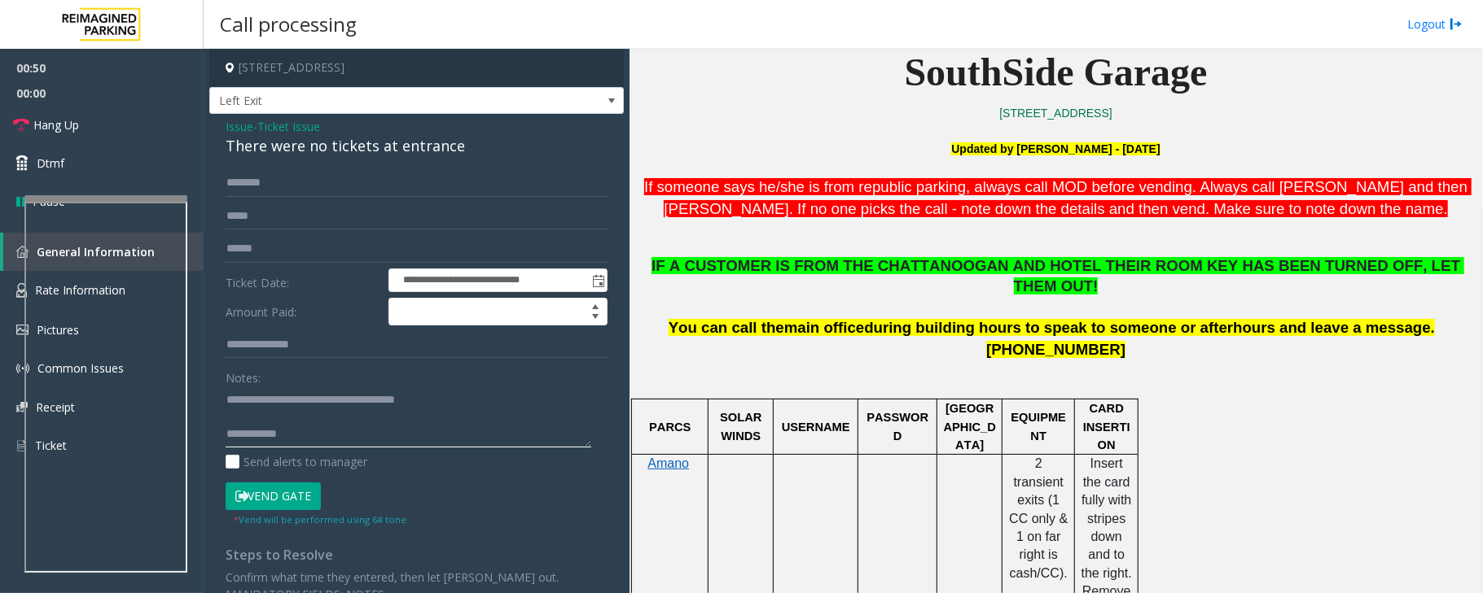
type textarea "**********"
click at [285, 180] on input "text" at bounding box center [417, 183] width 382 height 28
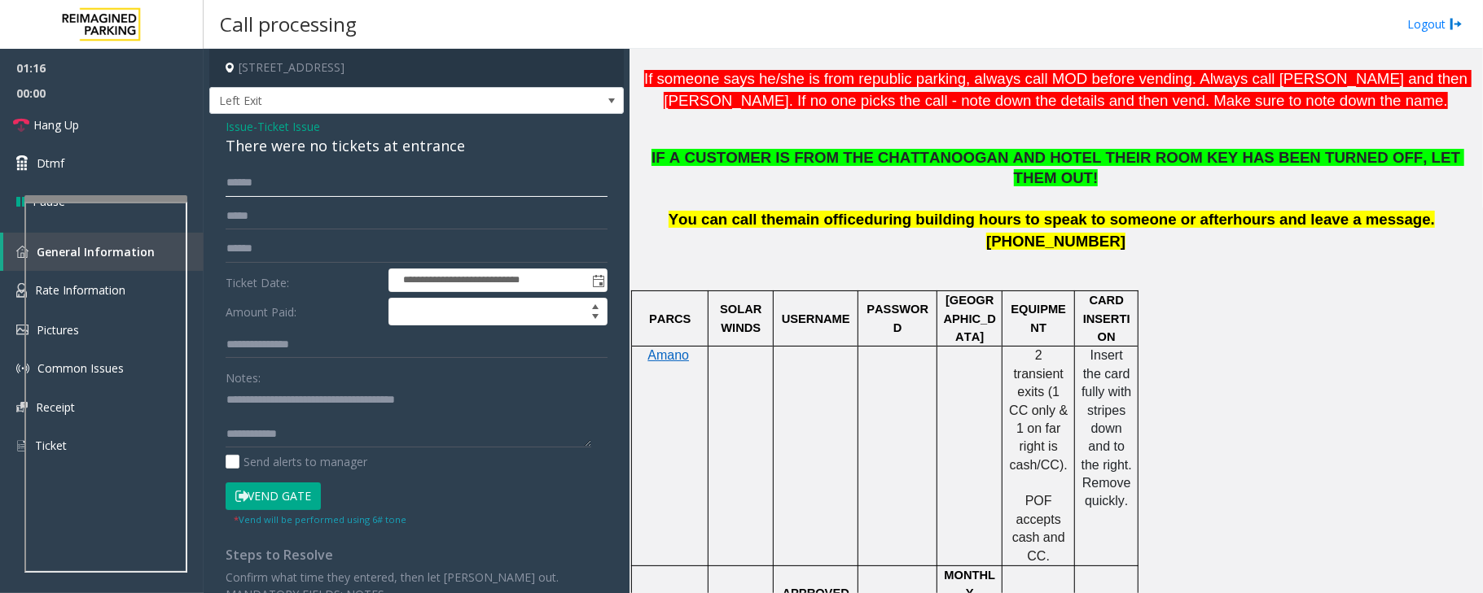
type input "******"
click at [252, 497] on button "Vend Gate" at bounding box center [273, 497] width 95 height 28
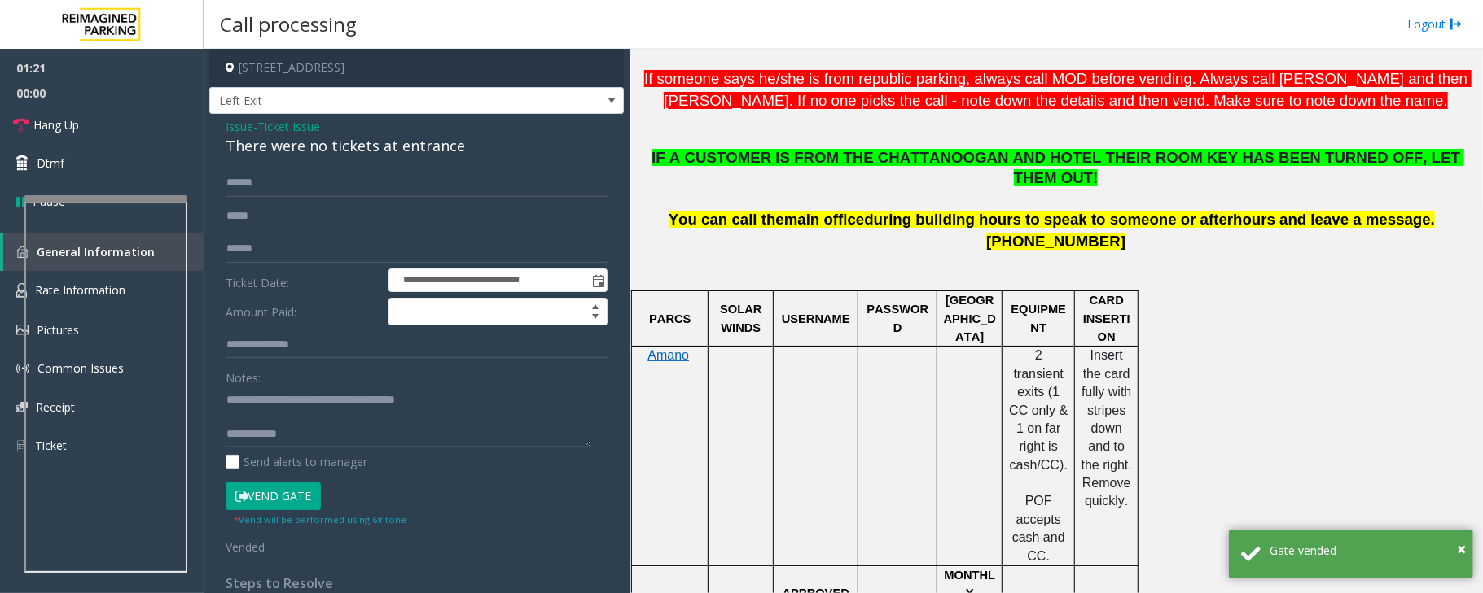
click at [453, 436] on textarea at bounding box center [409, 417] width 366 height 61
paste textarea "**********"
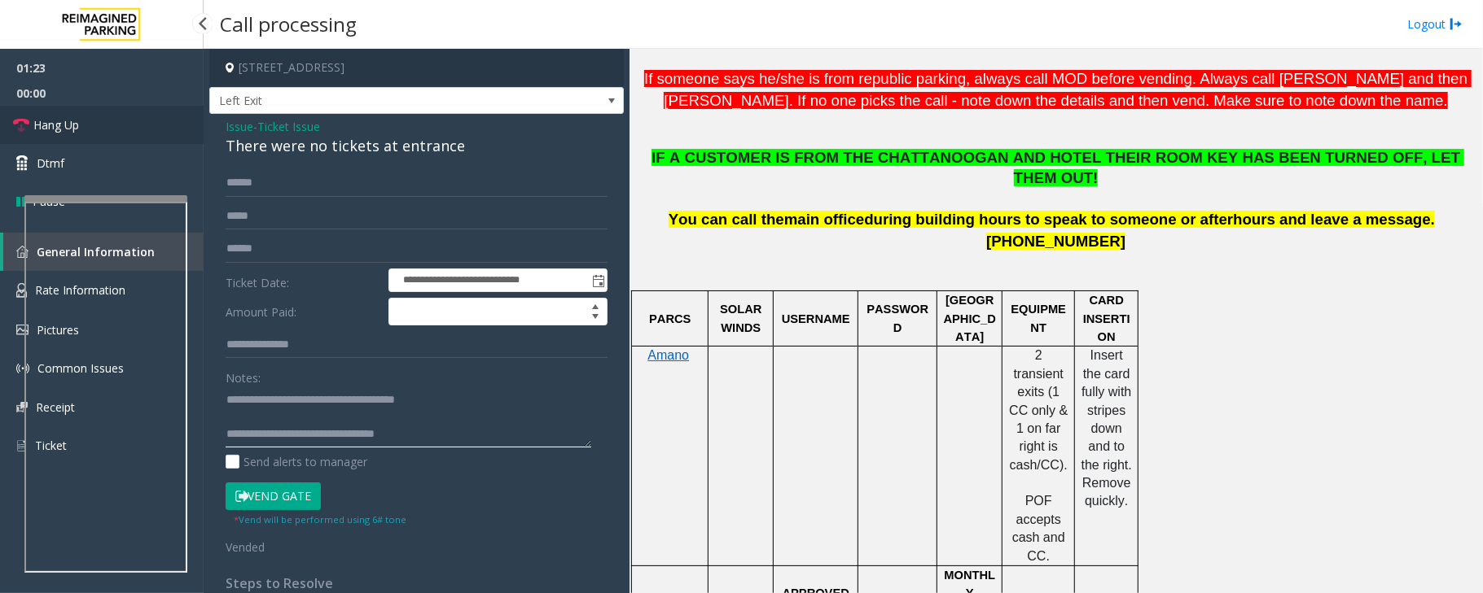
type textarea "**********"
click at [115, 127] on link "Hang Up" at bounding box center [102, 125] width 204 height 38
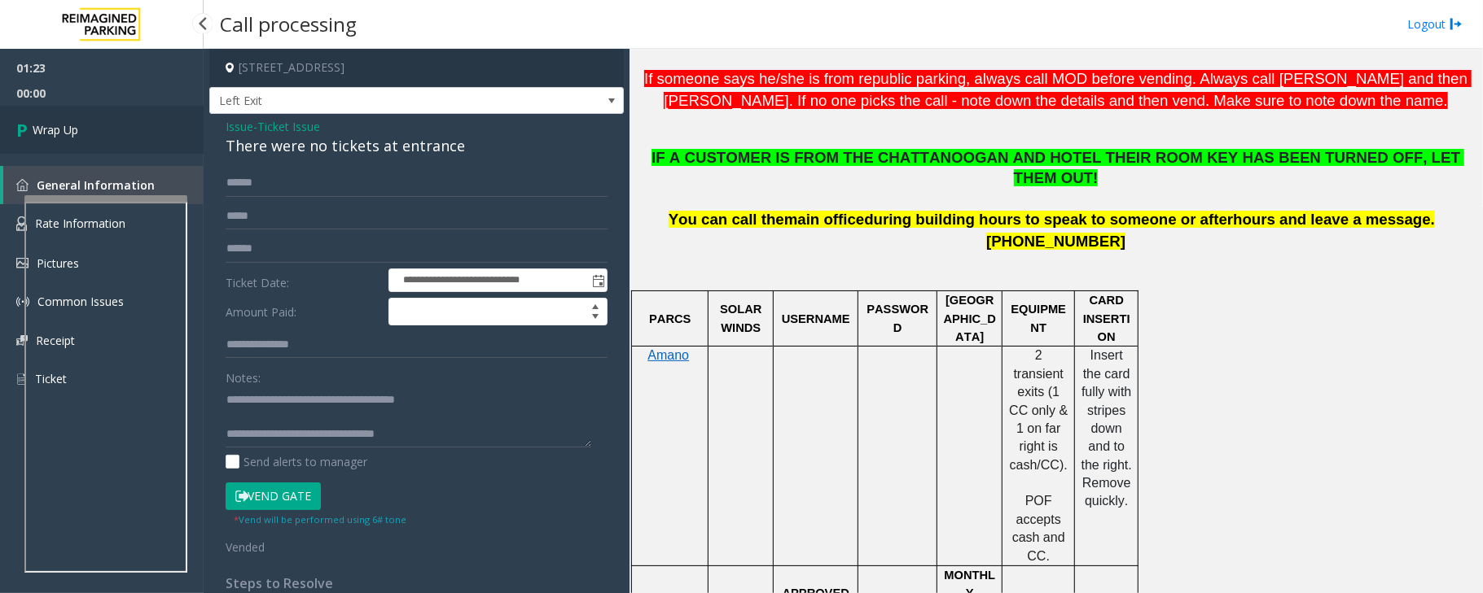
click at [115, 127] on link "Wrap Up" at bounding box center [102, 130] width 204 height 48
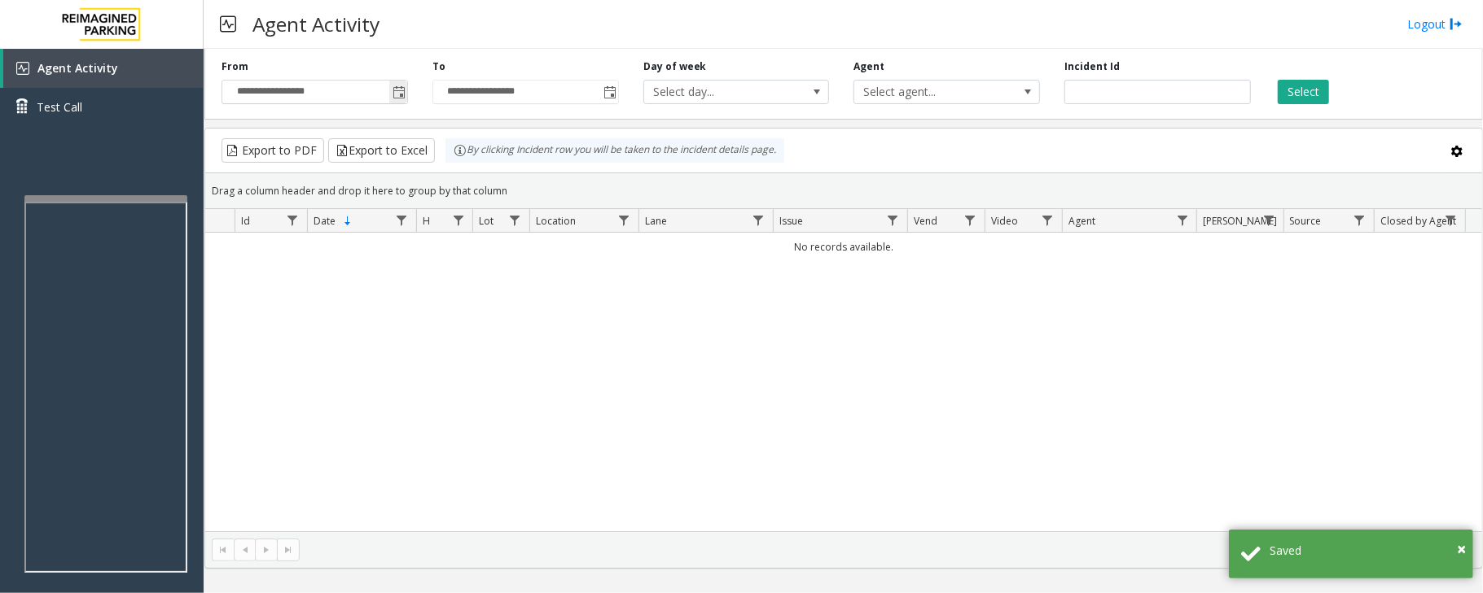
click at [399, 93] on span "Toggle popup" at bounding box center [398, 92] width 13 height 13
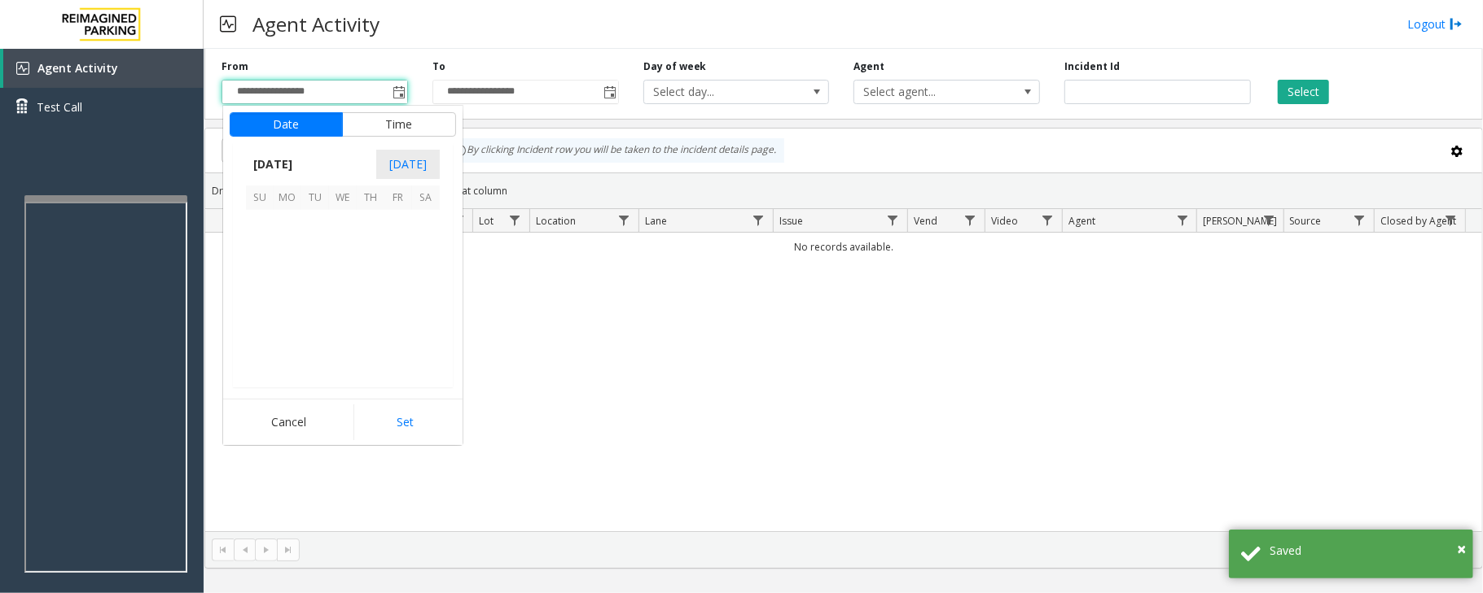
scroll to position [292194, 0]
click at [339, 226] on span "3" at bounding box center [343, 224] width 28 height 28
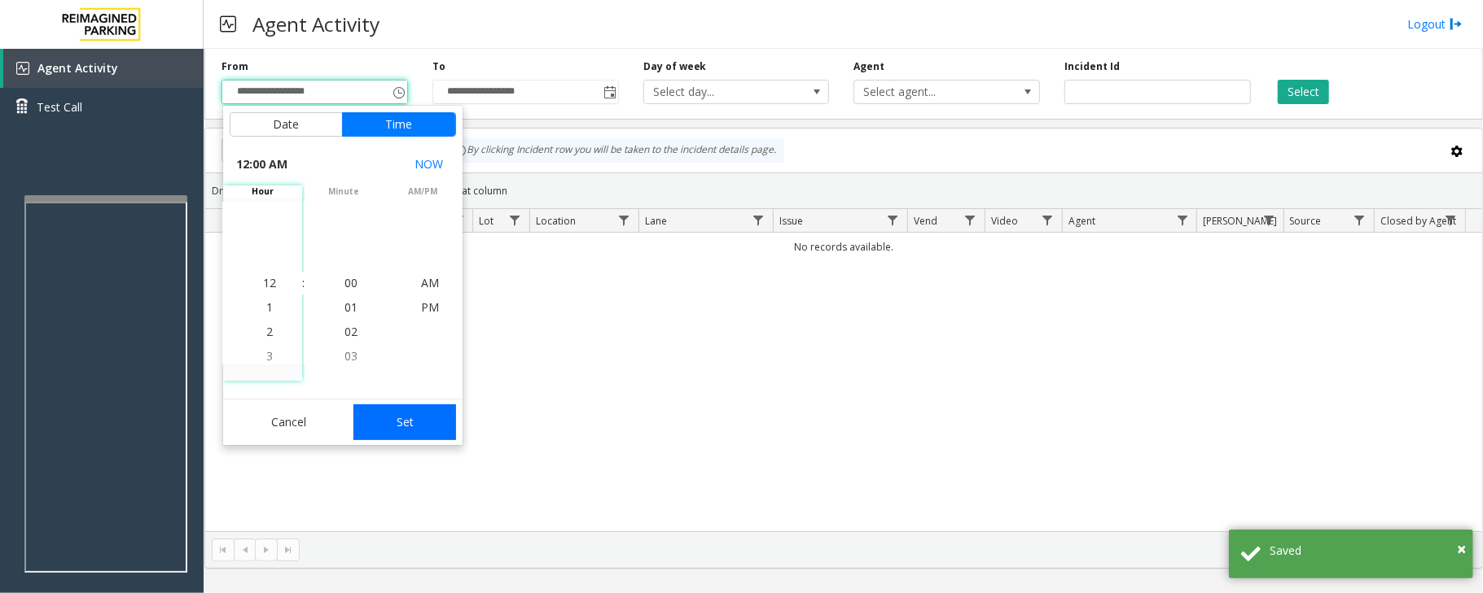
click at [407, 427] on button "Set" at bounding box center [404, 423] width 103 height 36
type input "**********"
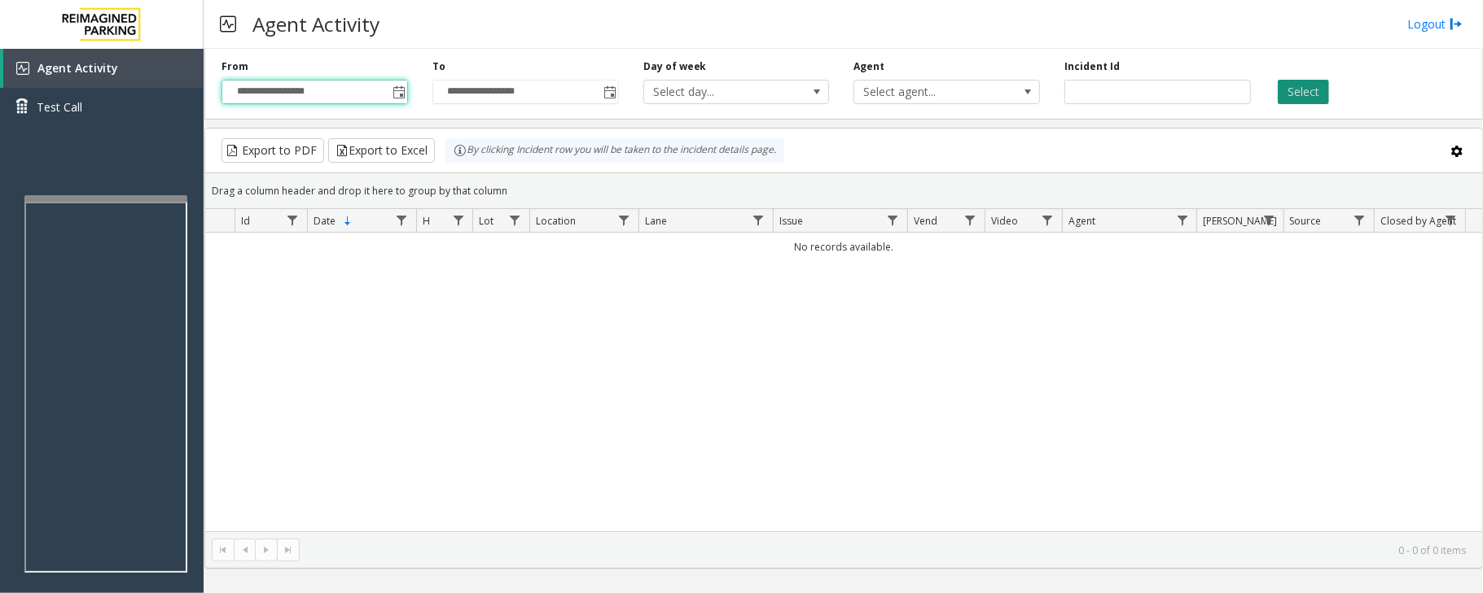
click at [1300, 95] on button "Select" at bounding box center [1302, 92] width 51 height 24
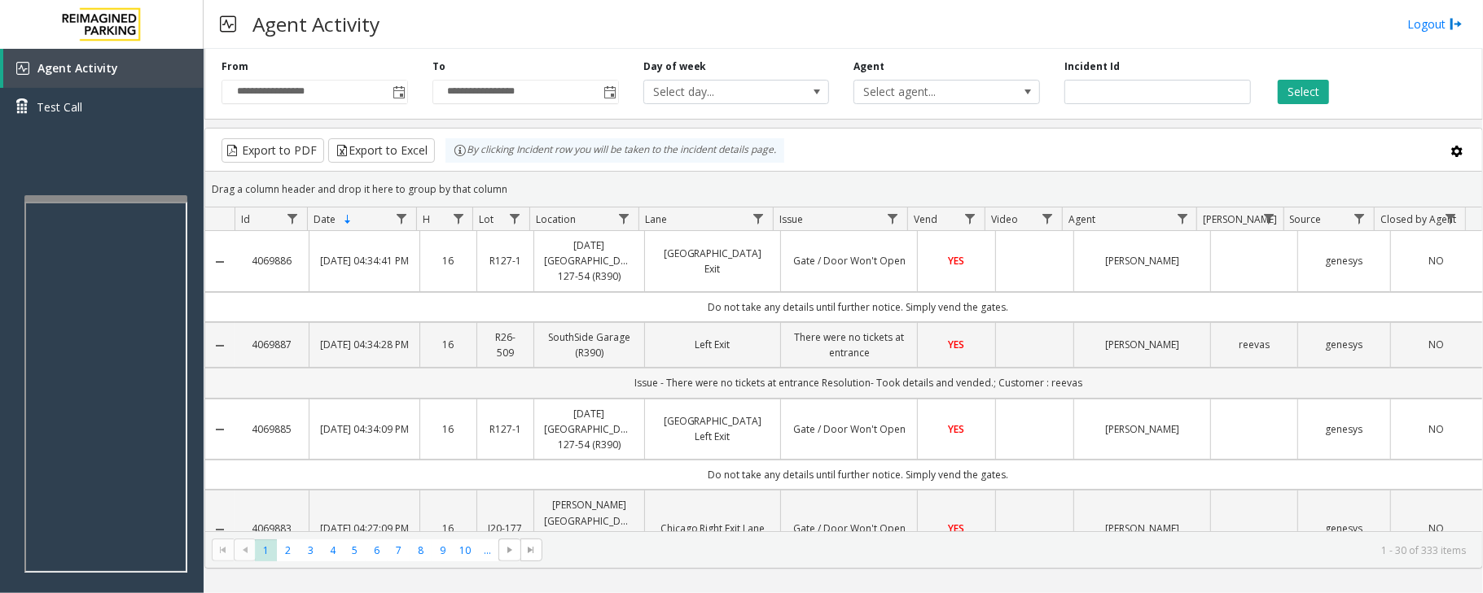
drag, startPoint x: 1042, startPoint y: 388, endPoint x: 1072, endPoint y: 388, distance: 30.1
click at [1072, 388] on td "Issue - There were no tickets at entrance Resolution- Took details and vended.;…" at bounding box center [857, 383] width 1247 height 30
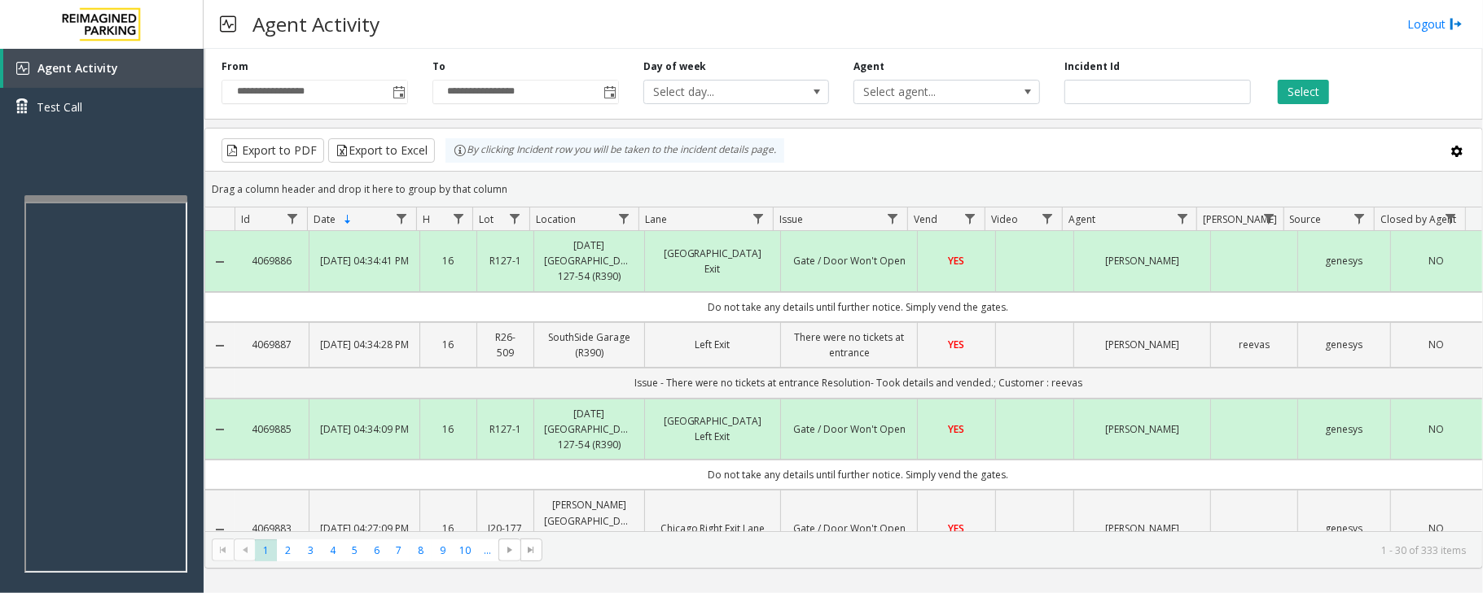
click at [548, 34] on div "Agent Activity Logout" at bounding box center [843, 24] width 1279 height 49
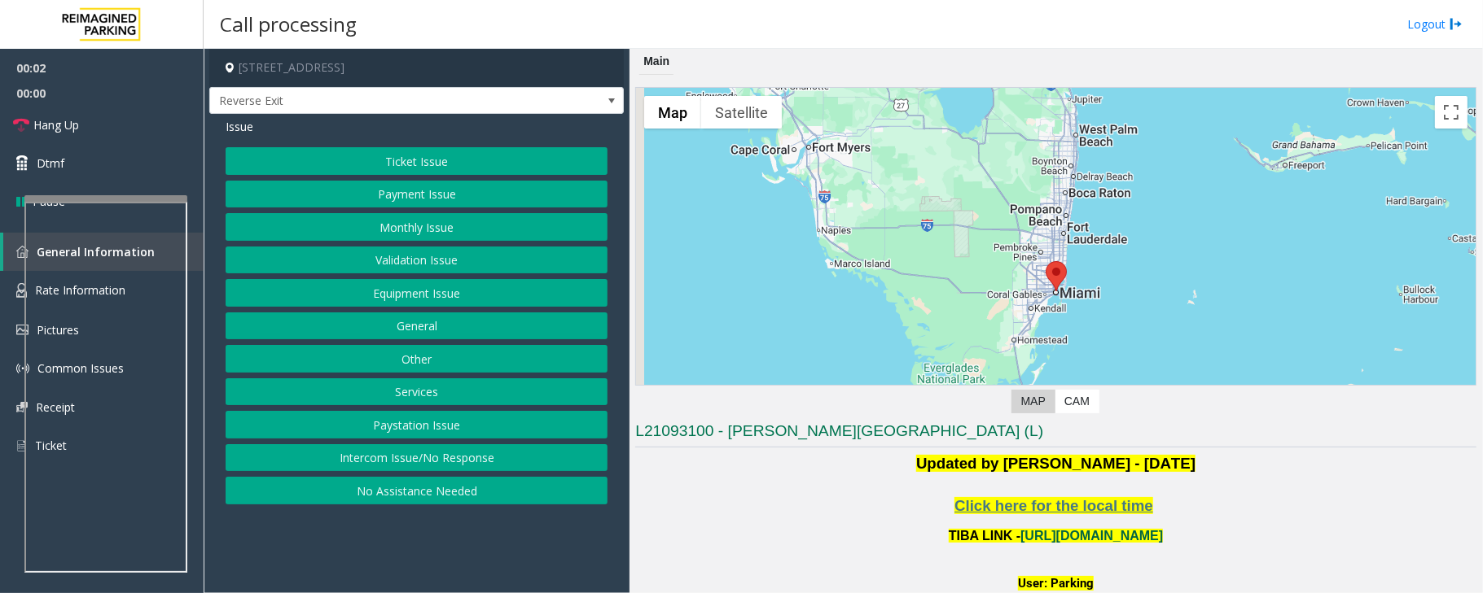
click at [1023, 541] on link "https://wellsfargoctr-web.sp.tibaparking.net/" at bounding box center [1091, 536] width 142 height 14
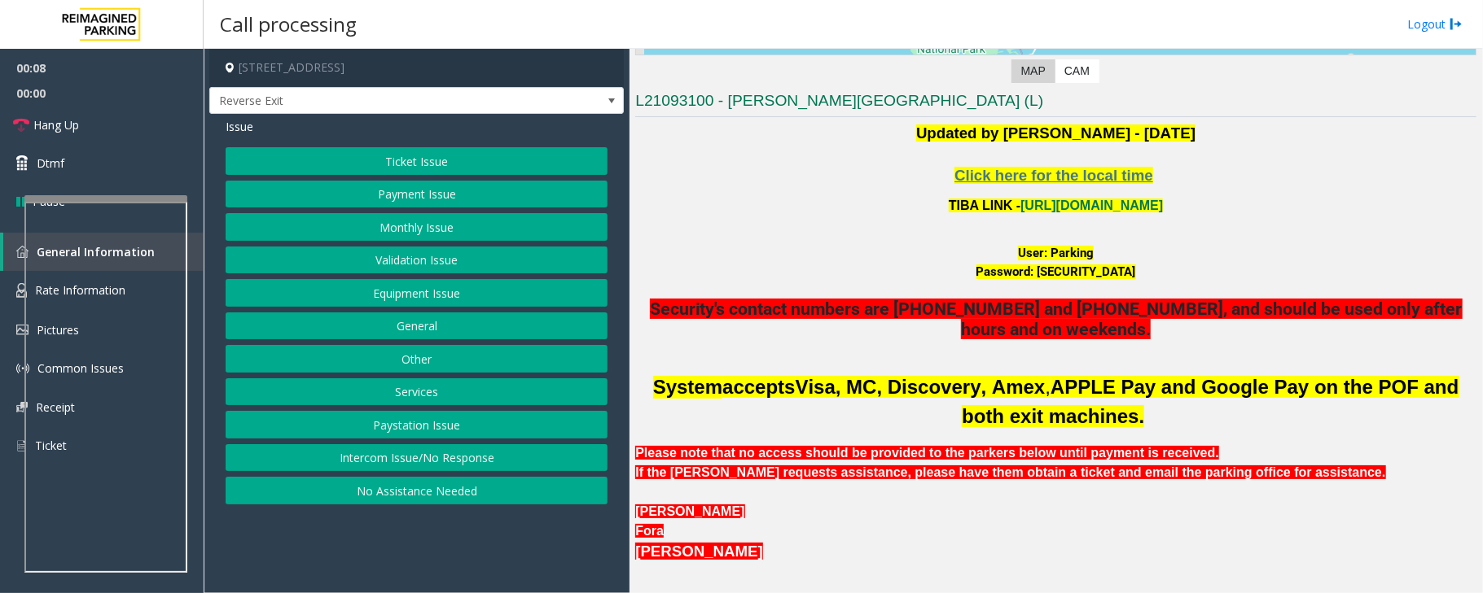
scroll to position [542, 0]
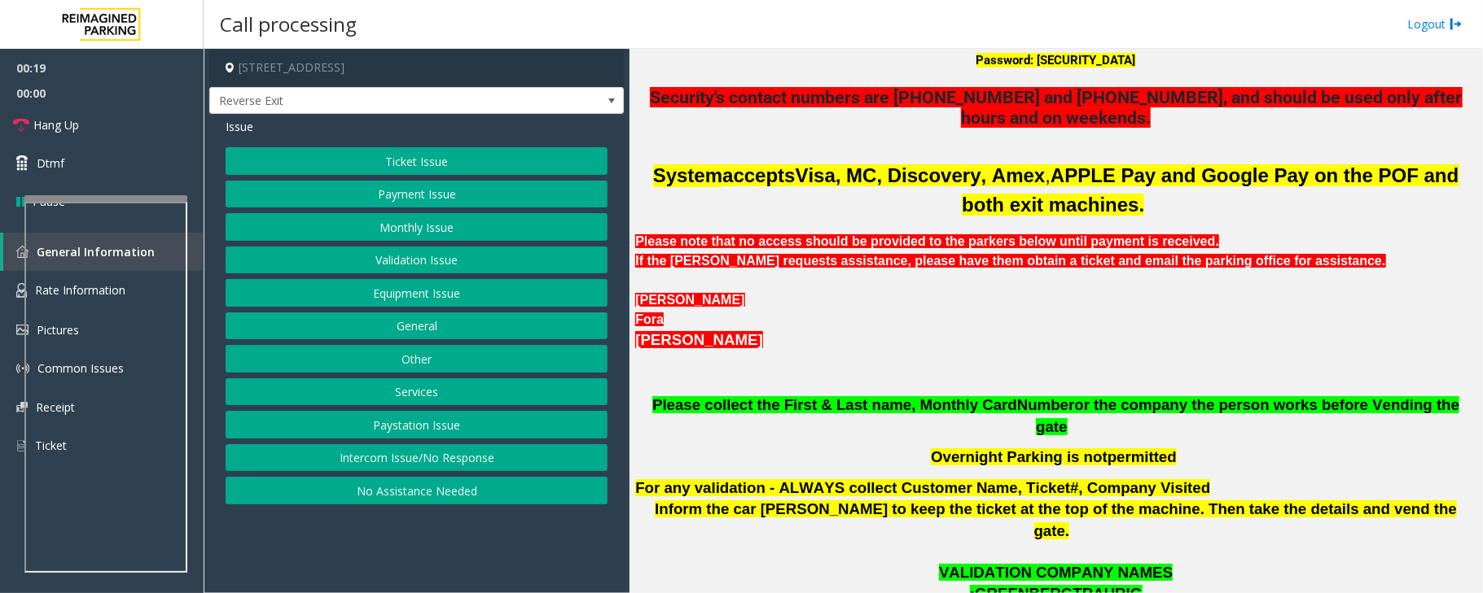
click at [438, 298] on button "Equipment Issue" at bounding box center [417, 293] width 382 height 28
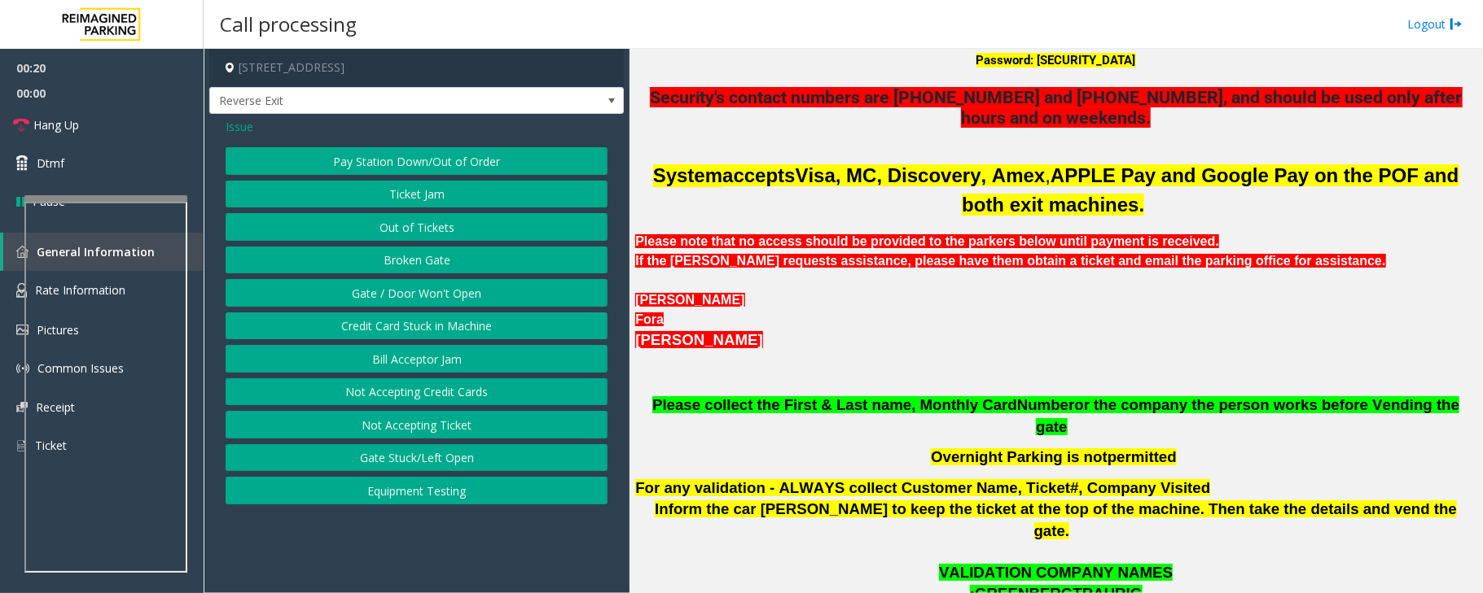
click at [438, 298] on button "Gate / Door Won't Open" at bounding box center [417, 293] width 382 height 28
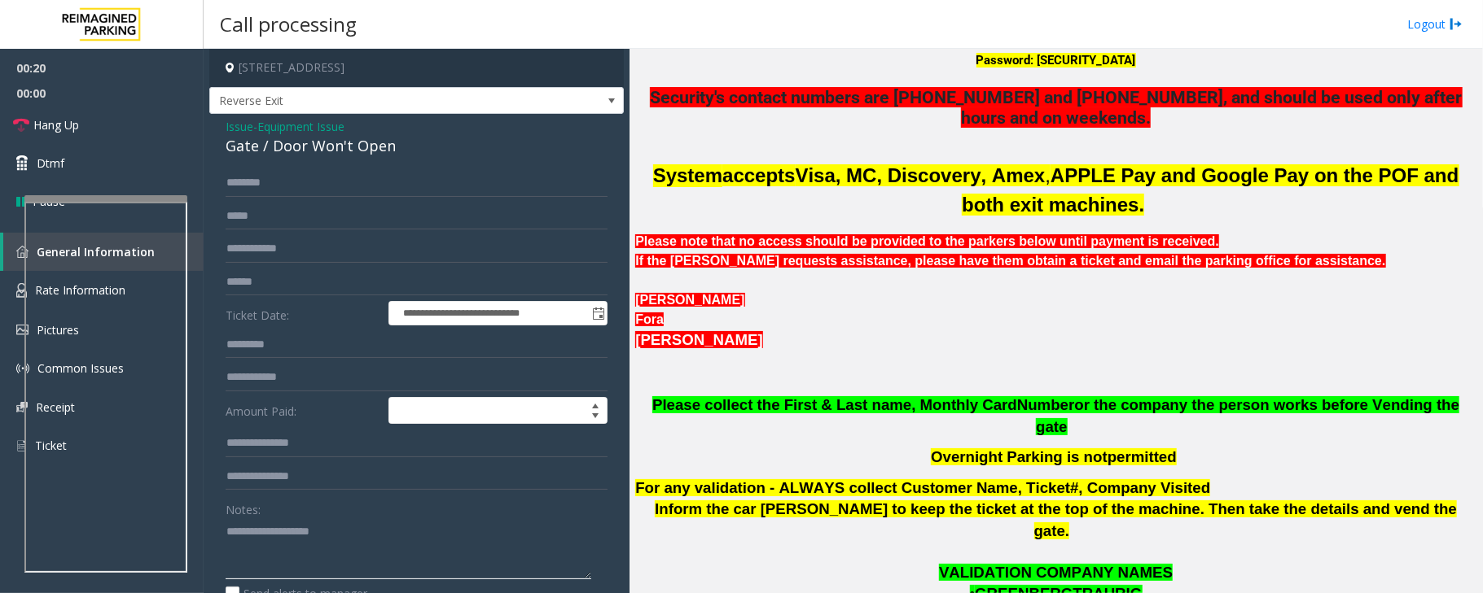
click at [287, 554] on textarea at bounding box center [409, 549] width 366 height 61
paste textarea "**********"
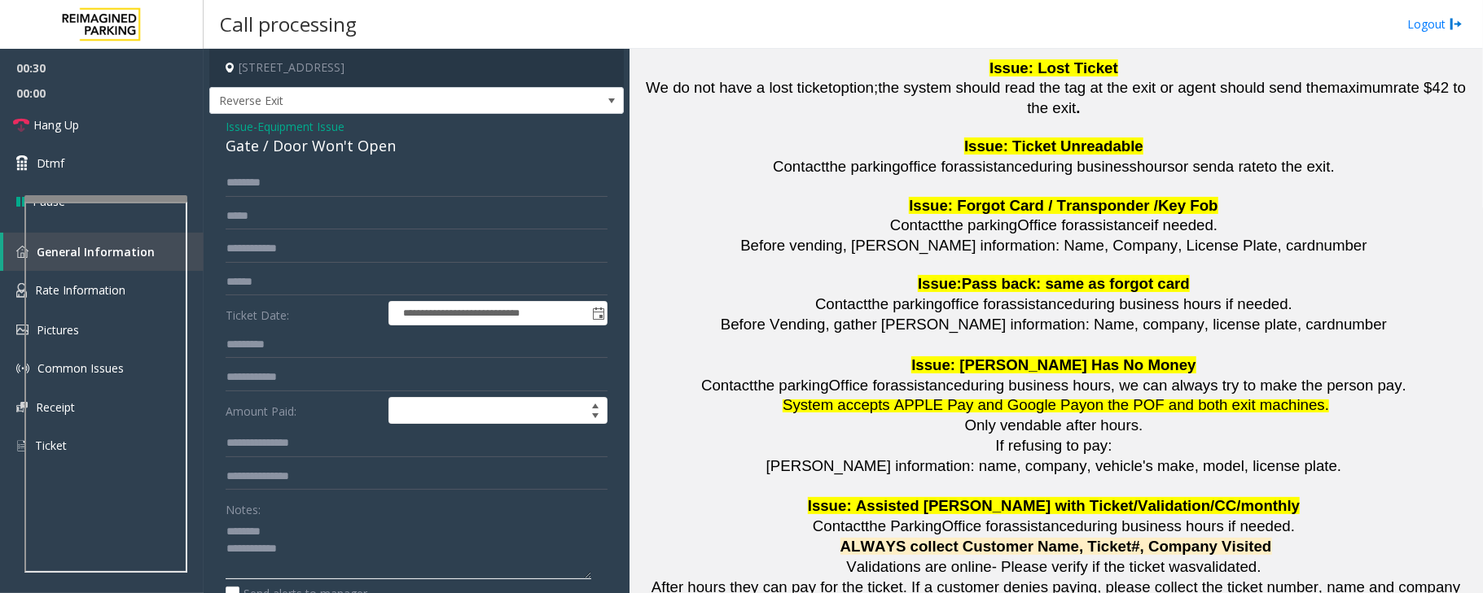
scroll to position [1737, 0]
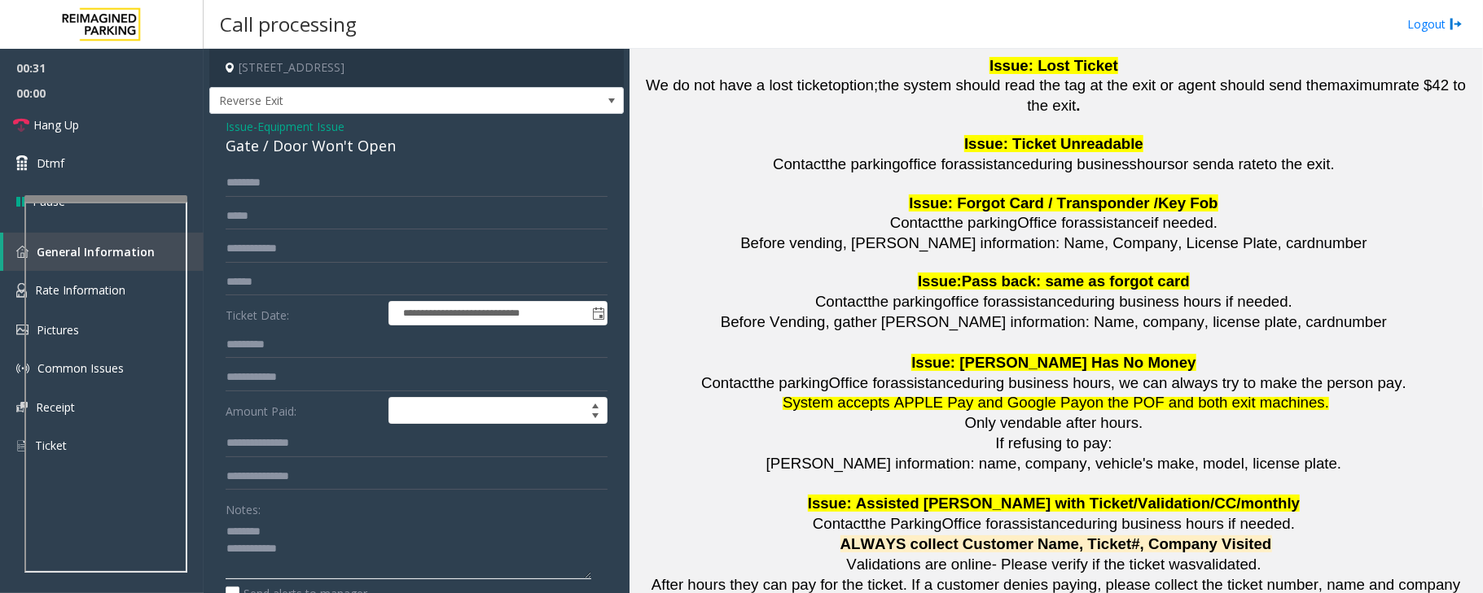
type textarea "**********"
click at [290, 122] on span "Equipment Issue" at bounding box center [300, 126] width 87 height 17
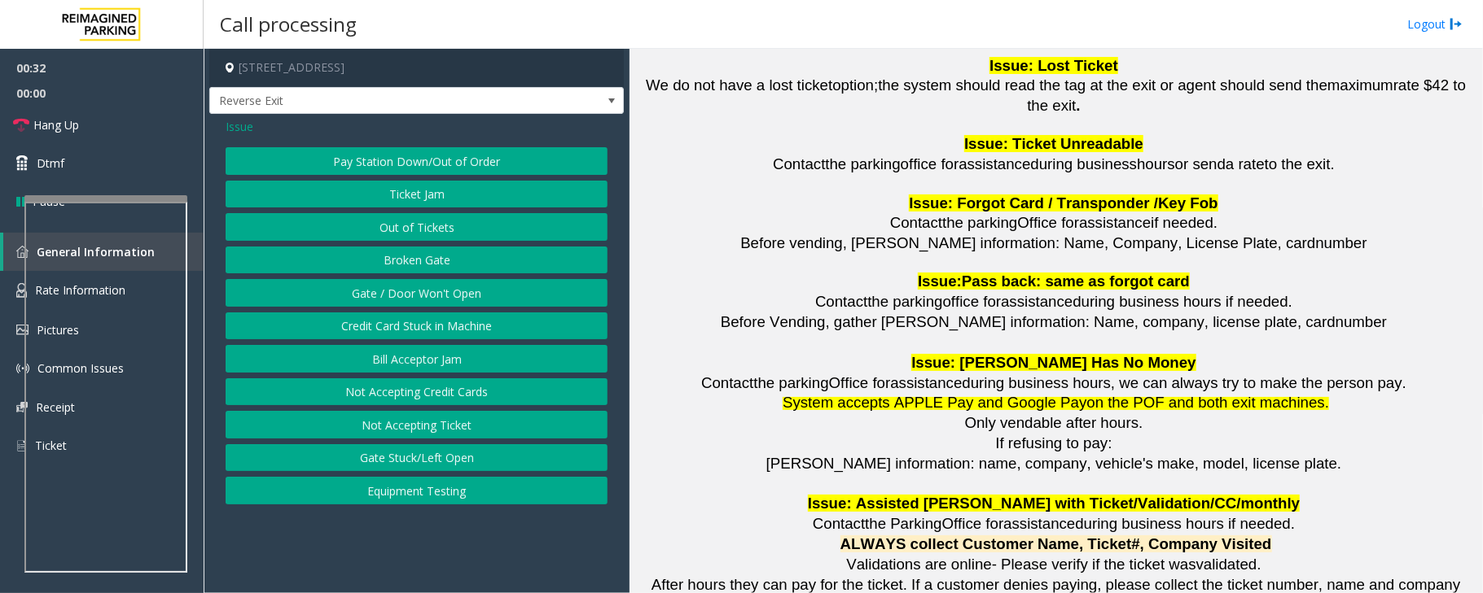
click at [241, 129] on span "Issue" at bounding box center [240, 126] width 28 height 17
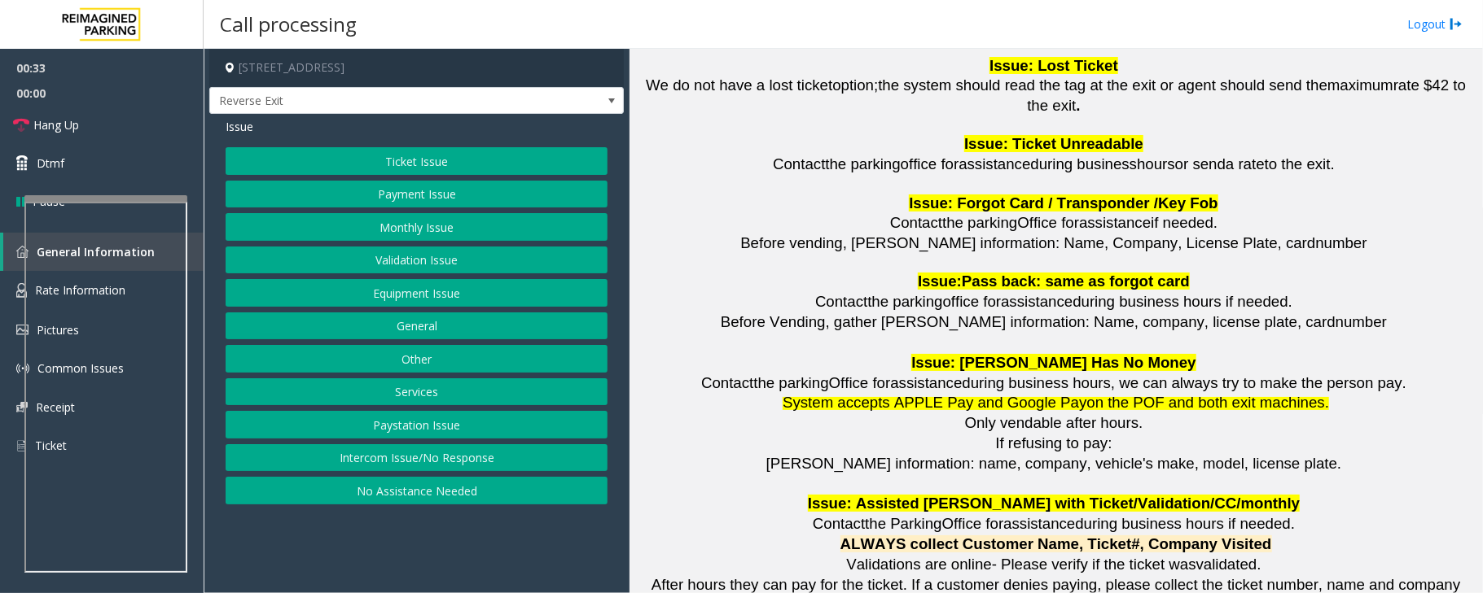
click at [389, 231] on button "Monthly Issue" at bounding box center [417, 227] width 382 height 28
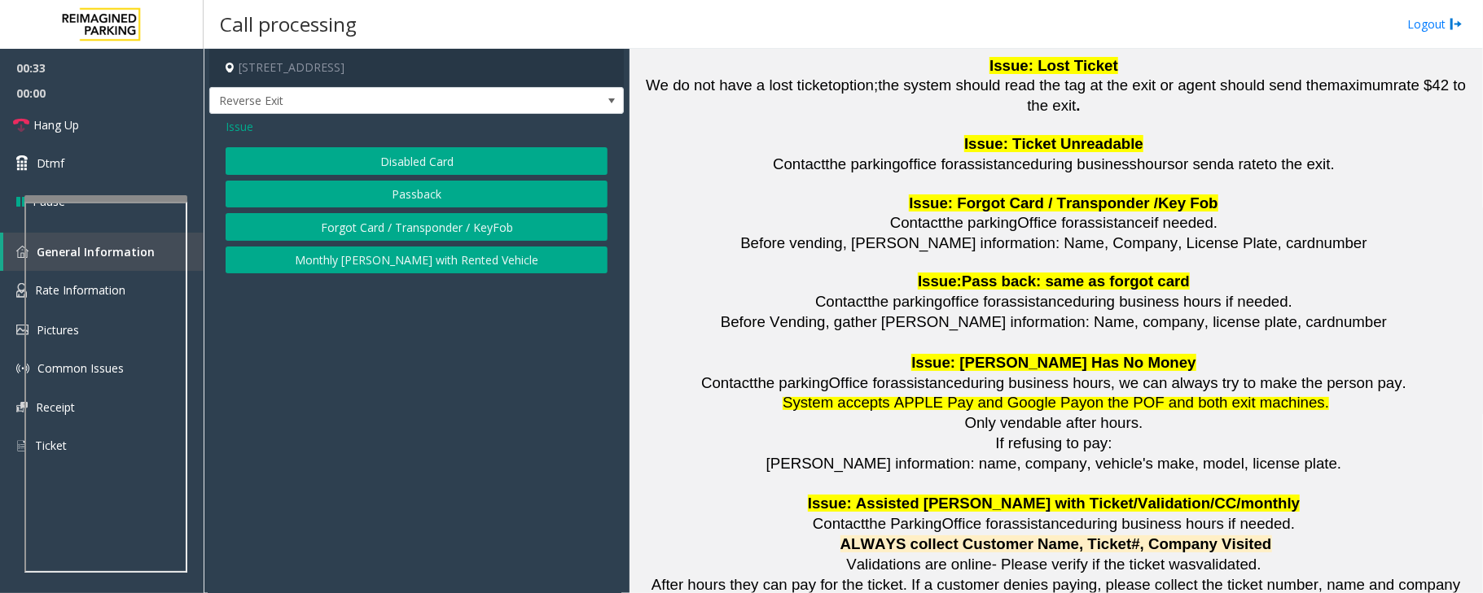
click at [421, 160] on button "Disabled Card" at bounding box center [417, 161] width 382 height 28
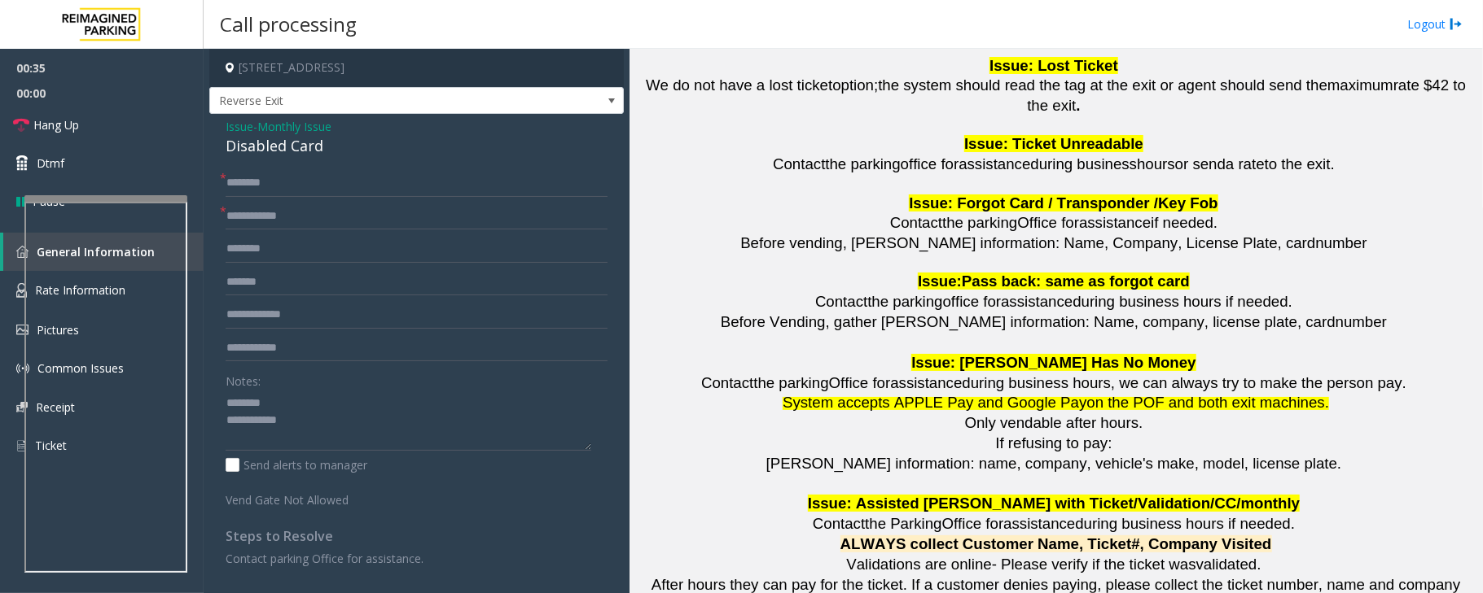
click at [287, 151] on div "Disabled Card" at bounding box center [417, 146] width 382 height 22
click at [271, 414] on textarea at bounding box center [409, 420] width 366 height 61
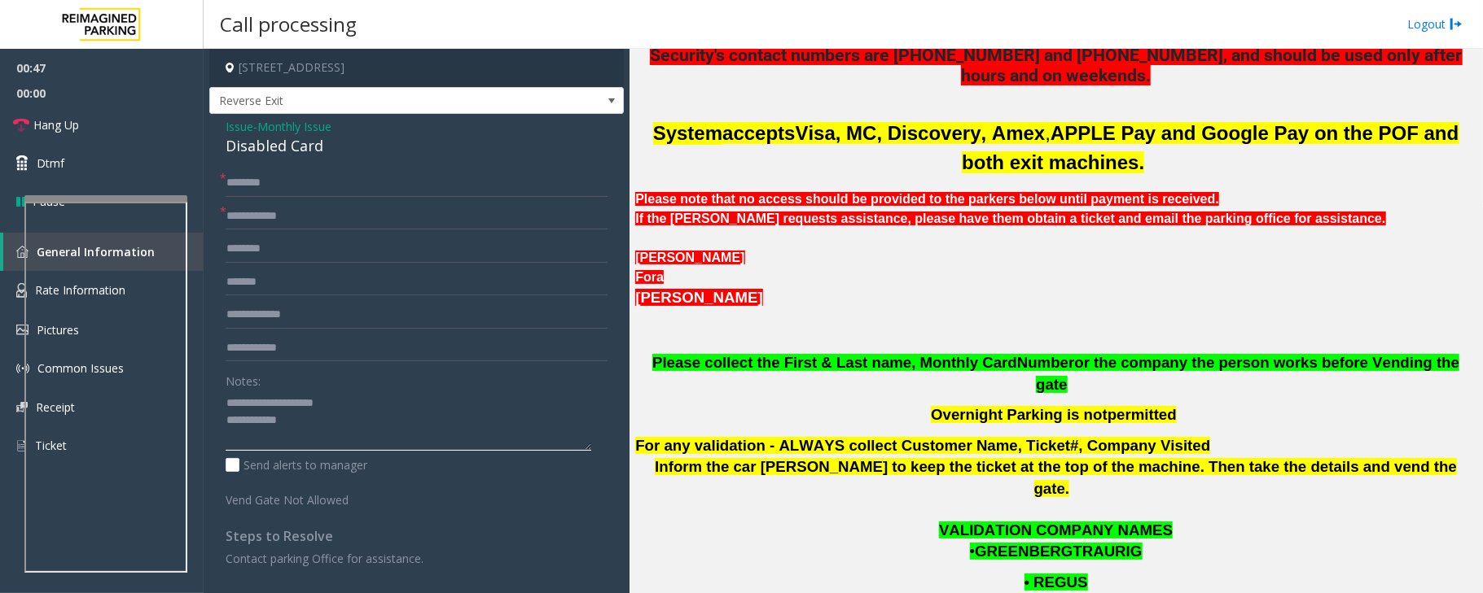
scroll to position [542, 0]
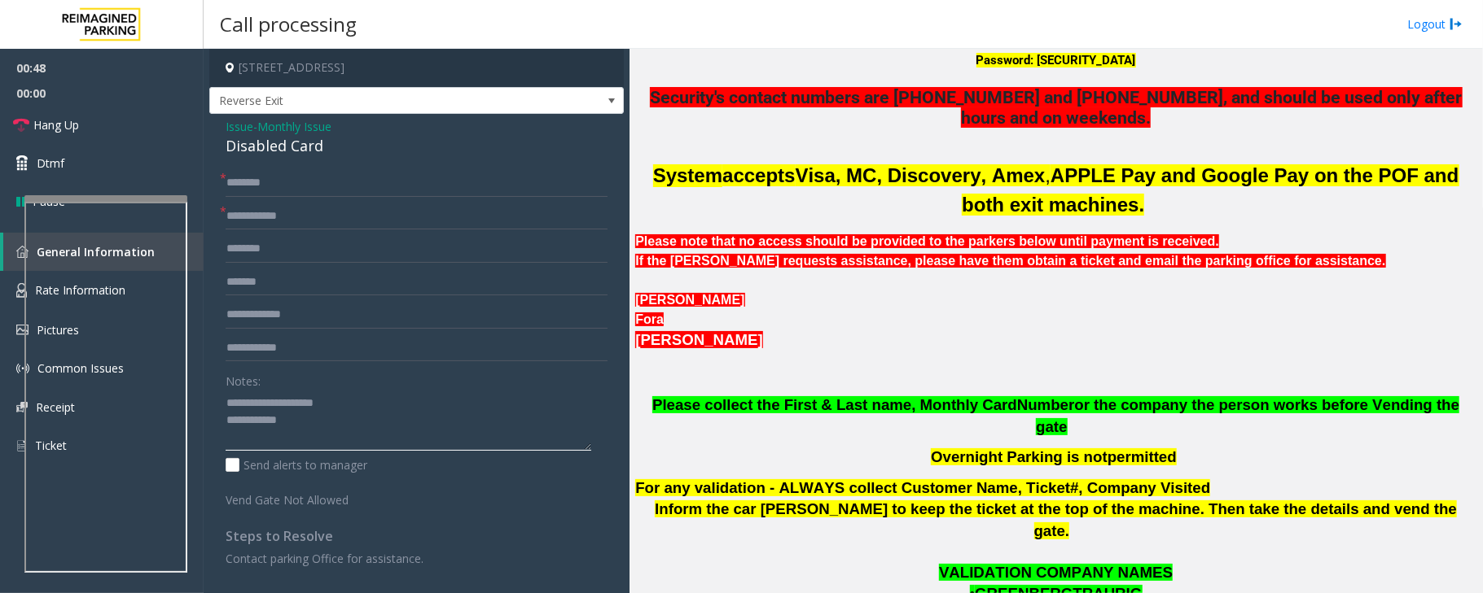
click at [301, 424] on textarea at bounding box center [409, 420] width 366 height 61
click at [256, 210] on input "text" at bounding box center [417, 217] width 382 height 28
click at [308, 418] on textarea at bounding box center [409, 420] width 366 height 61
paste textarea "**********"
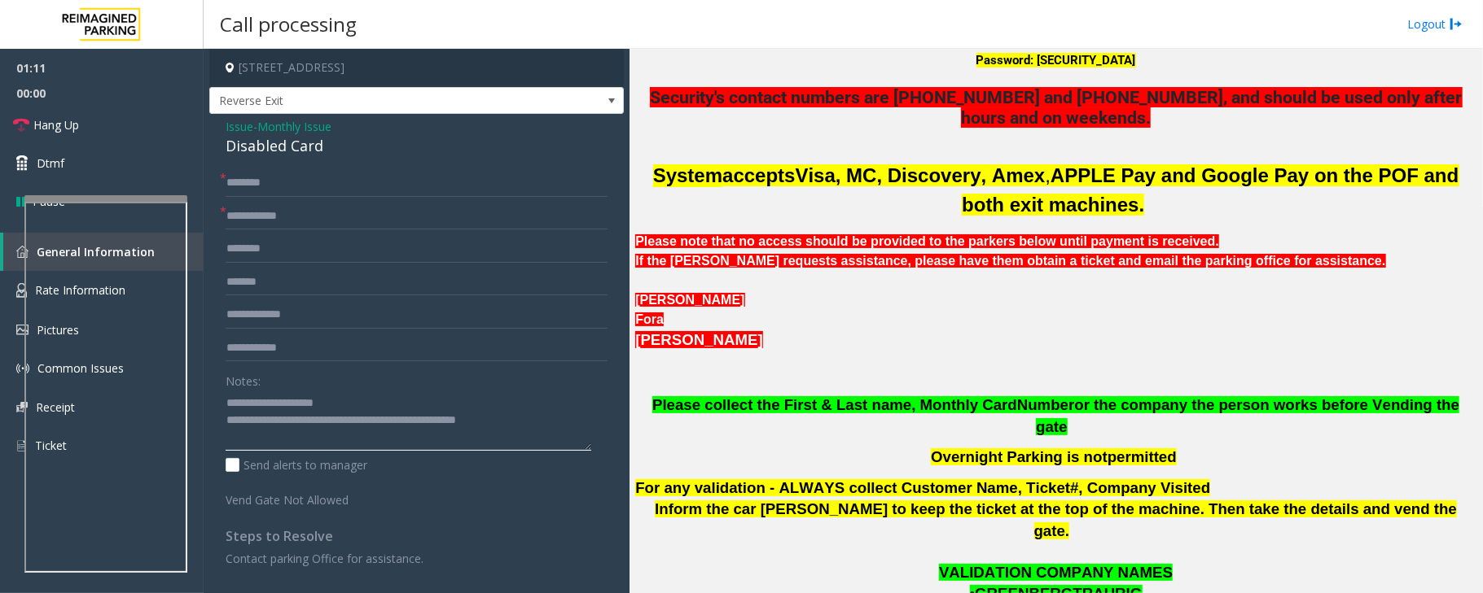
type textarea "**********"
click at [293, 219] on input "text" at bounding box center [417, 217] width 382 height 28
type input "***"
click at [503, 423] on textarea at bounding box center [409, 420] width 366 height 61
type textarea "**********"
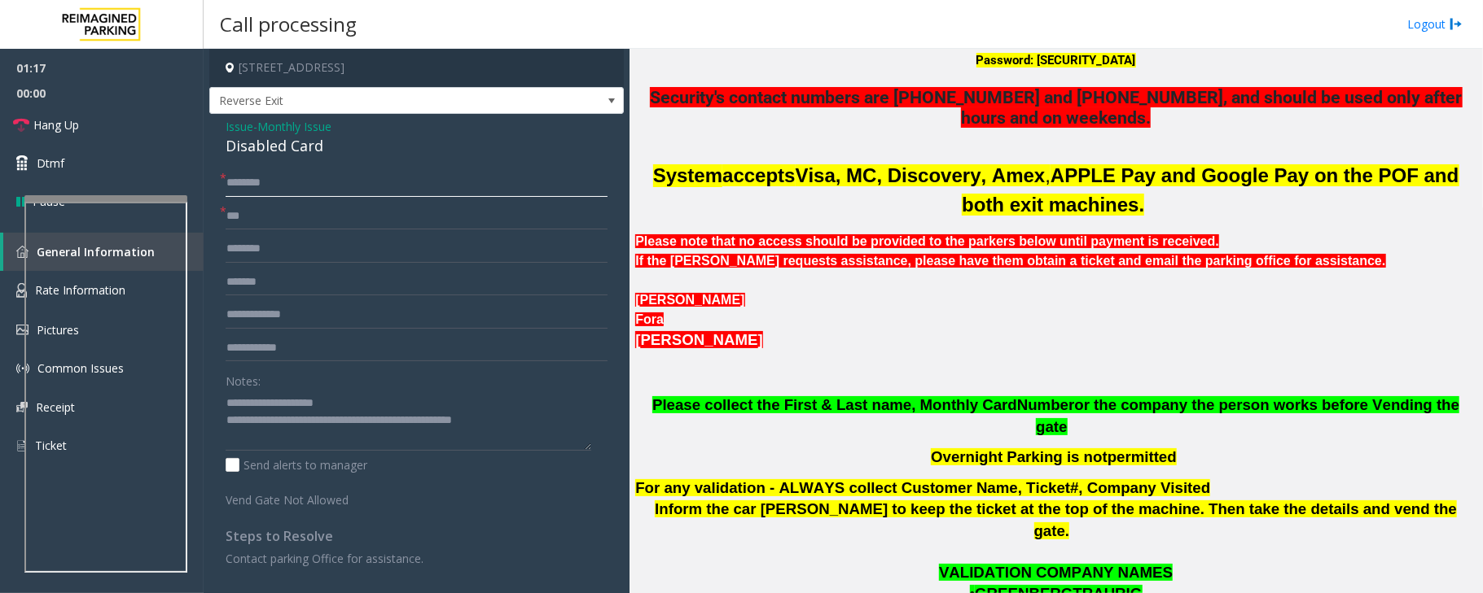
click at [269, 177] on input "text" at bounding box center [417, 183] width 382 height 28
type input "**********"
click at [565, 417] on textarea at bounding box center [409, 420] width 366 height 61
click at [269, 245] on input "text" at bounding box center [417, 249] width 382 height 28
drag, startPoint x: 1123, startPoint y: 558, endPoint x: 988, endPoint y: 552, distance: 136.1
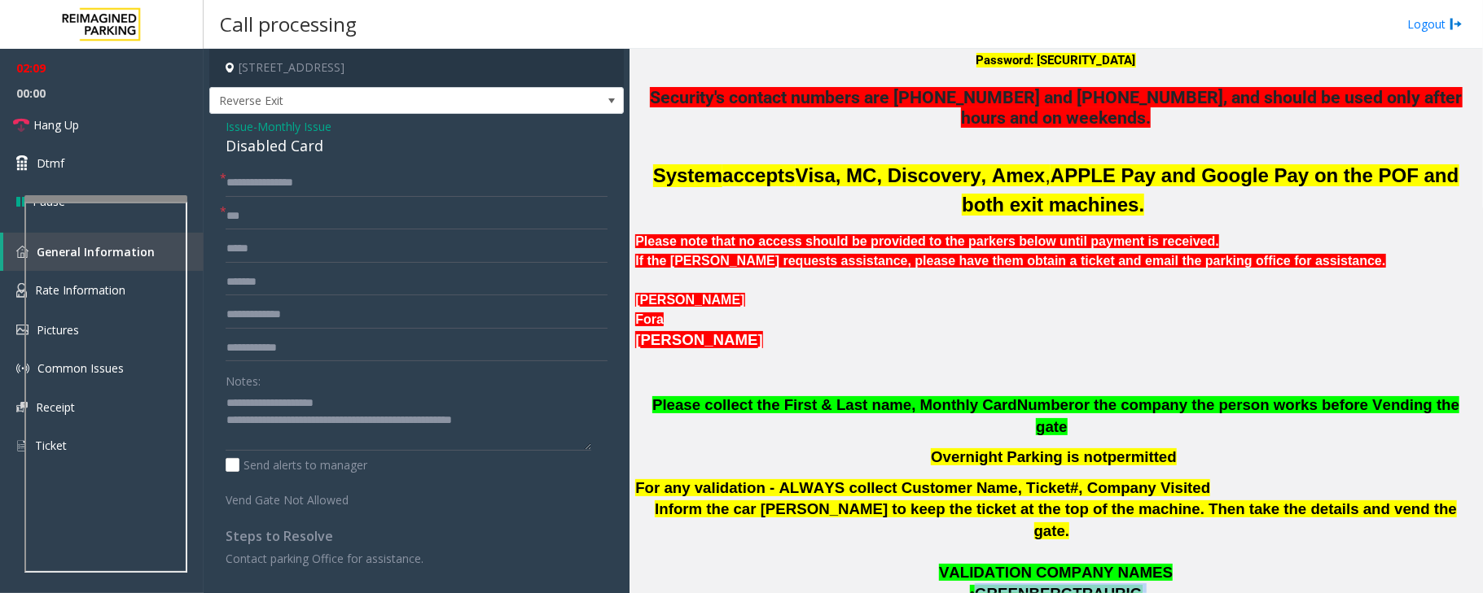
click at [988, 584] on p "• GREENBERGTRAURIG" at bounding box center [1055, 595] width 841 height 22
copy p "GREENBERGTRAURIG"
drag, startPoint x: 290, startPoint y: 261, endPoint x: 216, endPoint y: 248, distance: 75.1
click at [216, 248] on div "**********" at bounding box center [416, 479] width 406 height 620
paste input "**********"
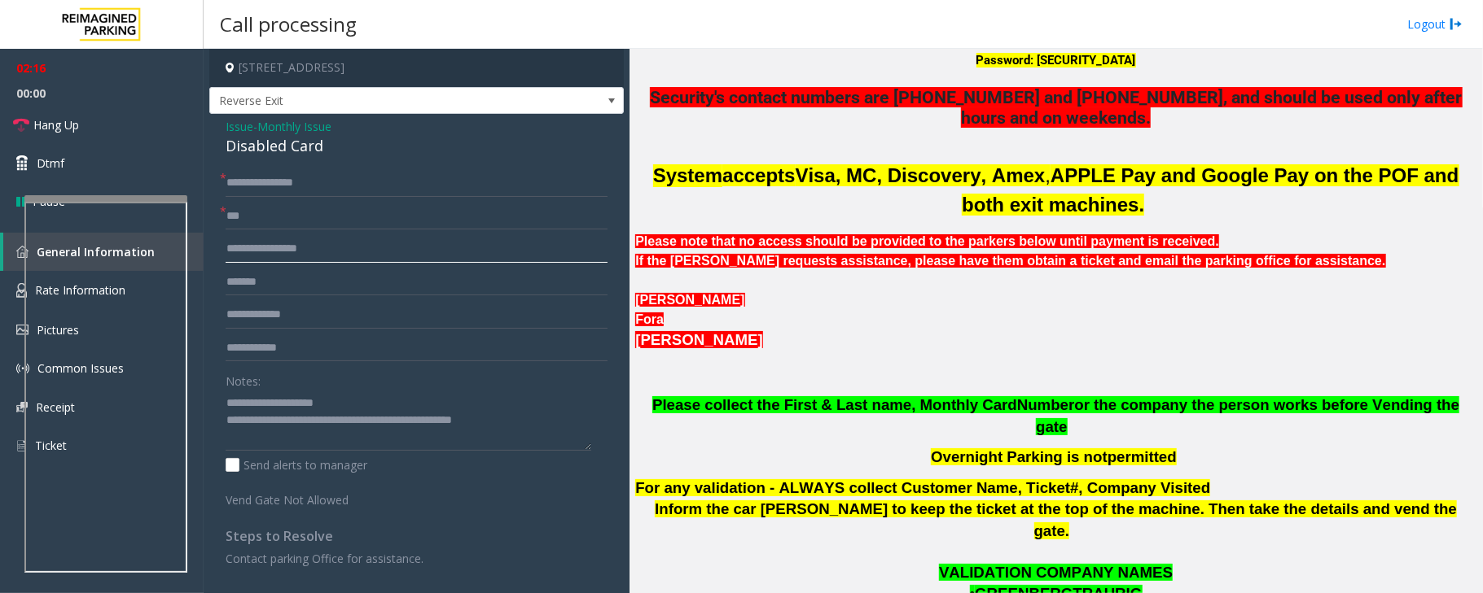
type input "**********"
click at [272, 130] on span "Monthly Issue" at bounding box center [294, 126] width 74 height 17
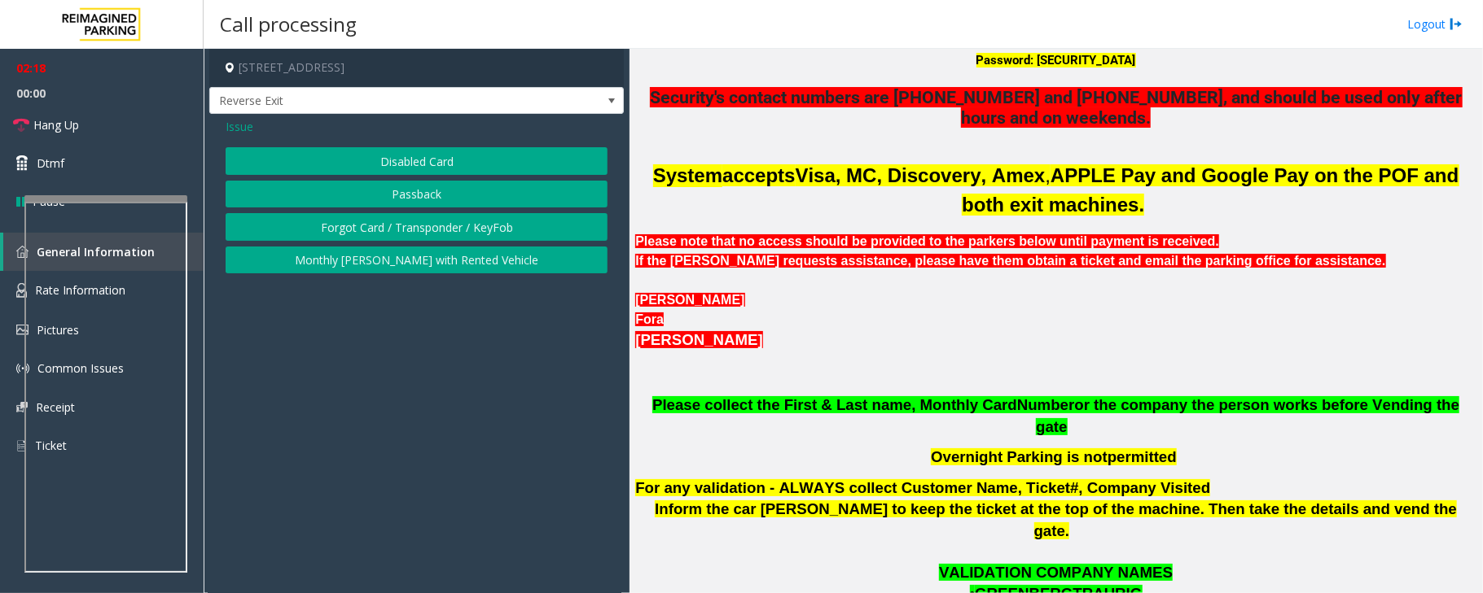
click at [251, 125] on span "Issue" at bounding box center [240, 126] width 28 height 17
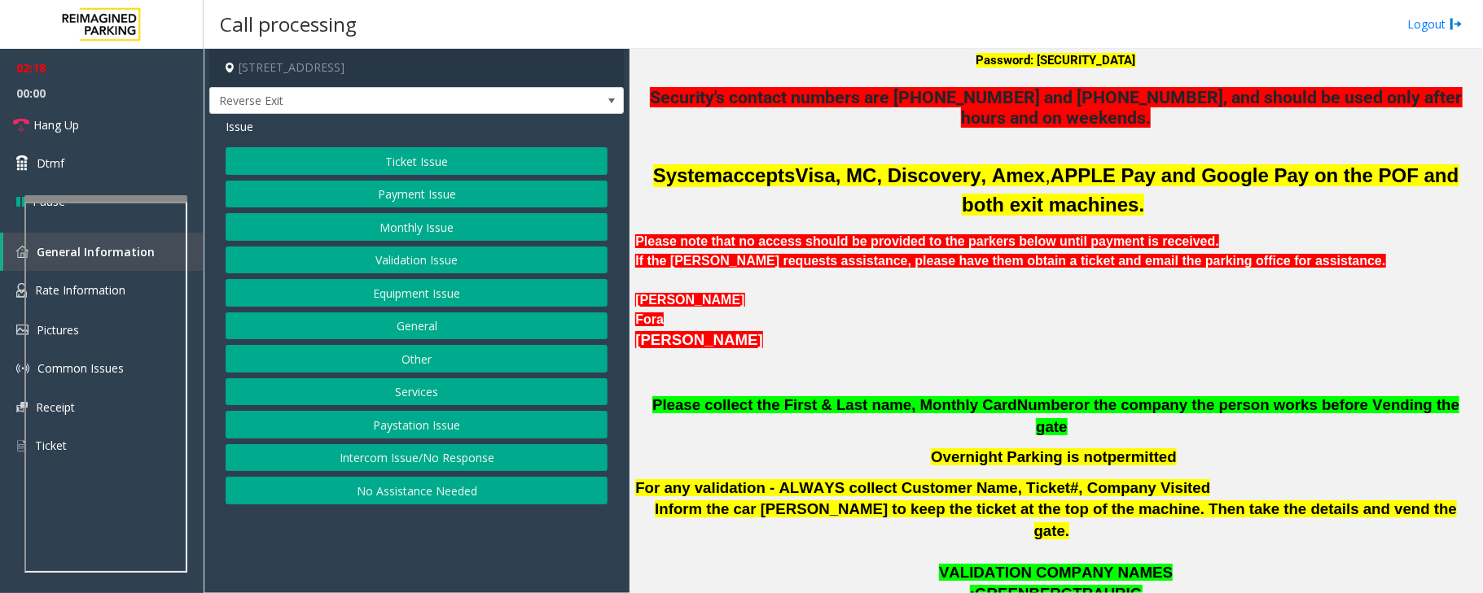
click at [399, 161] on button "Ticket Issue" at bounding box center [417, 161] width 382 height 28
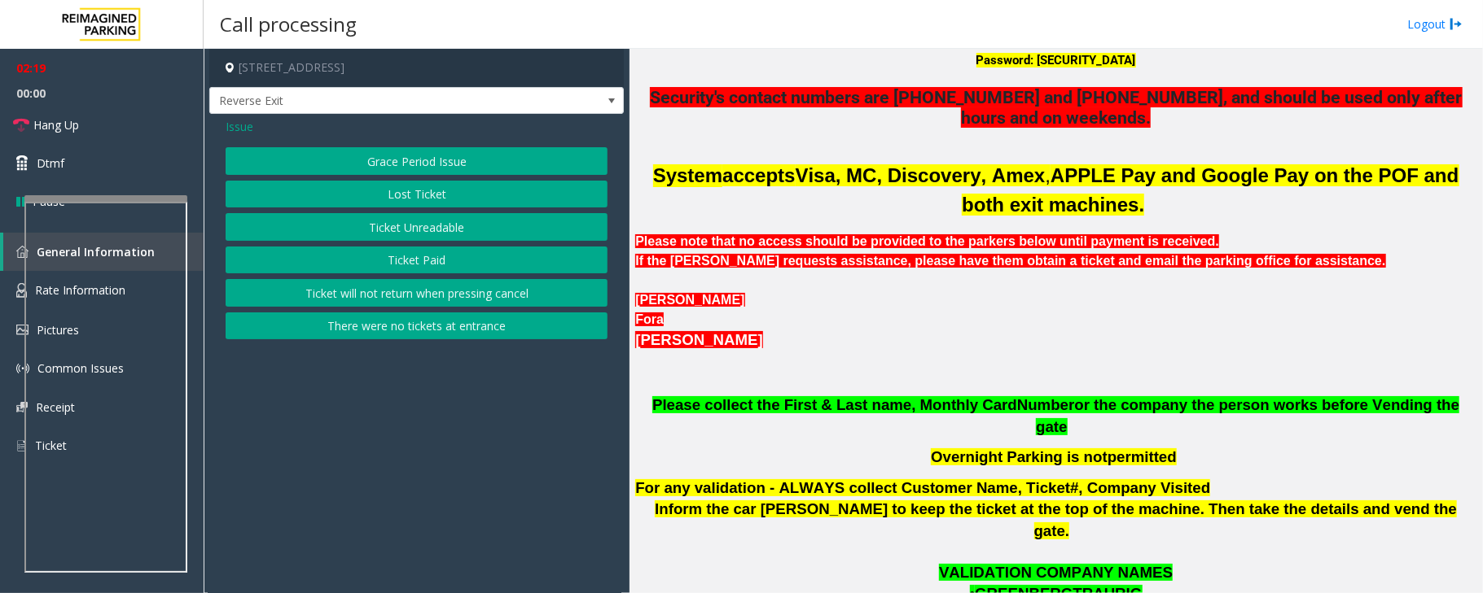
click at [401, 226] on button "Ticket Unreadable" at bounding box center [417, 227] width 382 height 28
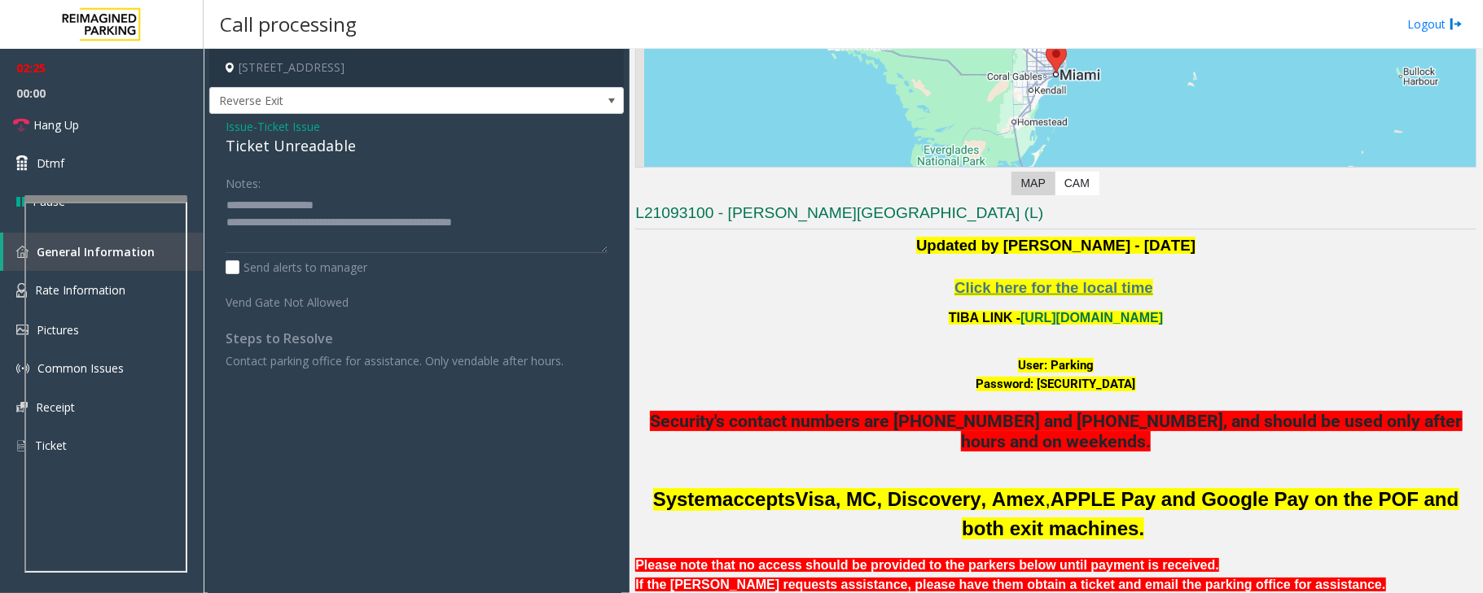
scroll to position [217, 0]
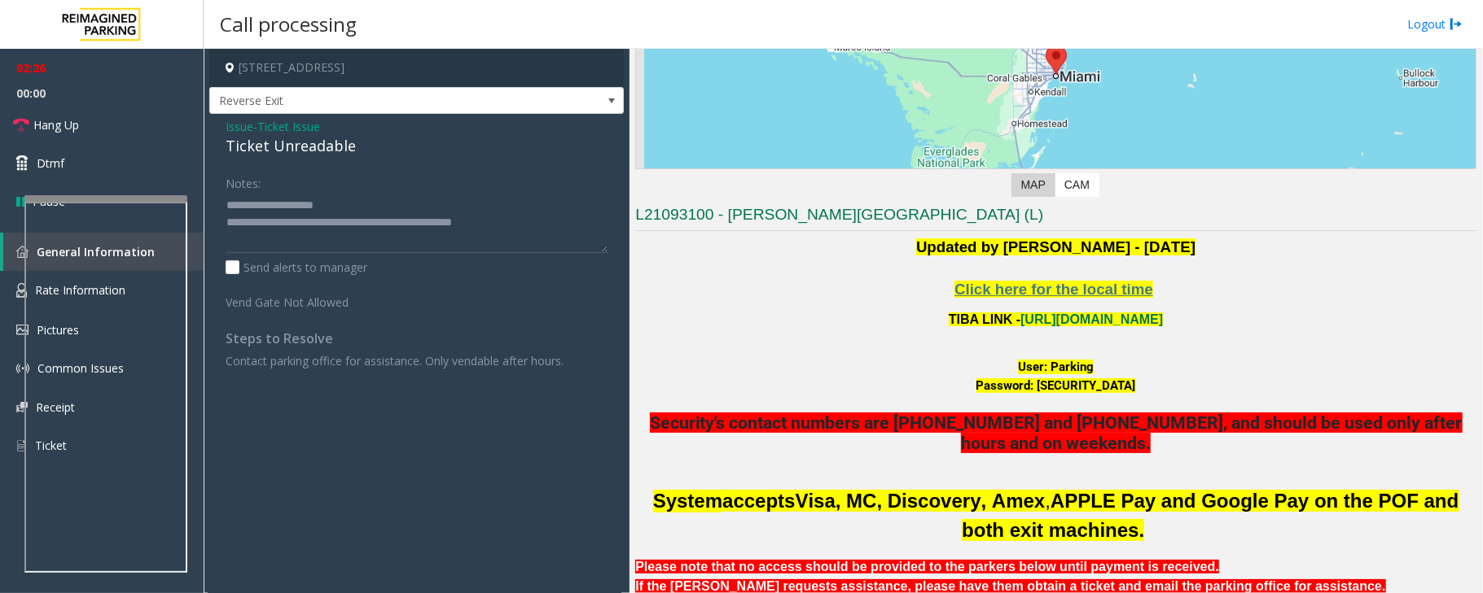
click at [278, 124] on span "Ticket Issue" at bounding box center [288, 126] width 63 height 17
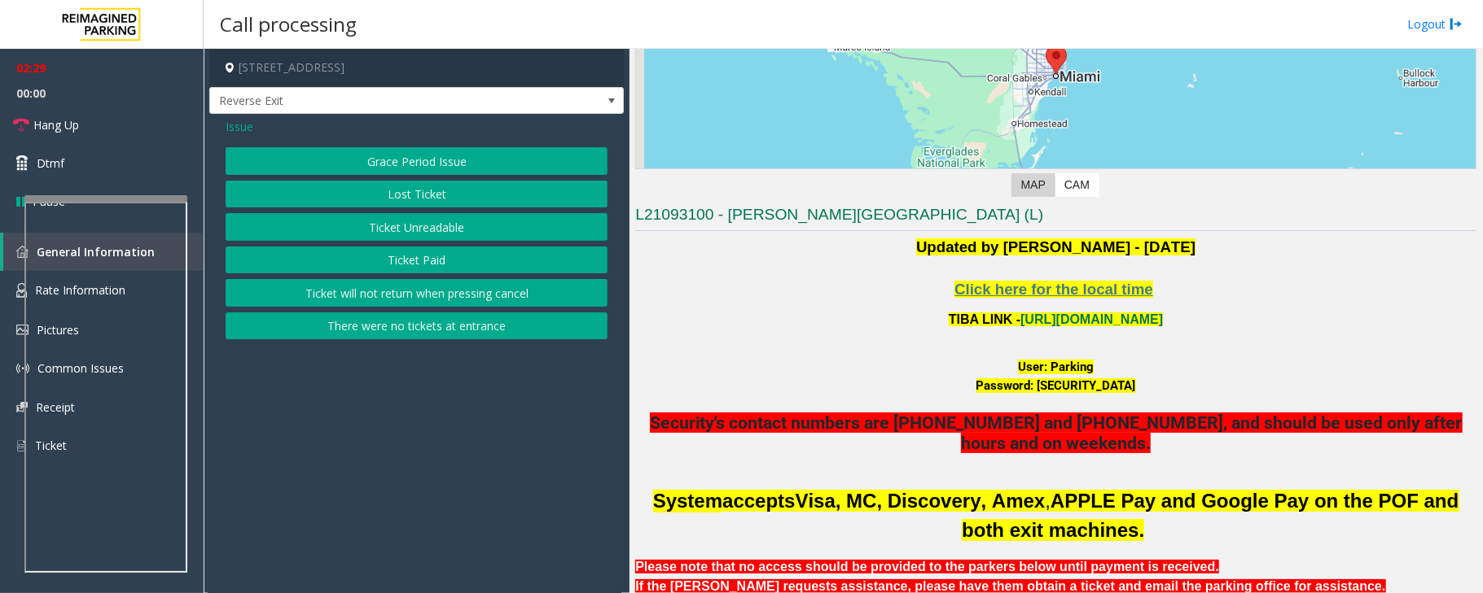
click at [245, 125] on span "Issue" at bounding box center [240, 126] width 28 height 17
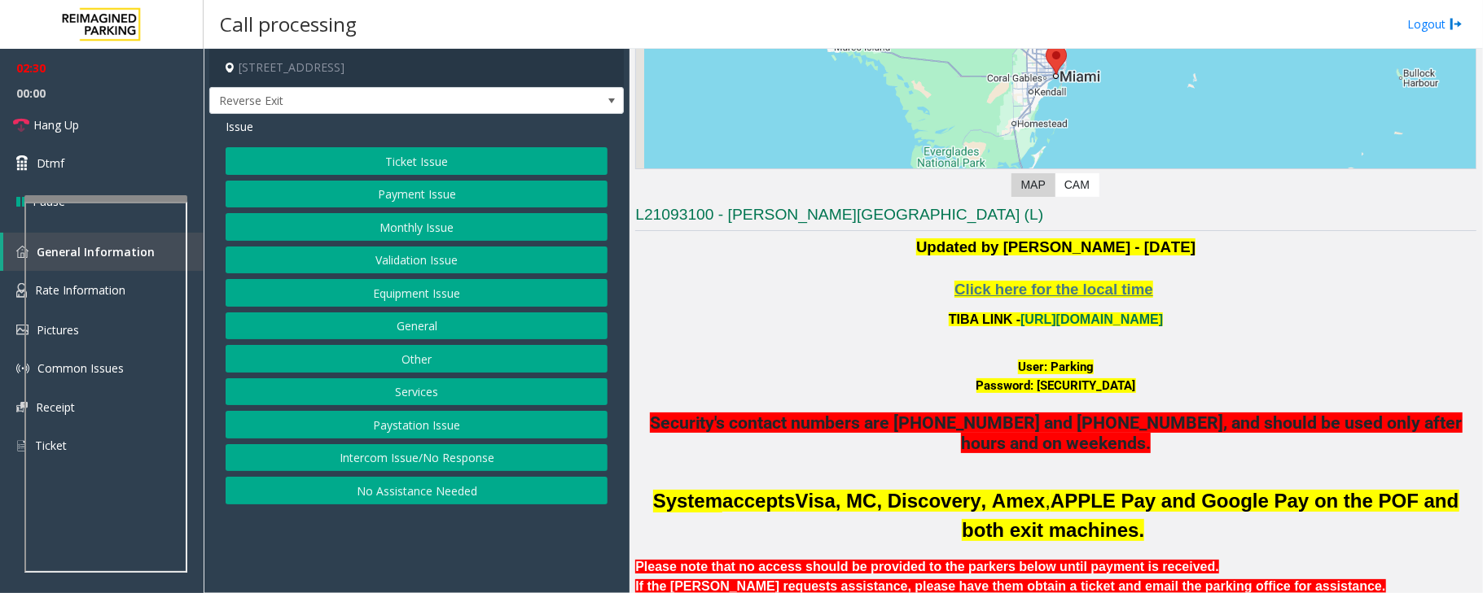
click at [422, 191] on button "Payment Issue" at bounding box center [417, 195] width 382 height 28
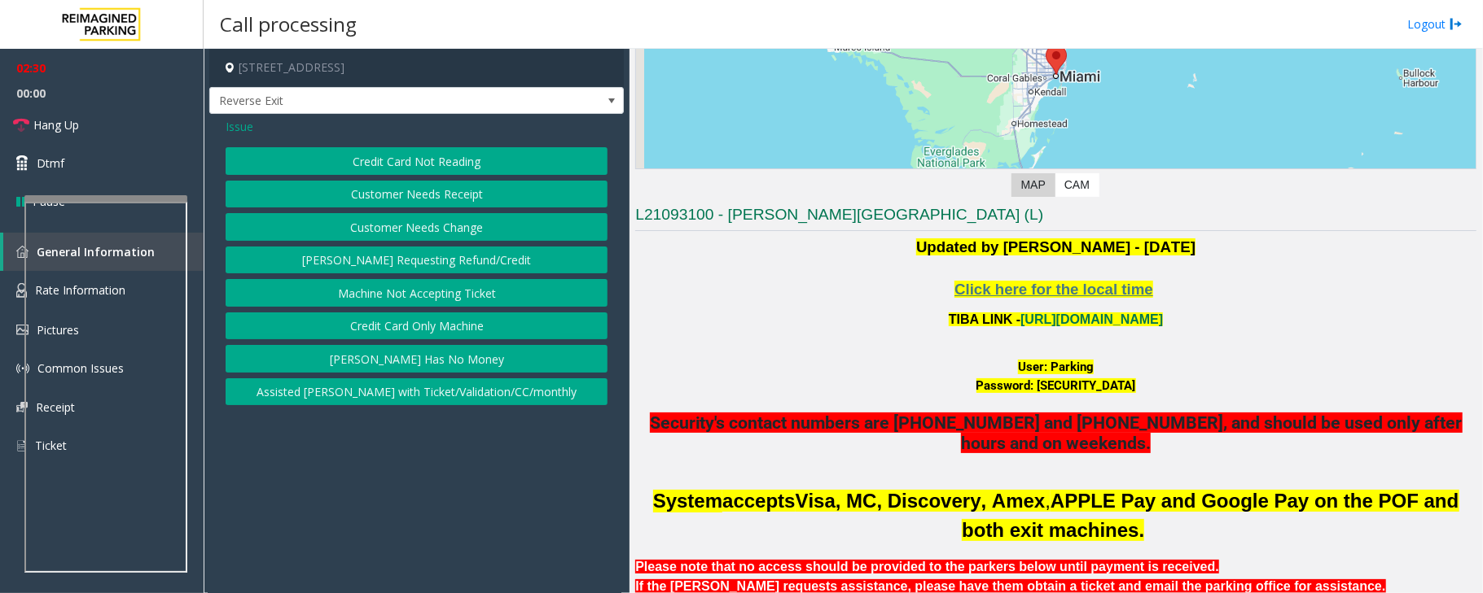
click at [443, 156] on button "Credit Card Not Reading" at bounding box center [417, 161] width 382 height 28
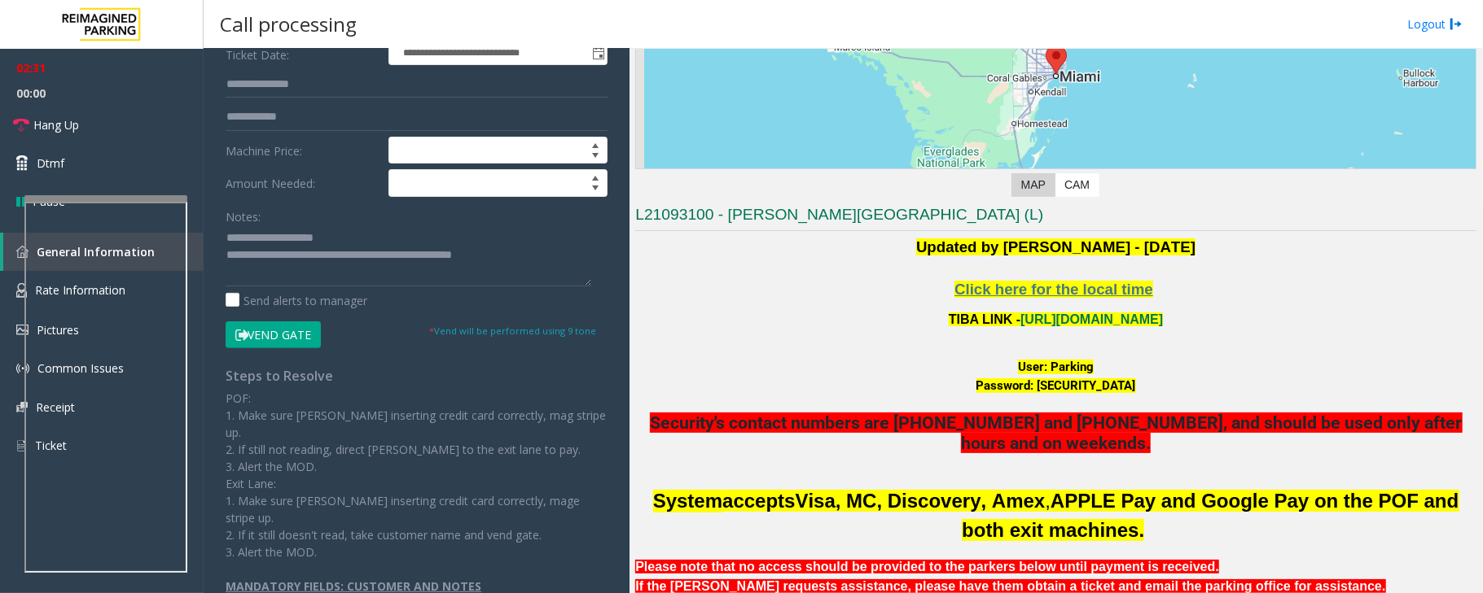
scroll to position [264, 0]
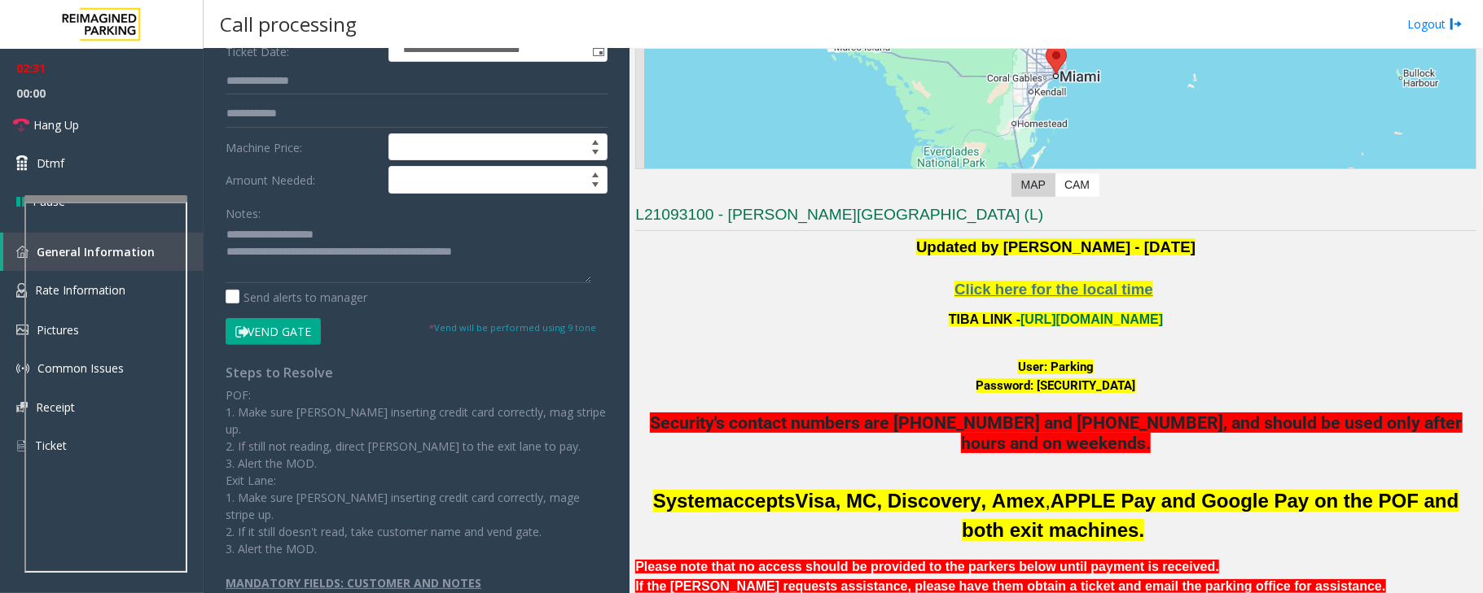
click at [281, 336] on button "Vend Gate" at bounding box center [273, 332] width 95 height 28
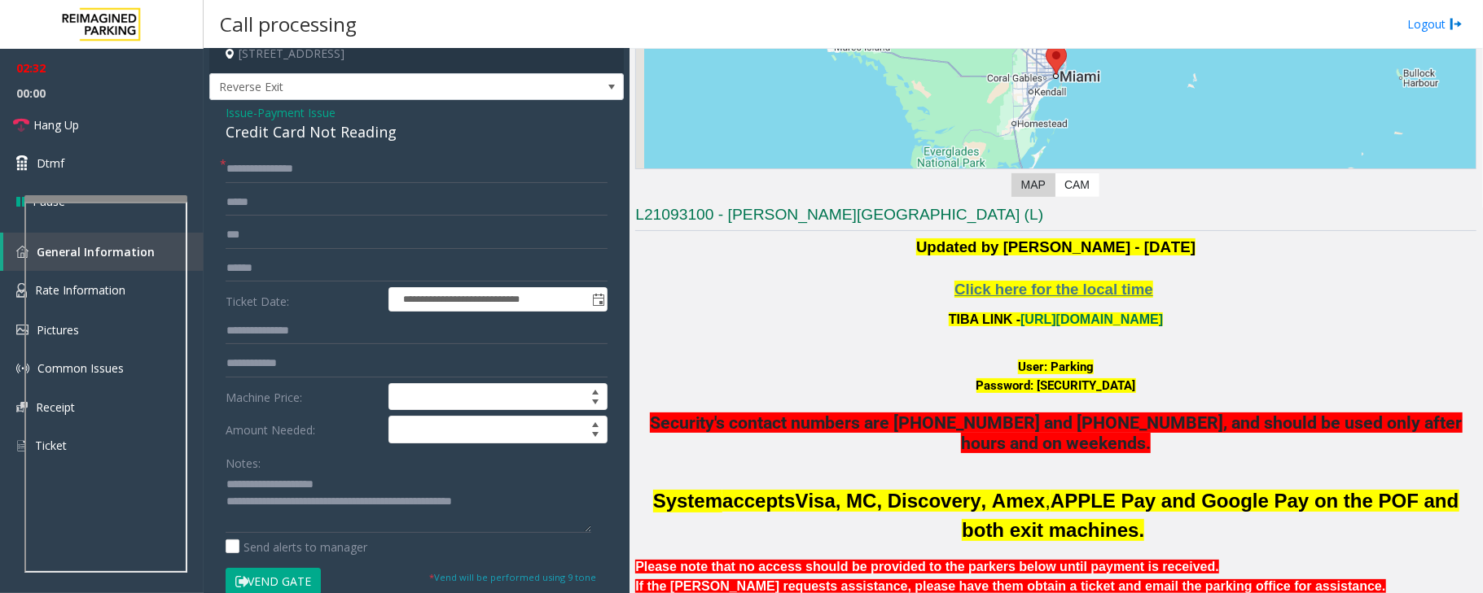
scroll to position [0, 0]
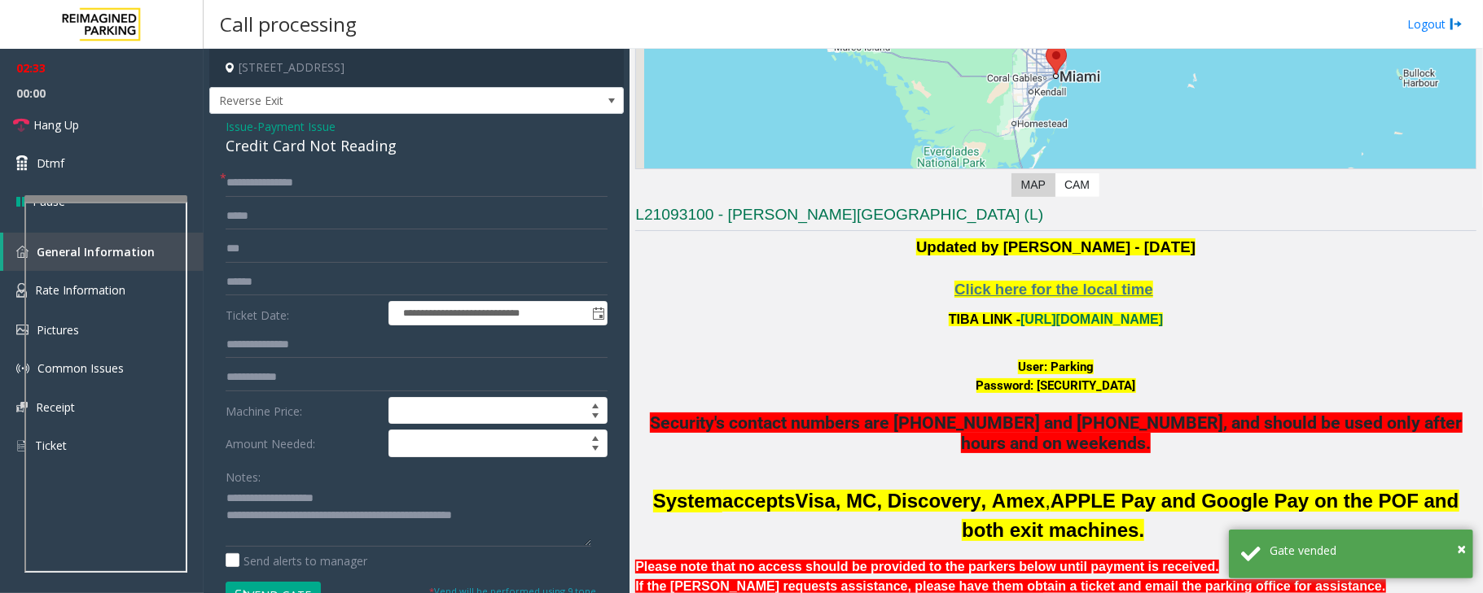
click at [291, 125] on span "Payment Issue" at bounding box center [296, 126] width 78 height 17
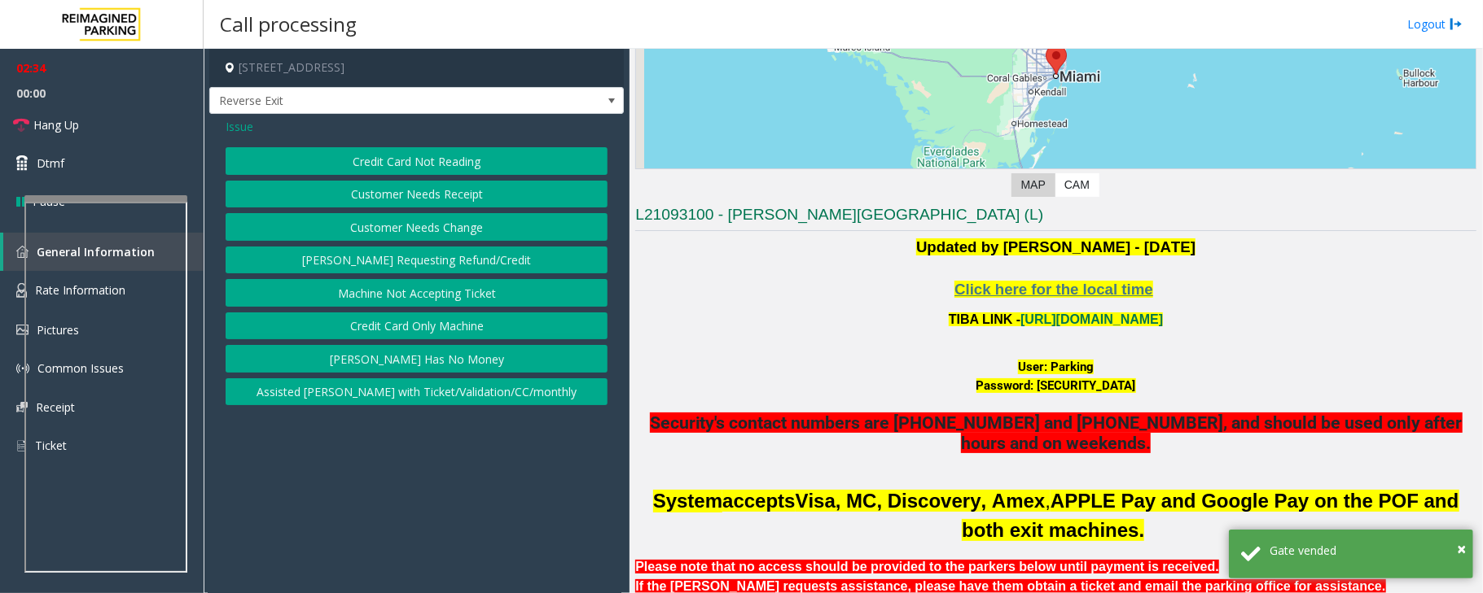
click at [236, 124] on span "Issue" at bounding box center [240, 126] width 28 height 17
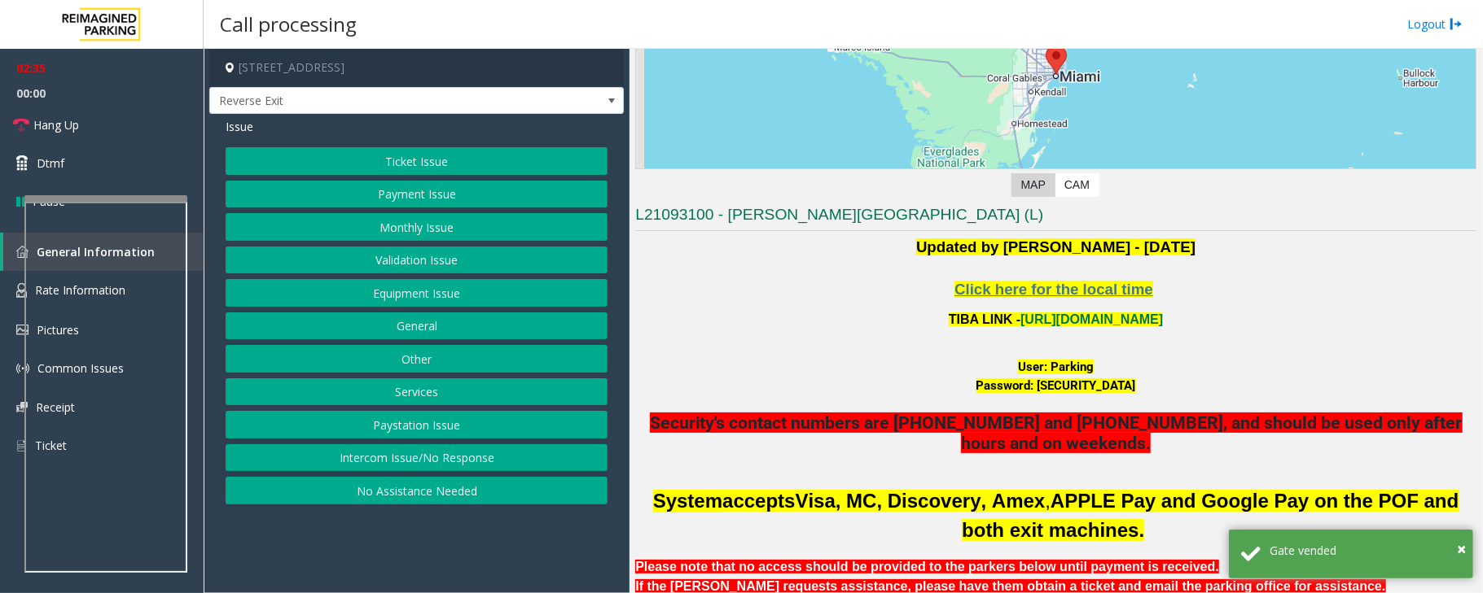
click at [392, 231] on button "Monthly Issue" at bounding box center [417, 227] width 382 height 28
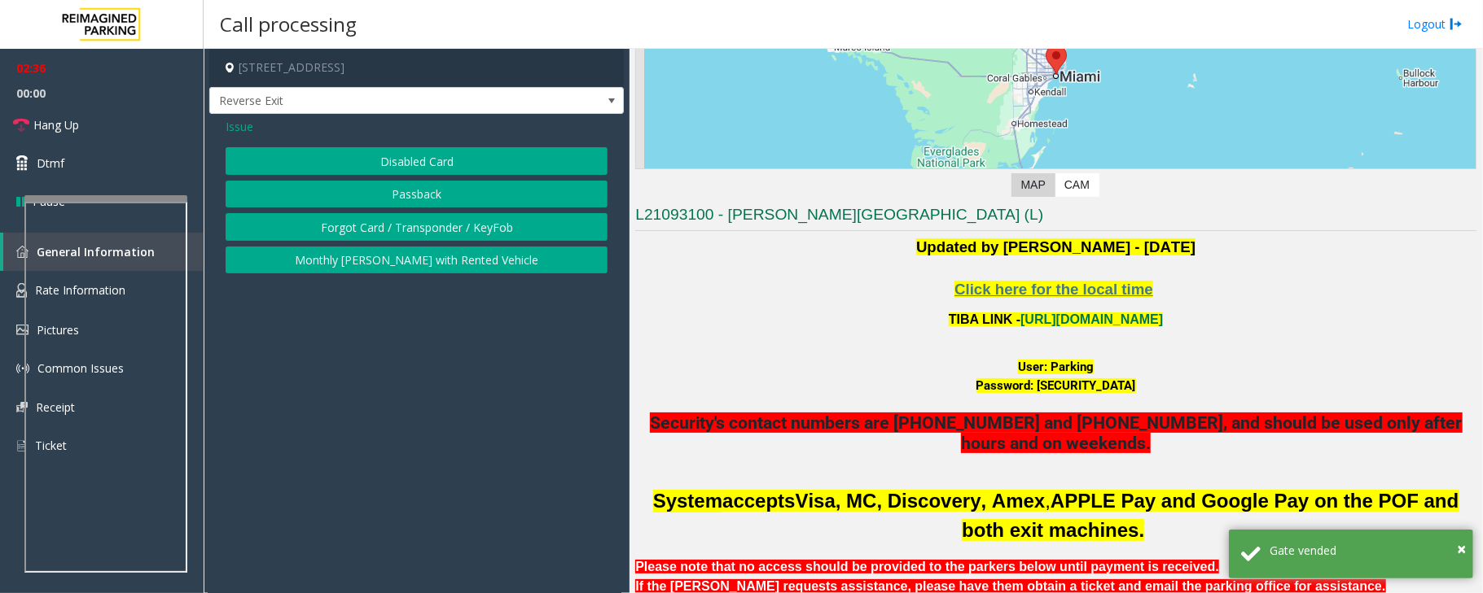
click at [420, 161] on button "Disabled Card" at bounding box center [417, 161] width 382 height 28
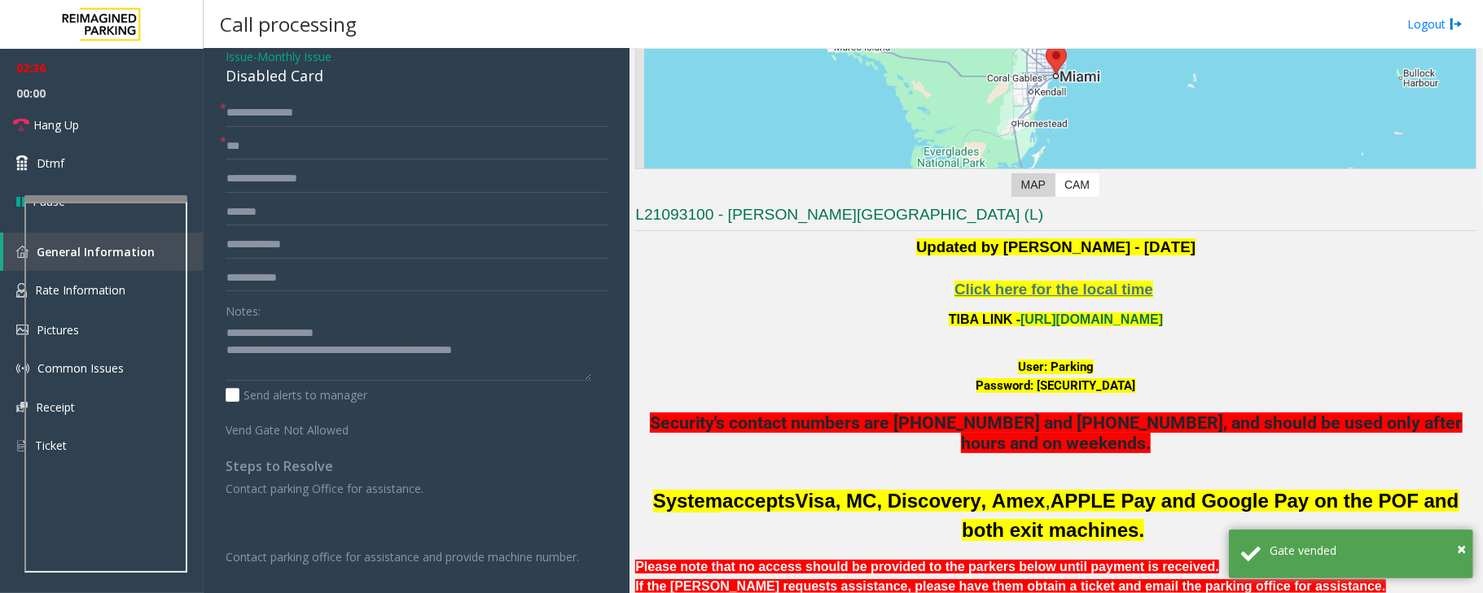
scroll to position [108, 0]
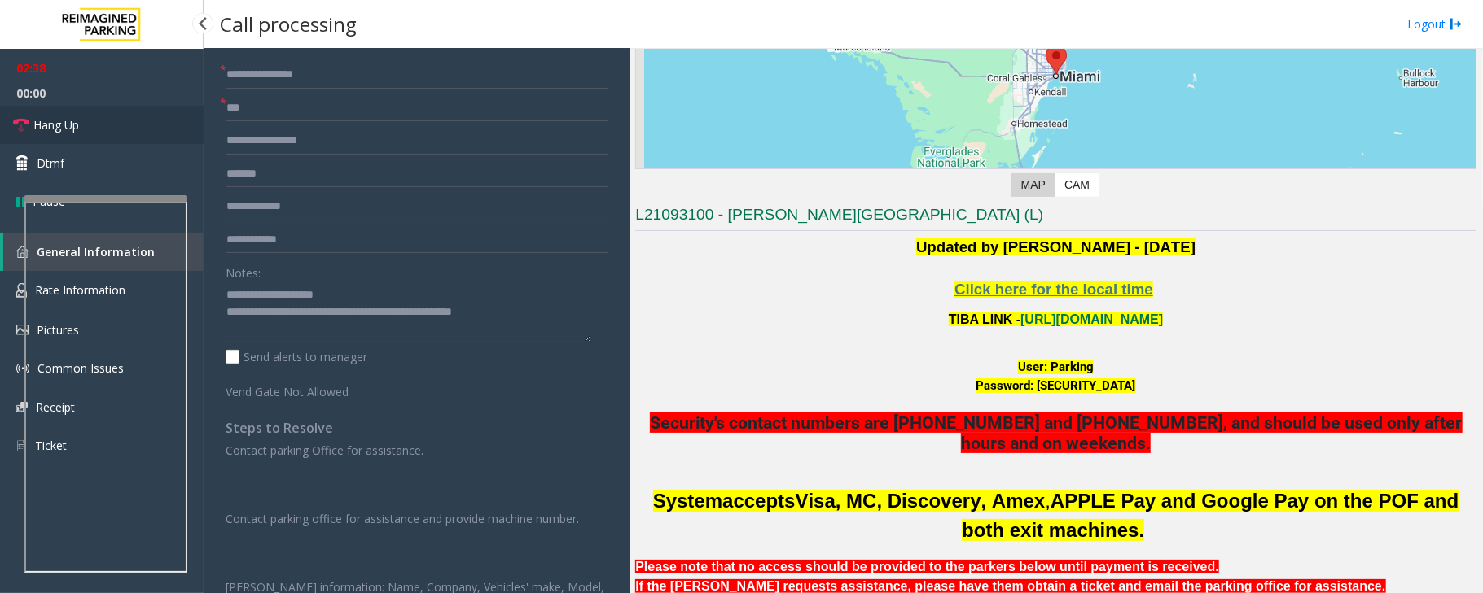
click at [108, 120] on link "Hang Up" at bounding box center [102, 125] width 204 height 38
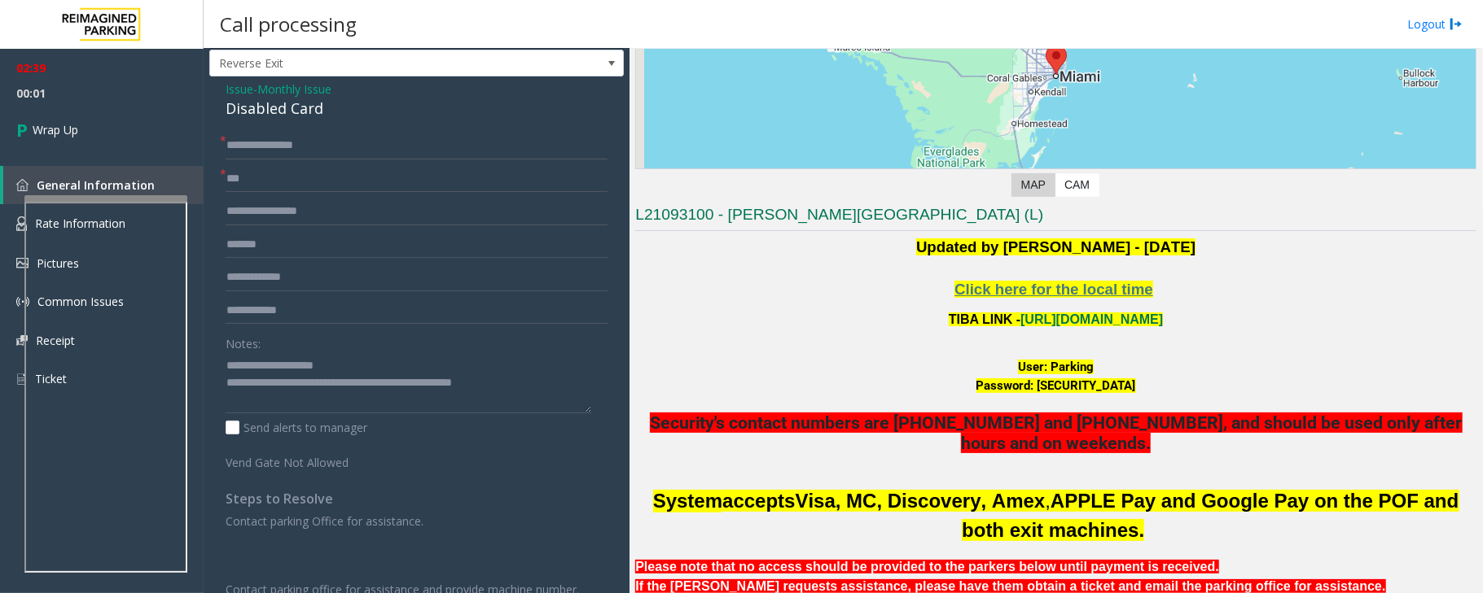
scroll to position [0, 0]
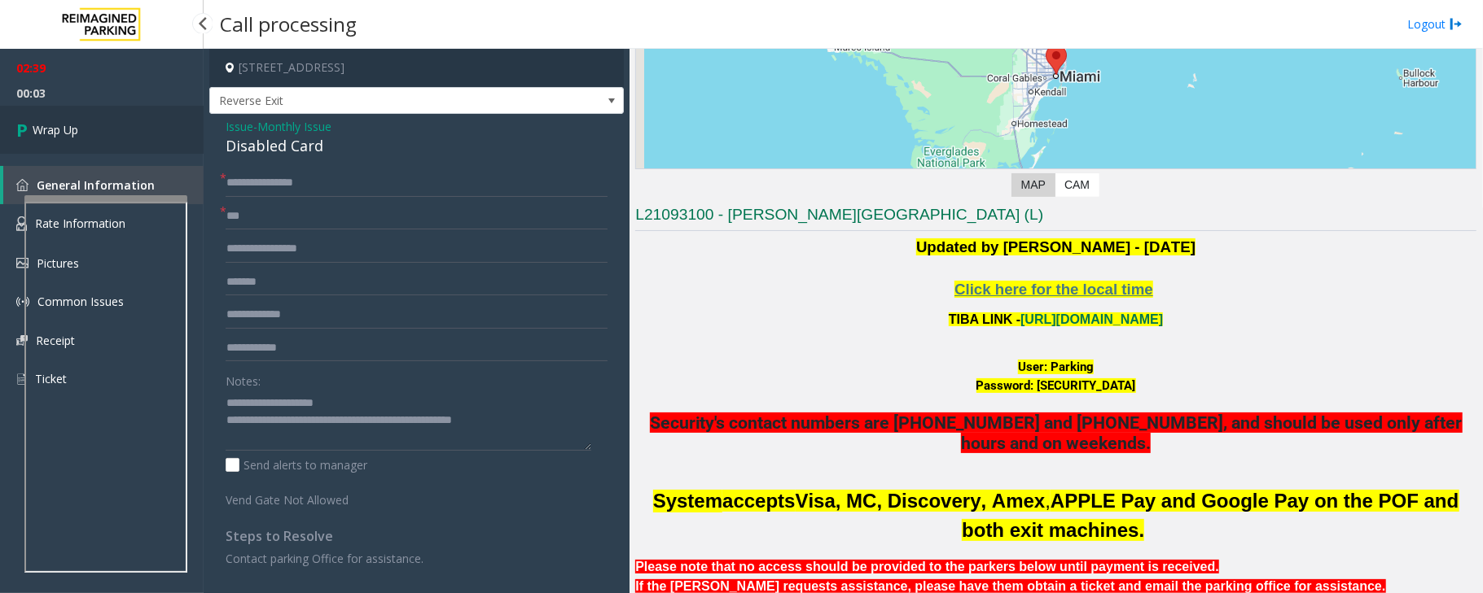
click at [119, 125] on link "Wrap Up" at bounding box center [102, 130] width 204 height 48
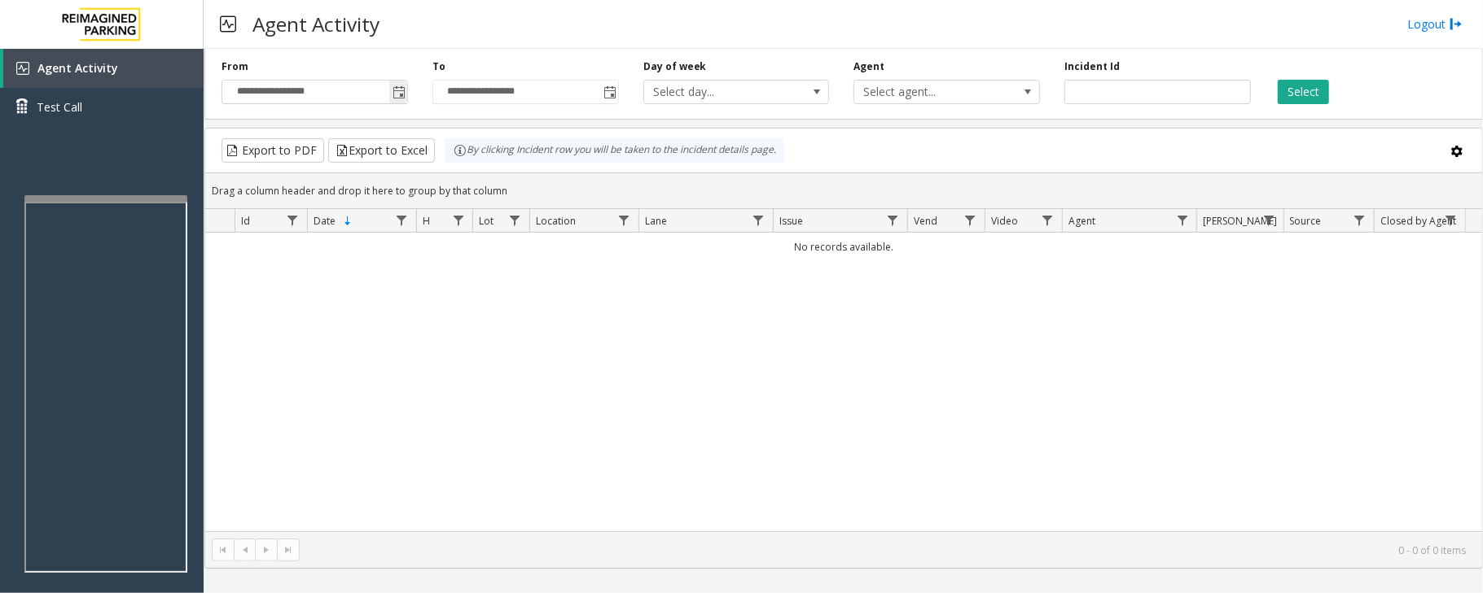
click at [401, 90] on span "Toggle popup" at bounding box center [398, 92] width 13 height 13
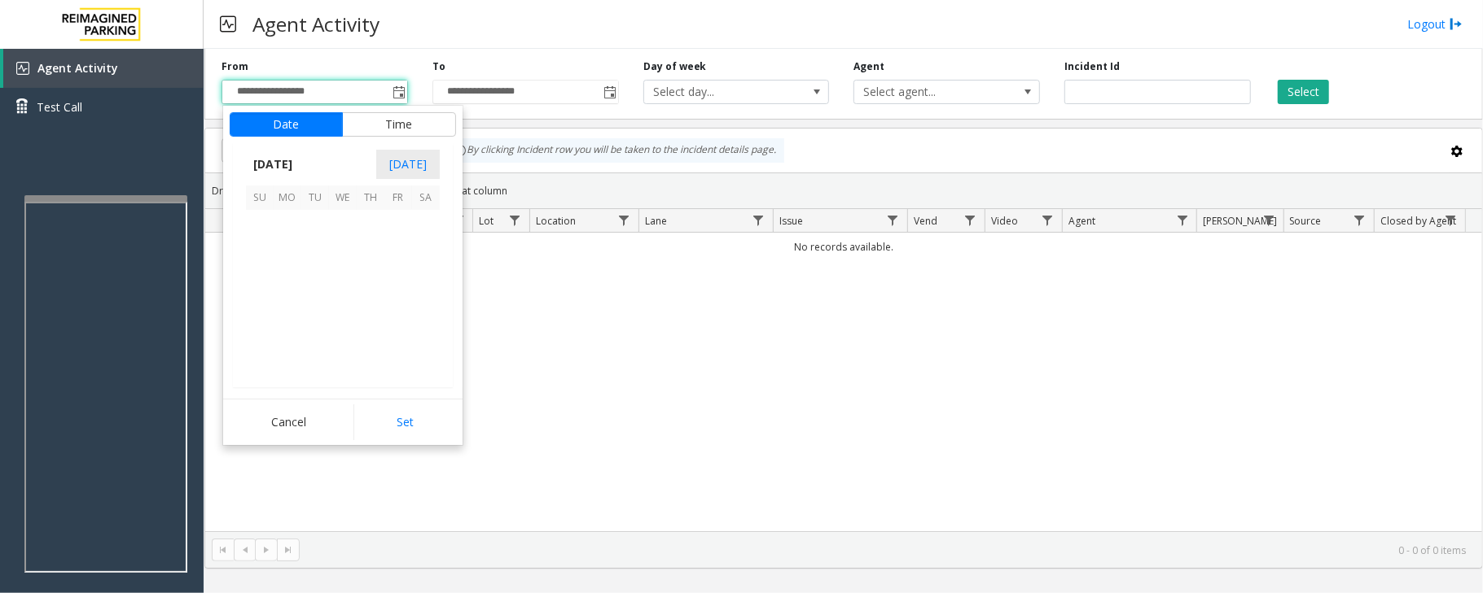
scroll to position [292194, 0]
click at [343, 226] on span "3" at bounding box center [343, 224] width 28 height 28
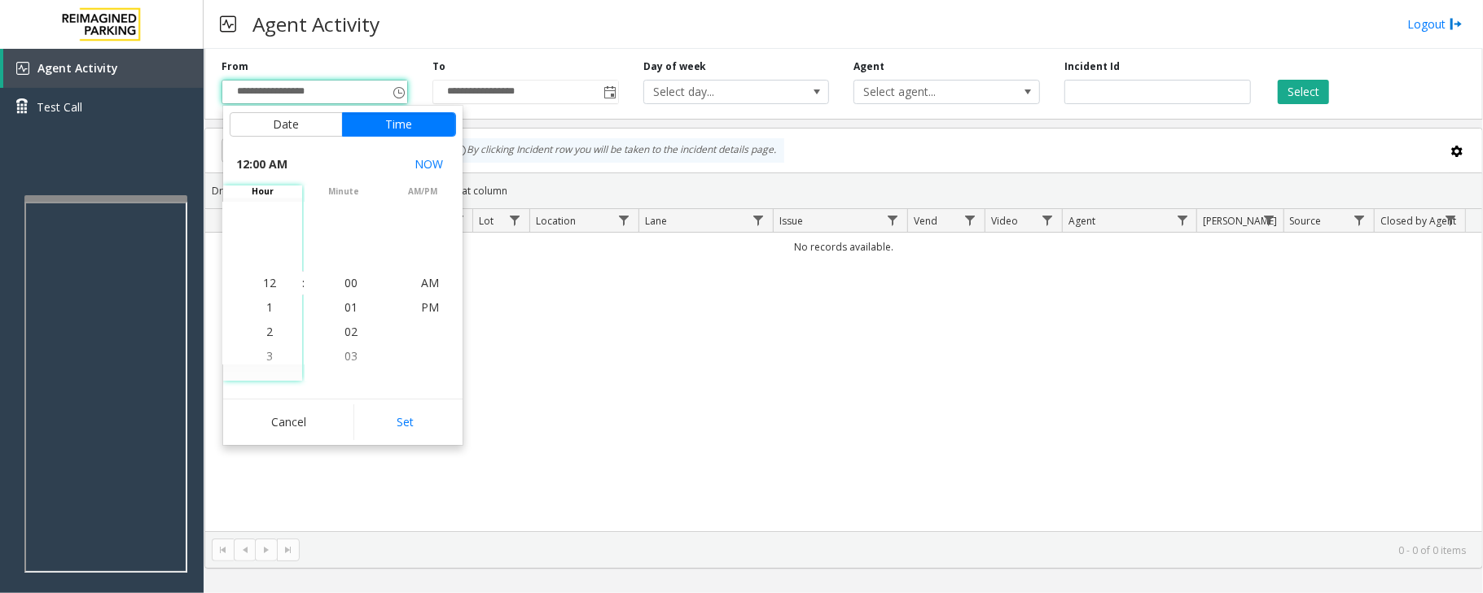
drag, startPoint x: 411, startPoint y: 421, endPoint x: 1172, endPoint y: 374, distance: 762.6
click at [412, 421] on button "Set" at bounding box center [404, 423] width 103 height 36
type input "**********"
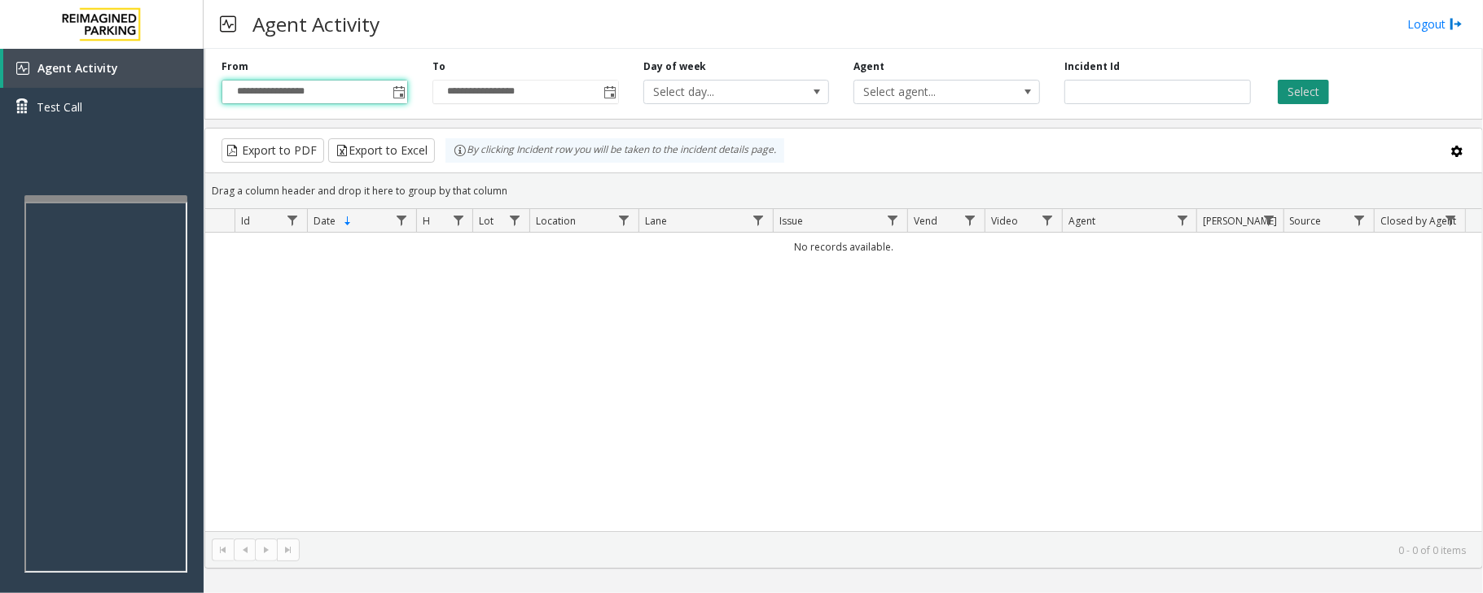
click at [1304, 93] on button "Select" at bounding box center [1302, 92] width 51 height 24
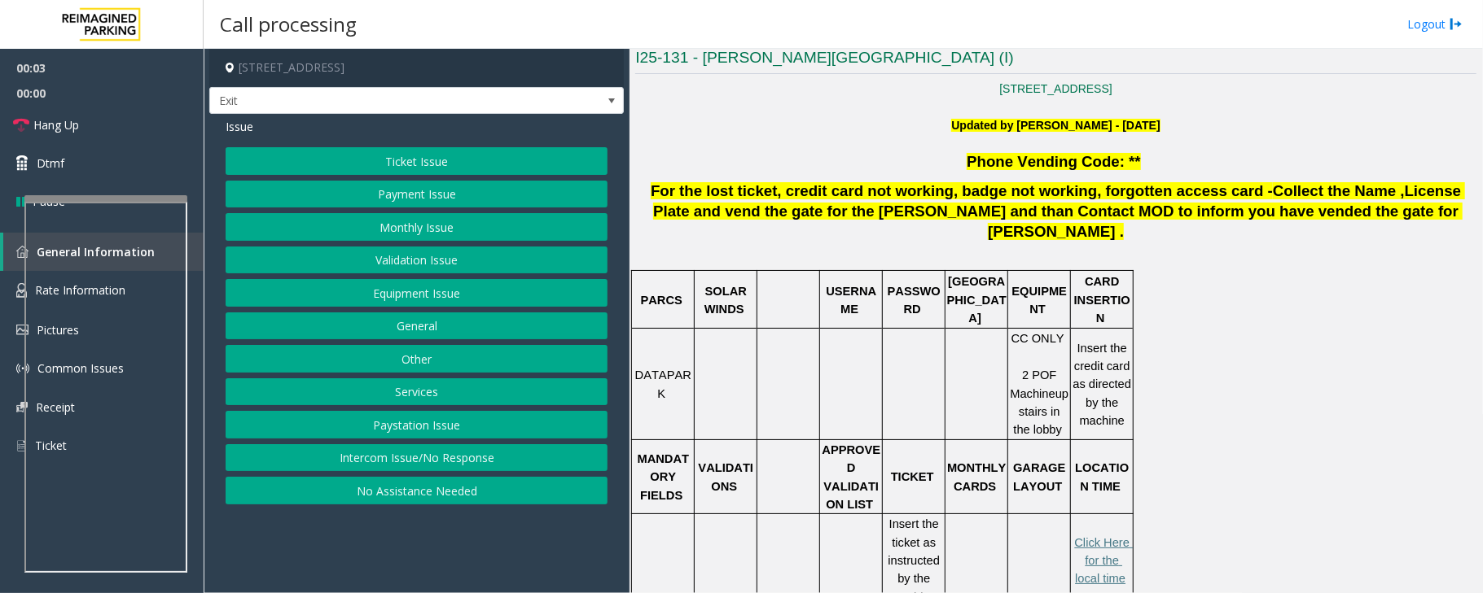
scroll to position [434, 0]
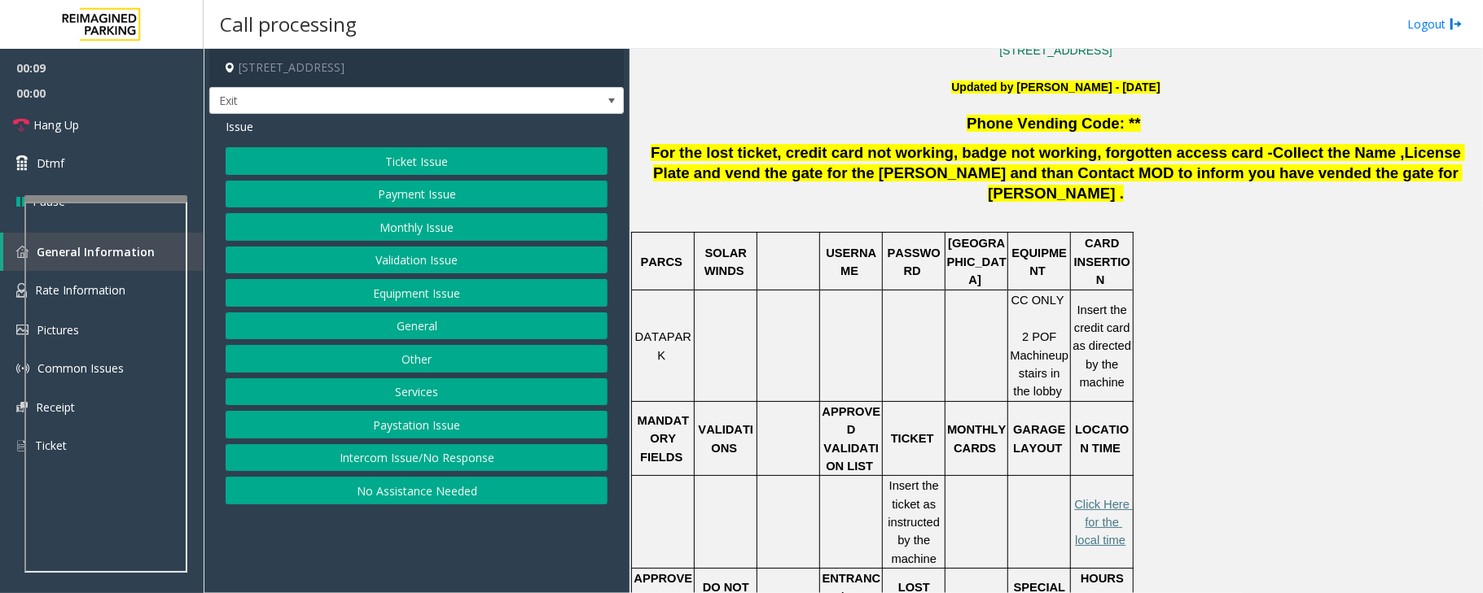
click at [431, 199] on button "Payment Issue" at bounding box center [417, 195] width 382 height 28
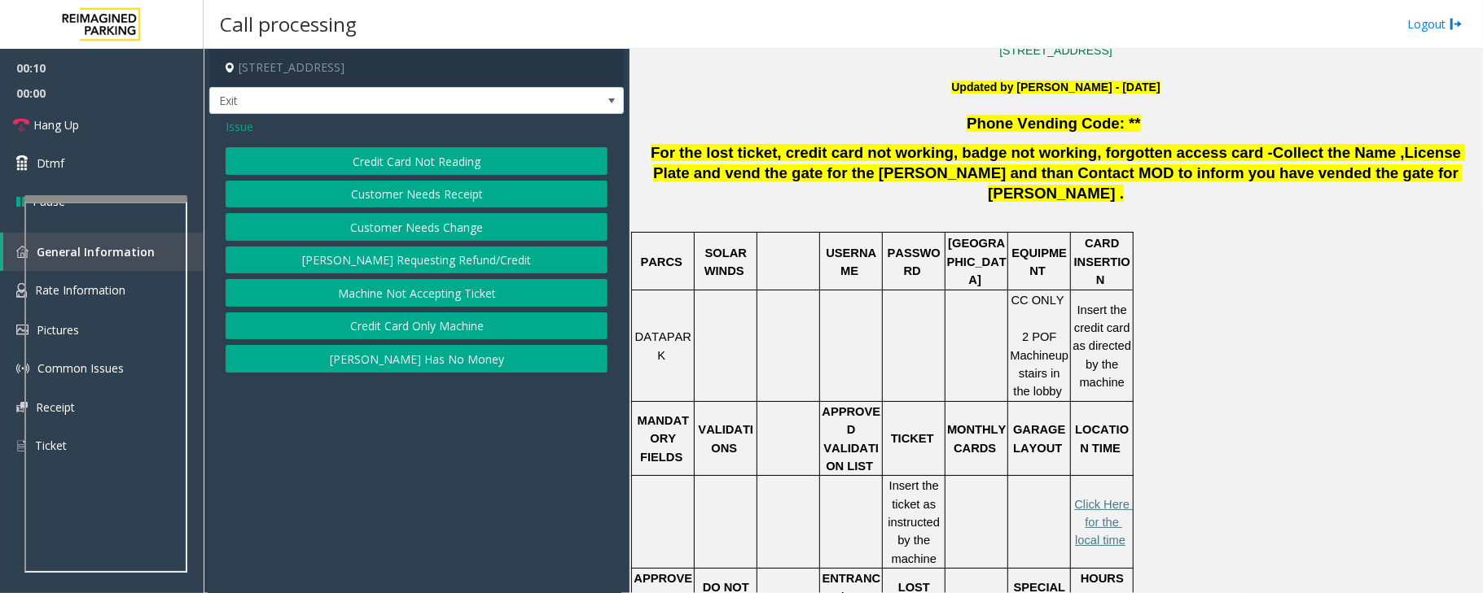
click at [437, 161] on button "Credit Card Not Reading" at bounding box center [417, 161] width 382 height 28
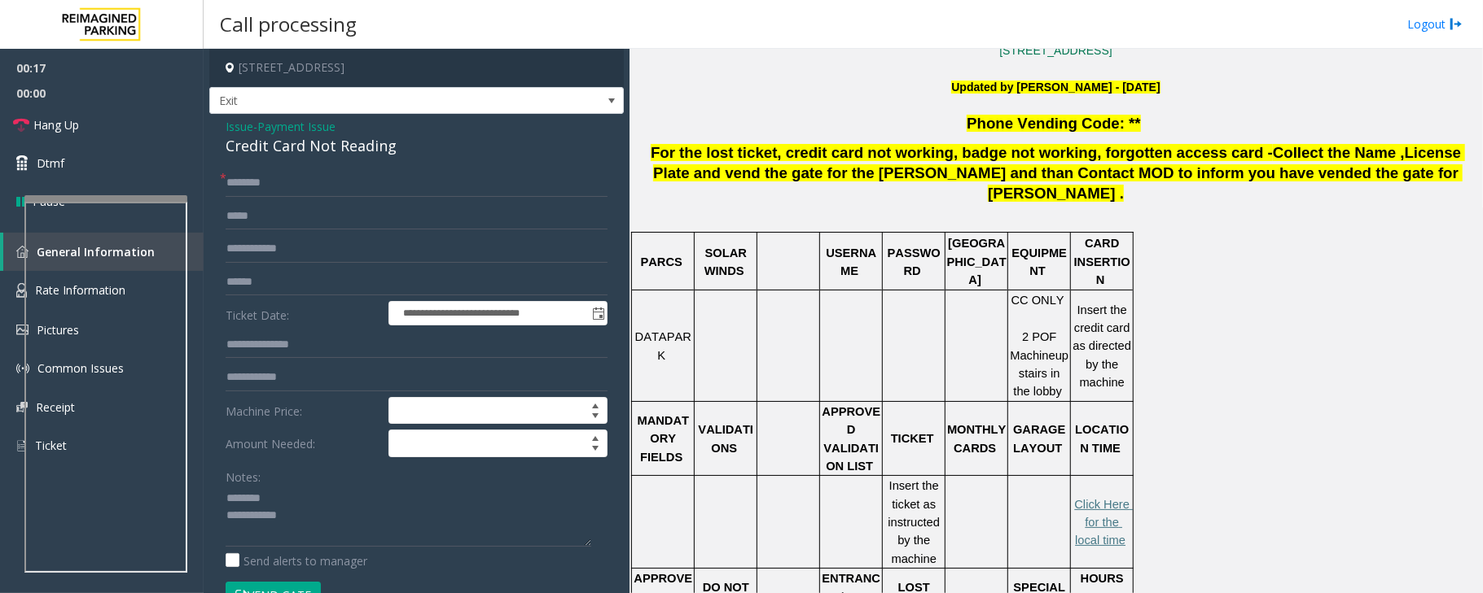
click at [288, 143] on div "Credit Card Not Reading" at bounding box center [417, 146] width 382 height 22
click at [300, 143] on div "Credit Card Not Reading" at bounding box center [417, 146] width 382 height 22
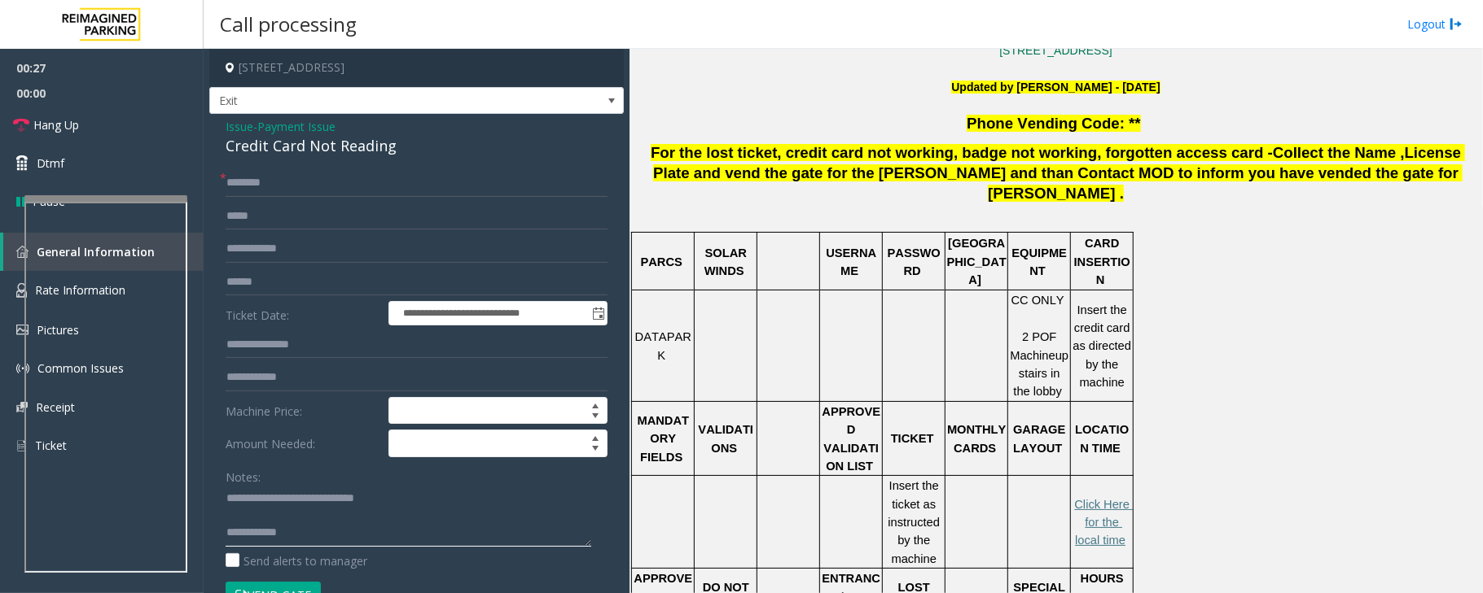
click at [254, 516] on textarea at bounding box center [409, 516] width 366 height 61
click at [257, 189] on input "text" at bounding box center [417, 183] width 382 height 28
click at [252, 281] on input "text" at bounding box center [417, 283] width 382 height 28
click at [309, 528] on textarea at bounding box center [409, 516] width 366 height 61
click at [295, 287] on input "text" at bounding box center [417, 283] width 382 height 28
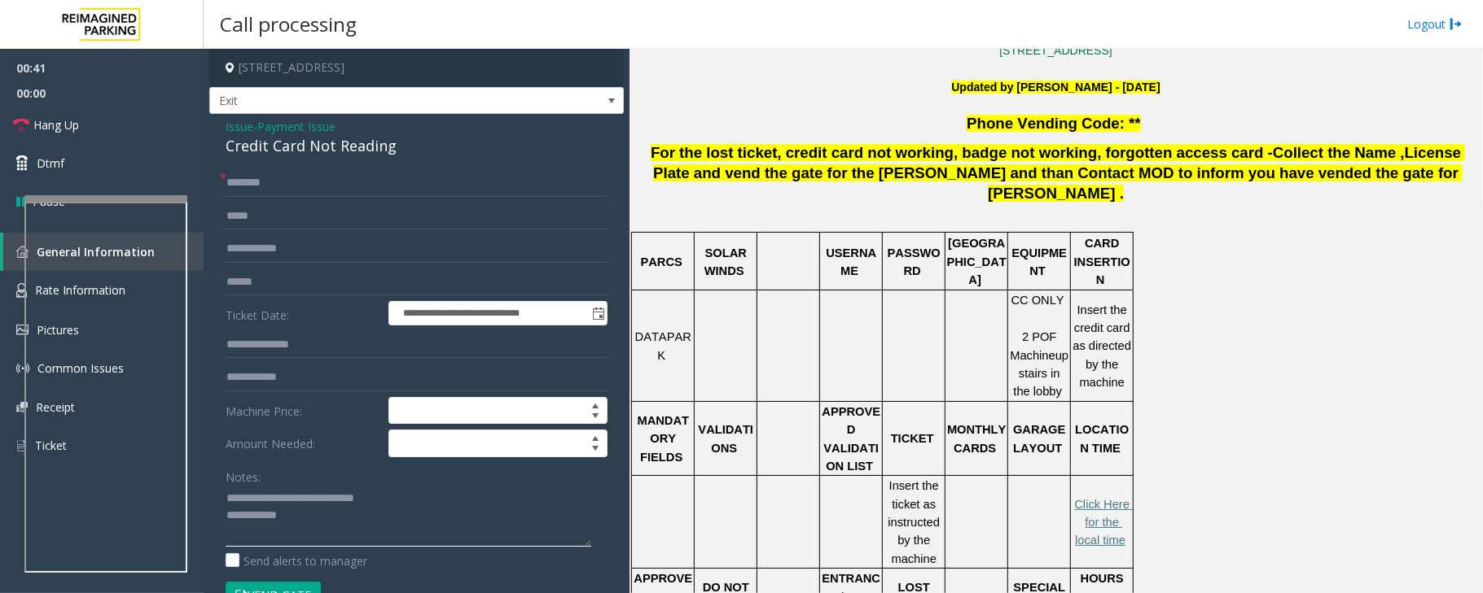
click at [332, 519] on textarea at bounding box center [409, 516] width 366 height 61
paste textarea "**********"
type textarea "**********"
click at [280, 280] on input "text" at bounding box center [417, 283] width 382 height 28
click at [258, 291] on input "text" at bounding box center [417, 283] width 382 height 28
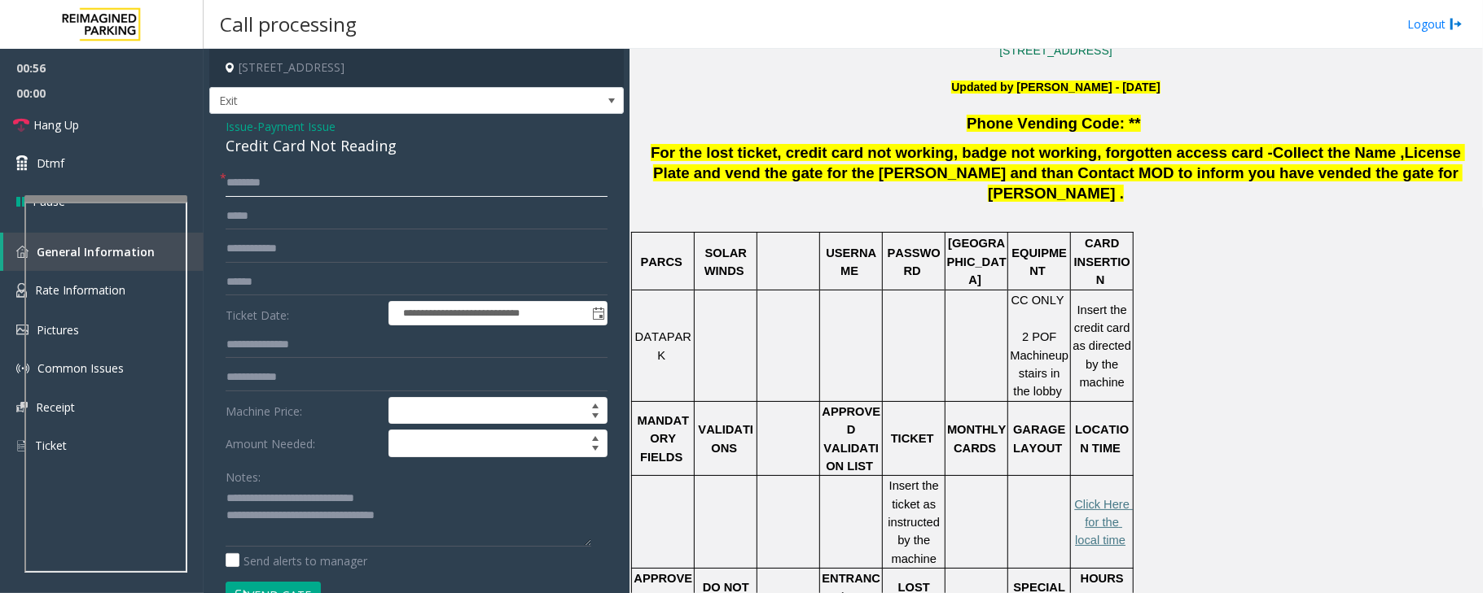
click at [262, 183] on input "text" at bounding box center [417, 183] width 382 height 28
type input "*"
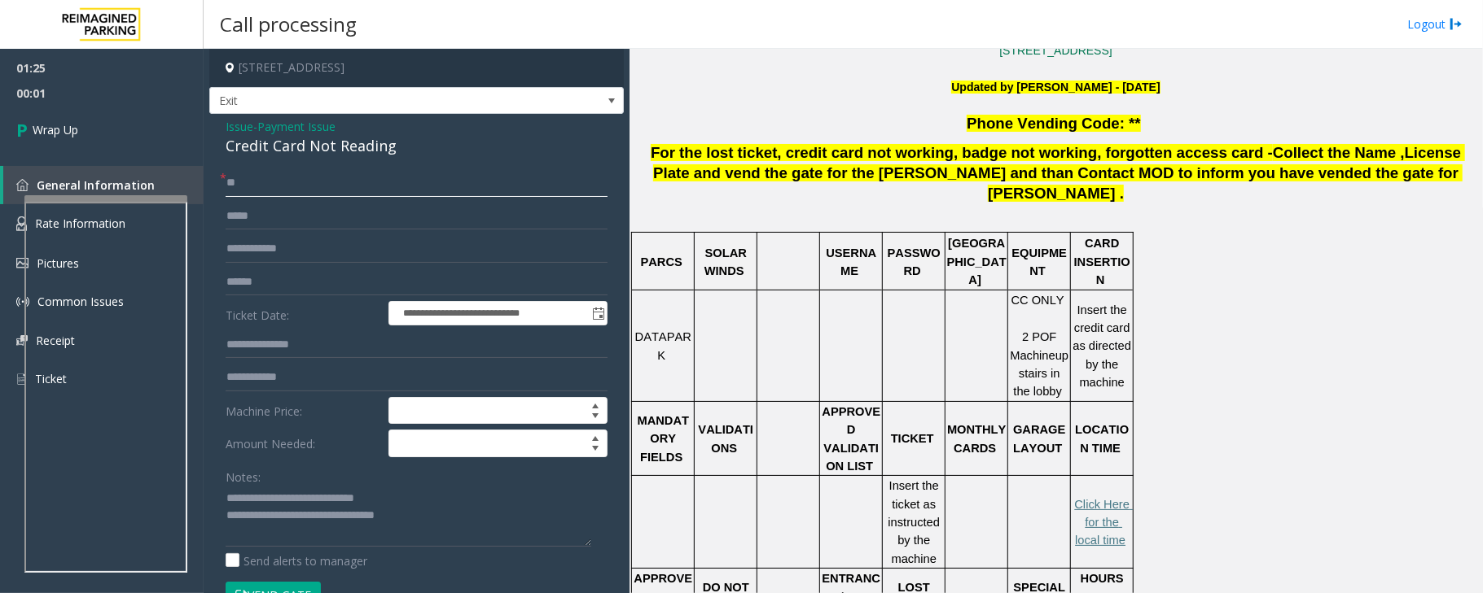
type input "*"
type input "******"
click at [438, 522] on textarea at bounding box center [409, 516] width 366 height 61
drag, startPoint x: 357, startPoint y: 515, endPoint x: 509, endPoint y: 528, distance: 152.7
click at [509, 528] on textarea at bounding box center [409, 516] width 366 height 61
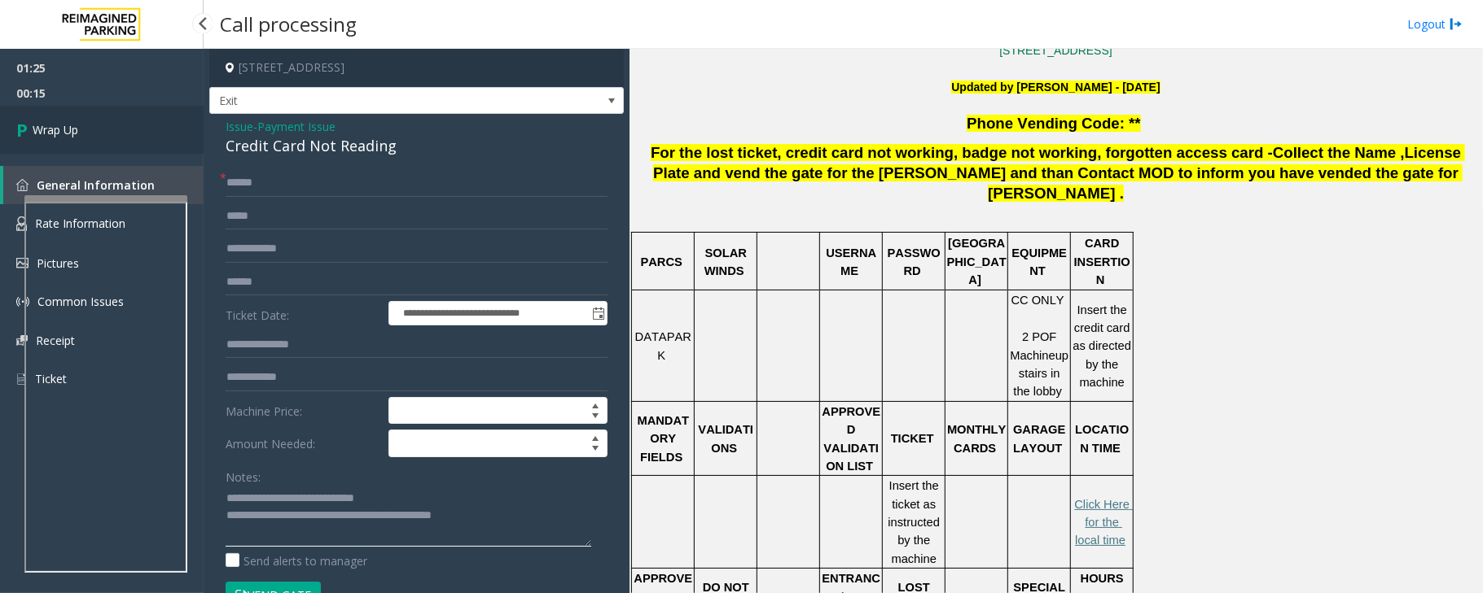
type textarea "**********"
click at [137, 147] on link "Wrap Up" at bounding box center [102, 130] width 204 height 48
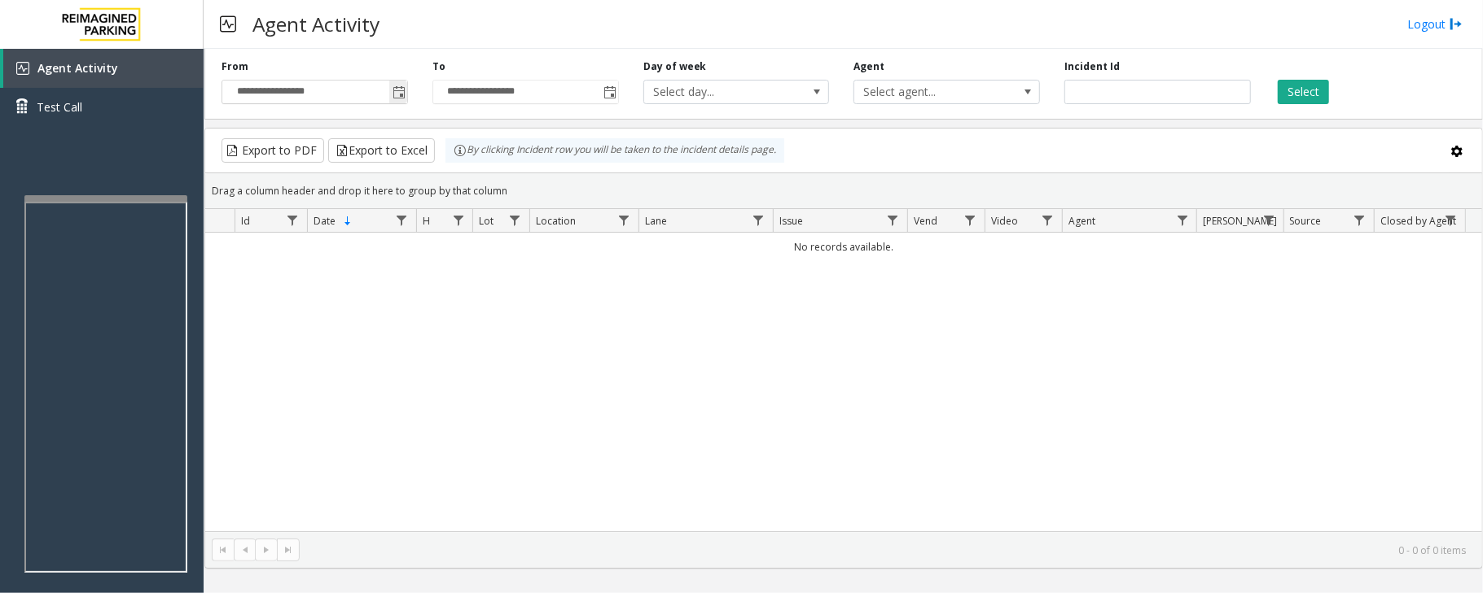
click at [399, 93] on span "Toggle popup" at bounding box center [398, 92] width 13 height 13
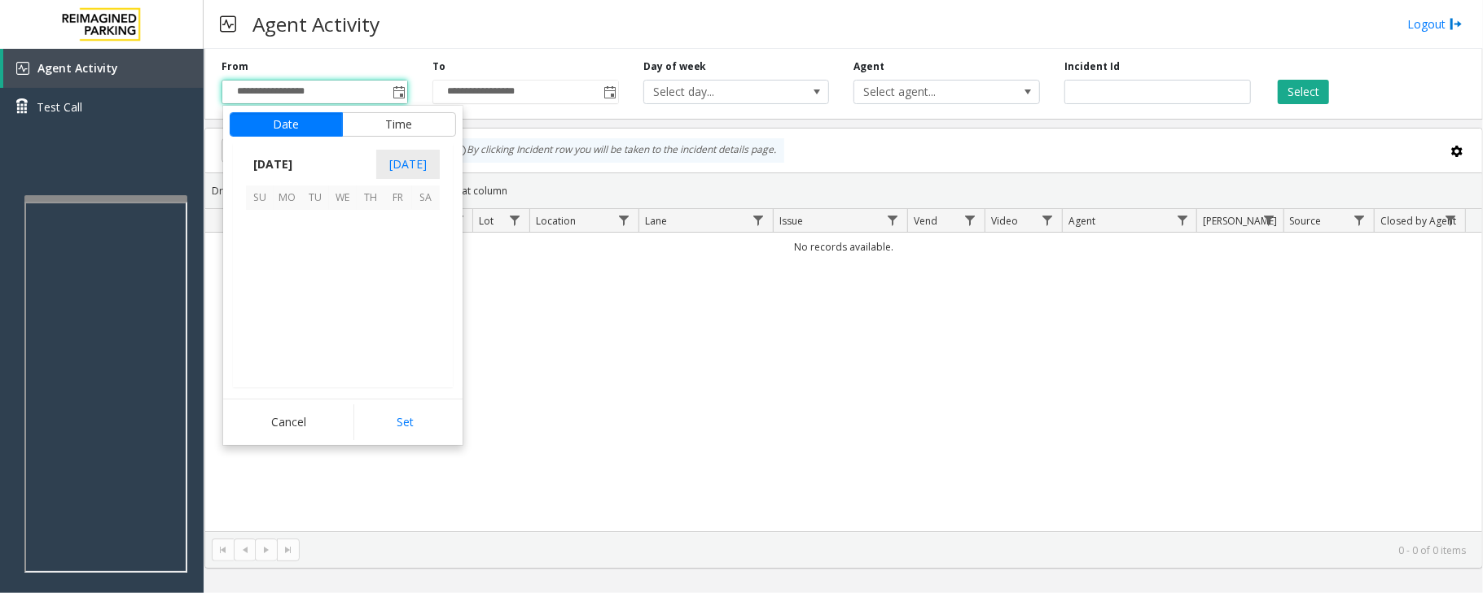
scroll to position [292194, 0]
click at [335, 226] on span "3" at bounding box center [343, 224] width 28 height 28
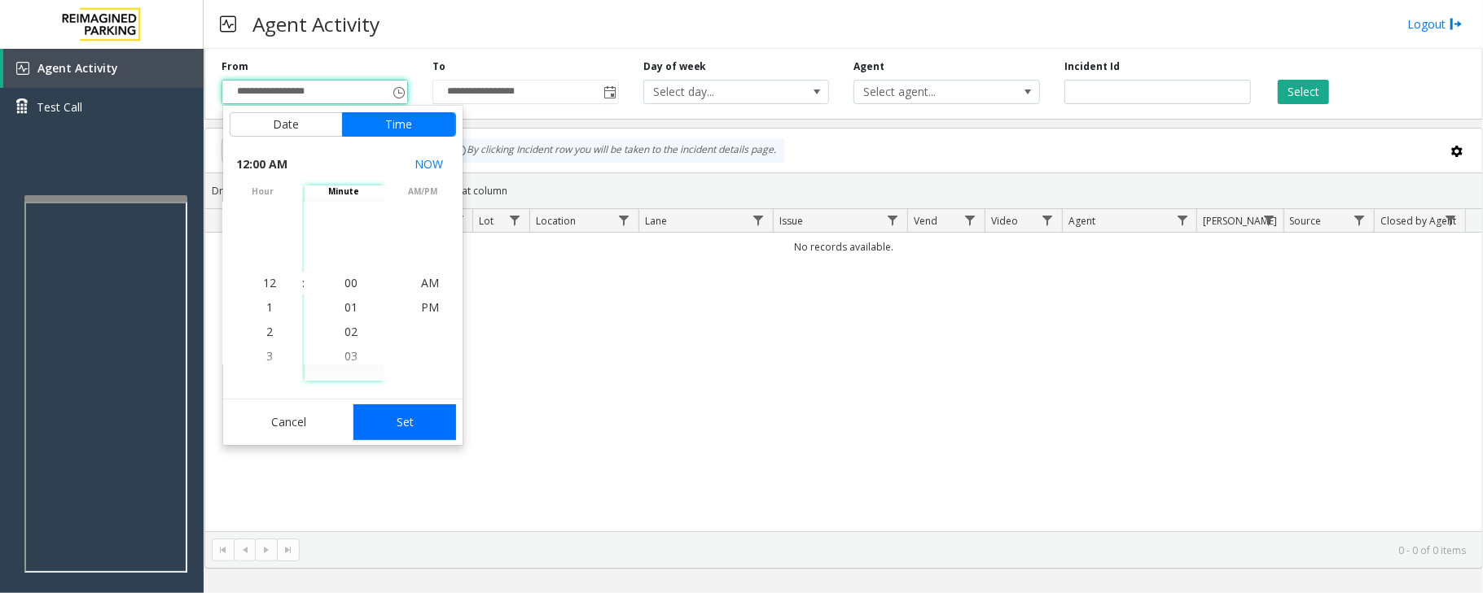
click at [394, 425] on button "Set" at bounding box center [404, 423] width 103 height 36
type input "**********"
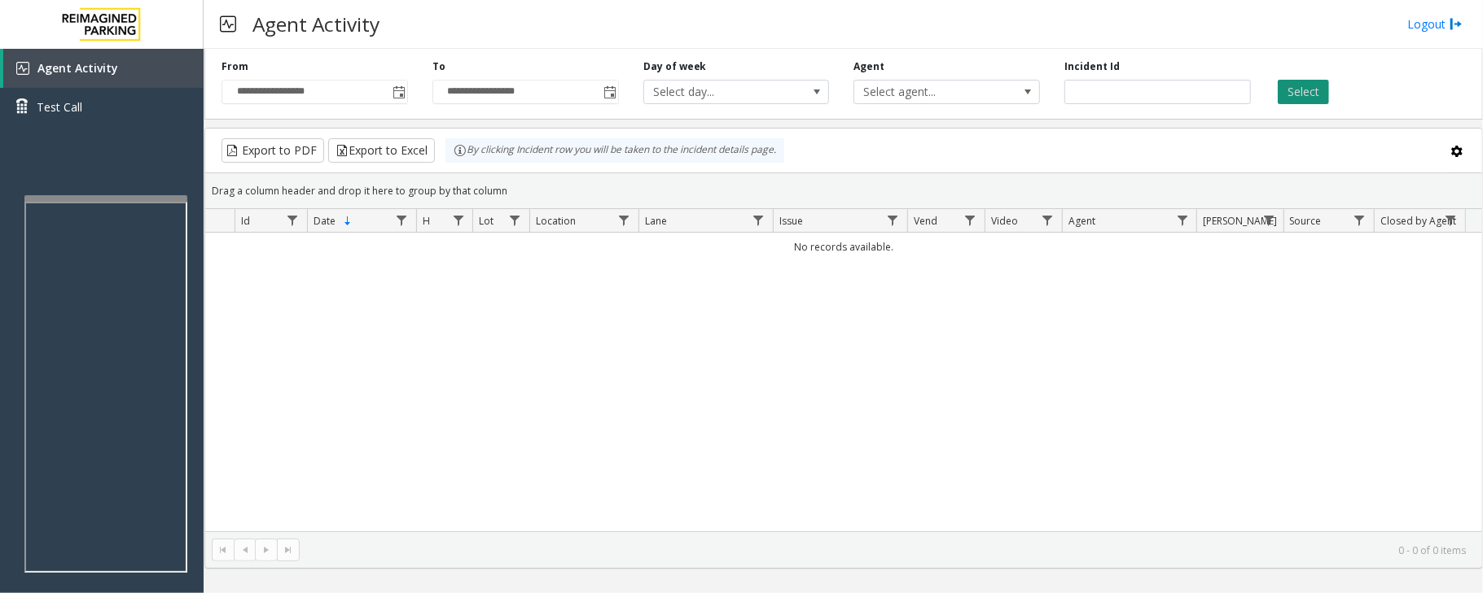
click at [1290, 92] on button "Select" at bounding box center [1302, 92] width 51 height 24
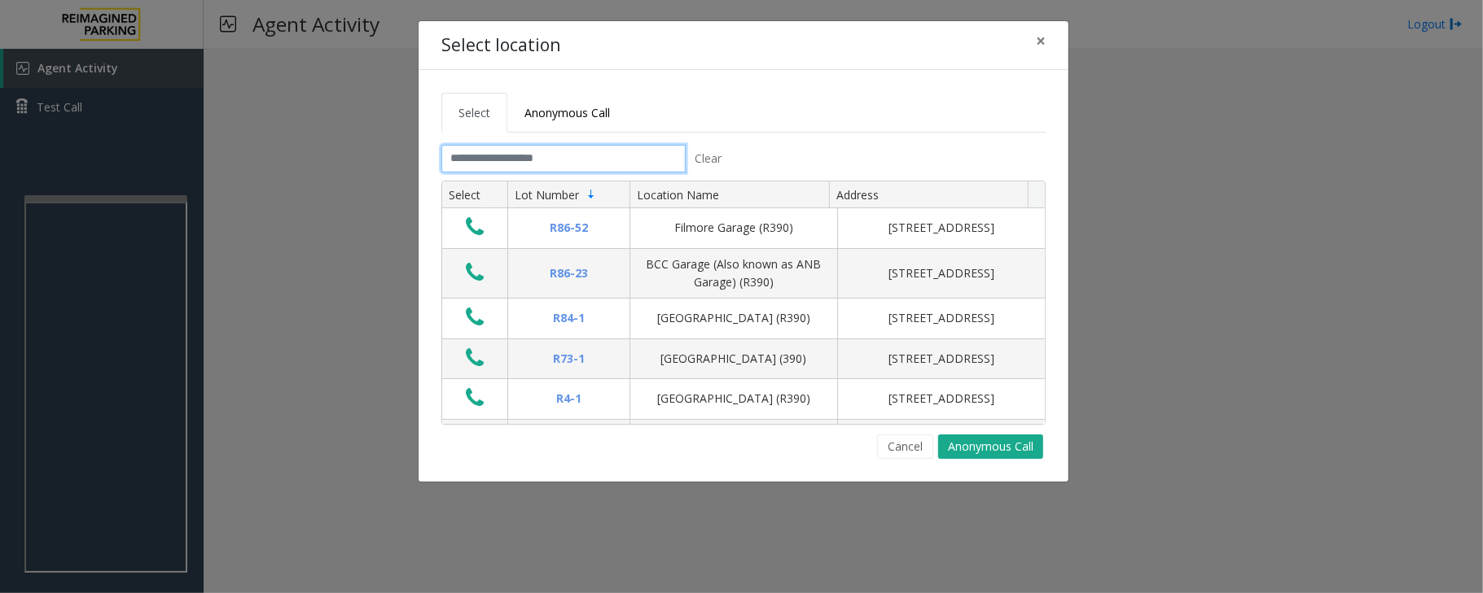
click at [616, 161] on input "text" at bounding box center [563, 159] width 244 height 28
click at [1036, 37] on span "×" at bounding box center [1041, 40] width 10 height 23
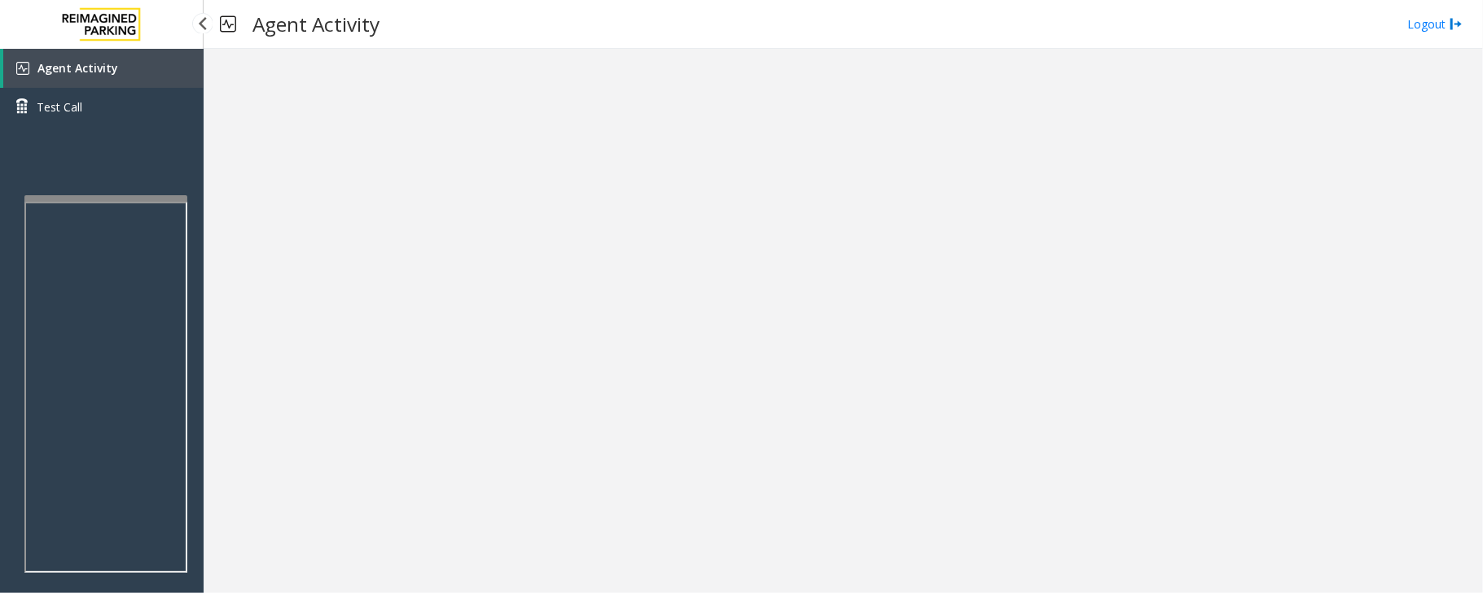
click at [121, 78] on link "Agent Activity" at bounding box center [103, 68] width 200 height 39
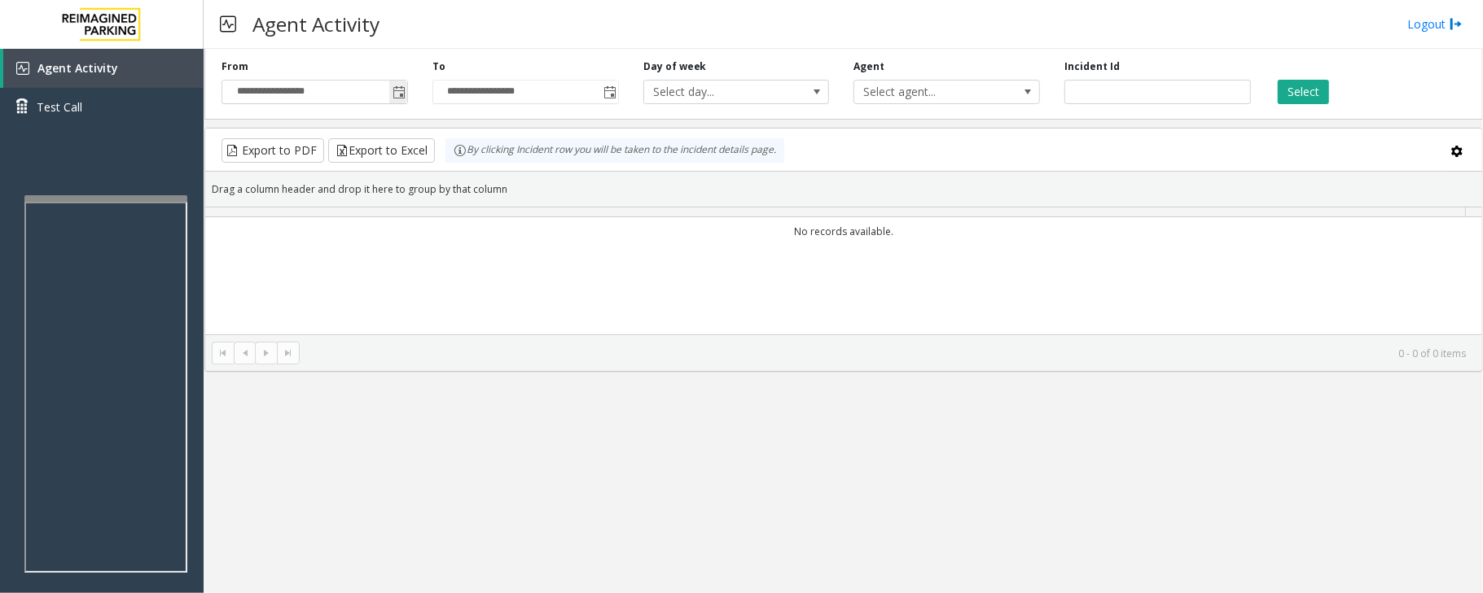
click at [395, 90] on span "Toggle popup" at bounding box center [398, 92] width 13 height 13
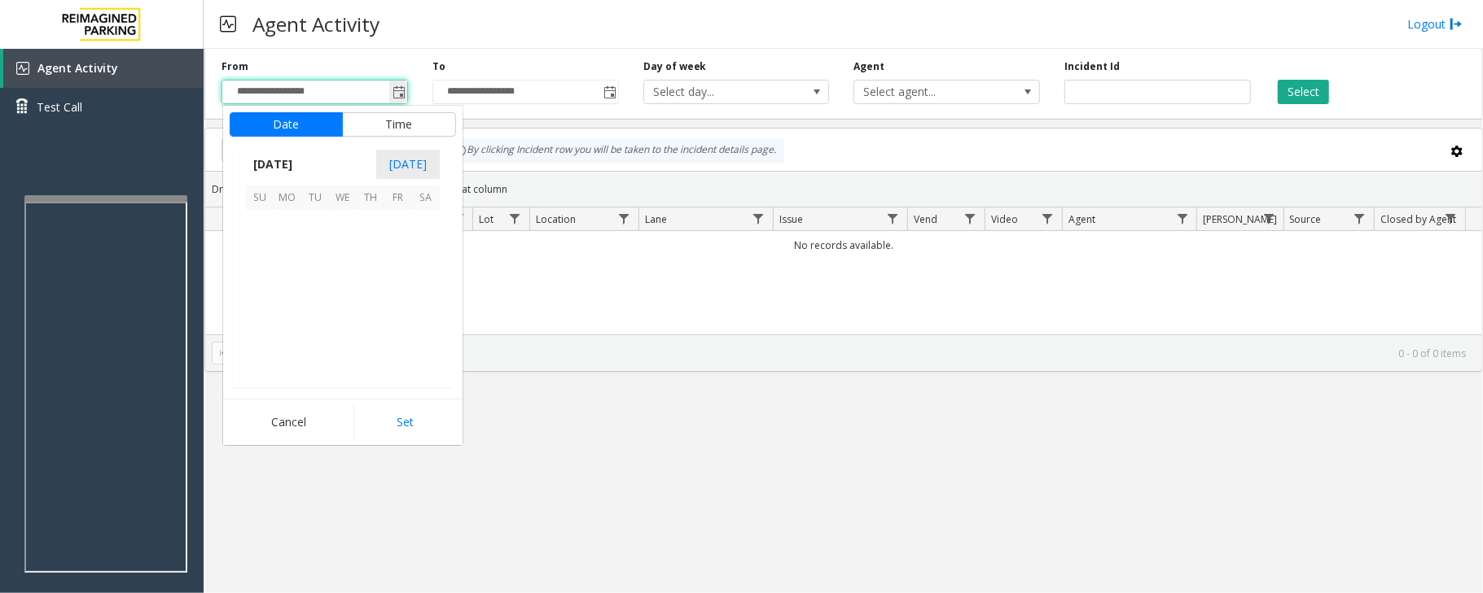
scroll to position [292194, 0]
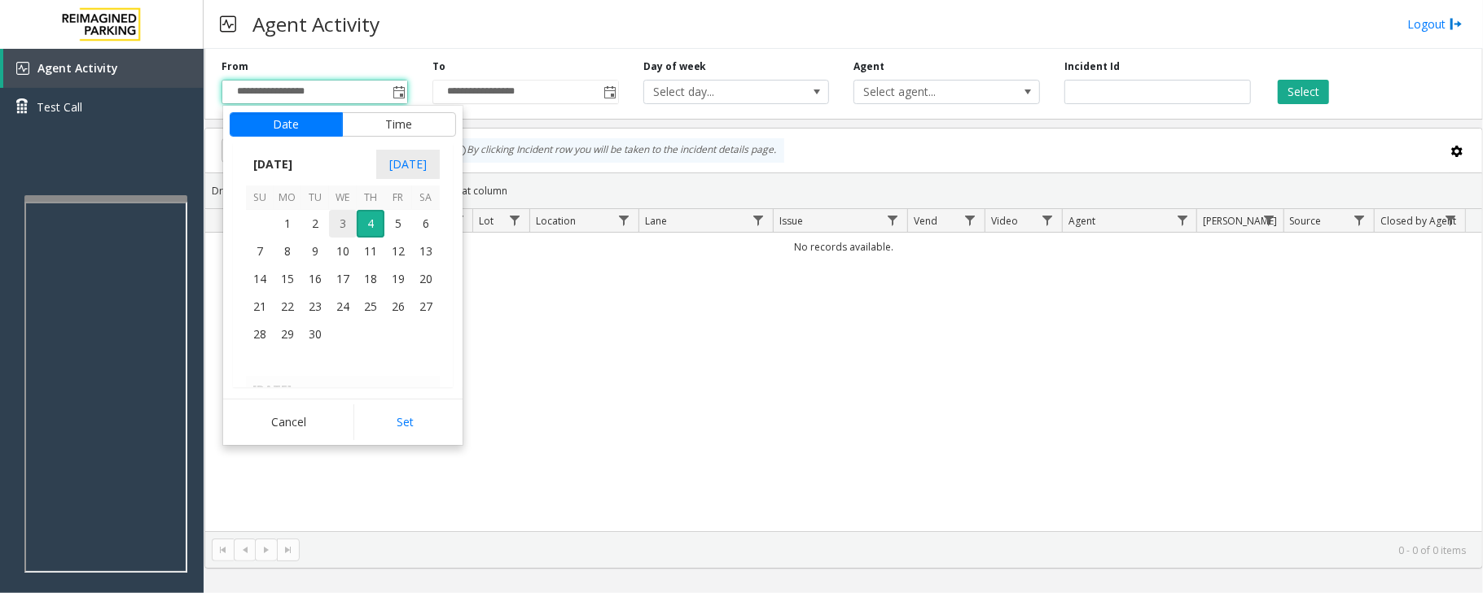
click at [339, 223] on span "3" at bounding box center [343, 224] width 28 height 28
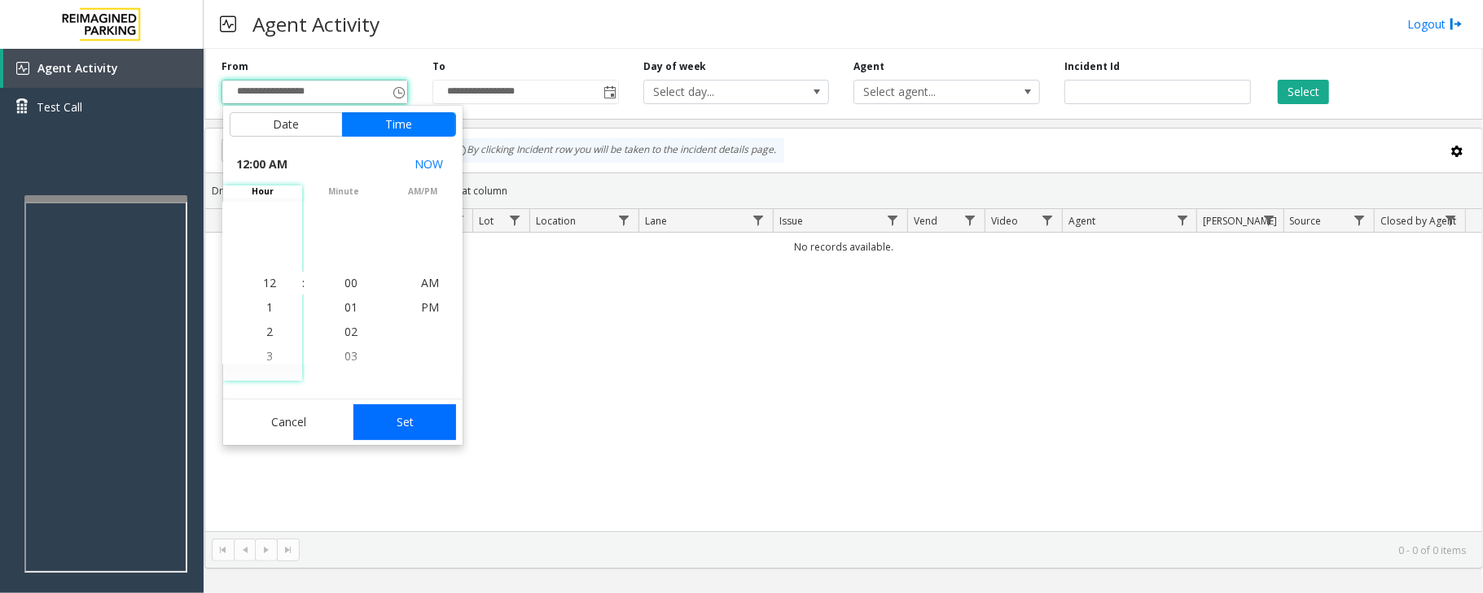
click at [396, 417] on button "Set" at bounding box center [404, 423] width 103 height 36
type input "**********"
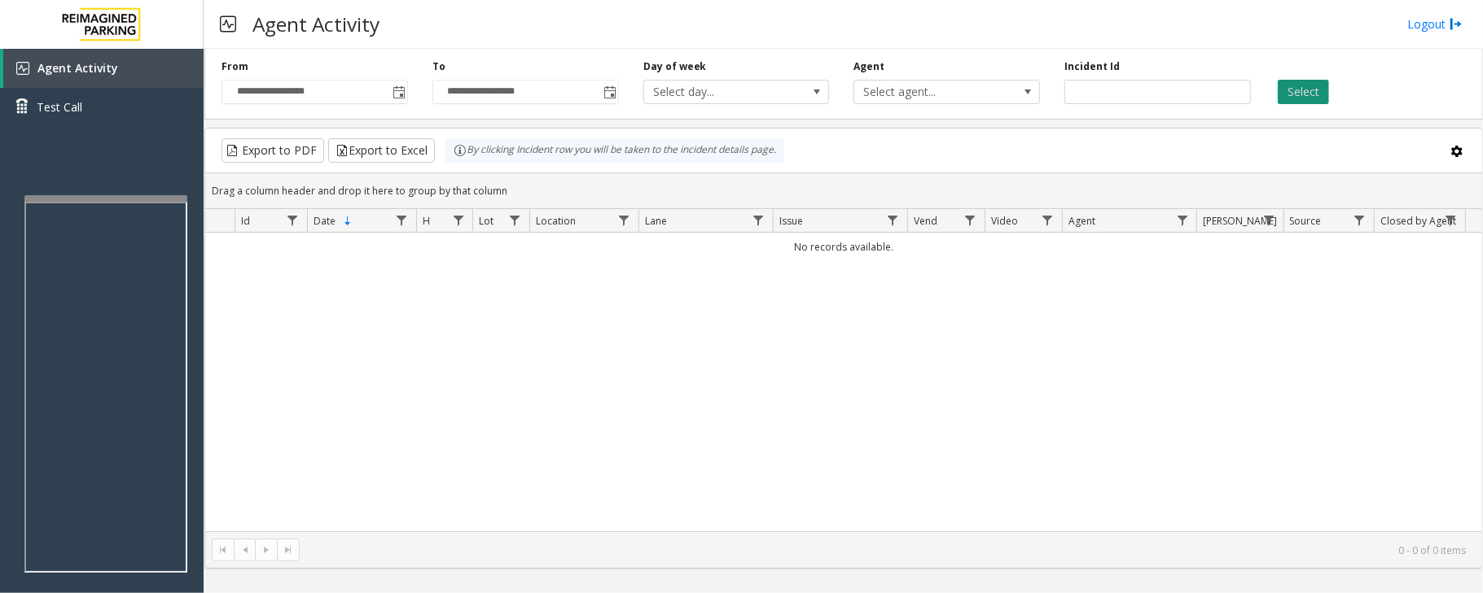
click at [1294, 85] on button "Select" at bounding box center [1302, 92] width 51 height 24
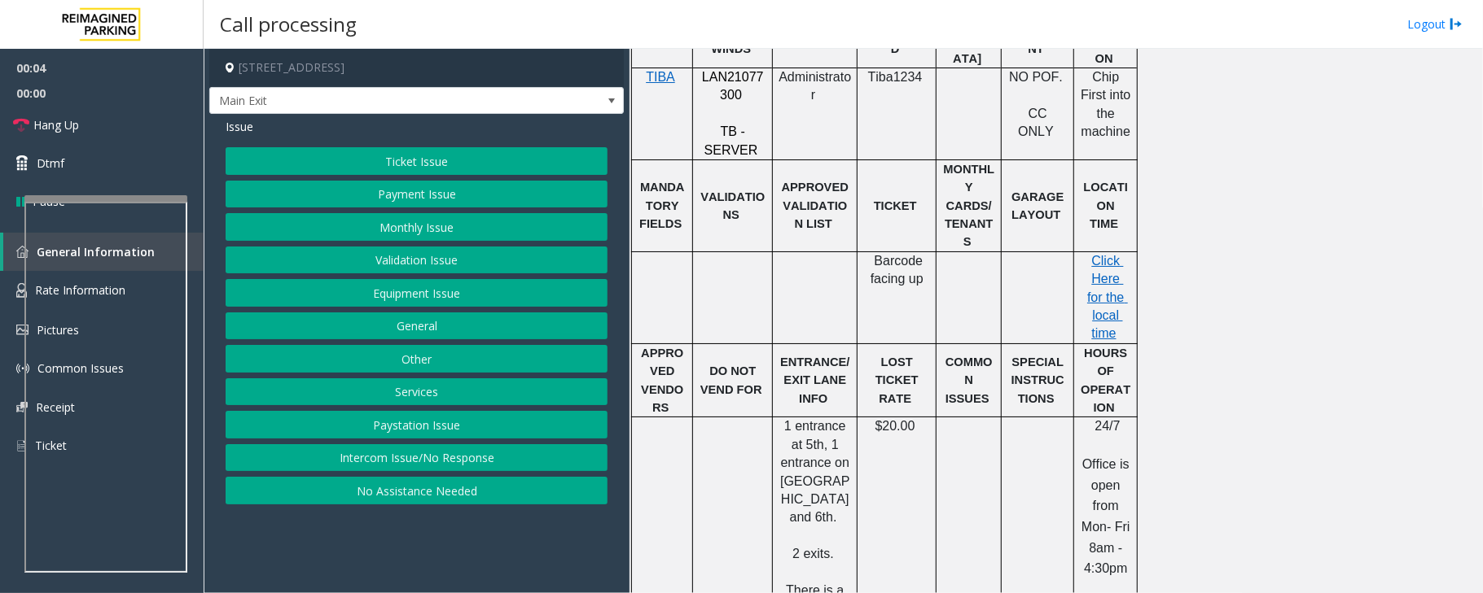
scroll to position [434, 0]
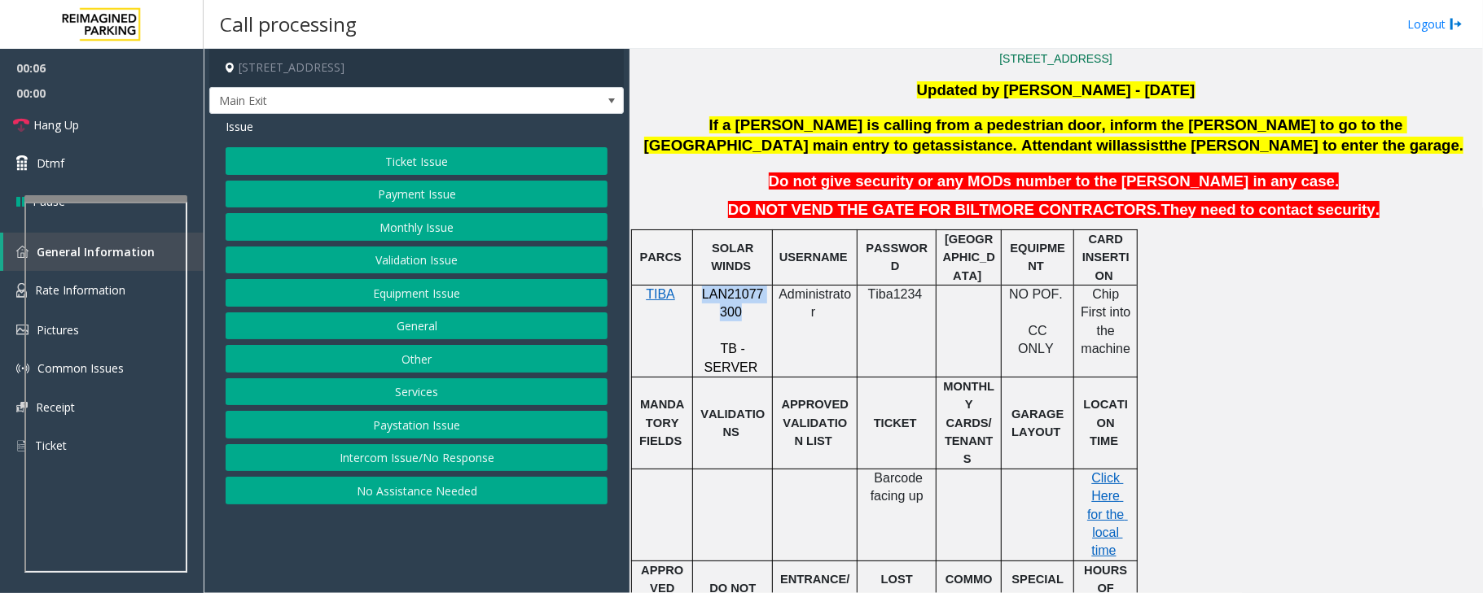
drag, startPoint x: 701, startPoint y: 296, endPoint x: 736, endPoint y: 313, distance: 38.6
click at [736, 313] on p "LAN21077300" at bounding box center [733, 304] width 68 height 37
copy span "LAN21077300"
click at [383, 464] on button "Intercom Issue/No Response" at bounding box center [417, 459] width 382 height 28
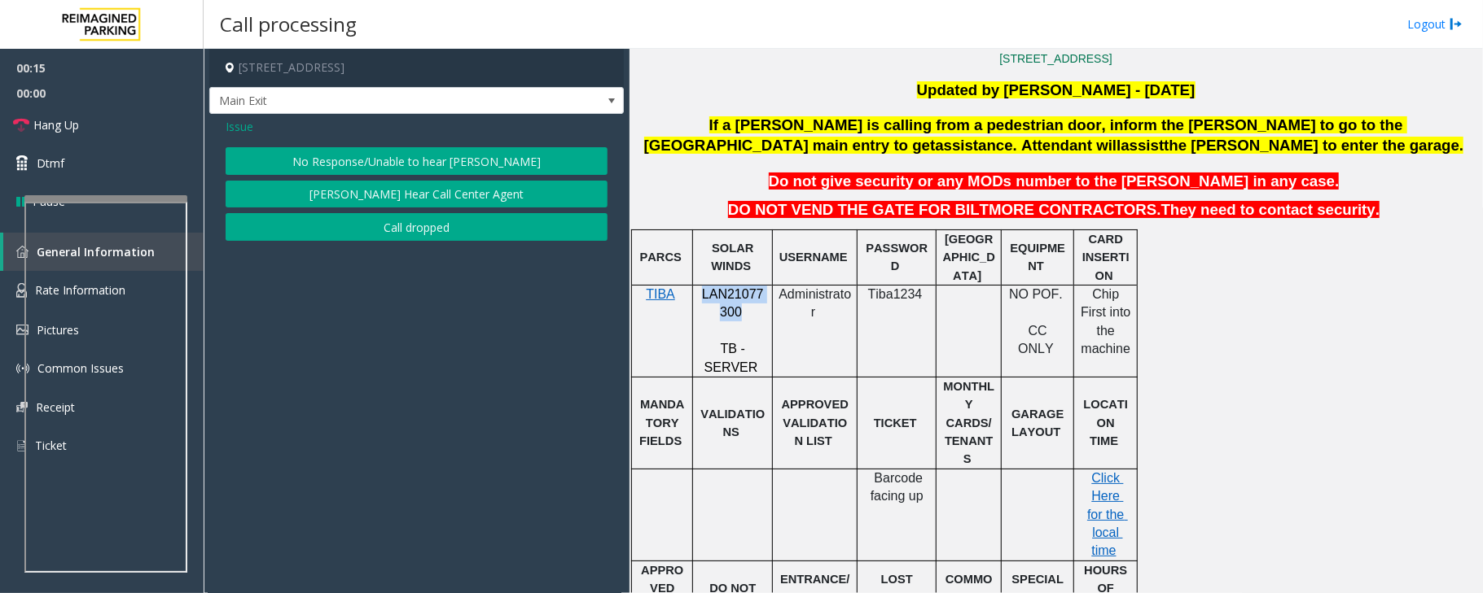
click at [379, 160] on button "No Response/Unable to hear [PERSON_NAME]" at bounding box center [417, 161] width 382 height 28
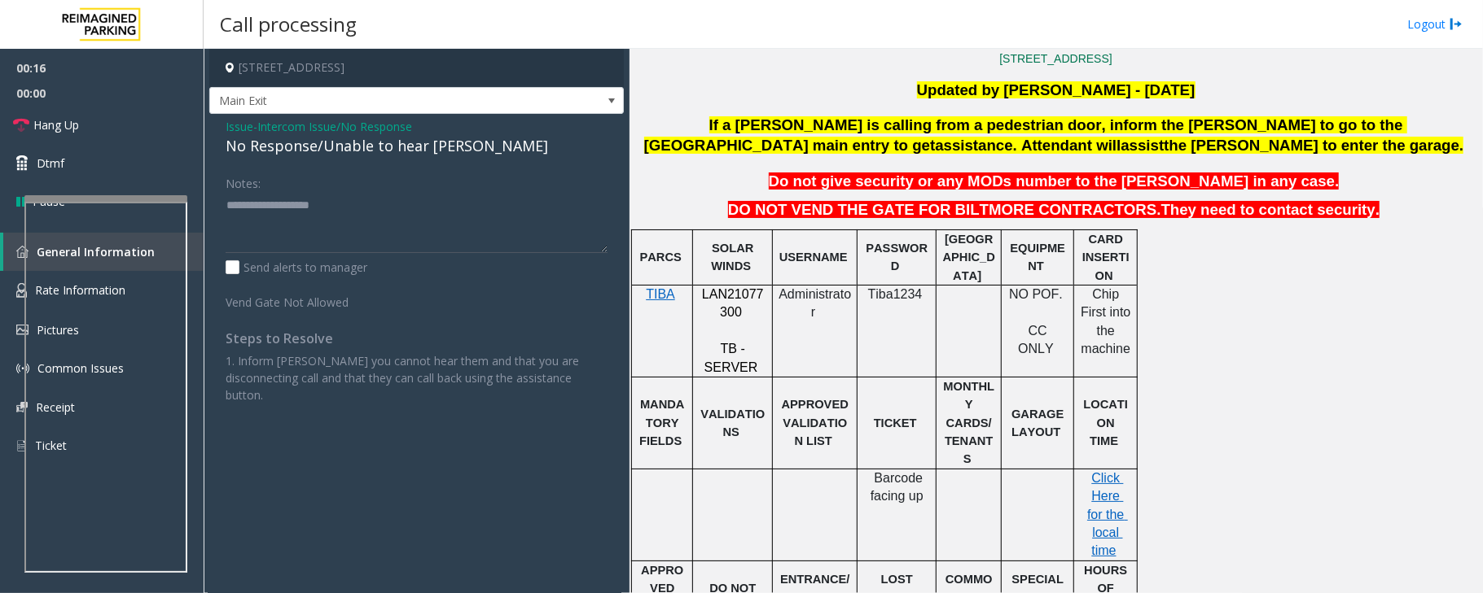
click at [365, 151] on div "No Response/Unable to hear [PERSON_NAME]" at bounding box center [417, 146] width 382 height 22
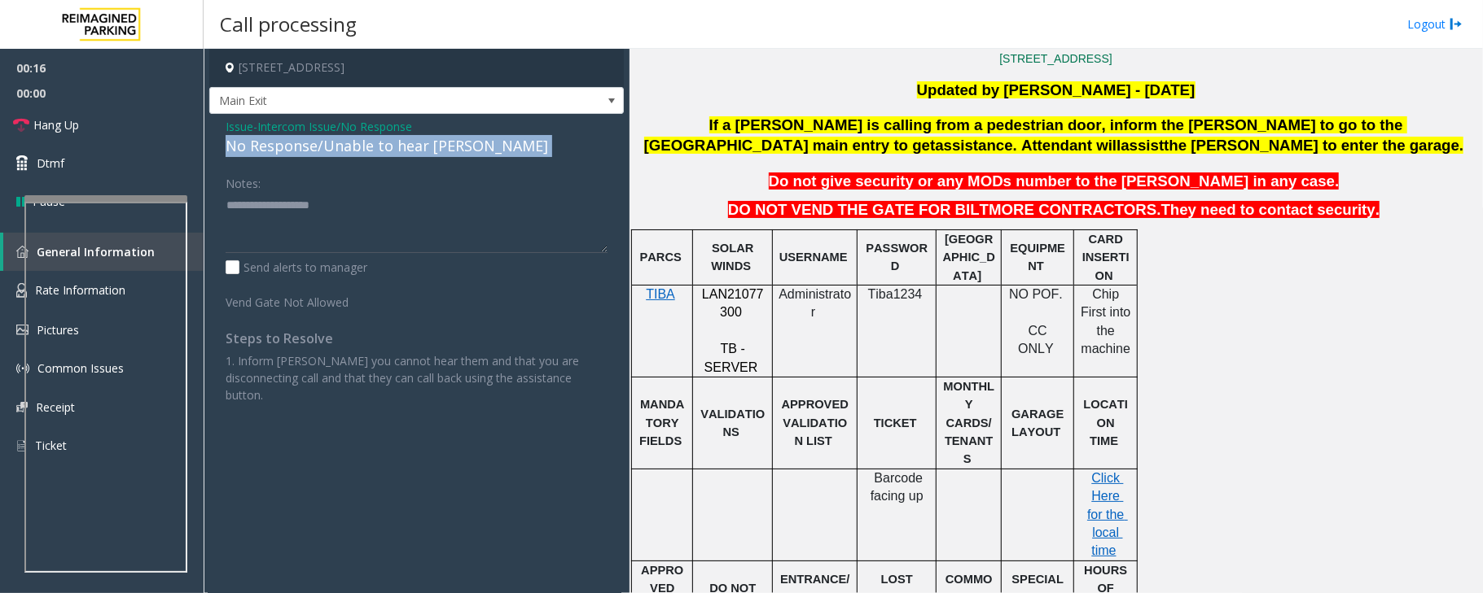
click at [365, 151] on div "No Response/Unable to hear [PERSON_NAME]" at bounding box center [417, 146] width 382 height 22
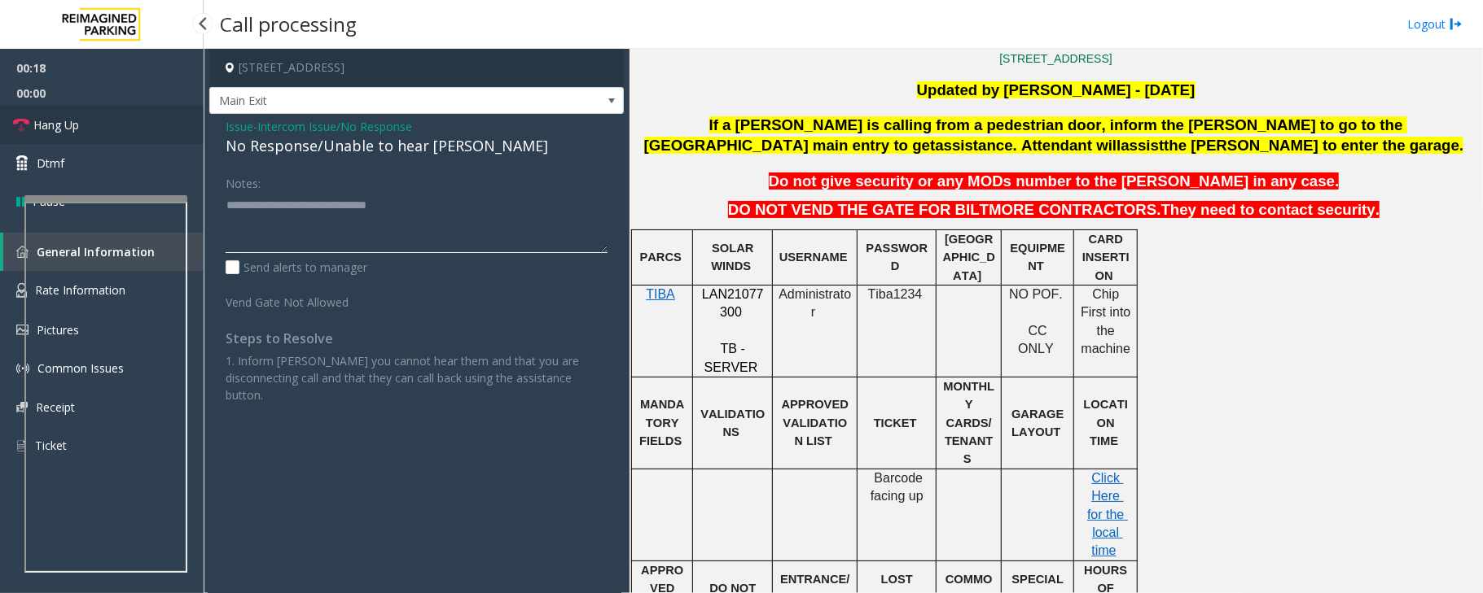
type textarea "**********"
click at [98, 127] on link "Hang Up" at bounding box center [102, 125] width 204 height 38
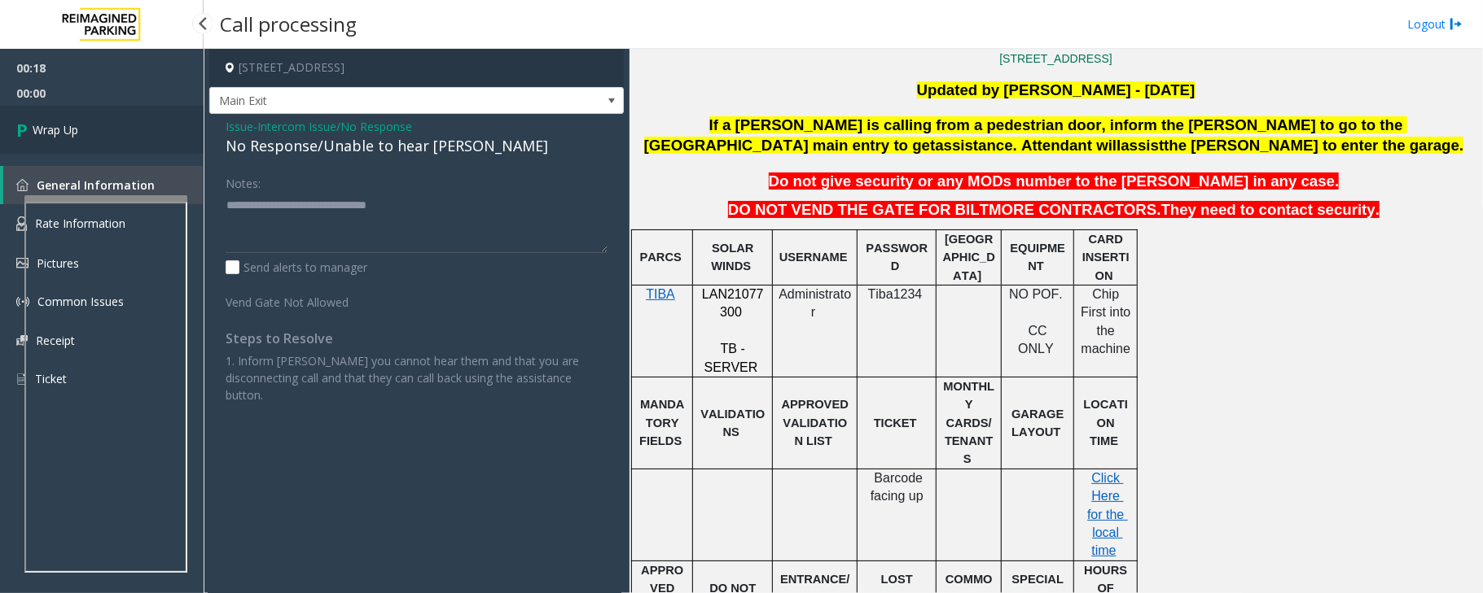
click at [98, 127] on link "Wrap Up" at bounding box center [102, 130] width 204 height 48
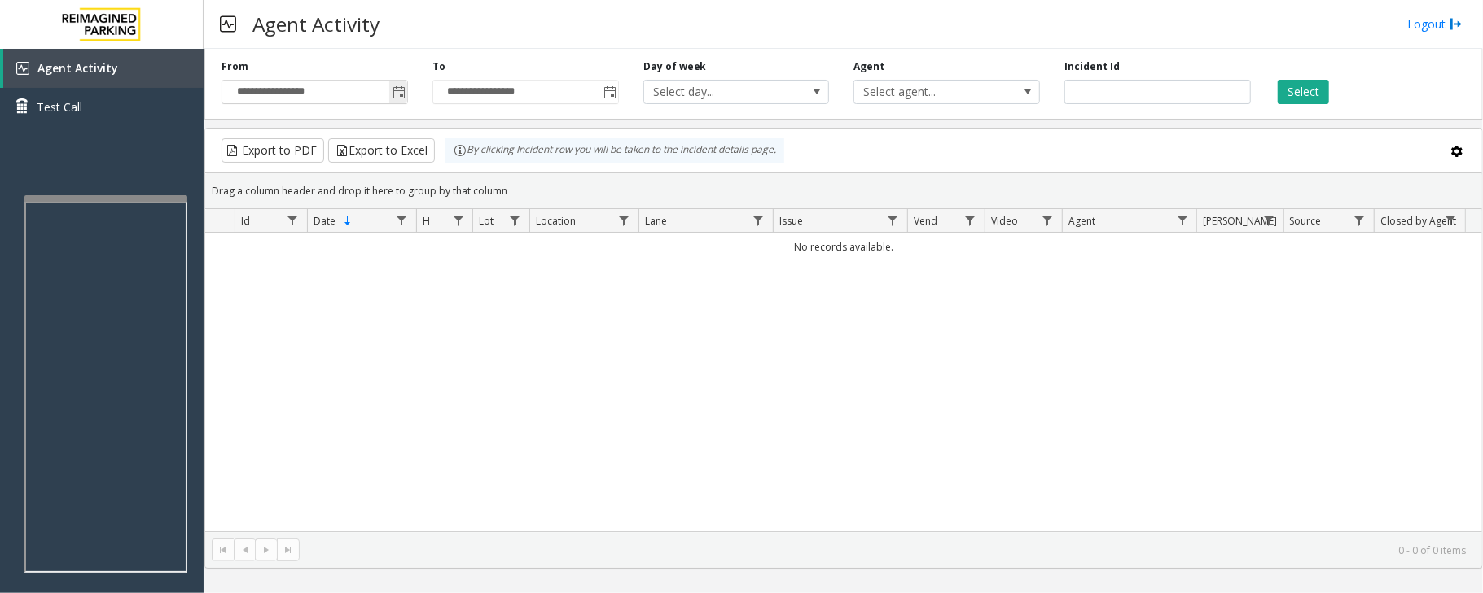
click at [398, 91] on span "Toggle popup" at bounding box center [398, 92] width 13 height 13
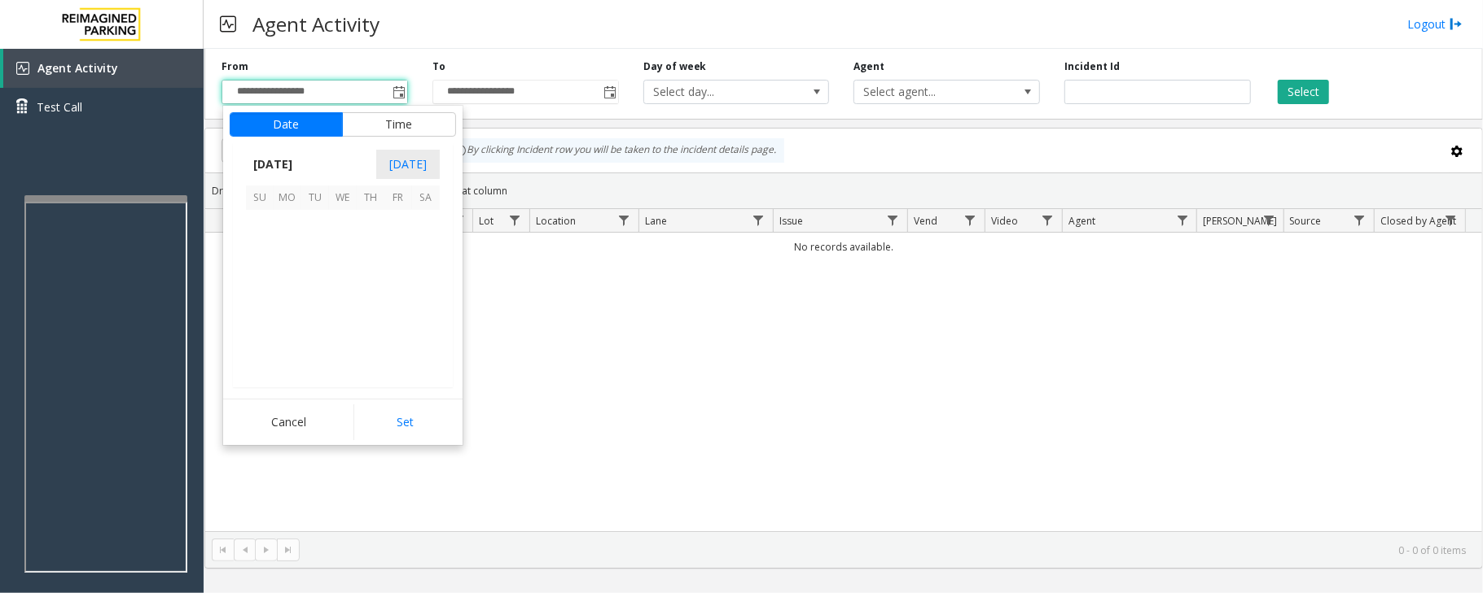
scroll to position [292194, 0]
click at [345, 221] on span "3" at bounding box center [343, 224] width 28 height 28
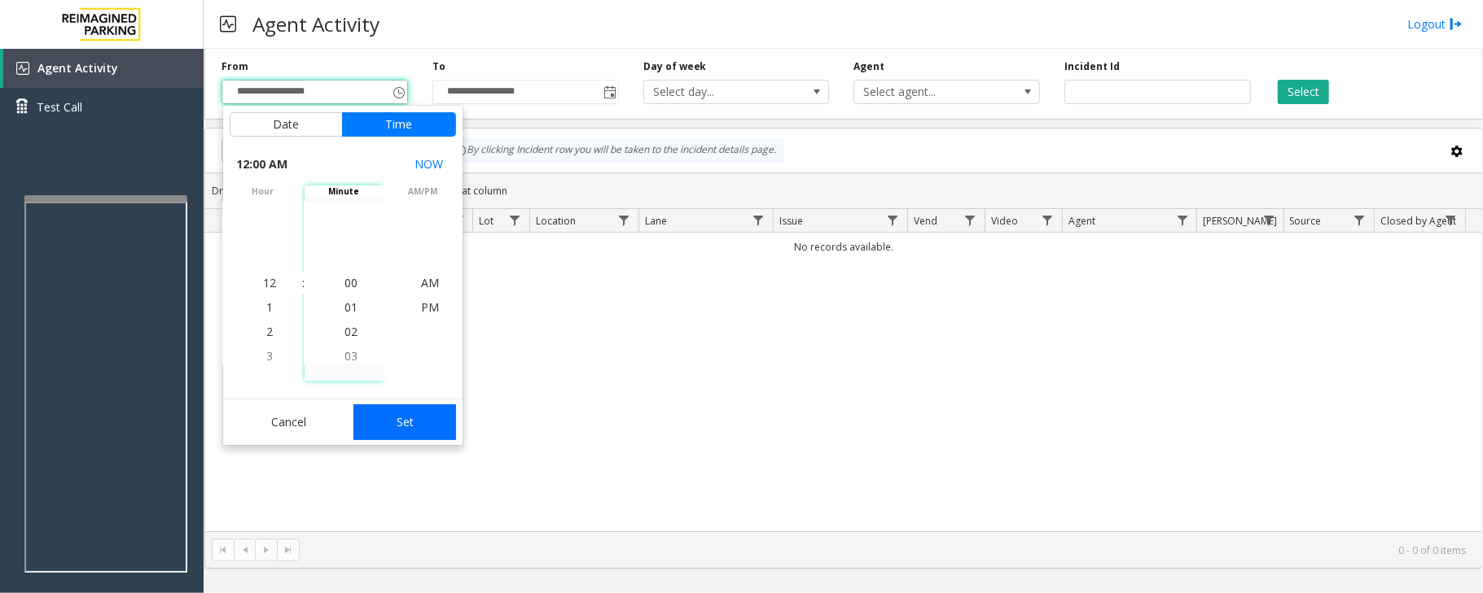
click at [407, 427] on button "Set" at bounding box center [404, 423] width 103 height 36
type input "**********"
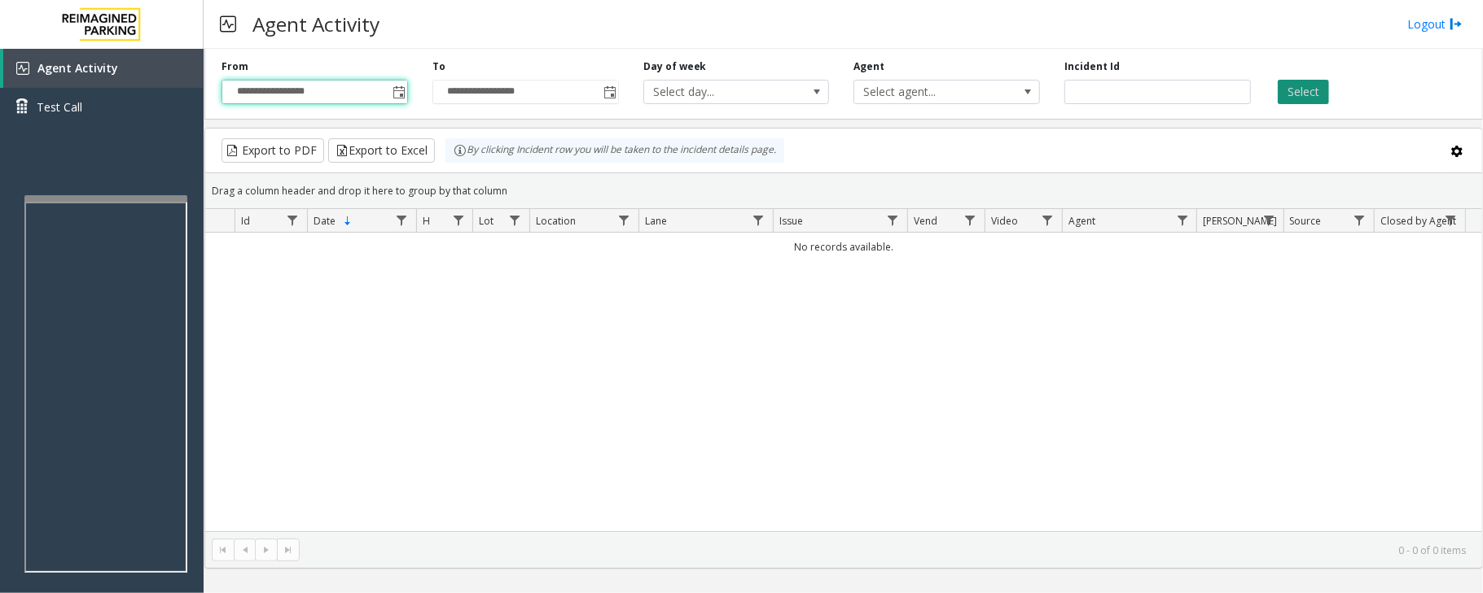
click at [1310, 86] on button "Select" at bounding box center [1302, 92] width 51 height 24
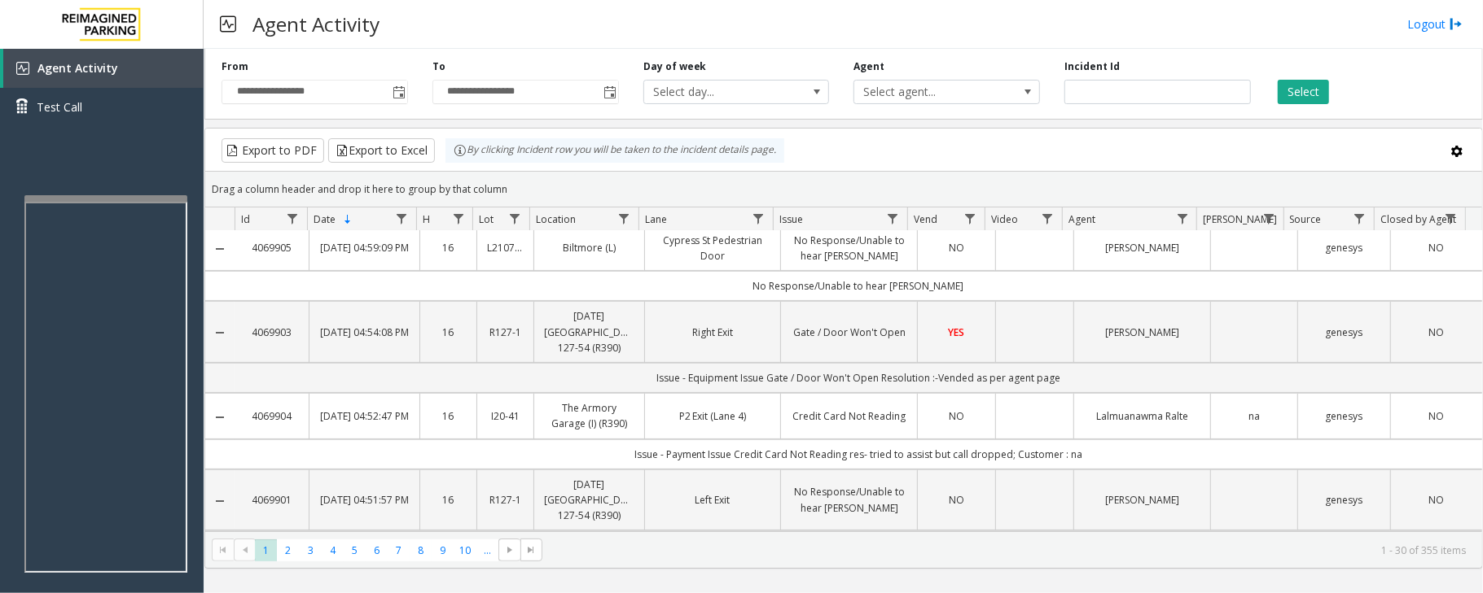
scroll to position [0, 0]
